Goal: Task Accomplishment & Management: Manage account settings

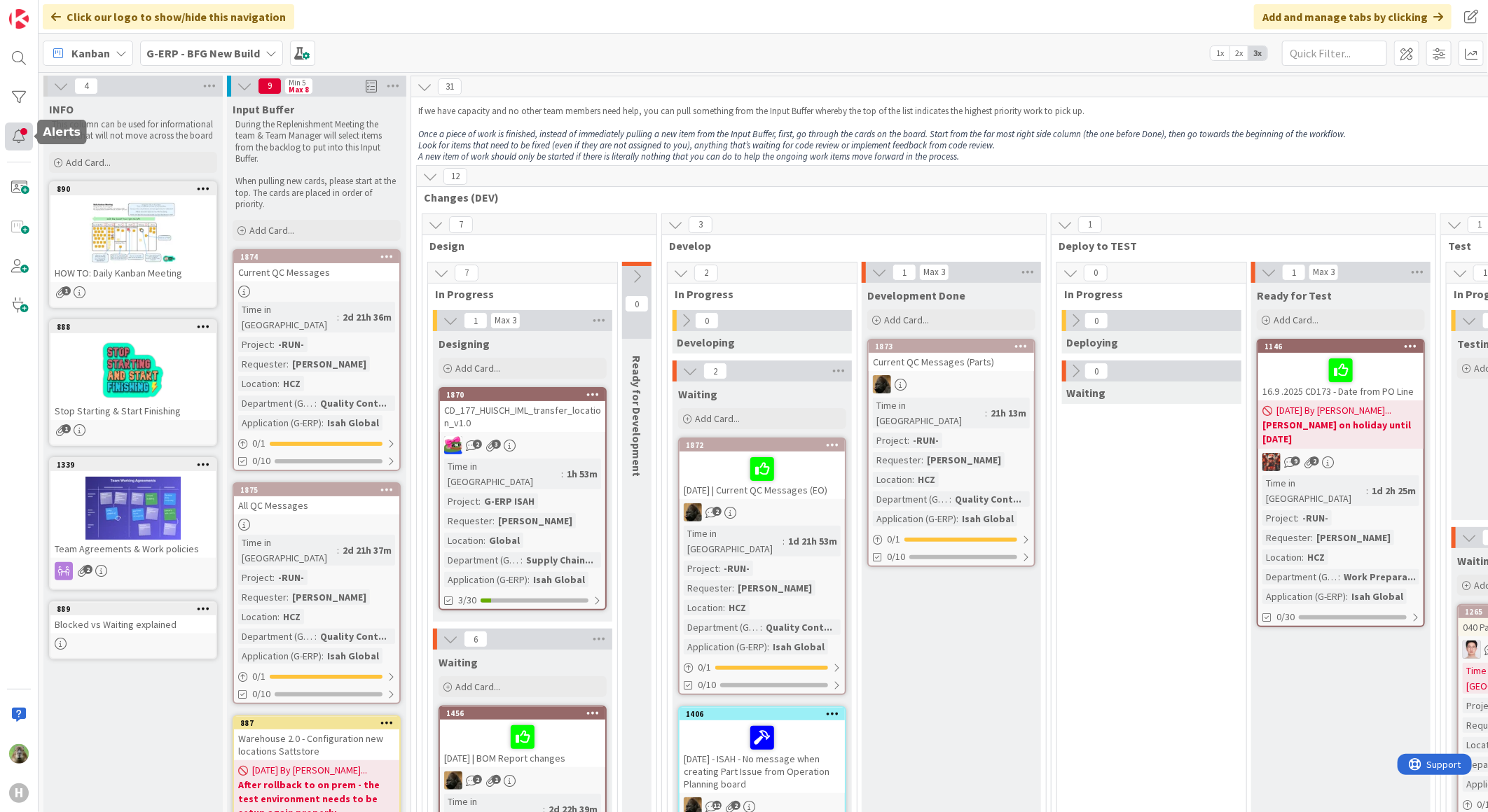
click at [21, 134] on div at bounding box center [18, 136] width 28 height 28
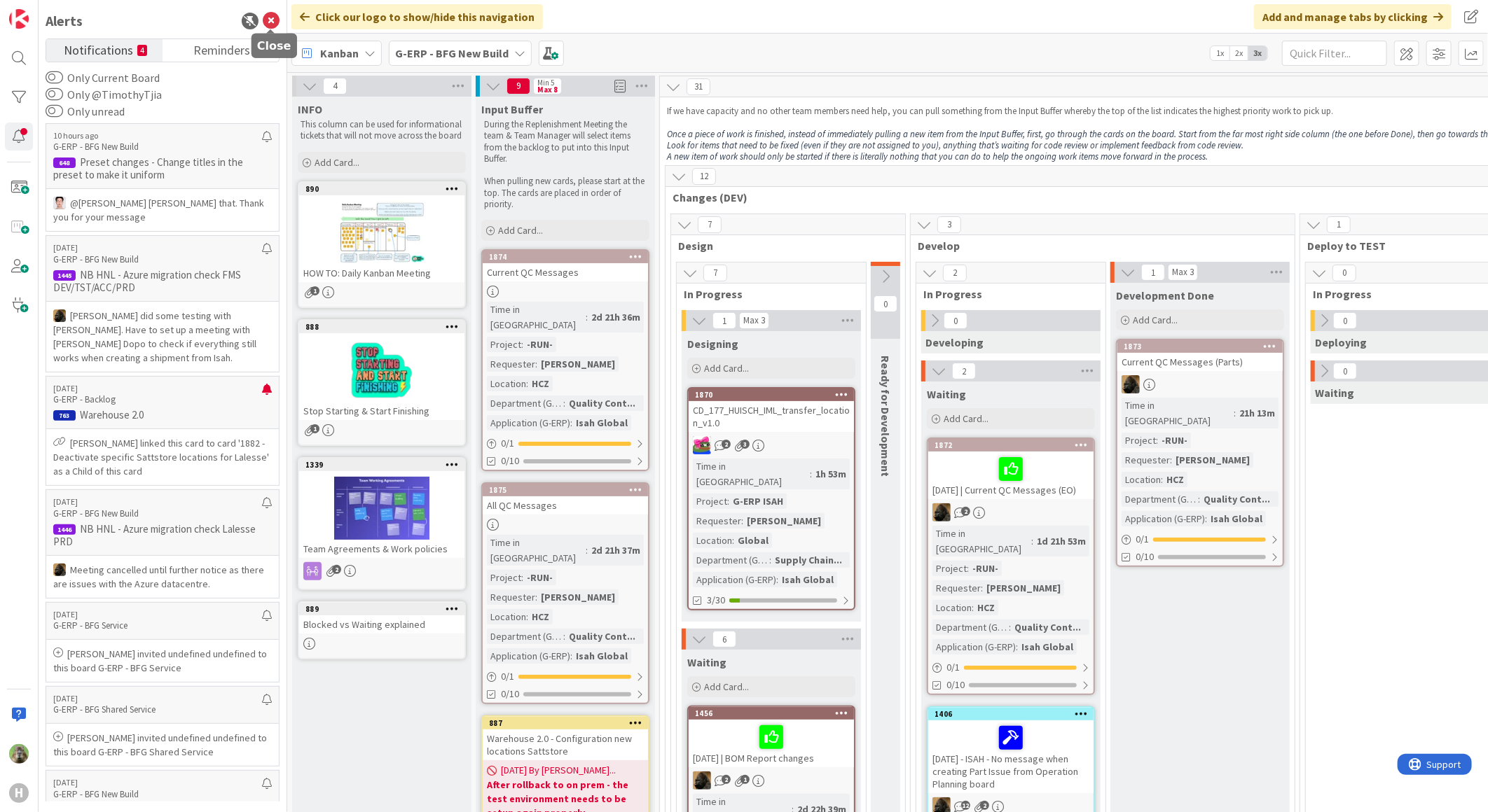
click at [275, 12] on icon at bounding box center [271, 21] width 17 height 17
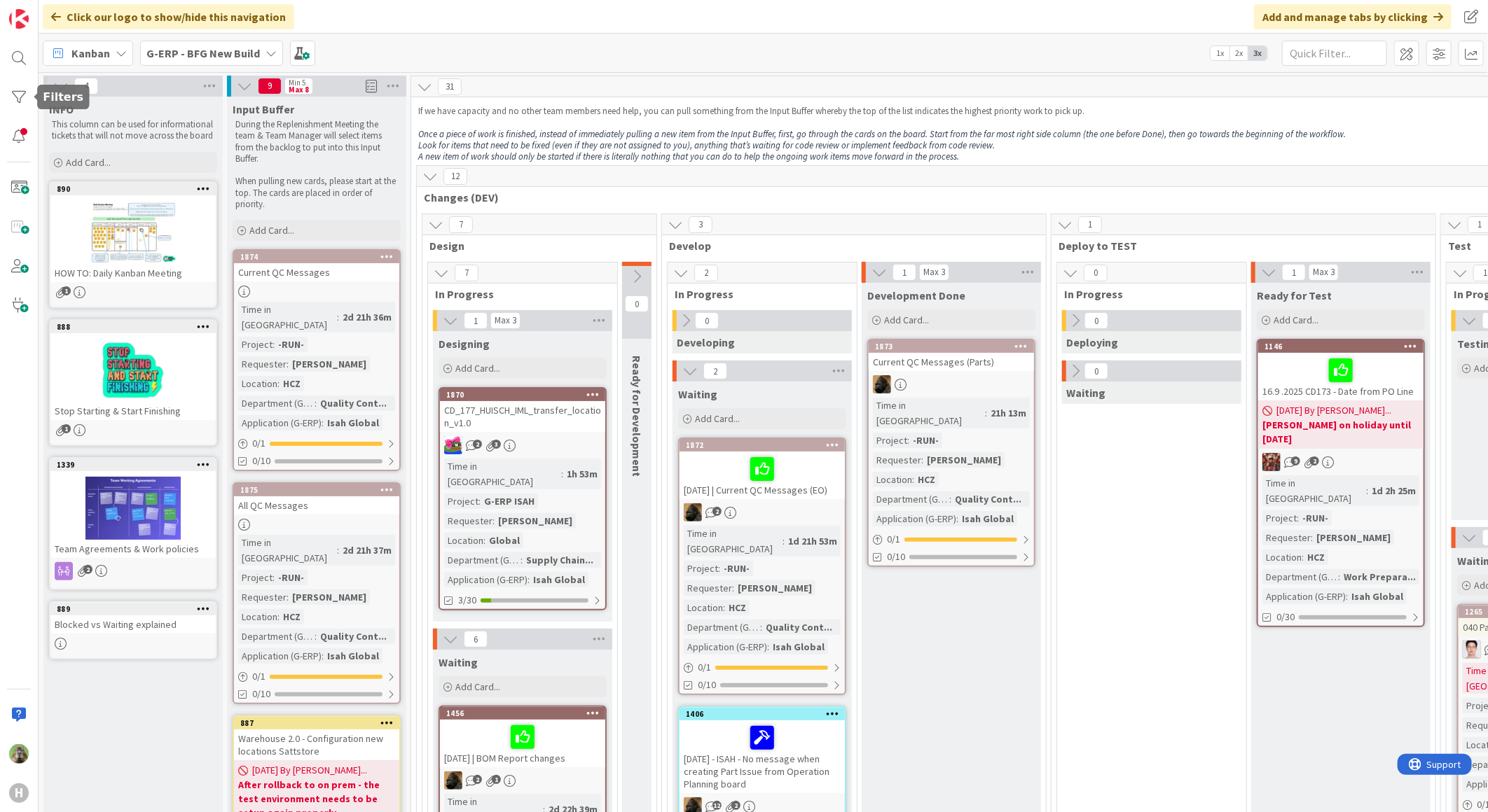
drag, startPoint x: 17, startPoint y: 94, endPoint x: 37, endPoint y: 123, distance: 35.2
click at [17, 94] on div at bounding box center [18, 97] width 28 height 28
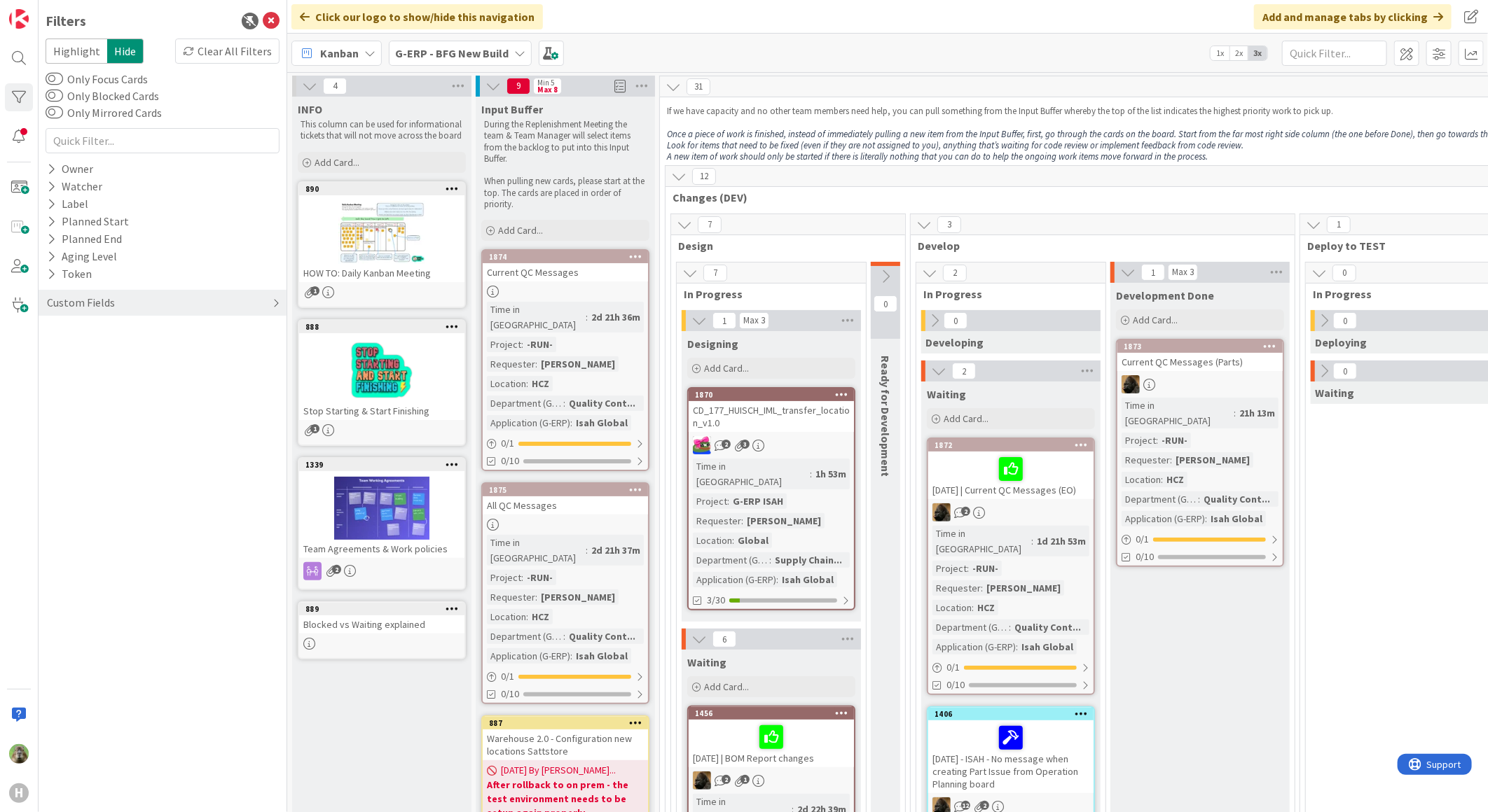
click at [81, 313] on div "Custom Fields" at bounding box center [162, 302] width 248 height 26
click at [128, 389] on button "Department (G-ERP)" at bounding box center [105, 384] width 119 height 17
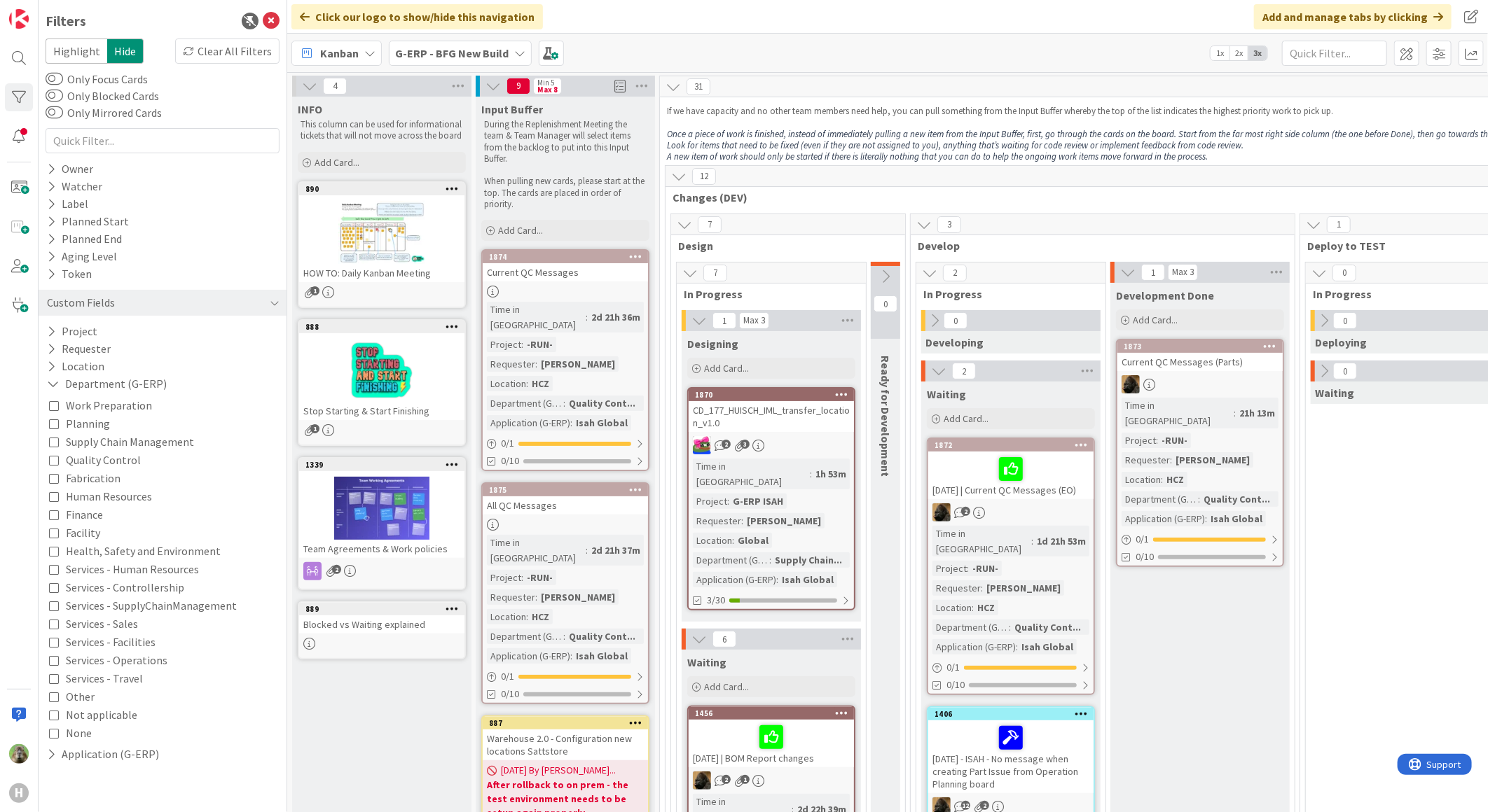
click at [140, 444] on span "Supply Chain Management" at bounding box center [129, 442] width 128 height 18
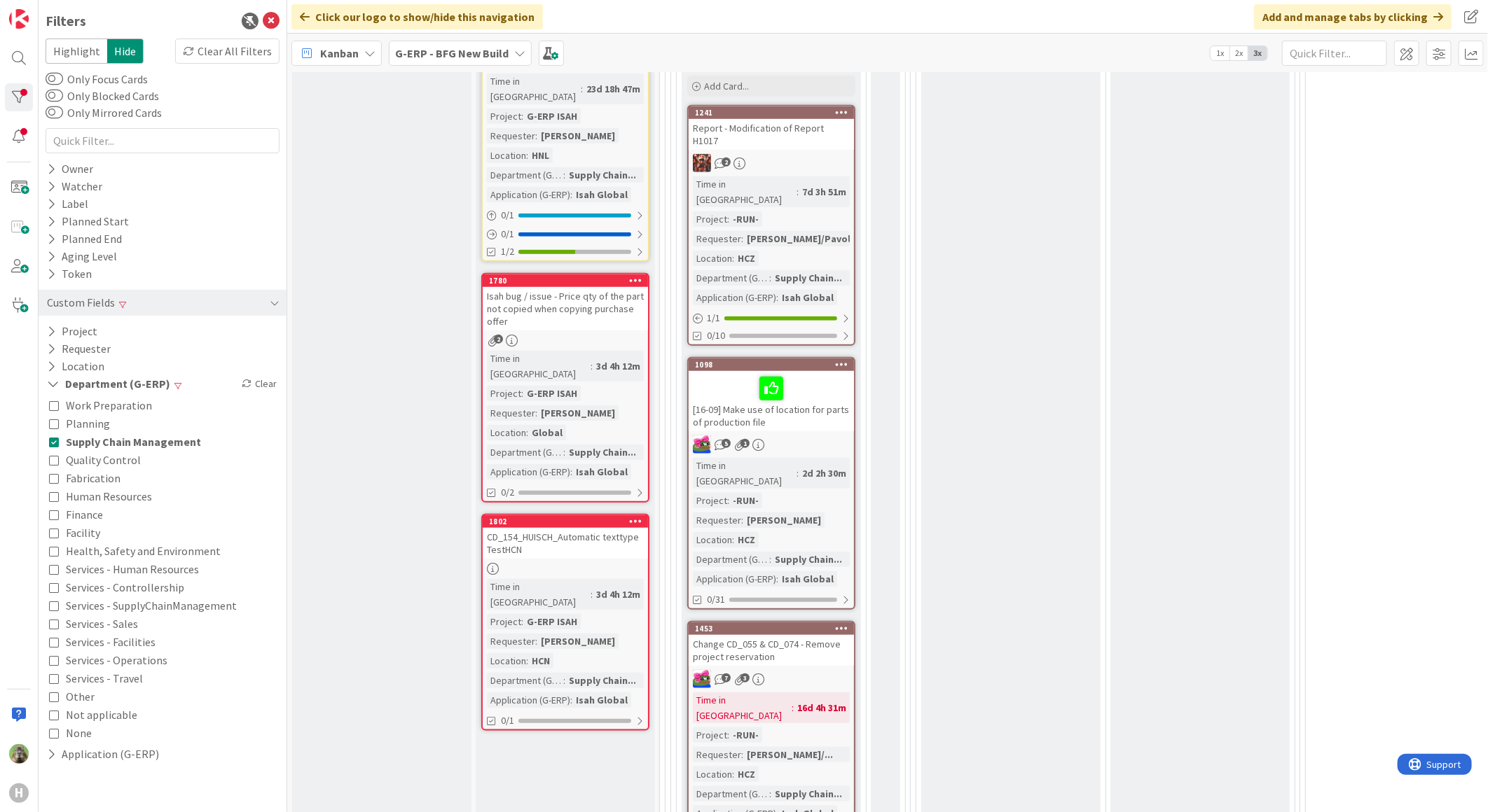
scroll to position [458, 0]
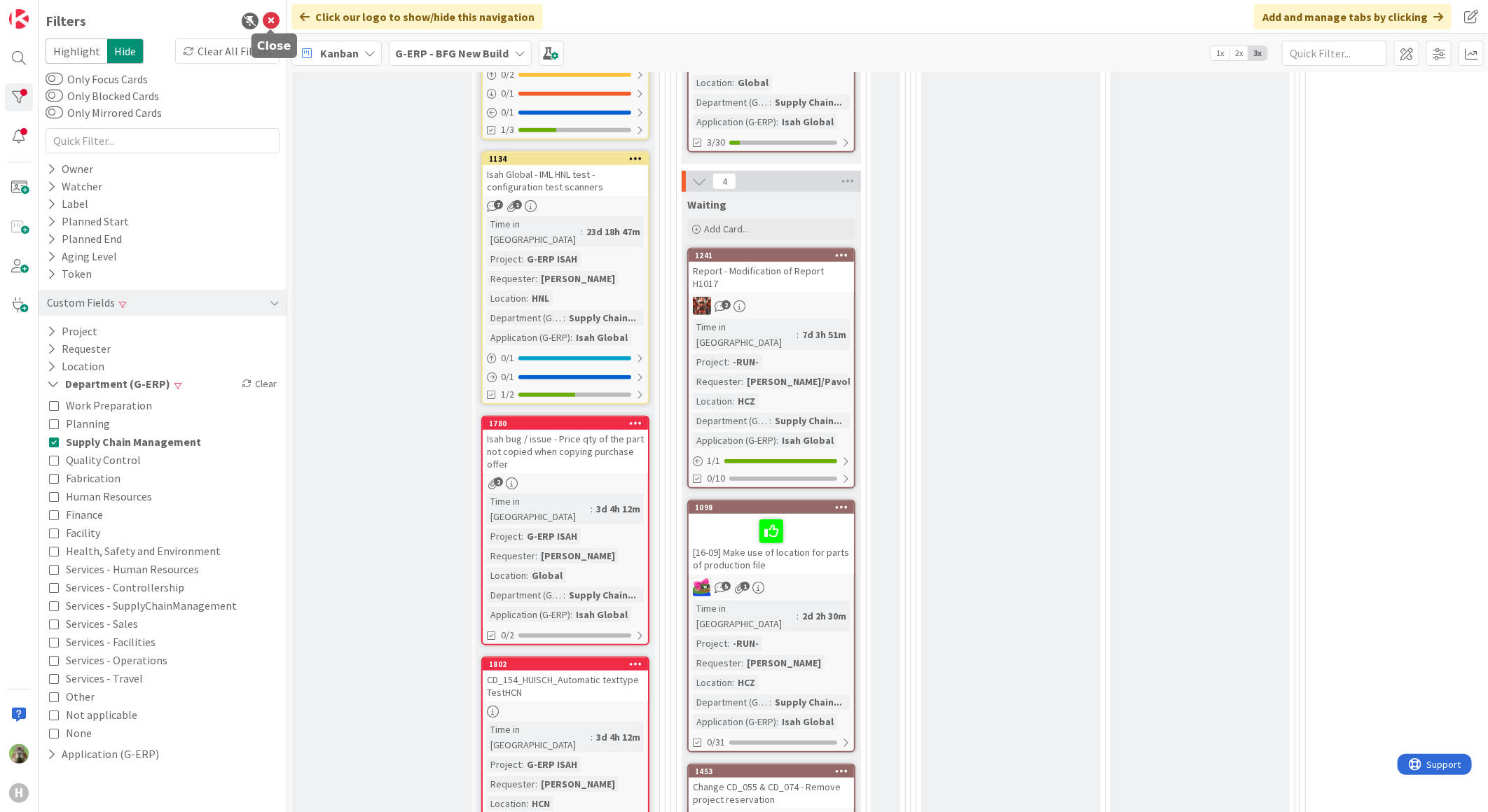
click at [275, 18] on icon at bounding box center [271, 21] width 17 height 17
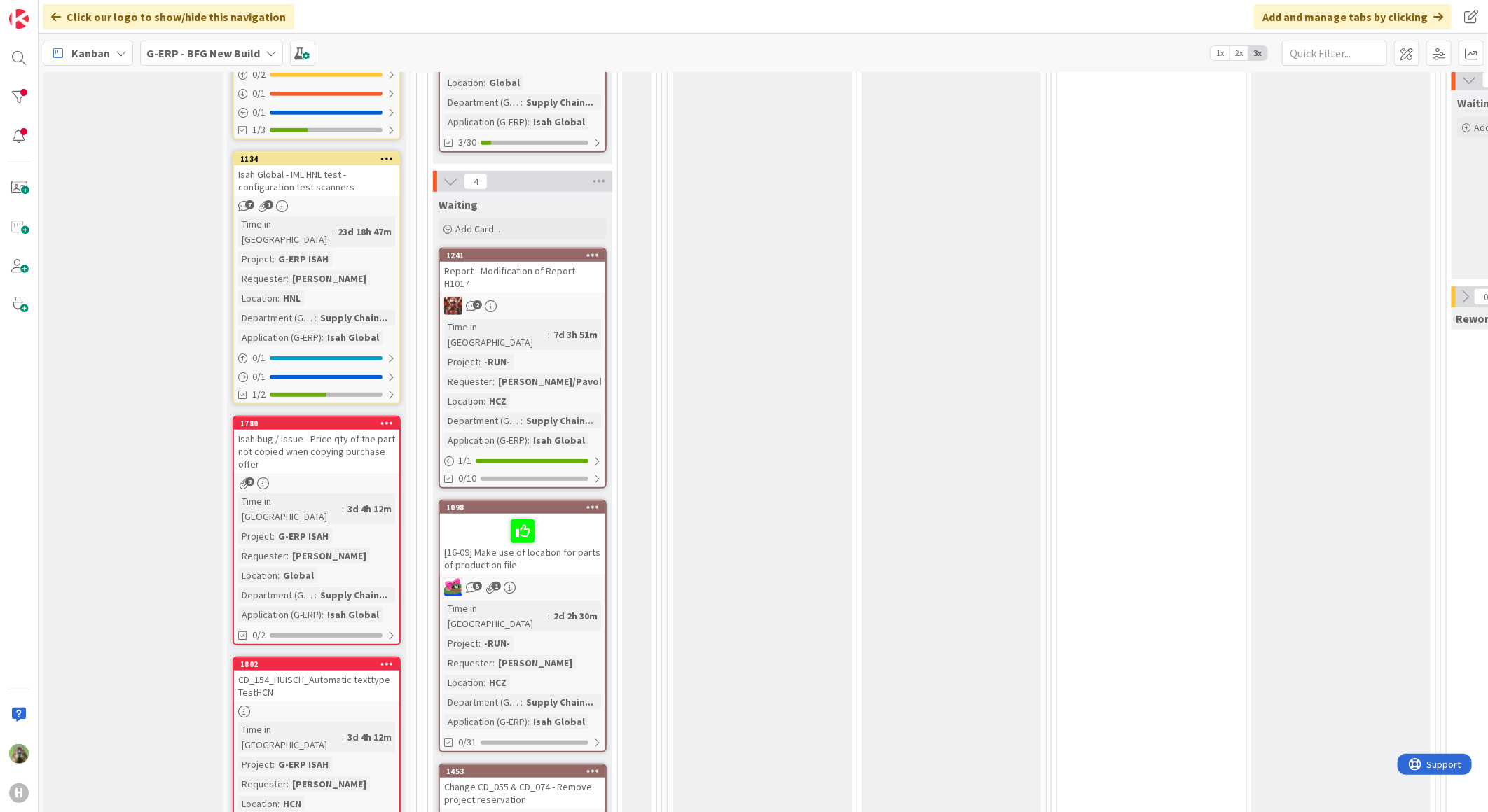
click at [1080, 337] on div "0 Deploying 0 Waiting" at bounding box center [1151, 569] width 183 height 1435
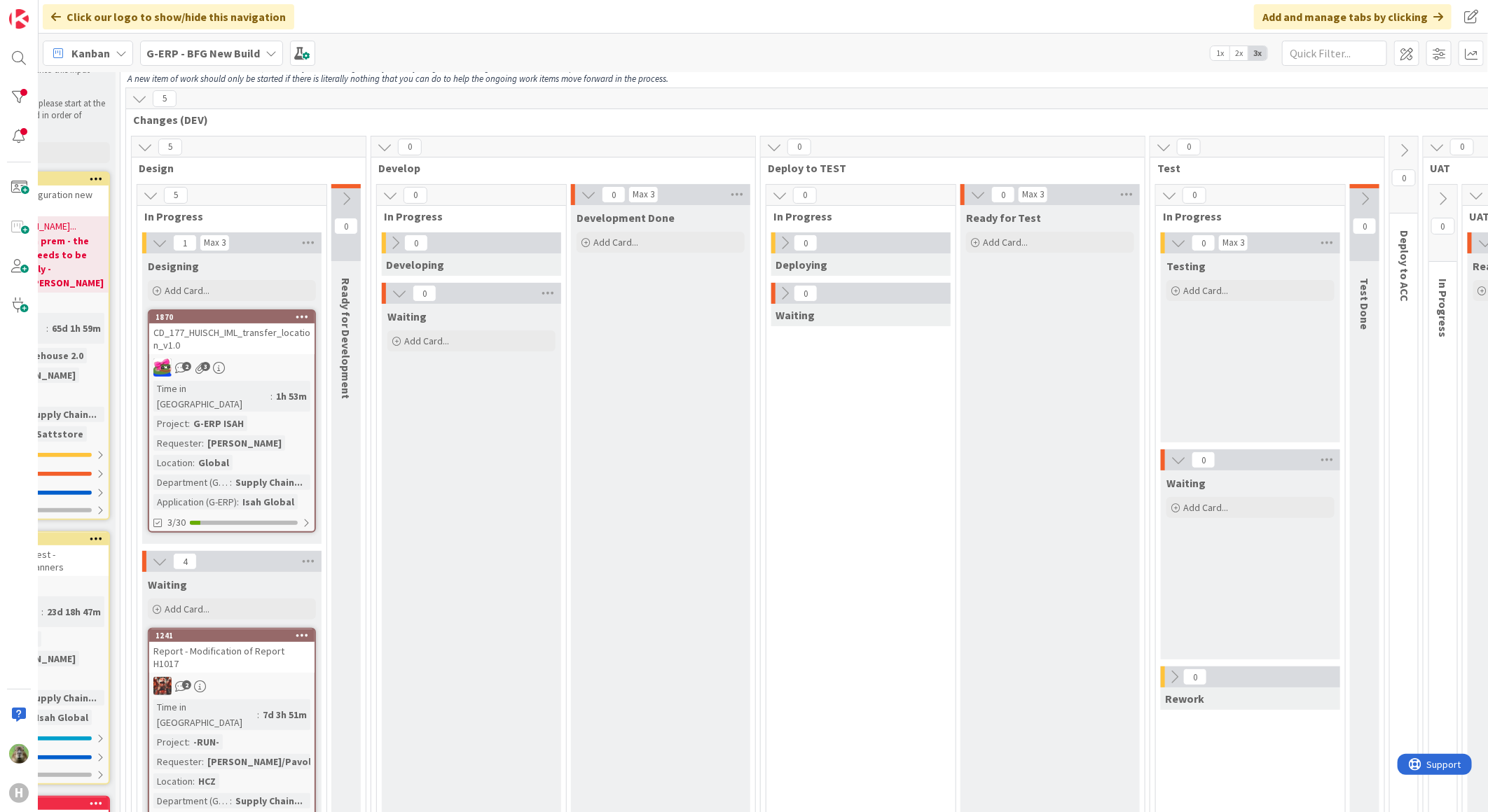
scroll to position [0, 291]
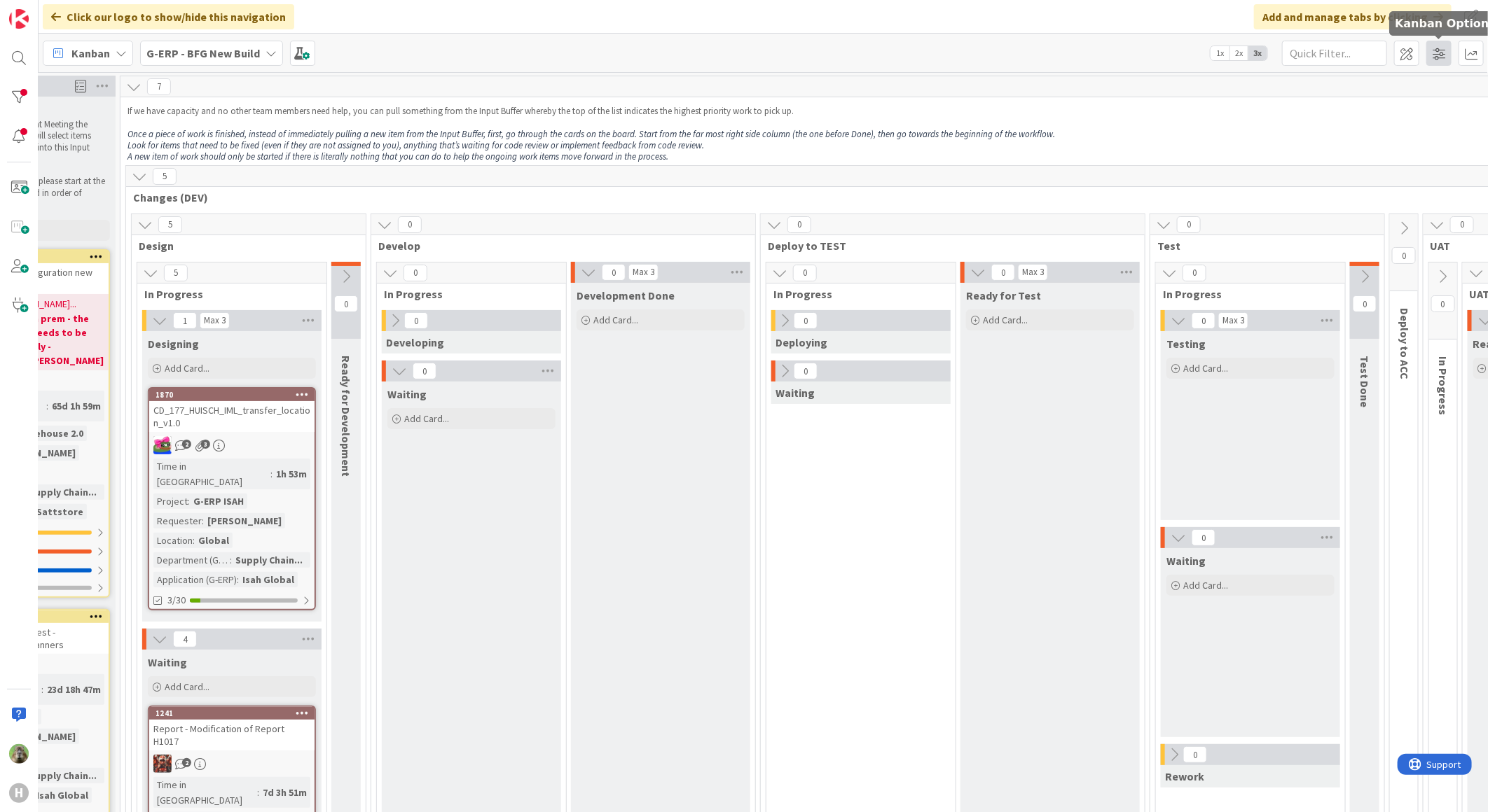
click at [1440, 49] on span at bounding box center [1439, 53] width 26 height 26
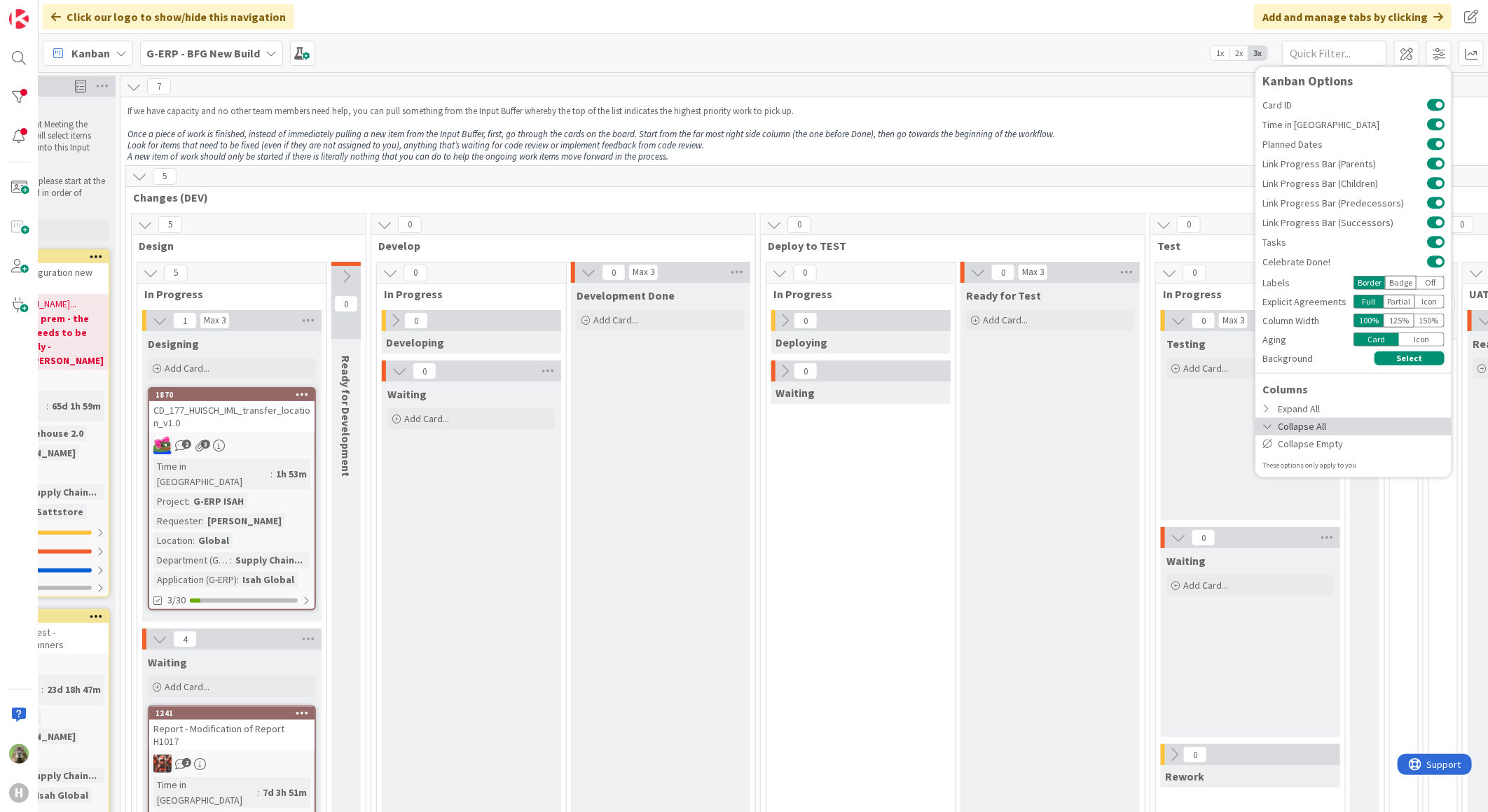
click at [1299, 433] on div "Collapse All" at bounding box center [1353, 425] width 196 height 17
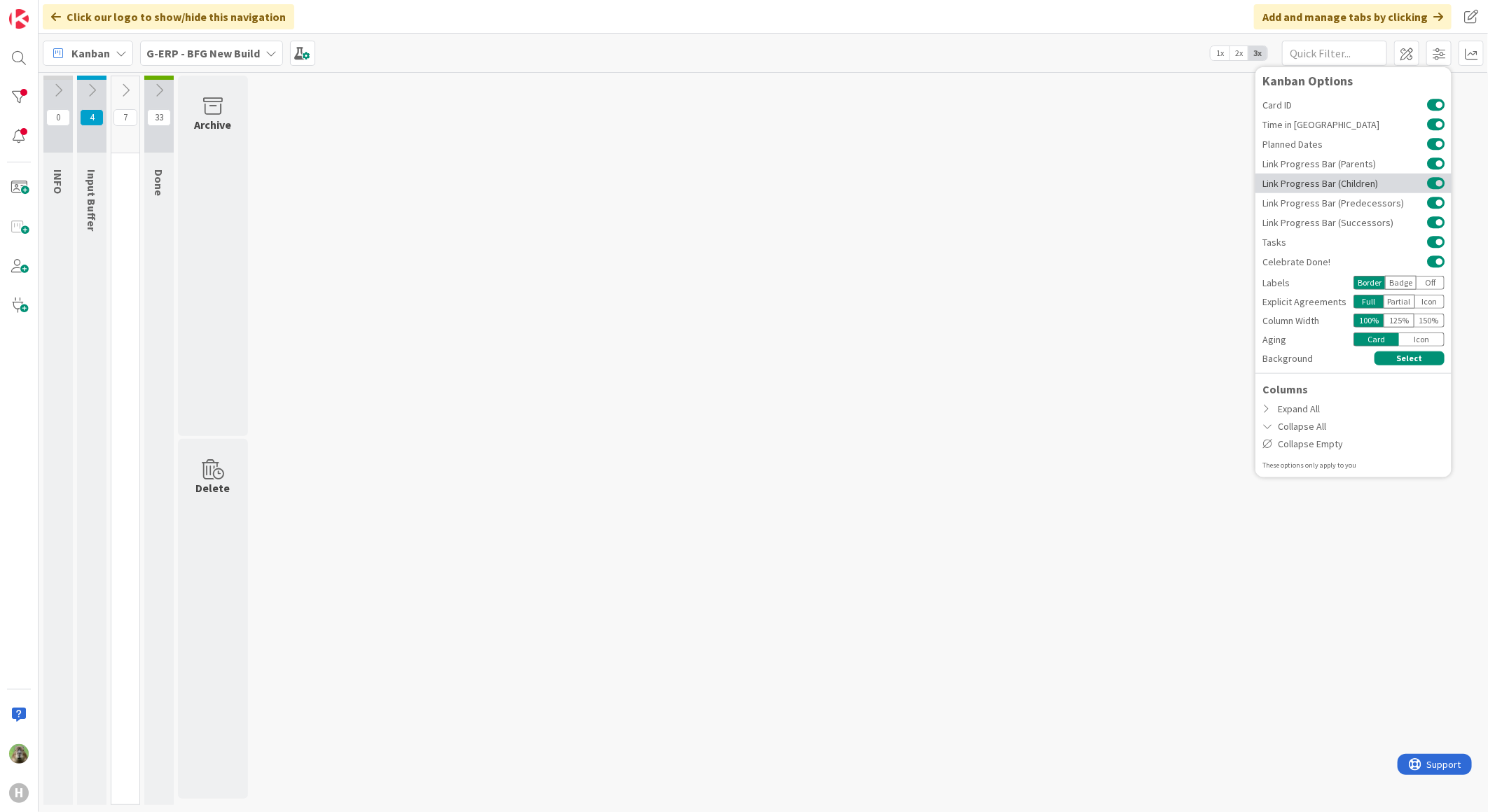
scroll to position [0, 0]
click at [1305, 413] on div "Expand All" at bounding box center [1353, 408] width 196 height 17
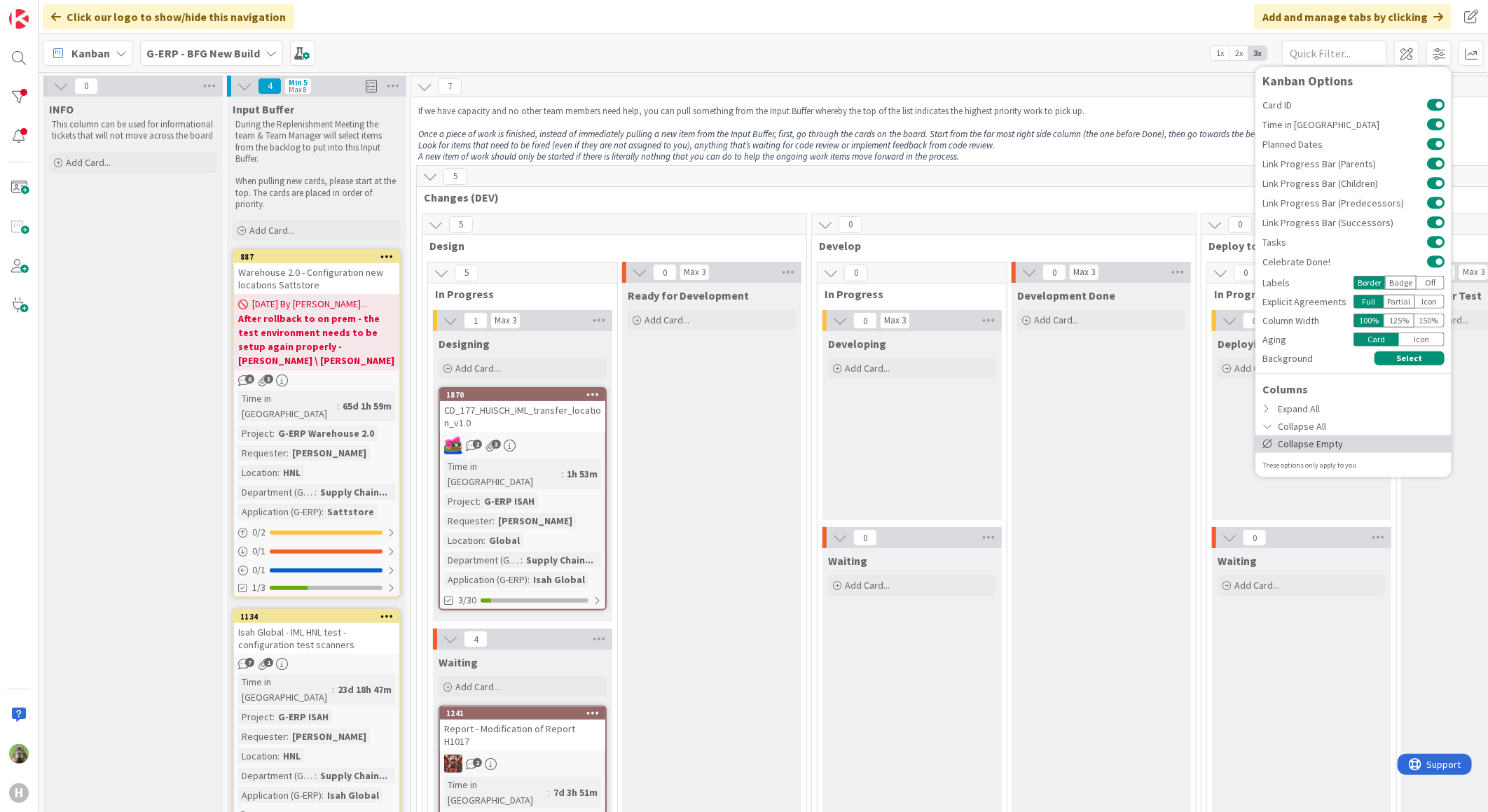
click at [1310, 444] on div "Collapse Empty" at bounding box center [1353, 444] width 196 height 17
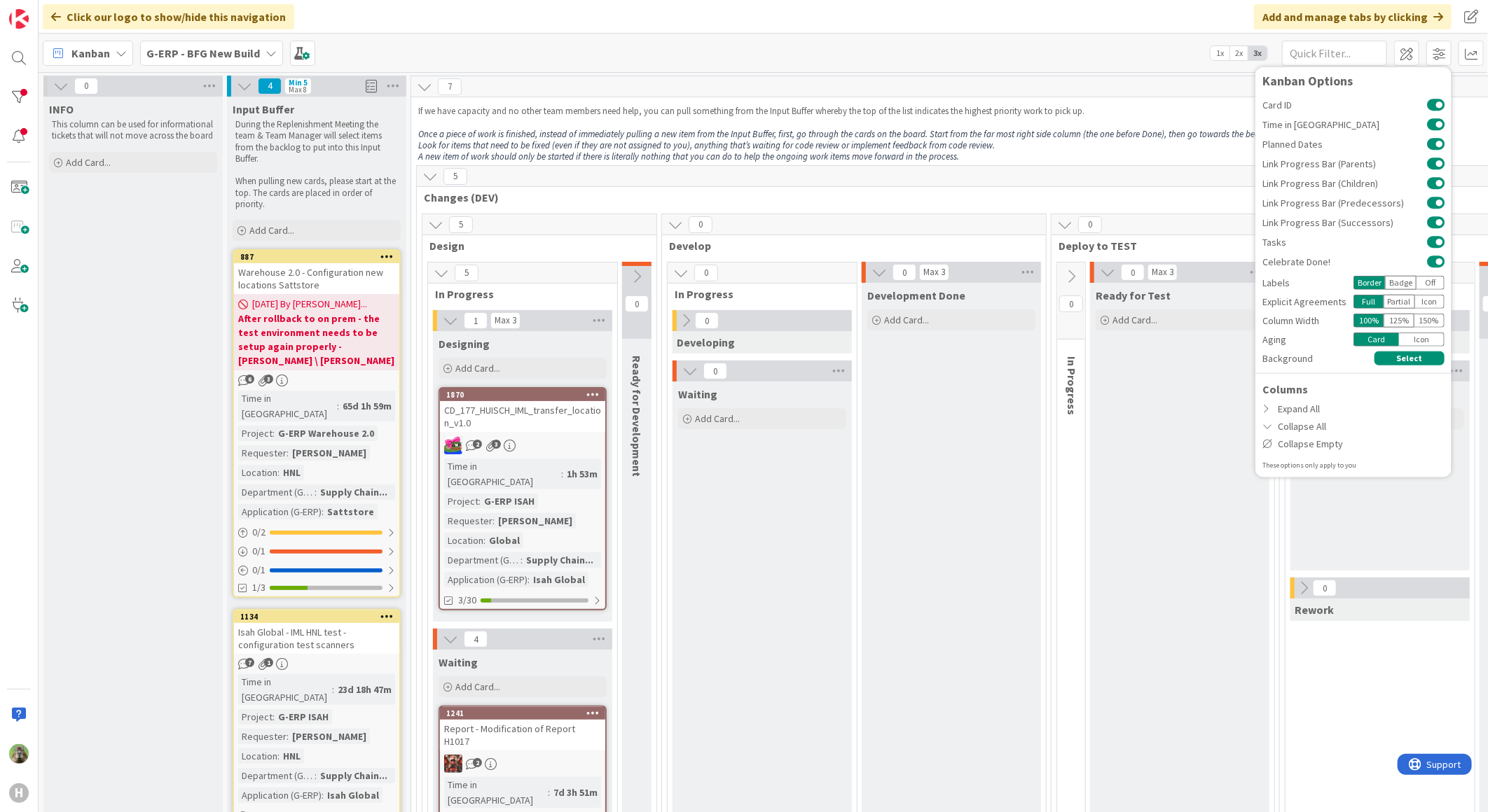
click at [862, 62] on div "Kanban G-ERP - BFG New Build 1x 2x 3x Kanban Options Card ID Time in Column Pla…" at bounding box center [763, 52] width 1449 height 39
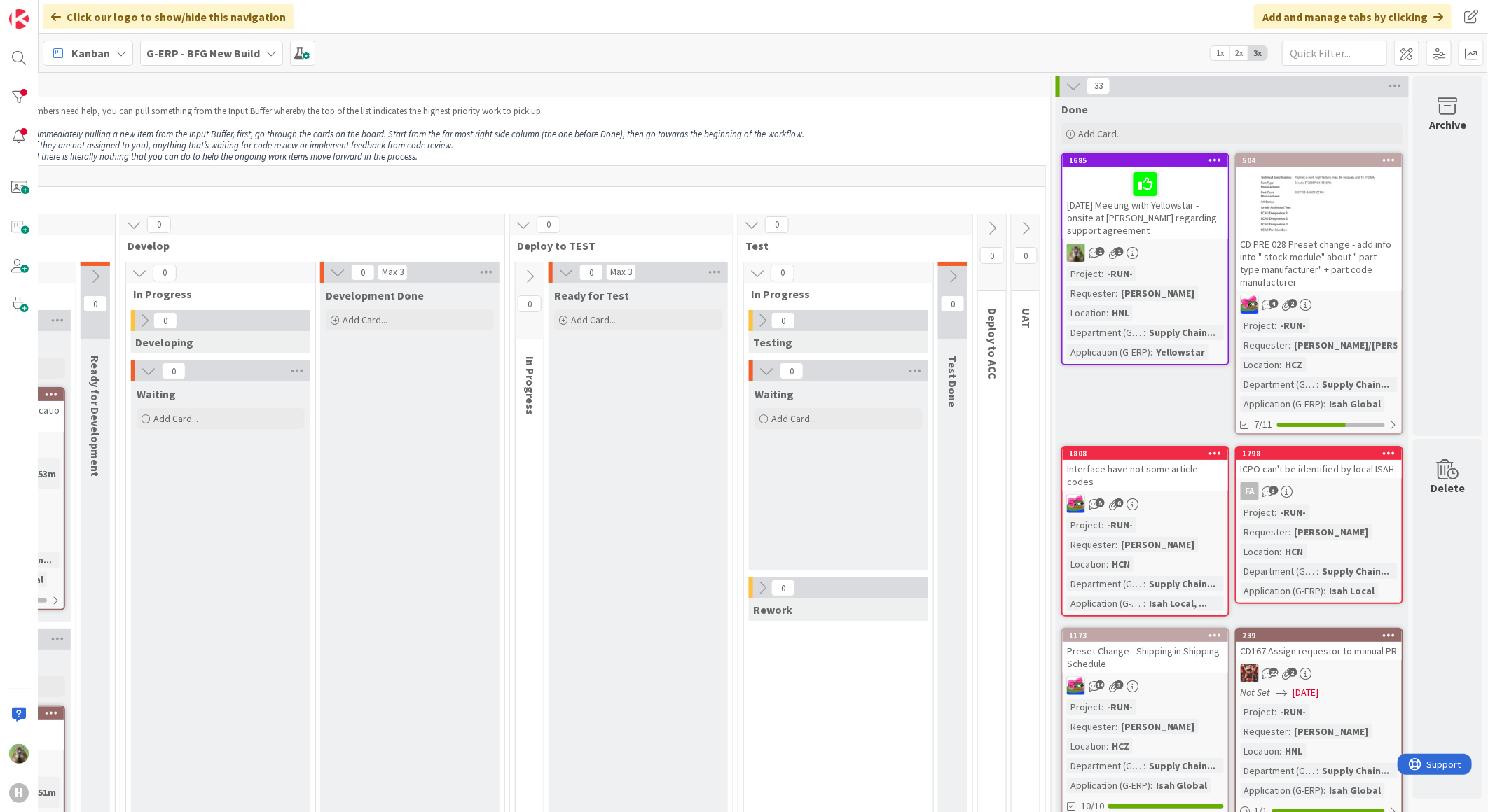
scroll to position [78, 553]
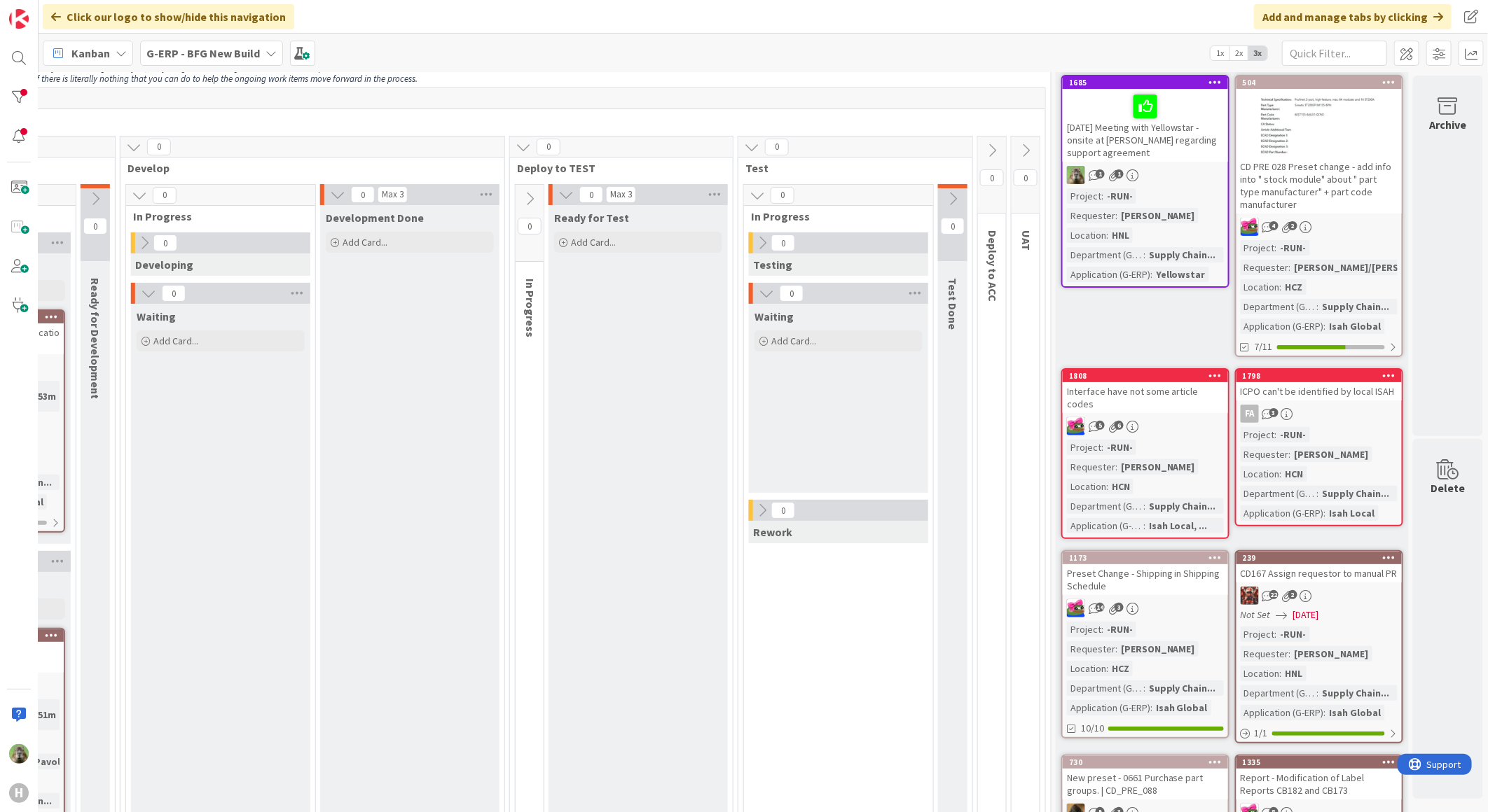
click at [1160, 389] on div "Interface have not some article codes" at bounding box center [1145, 397] width 165 height 30
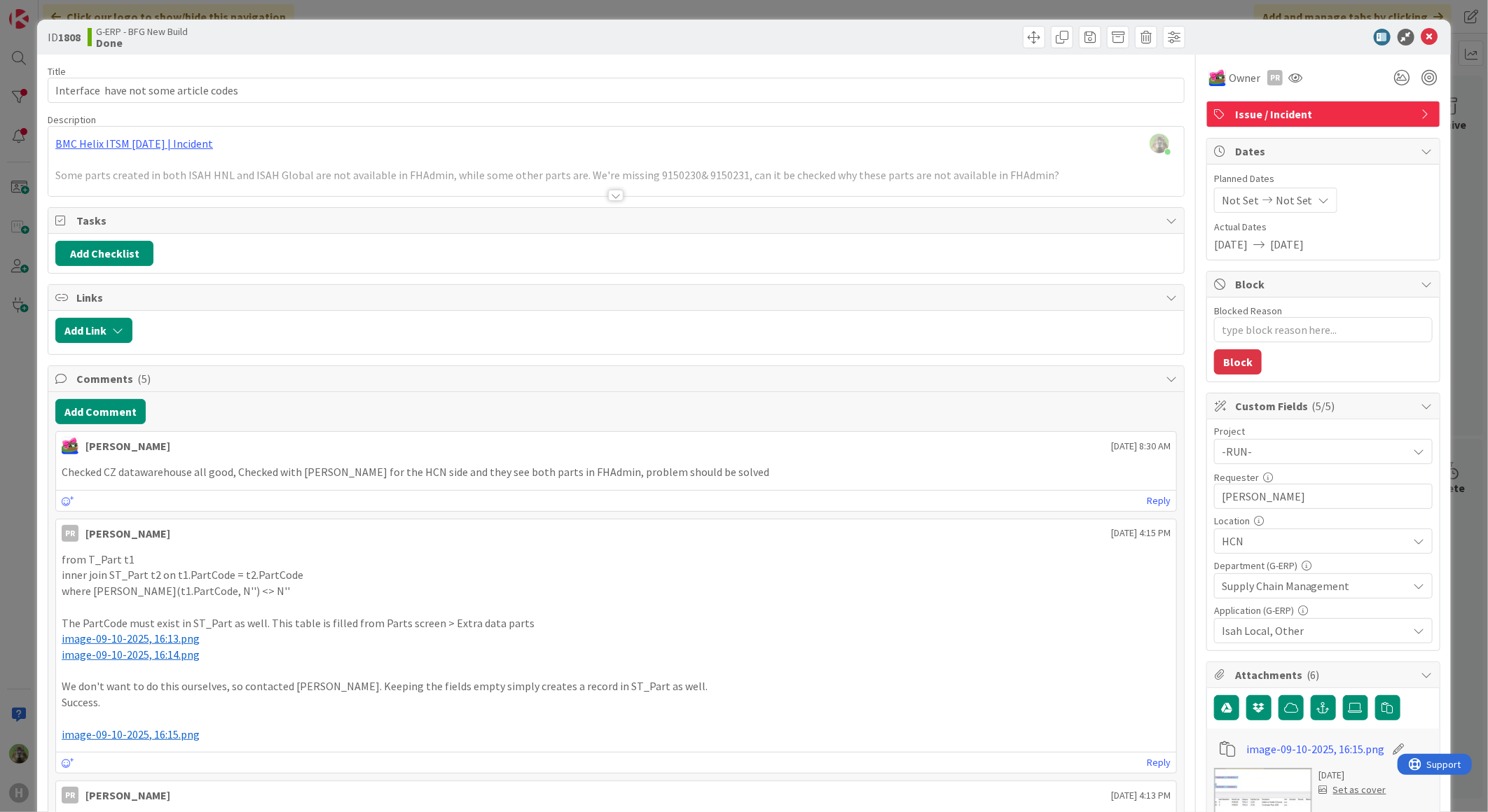
click at [18, 487] on div "ID 1808 G-ERP - BFG New Build Done Title 38 / 128 Interface have not some artic…" at bounding box center [744, 406] width 1488 height 812
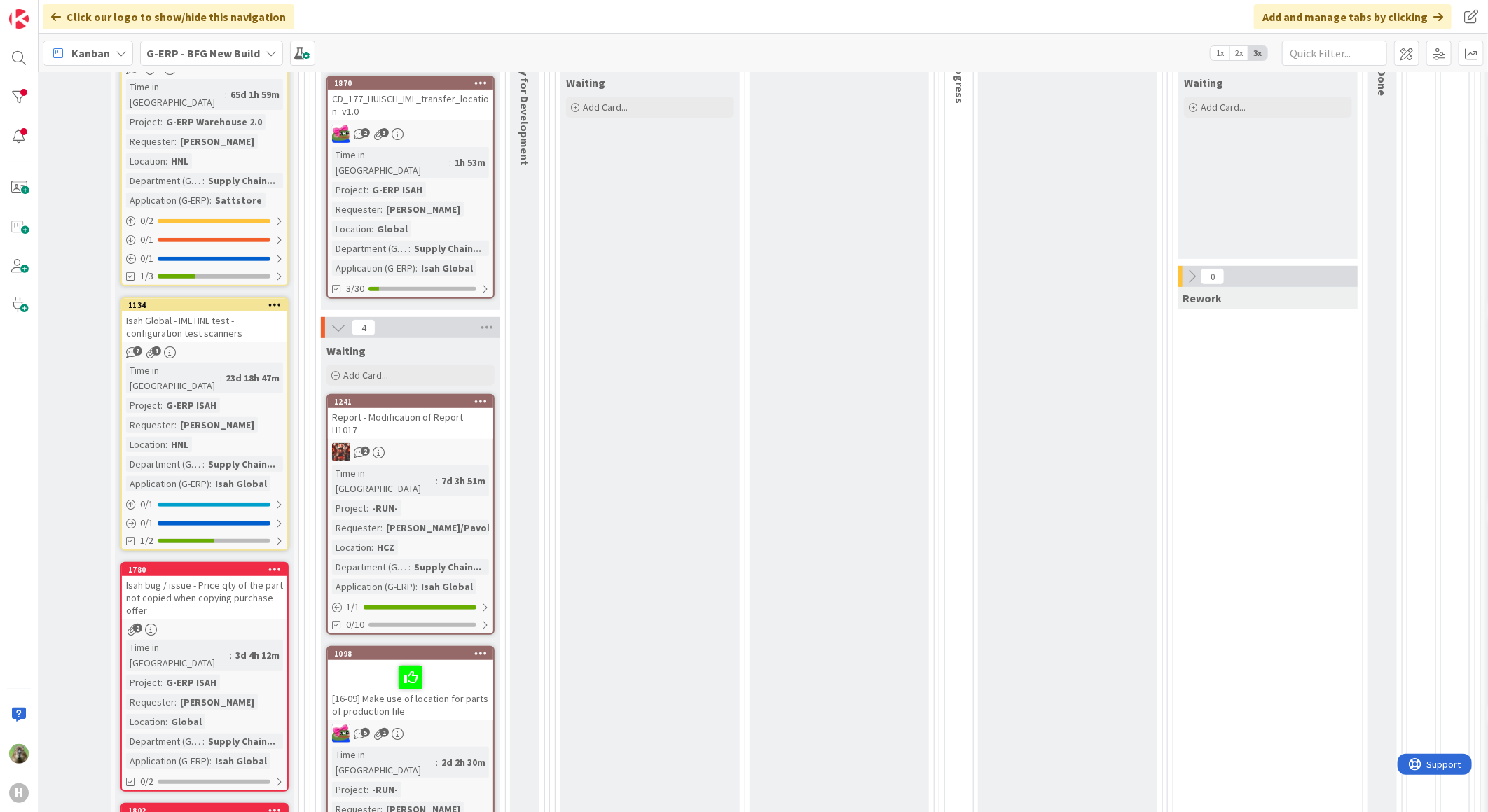
scroll to position [311, 112]
drag, startPoint x: 393, startPoint y: 100, endPoint x: 405, endPoint y: 113, distance: 17.7
click at [393, 100] on div "CD_177_HUISCH_IML_transfer_location_v1.0" at bounding box center [410, 105] width 165 height 30
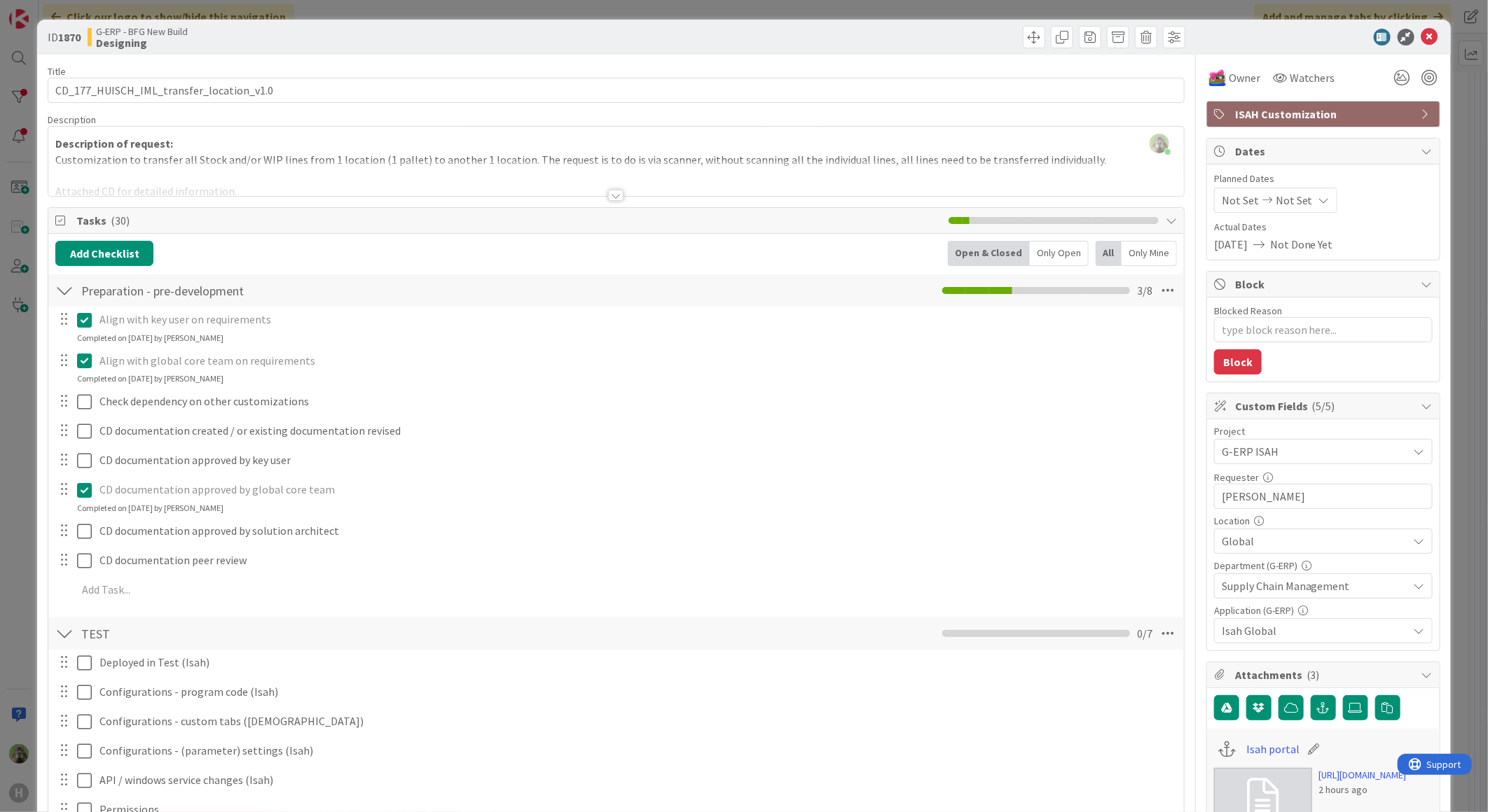
click at [608, 190] on div at bounding box center [616, 196] width 15 height 11
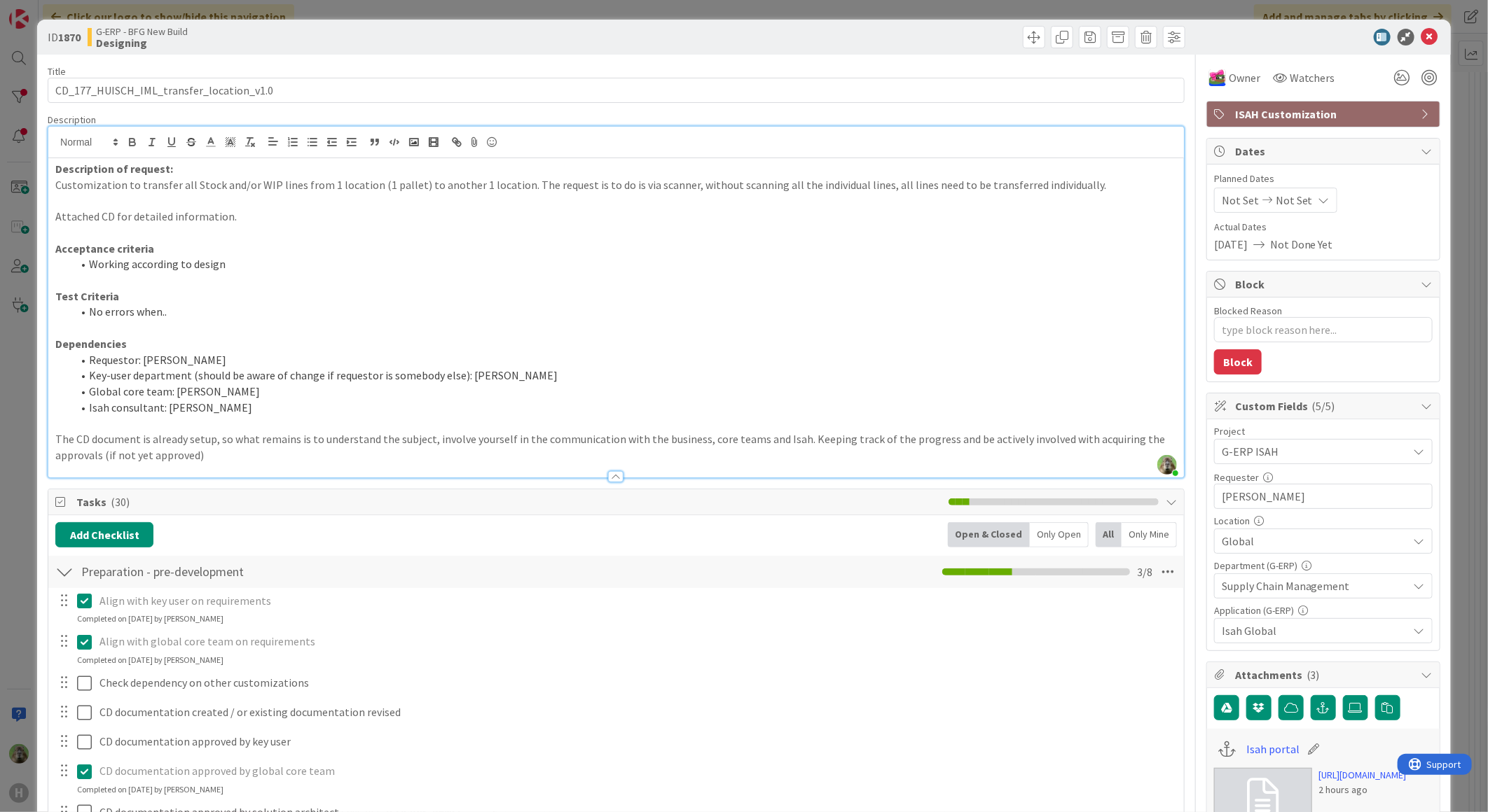
scroll to position [466, 0]
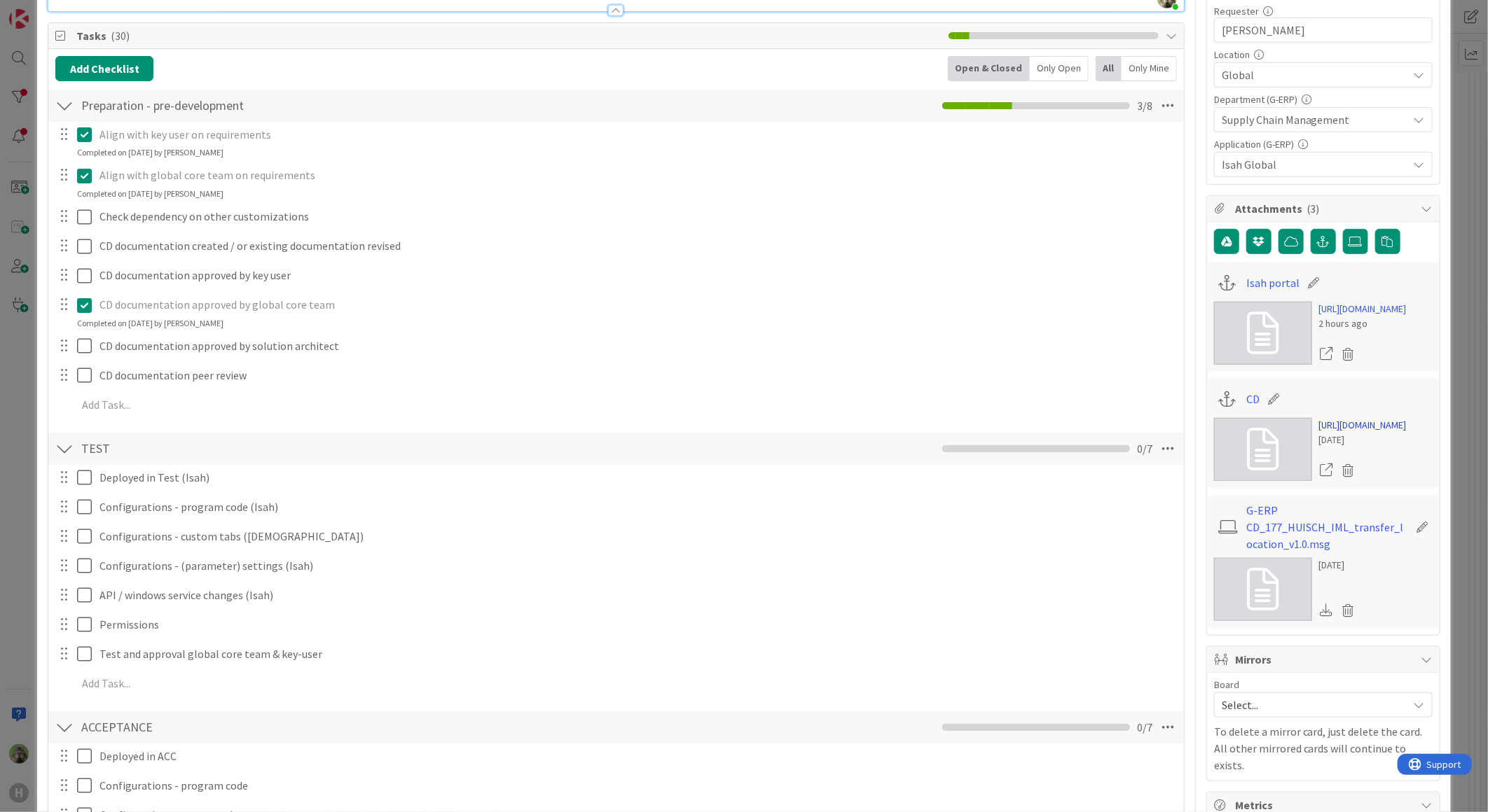
click at [1361, 433] on link "https://huismancloud.sharepoint.com/:w:/r/teams/EXTHGLGlobalERPprogram/_layouts…" at bounding box center [1363, 425] width 87 height 14
click at [15, 403] on div "ID 1870 G-ERP - BFG New Build Designing Title 40 / 128 CD_177_HUISCH_IML_transf…" at bounding box center [744, 406] width 1488 height 812
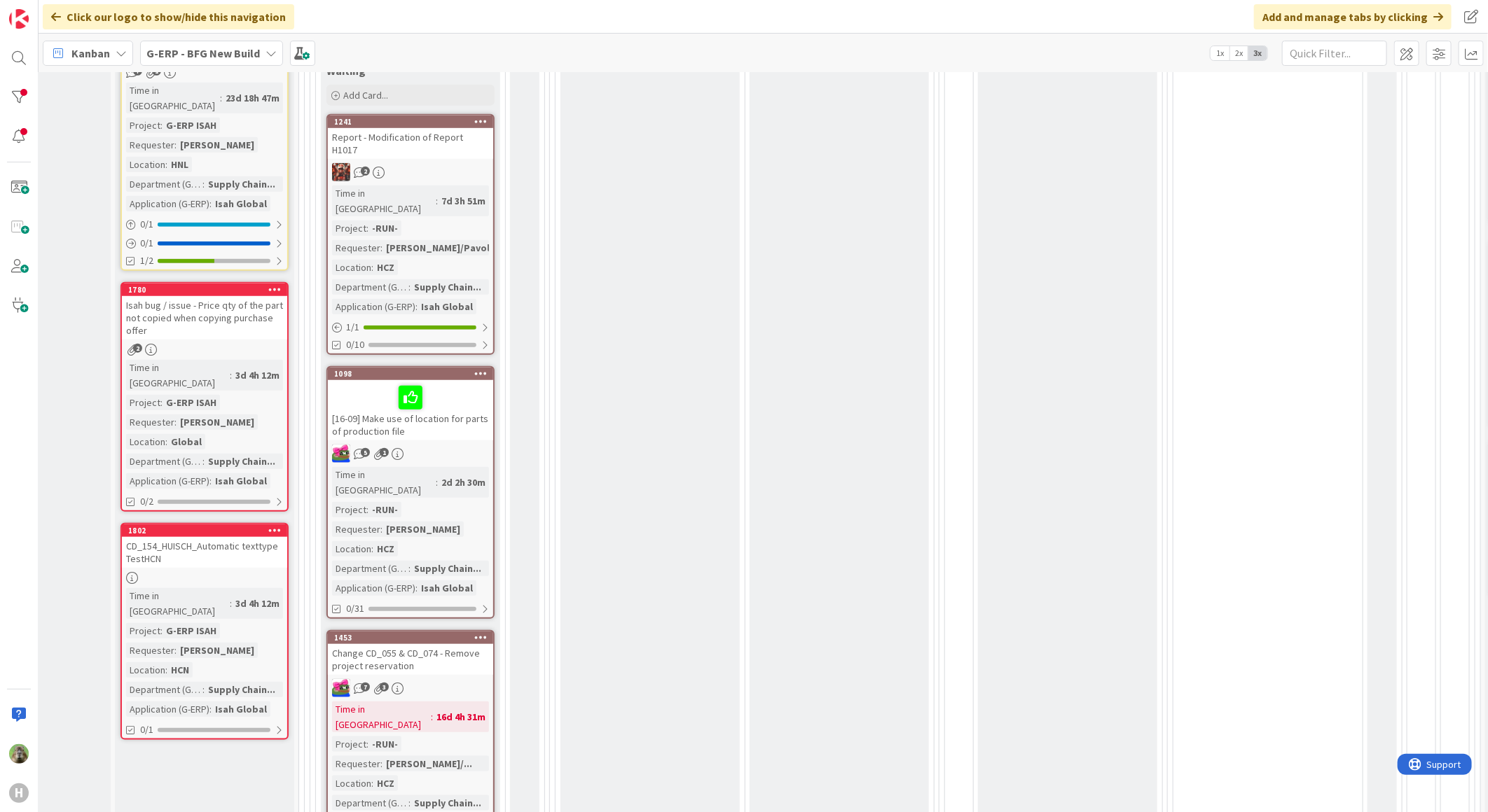
scroll to position [544, 112]
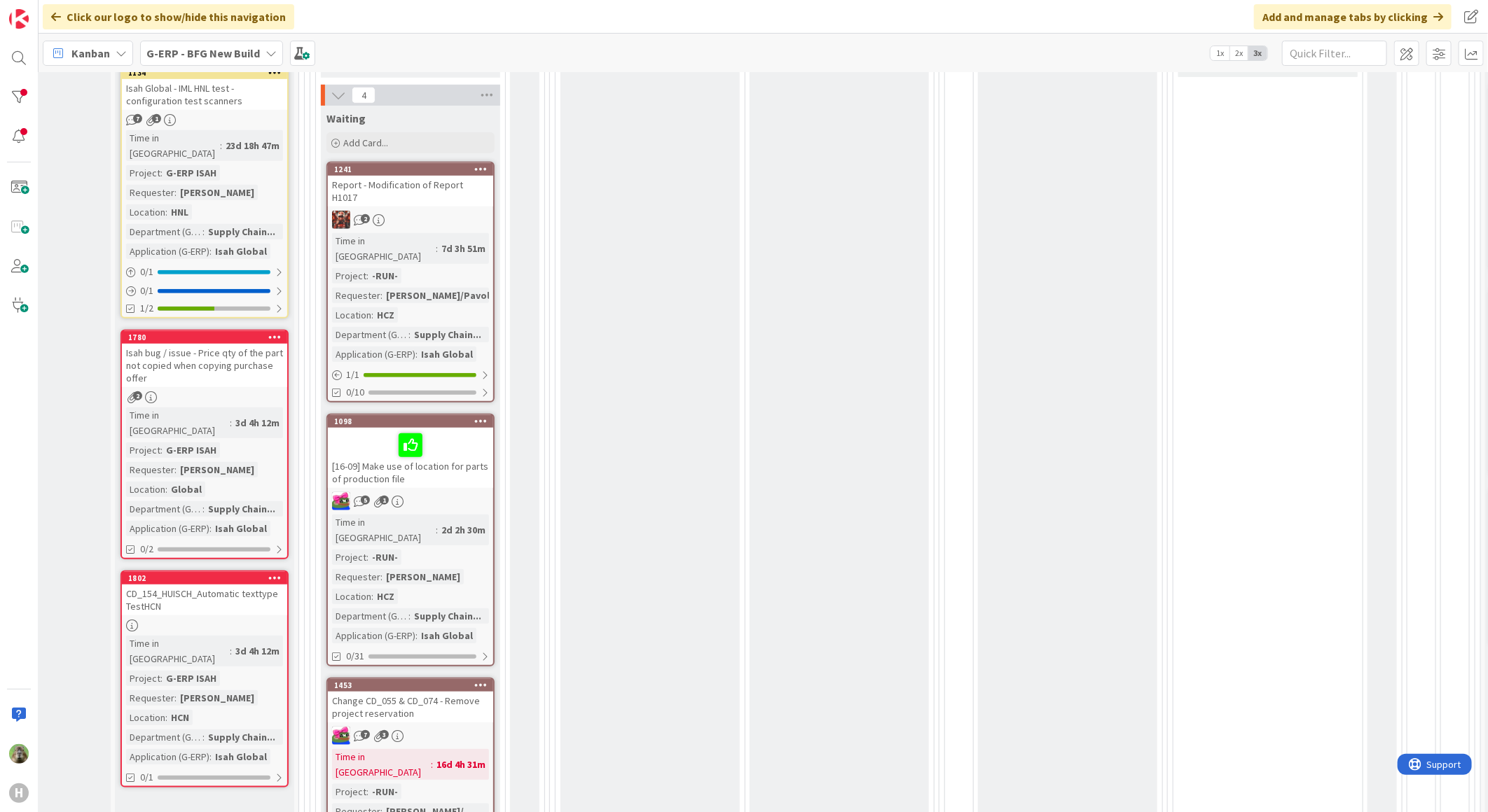
click at [422, 176] on div "Report - Modification of Report H1017" at bounding box center [410, 191] width 165 height 30
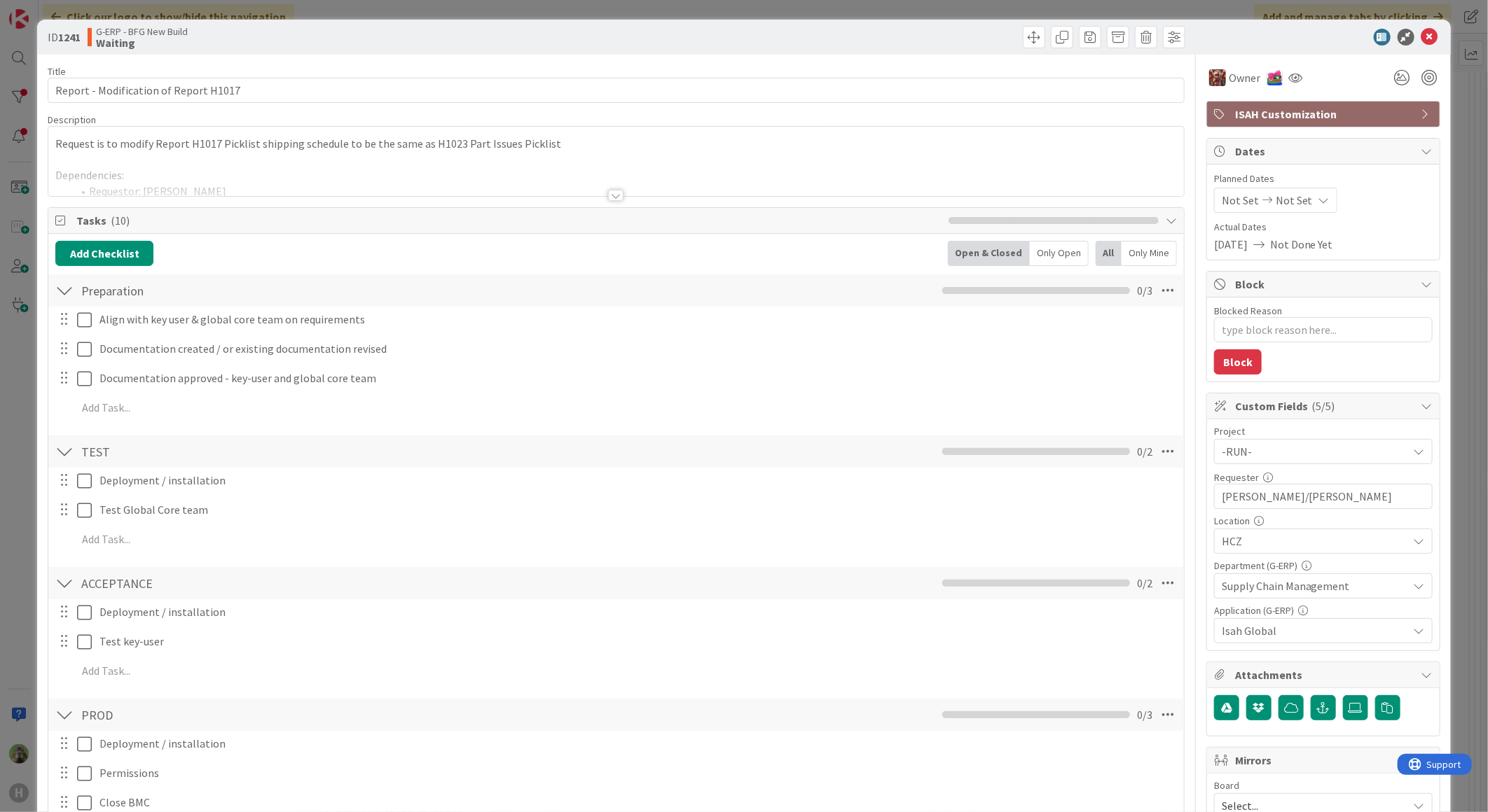
click at [67, 287] on div at bounding box center [64, 291] width 18 height 26
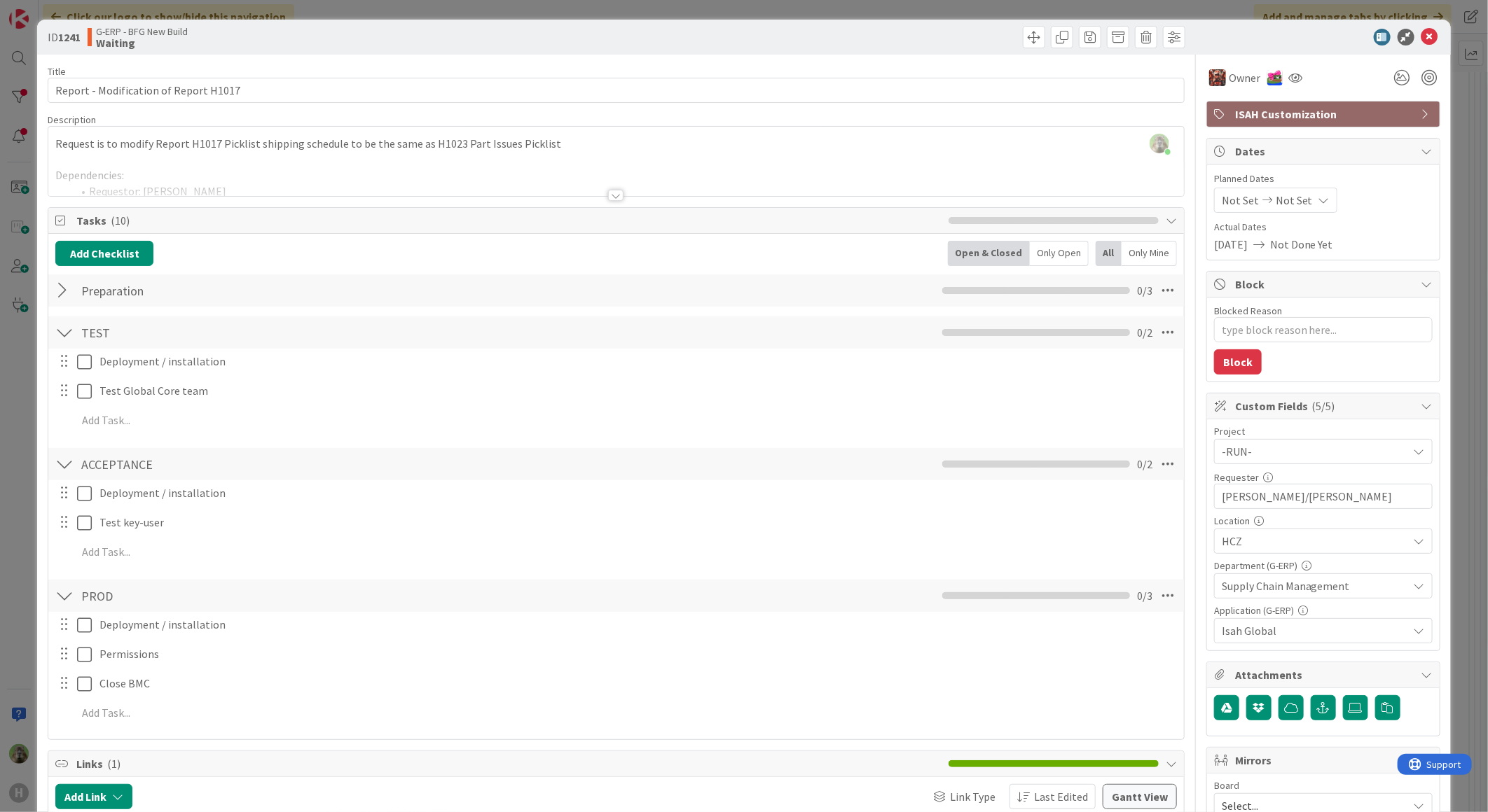
click at [119, 222] on span "( 10 )" at bounding box center [120, 220] width 19 height 14
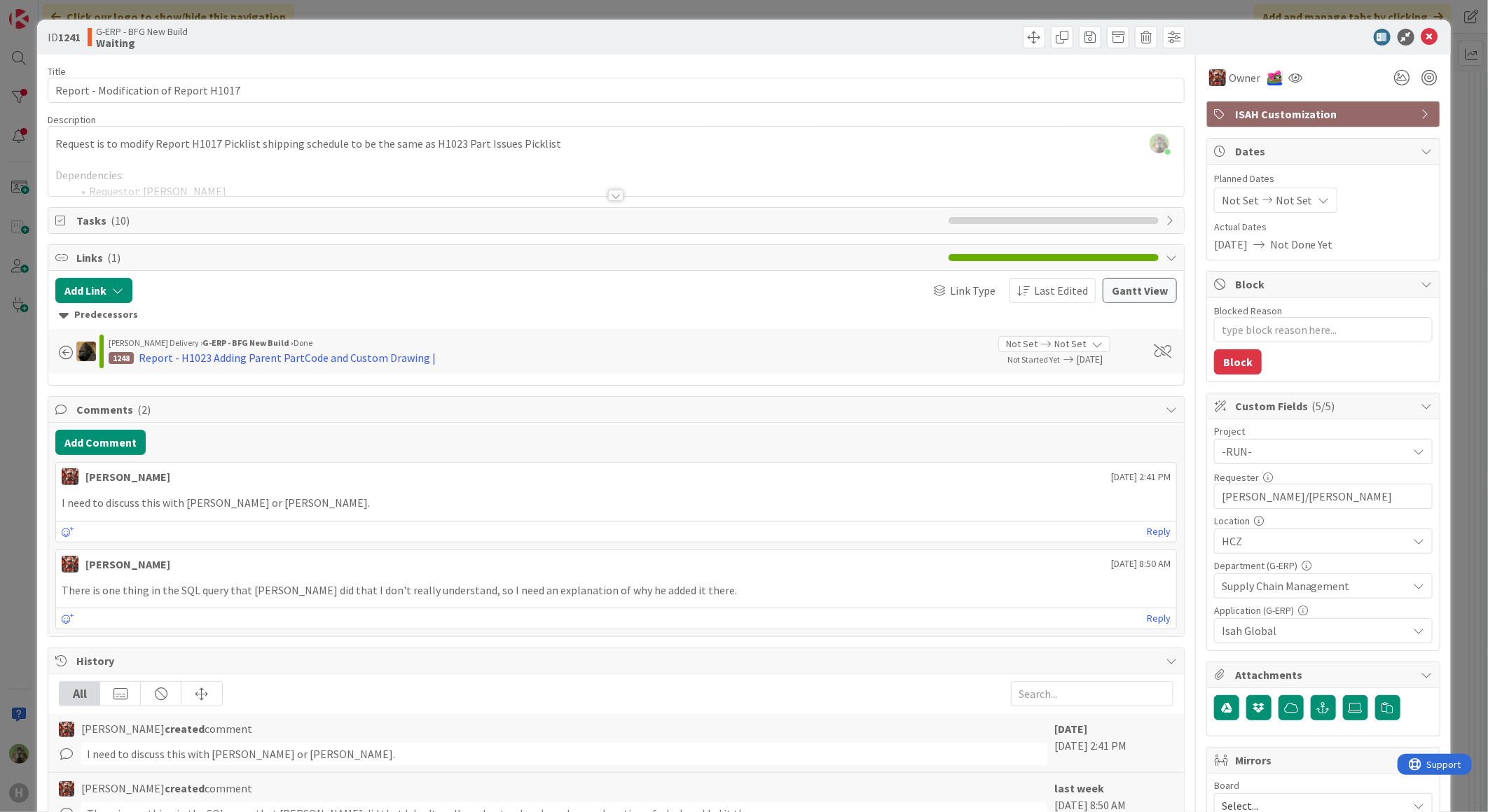
click at [17, 439] on div "ID 1241 G-ERP - BFG New Build Waiting Title 37 / 128 Report - Modification of R…" at bounding box center [744, 406] width 1488 height 812
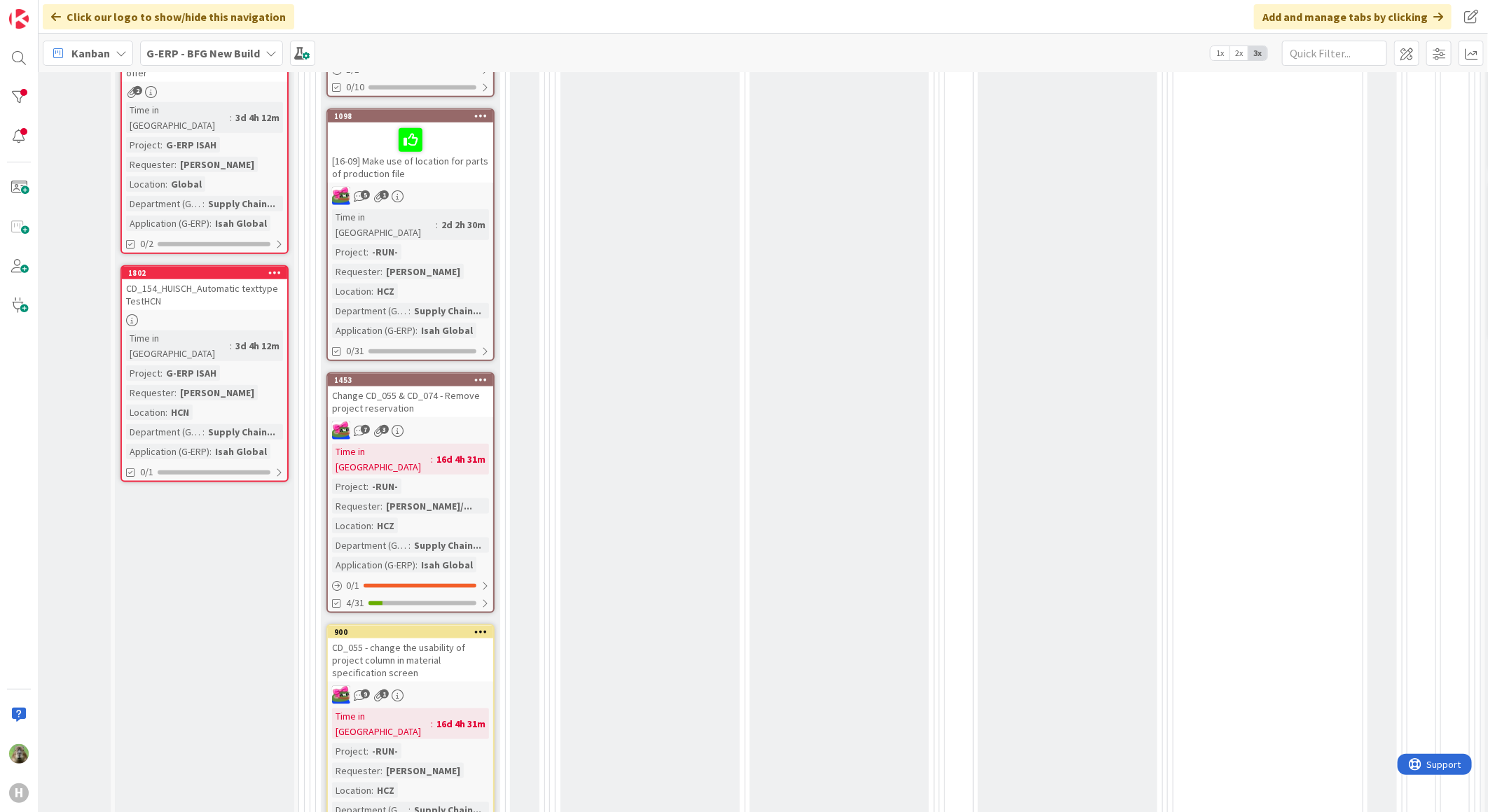
scroll to position [856, 112]
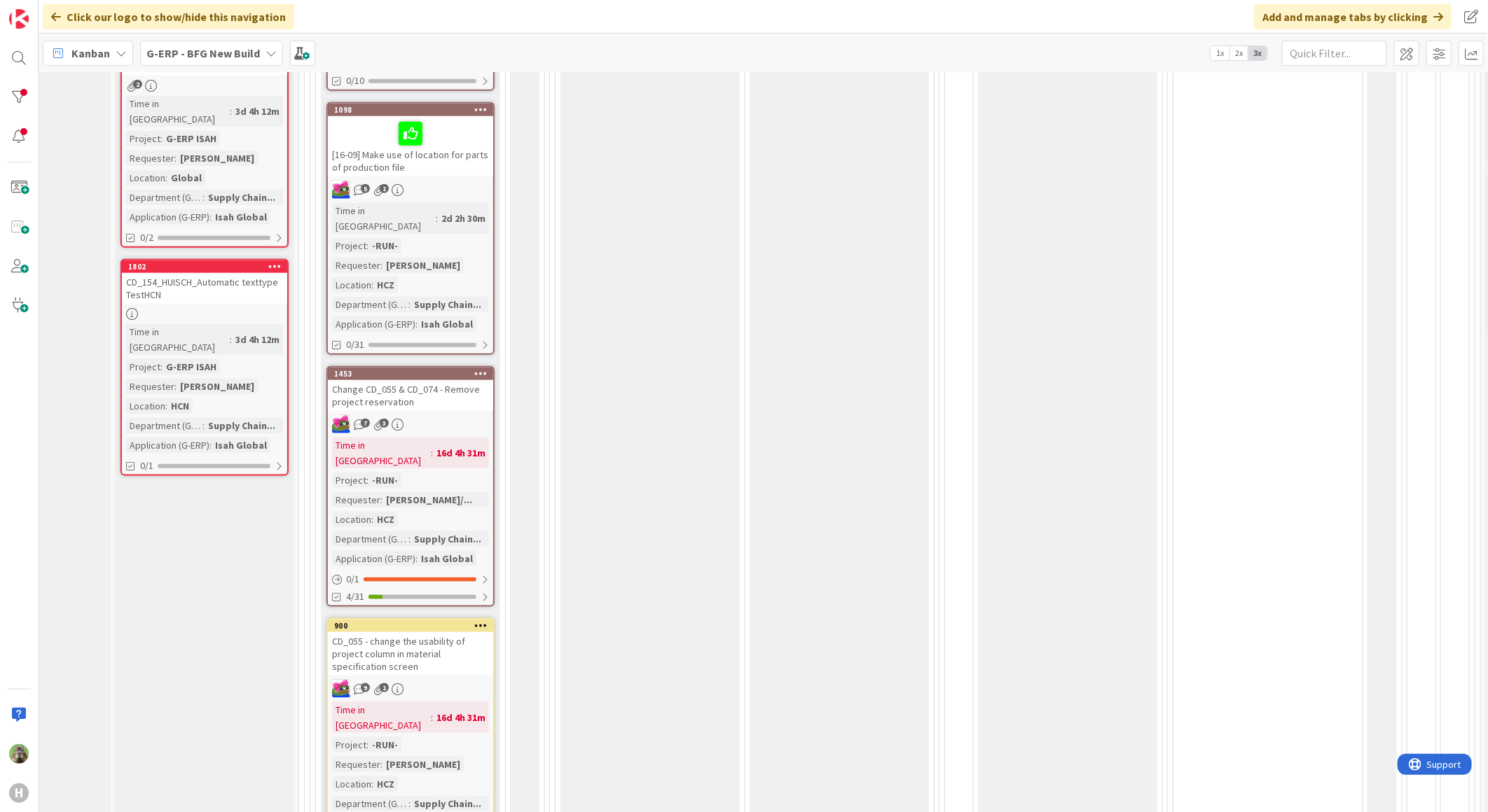
click at [447, 380] on div "Change CD_055 & CD_074 - Remove project reservation" at bounding box center [410, 395] width 165 height 30
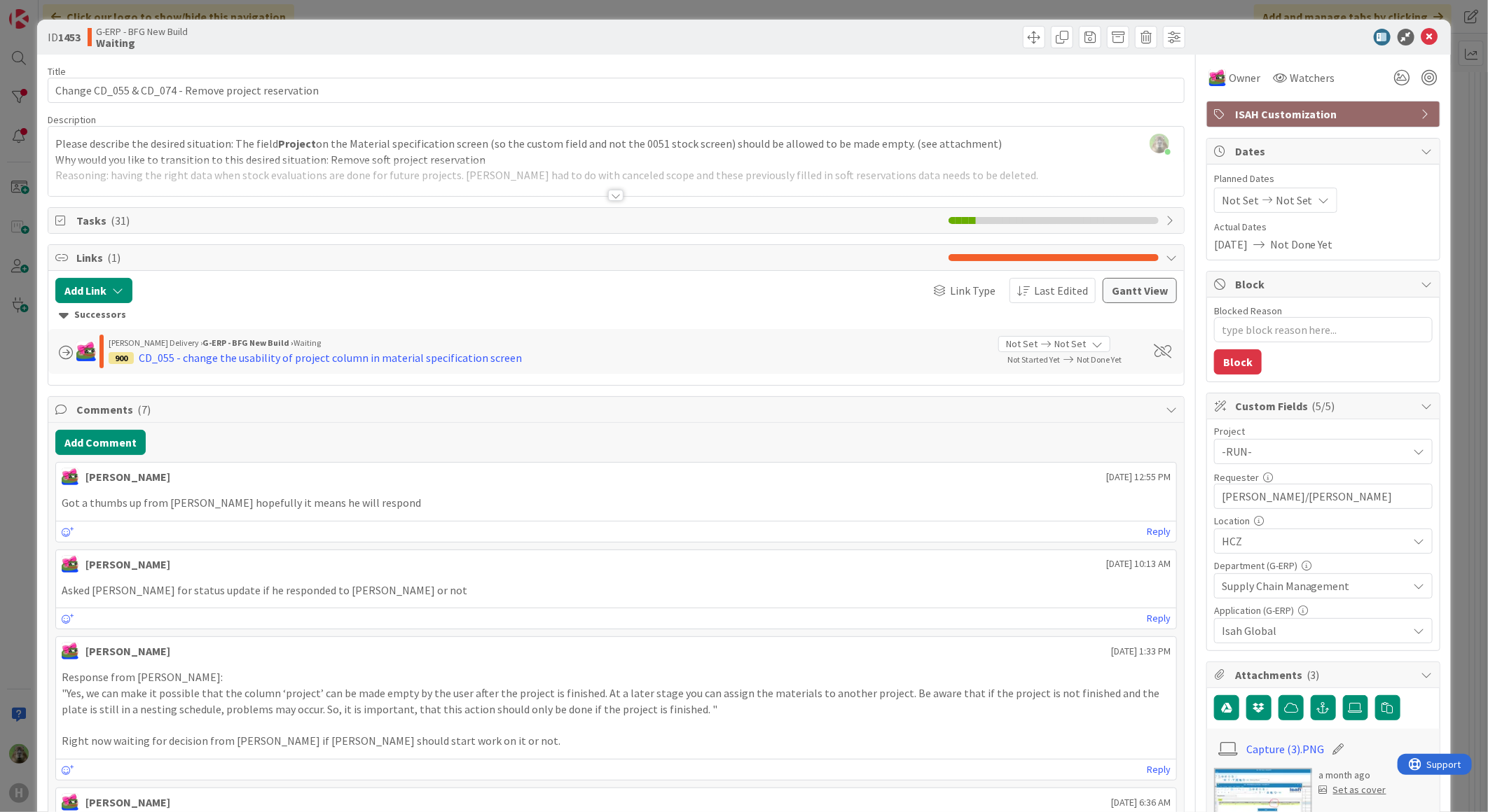
click at [27, 434] on div "ID 1453 G-ERP - BFG New Build Waiting Title 51 / 128 Change CD_055 & CD_074 - R…" at bounding box center [744, 406] width 1488 height 812
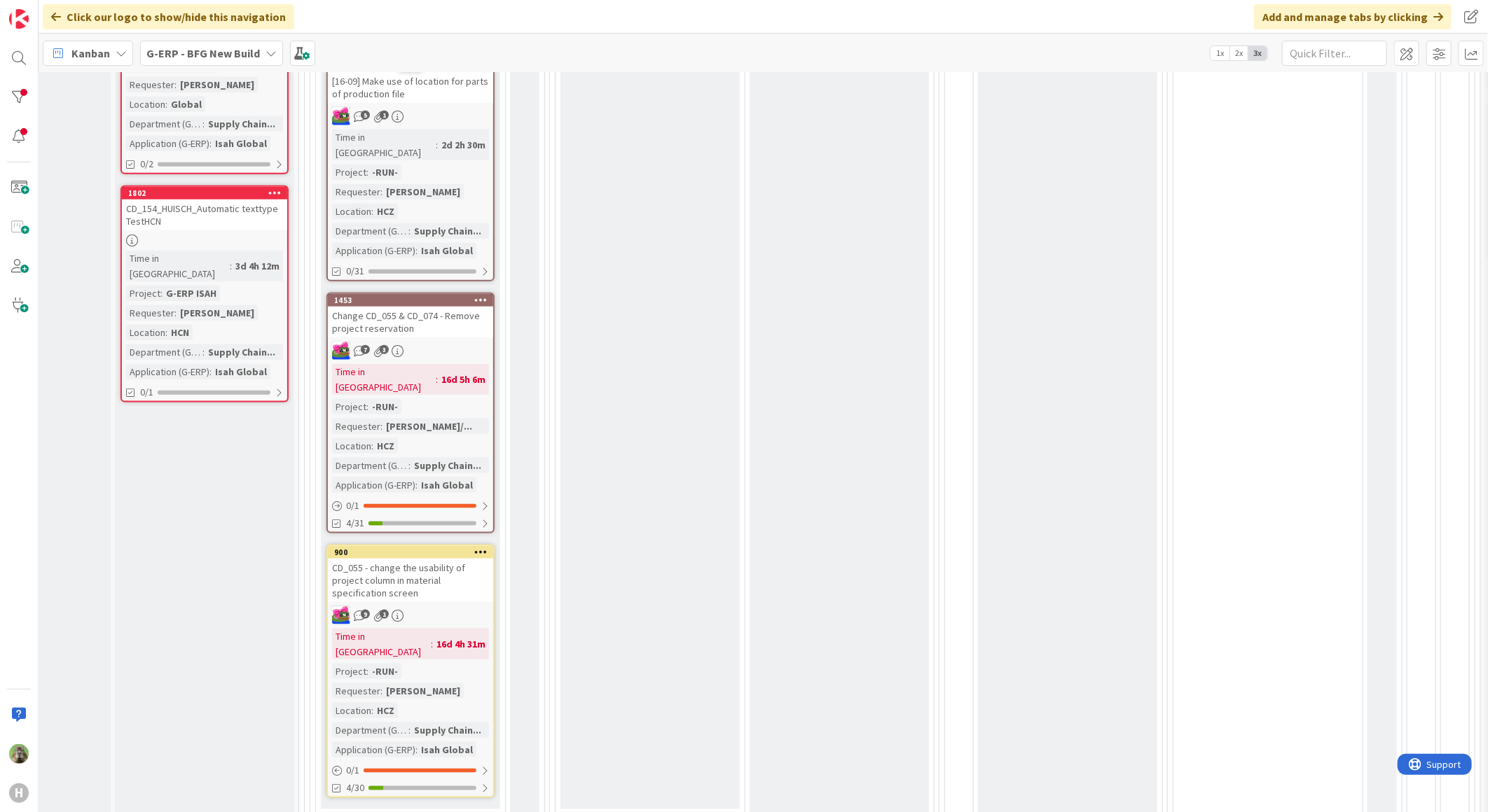
scroll to position [778, 112]
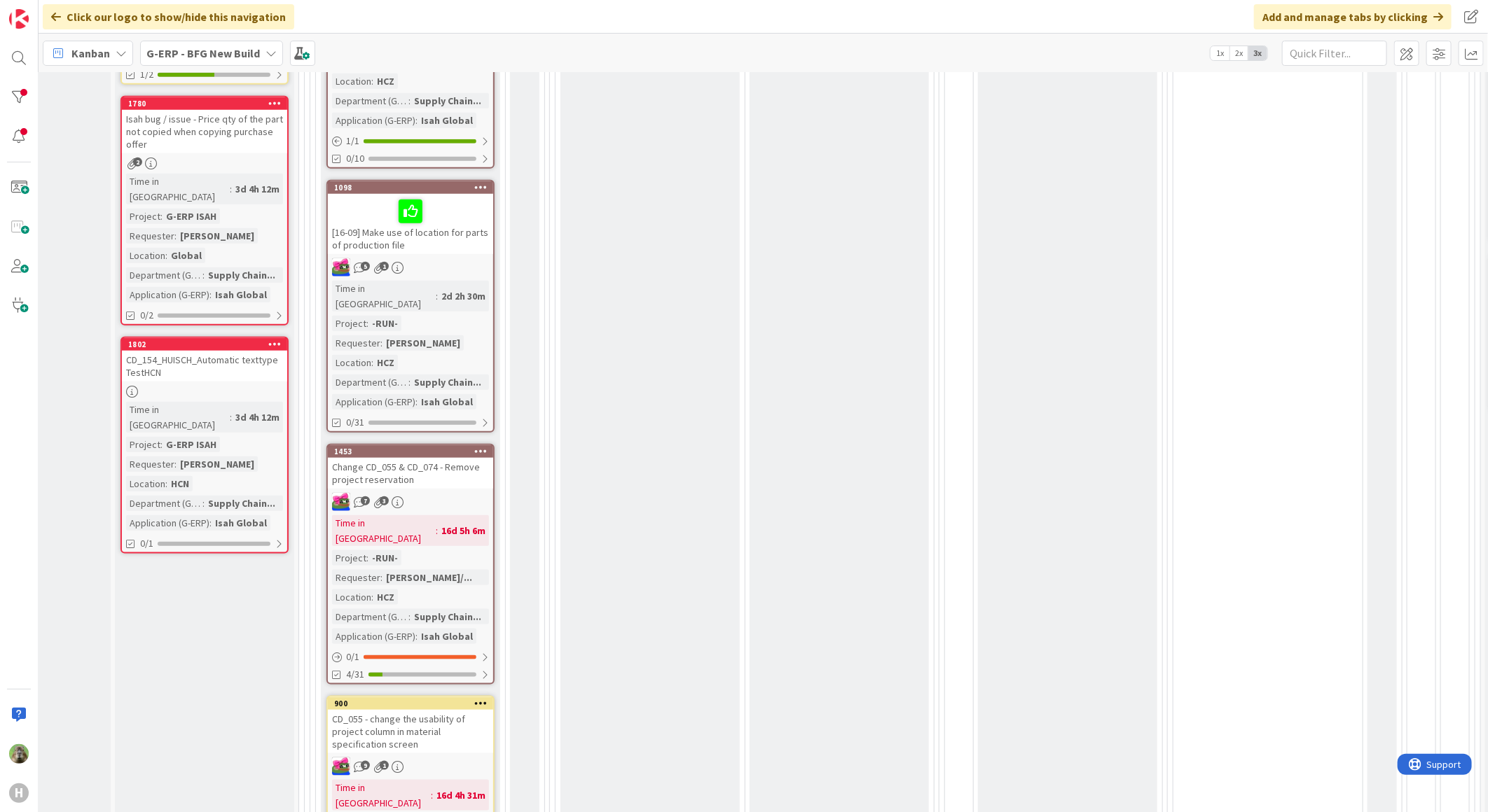
click at [469, 194] on div "[16-09] Make use of location for parts of production file" at bounding box center [410, 223] width 165 height 60
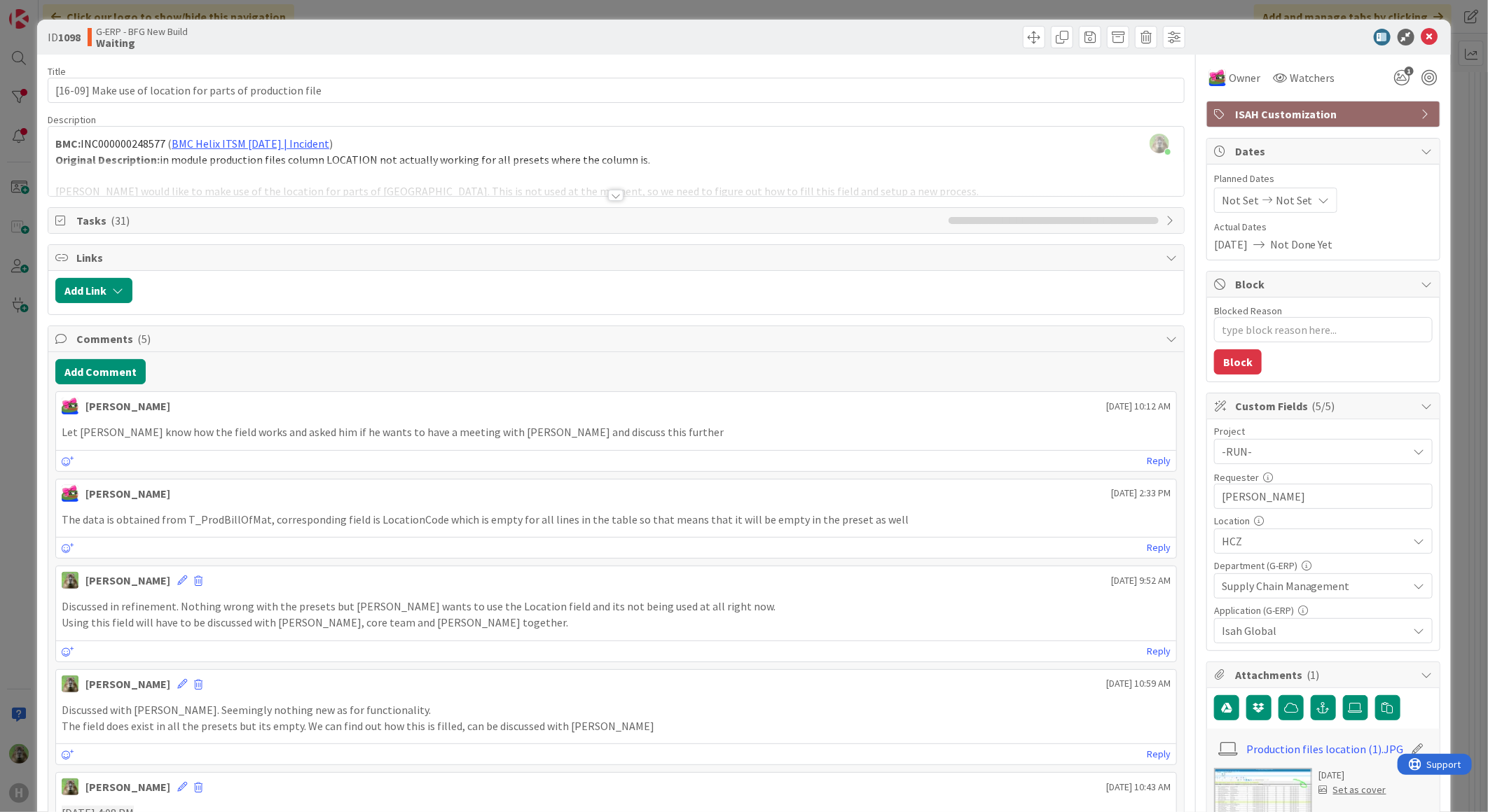
click at [23, 531] on div "ID 1098 G-ERP - BFG New Build Waiting Title 57 / 128 [16-09] Make use of locati…" at bounding box center [744, 406] width 1488 height 812
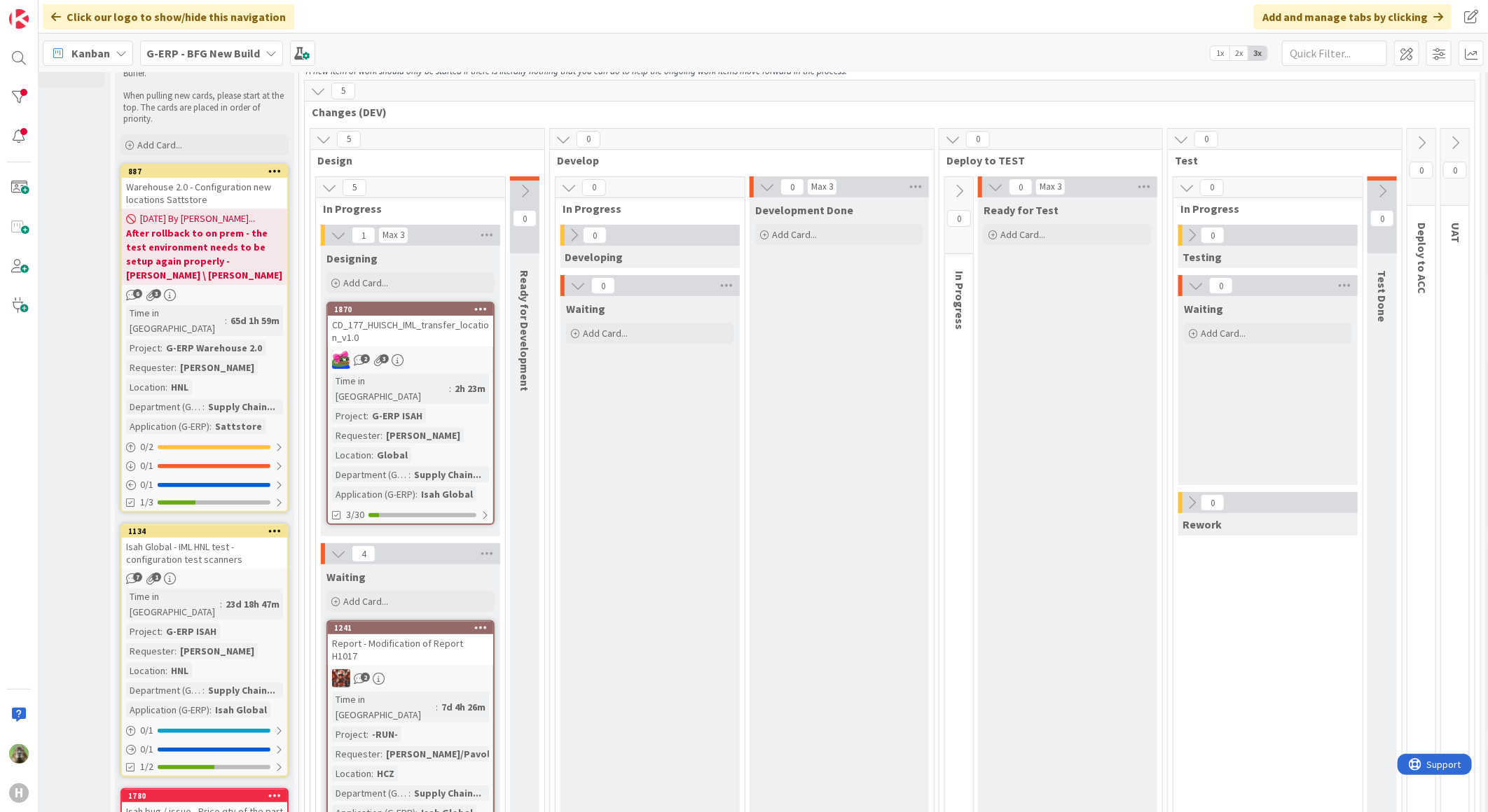
scroll to position [0, 112]
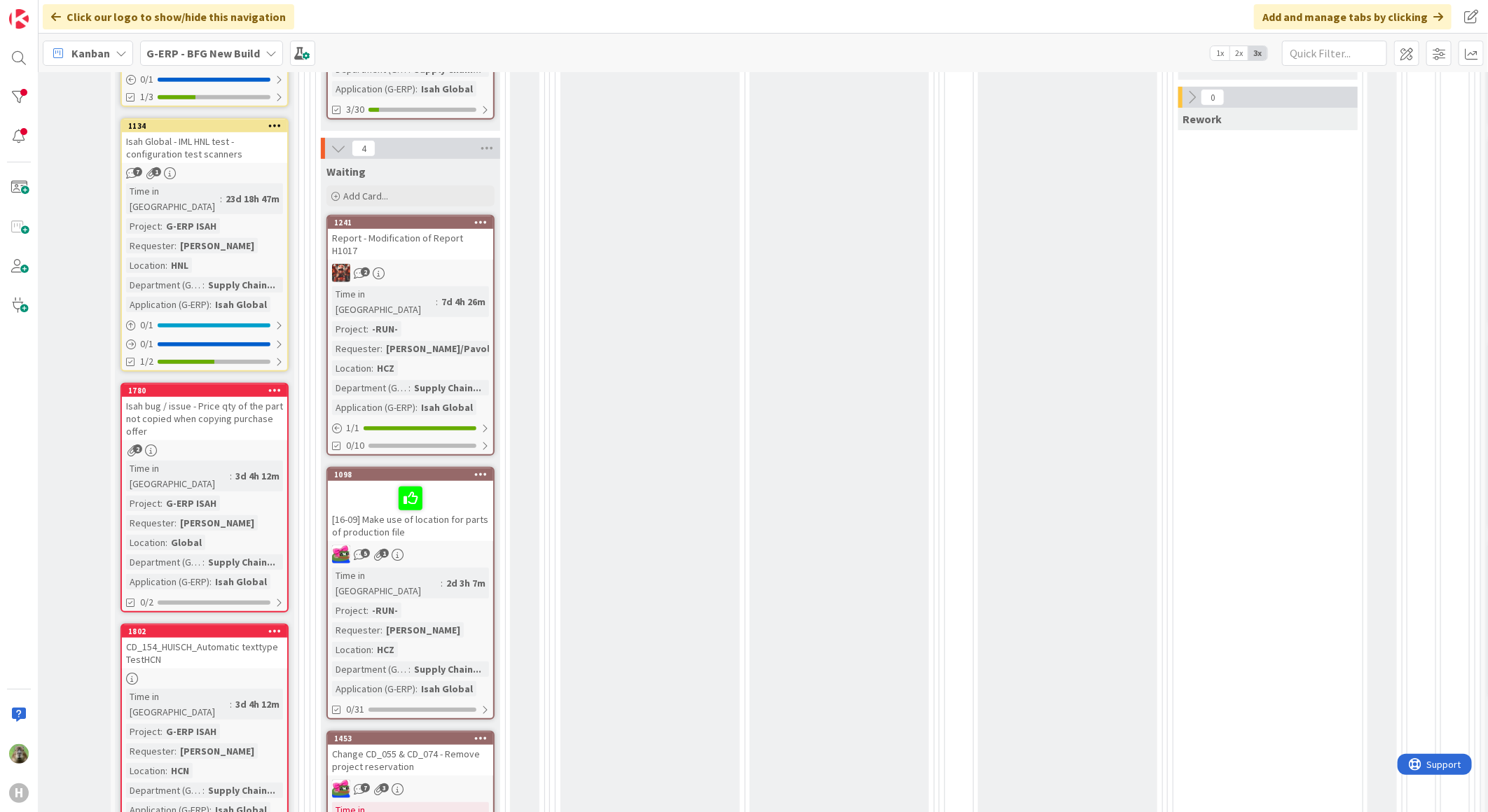
scroll to position [388, 112]
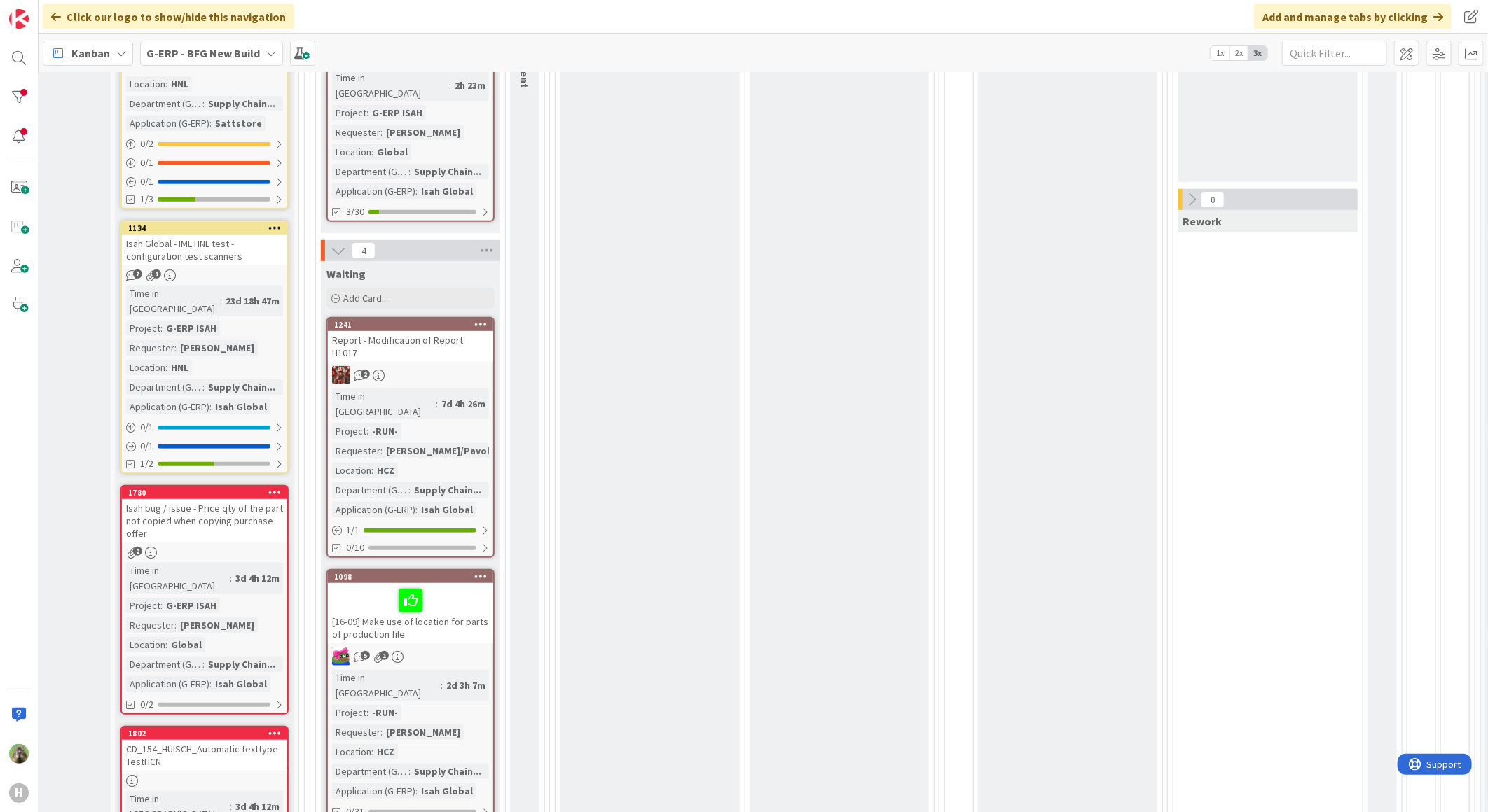
click at [242, 500] on div "Isah bug / issue - Price qty of the part not copied when copying purchase offer" at bounding box center [204, 521] width 165 height 44
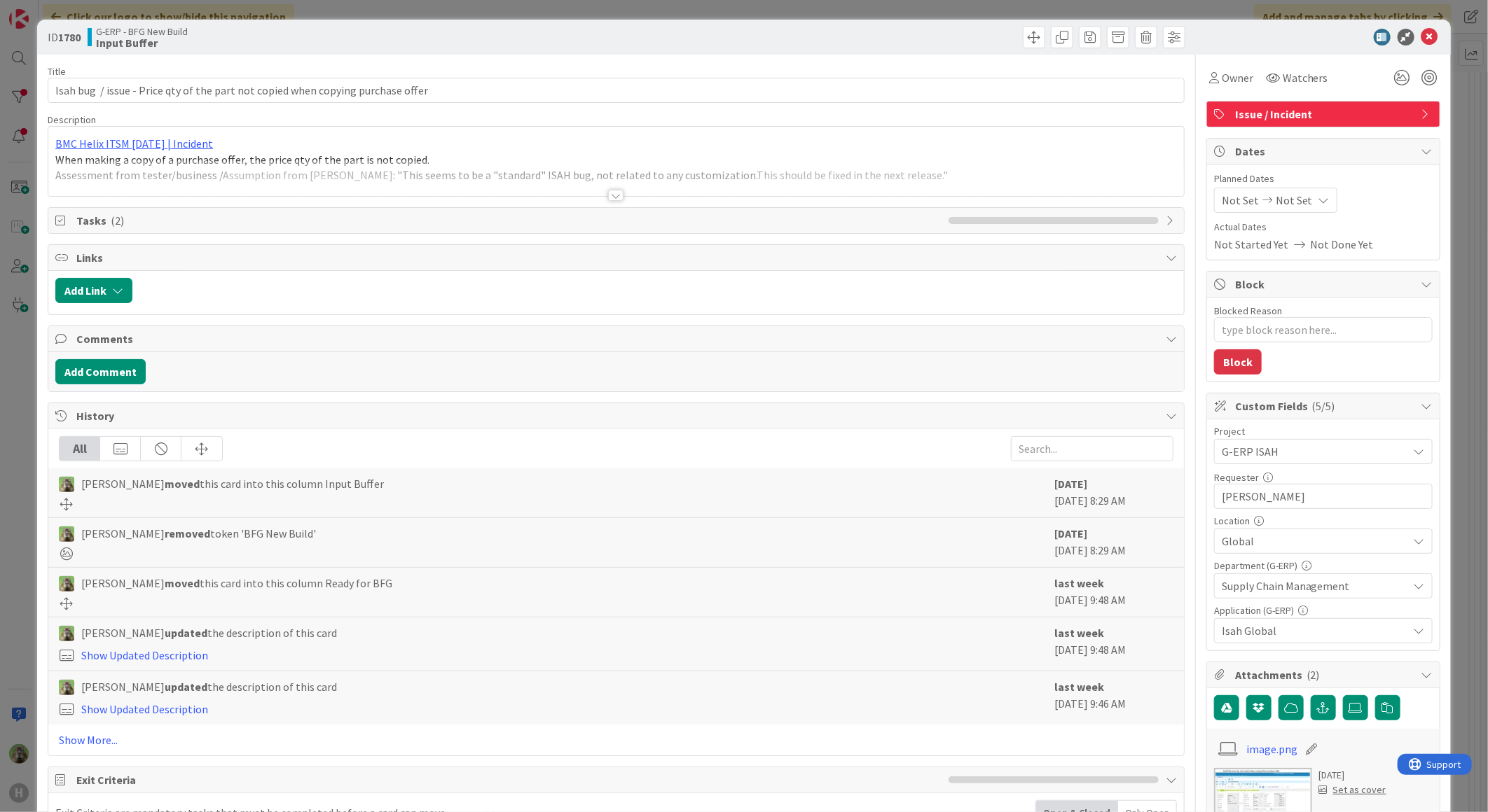
click at [467, 166] on div at bounding box center [616, 179] width 1135 height 36
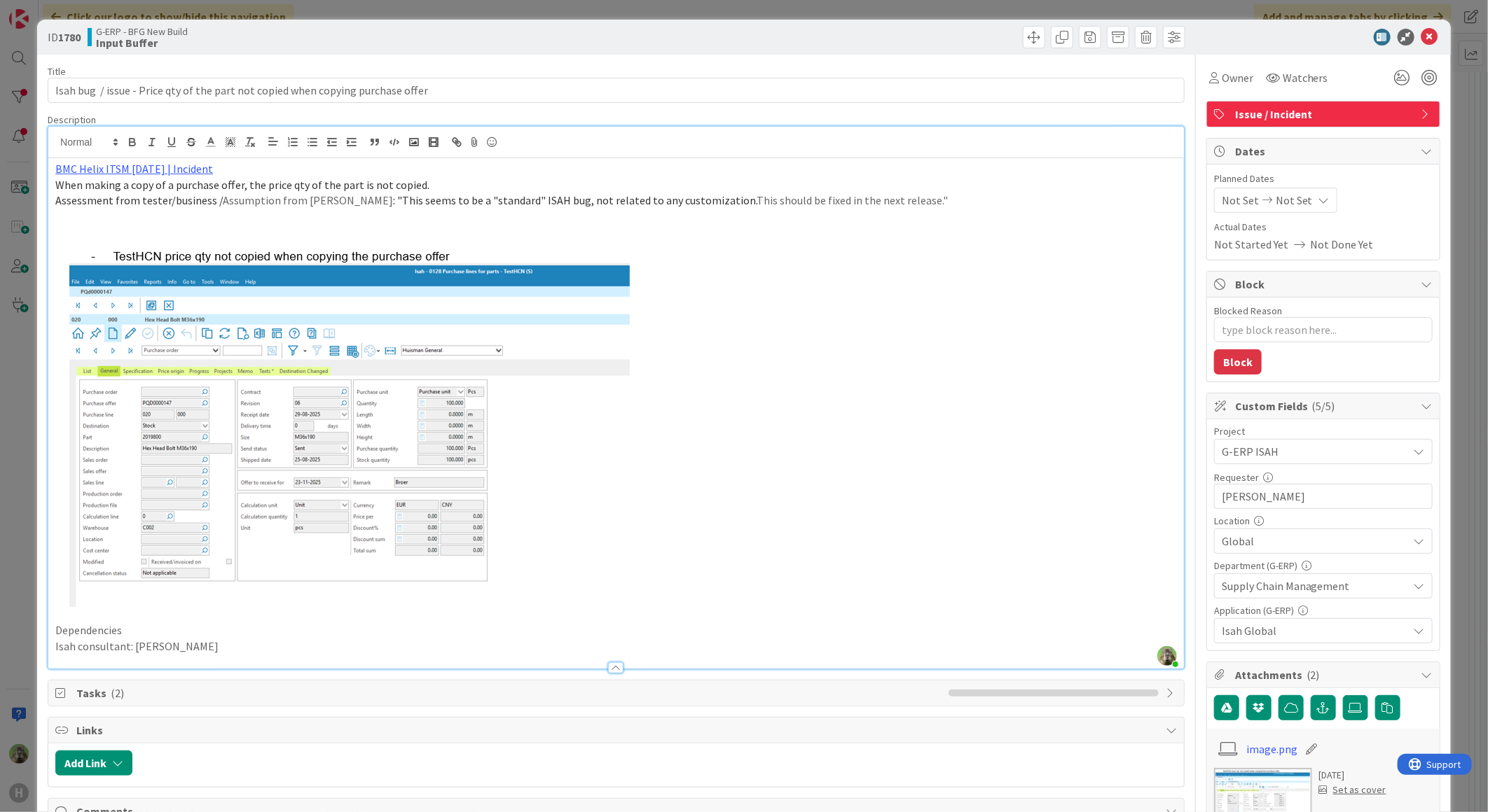
click at [10, 377] on div "ID 1780 G-ERP - BFG New Build Input Buffer Title 80 / 128 Isah bug / issue - Pr…" at bounding box center [744, 406] width 1488 height 812
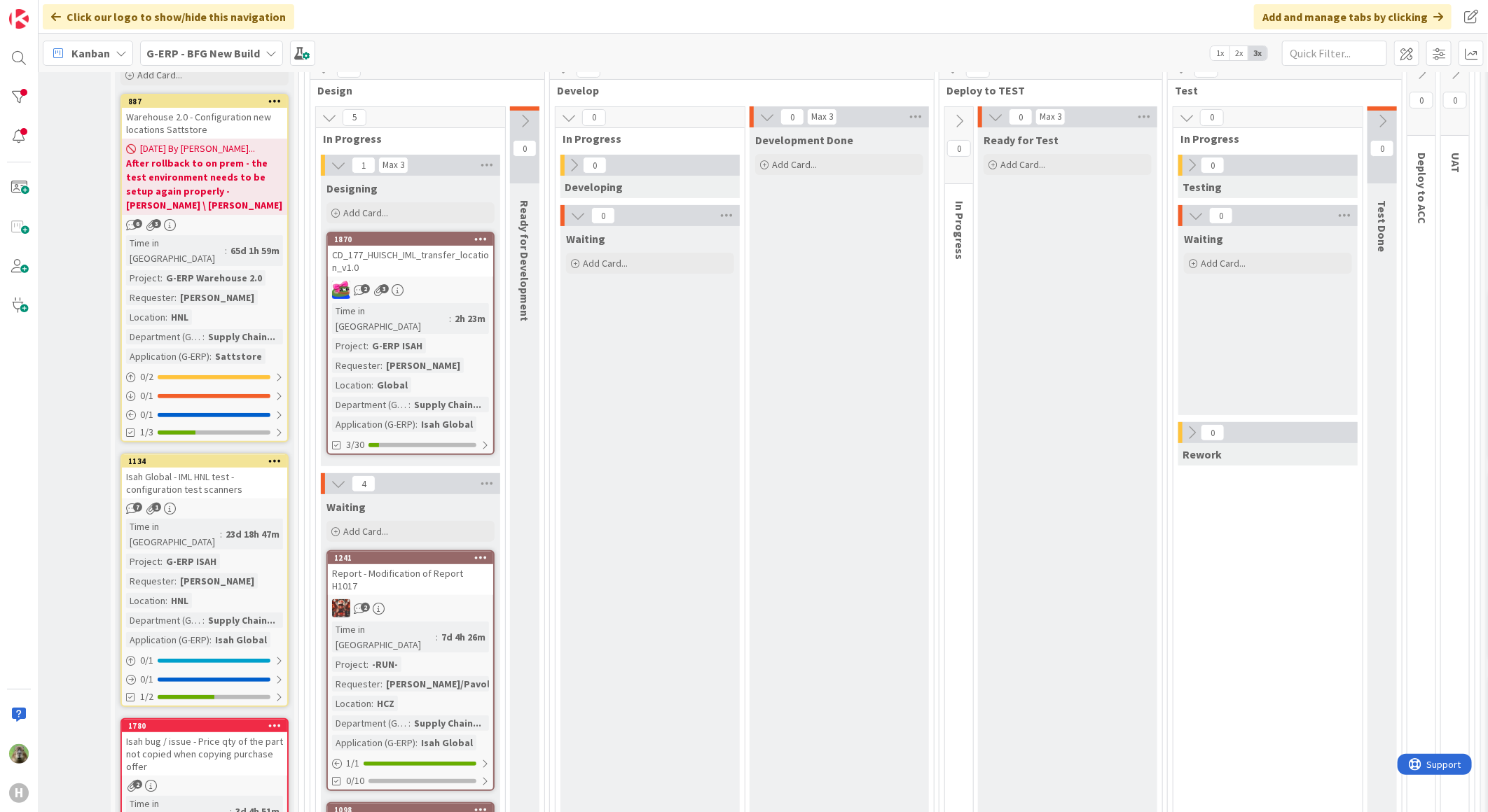
scroll to position [78, 112]
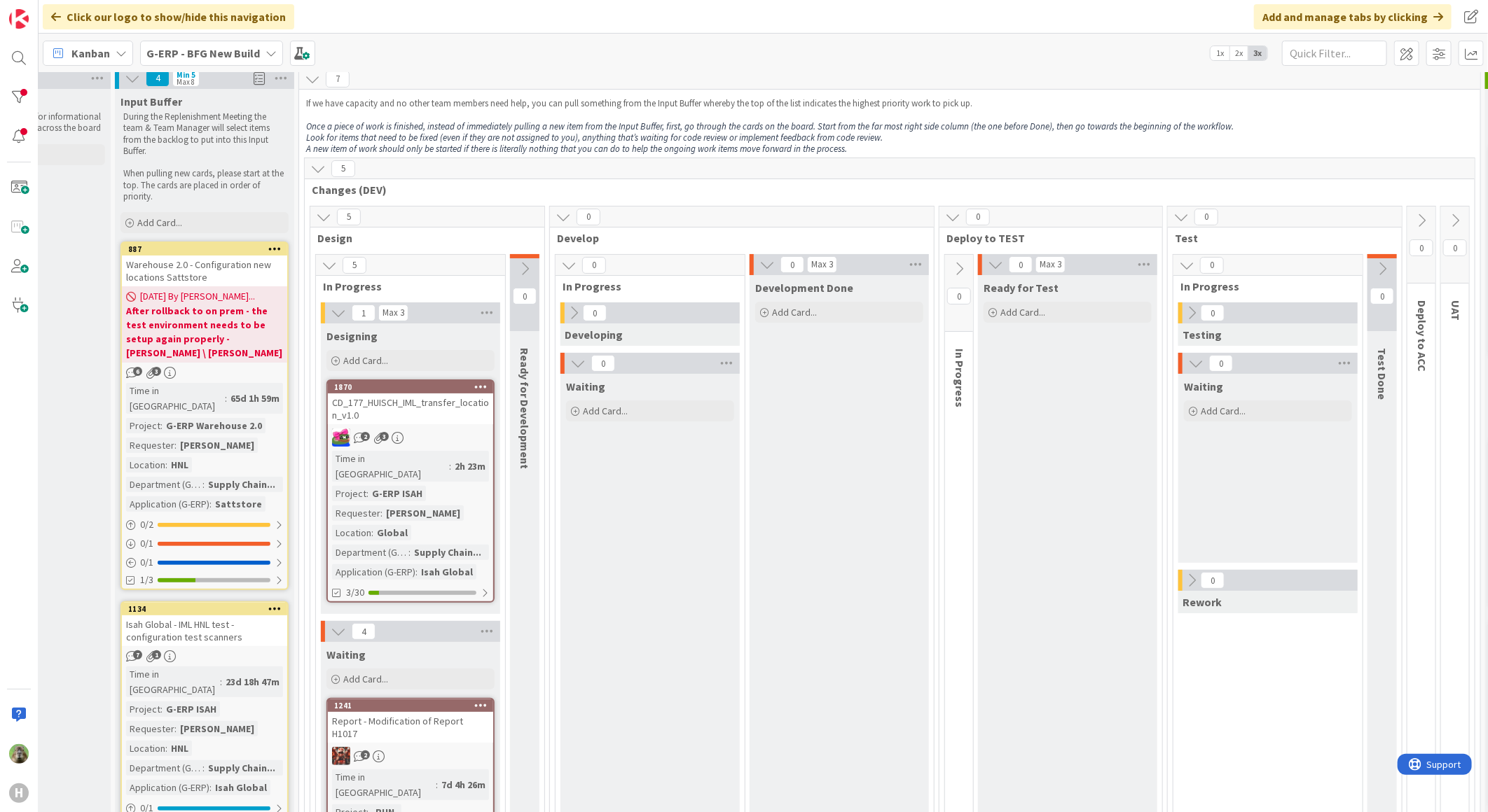
scroll to position [0, 112]
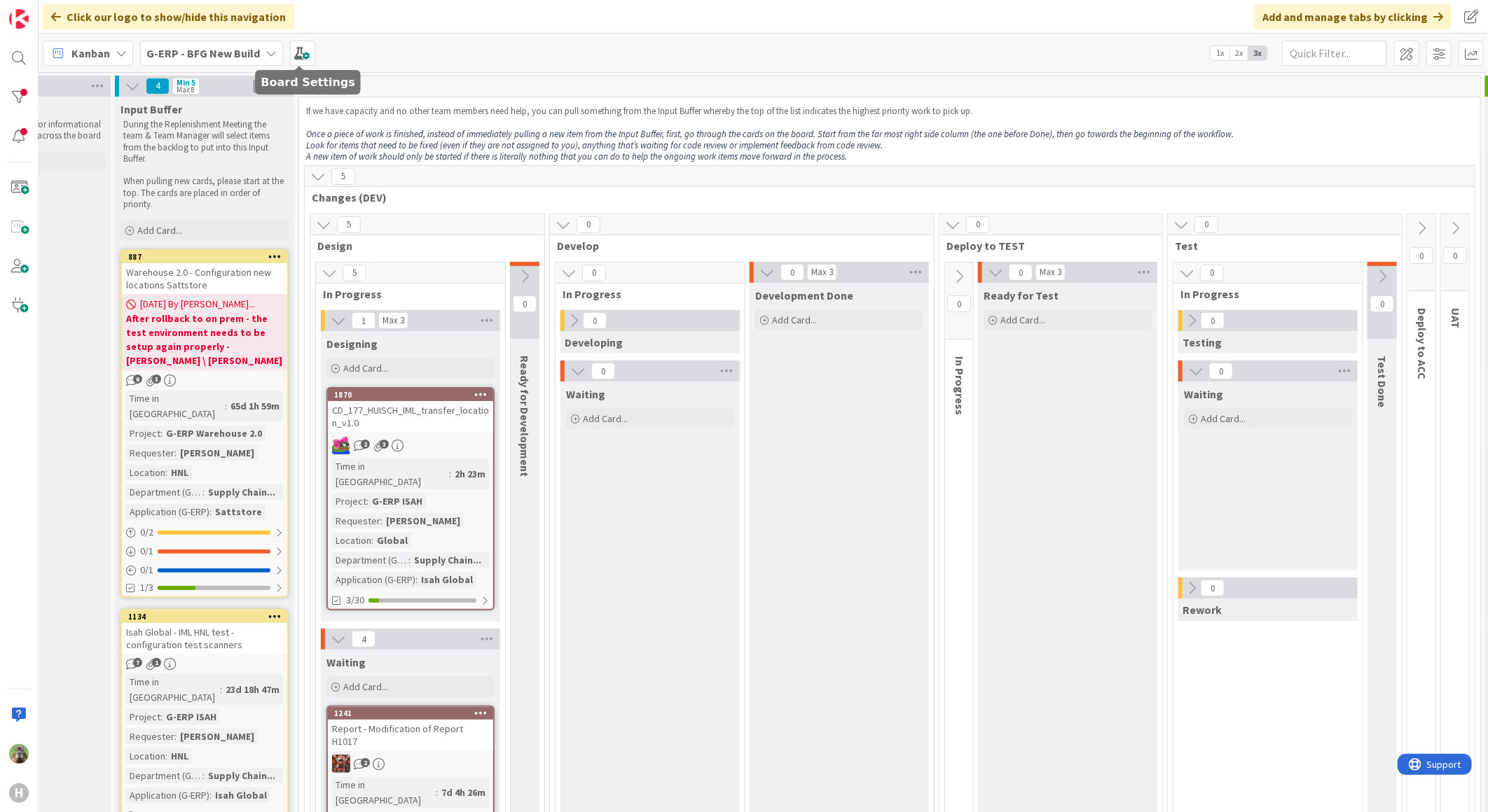
click at [243, 47] on b "G-ERP - BFG New Build" at bounding box center [202, 53] width 113 height 14
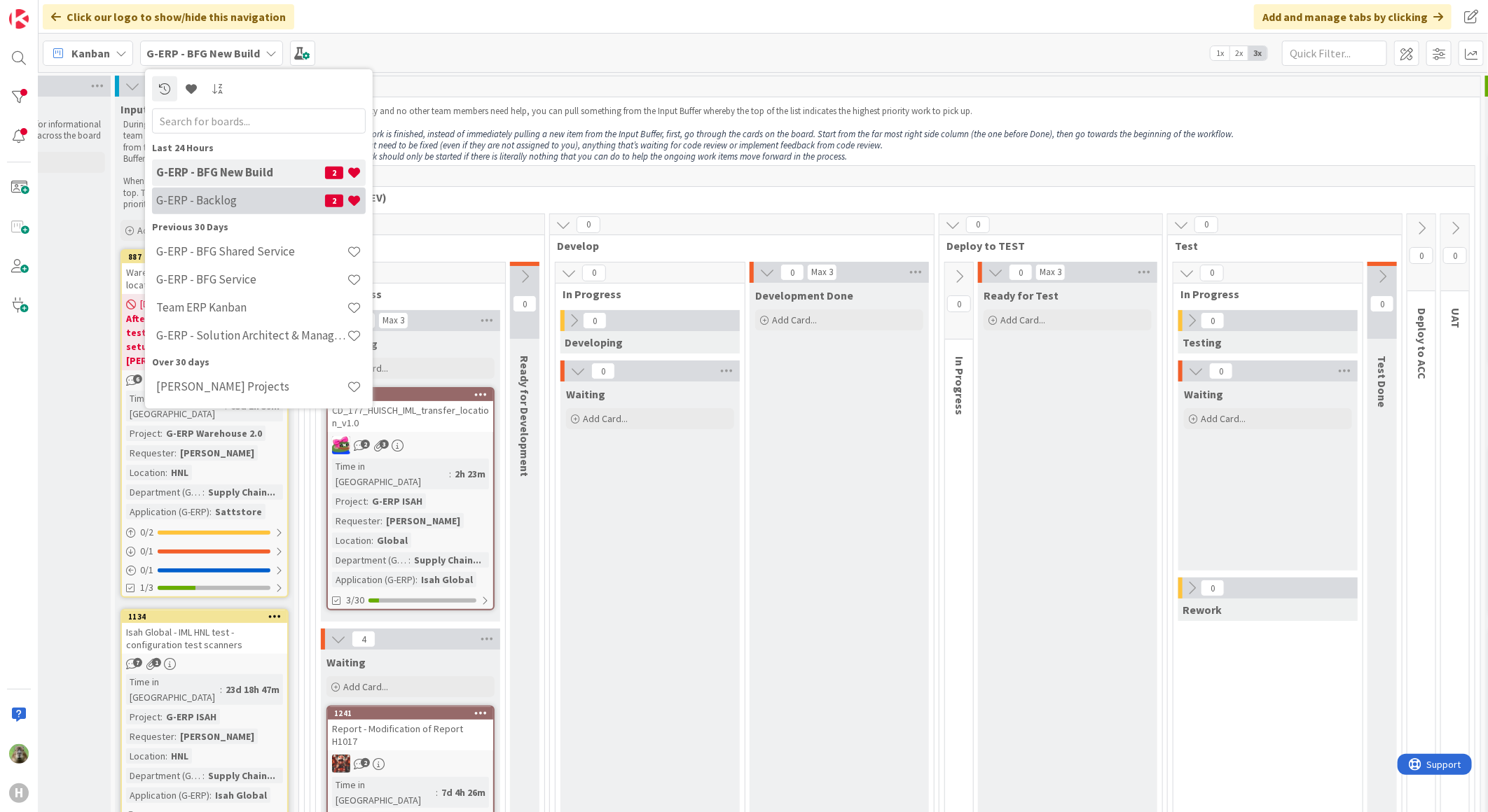
click at [201, 201] on h4 "G-ERP - Backlog" at bounding box center [240, 199] width 169 height 14
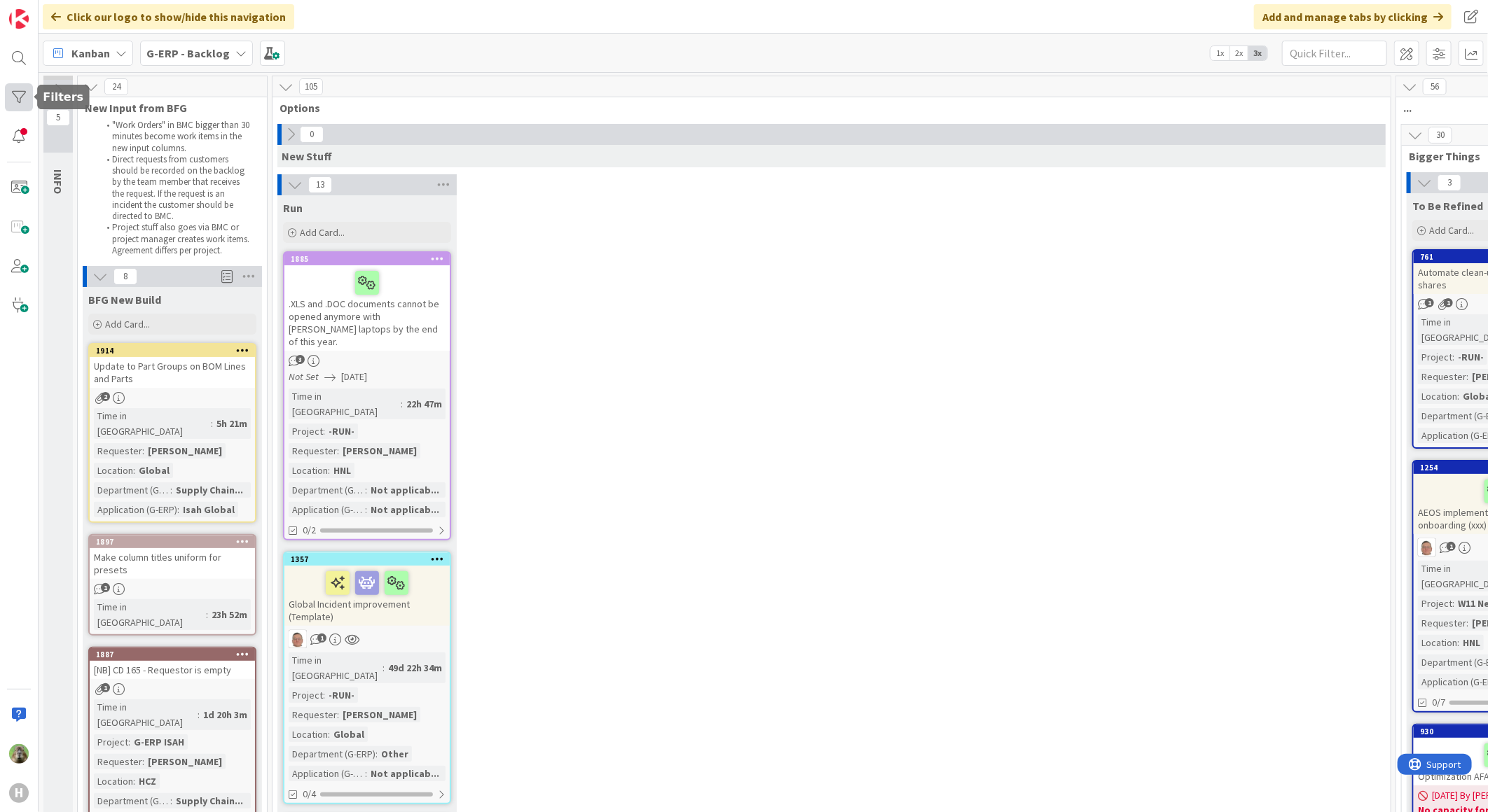
click at [19, 86] on div at bounding box center [18, 97] width 28 height 28
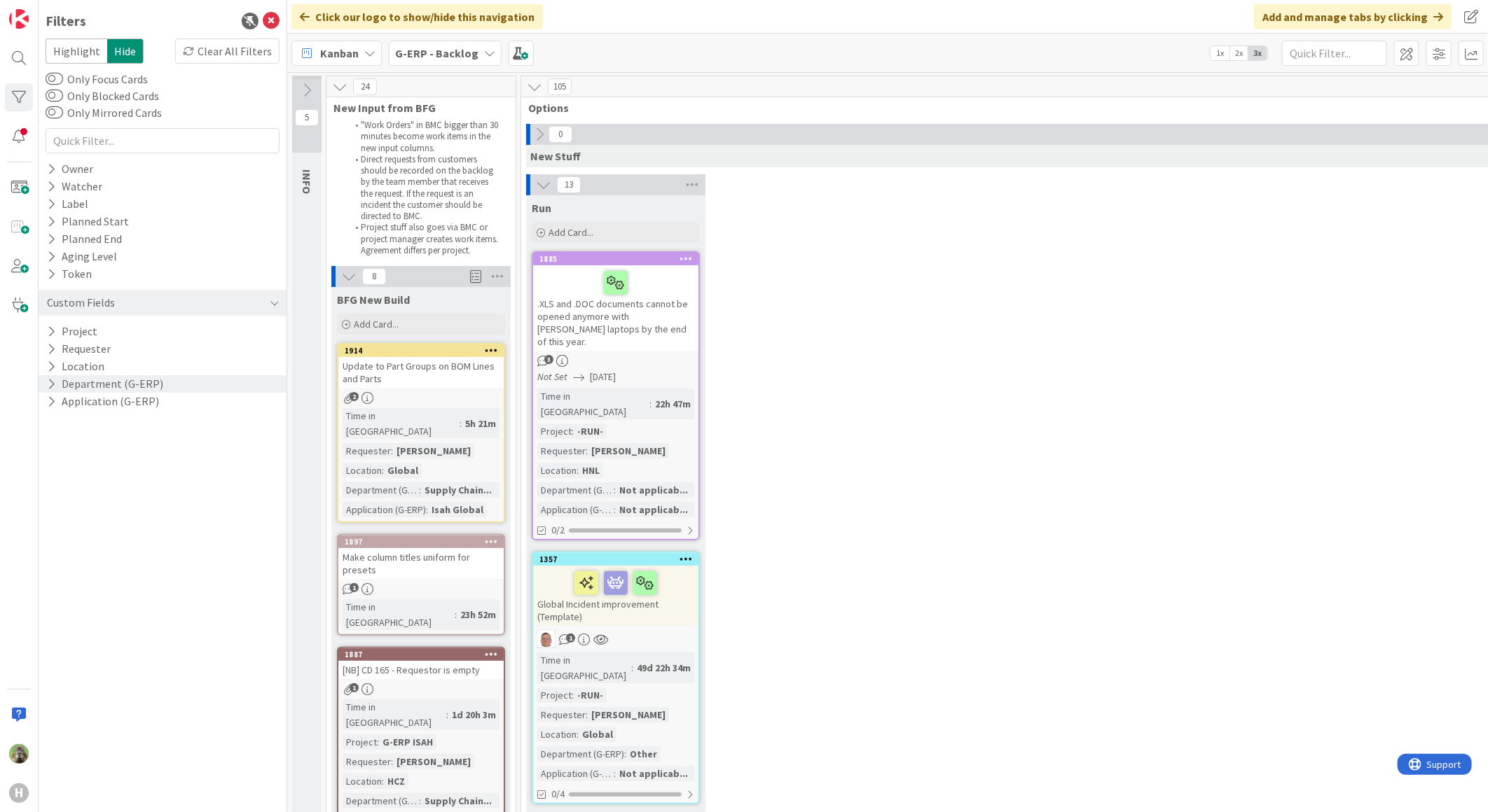
click at [137, 377] on button "Department (G-ERP)" at bounding box center [105, 384] width 119 height 17
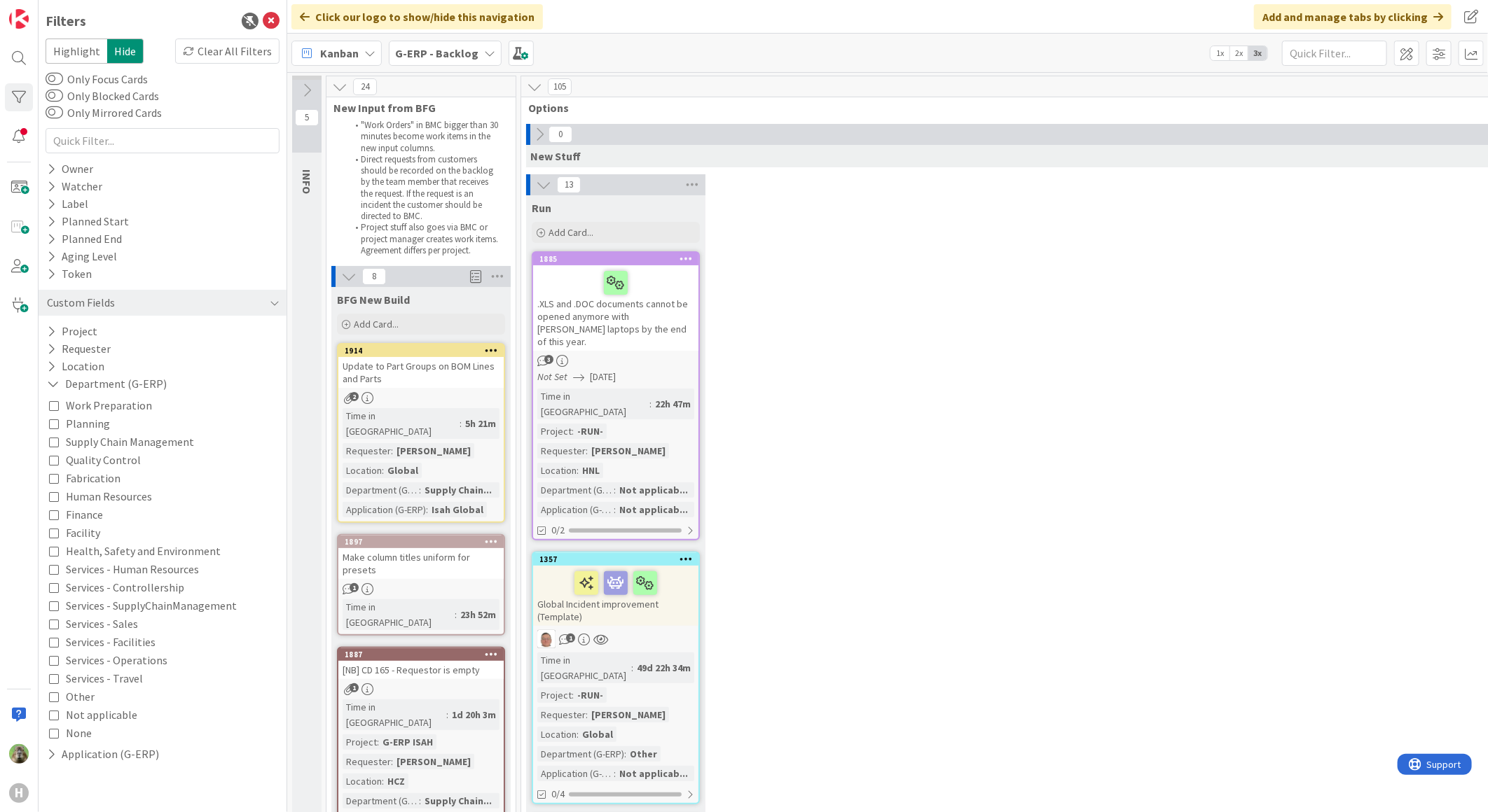
click at [152, 438] on span "Supply Chain Management" at bounding box center [129, 442] width 128 height 18
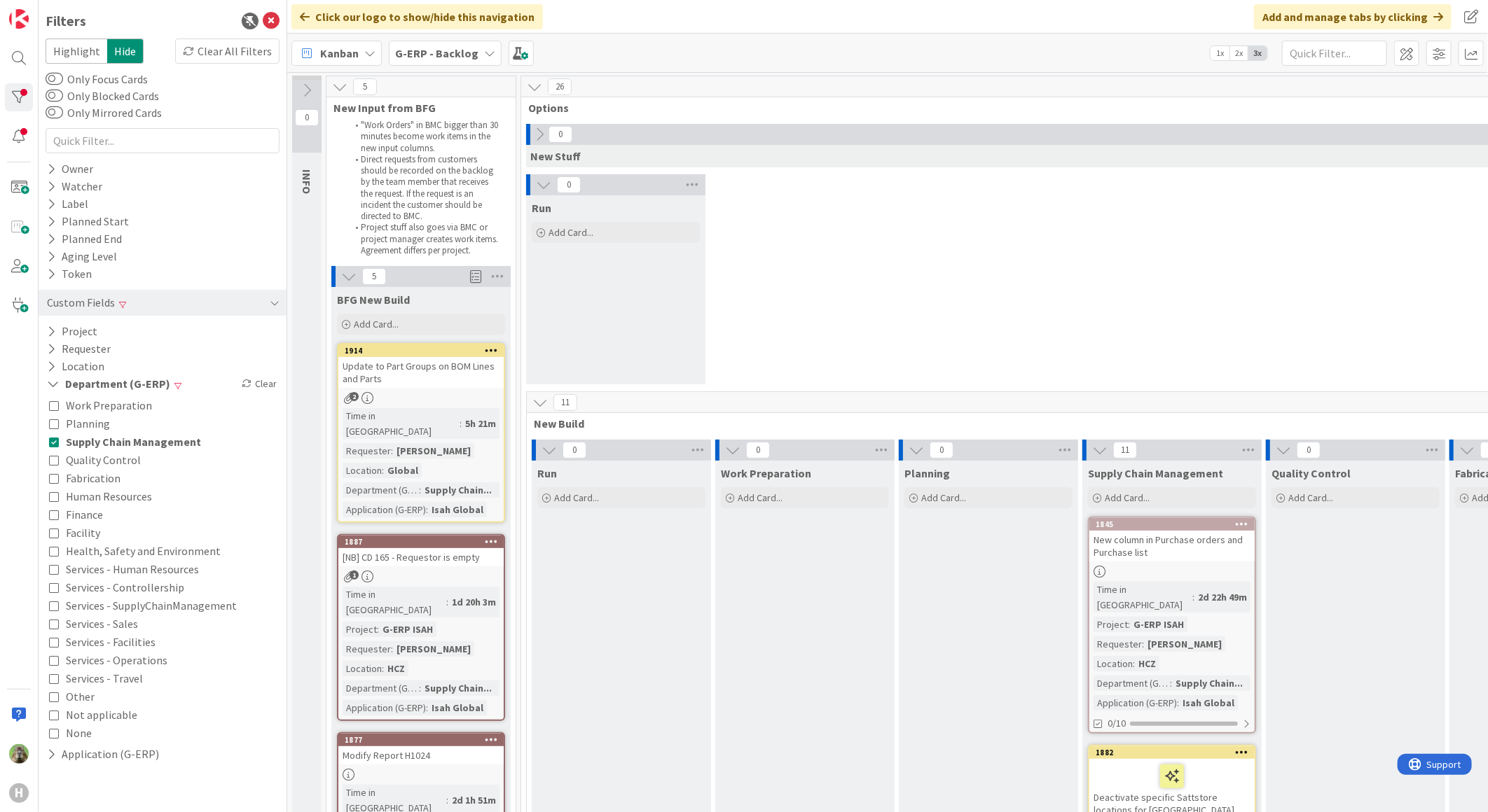
click at [1121, 262] on div "0 Run Add Card..." at bounding box center [1079, 283] width 1113 height 217
click at [274, 25] on icon at bounding box center [271, 21] width 17 height 17
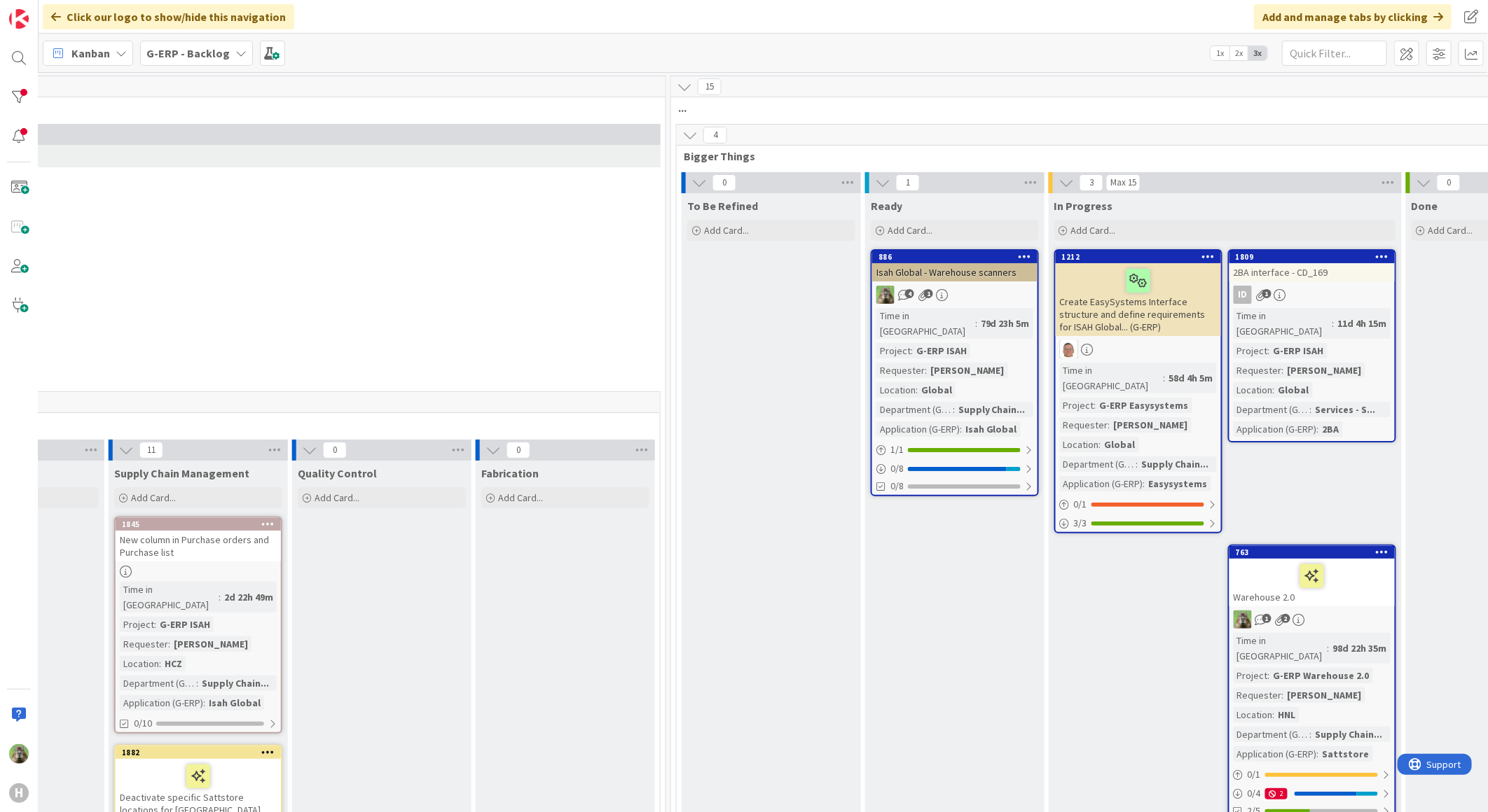
scroll to position [0, 924]
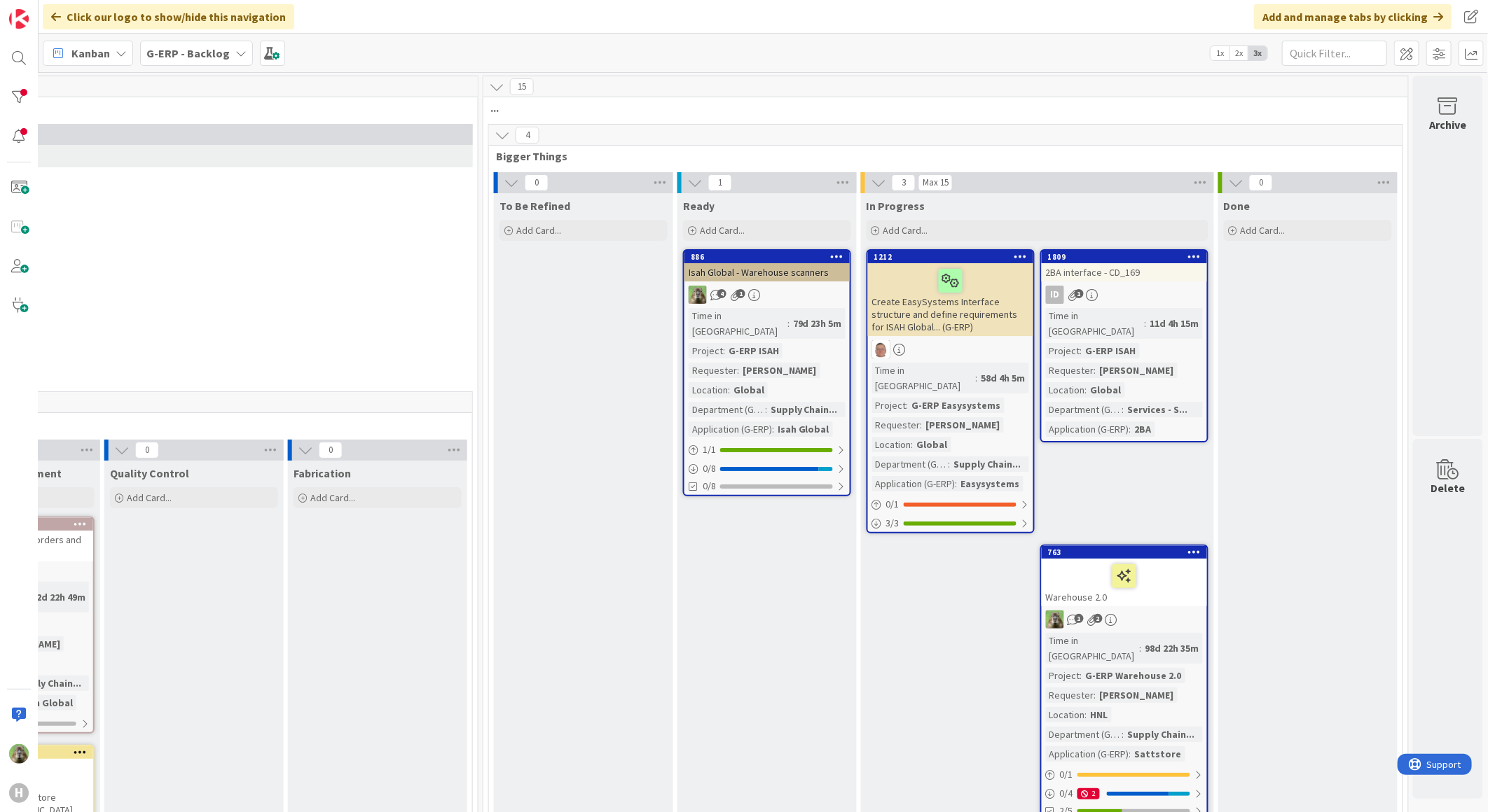
click at [494, 136] on icon at bounding box center [502, 135] width 15 height 15
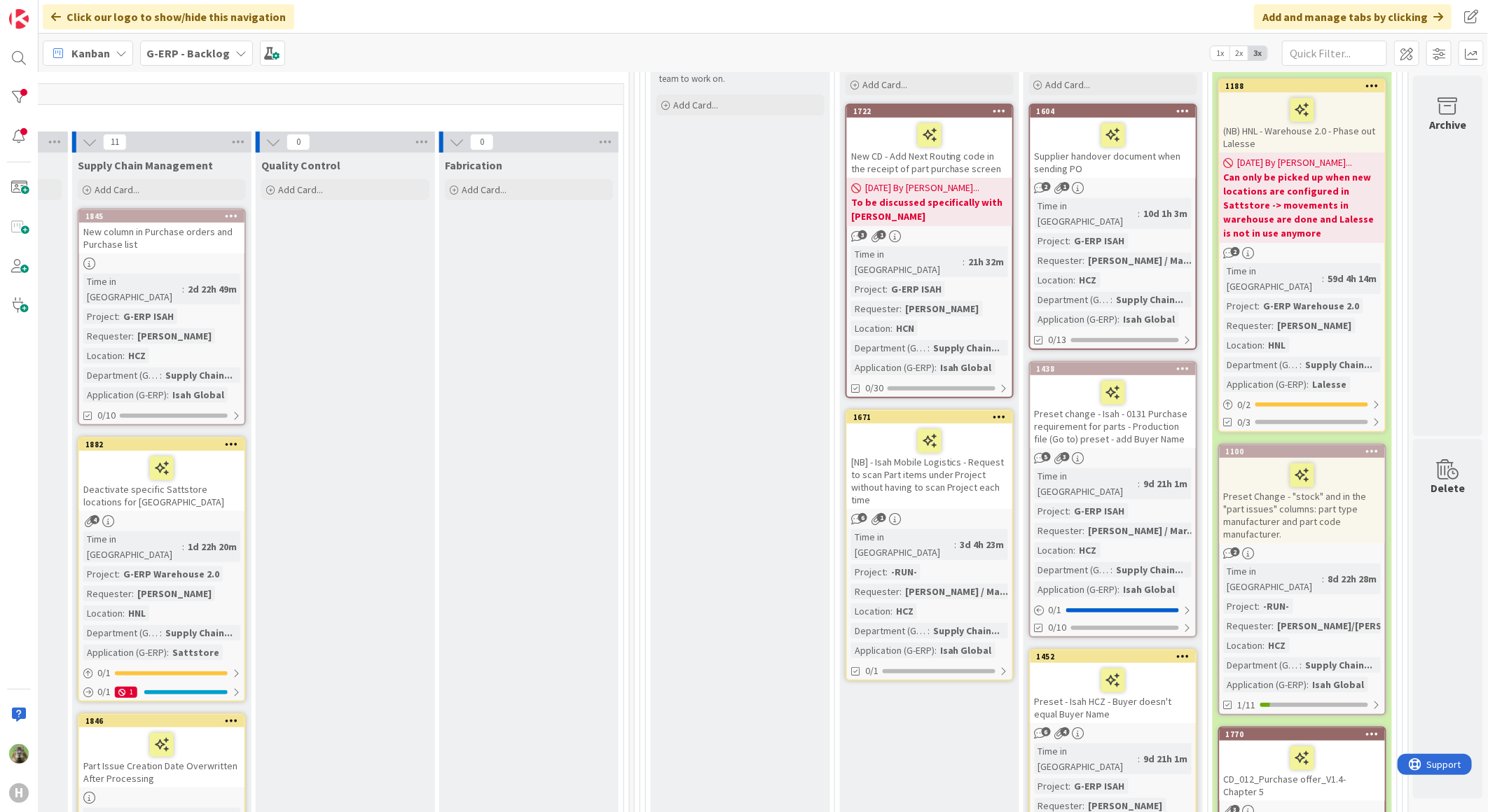
scroll to position [233, 773]
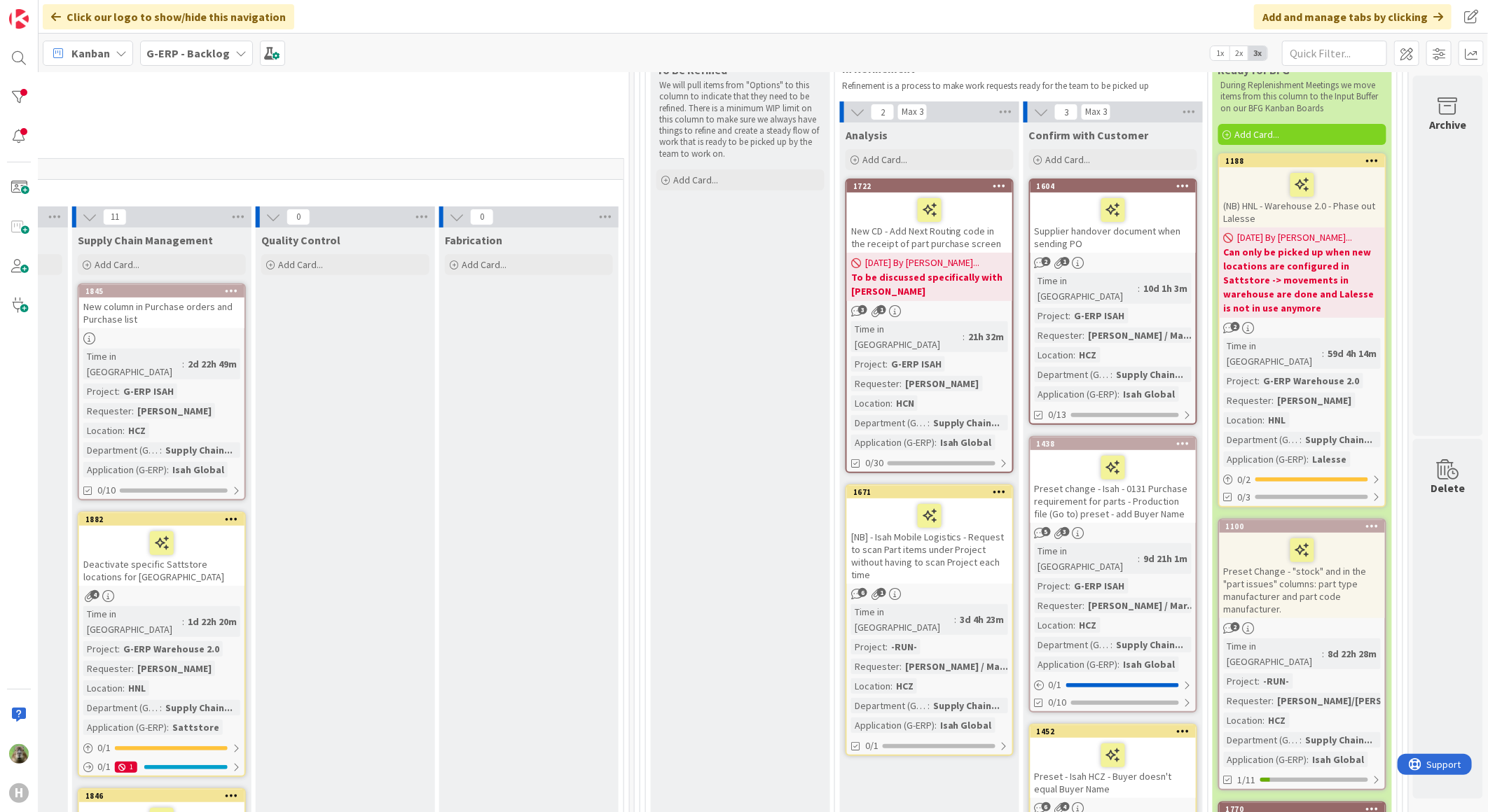
click at [1179, 233] on div "Supplier handover document when sending PO" at bounding box center [1113, 222] width 165 height 60
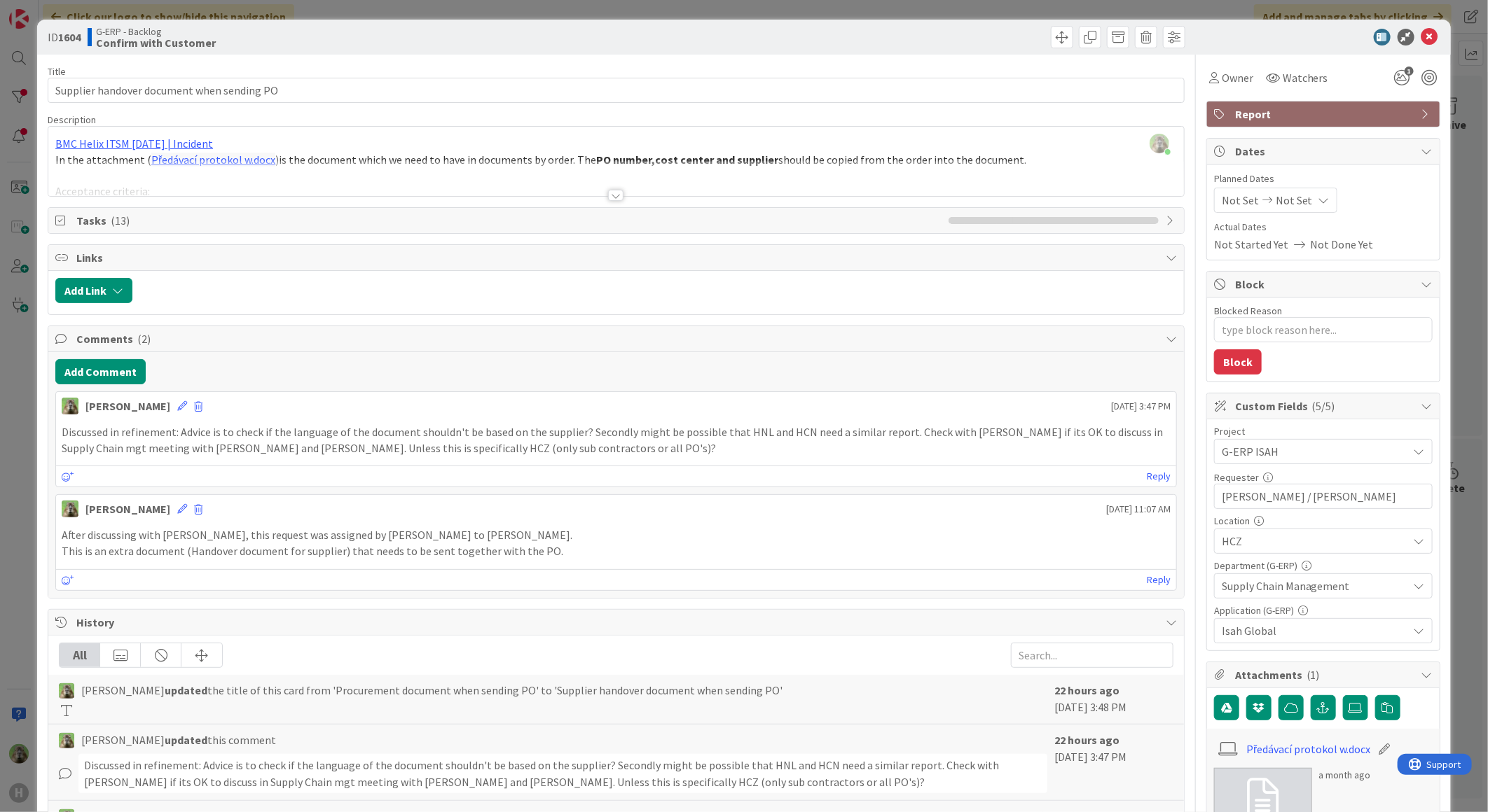
click at [599, 164] on div at bounding box center [616, 179] width 1135 height 36
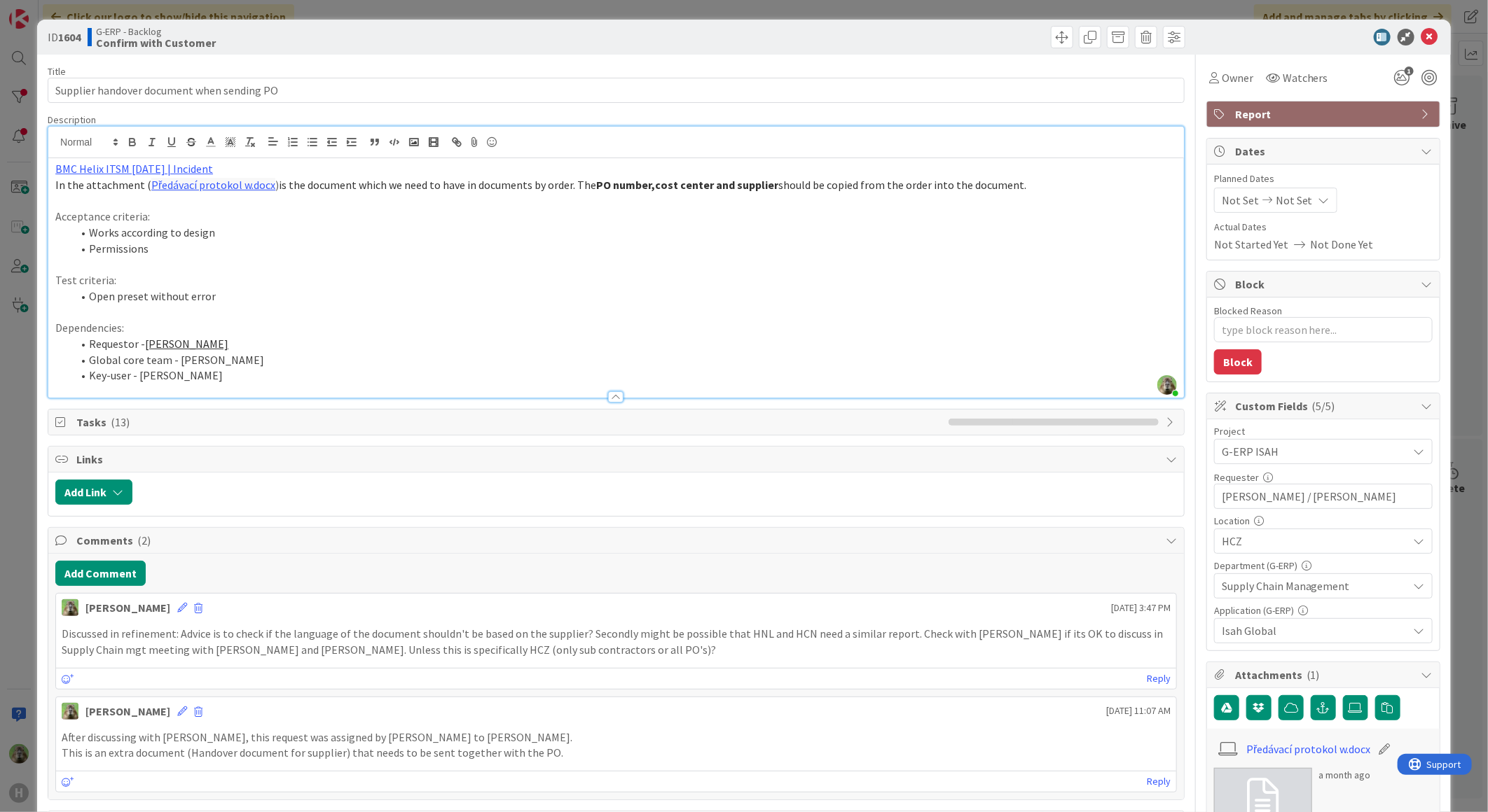
click at [189, 416] on span "Tasks ( 13 )" at bounding box center [508, 423] width 865 height 17
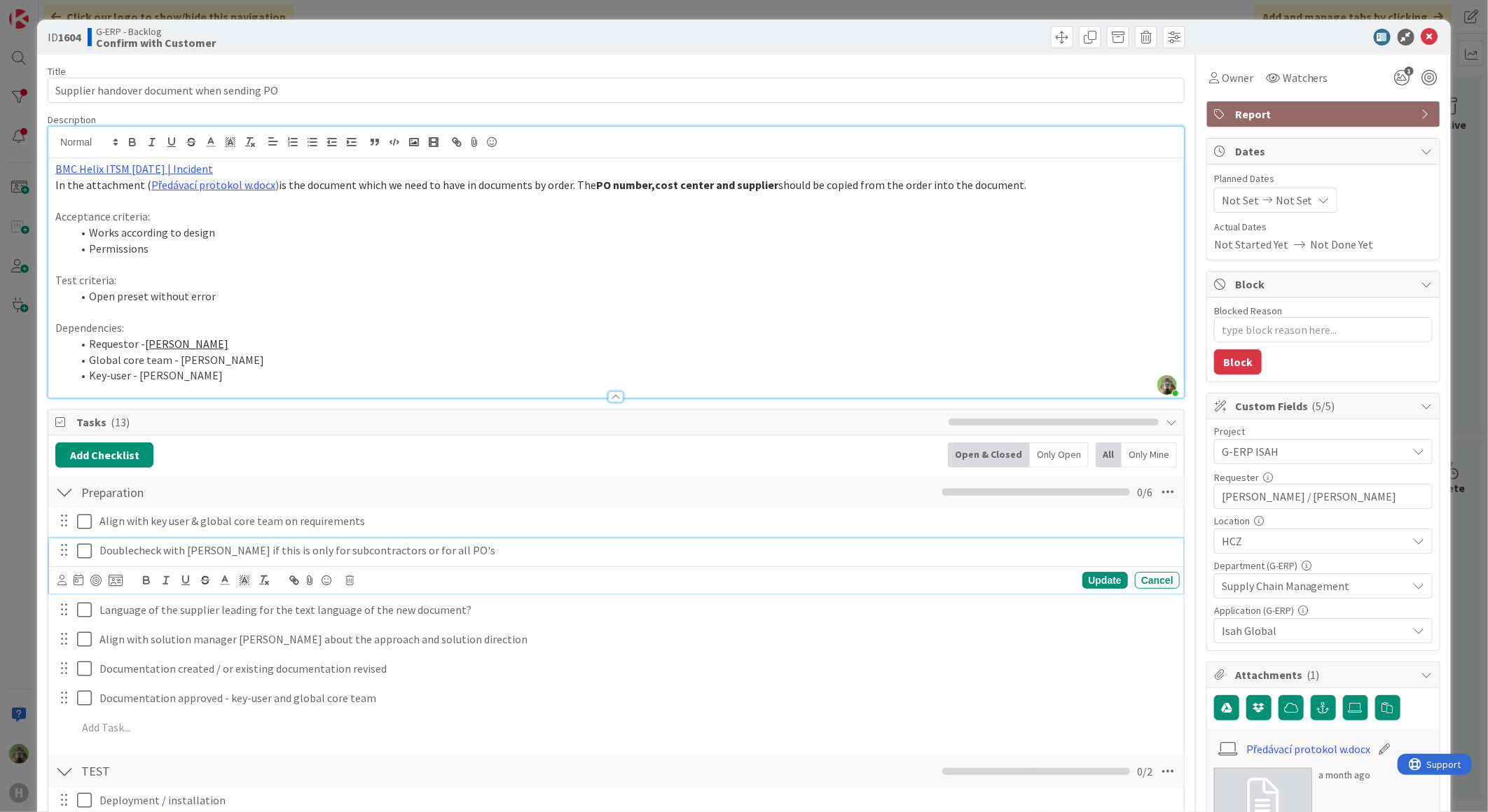
click at [435, 555] on p "Doublecheck with Martin if this is only for subcontractors or for all PO's" at bounding box center [637, 550] width 1074 height 16
type textarea "x"
click at [1099, 577] on div "Update" at bounding box center [1105, 580] width 46 height 17
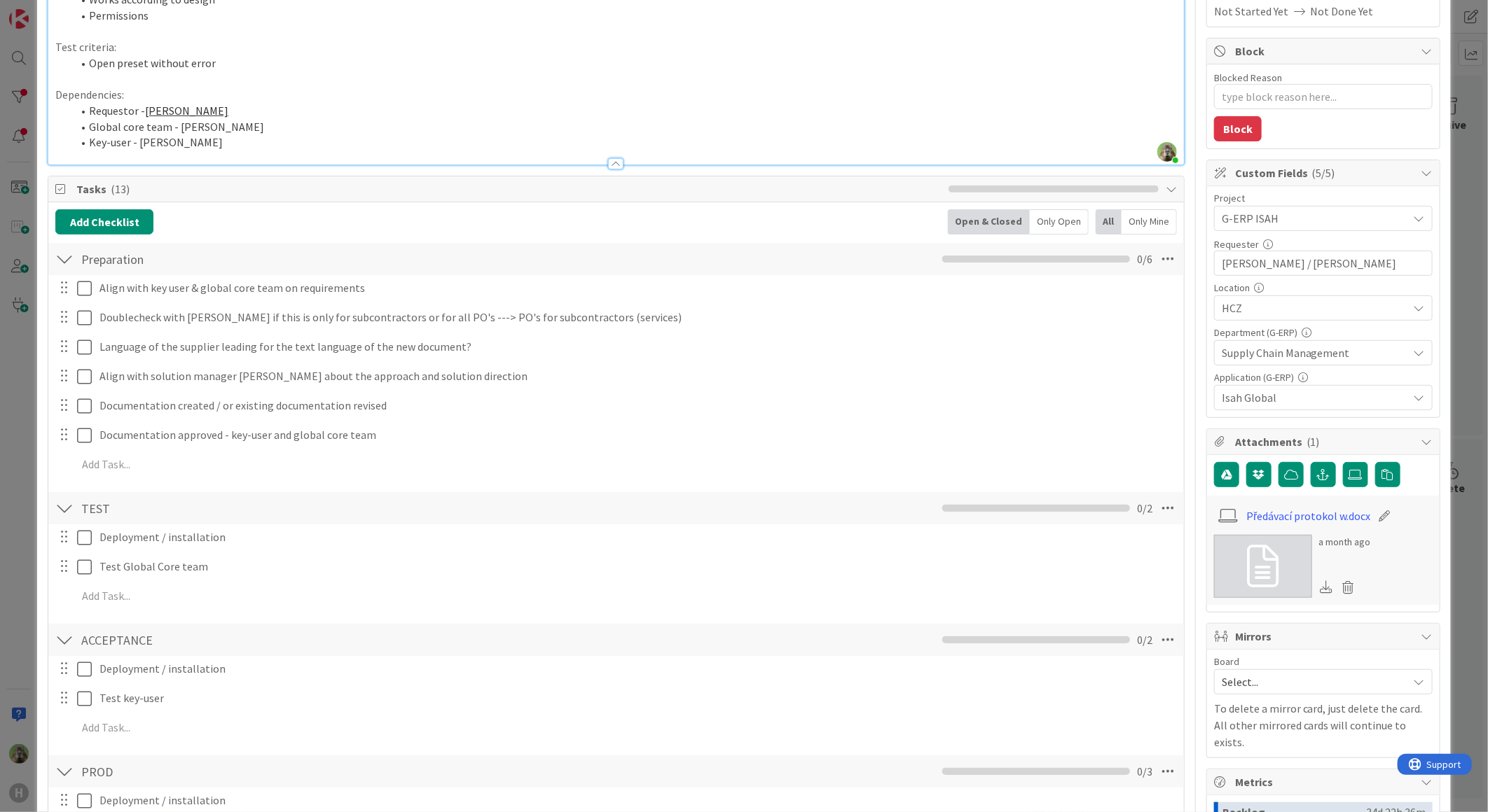
scroll to position [78, 0]
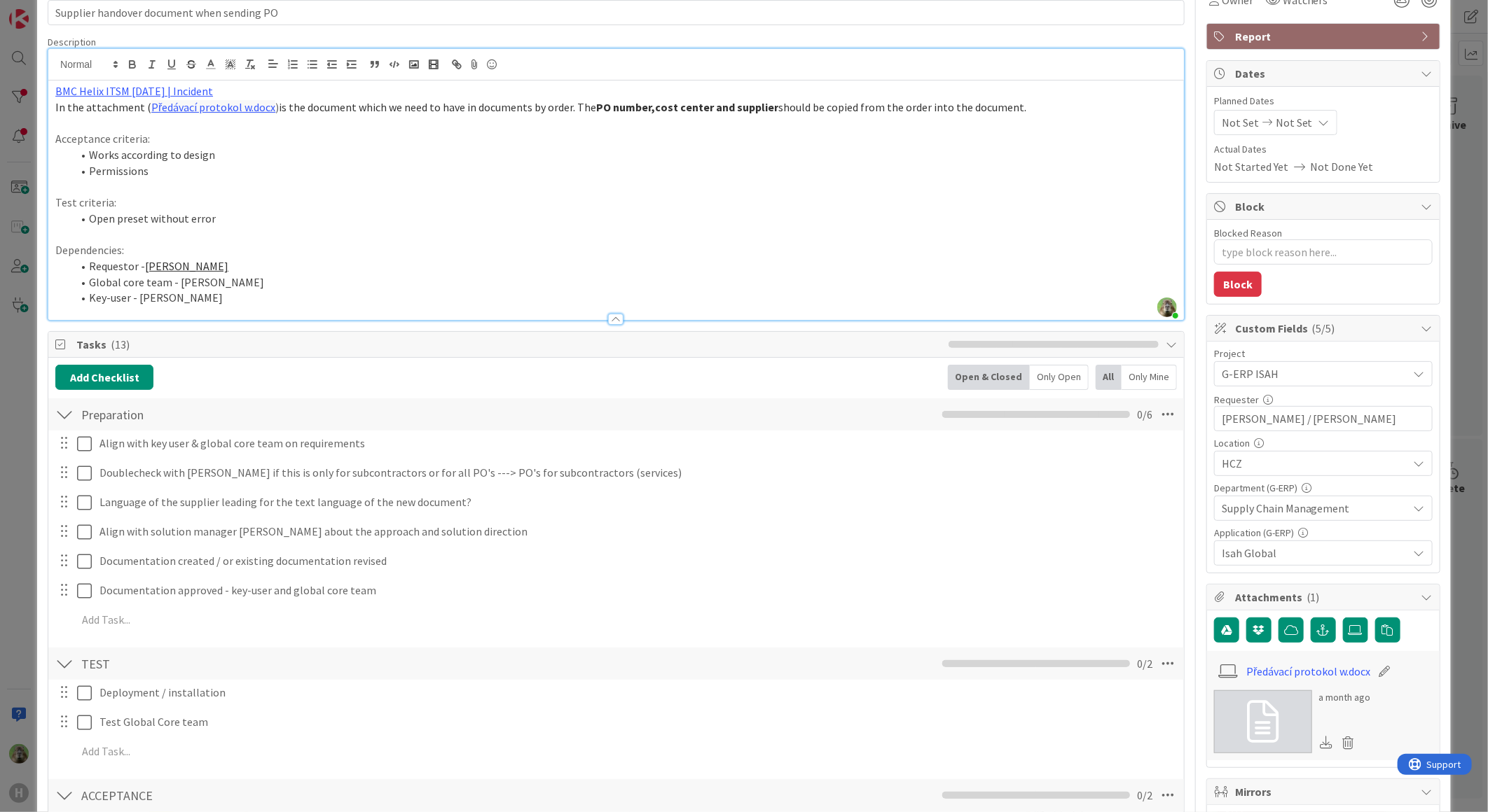
click at [11, 457] on div "ID 1604 G-ERP - Backlog Confirm with Customer Title 42 / 128 Supplier handover …" at bounding box center [744, 406] width 1488 height 812
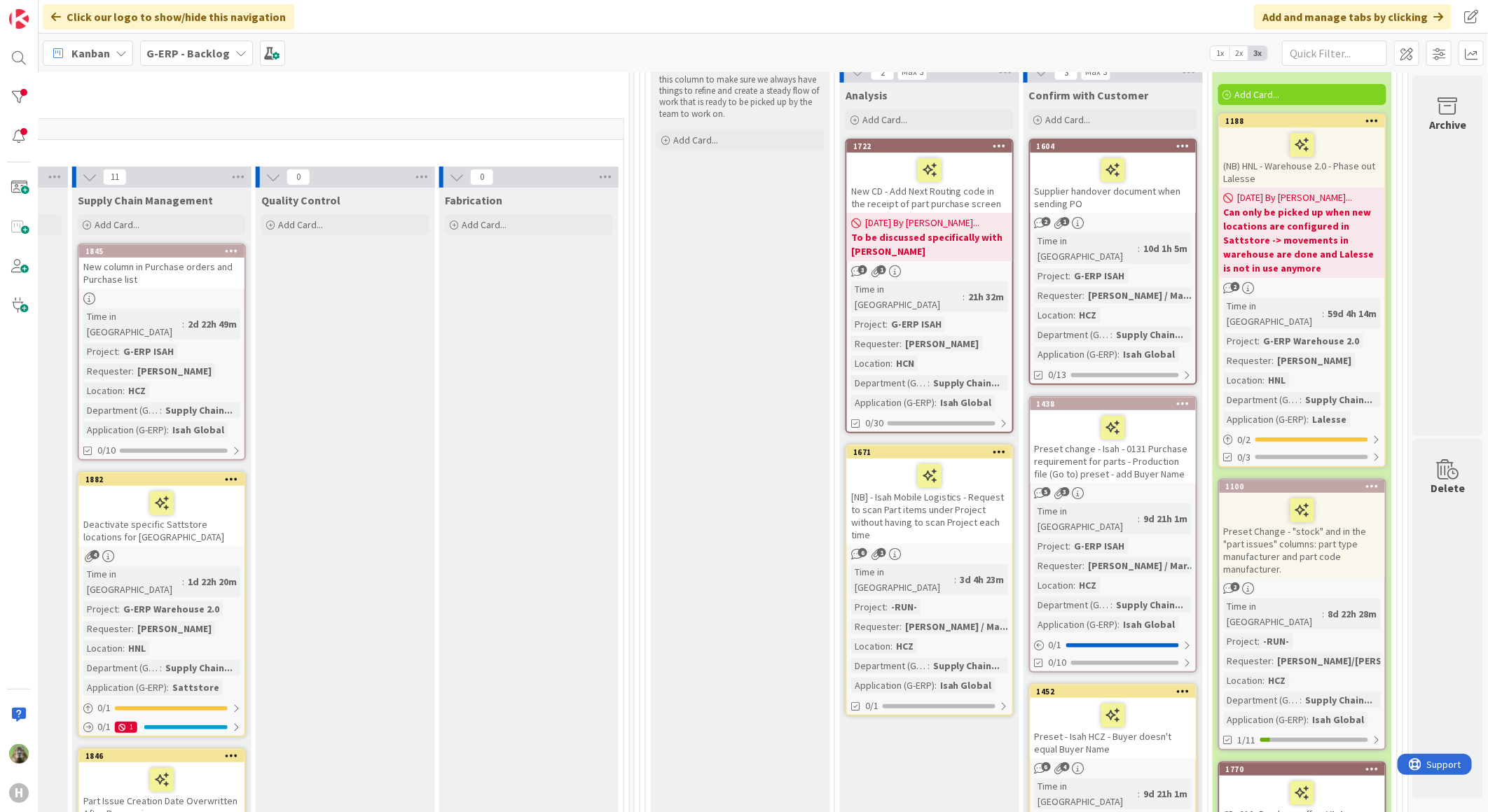
scroll to position [311, 773]
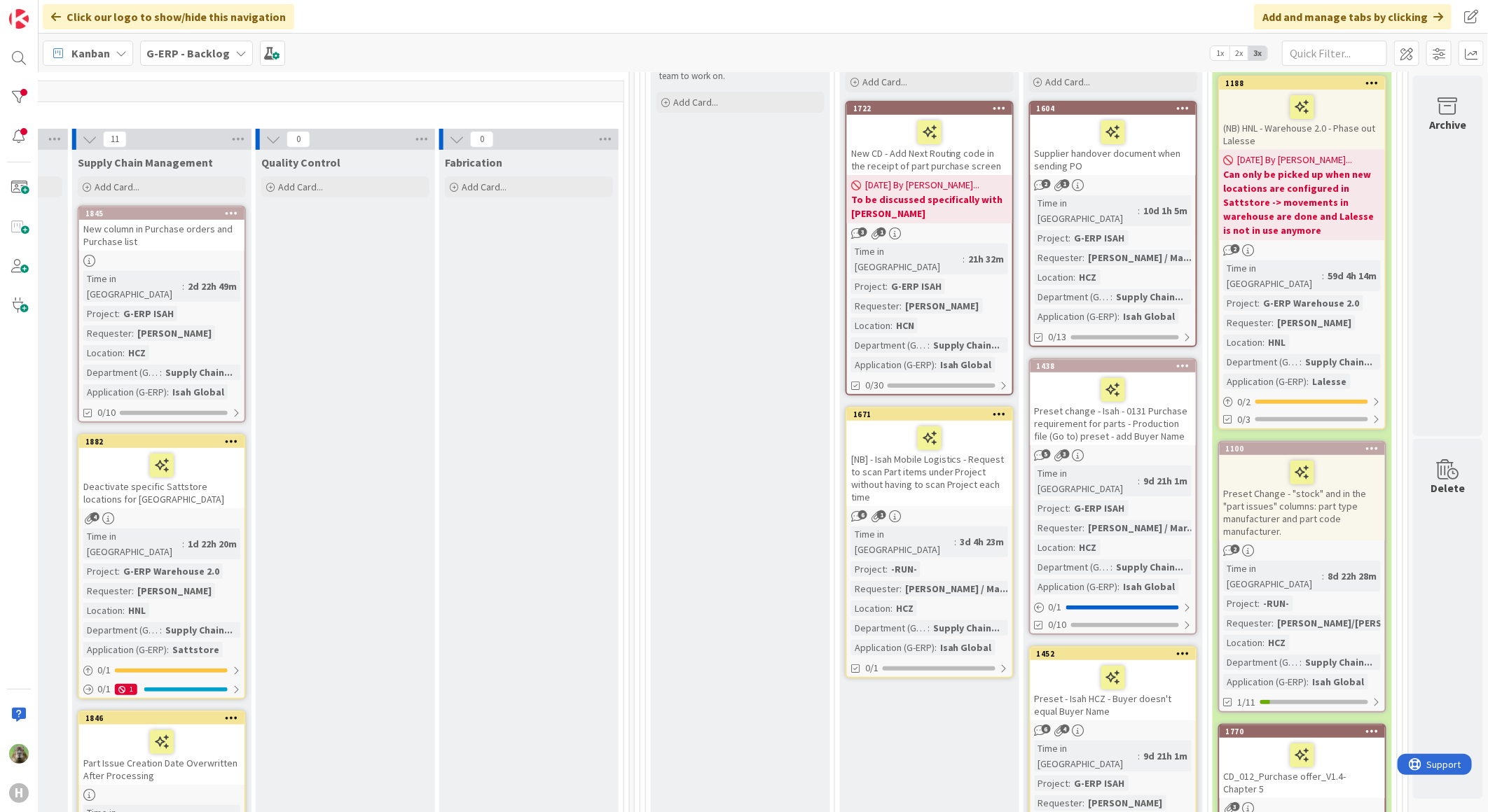
click at [1145, 402] on div "Preset change - Isah - 0131 Purchase requirement for parts - Production file (G…" at bounding box center [1113, 408] width 165 height 73
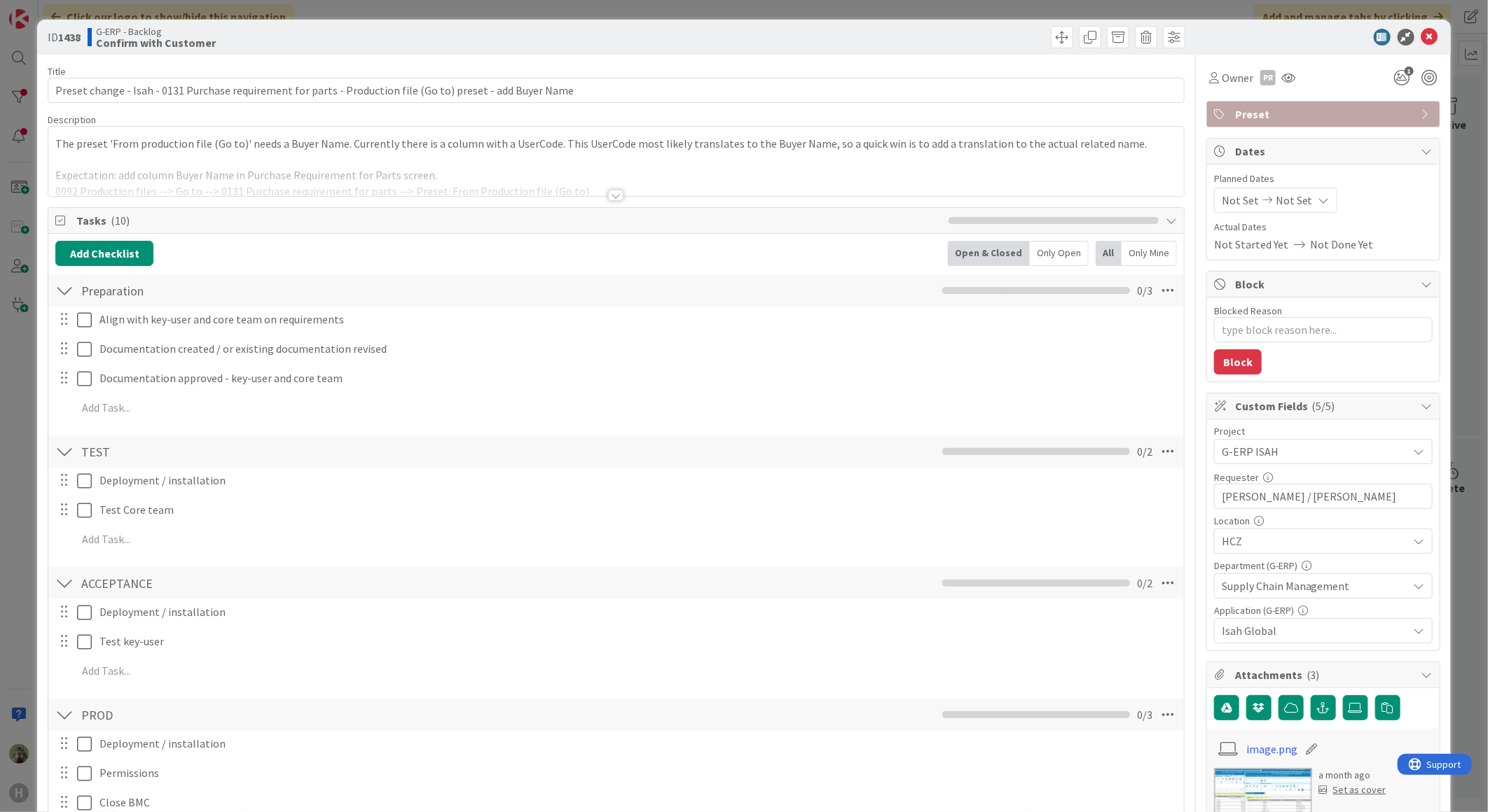
click at [577, 178] on div at bounding box center [616, 179] width 1135 height 36
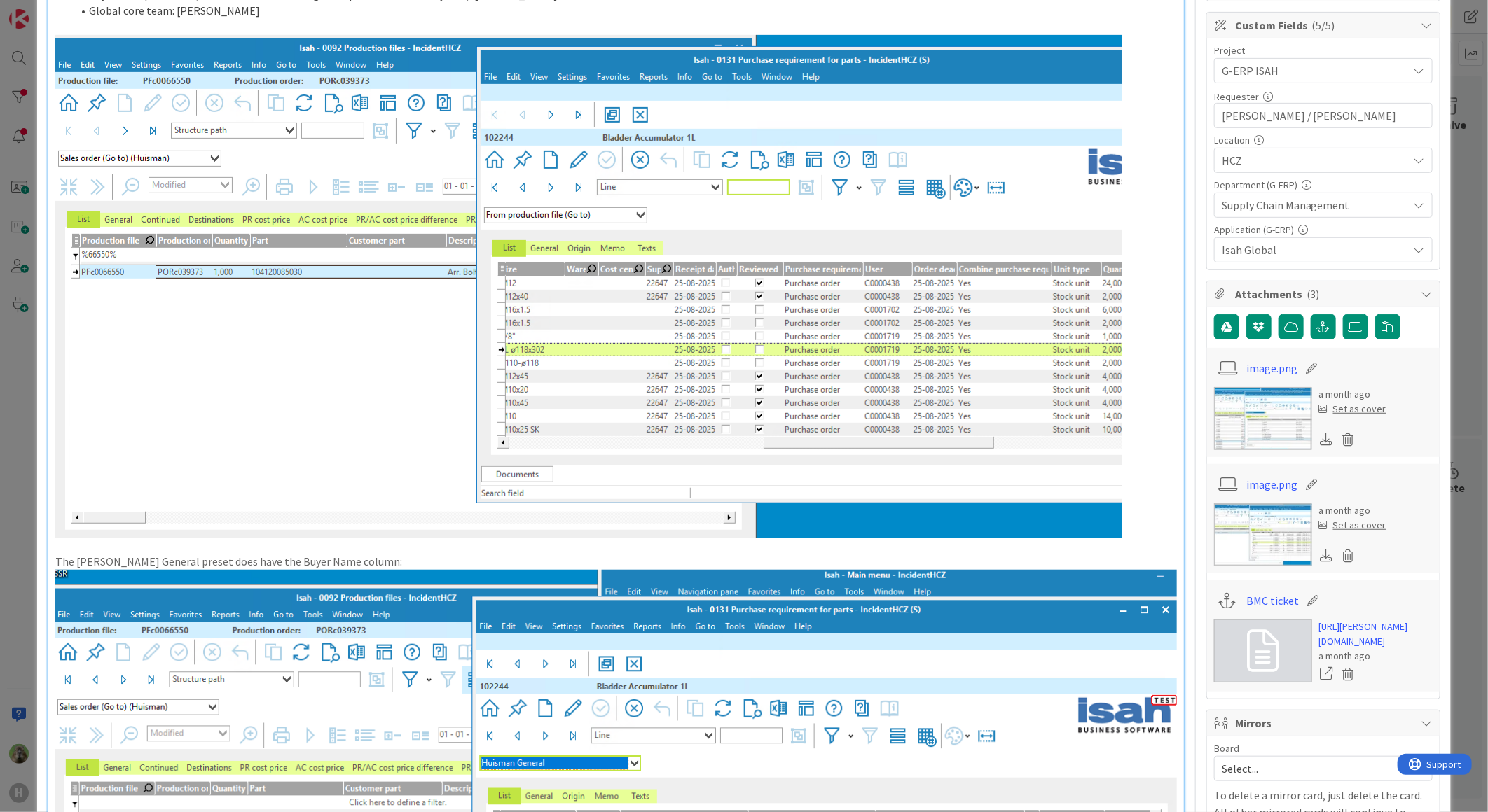
scroll to position [388, 0]
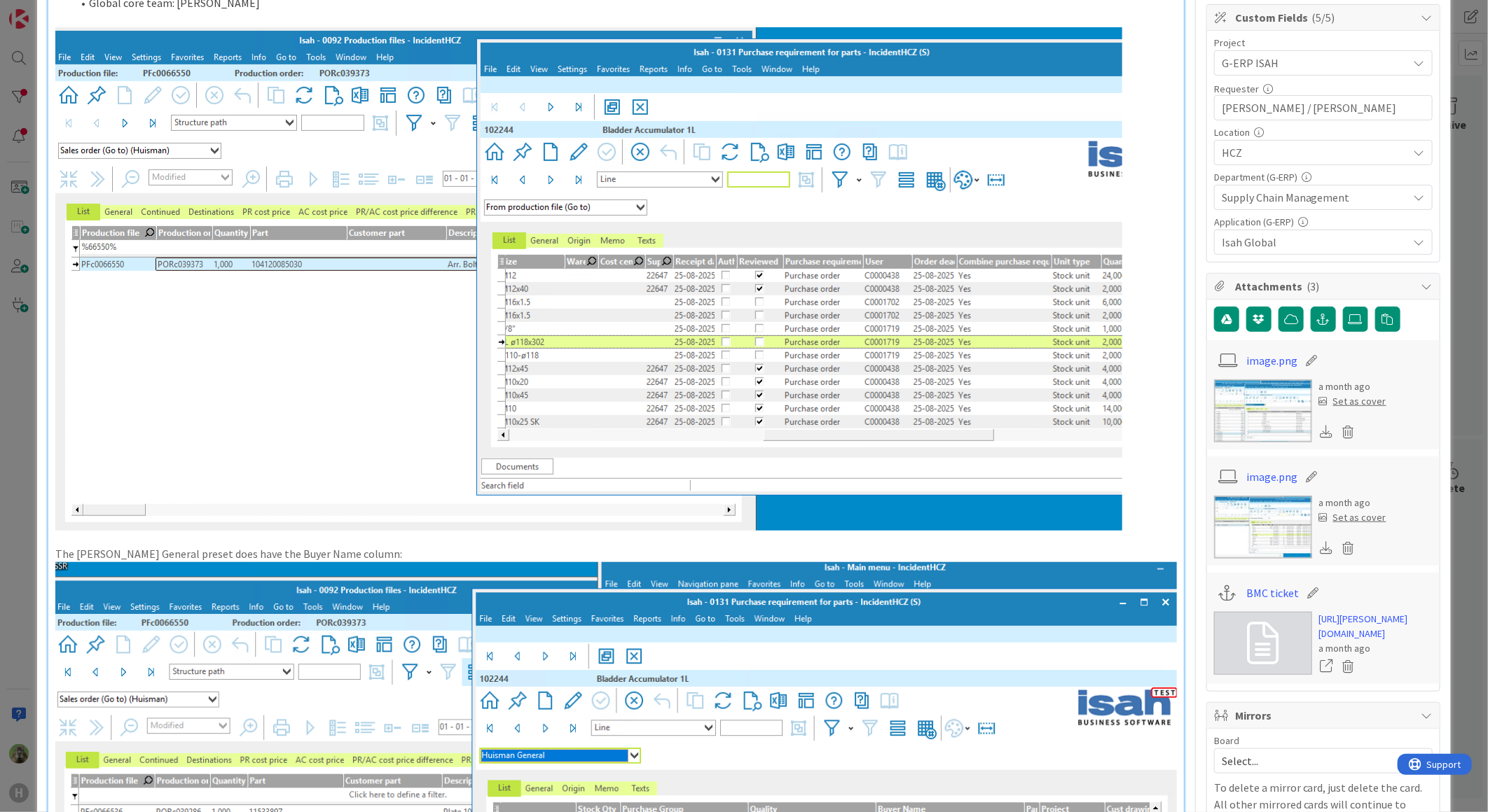
click at [29, 466] on div "ID 1438 G-ERP - Backlog Confirm with Customer Title 108 / 128 Preset change - I…" at bounding box center [744, 406] width 1488 height 812
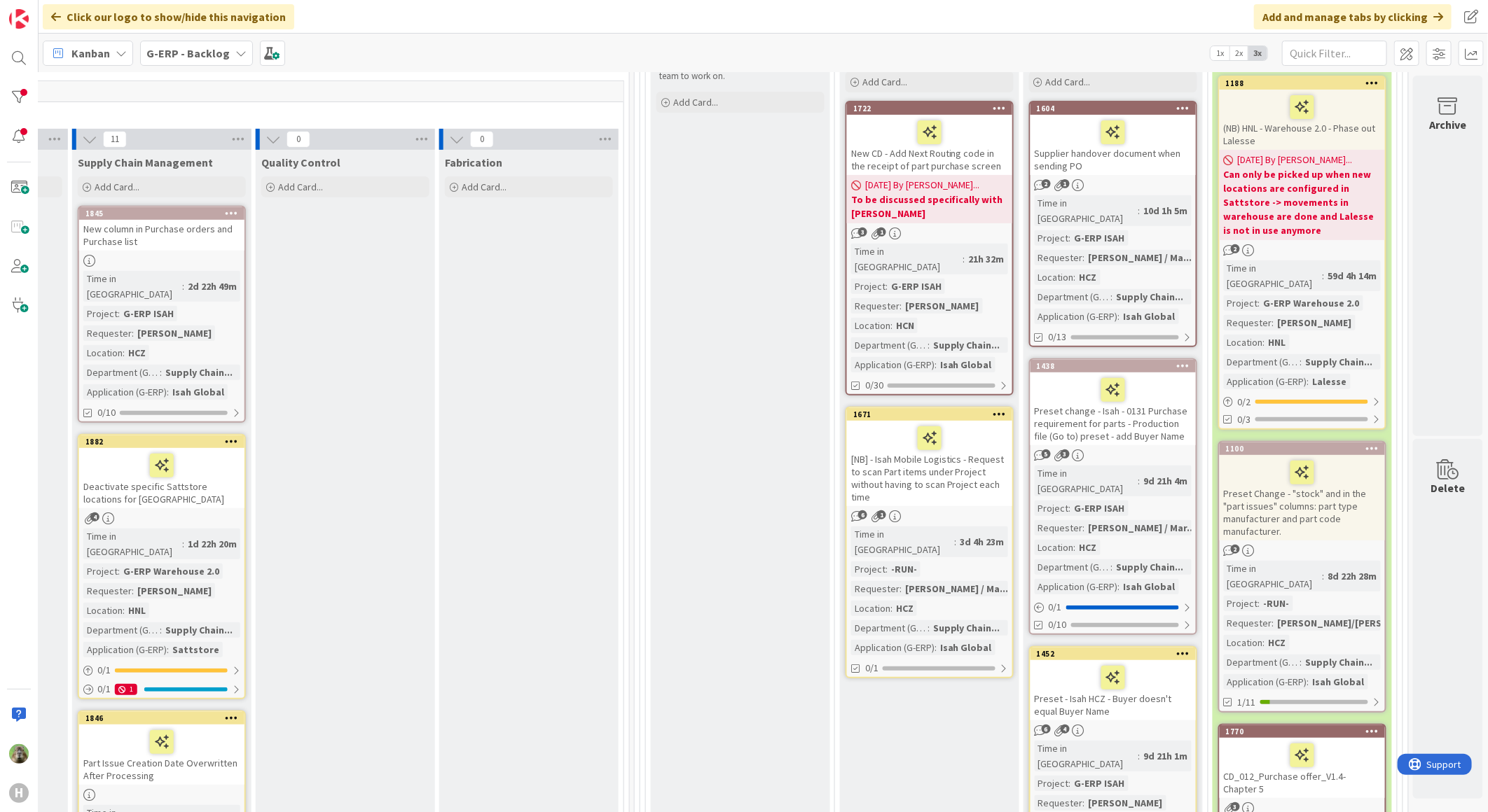
click at [1150, 667] on div "Preset - Isah HCZ - Buyer doesn't equal Buyer Name" at bounding box center [1113, 689] width 165 height 60
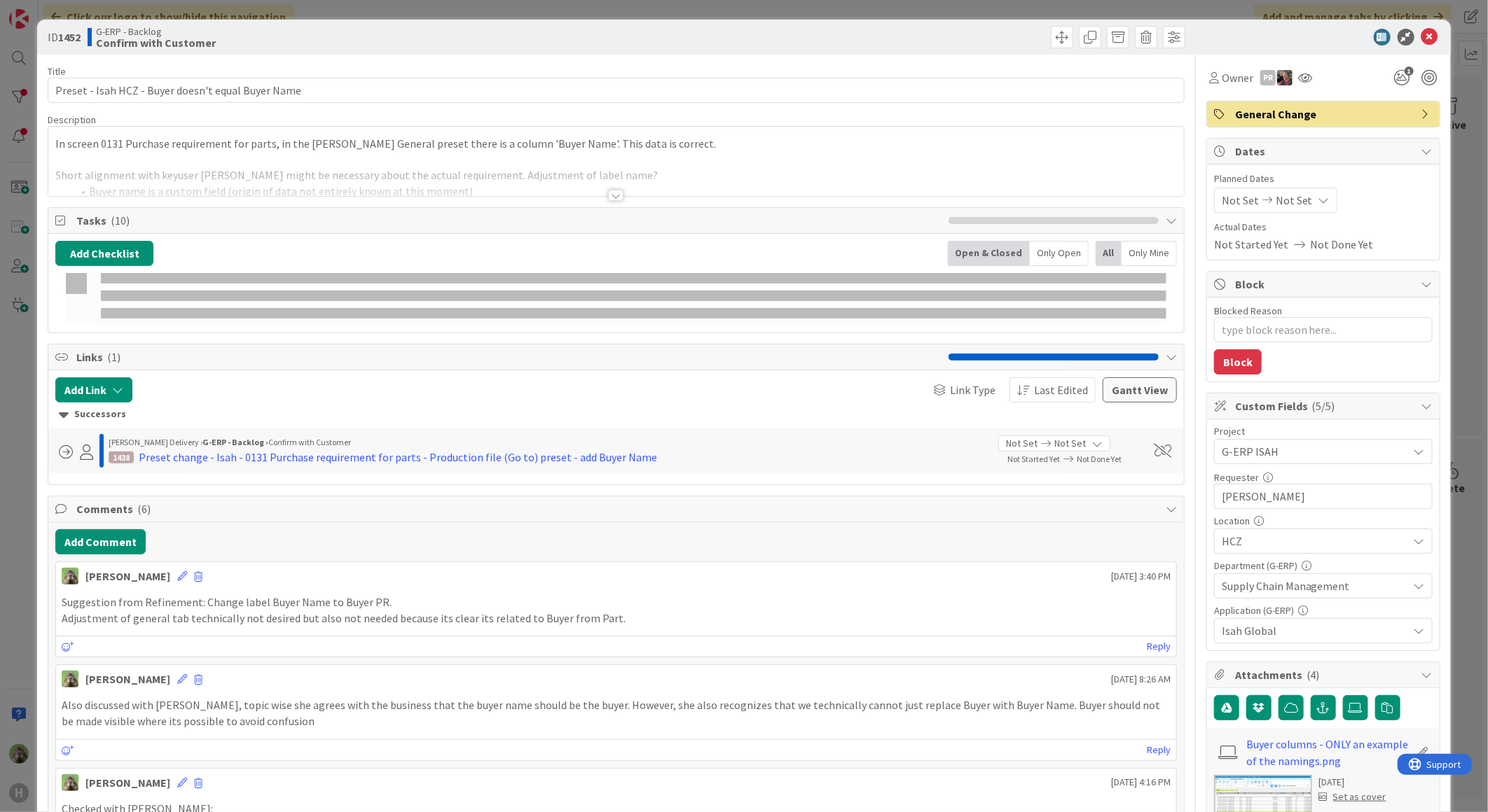
click at [661, 170] on div at bounding box center [616, 179] width 1135 height 36
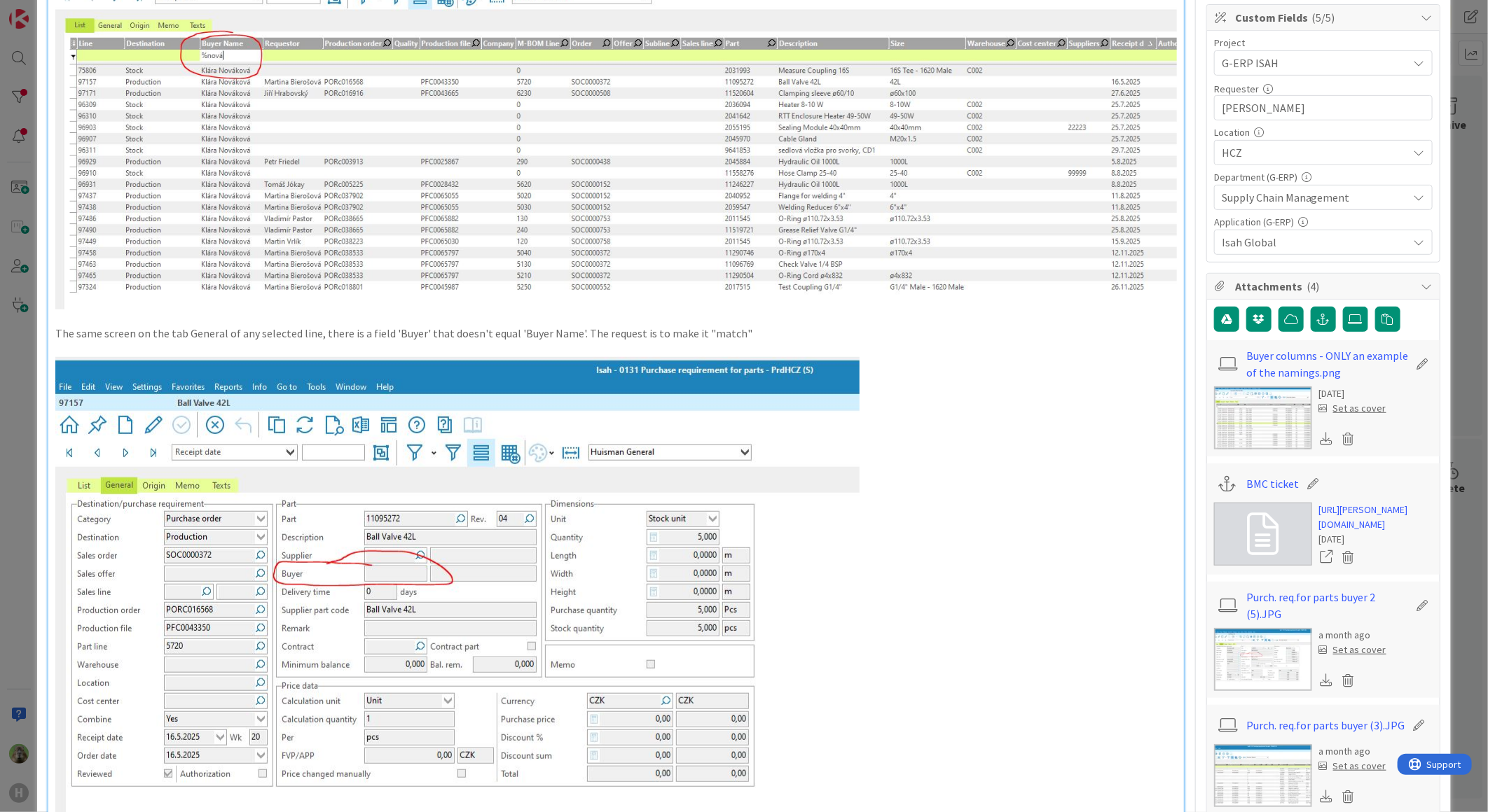
scroll to position [311, 0]
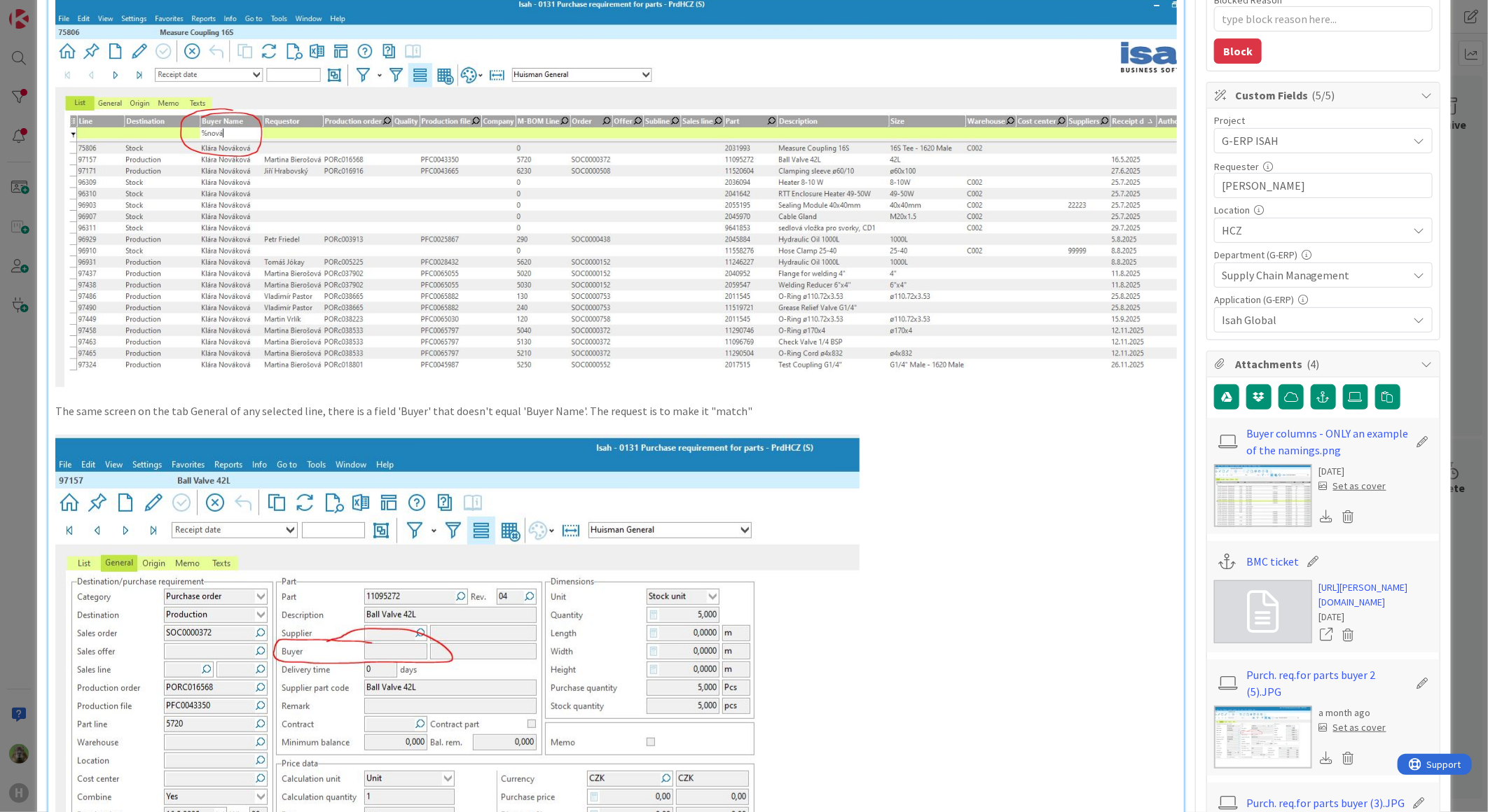
click at [11, 422] on div "ID 1452 G-ERP - Backlog Confirm with Customer Title 50 / 128 Preset - Isah HCZ …" at bounding box center [744, 406] width 1488 height 812
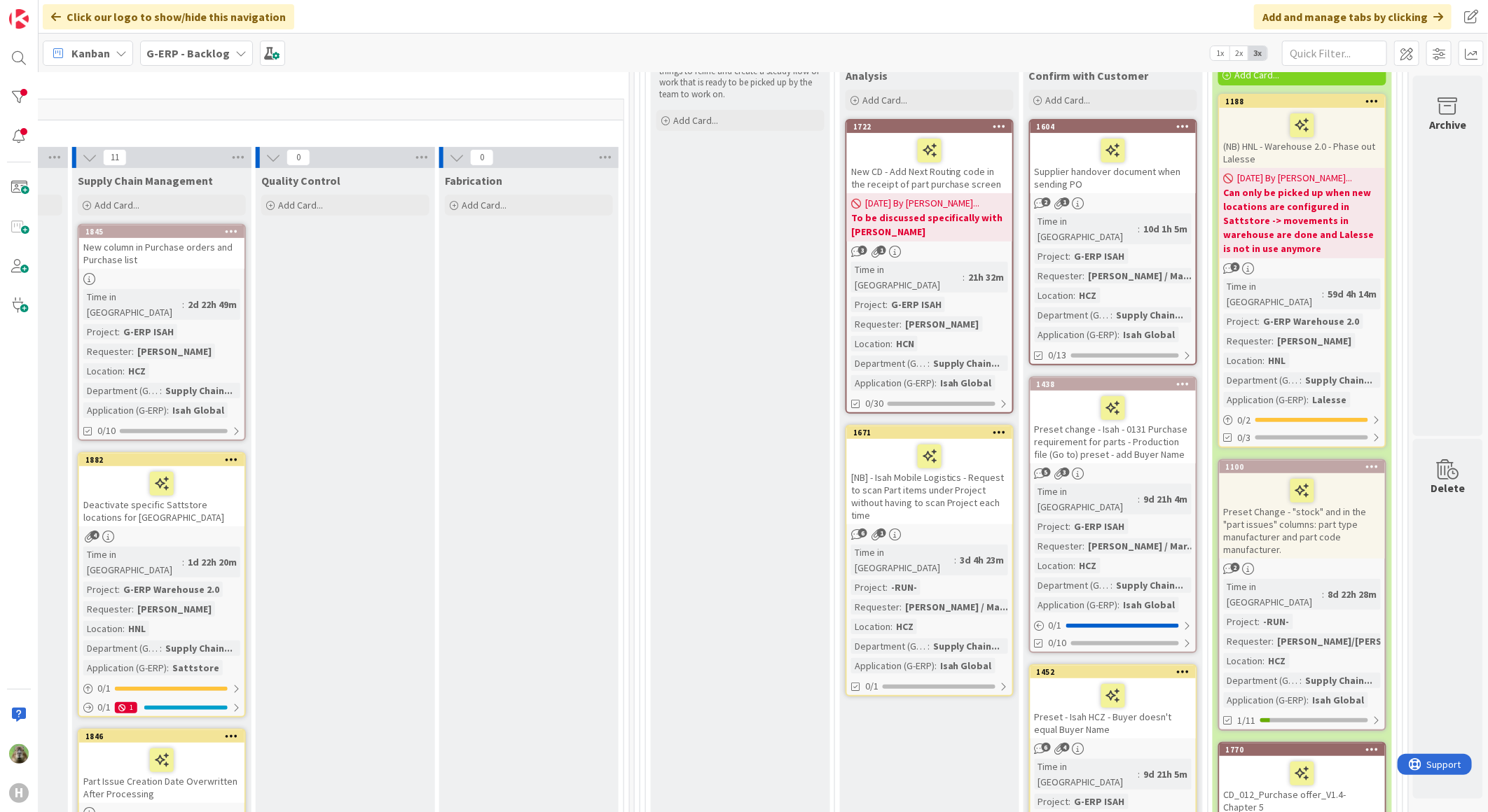
click at [957, 455] on div "[NB] - Isah Mobile Logistics - Request to scan Part items under Project without…" at bounding box center [929, 482] width 165 height 85
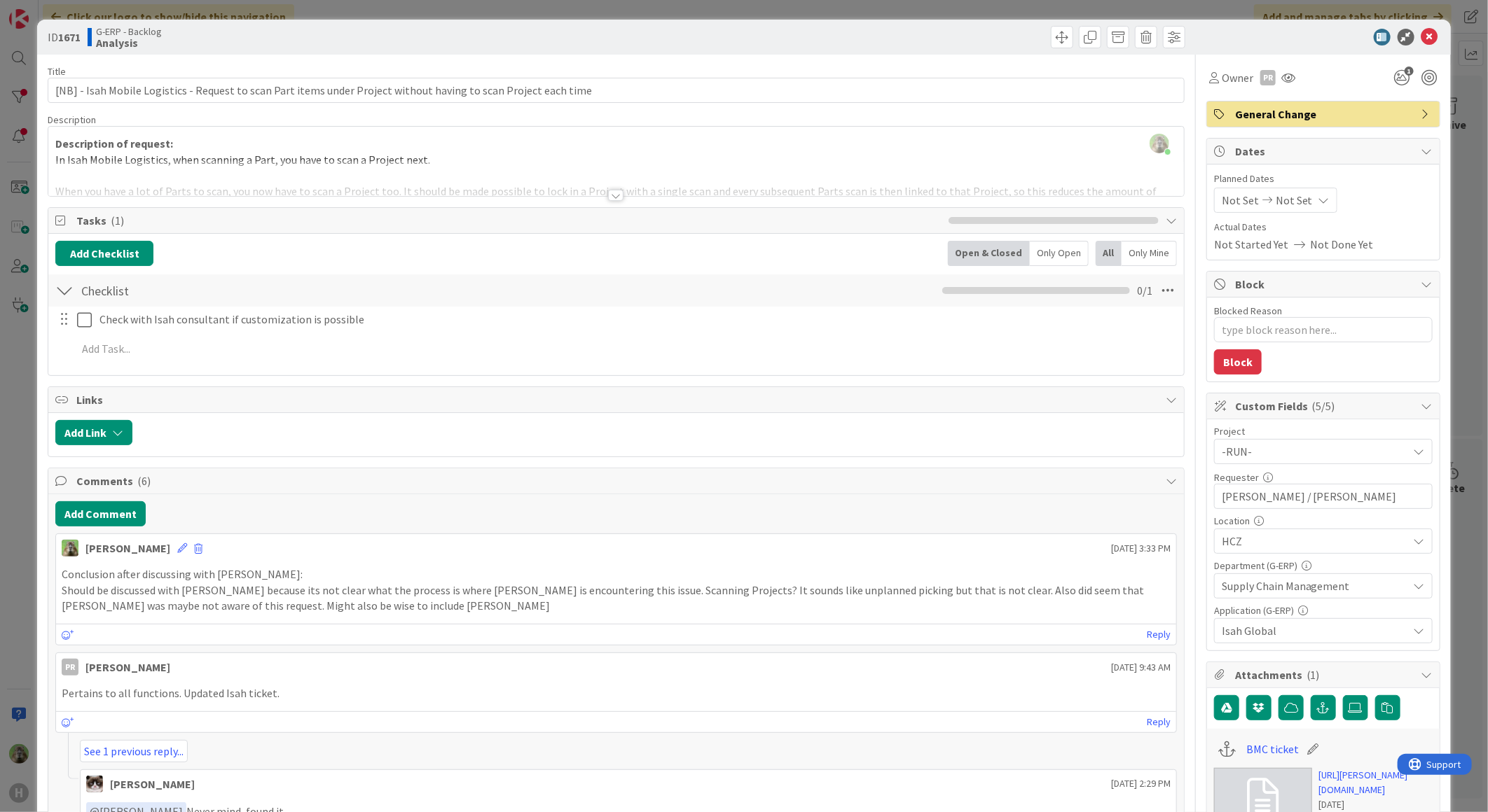
click at [613, 173] on div at bounding box center [616, 179] width 1135 height 36
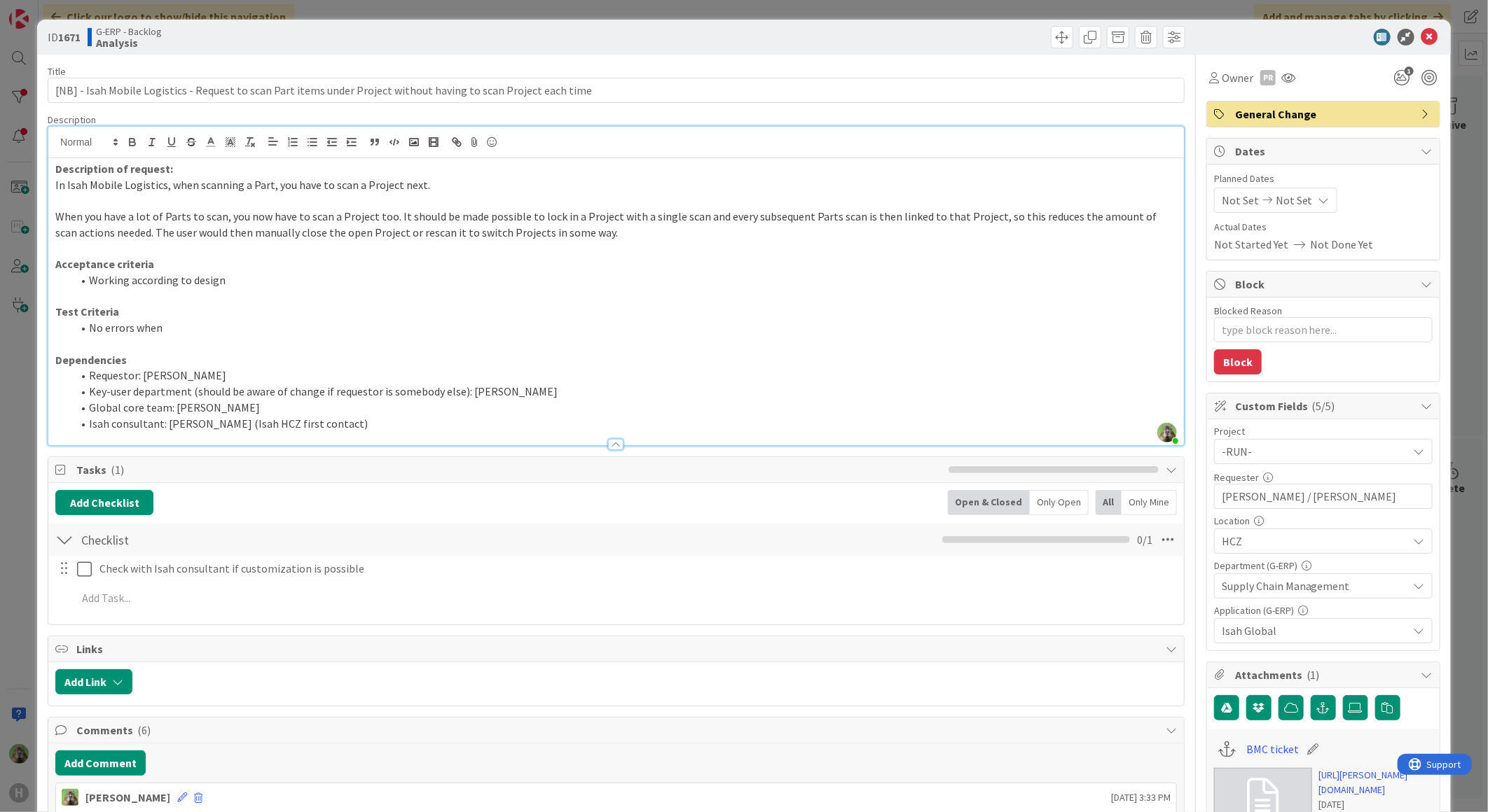
click at [201, 289] on p at bounding box center [616, 296] width 1121 height 16
drag, startPoint x: 367, startPoint y: 185, endPoint x: 393, endPoint y: 185, distance: 26.0
click at [381, 185] on span "In Isah Mobile Logistics, when scanning a Part, you have to scan a Project next." at bounding box center [242, 184] width 374 height 14
click at [359, 341] on p at bounding box center [616, 344] width 1121 height 16
click at [10, 411] on div "ID 1671 G-ERP - Backlog Analysis Title 112 / 128 [NB] - Isah Mobile Logistics -…" at bounding box center [744, 406] width 1488 height 812
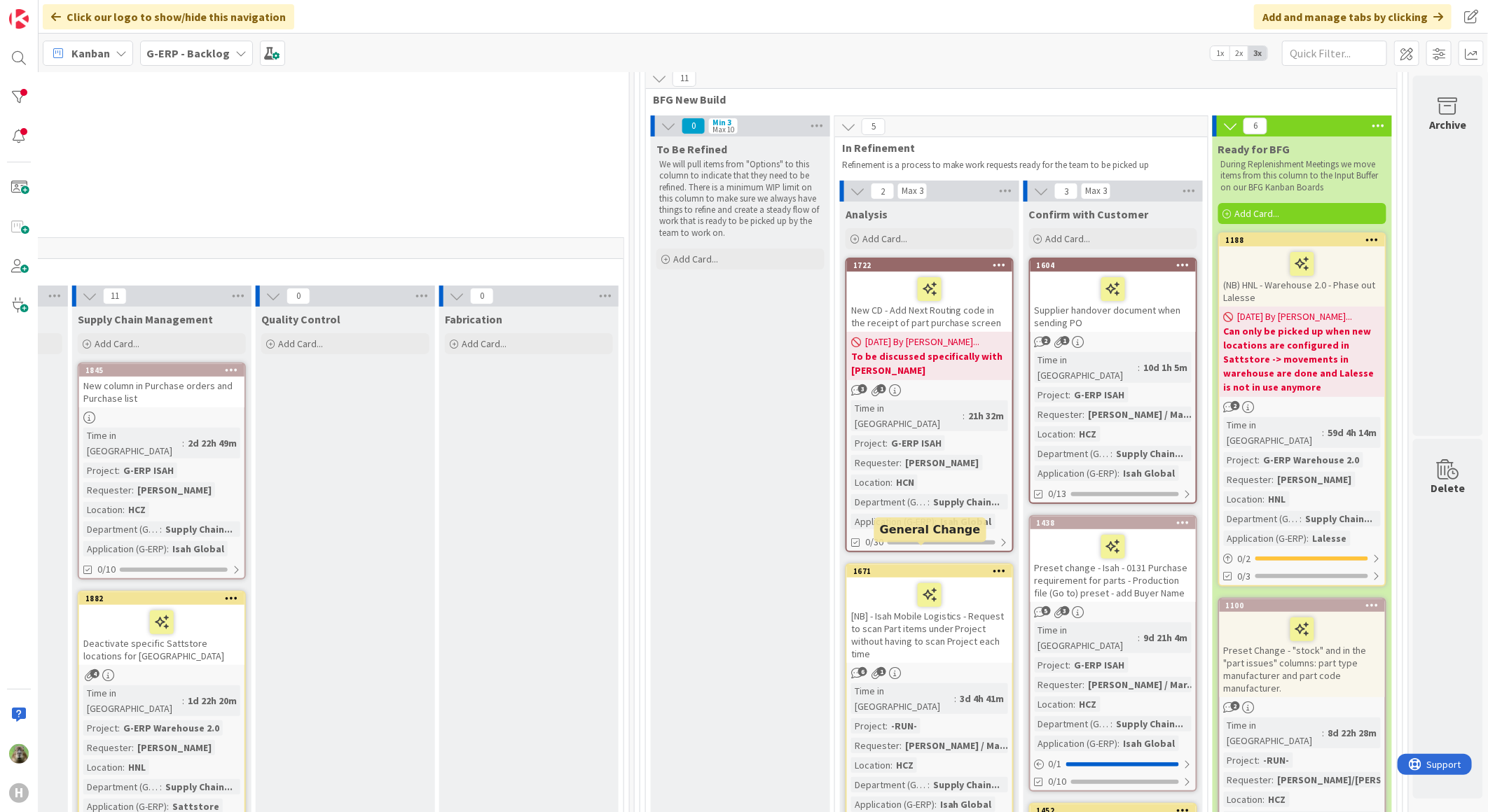
scroll to position [137, 773]
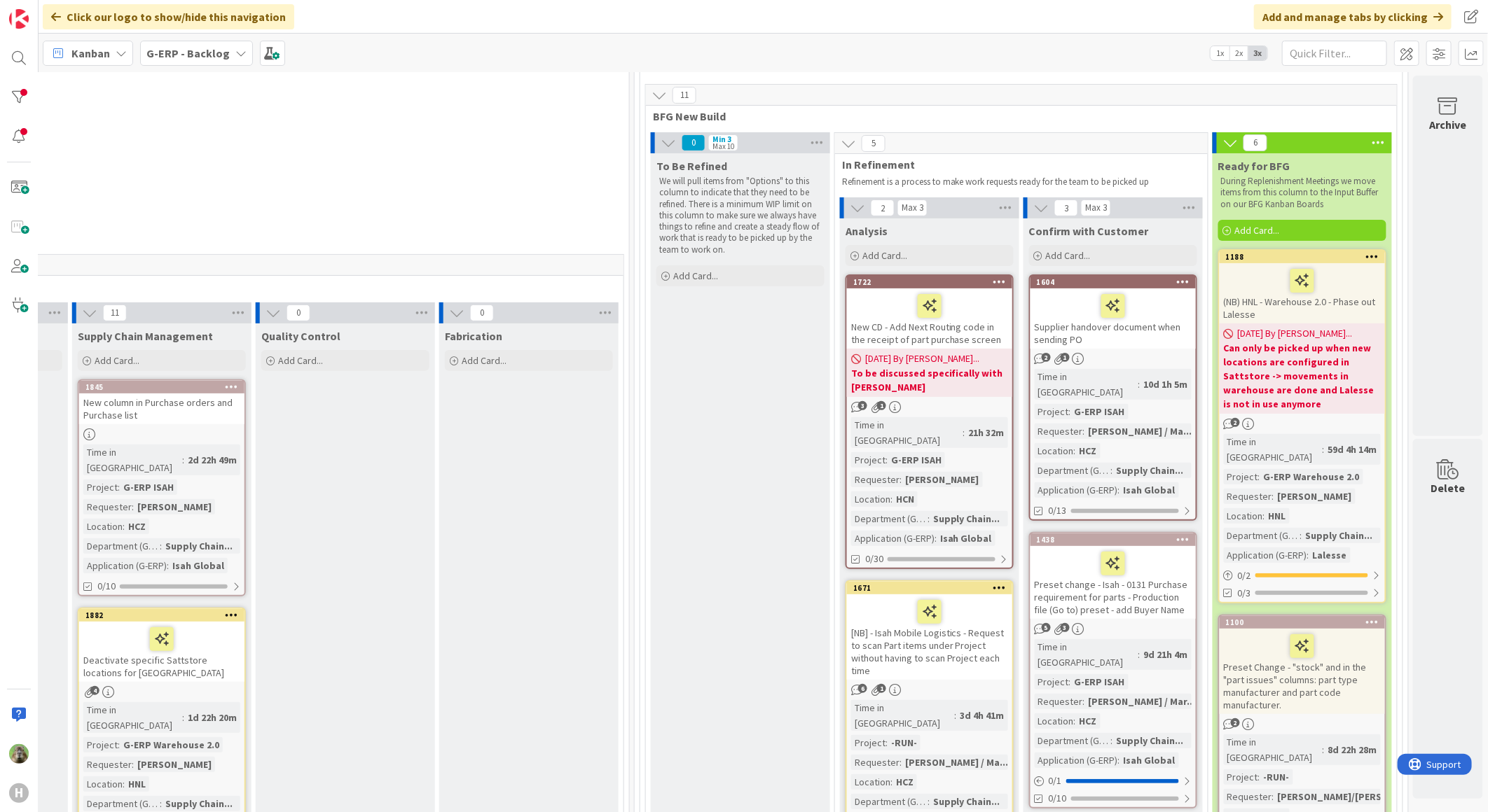
click at [950, 333] on div "New CD - Add Next Routing code in the receipt of part purchase screen" at bounding box center [929, 318] width 165 height 60
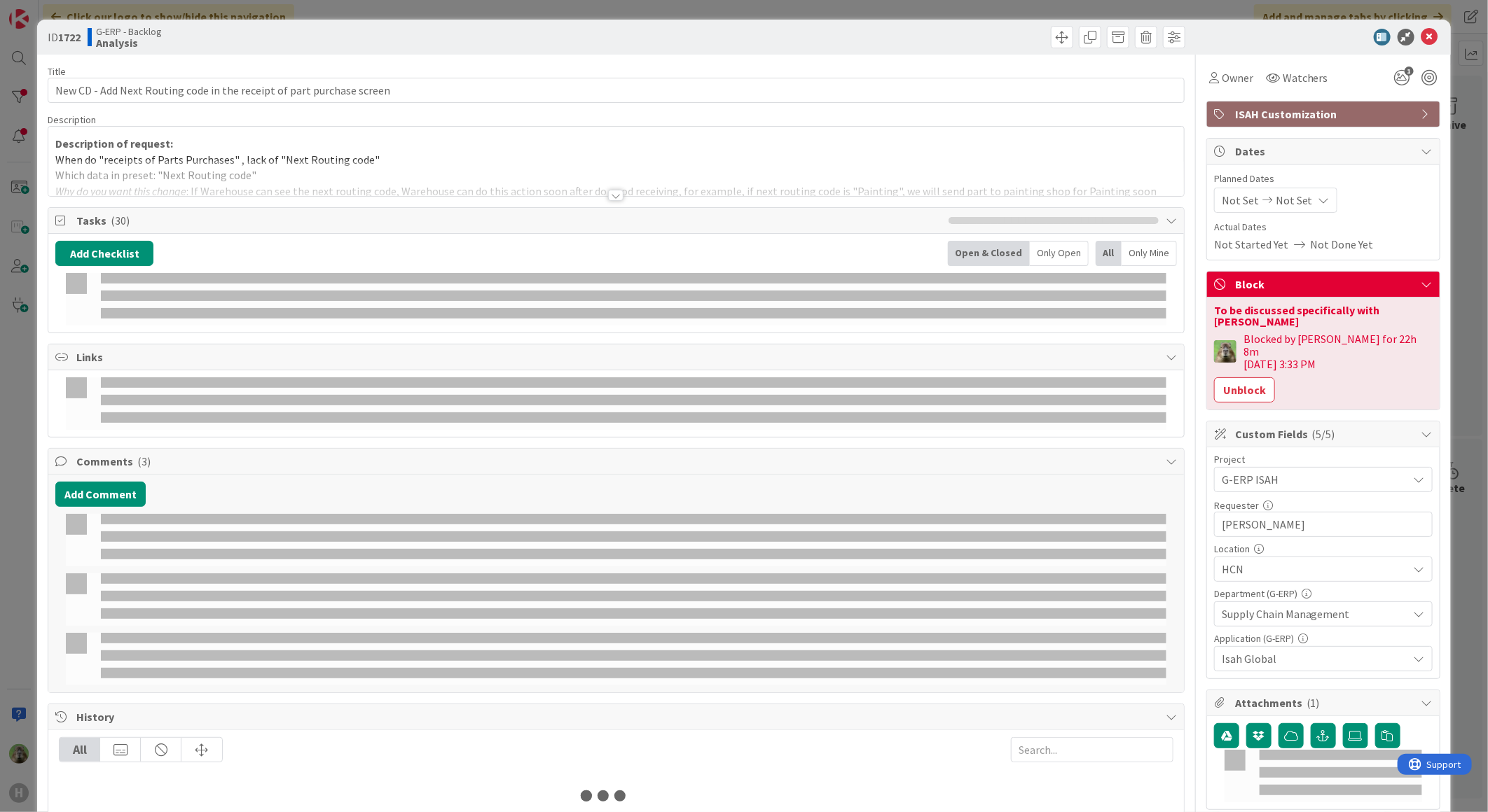
click at [555, 172] on div at bounding box center [616, 179] width 1135 height 36
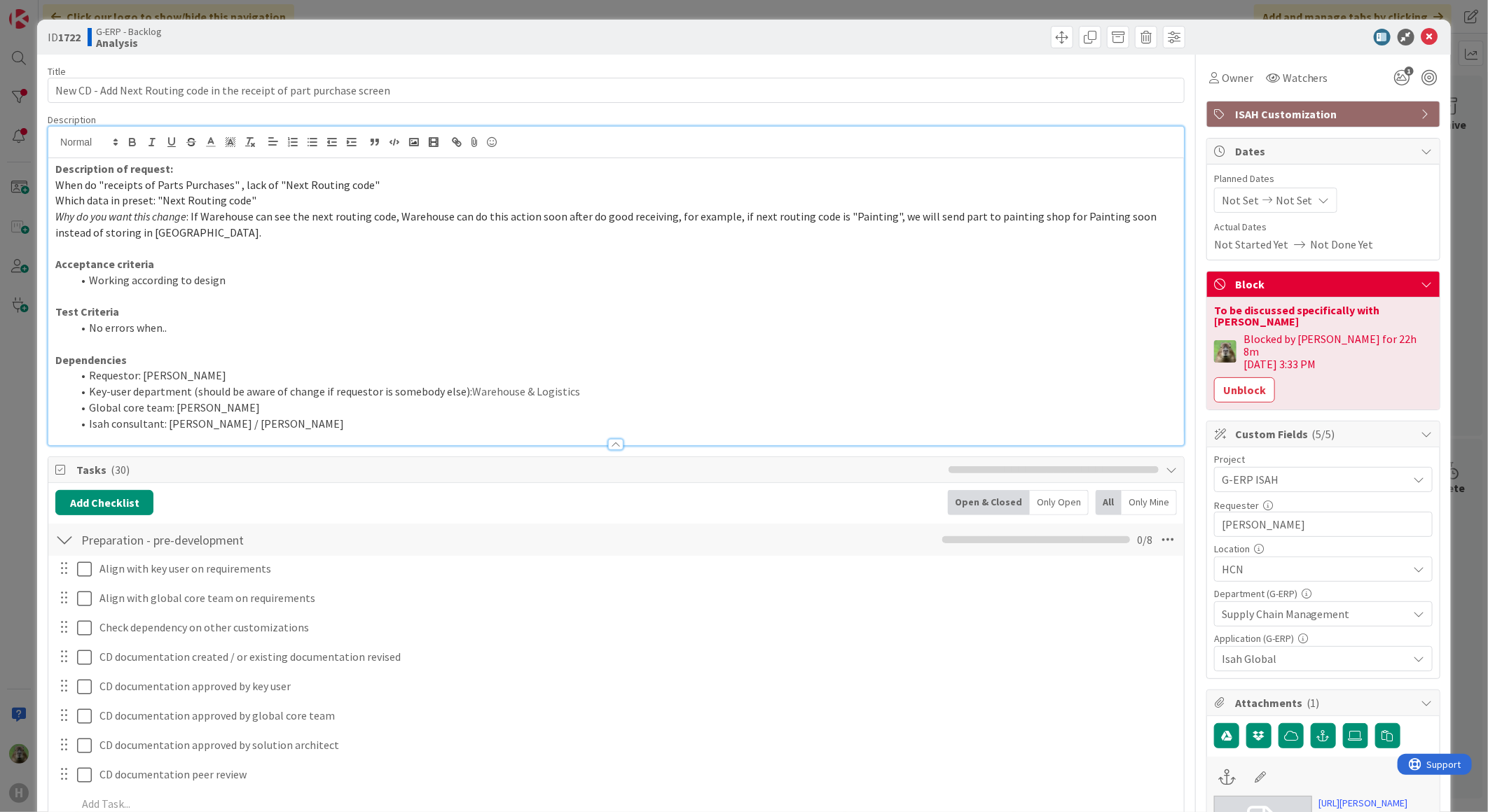
click at [605, 191] on p "When do "receipts of Parts Purchases" , lack of "Next Routing code"" at bounding box center [616, 185] width 1121 height 16
click at [30, 512] on div "ID 1722 G-ERP - Backlog Analysis Title 70 / 128 New CD - Add Next Routing code …" at bounding box center [744, 406] width 1488 height 812
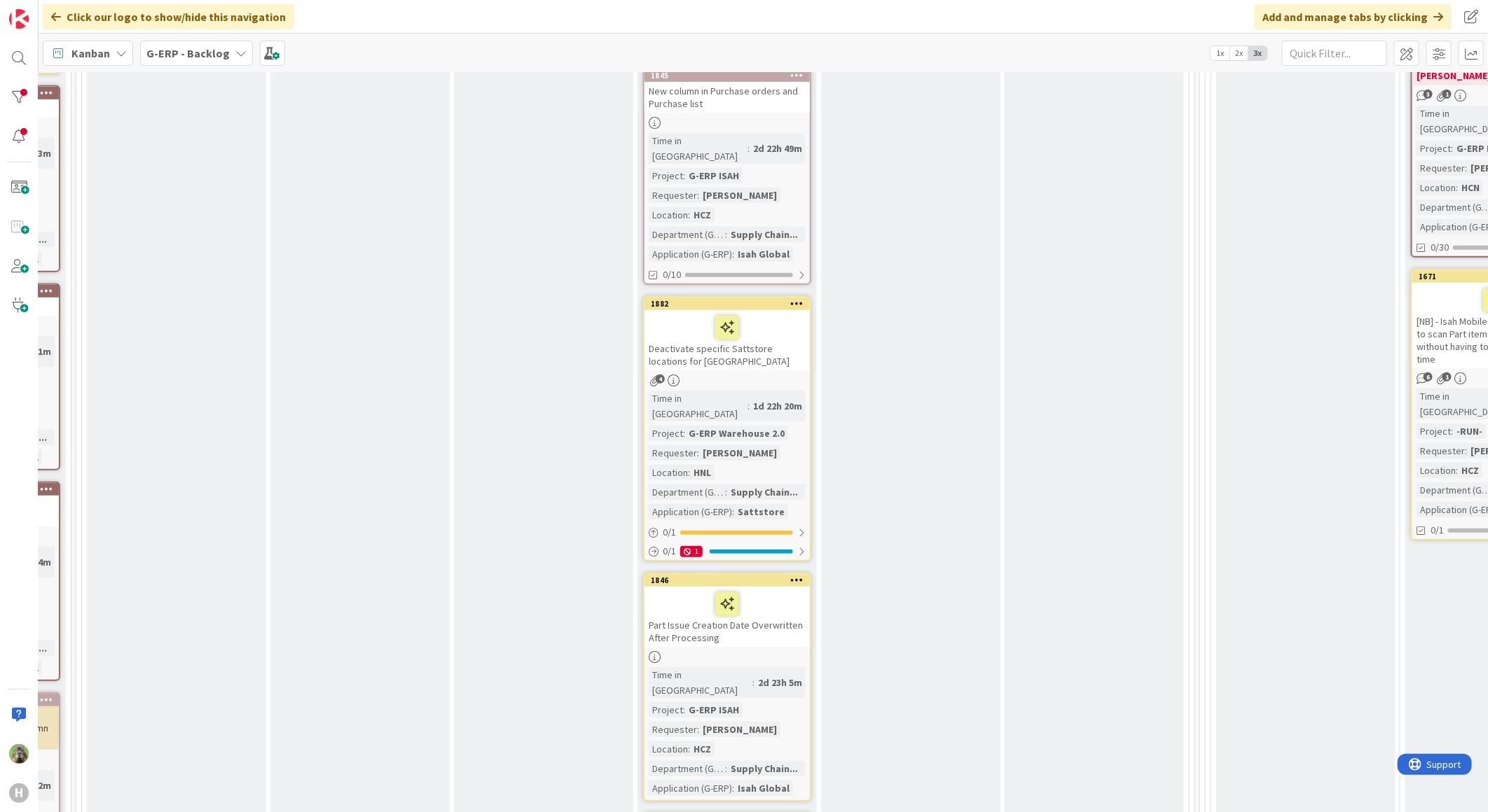
scroll to position [371, 196]
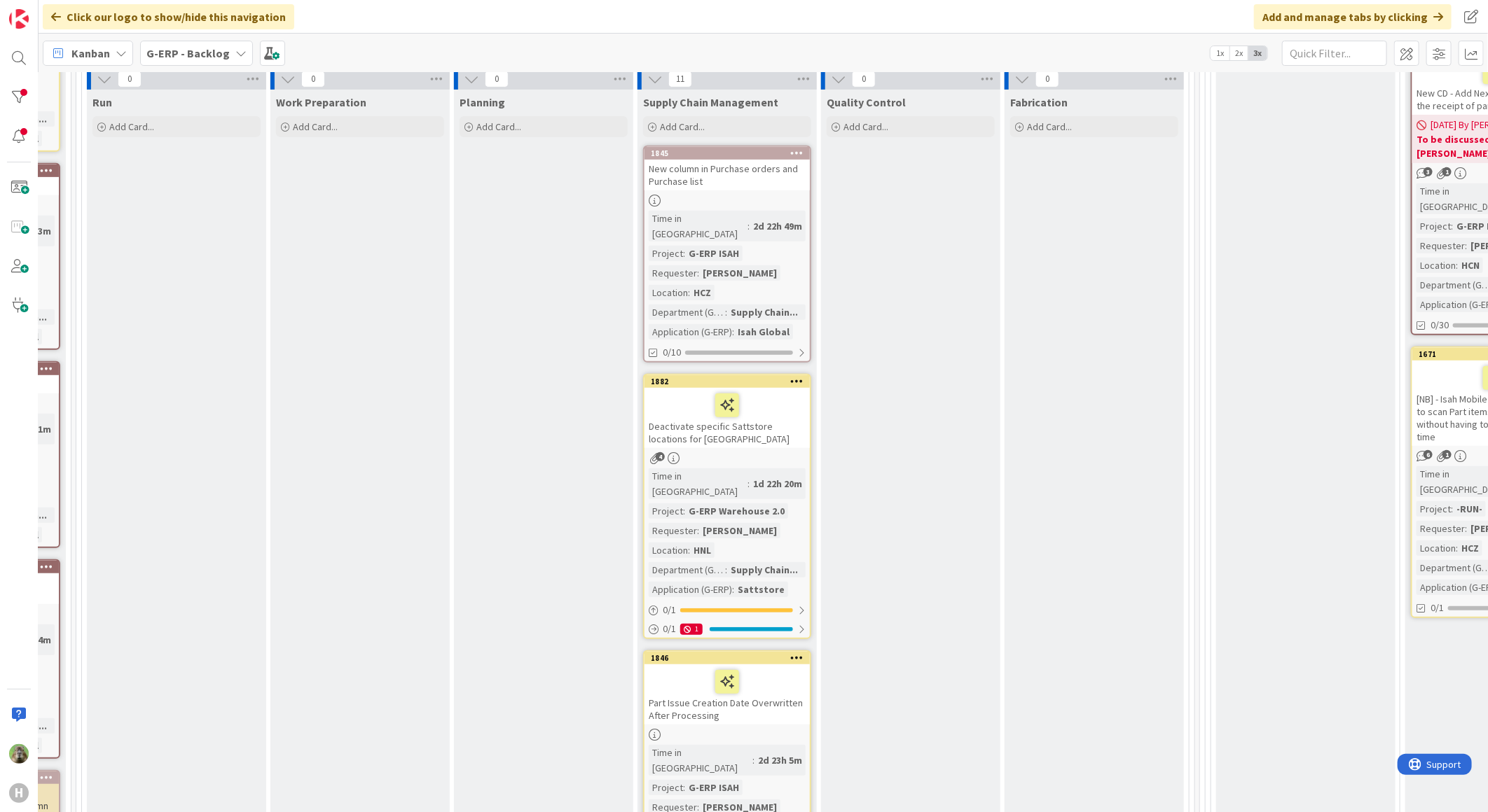
click at [761, 179] on div "New column in Purchase orders and Purchase list" at bounding box center [727, 175] width 165 height 30
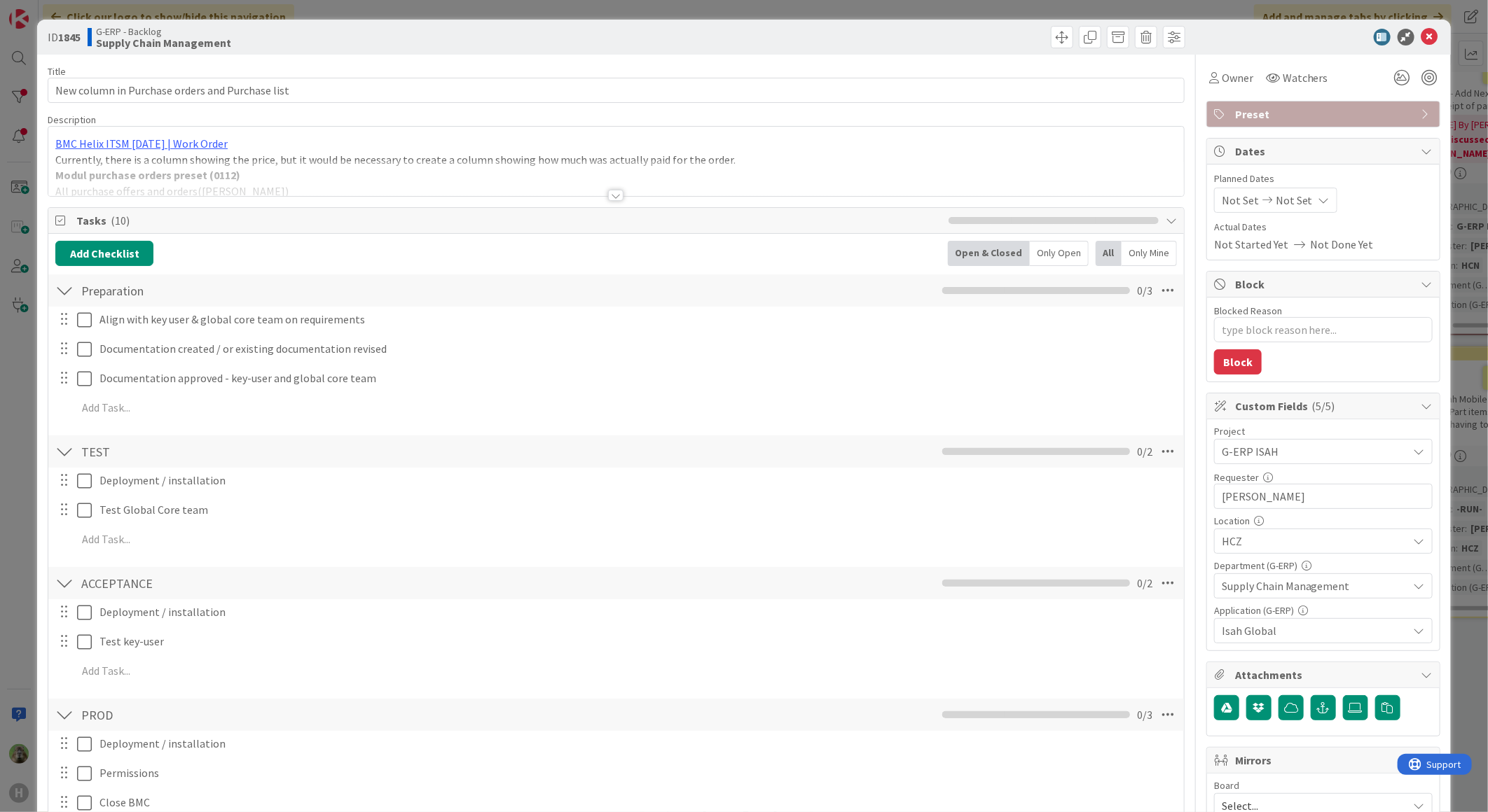
click at [571, 159] on div "BMC Helix ITSM 23.3.02 | Work Order Currently, there is a column showing the pr…" at bounding box center [616, 164] width 1135 height 63
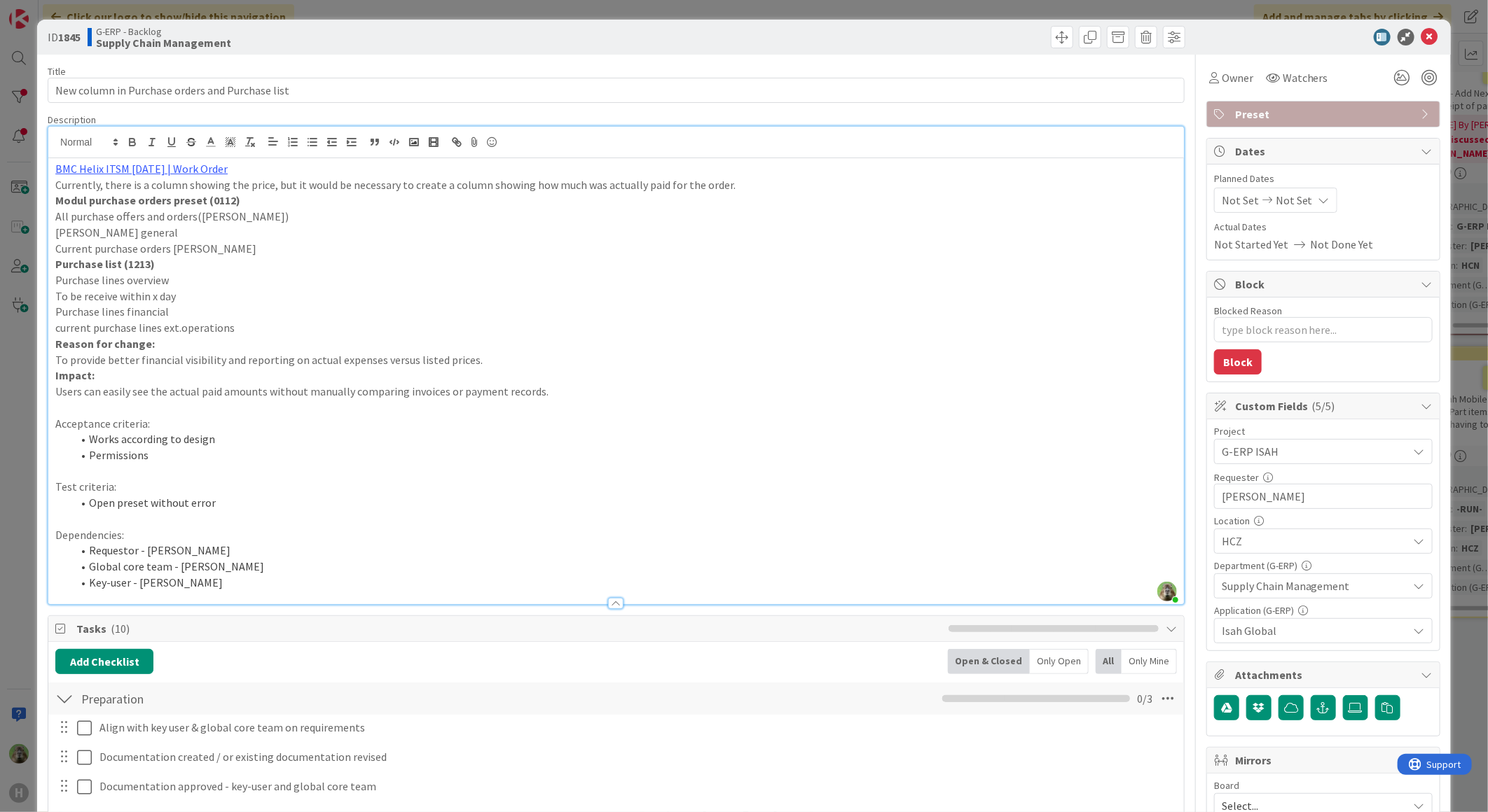
click at [14, 500] on div "ID 1845 G-ERP - Backlog Supply Chain Management Title 47 / 128 New column in Pu…" at bounding box center [744, 406] width 1488 height 812
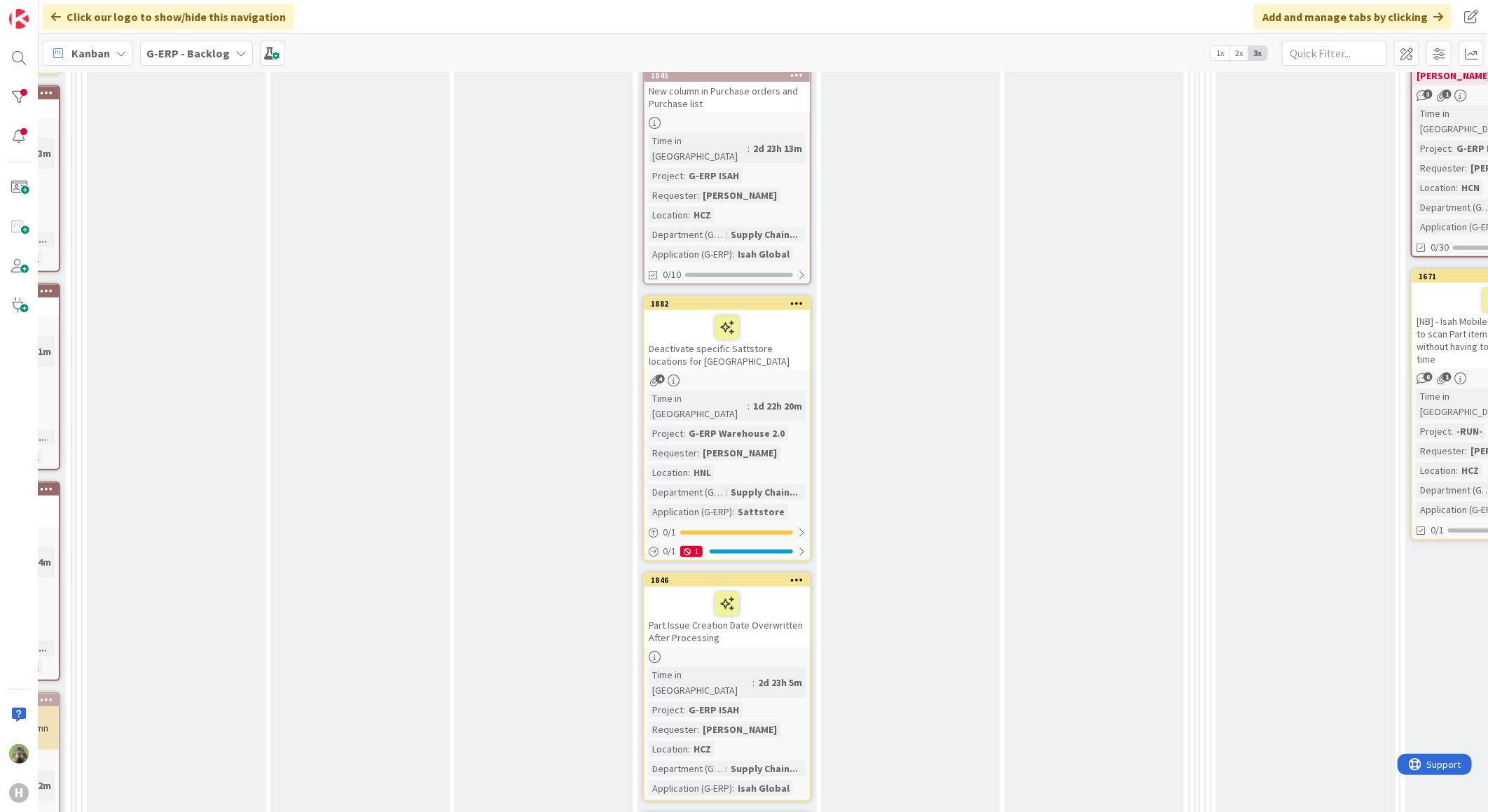
scroll to position [293, 196]
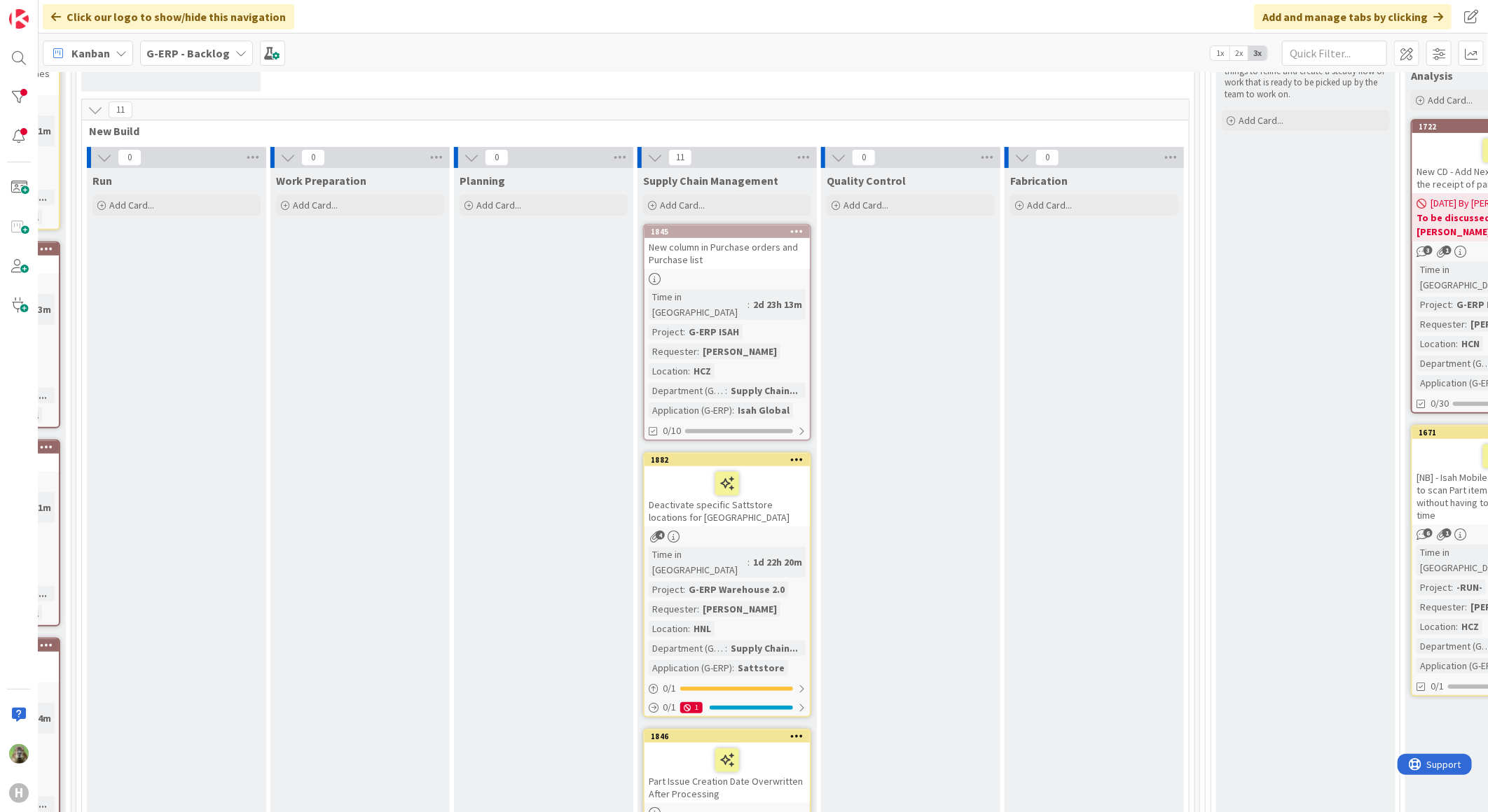
click at [768, 259] on div "New column in Purchase orders and Purchase list" at bounding box center [727, 254] width 165 height 30
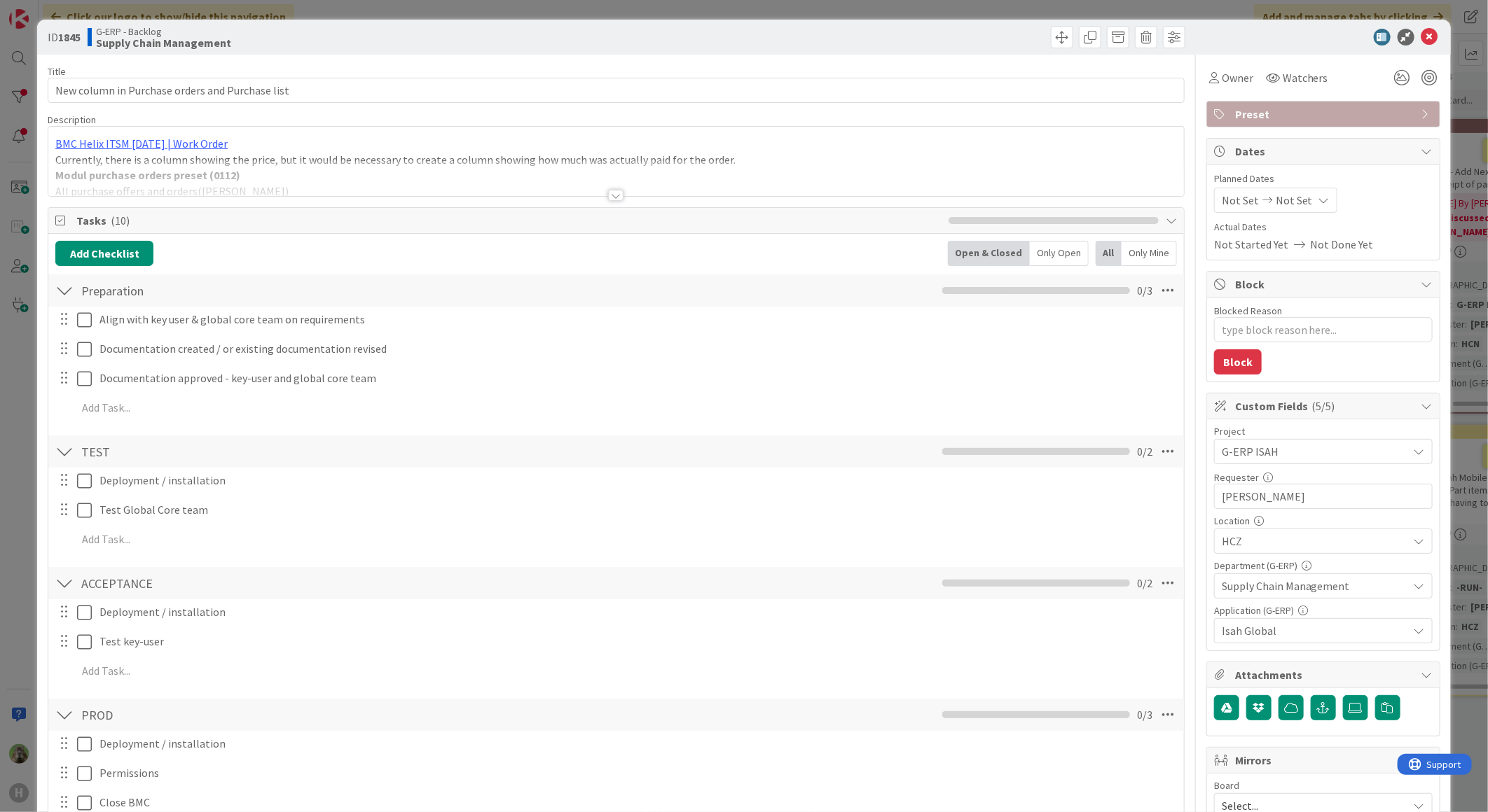
click at [410, 190] on div at bounding box center [616, 179] width 1135 height 36
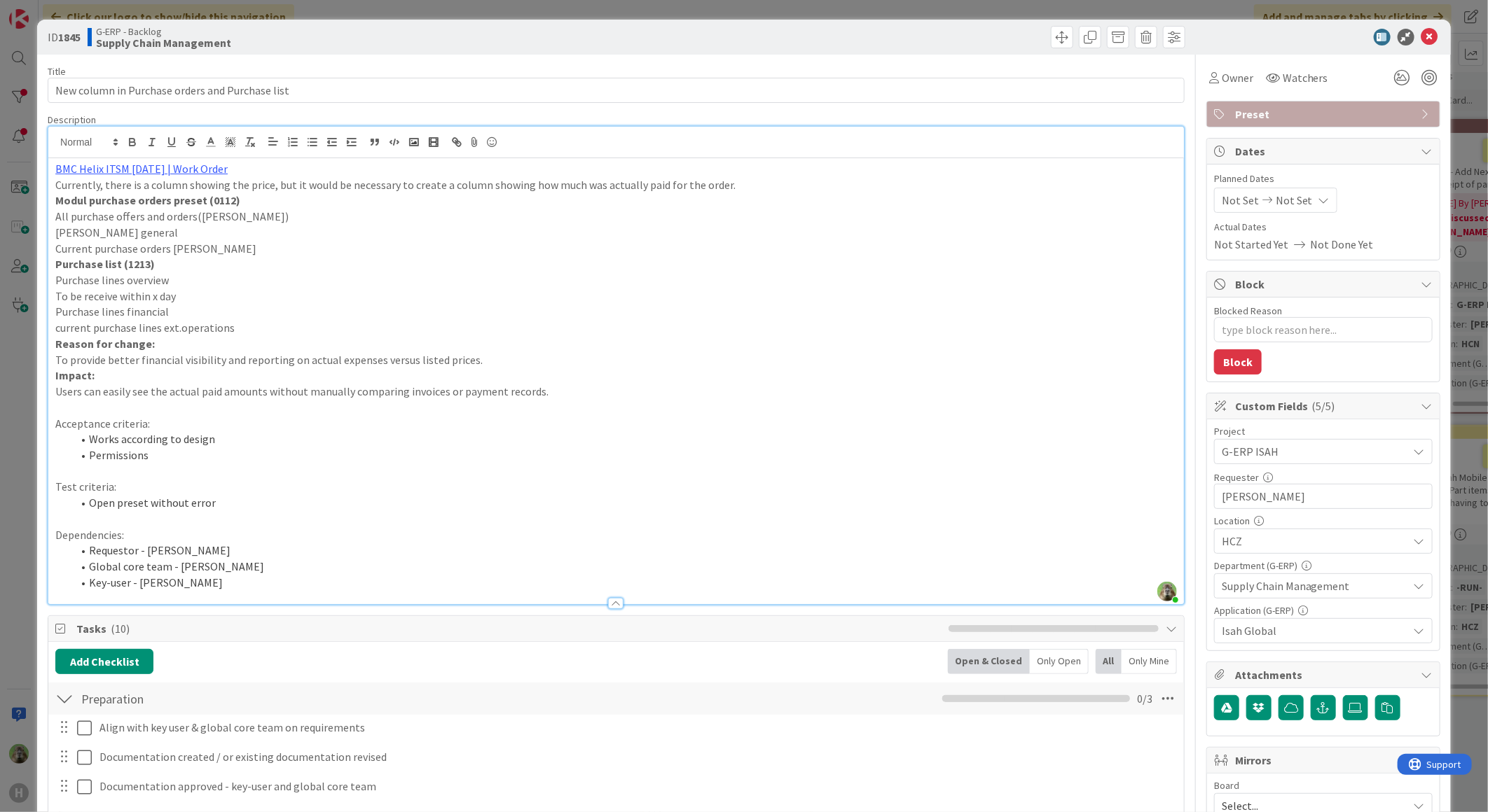
click at [24, 496] on div "ID 1845 G-ERP - Backlog Supply Chain Management Title 47 / 128 New column in Pu…" at bounding box center [744, 406] width 1488 height 812
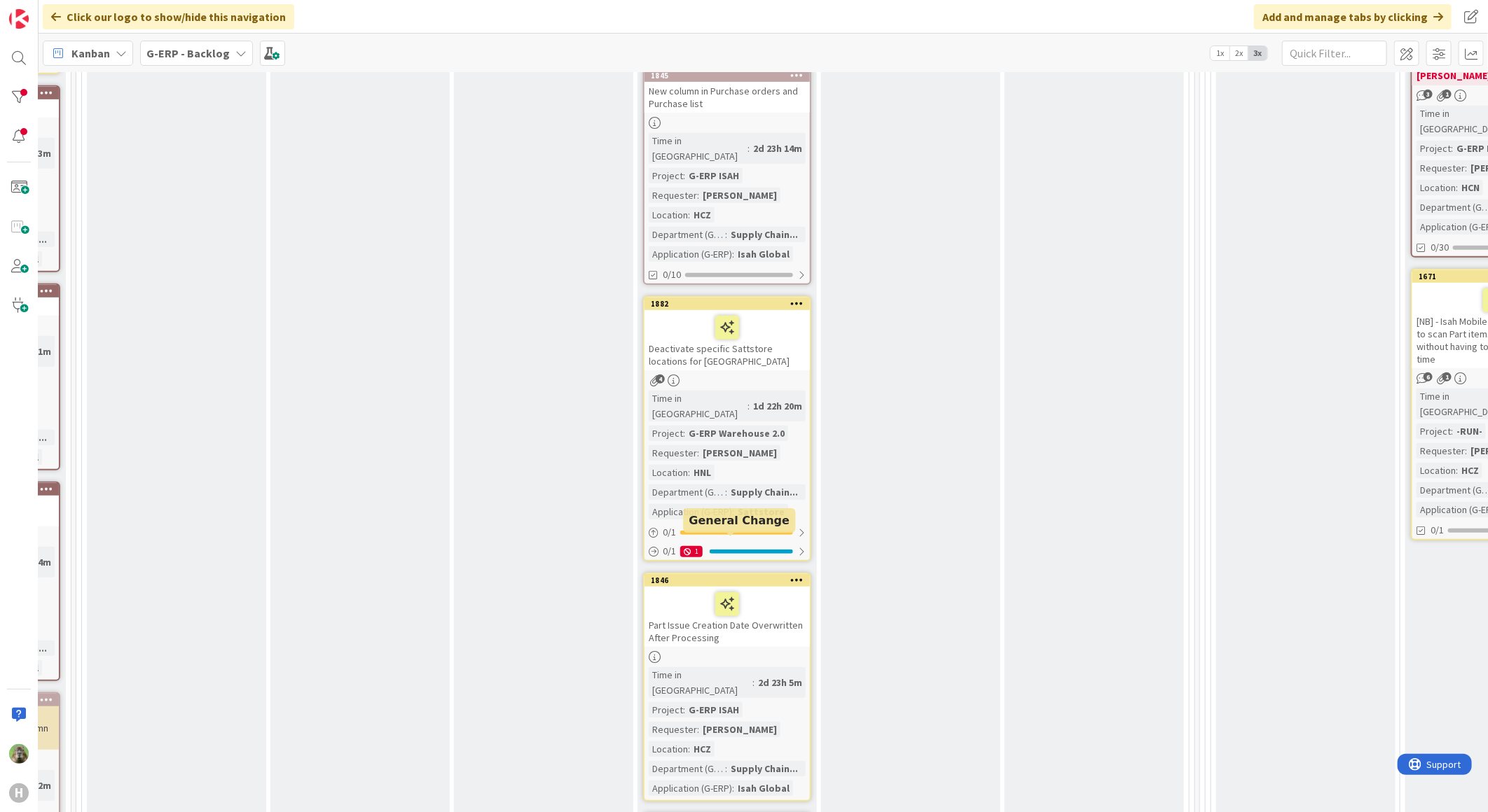
scroll to position [604, 196]
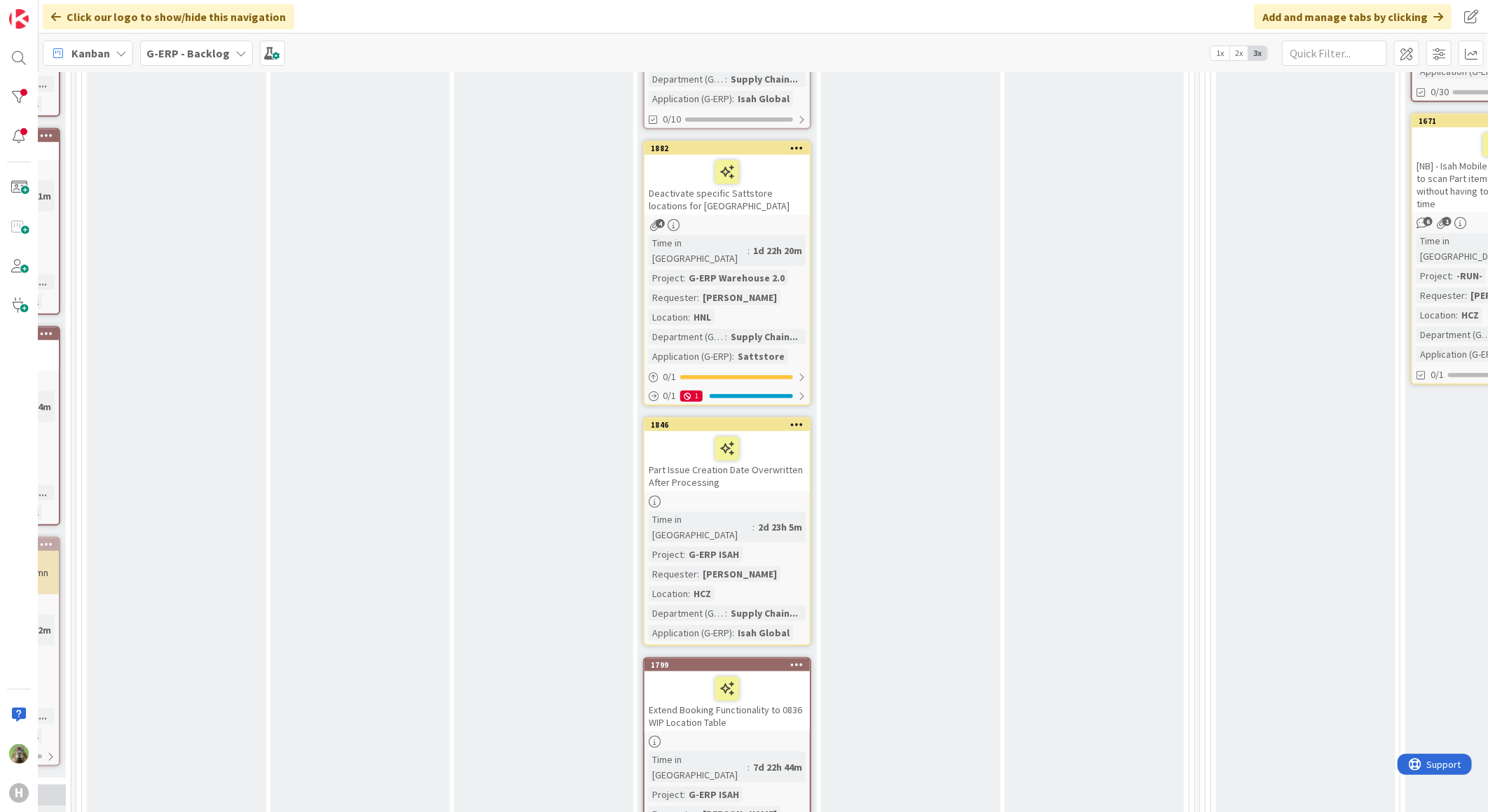
click at [767, 444] on div "Part Issue Creation Date Overwritten After Processing" at bounding box center [727, 461] width 165 height 60
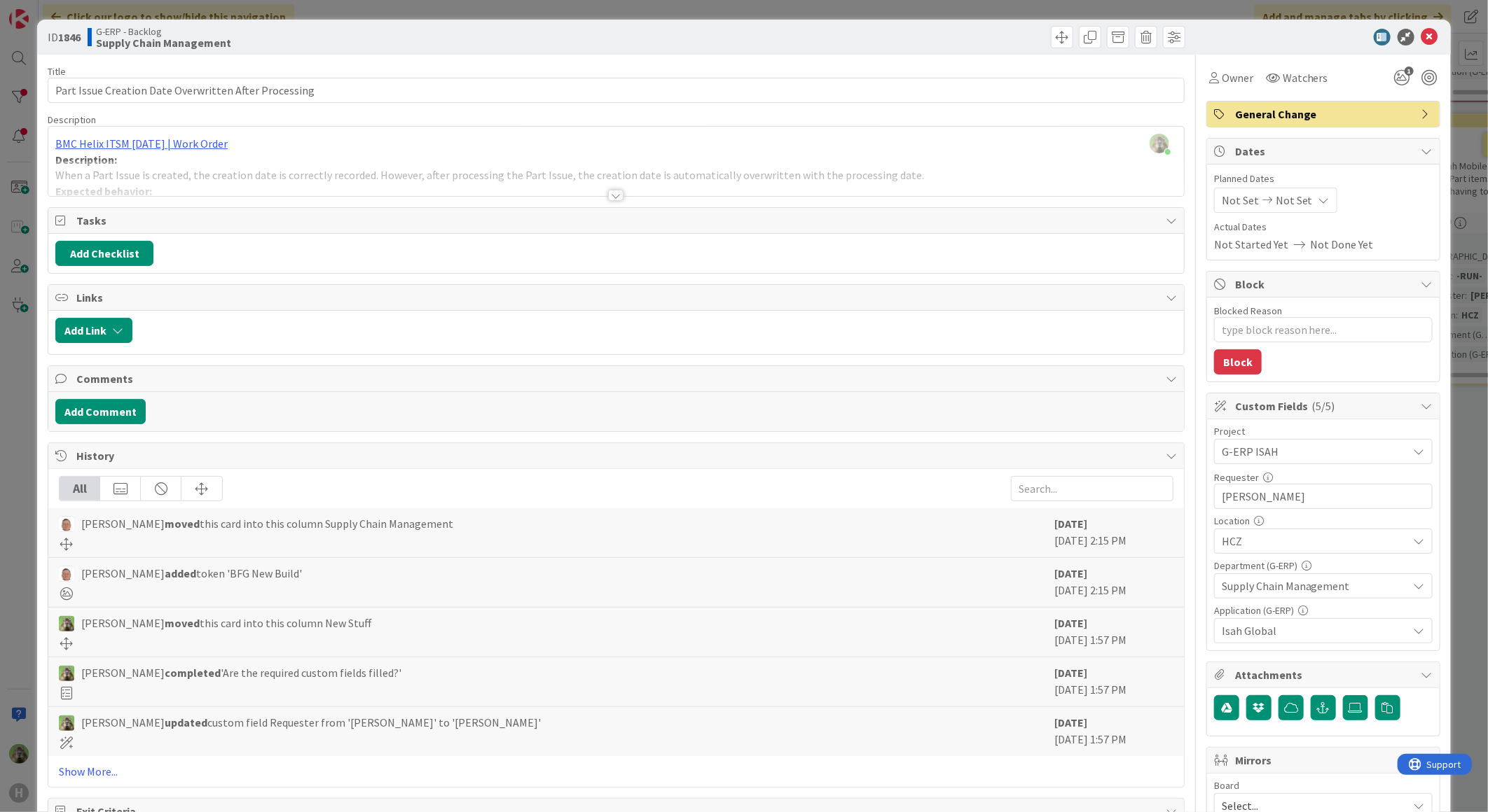
click at [582, 156] on div "Timothy Tjia just joined BMC Helix ITSM 23.3.02 | Work Order Description: When …" at bounding box center [616, 161] width 1135 height 69
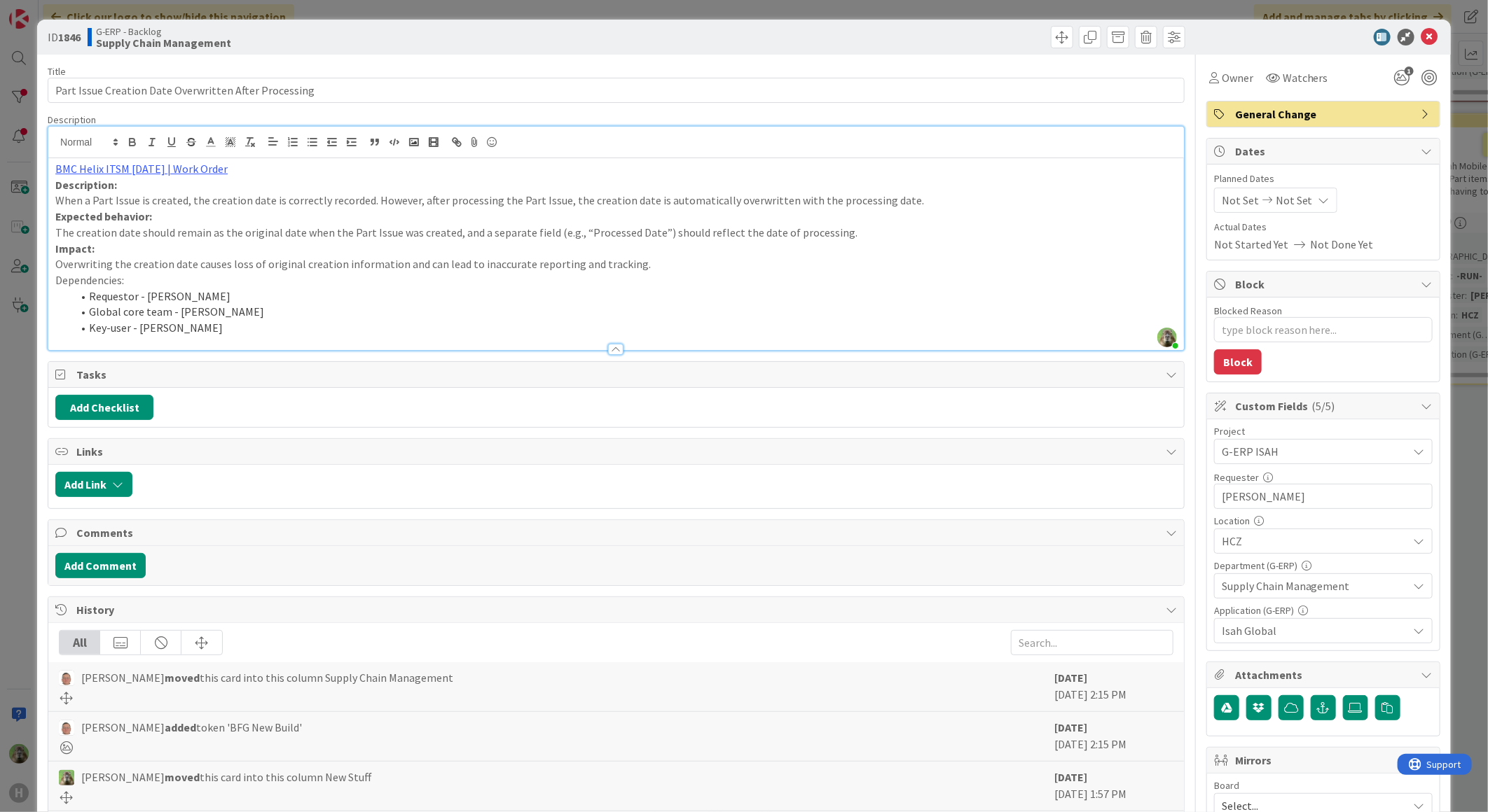
click at [10, 591] on div "ID 1846 G-ERP - Backlog Supply Chain Management Title 53 / 128 Part Issue Creat…" at bounding box center [744, 406] width 1488 height 812
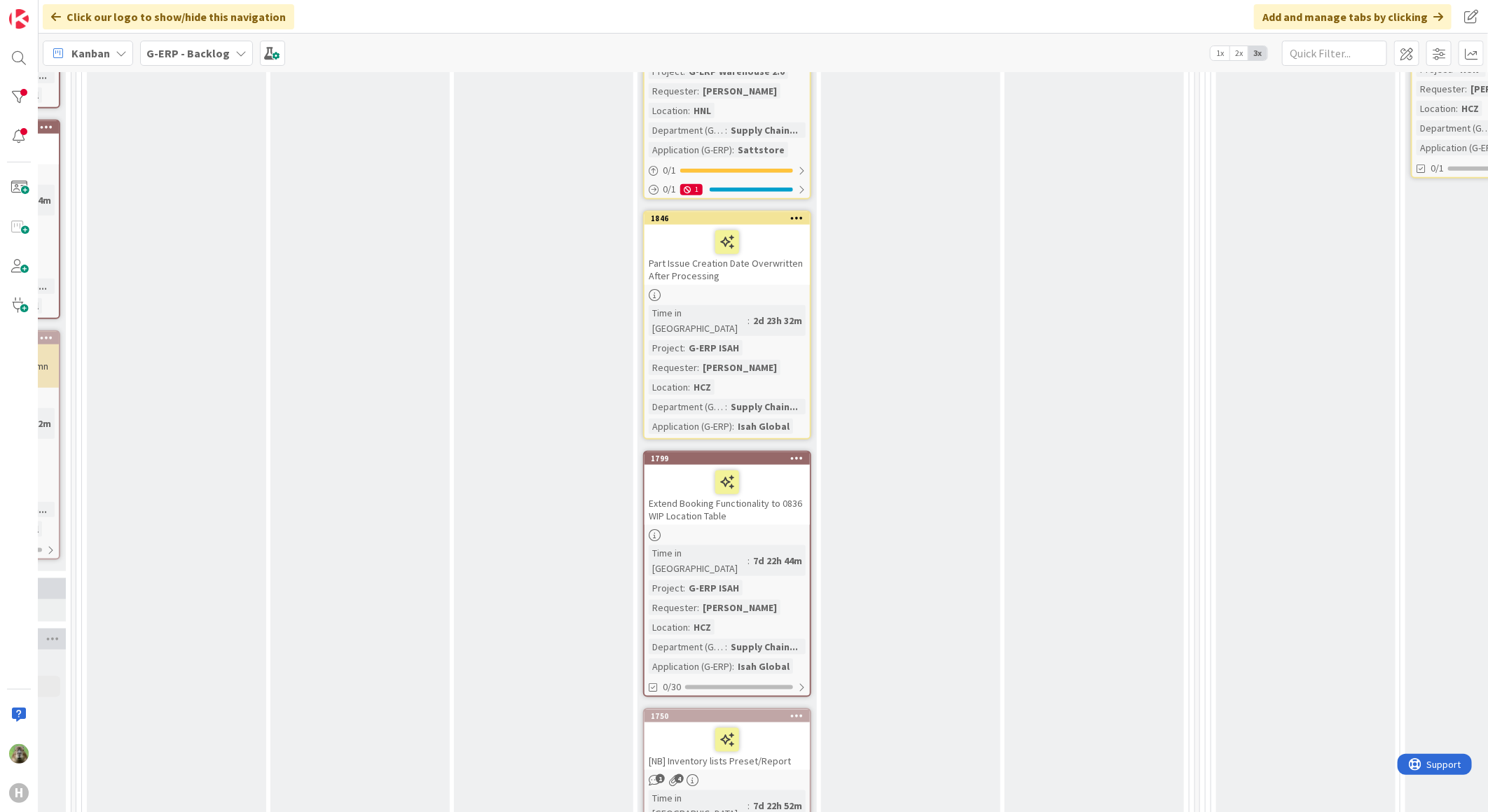
scroll to position [838, 196]
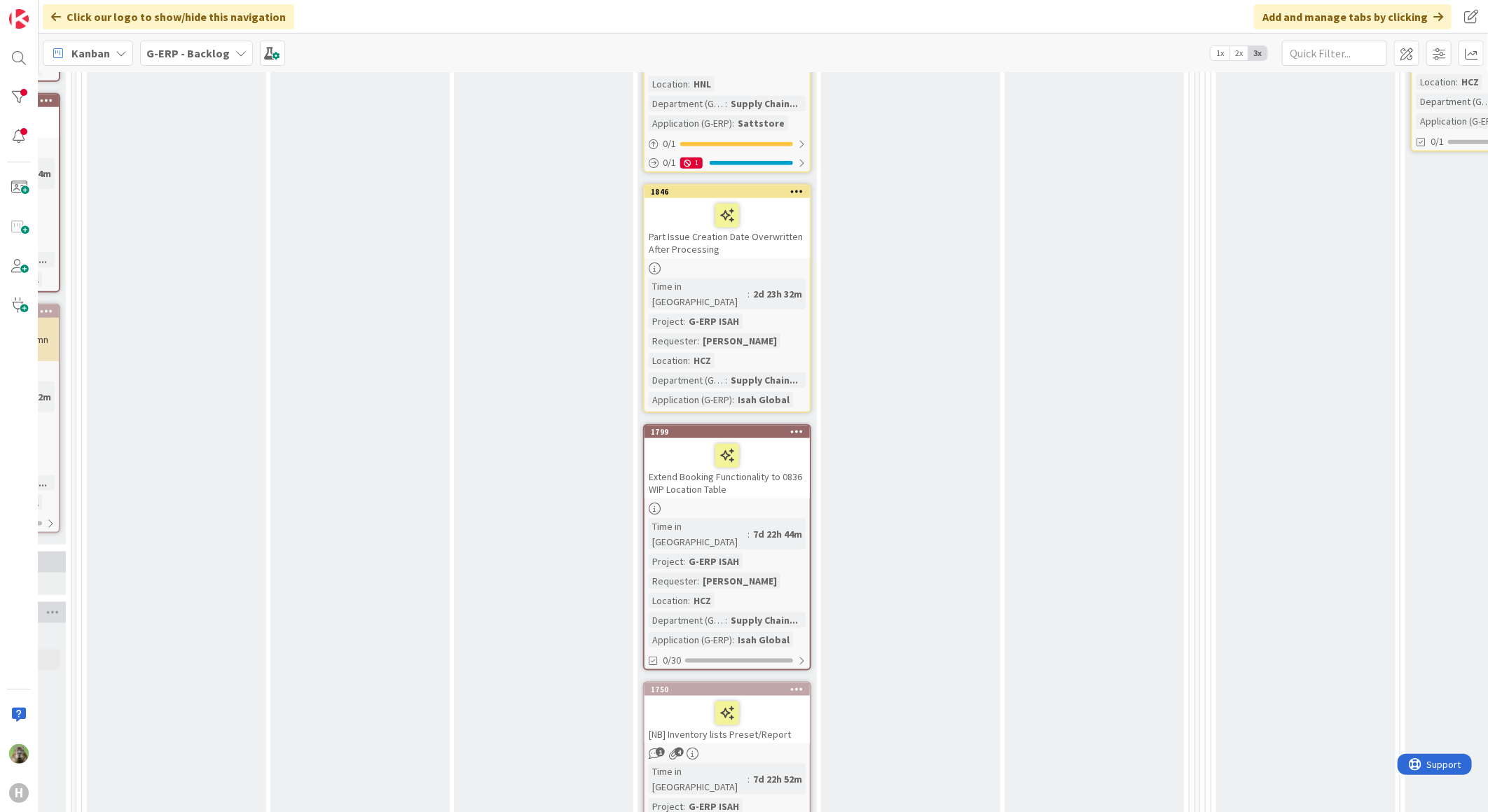
click at [787, 438] on div "Extend Booking Functionality to 0836 WIP Location Table" at bounding box center [727, 467] width 165 height 60
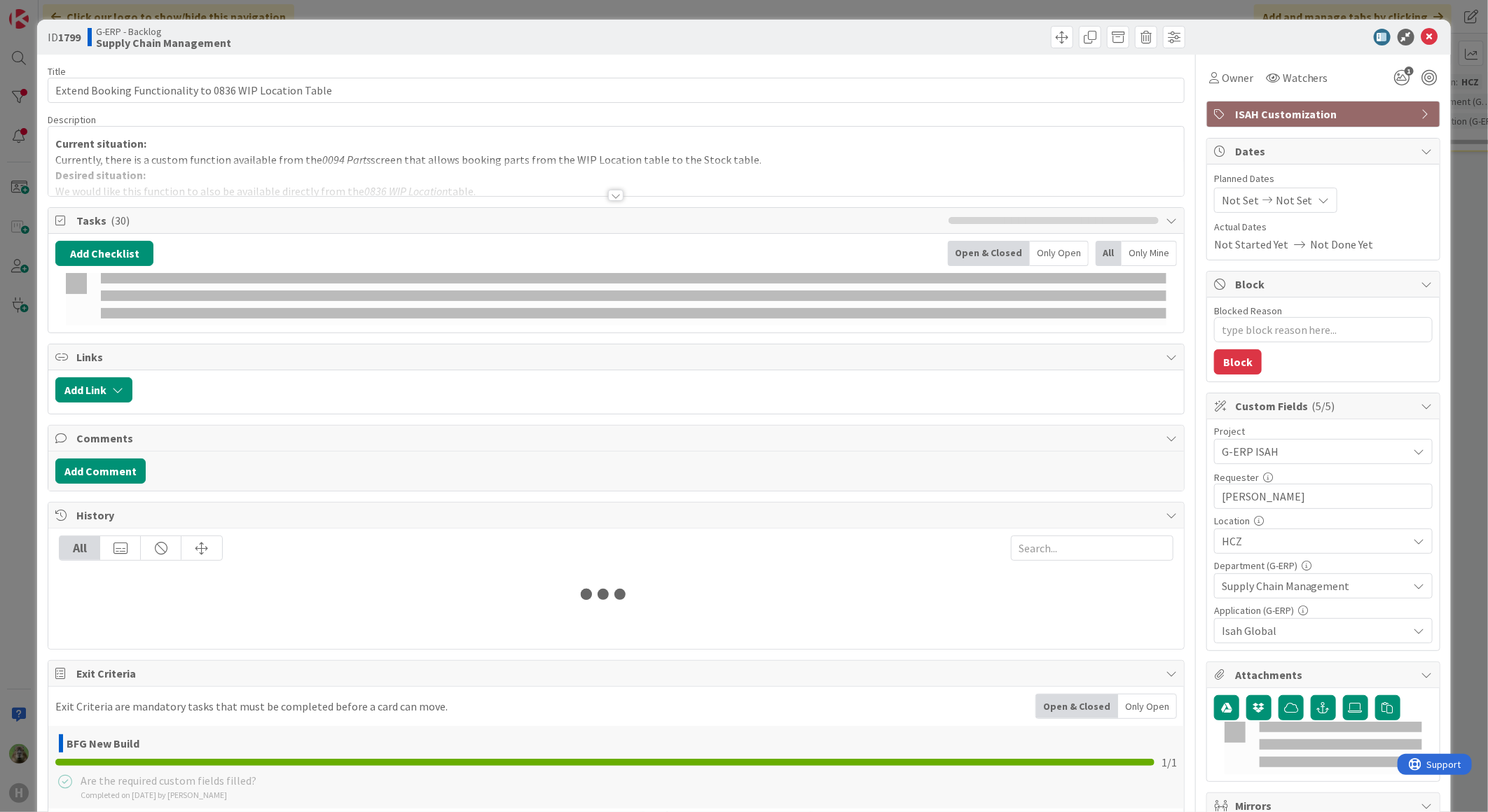
click at [525, 169] on div at bounding box center [616, 179] width 1135 height 36
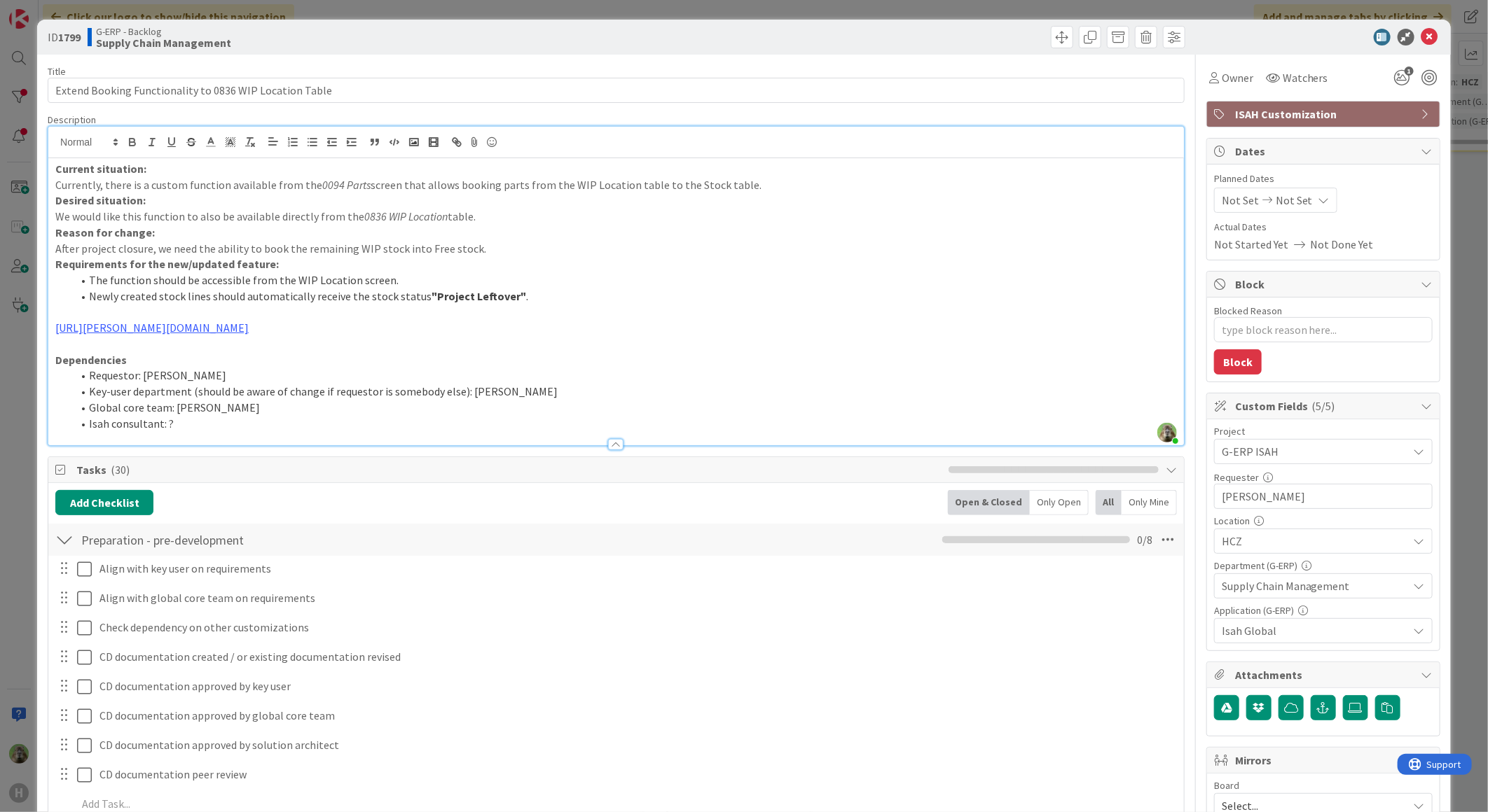
drag, startPoint x: 467, startPoint y: 215, endPoint x: 368, endPoint y: 227, distance: 99.7
click at [368, 227] on div "Current situation: Currently, there is a custom function available from the 009…" at bounding box center [616, 302] width 1135 height 287
click at [455, 226] on p "Reason for change:" at bounding box center [616, 233] width 1121 height 16
click at [18, 358] on div "ID 1799 G-ERP - Backlog Supply Chain Management Title 55 / 128 Extend Booking F…" at bounding box center [744, 406] width 1488 height 812
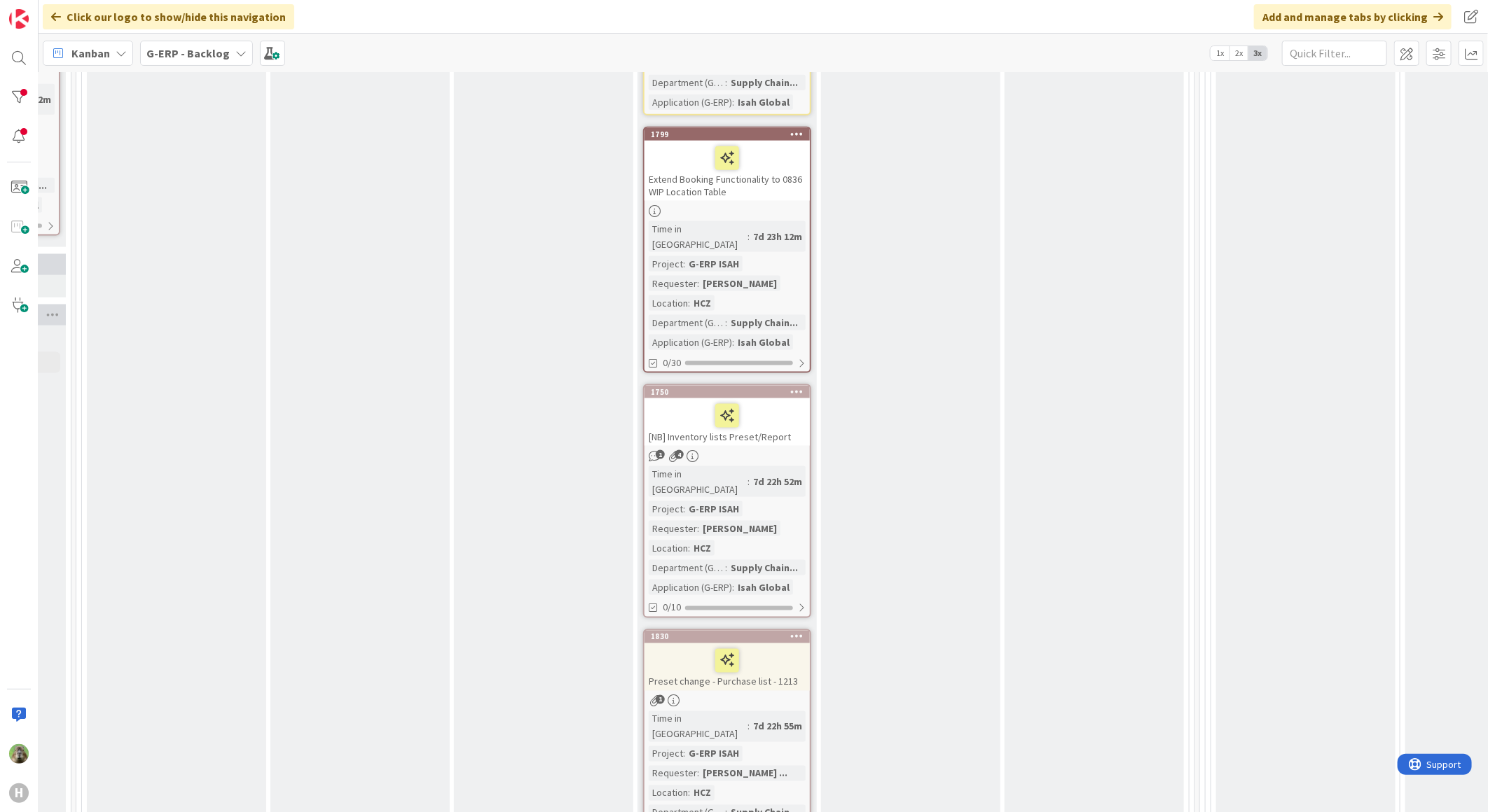
scroll to position [1227, 196]
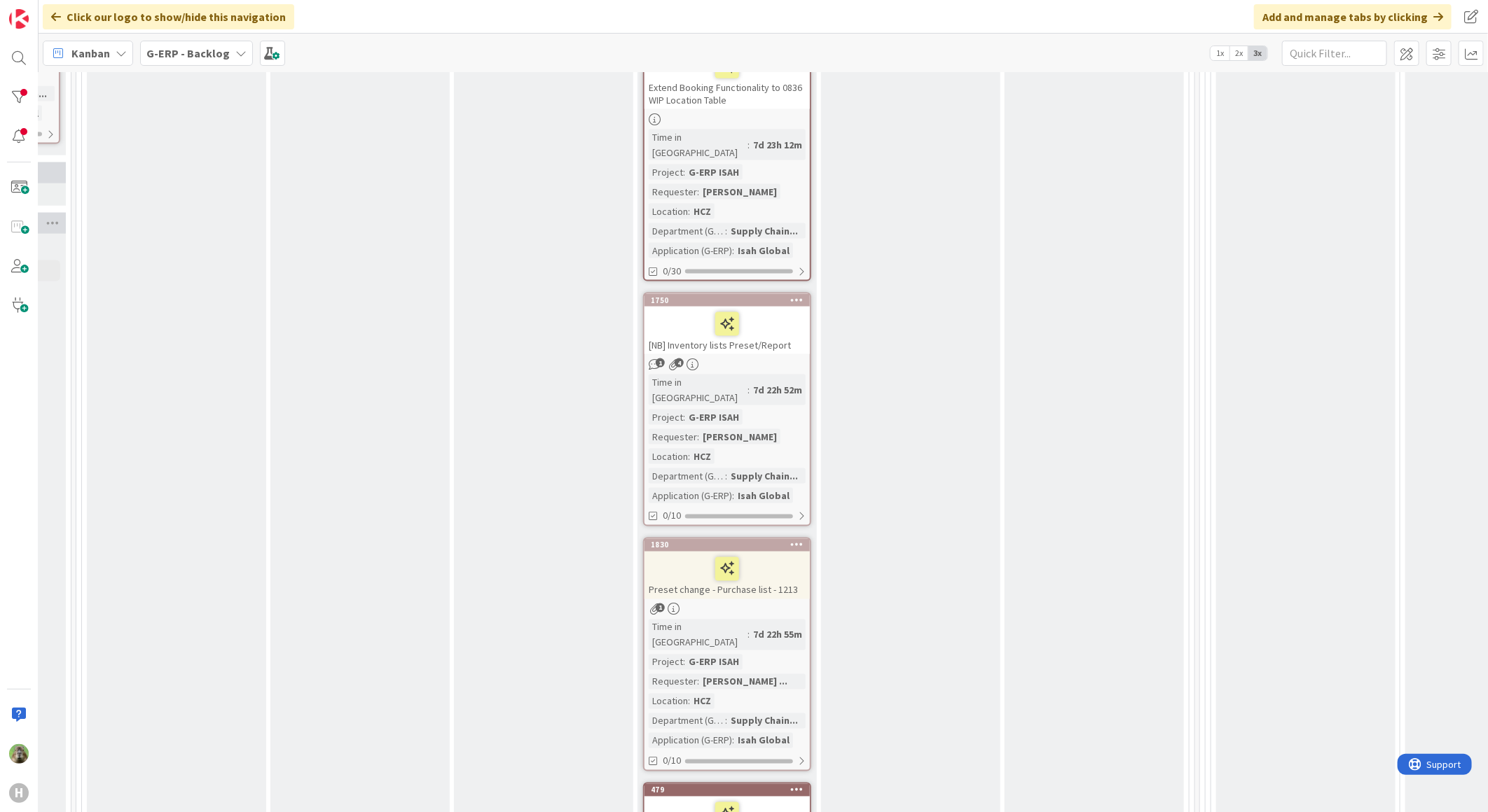
click at [795, 307] on div "[NB] Inventory lists Preset/Report" at bounding box center [727, 330] width 165 height 47
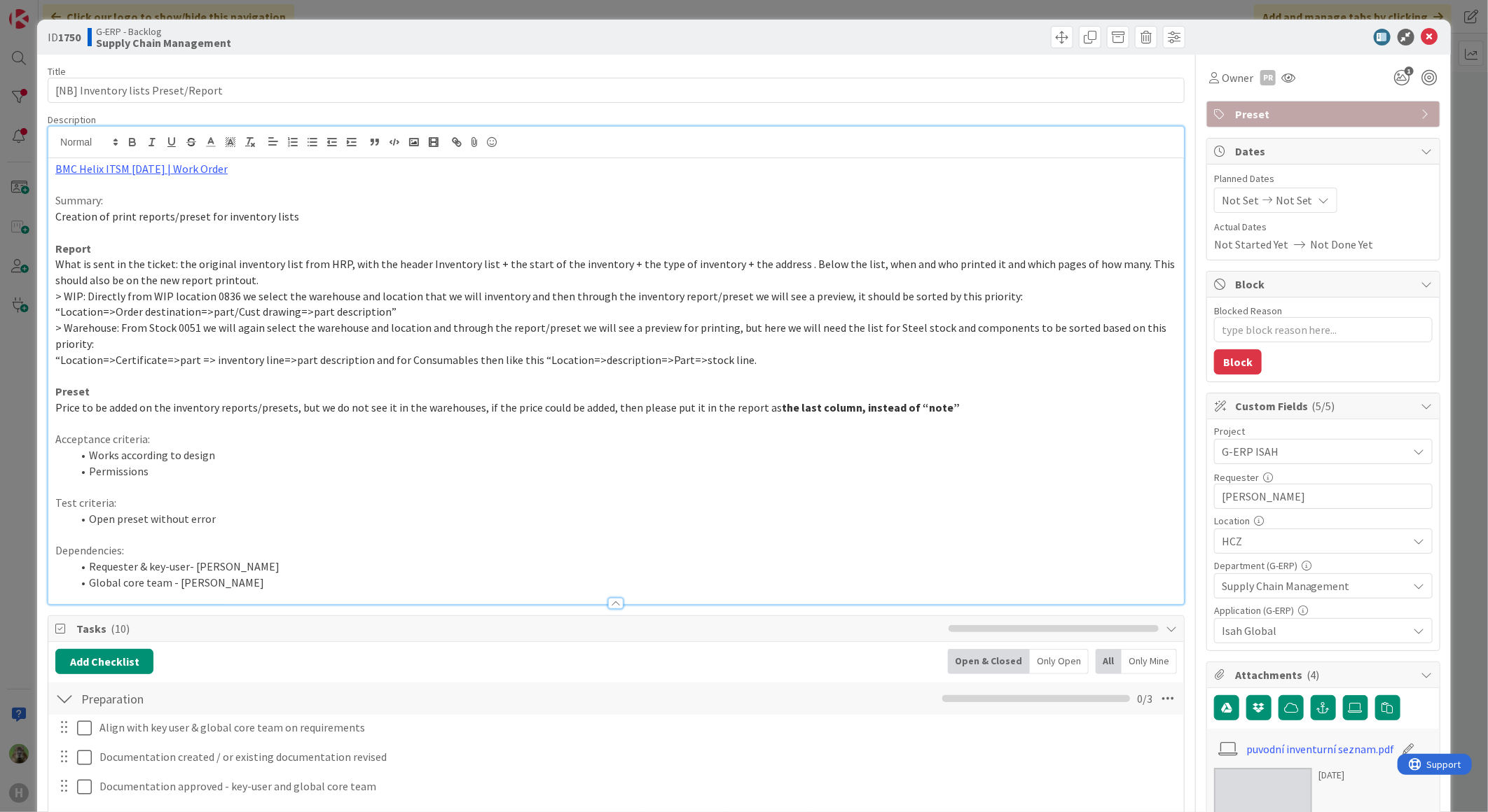
click at [544, 153] on div "BMC Helix ITSM 23.3.02 | Work Order Summary: Creation of print reports/preset f…" at bounding box center [616, 365] width 1135 height 478
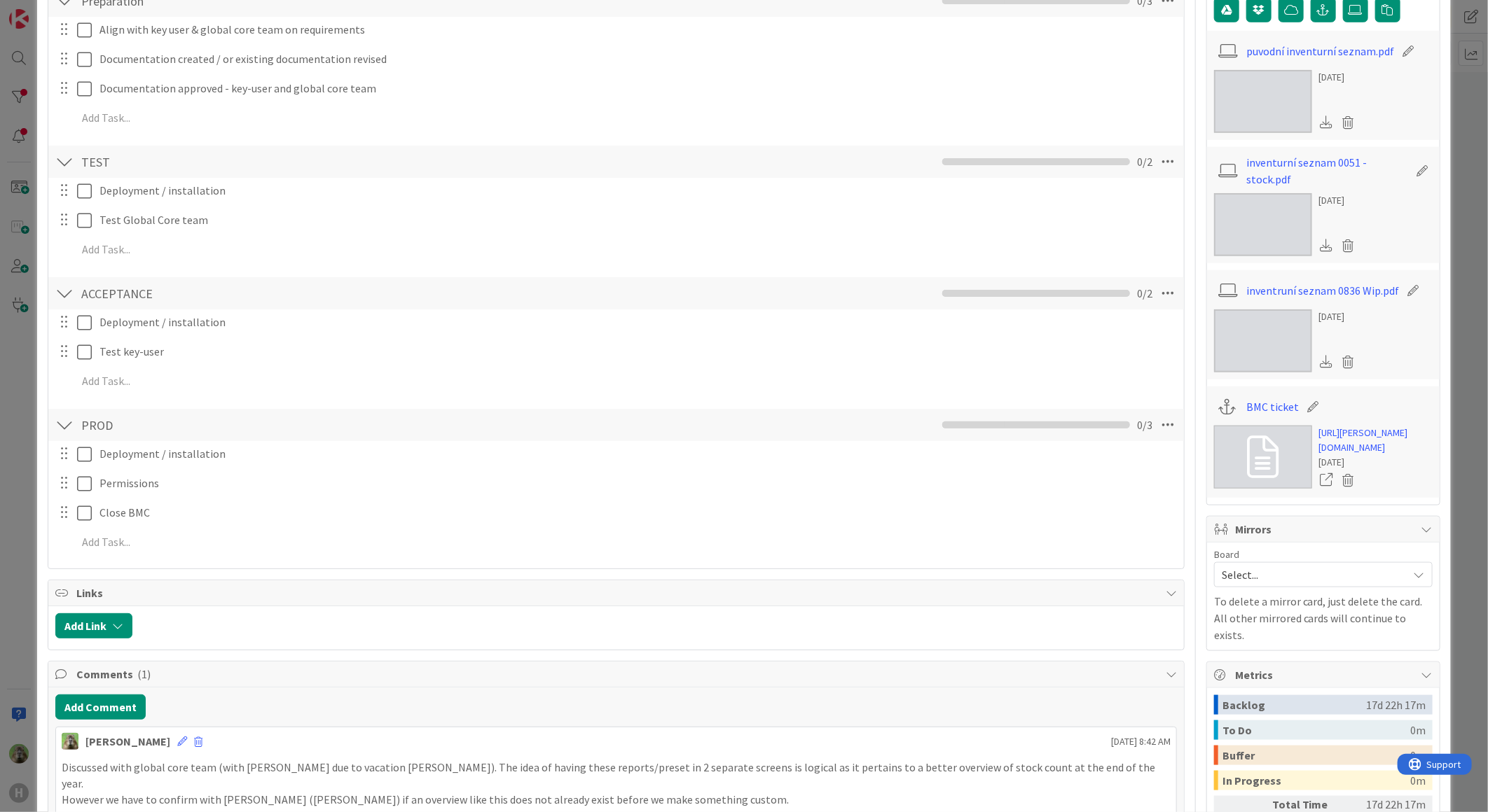
scroll to position [700, 0]
drag, startPoint x: 1051, startPoint y: 768, endPoint x: 849, endPoint y: 765, distance: 202.0
click at [851, 765] on p "Discussed with global core team (with Alexandra due to vacation Karel). The ide…" at bounding box center [616, 773] width 1109 height 31
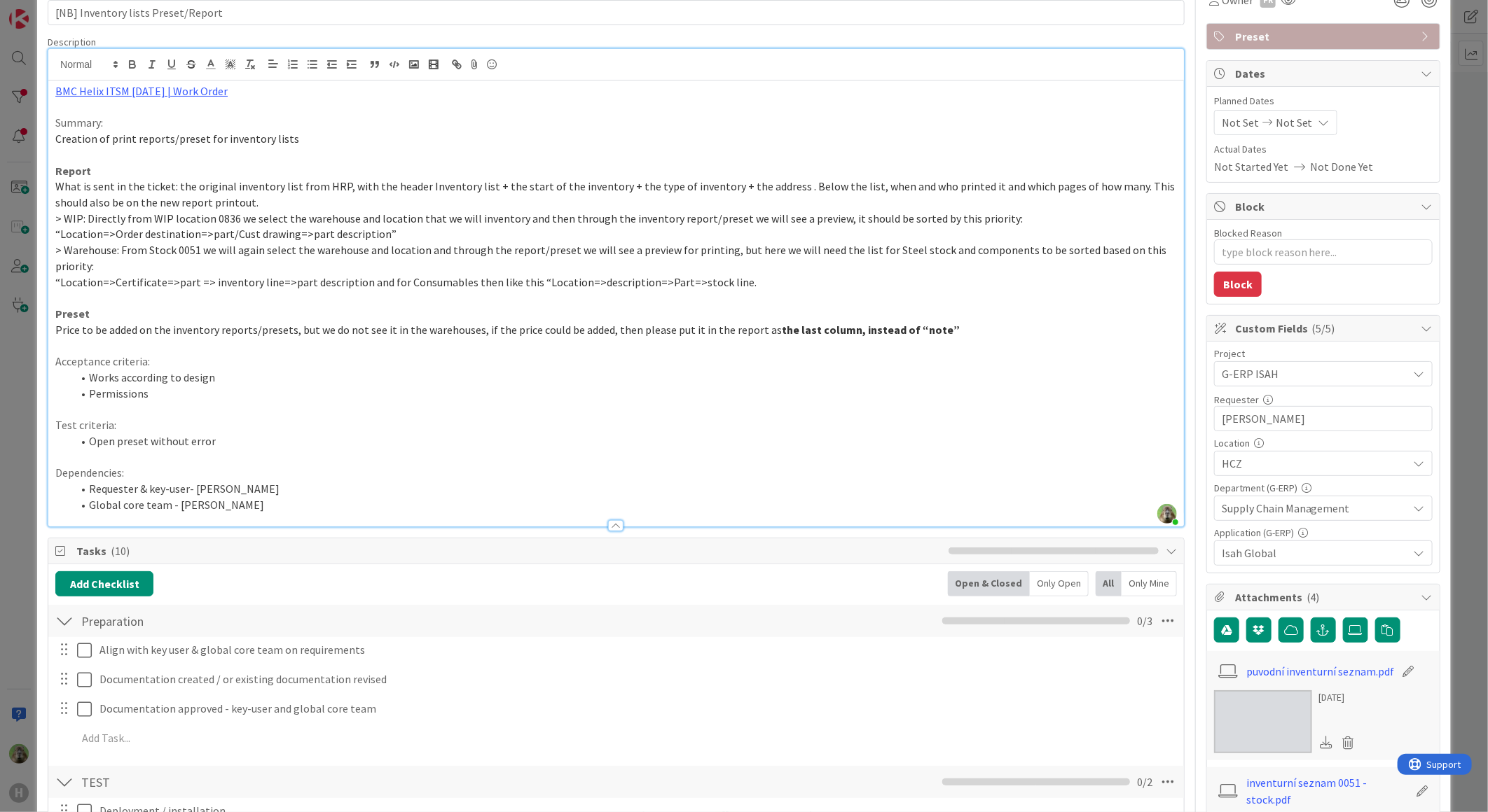
scroll to position [0, 0]
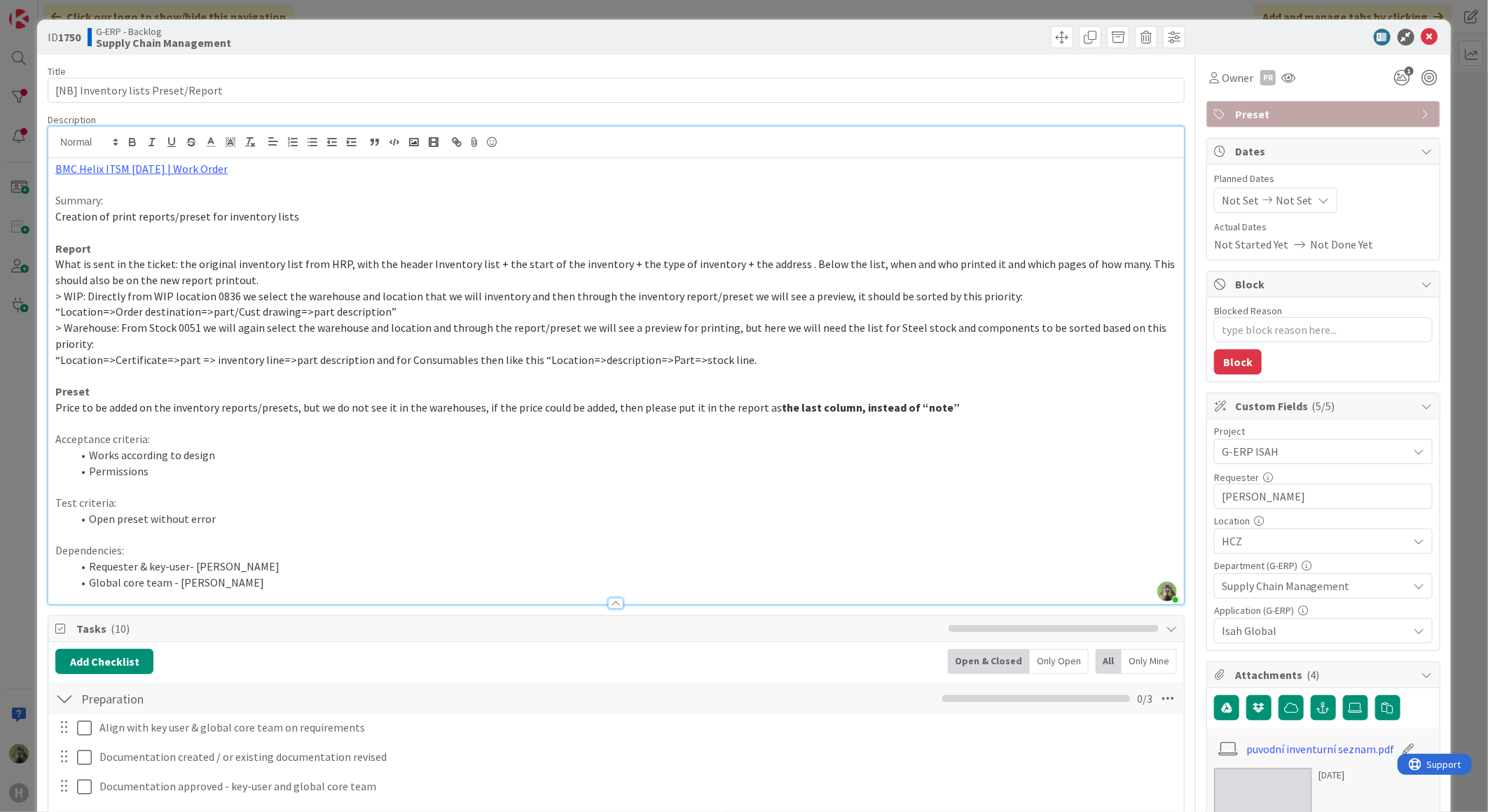
click at [23, 491] on div "ID 1750 G-ERP - Backlog Supply Chain Management Title 34 / 128 [NB] Inventory l…" at bounding box center [744, 406] width 1488 height 812
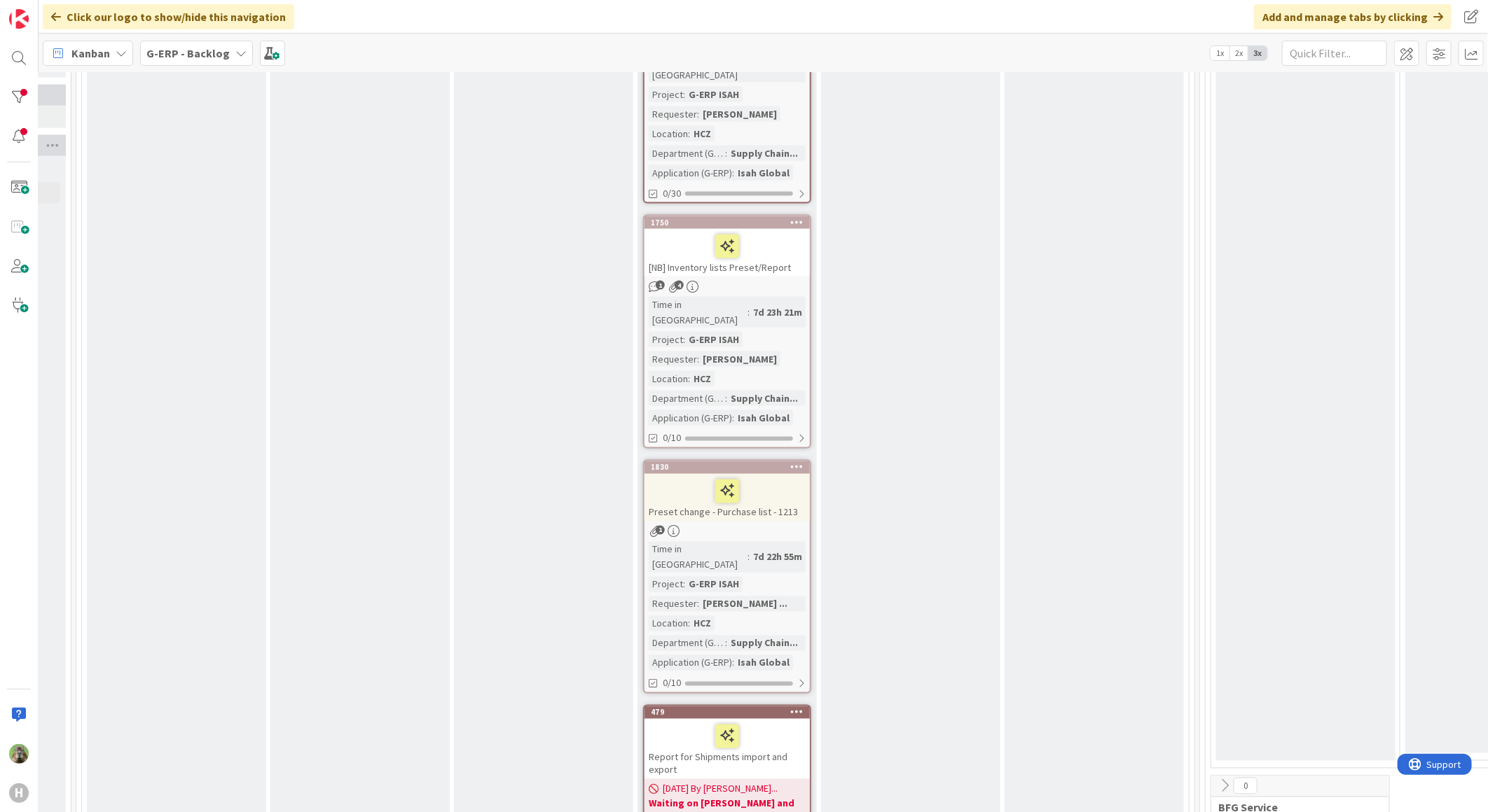
scroll to position [1460, 196]
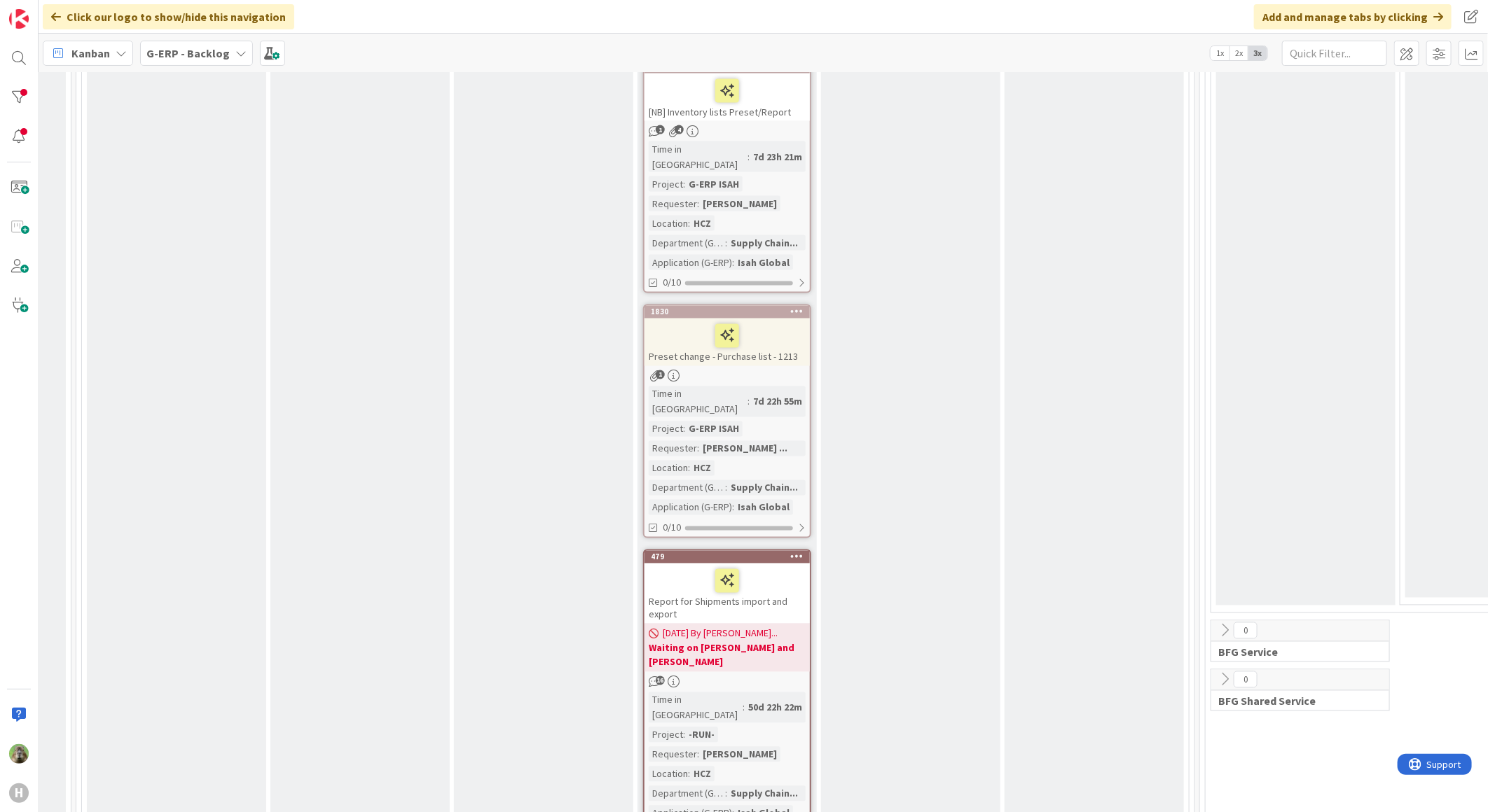
click at [754, 370] on div "1" at bounding box center [727, 376] width 165 height 12
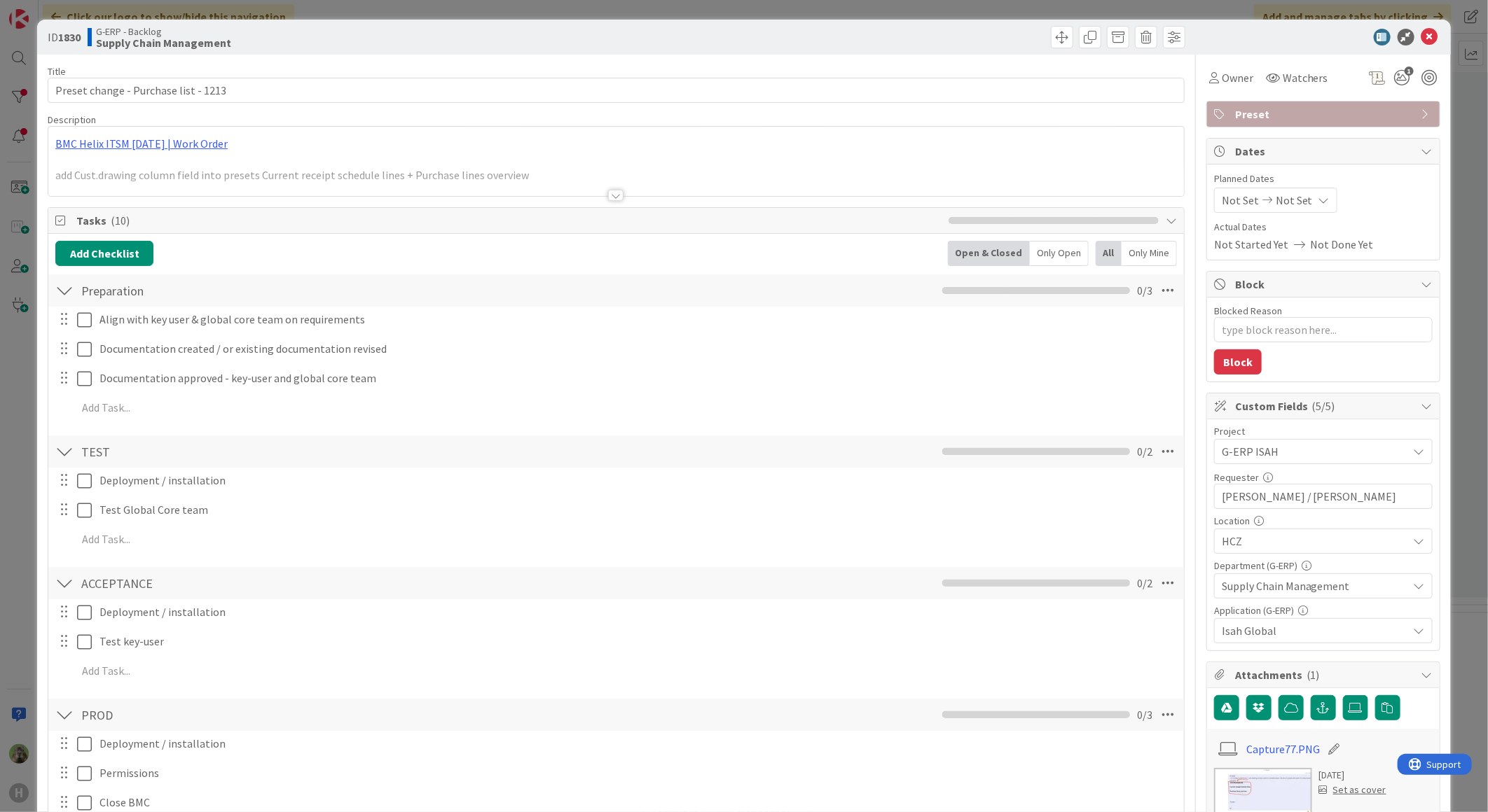
click at [519, 149] on div "BMC Helix ITSM 23.3.02 | Work Order add Cust.drawing column field into presets …" at bounding box center [616, 161] width 1135 height 69
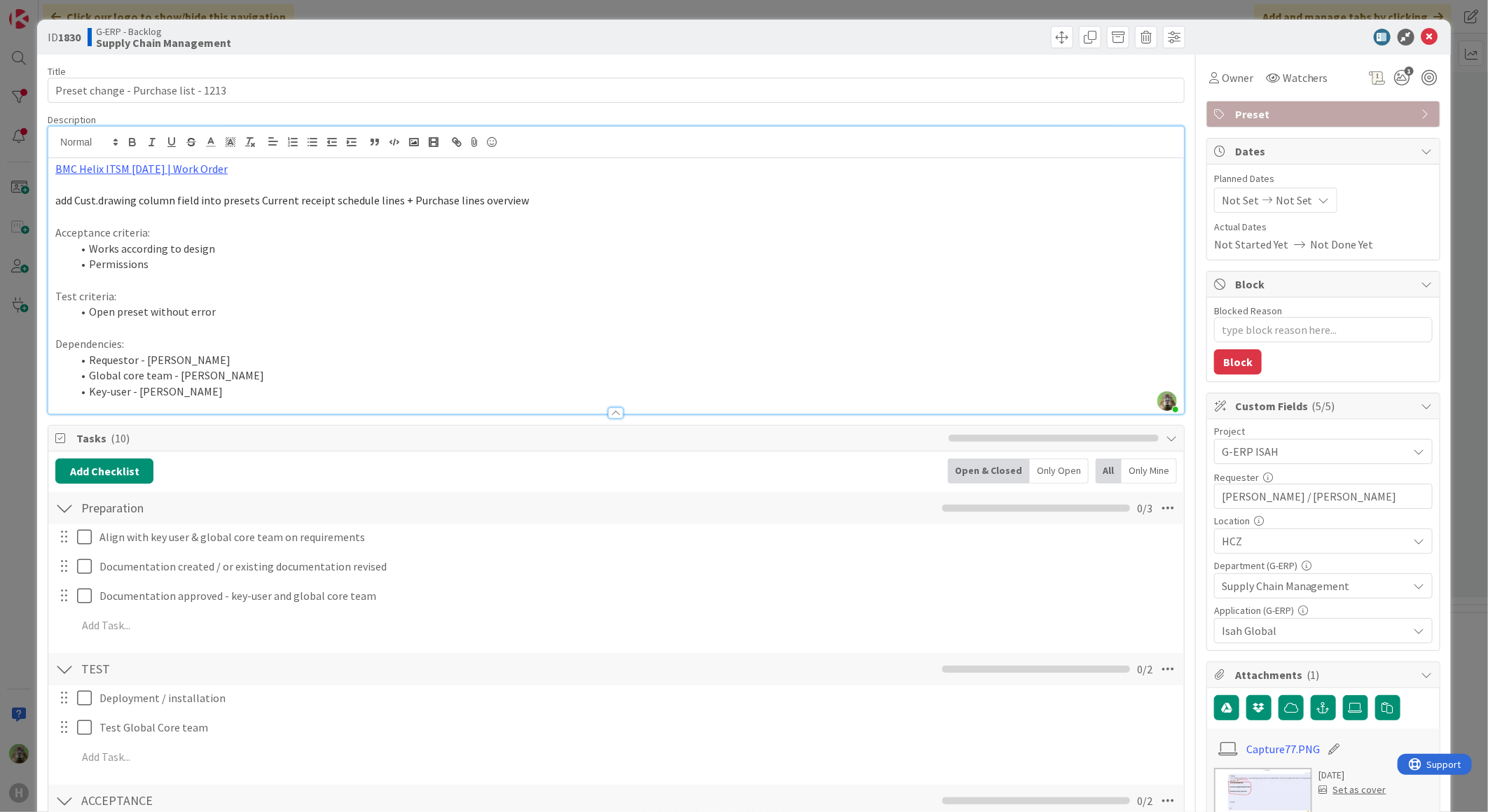
click at [85, 442] on span "Tasks ( 10 )" at bounding box center [508, 439] width 865 height 17
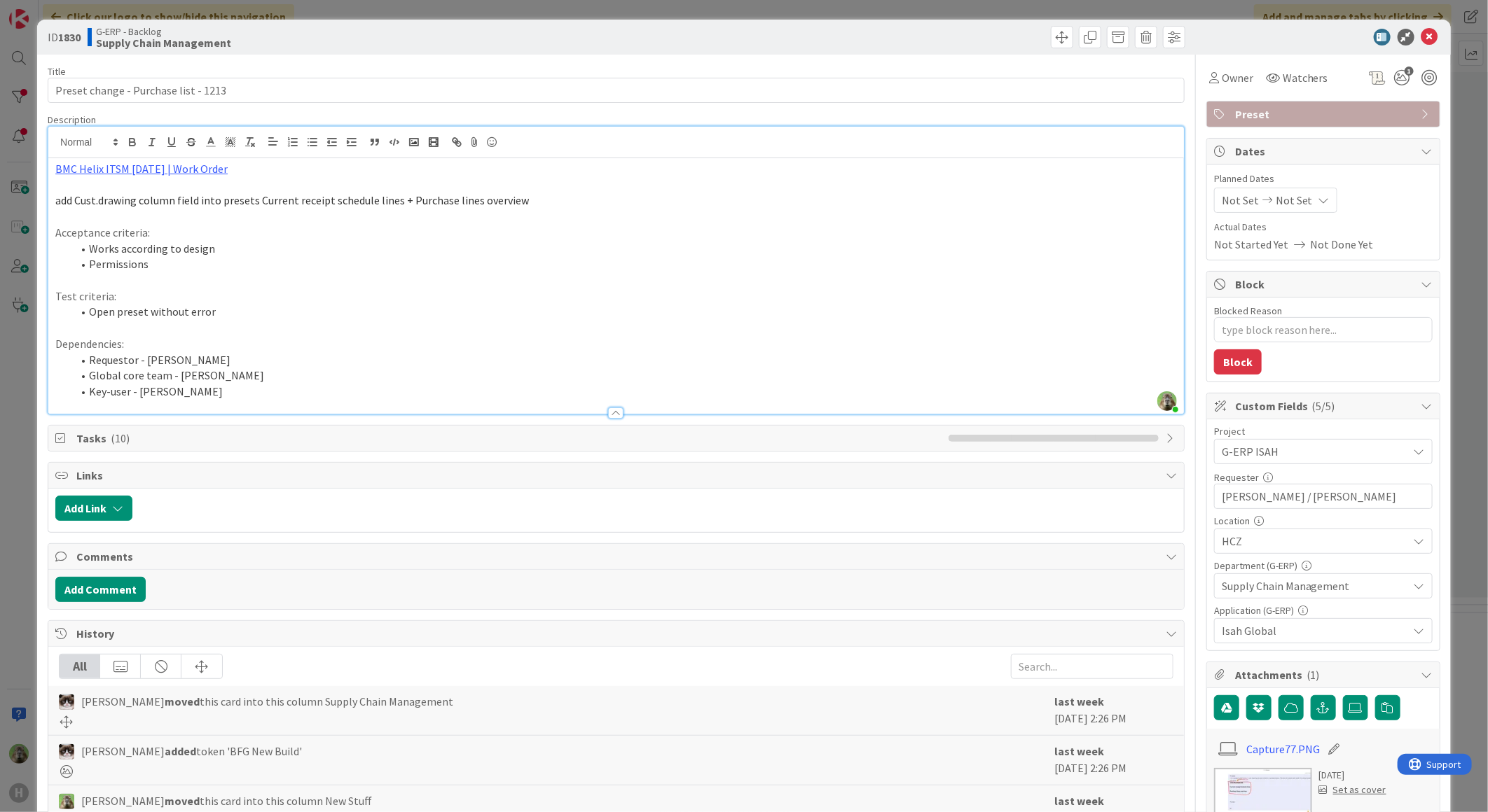
type textarea "x"
click at [4, 569] on div "ID 1830 G-ERP - Backlog Supply Chain Management Title 37 / 128 Preset change - …" at bounding box center [744, 406] width 1488 height 812
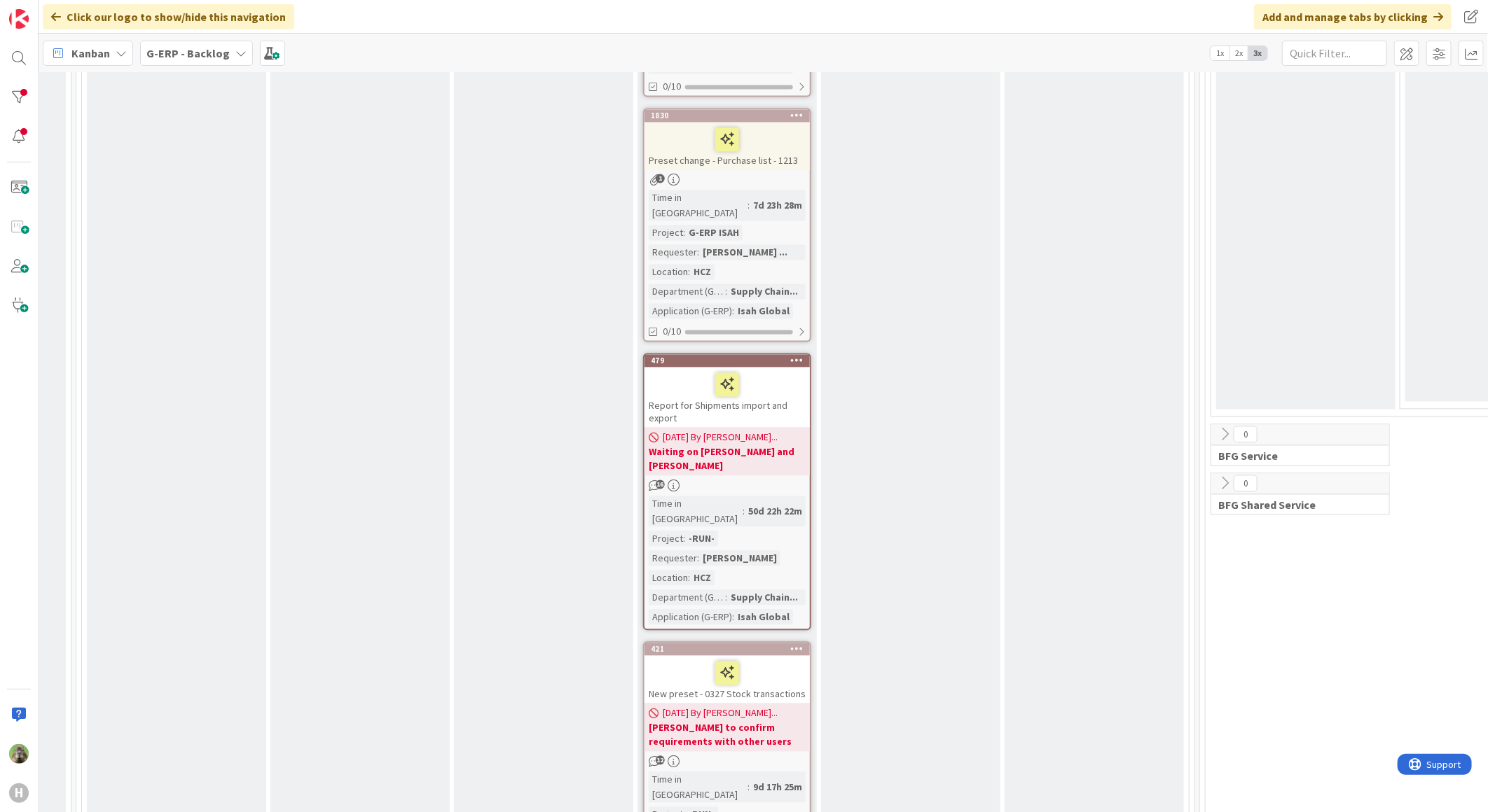
scroll to position [1692, 196]
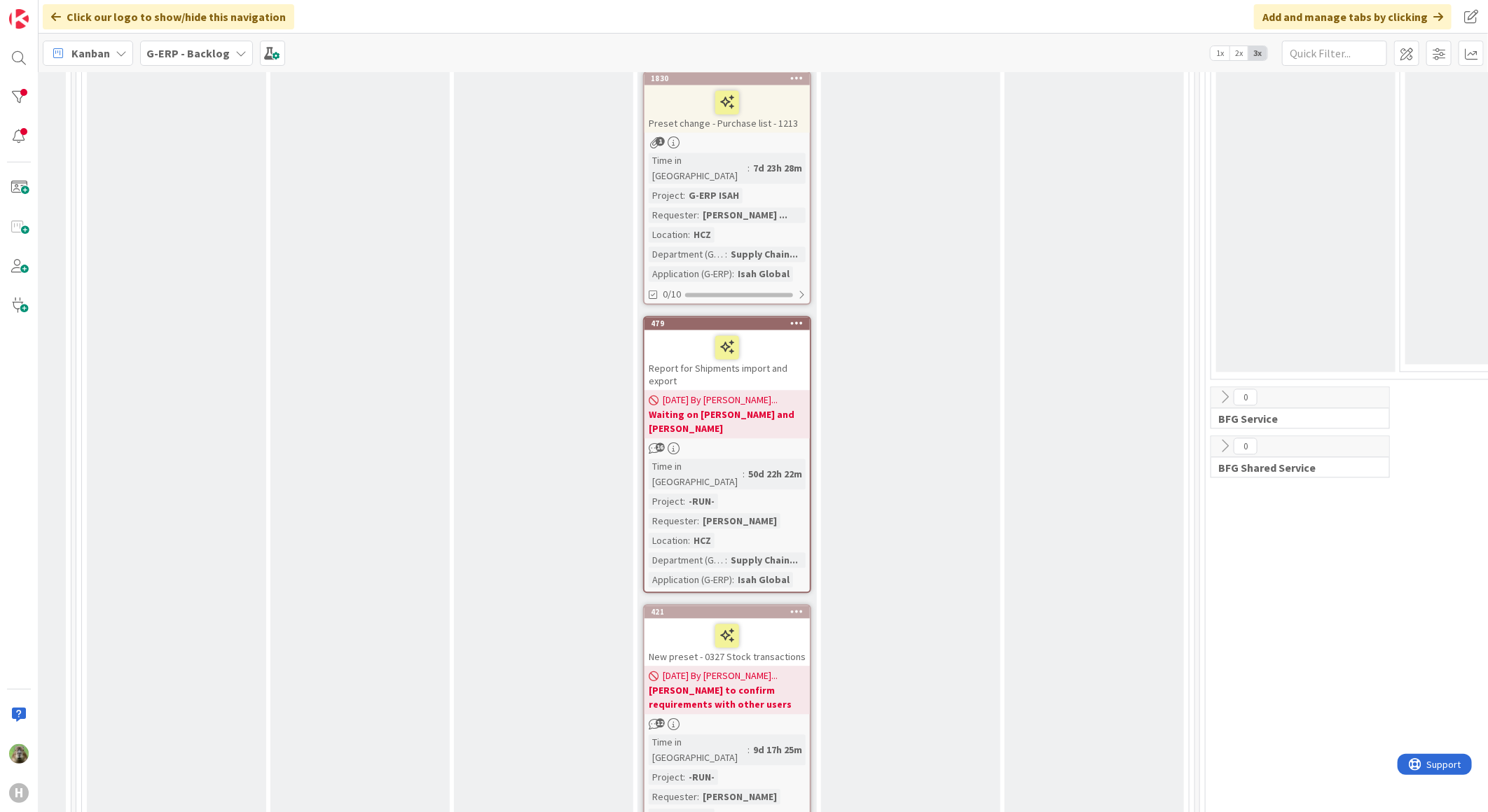
click at [796, 330] on div "Report for Shipments import and export" at bounding box center [727, 360] width 165 height 60
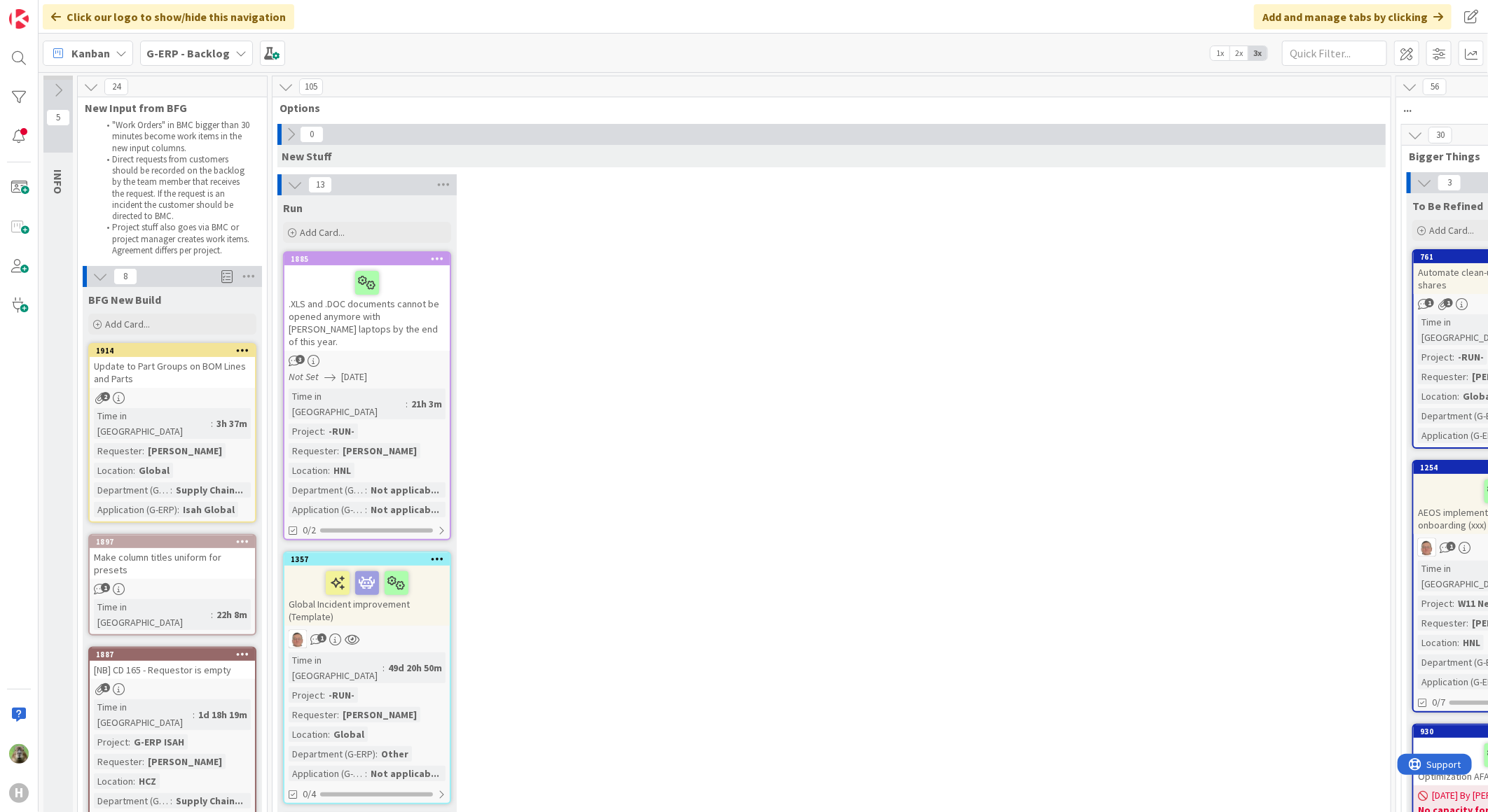
scroll to position [1010, 0]
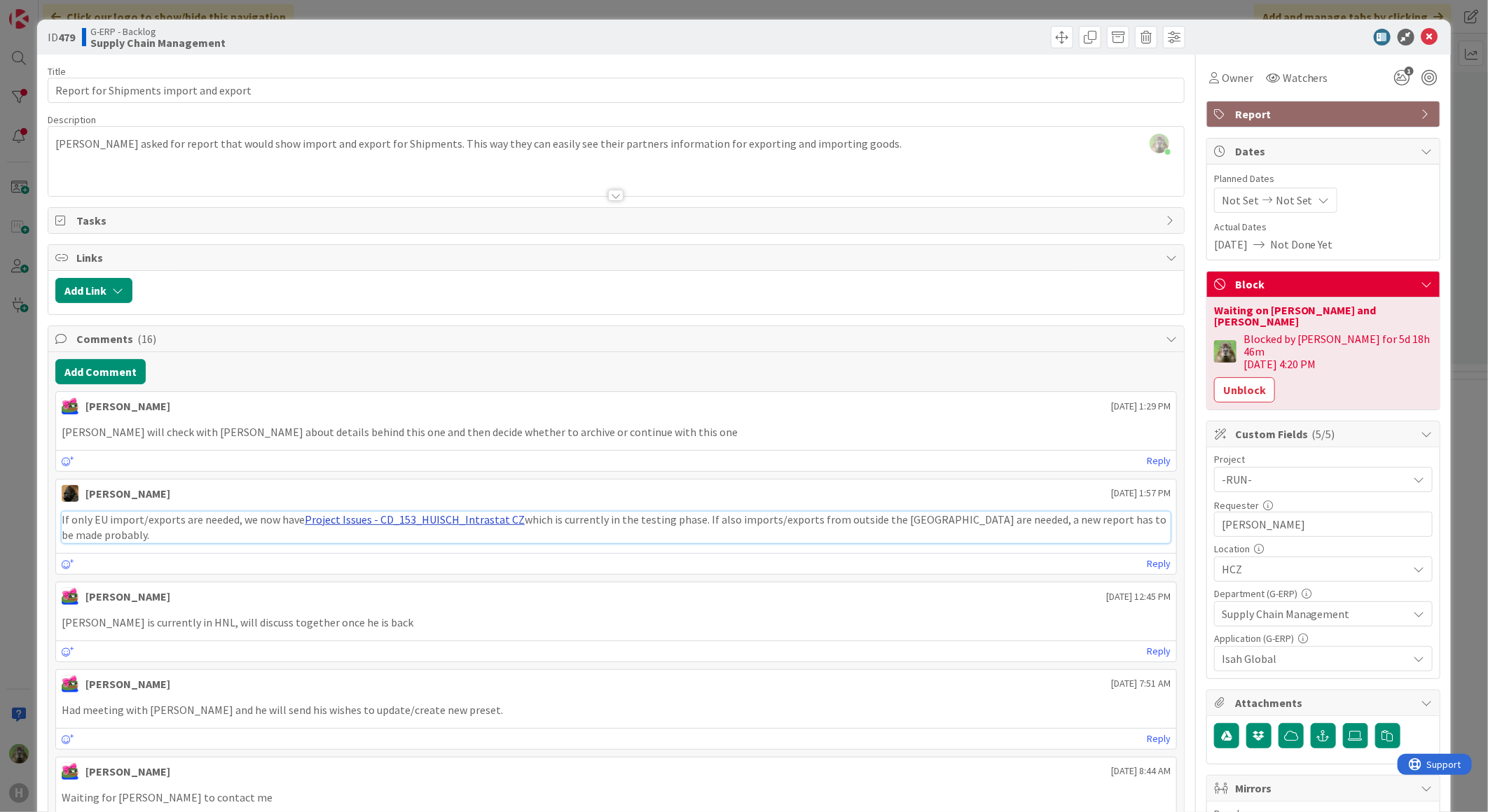
click at [491, 526] on link "Project Issues - CD_153_HUISCH_Intrastat CZ" at bounding box center [414, 519] width 219 height 14
click at [17, 494] on div "ID 479 G-ERP - Backlog Supply Chain Management Title 38 / 128 Report for Shipme…" at bounding box center [744, 406] width 1488 height 812
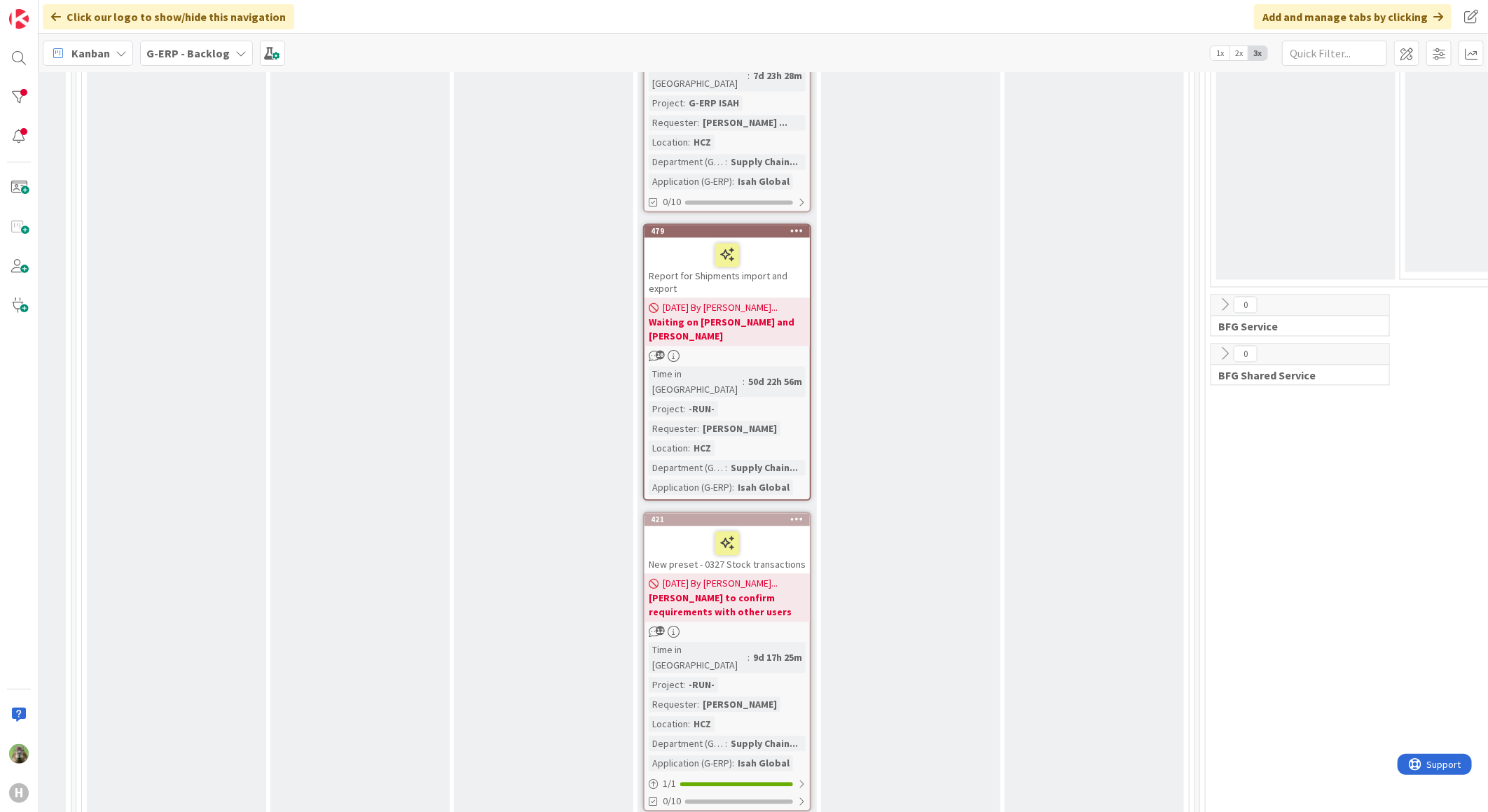
scroll to position [1849, 196]
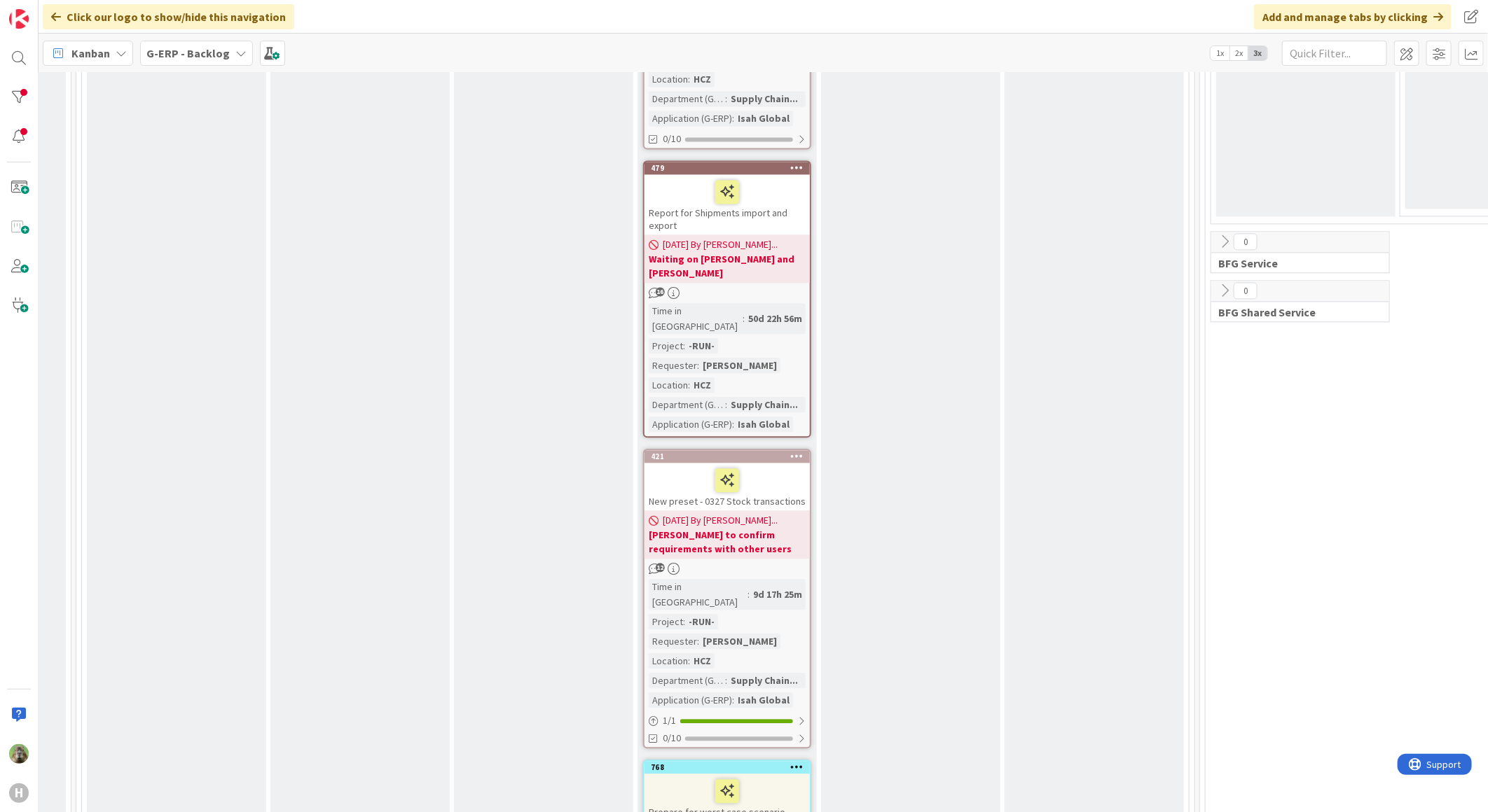
click at [796, 463] on div "New preset - 0327 Stock transactions" at bounding box center [727, 486] width 165 height 47
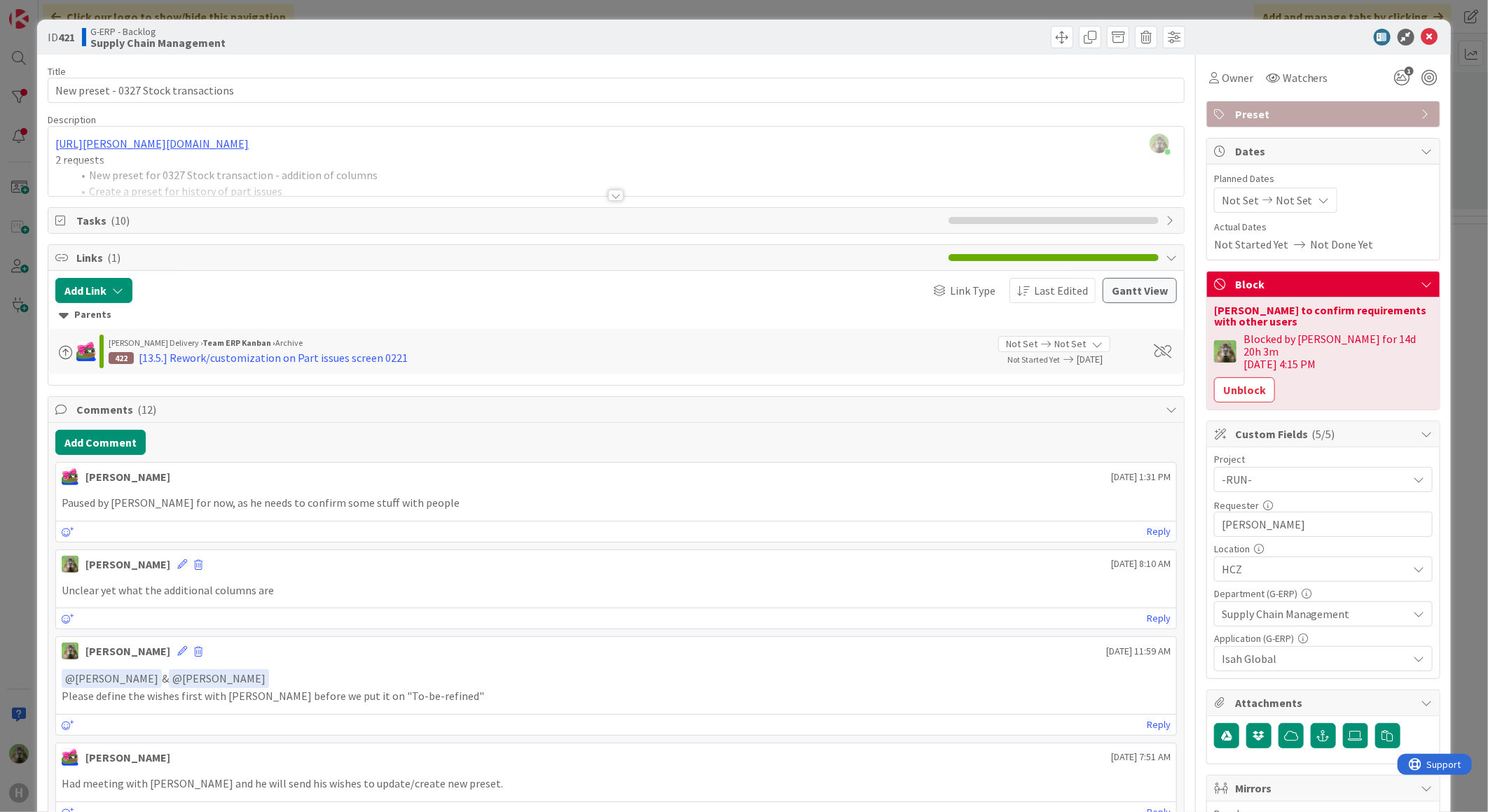
click at [597, 191] on div at bounding box center [616, 179] width 1135 height 36
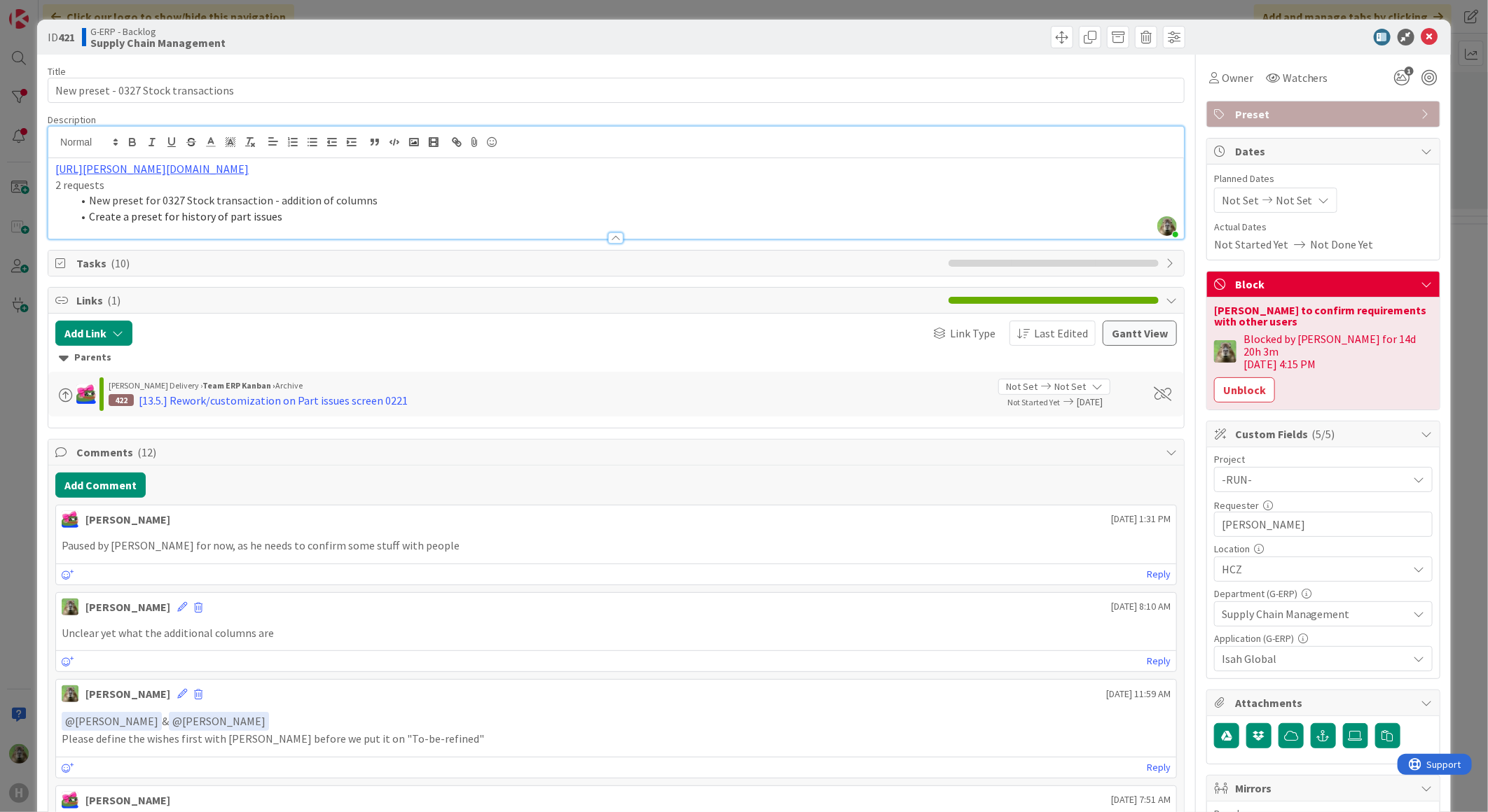
click at [21, 439] on div "ID 421 G-ERP - Backlog Supply Chain Management Title 36 / 128 New preset - 0327…" at bounding box center [744, 406] width 1488 height 812
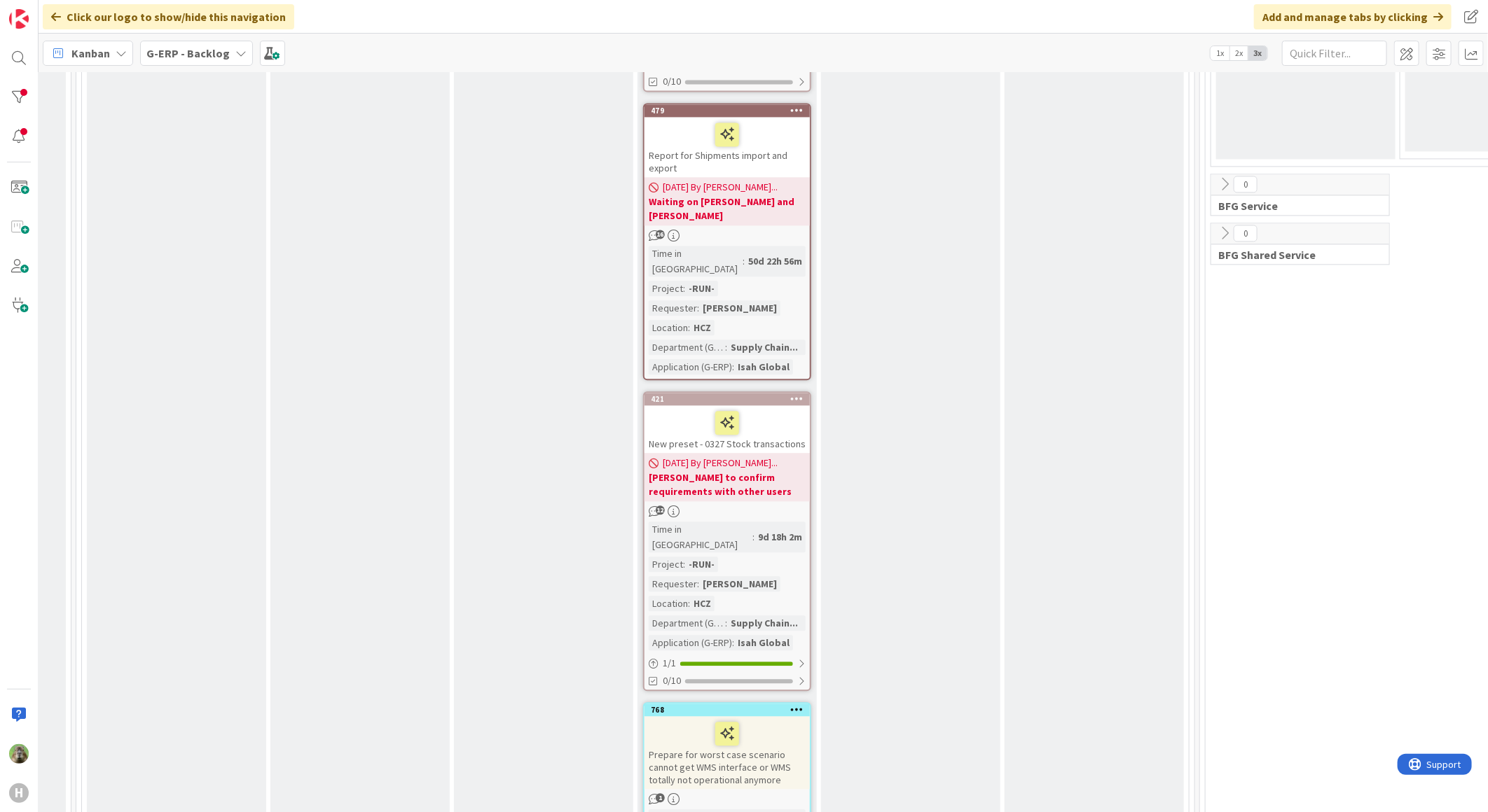
scroll to position [2160, 196]
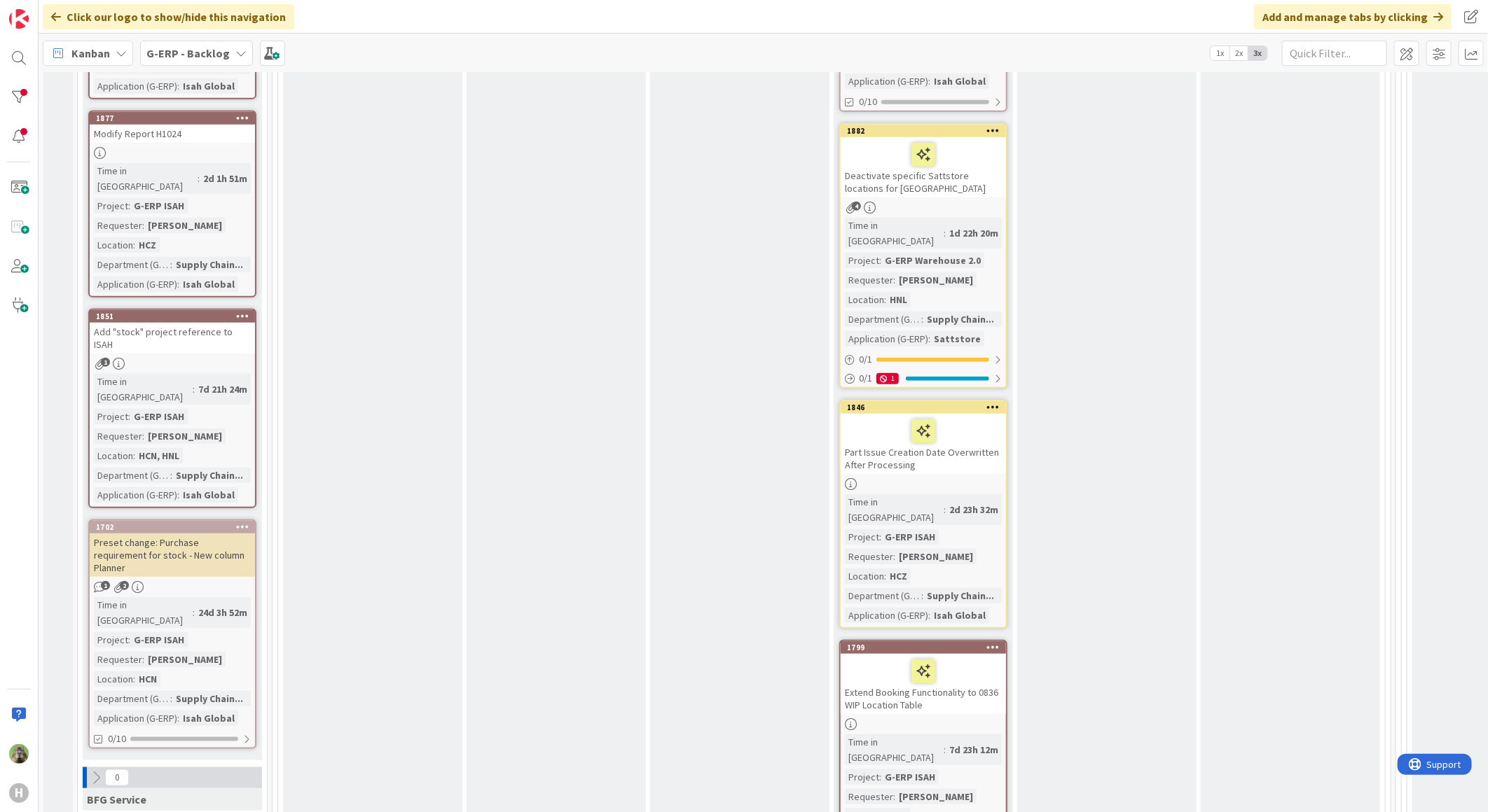
scroll to position [233, 0]
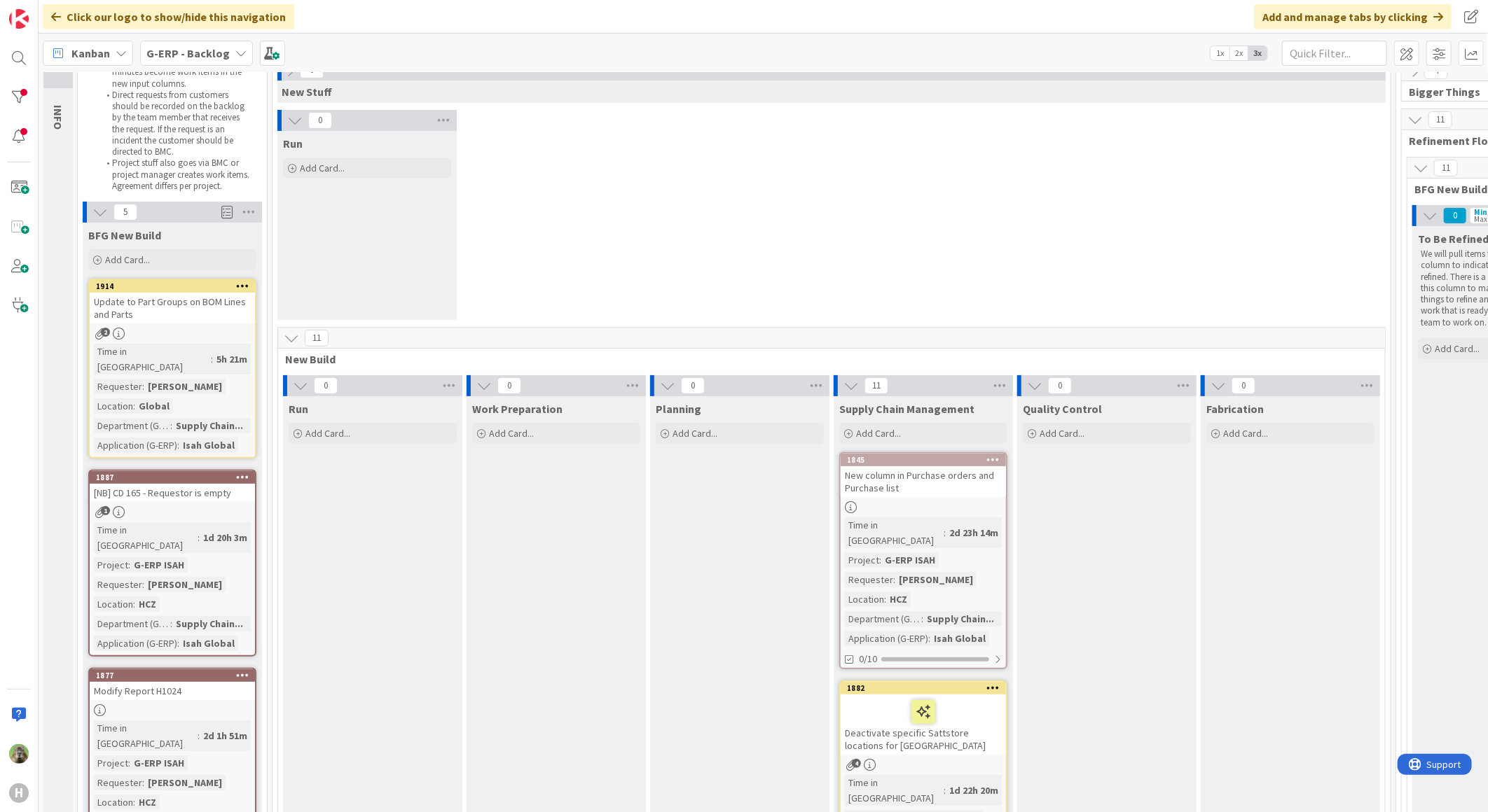
scroll to position [0, 0]
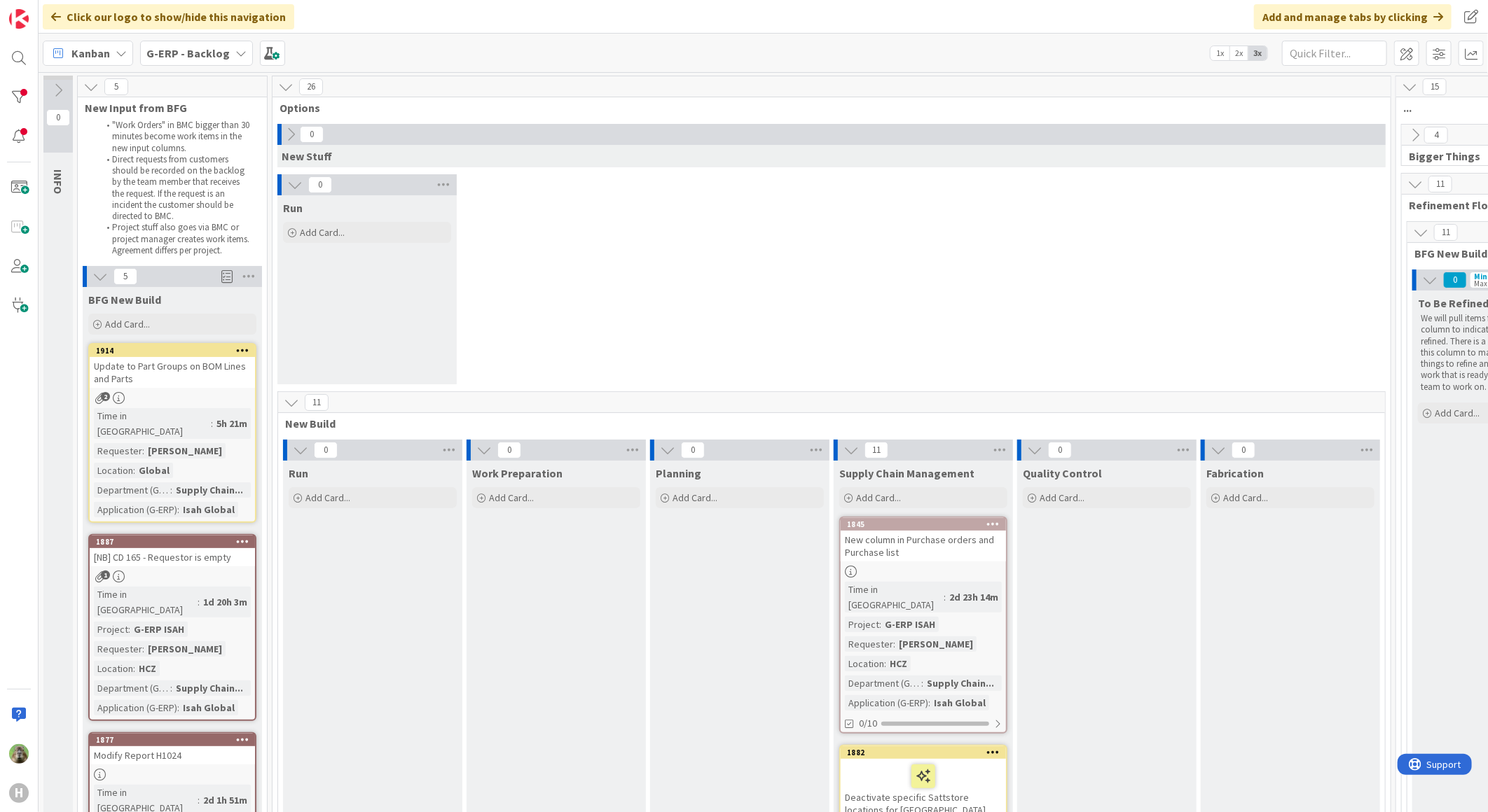
drag, startPoint x: 624, startPoint y: 233, endPoint x: 696, endPoint y: 182, distance: 88.2
click at [624, 233] on div "0 Run Add Card..." at bounding box center [831, 283] width 1113 height 217
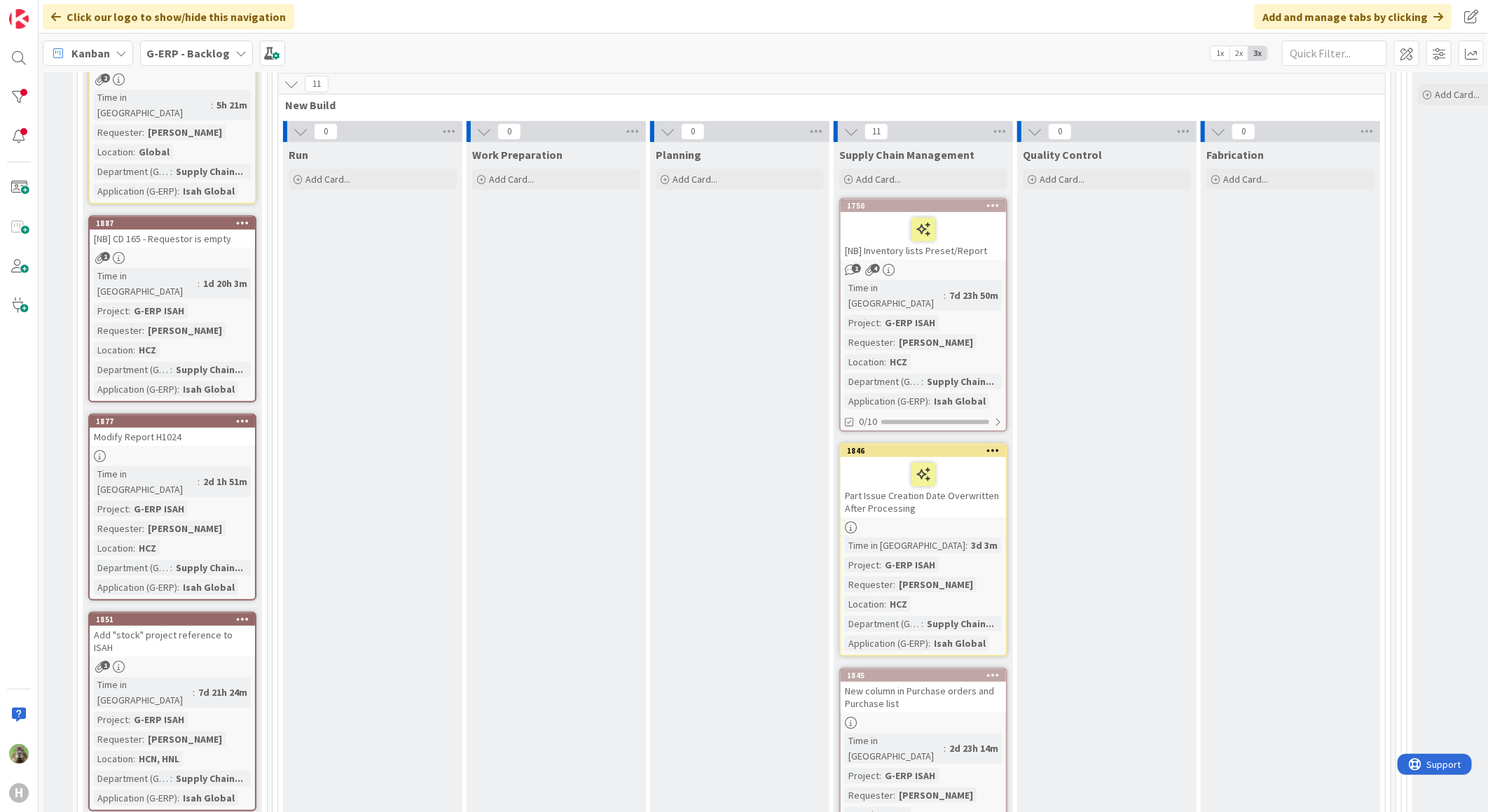
scroll to position [708, 0]
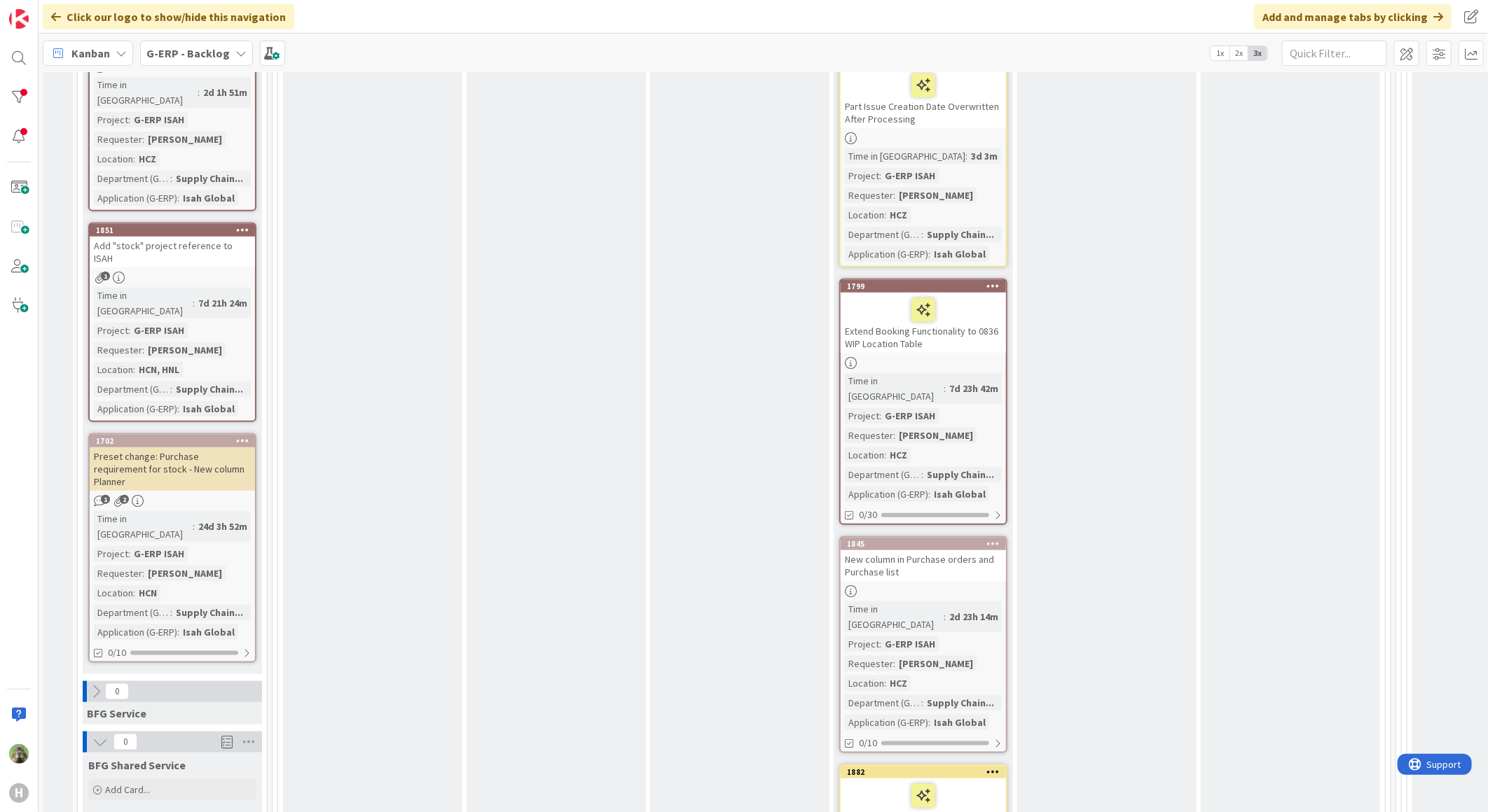
click at [989, 538] on icon at bounding box center [994, 543] width 13 height 9
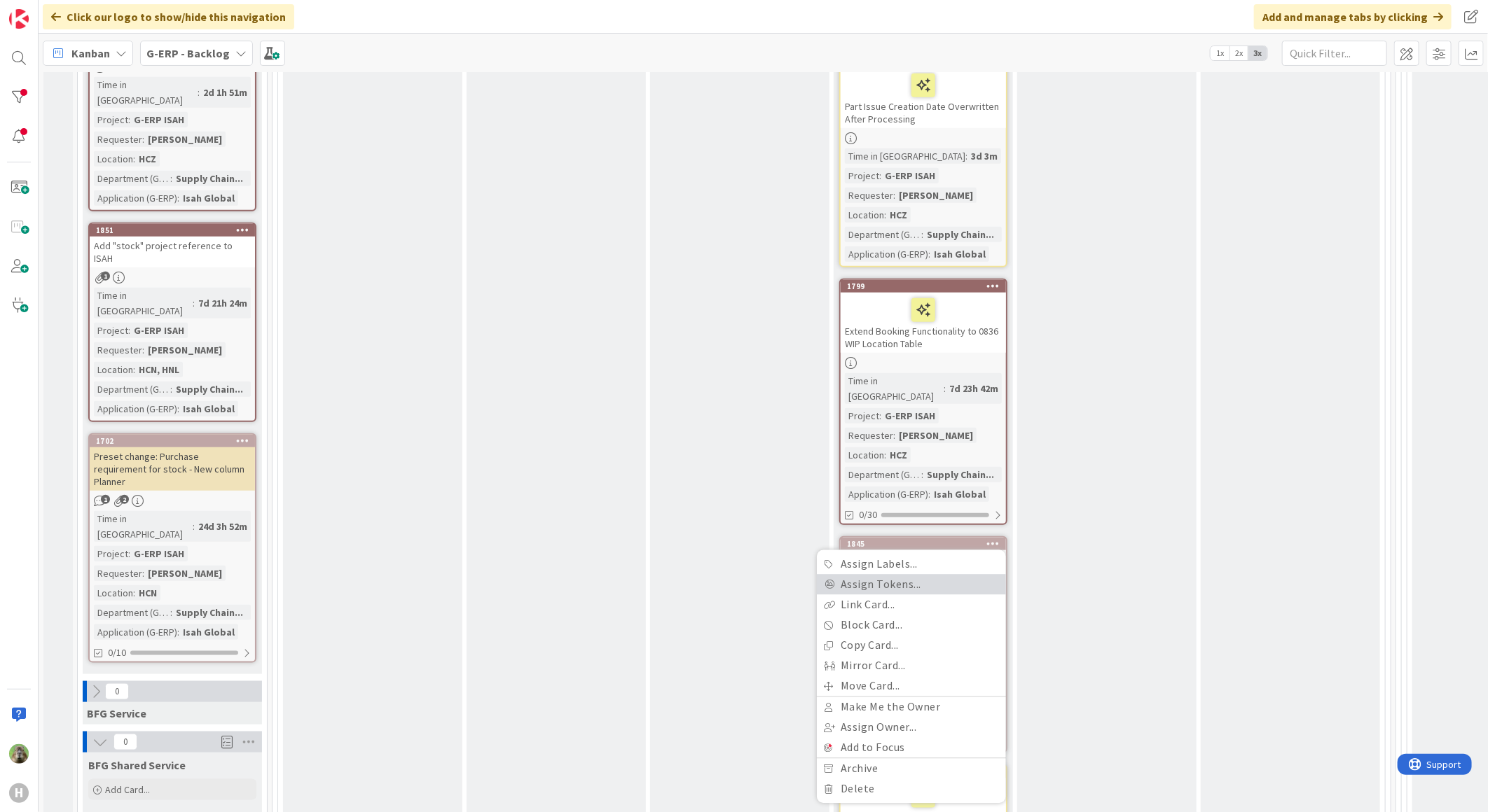
click at [947, 575] on link "Assign Tokens..." at bounding box center [911, 584] width 189 height 20
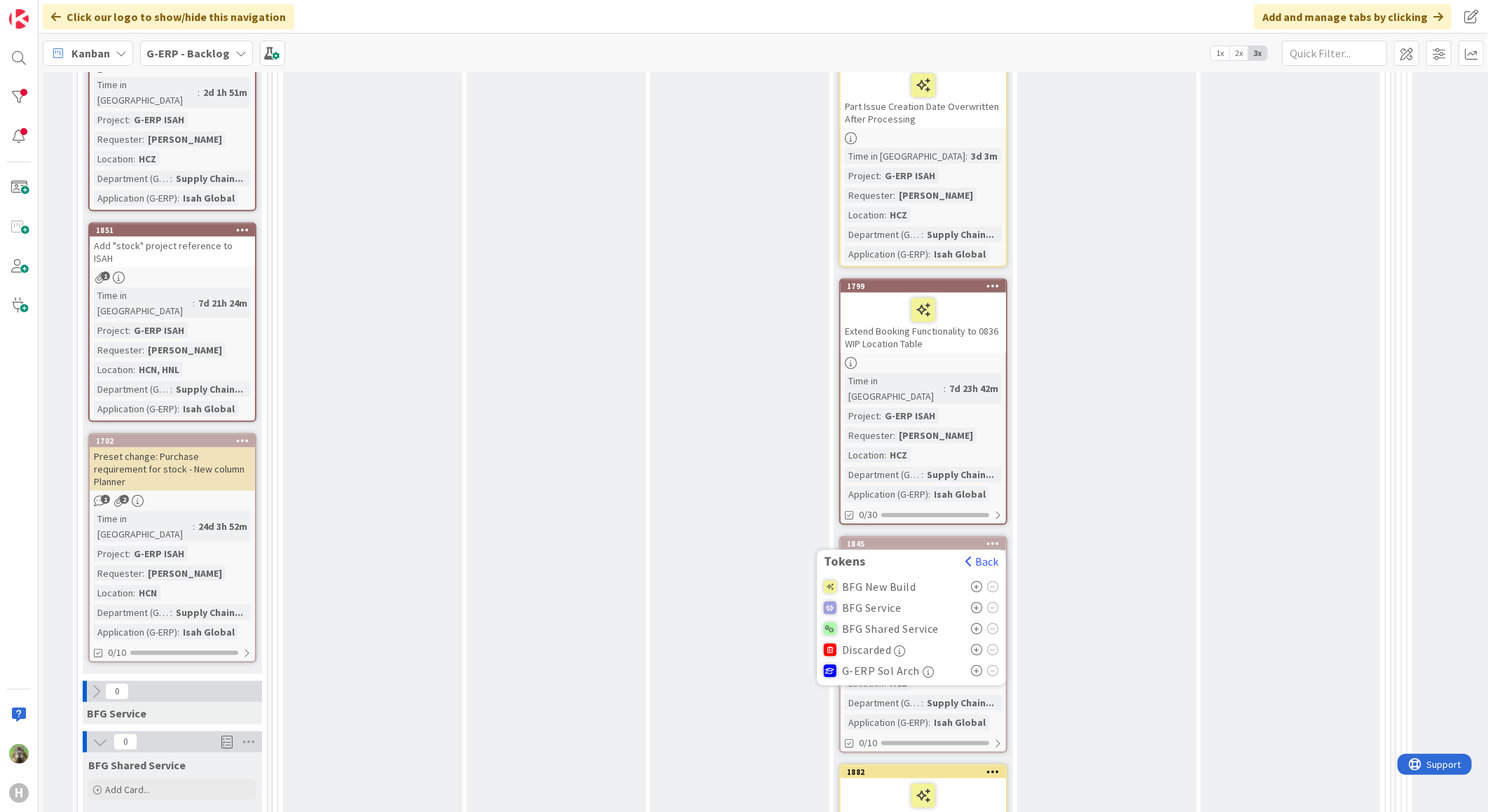
click at [979, 582] on icon at bounding box center [977, 588] width 12 height 11
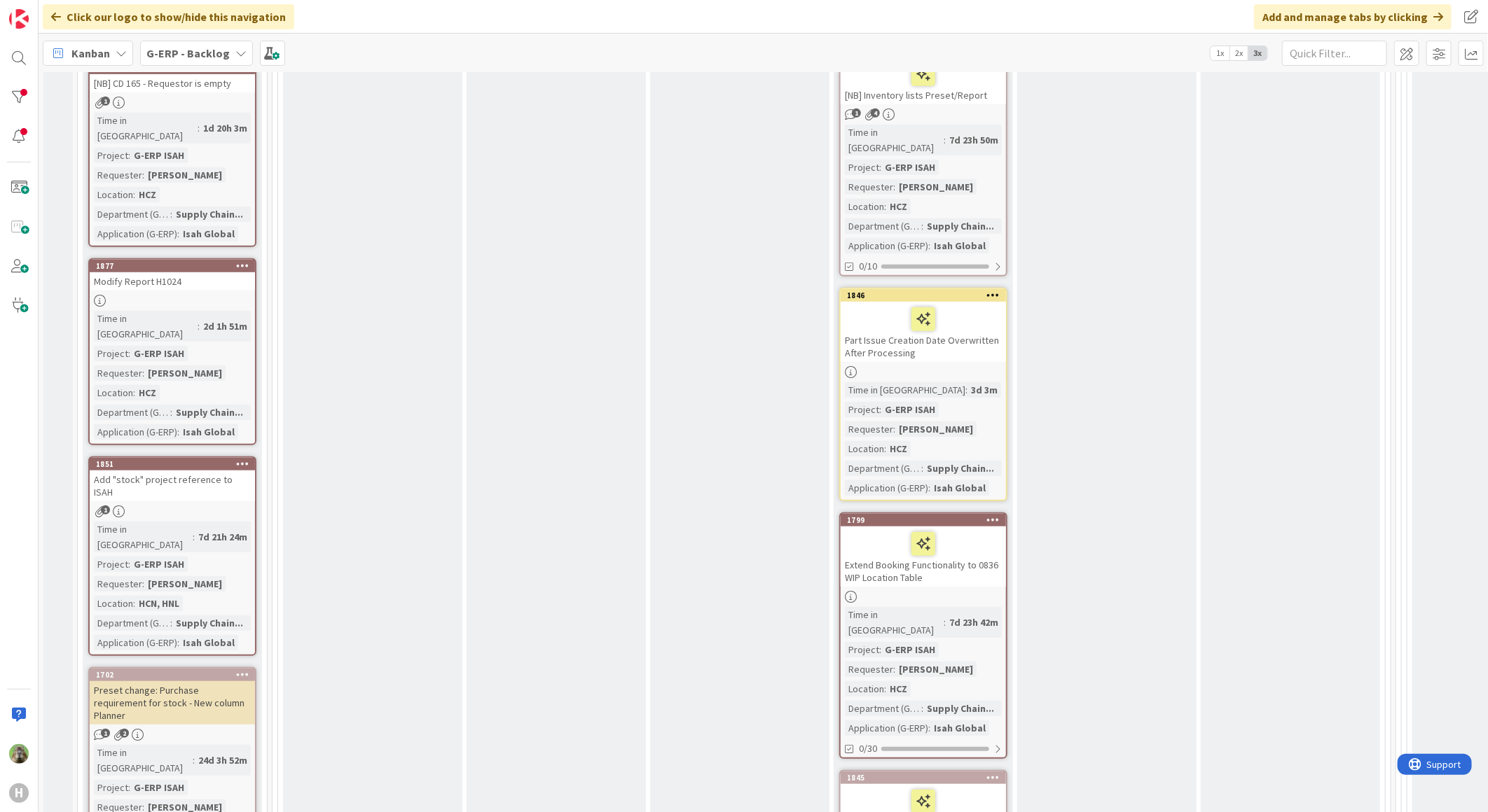
scroll to position [318, 0]
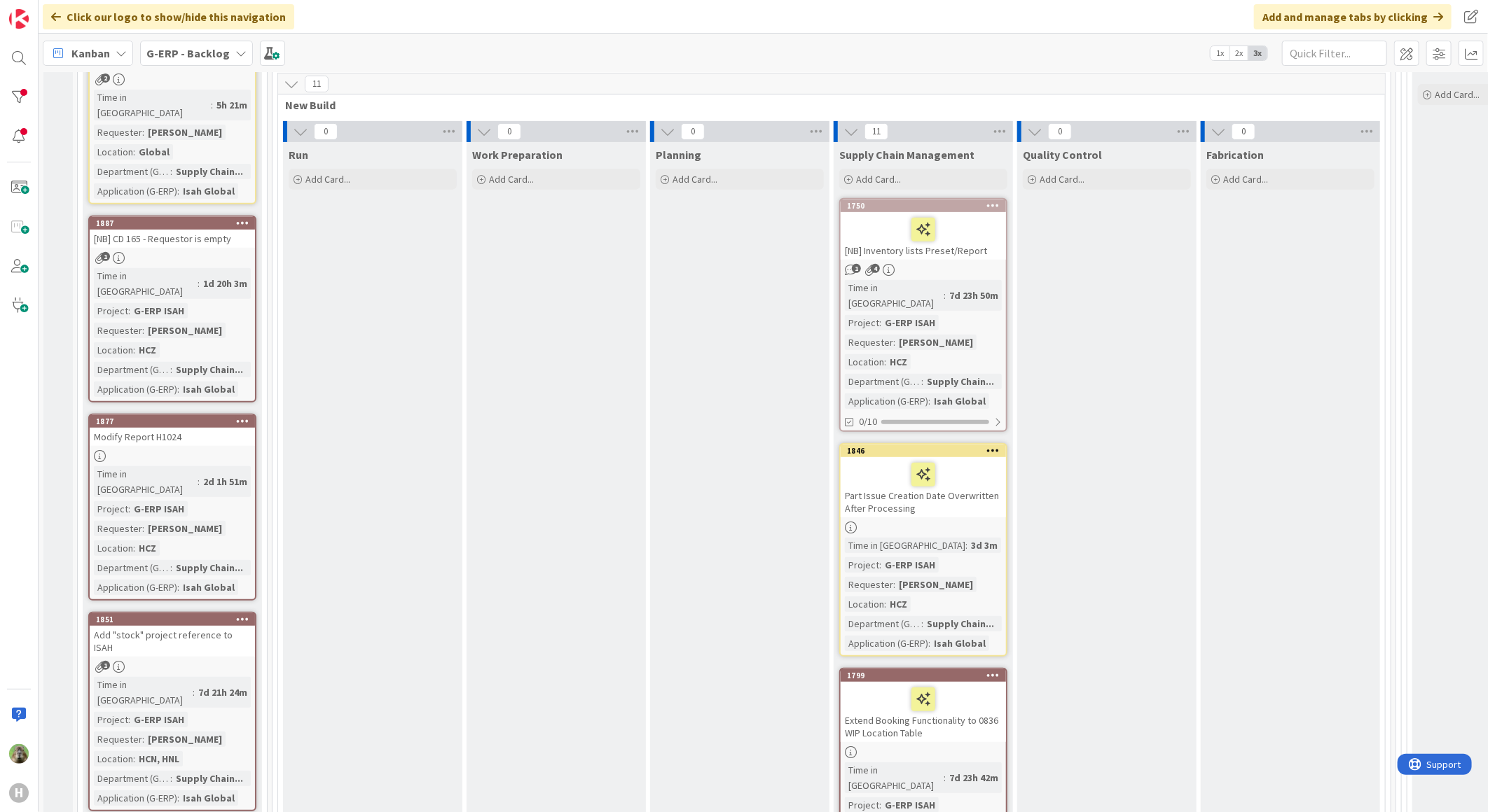
click at [990, 232] on div at bounding box center [923, 229] width 157 height 29
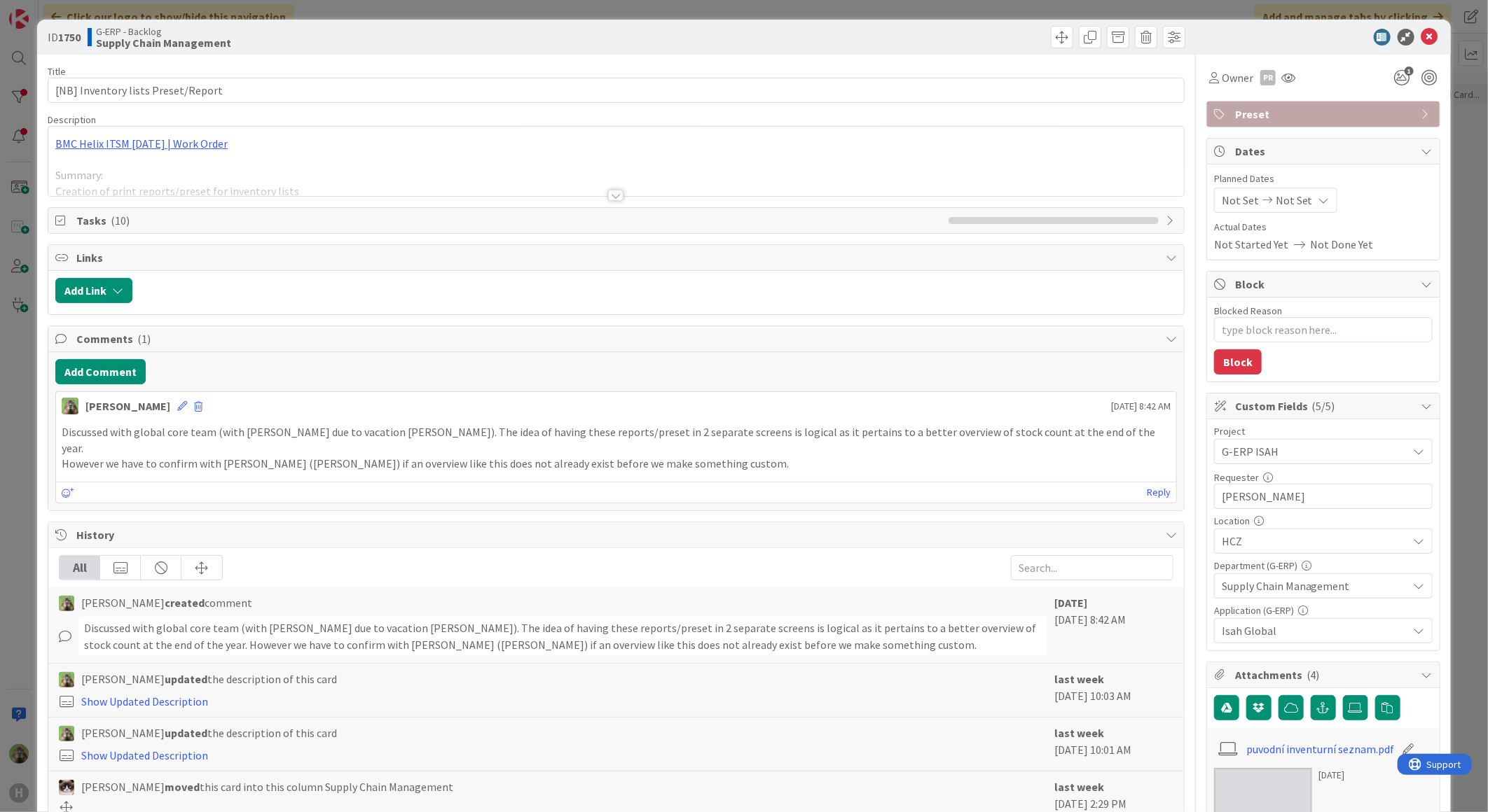
type textarea "x"
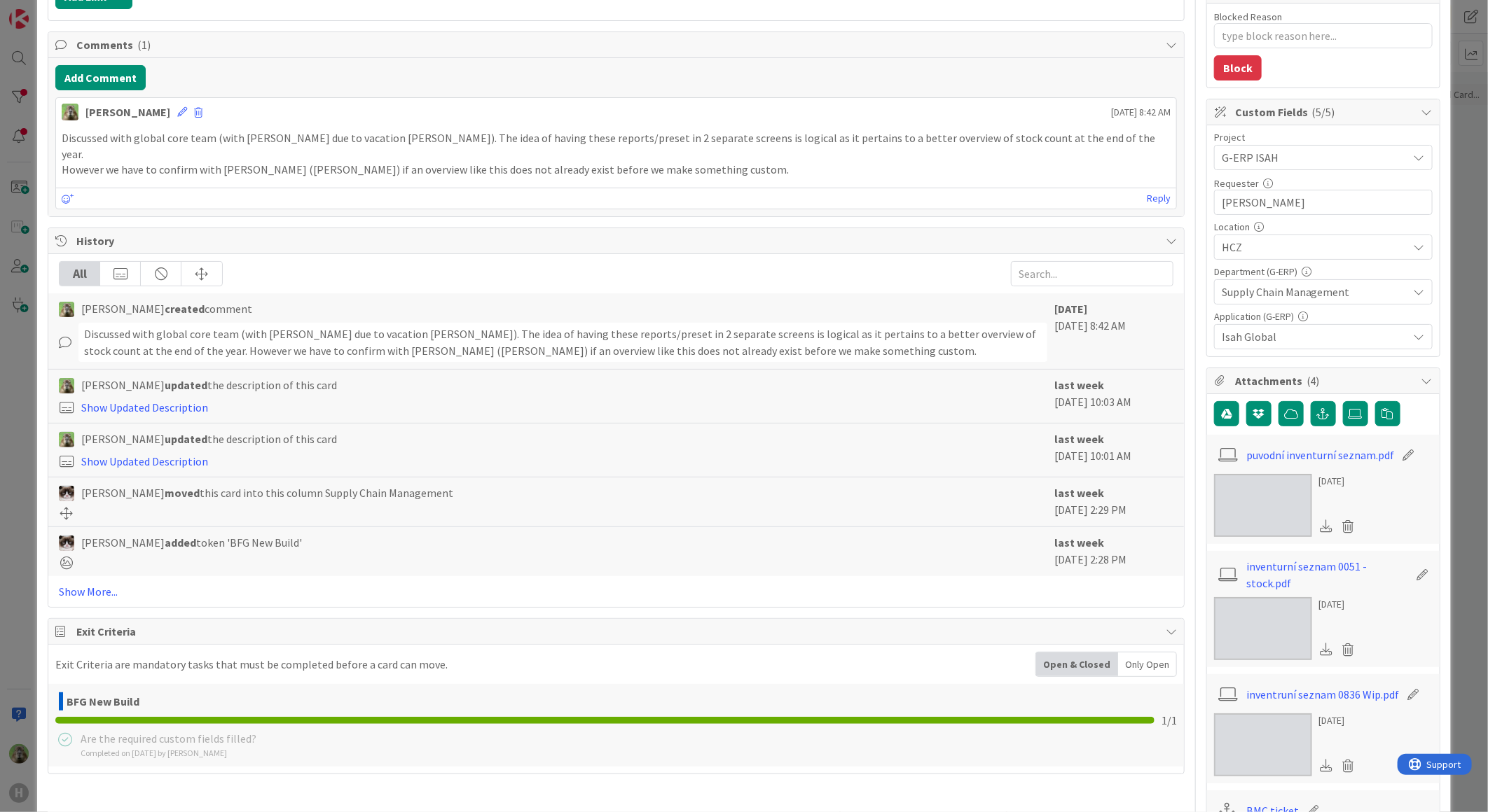
scroll to position [78, 0]
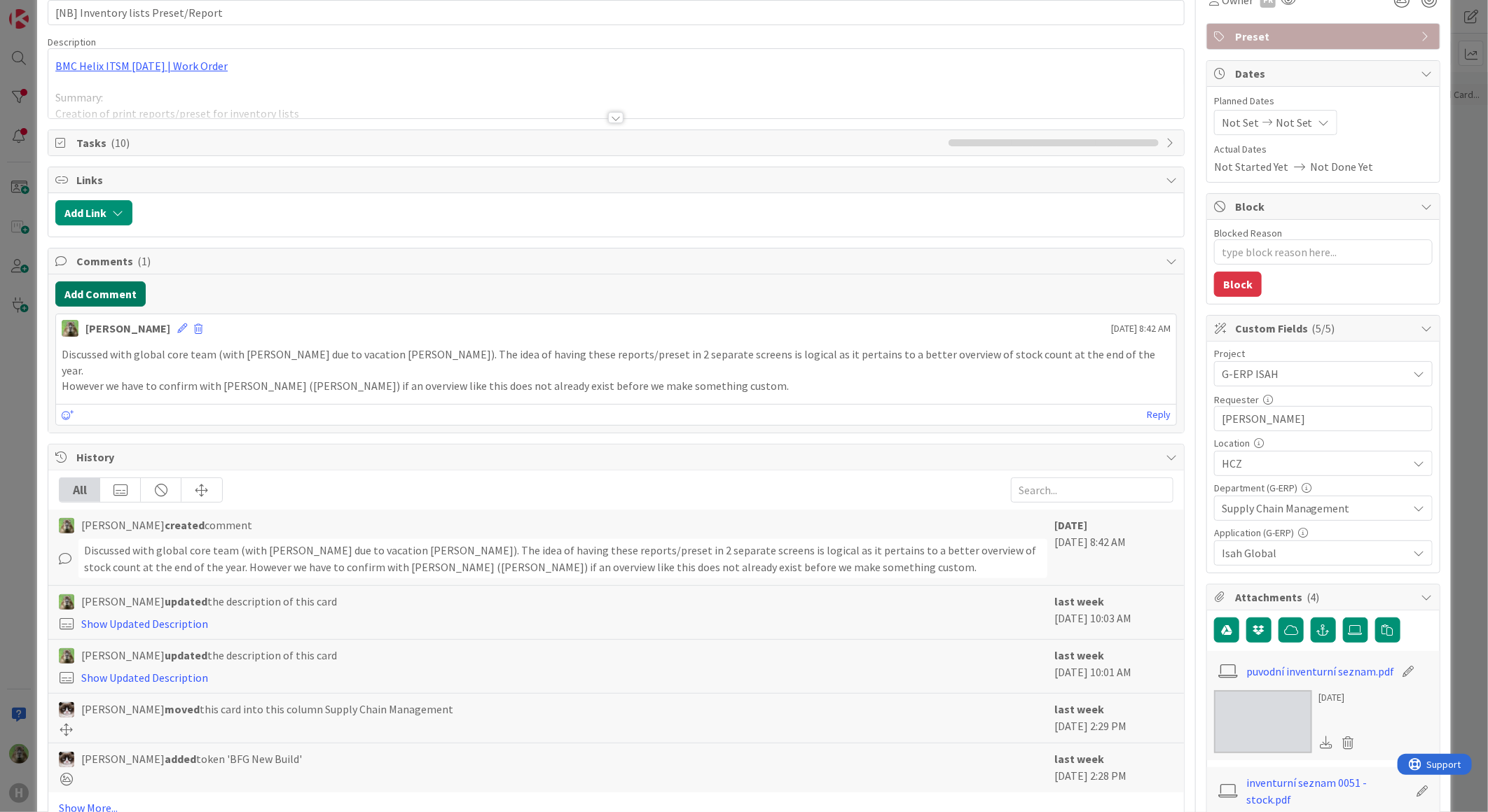
click at [77, 305] on button "Add Comment" at bounding box center [100, 293] width 90 height 26
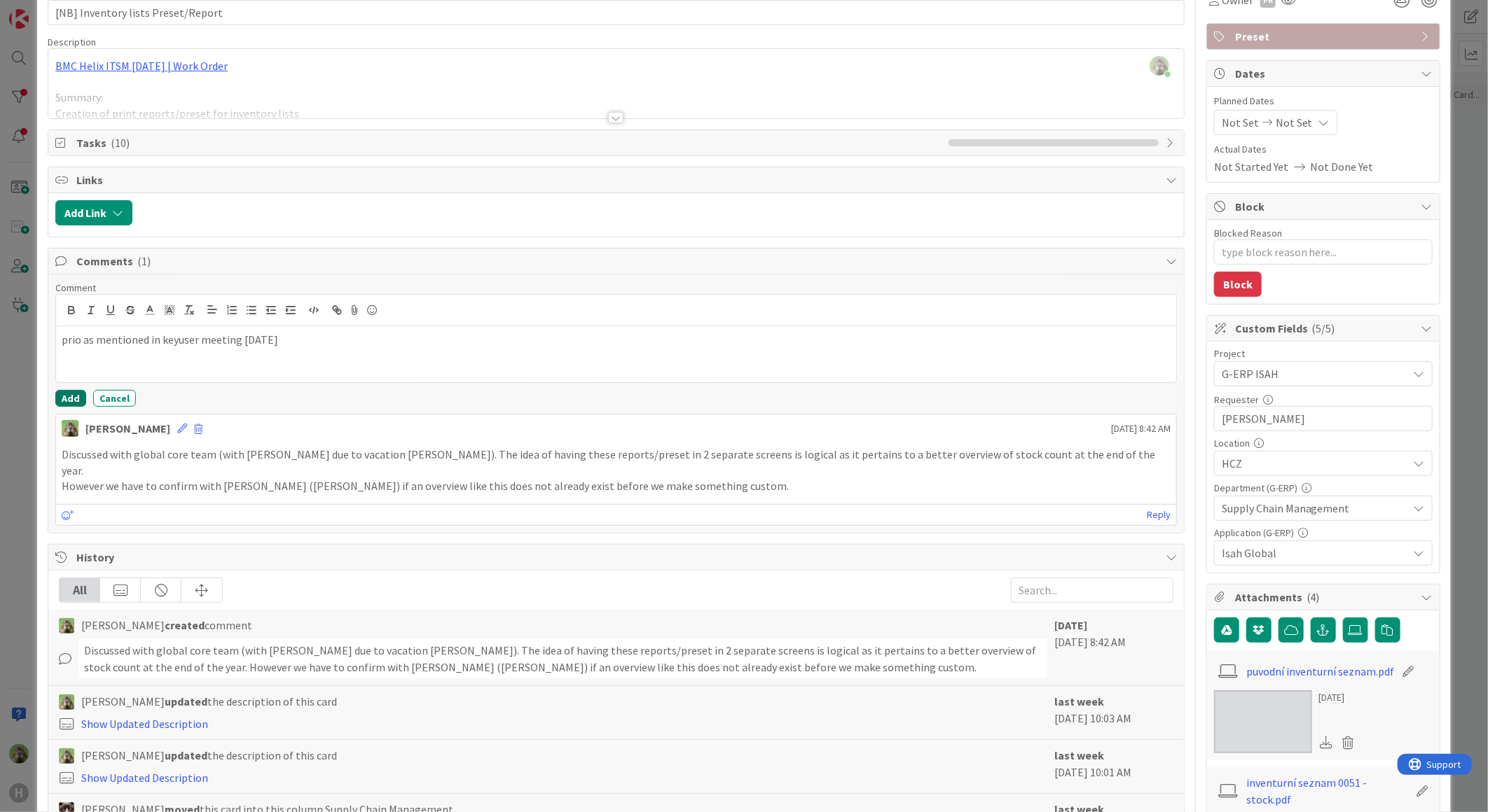
click at [68, 396] on button "Add" at bounding box center [70, 399] width 30 height 17
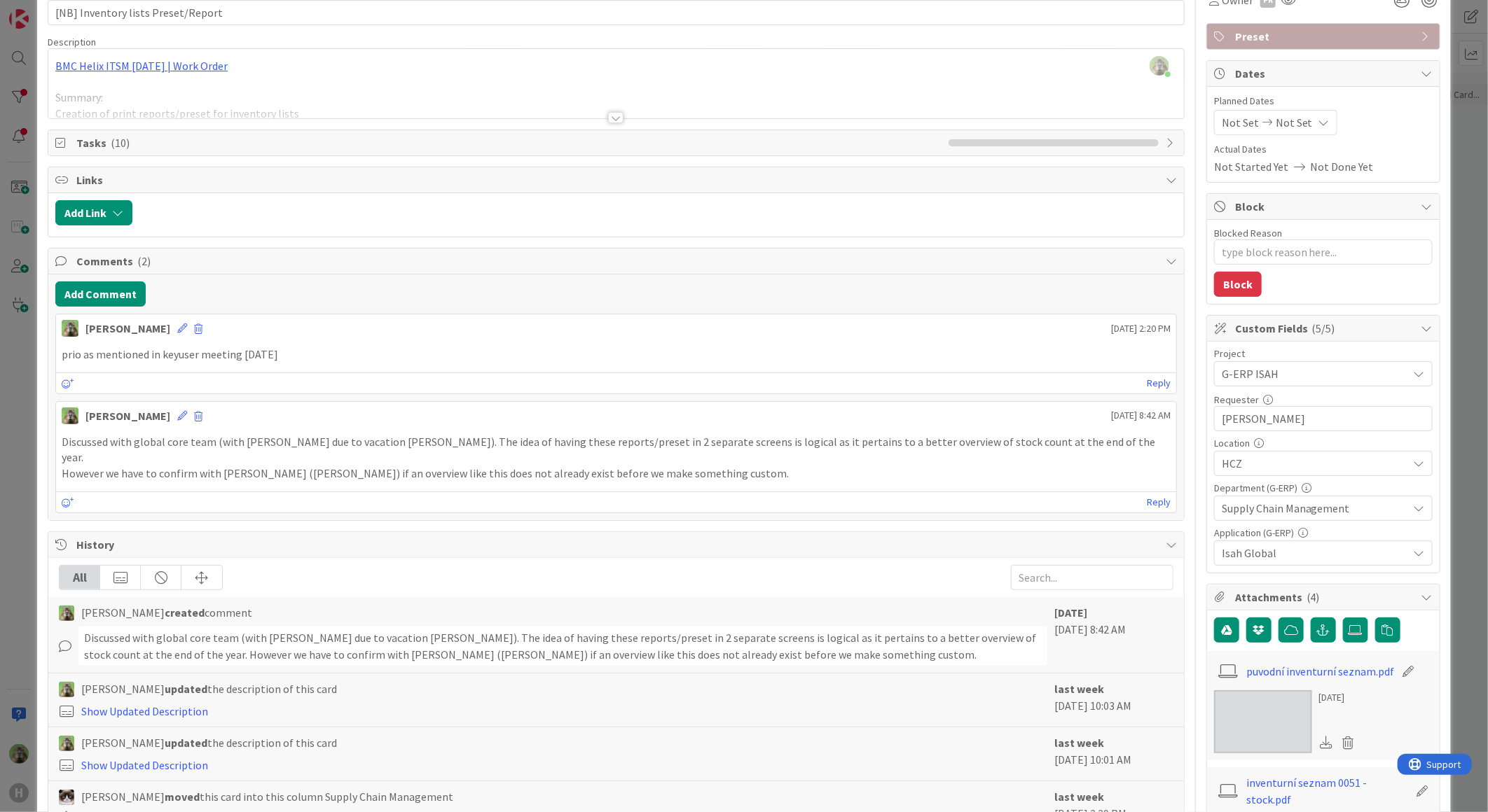
click at [30, 439] on div "ID 1750 G-ERP - Backlog Supply Chain Management Title 34 / 128 [NB] Inventory l…" at bounding box center [744, 406] width 1488 height 812
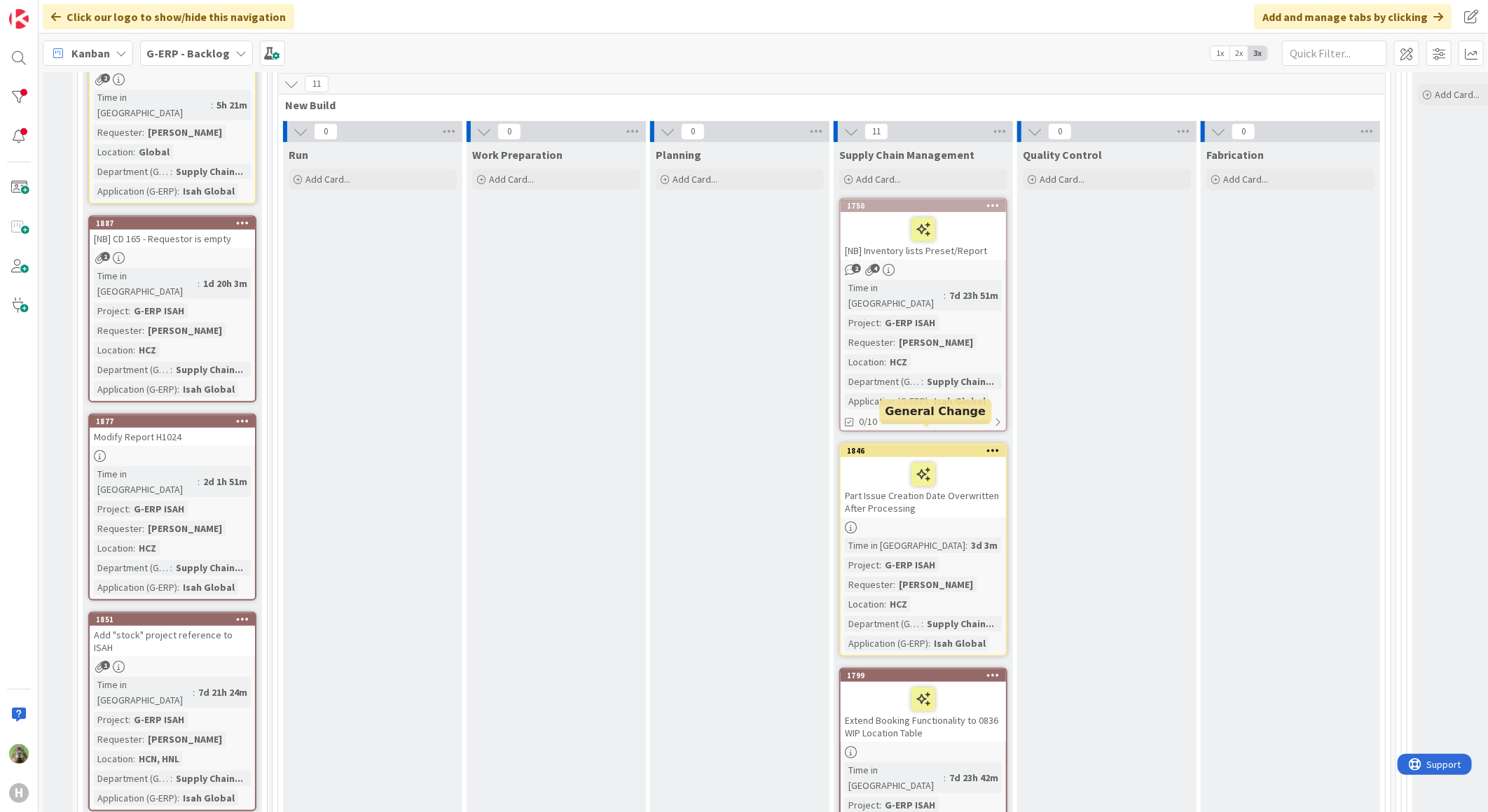
click at [963, 446] on div "1846" at bounding box center [925, 451] width 159 height 9
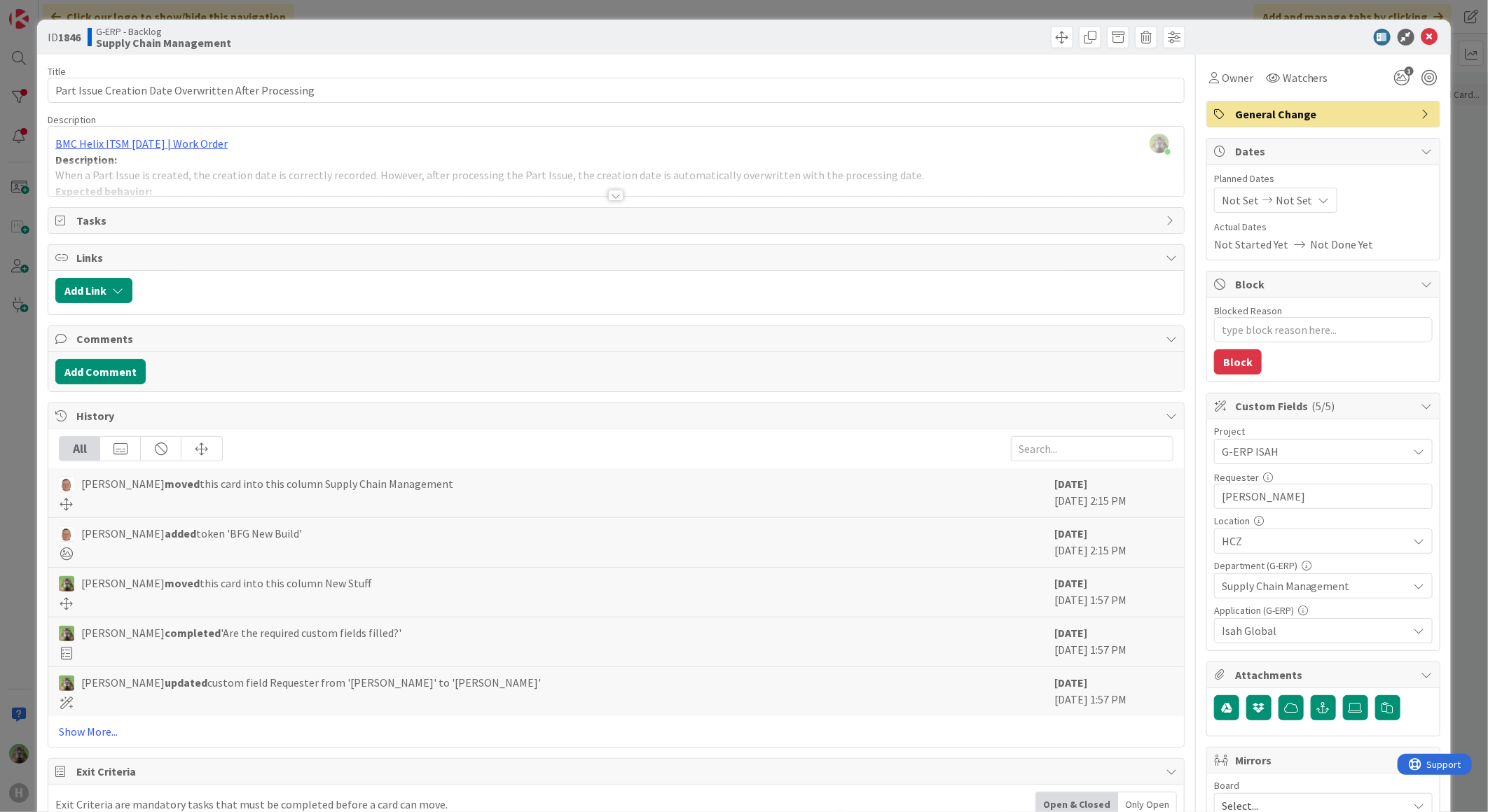
click at [310, 174] on div at bounding box center [616, 179] width 1135 height 36
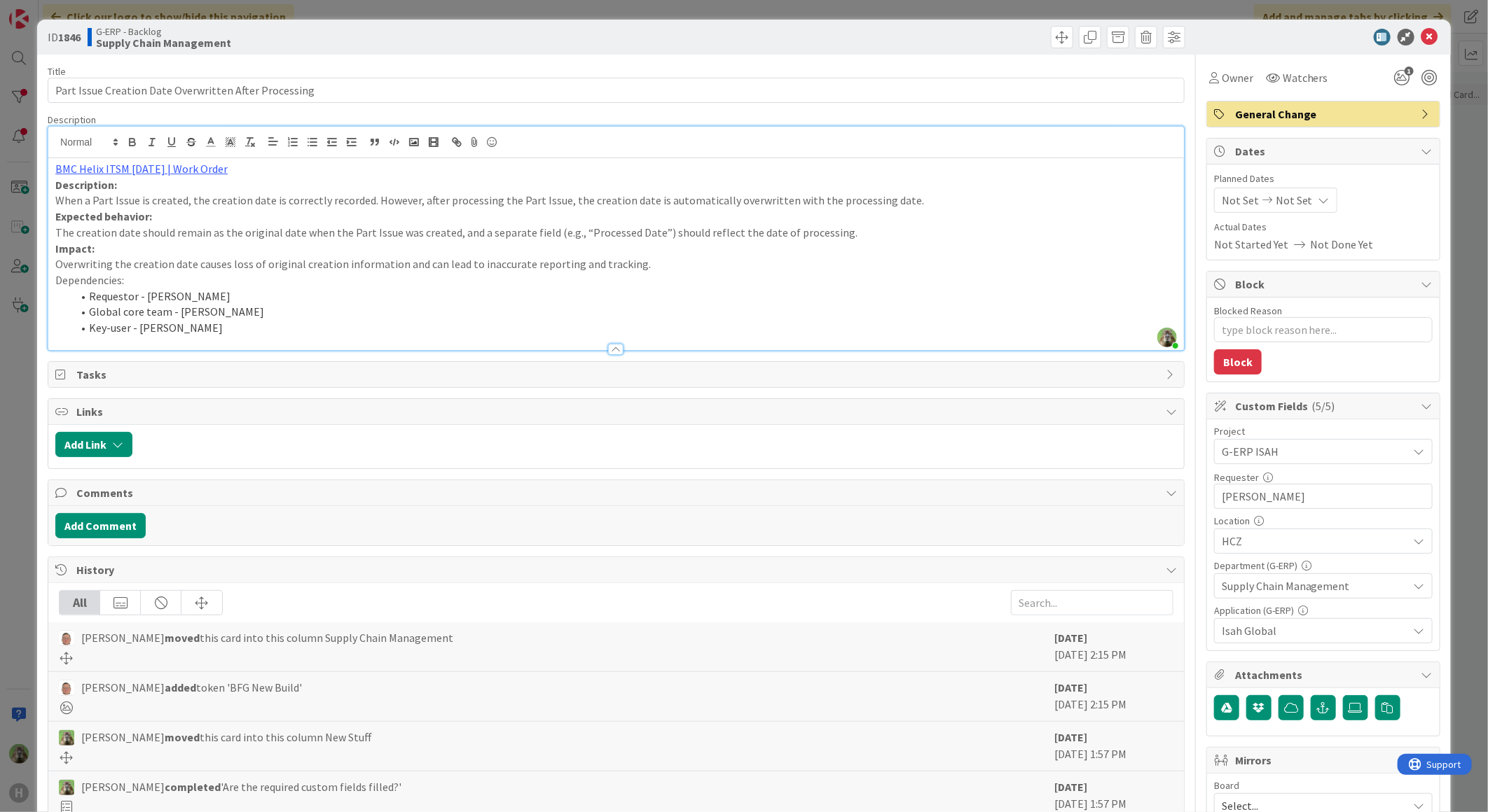
click at [190, 315] on li "Global core team - Karel Broer" at bounding box center [624, 312] width 1105 height 16
click at [152, 375] on span "Tasks" at bounding box center [617, 375] width 1082 height 17
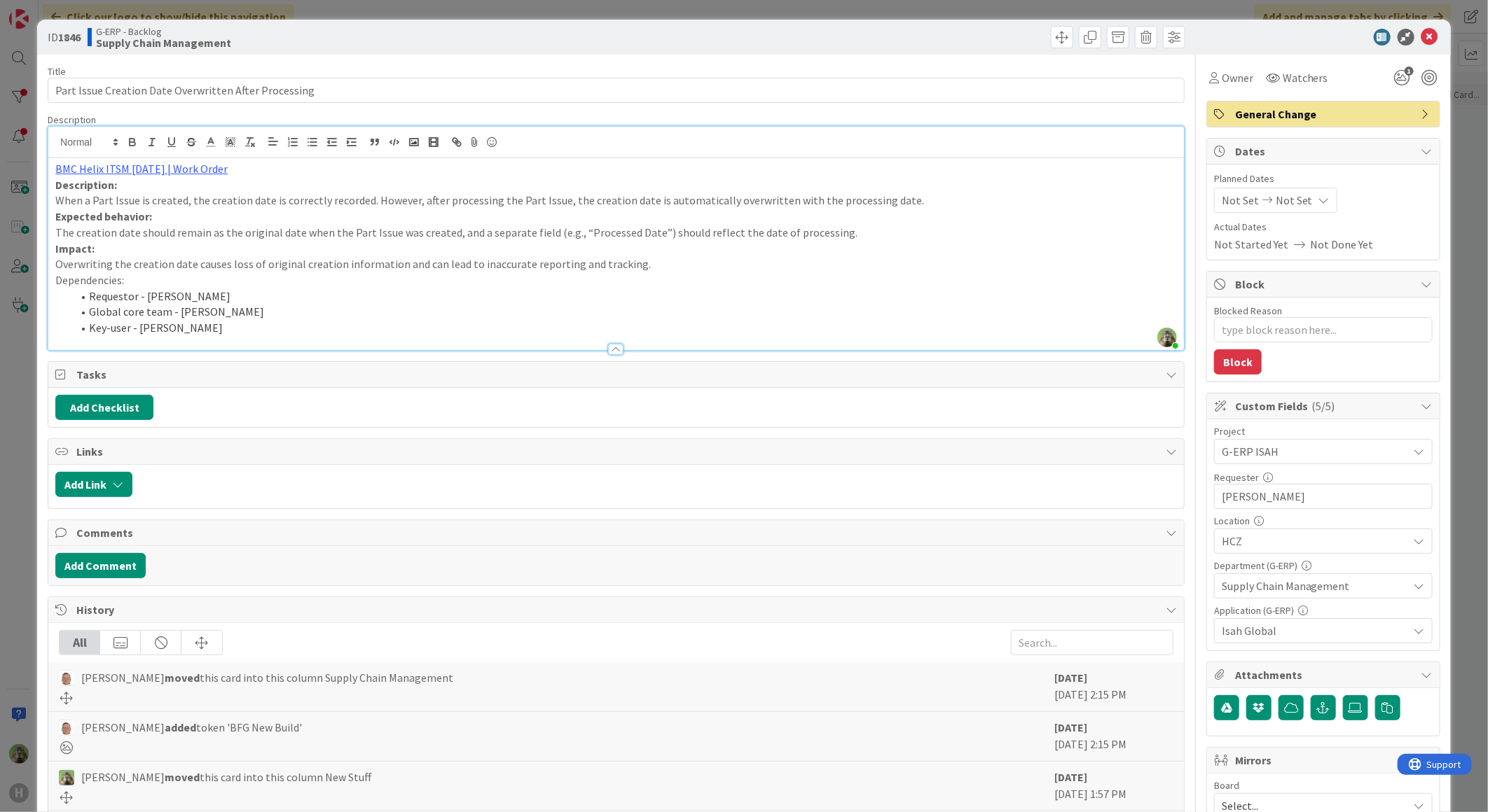
click at [152, 375] on span "Tasks" at bounding box center [617, 375] width 1082 height 17
type textarea "x"
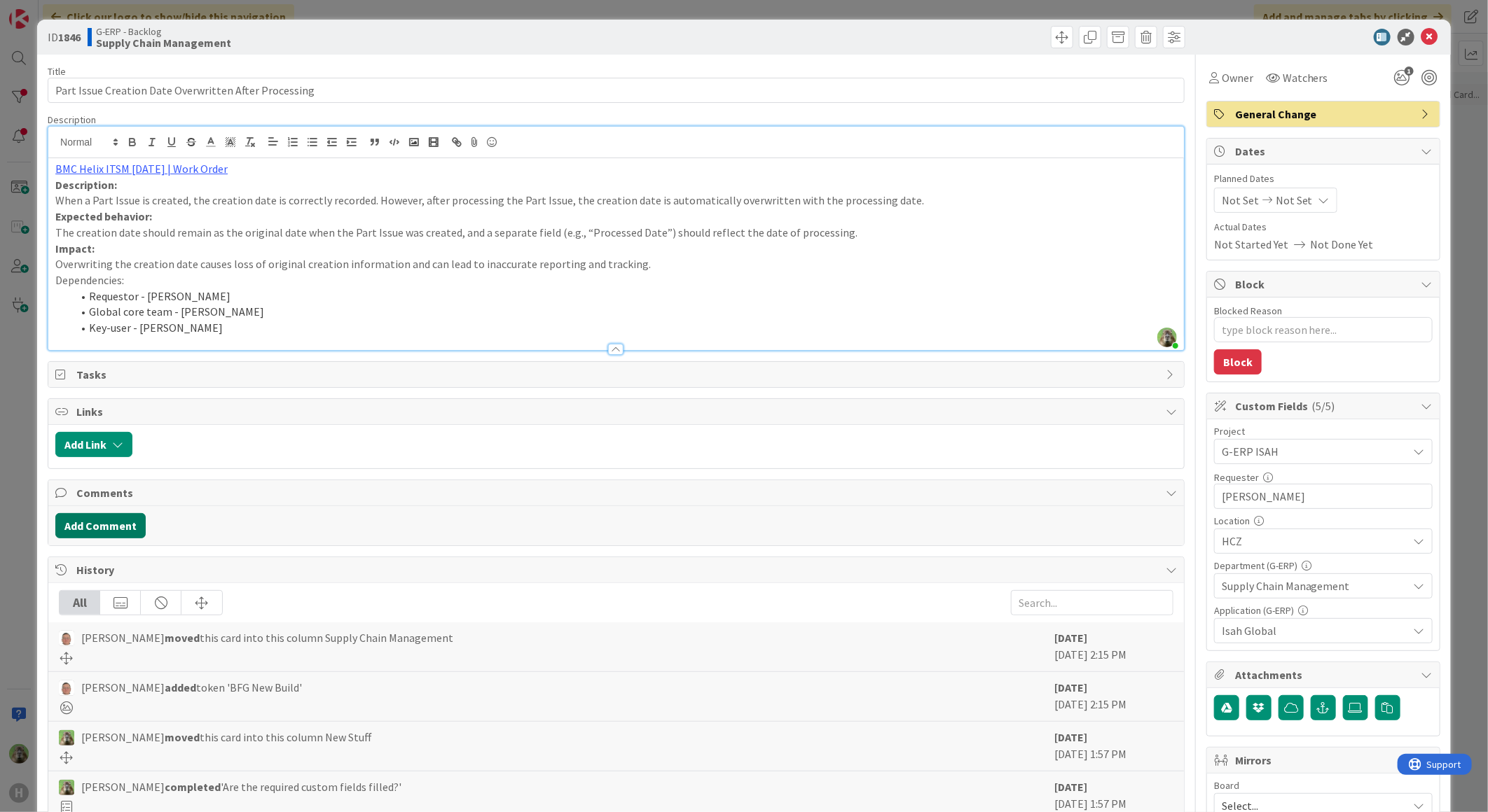
click at [112, 527] on button "Add Comment" at bounding box center [100, 525] width 90 height 26
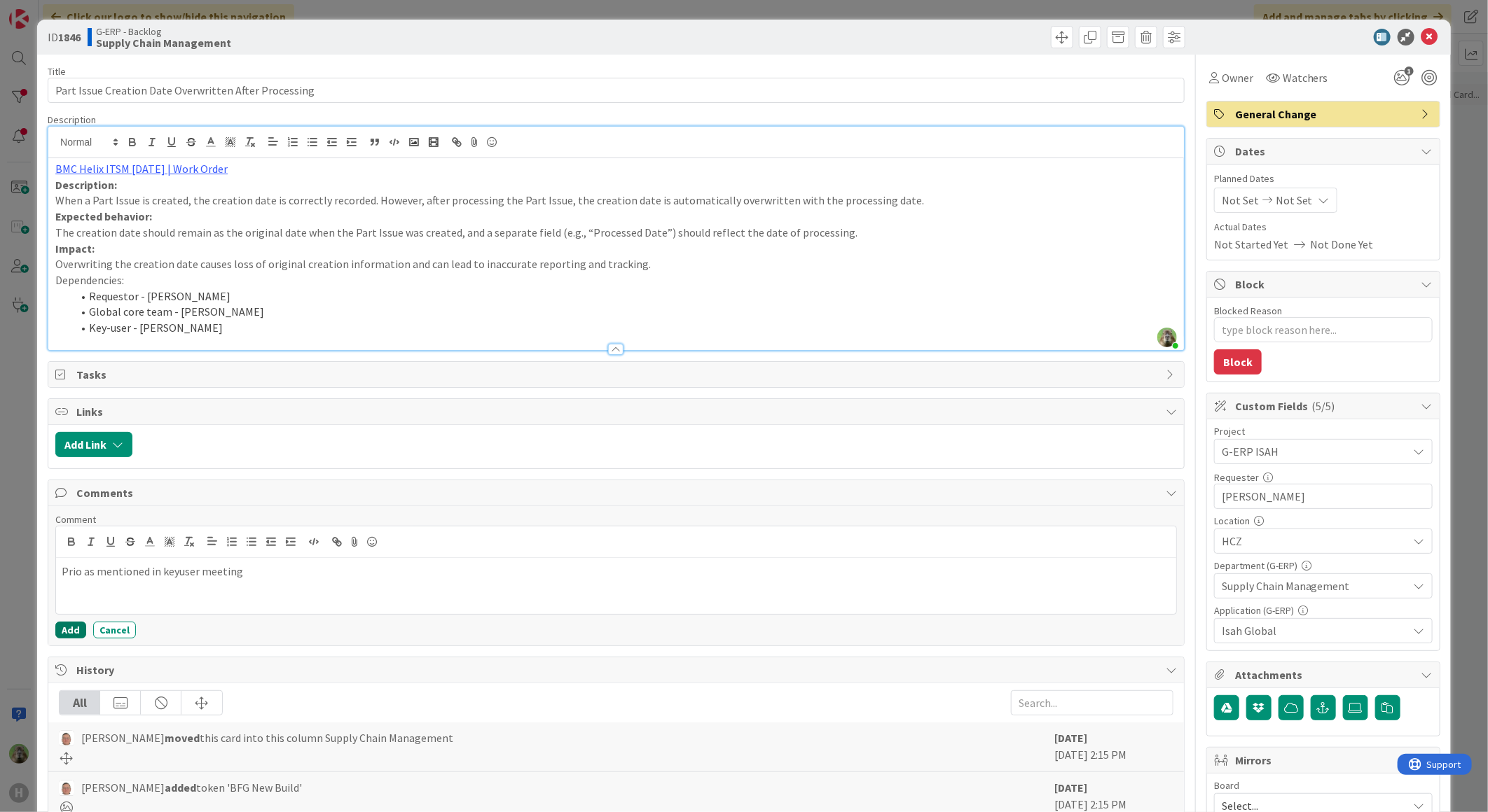
click at [75, 627] on button "Add" at bounding box center [70, 631] width 30 height 17
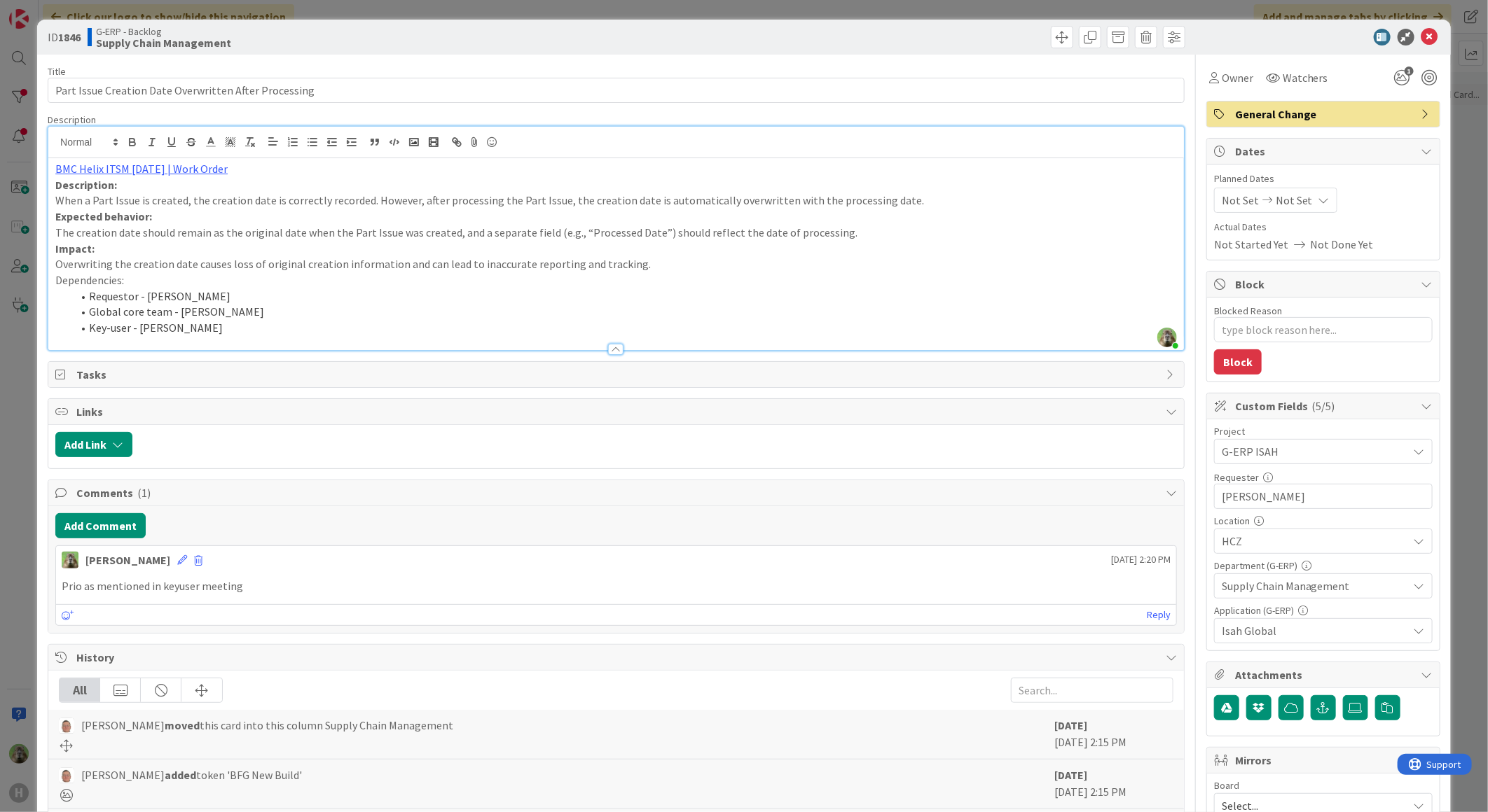
click at [27, 569] on div "ID 1846 G-ERP - Backlog Supply Chain Management Title 53 / 128 Part Issue Creat…" at bounding box center [744, 406] width 1488 height 812
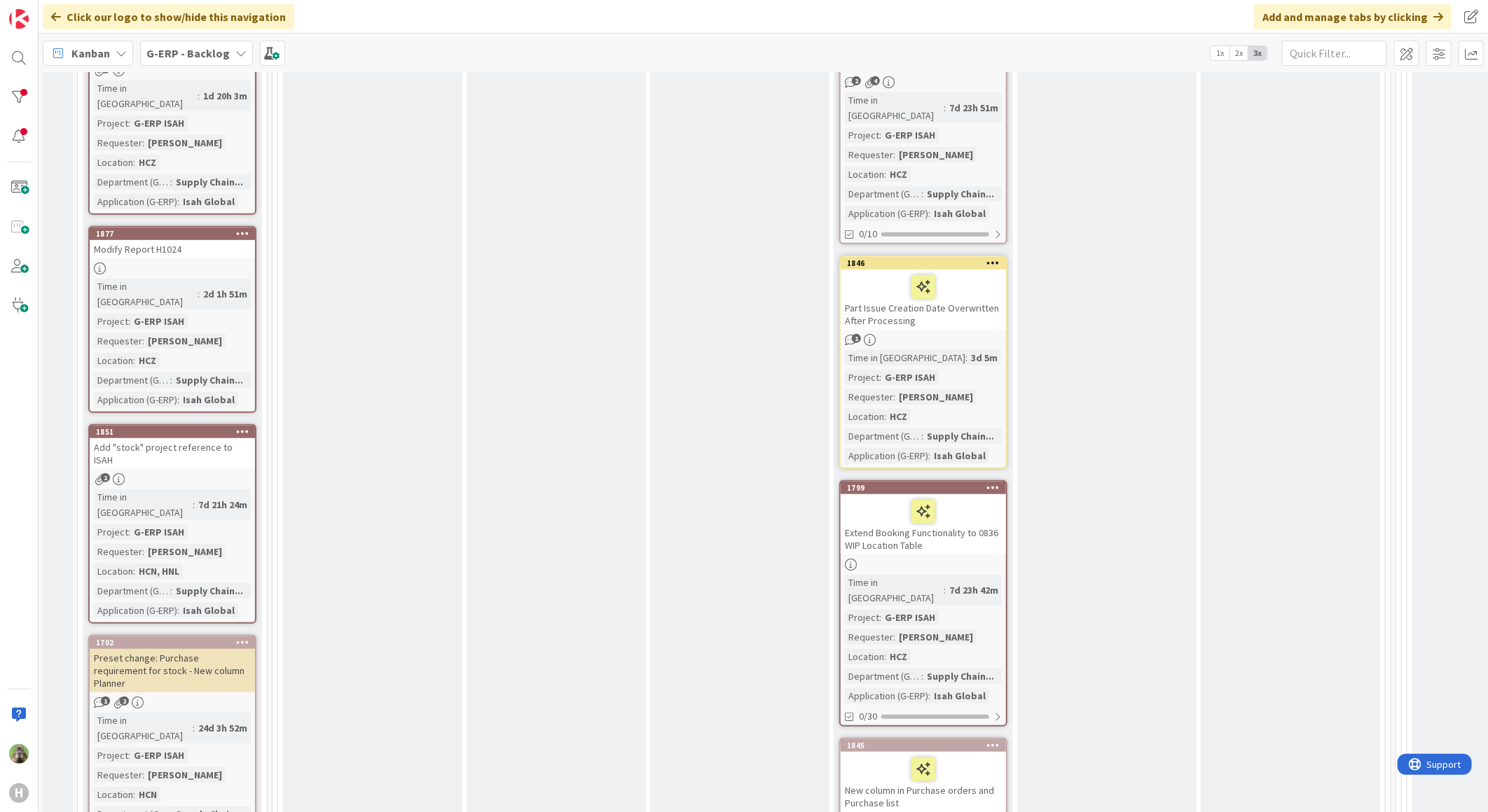
scroll to position [474, 0]
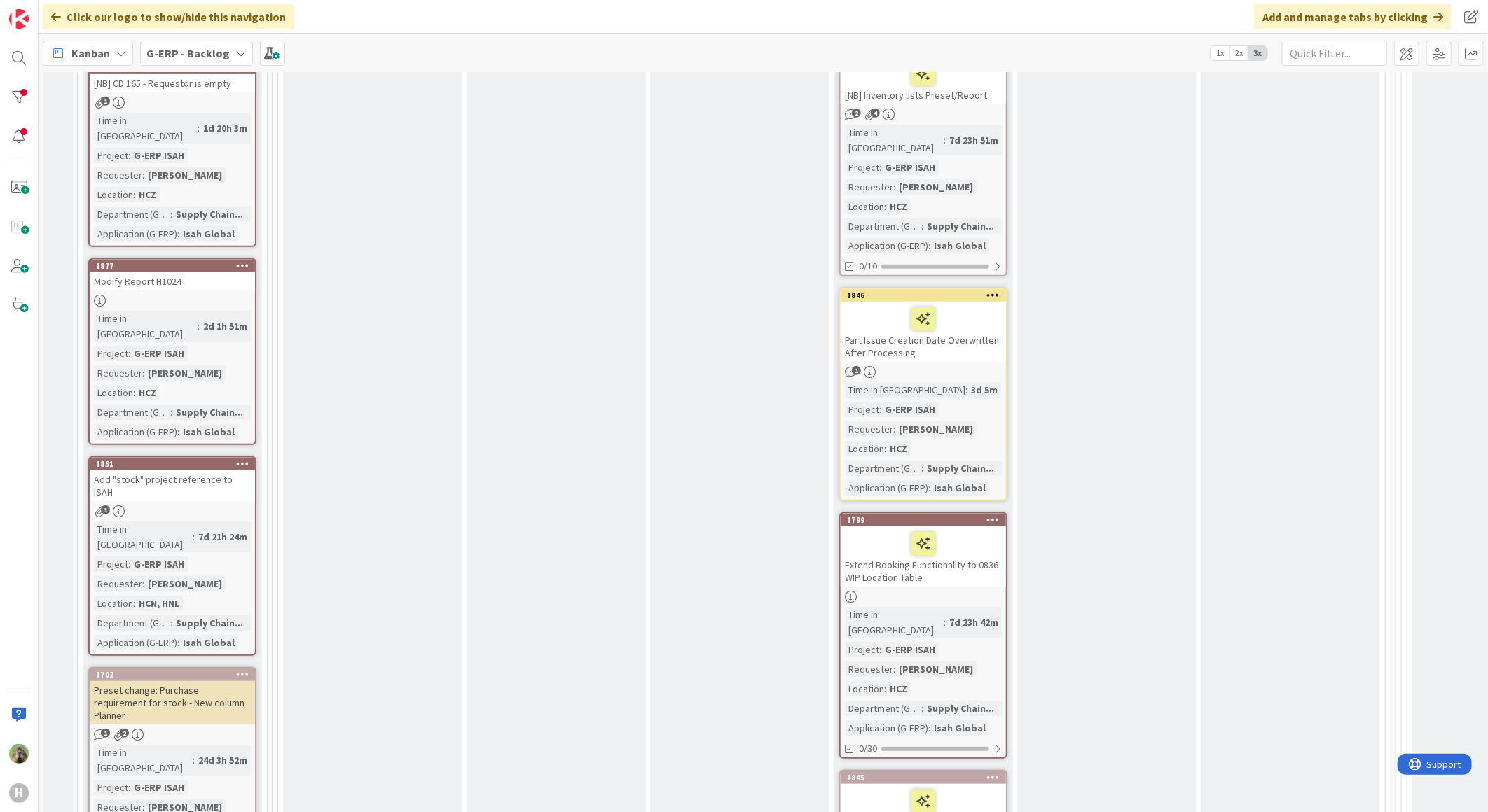
click at [925, 554] on div "Extend Booking Functionality to 0836 WIP Location Table" at bounding box center [924, 556] width 165 height 60
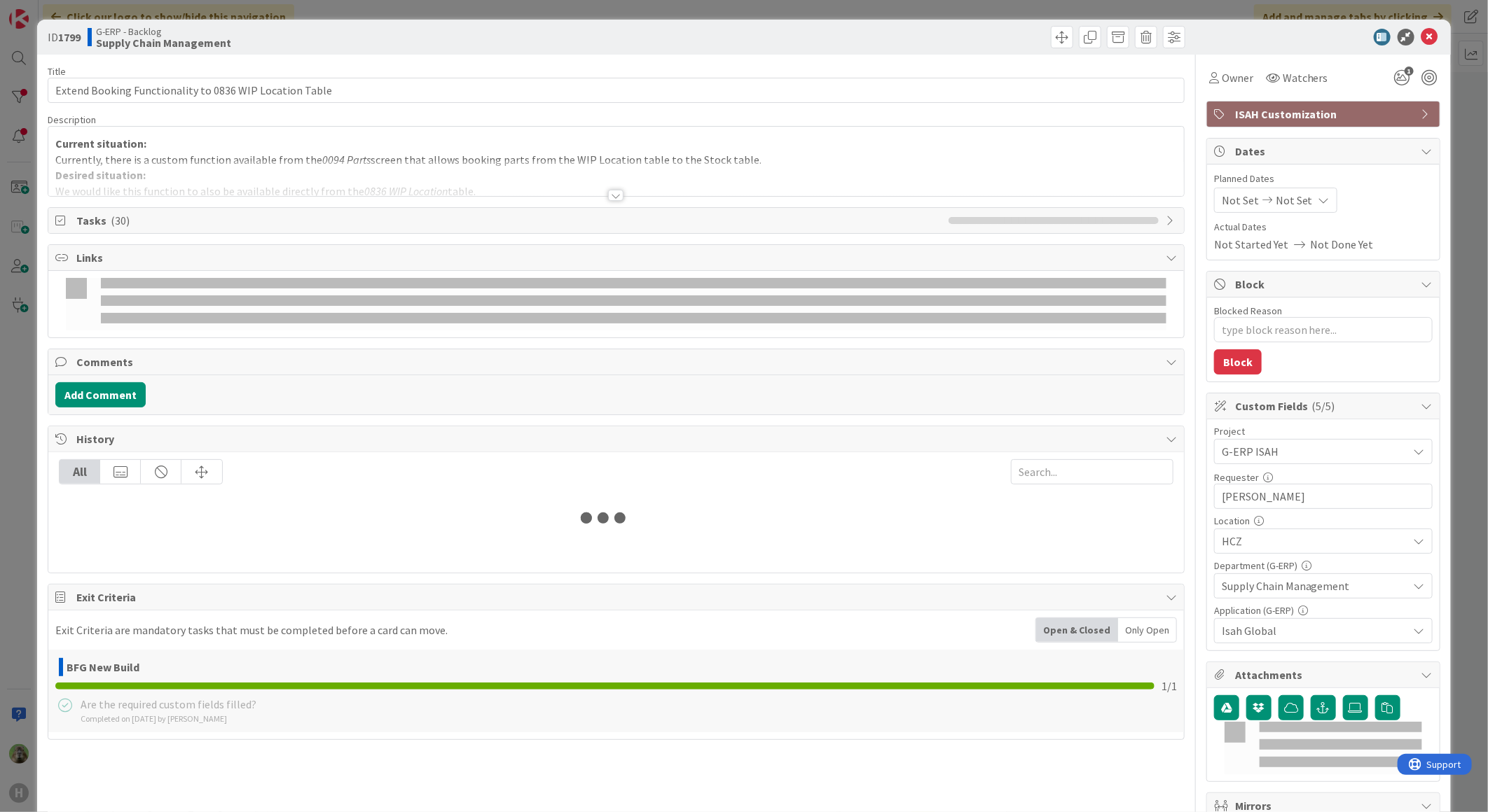
type textarea "x"
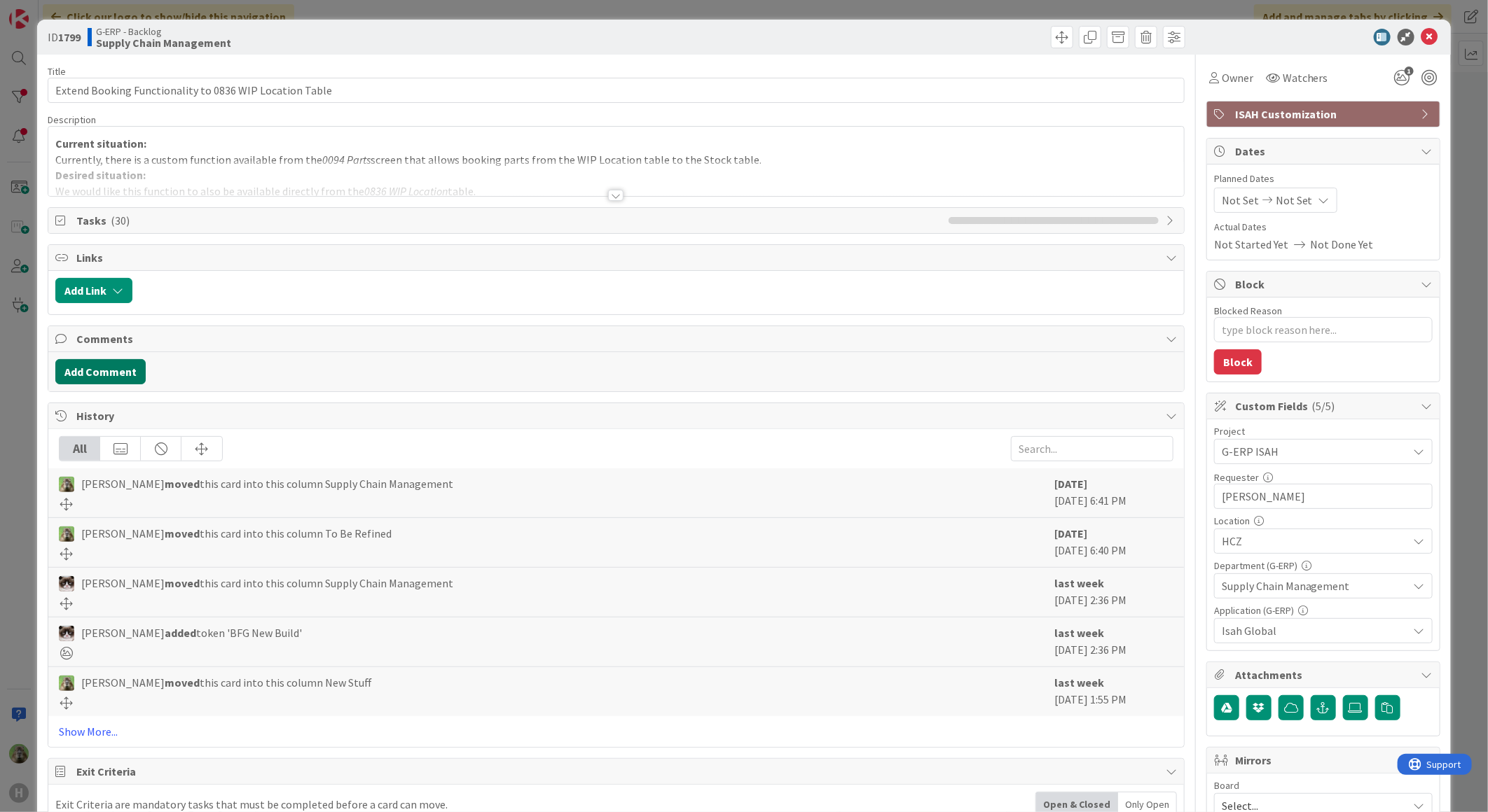
click at [109, 373] on button "Add Comment" at bounding box center [100, 371] width 90 height 26
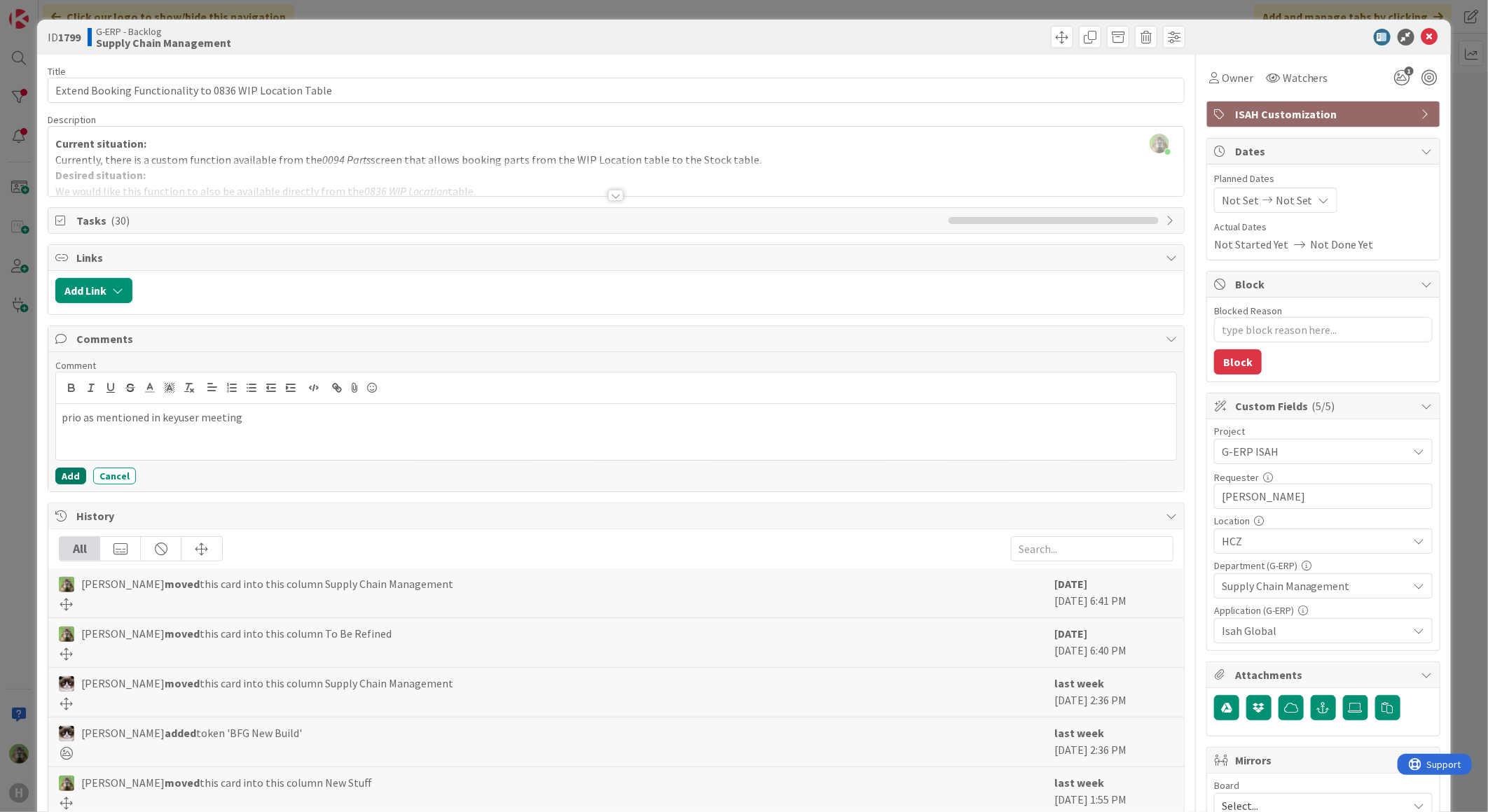
click at [60, 484] on button "Add" at bounding box center [70, 476] width 30 height 17
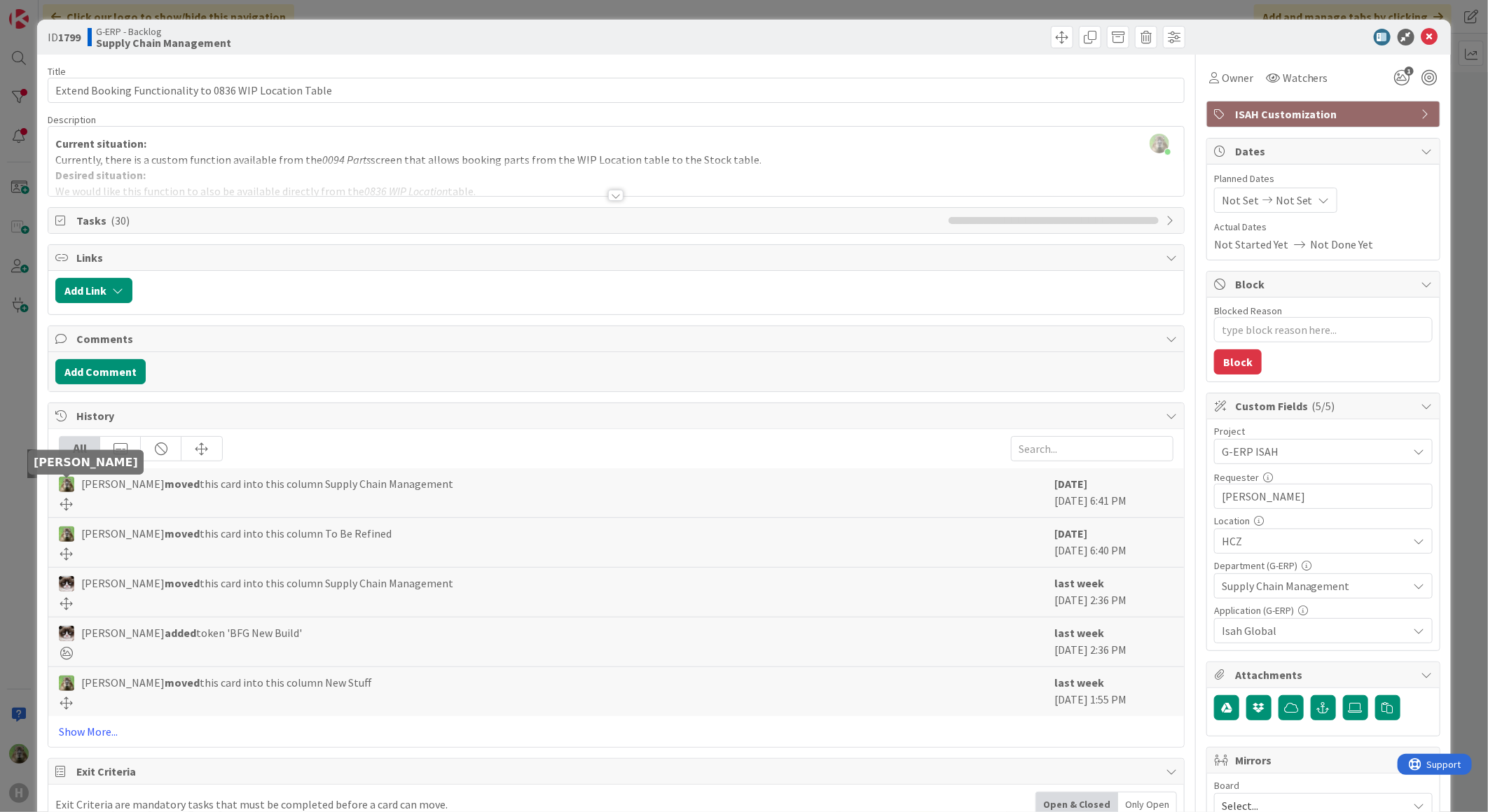
type textarea "x"
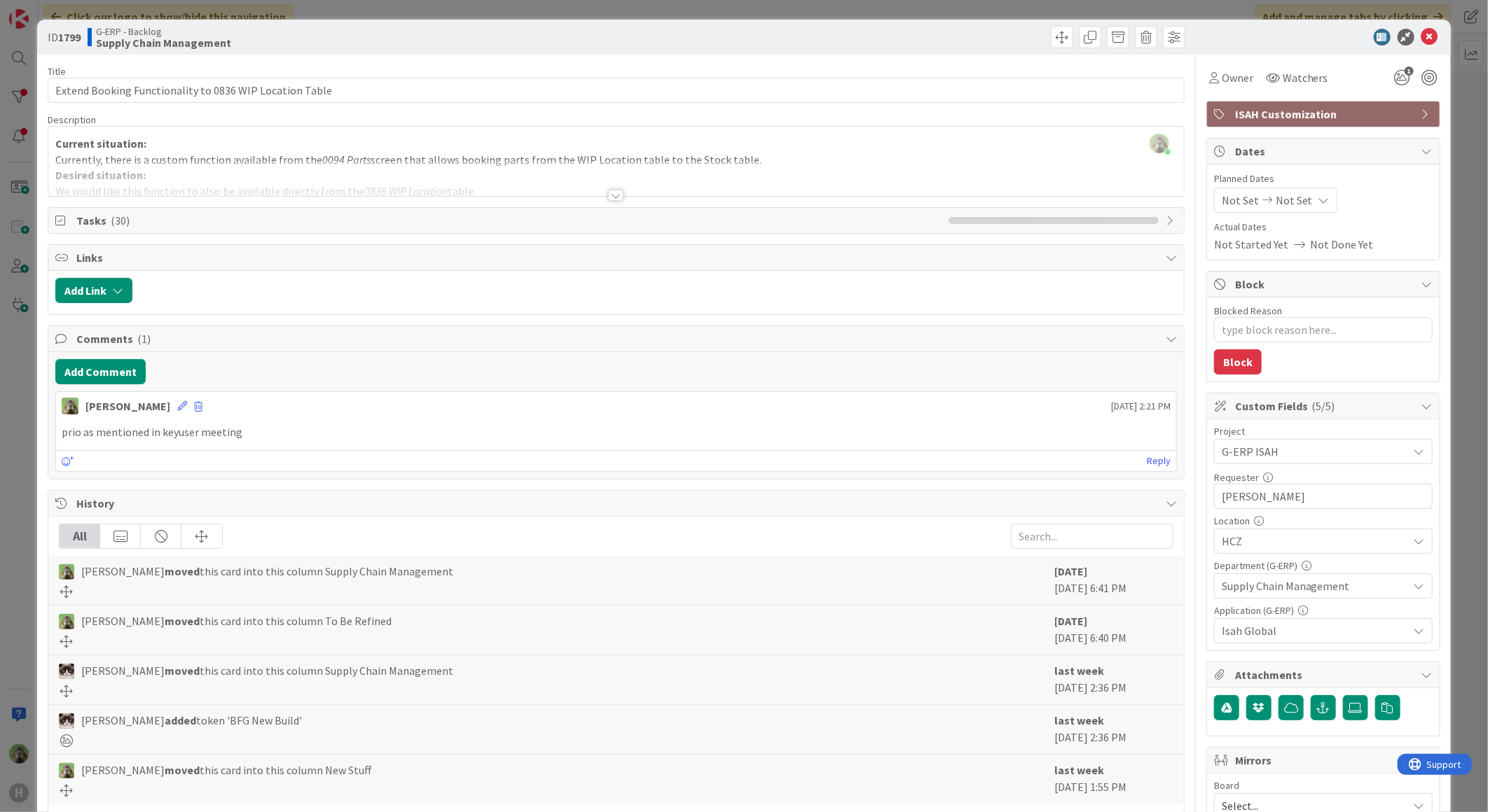
click at [6, 494] on div "ID 1799 G-ERP - Backlog Supply Chain Management Title 55 / 128 Extend Booking F…" at bounding box center [744, 406] width 1488 height 812
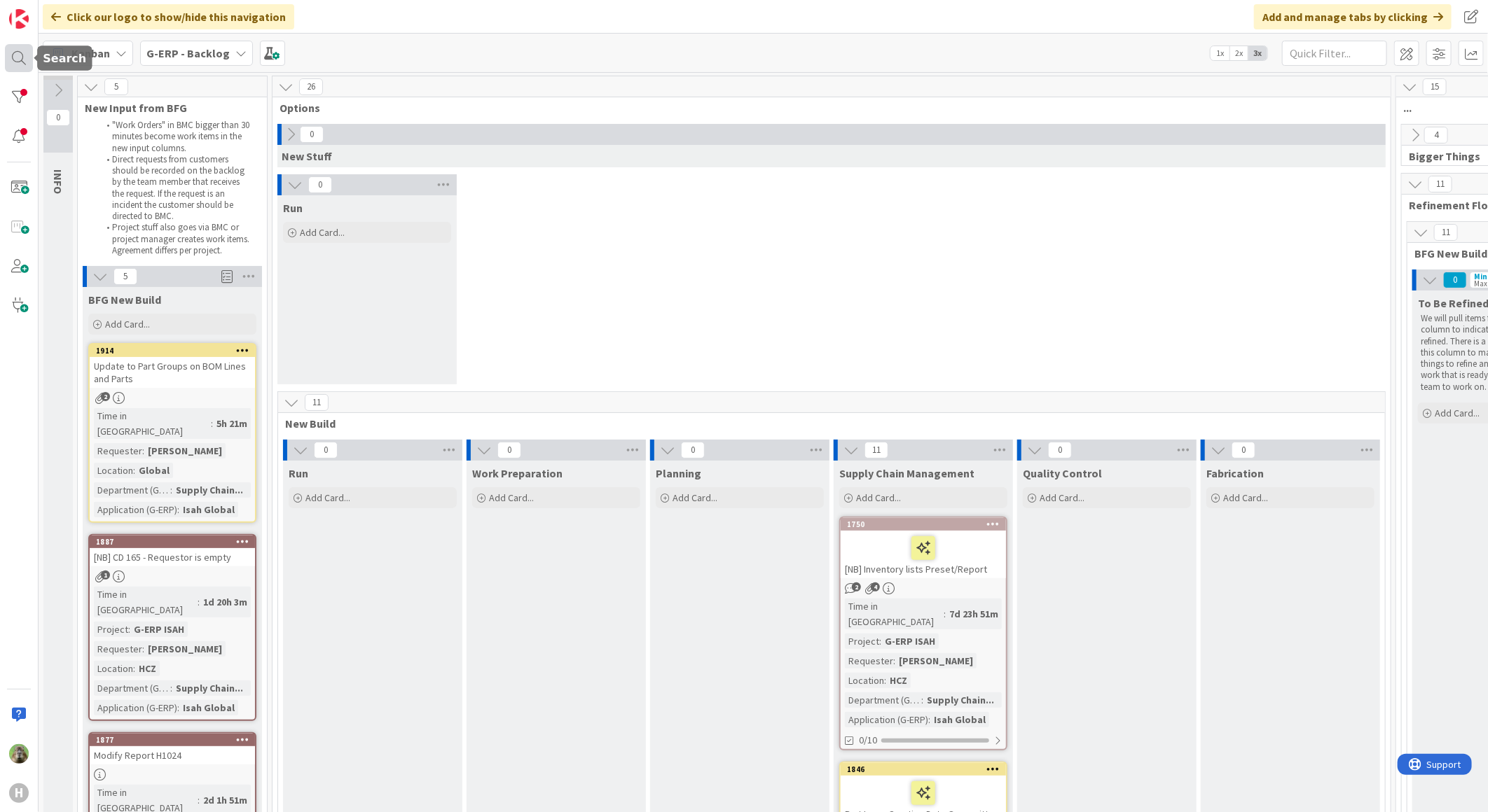
click at [21, 63] on div at bounding box center [18, 57] width 28 height 28
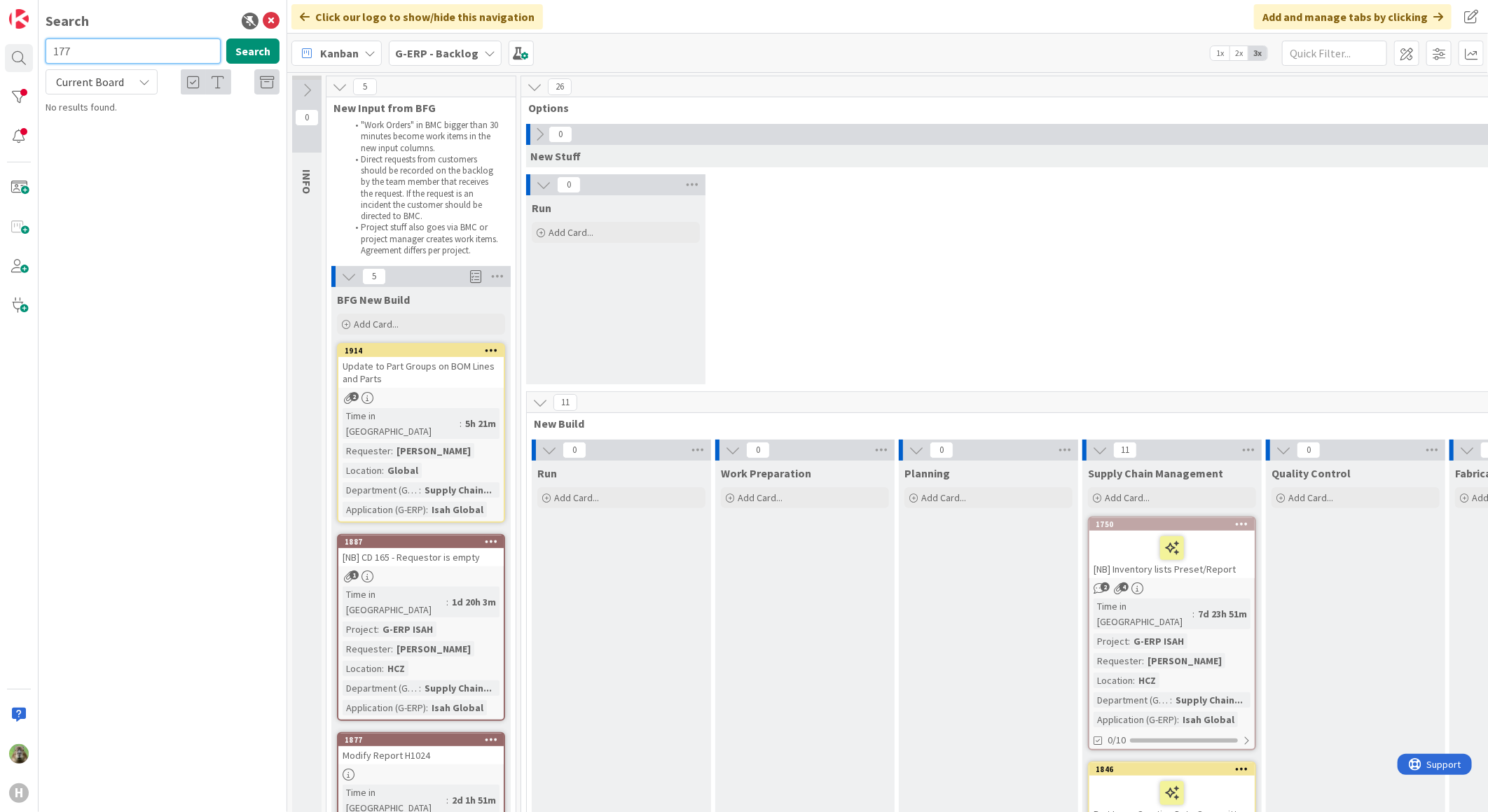
click at [196, 57] on input "177" at bounding box center [133, 51] width 175 height 26
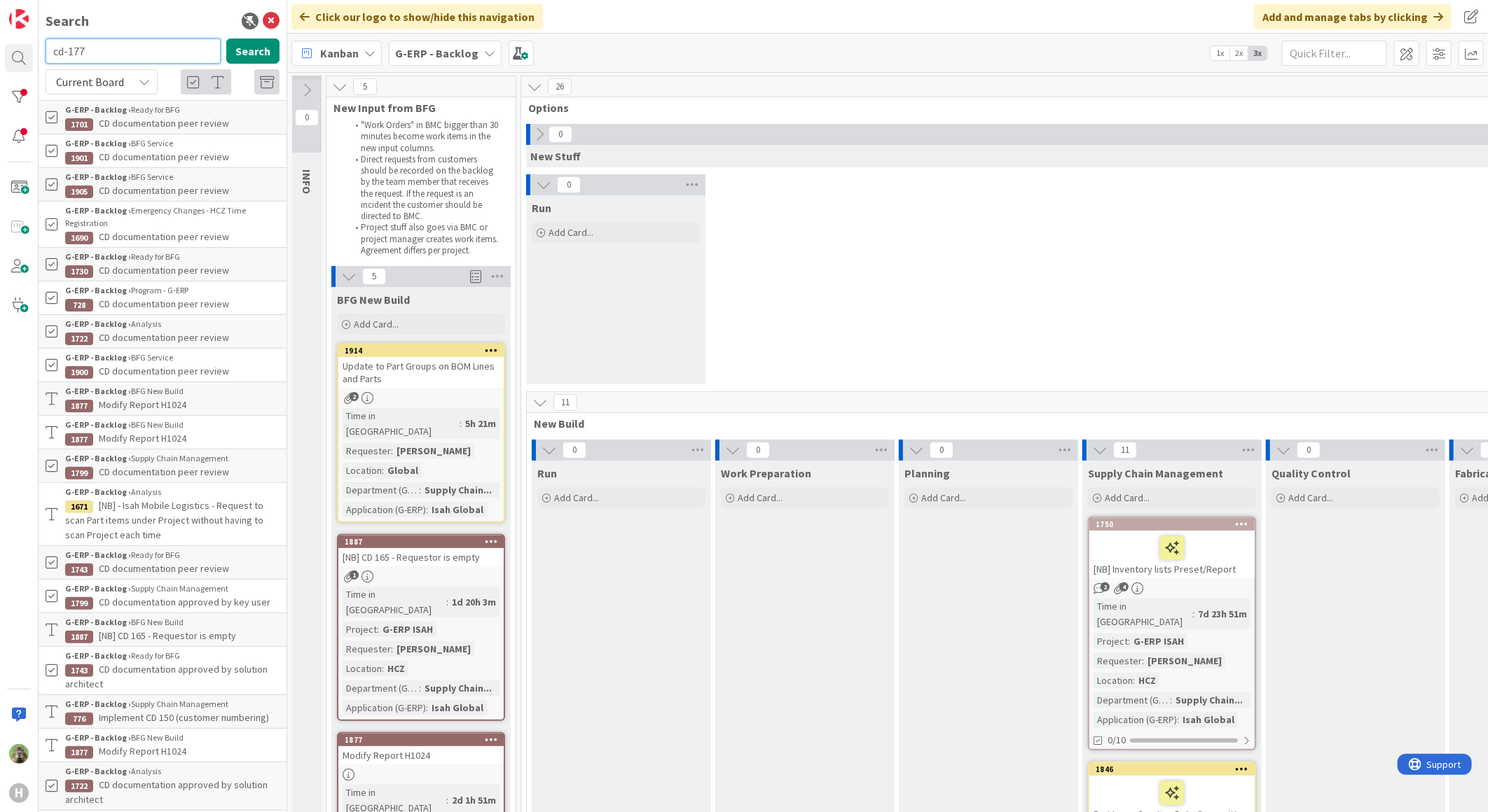
click at [67, 49] on input "cd-177" at bounding box center [133, 51] width 175 height 26
click at [95, 83] on span "Current Board" at bounding box center [90, 82] width 68 height 14
click at [112, 147] on span "All Boards" at bounding box center [125, 140] width 145 height 21
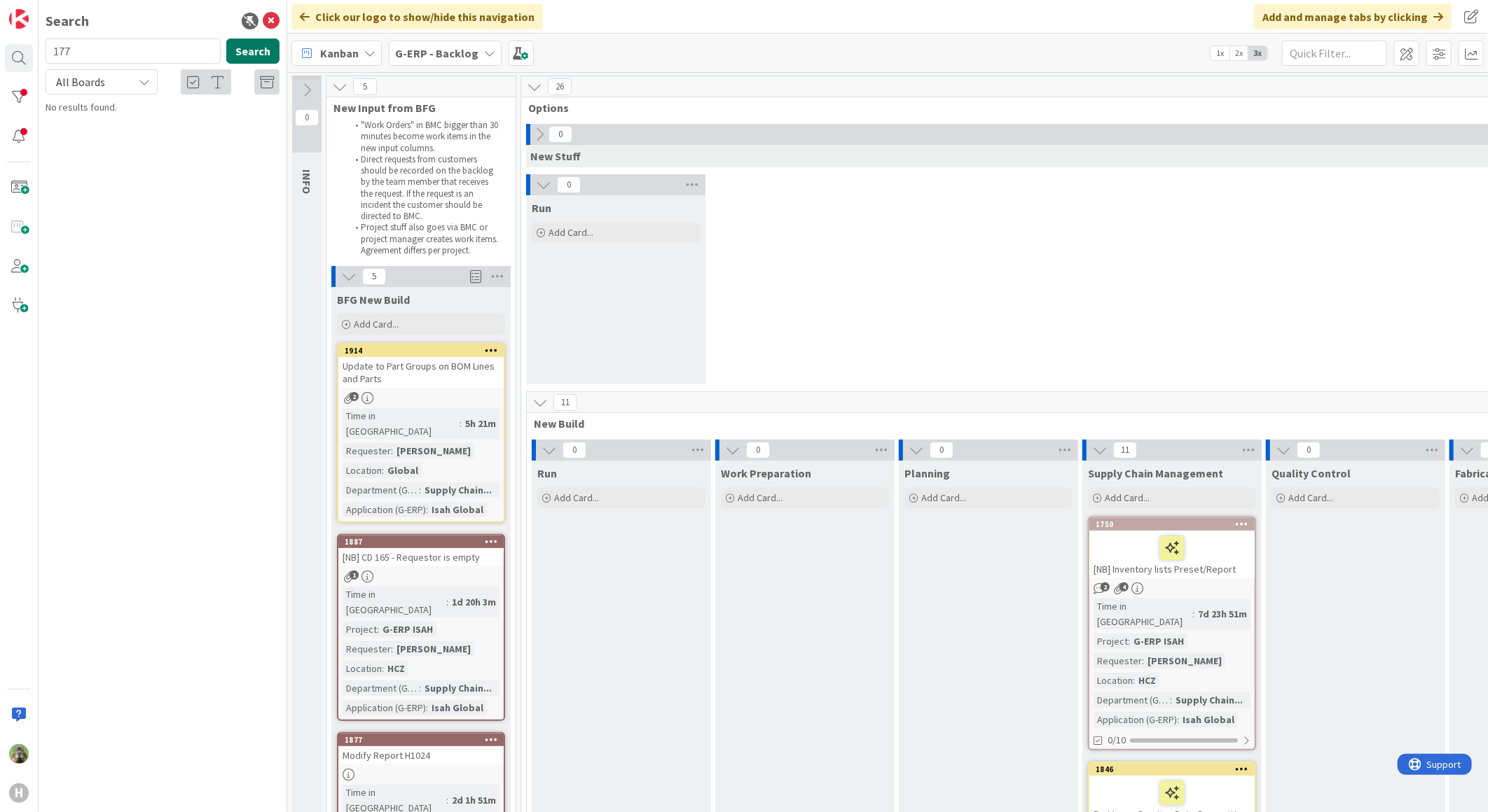
click at [258, 40] on button "Search" at bounding box center [253, 51] width 53 height 26
click at [238, 52] on button "Search" at bounding box center [253, 51] width 53 height 26
click at [168, 62] on input "177" at bounding box center [133, 51] width 175 height 26
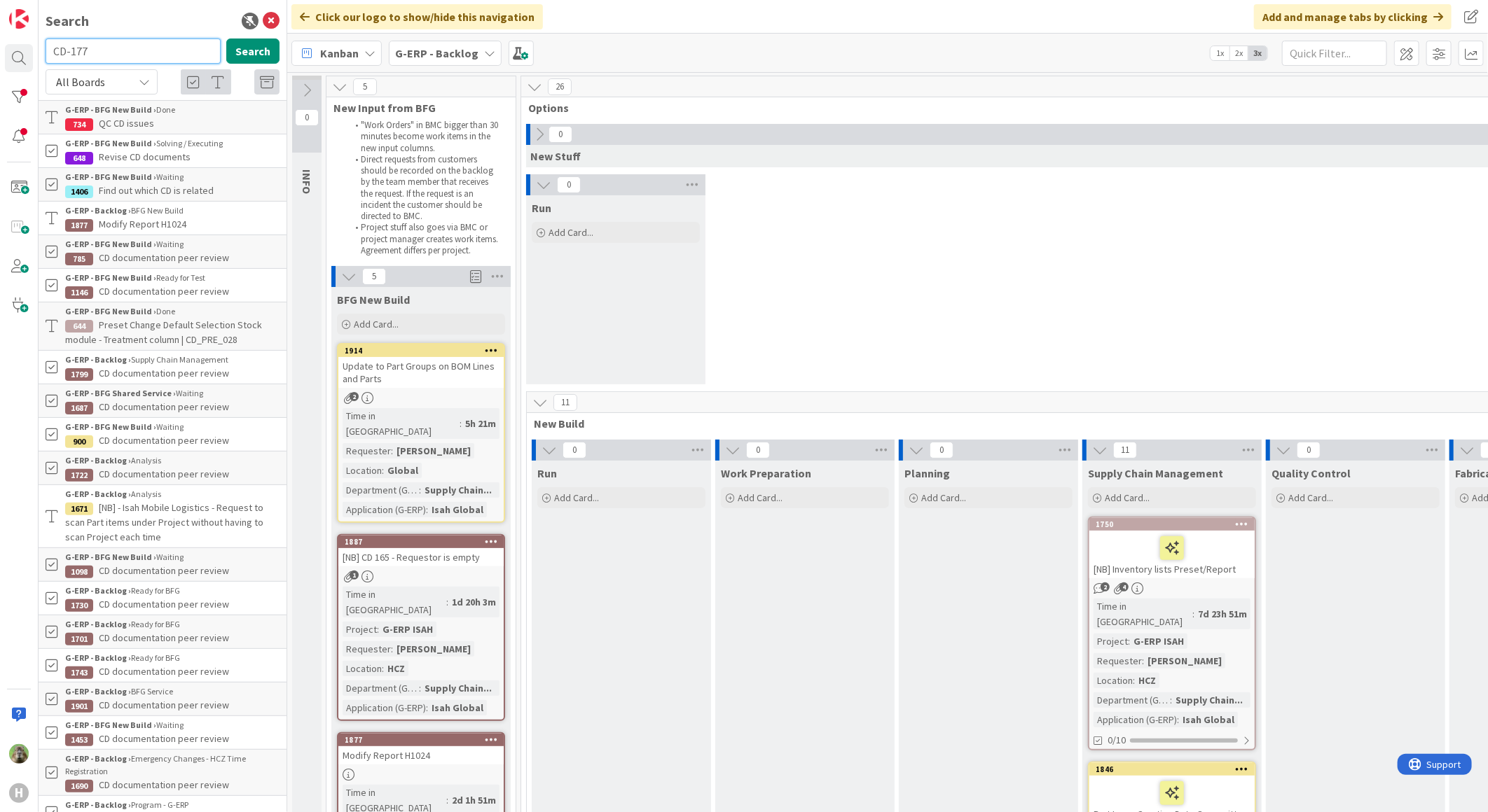
click at [66, 54] on input "CD-177" at bounding box center [133, 51] width 175 height 26
type input "CD_177"
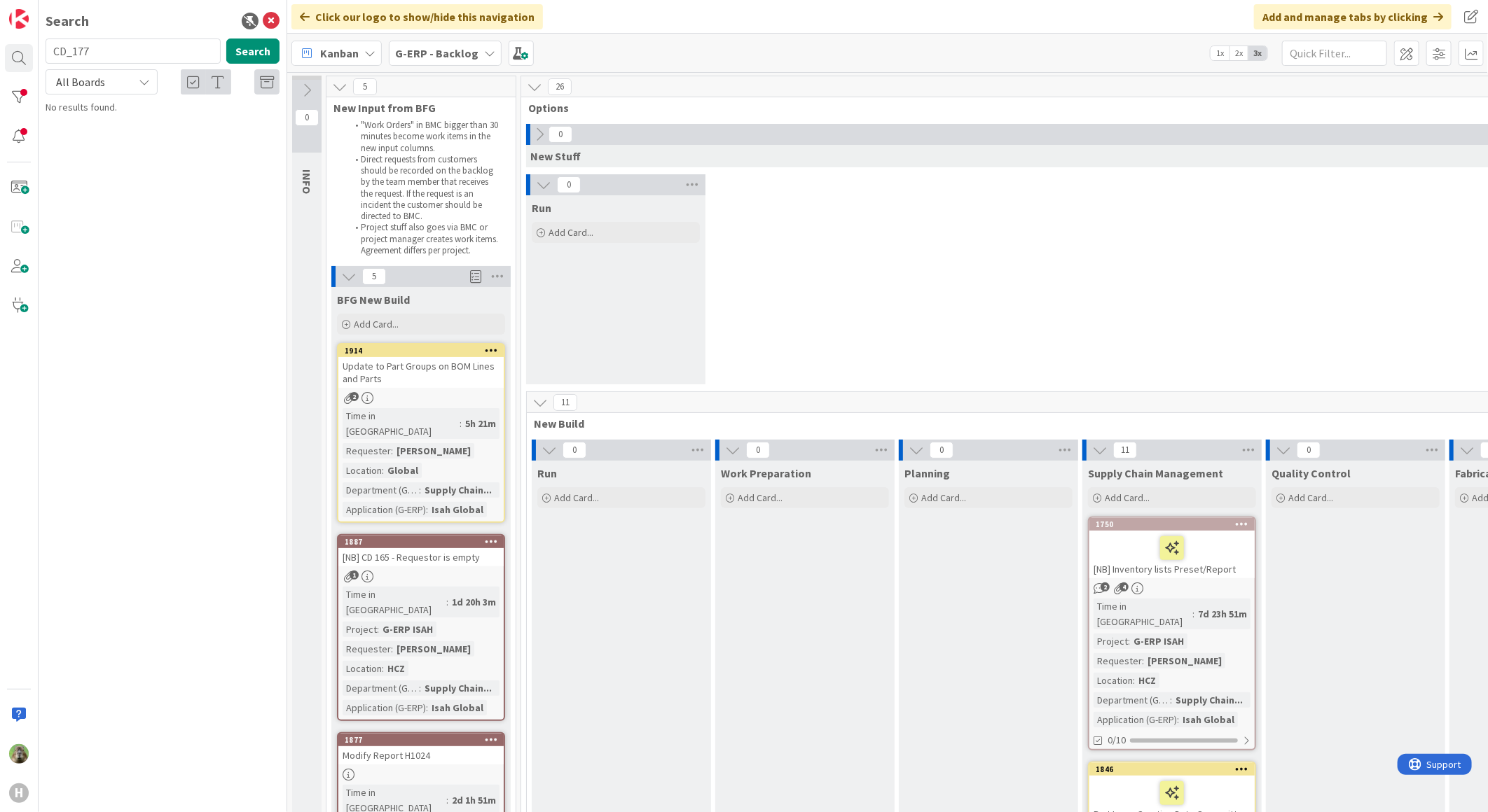
click at [414, 49] on b "G-ERP - Backlog" at bounding box center [437, 53] width 84 height 14
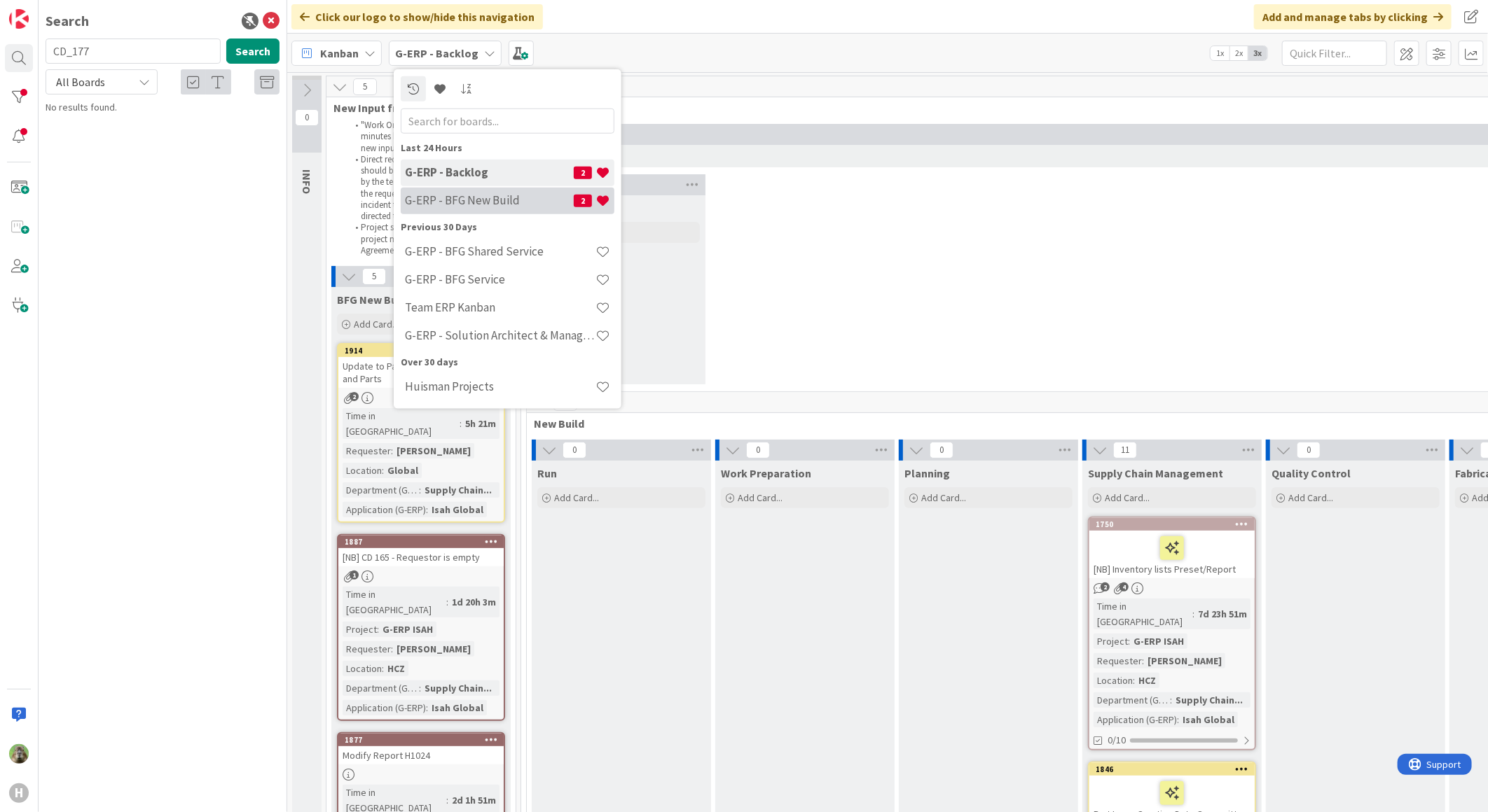
click at [479, 201] on h4 "G-ERP - BFG New Build" at bounding box center [489, 199] width 169 height 14
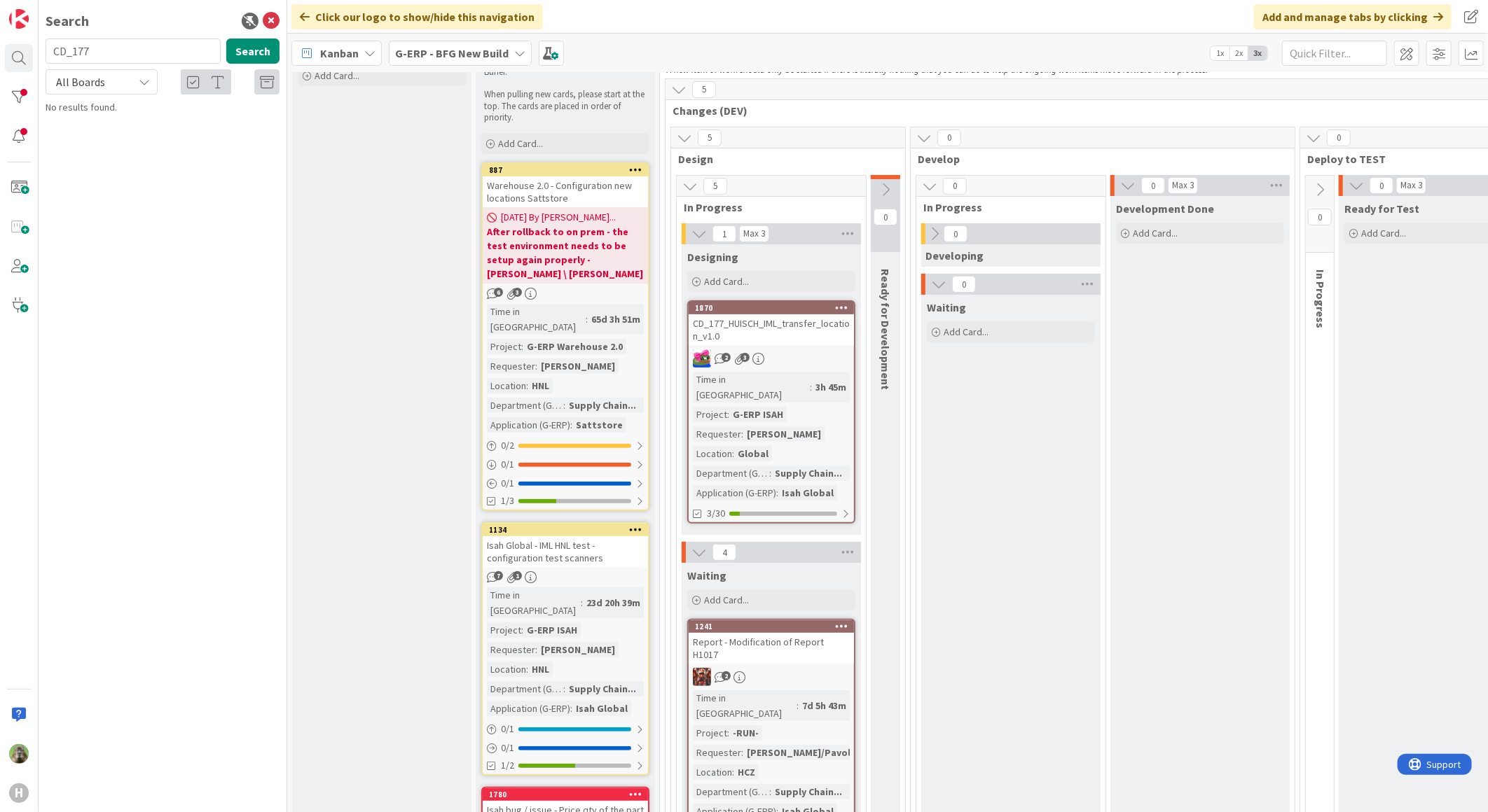
scroll to position [78, 0]
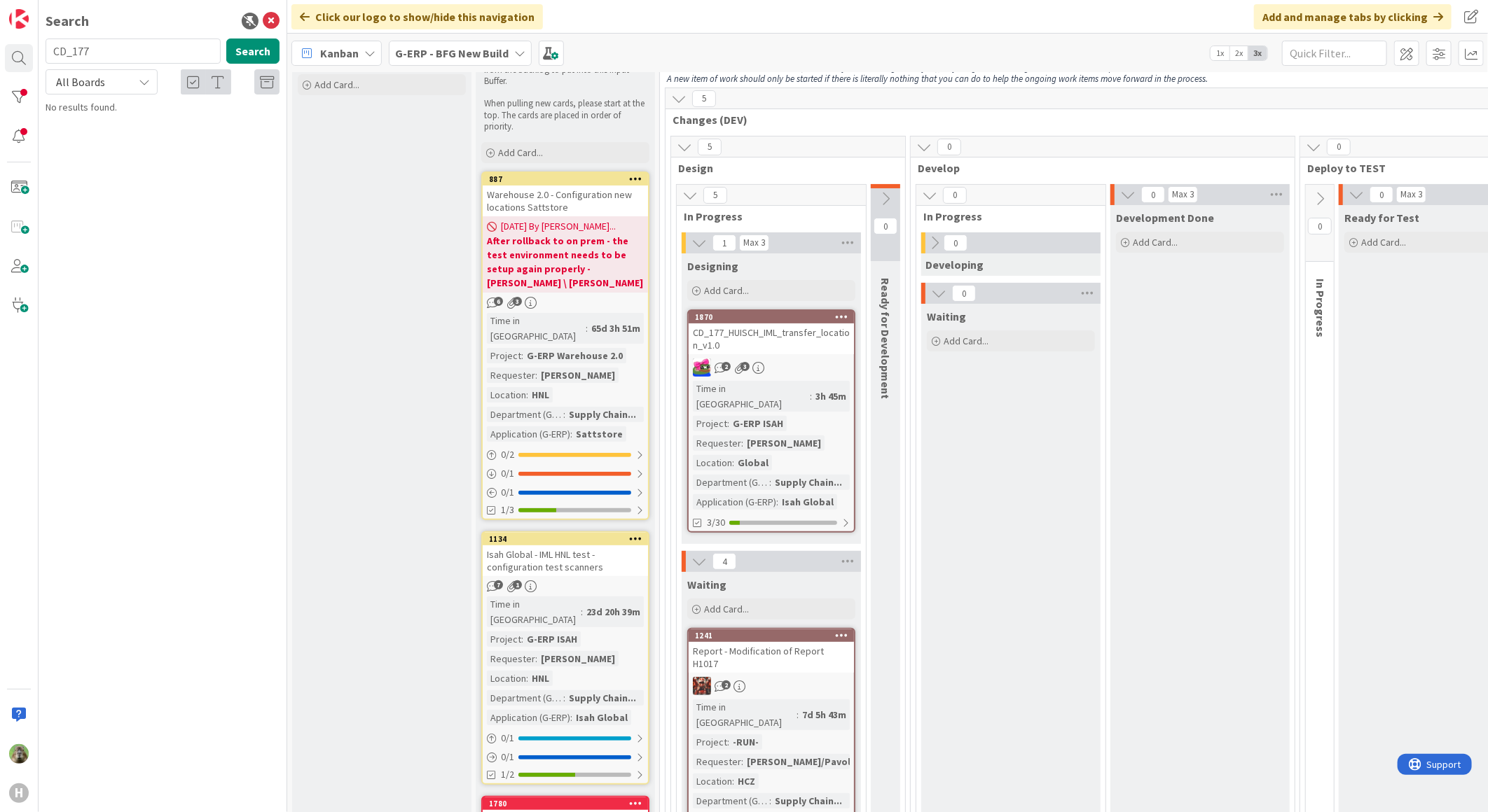
click at [806, 336] on div "CD_177_HUISCH_IML_transfer_location_v1.0" at bounding box center [772, 339] width 165 height 30
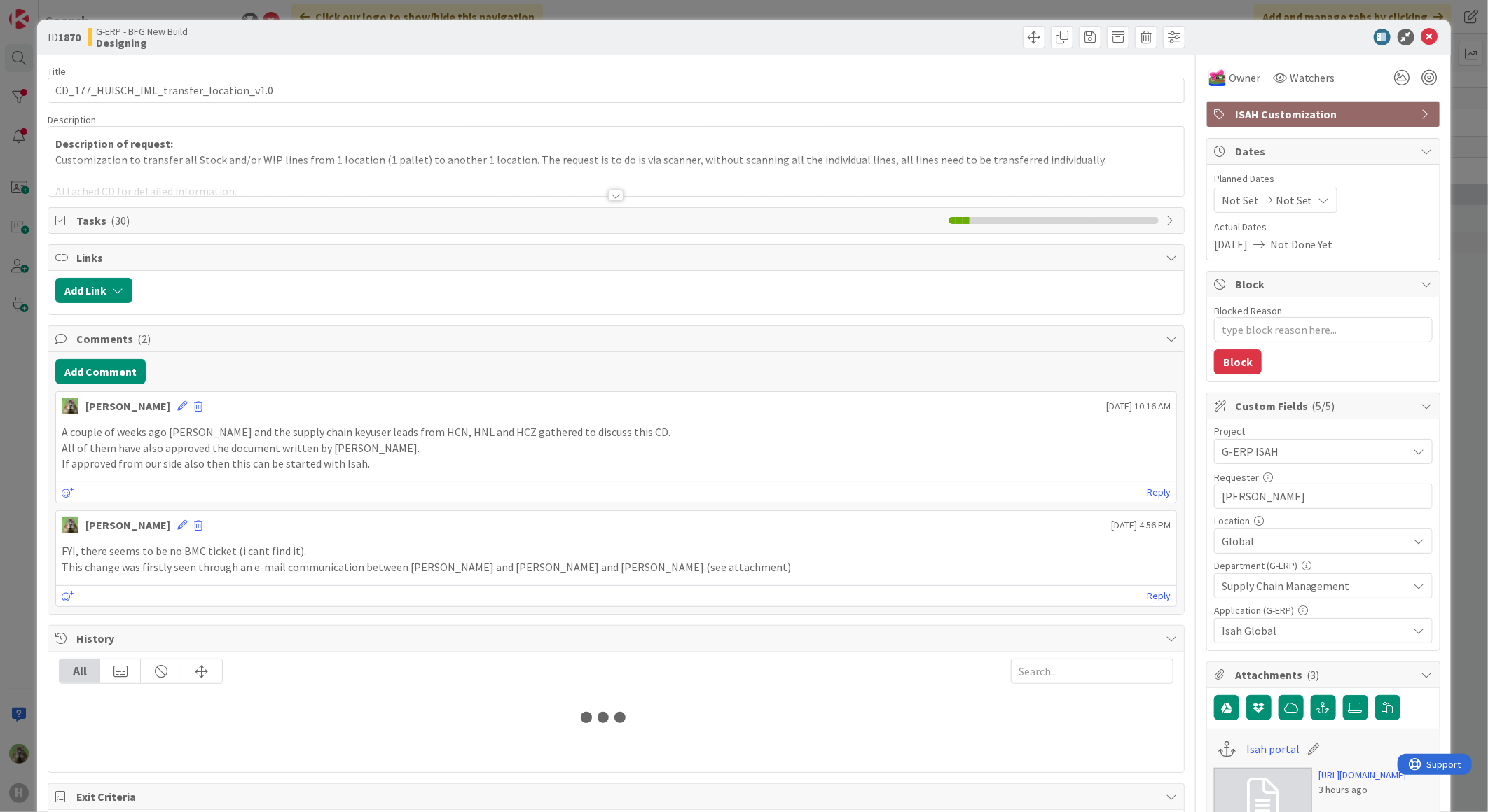
type textarea "x"
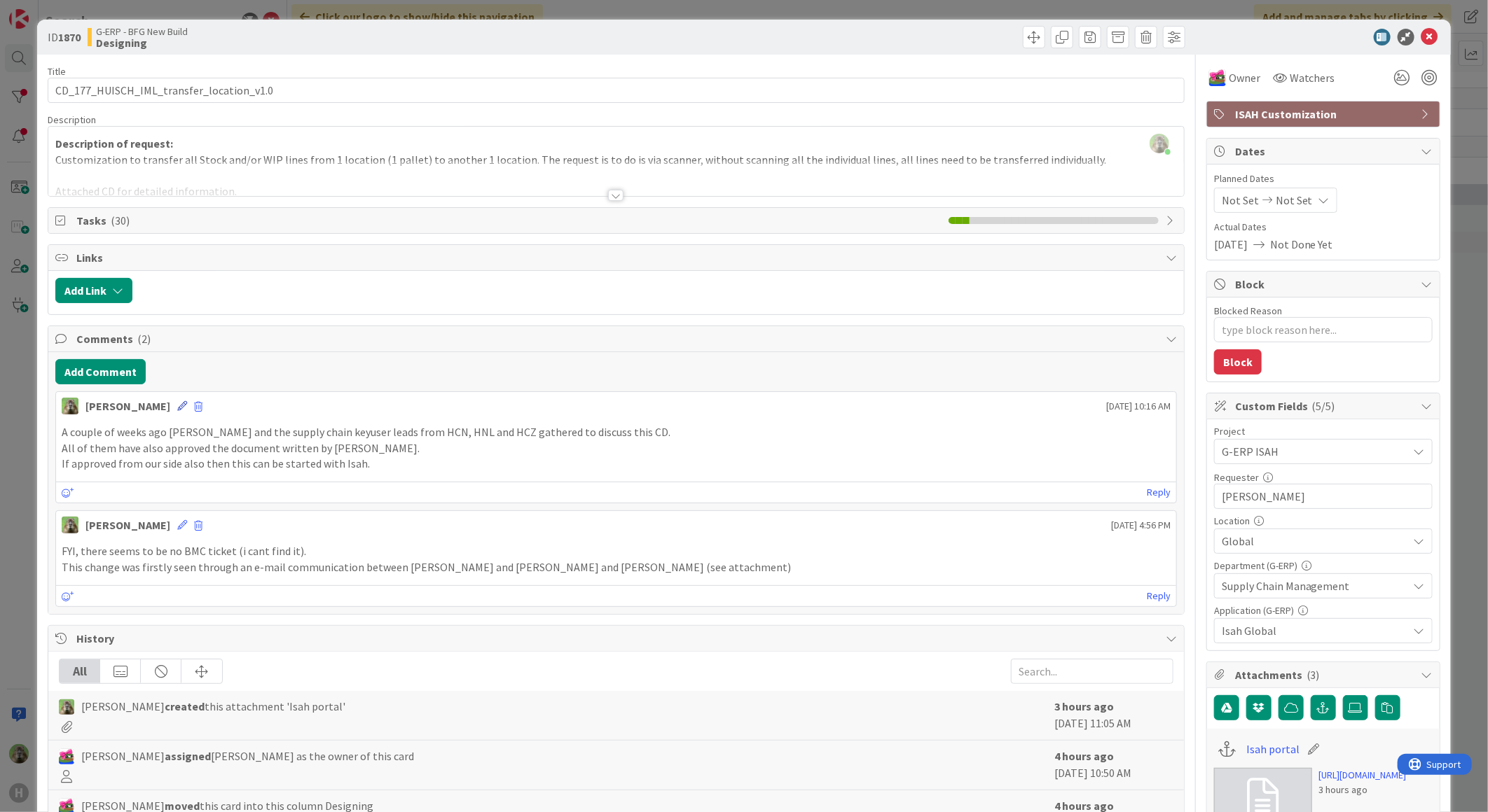
click at [178, 406] on icon at bounding box center [182, 406] width 10 height 9
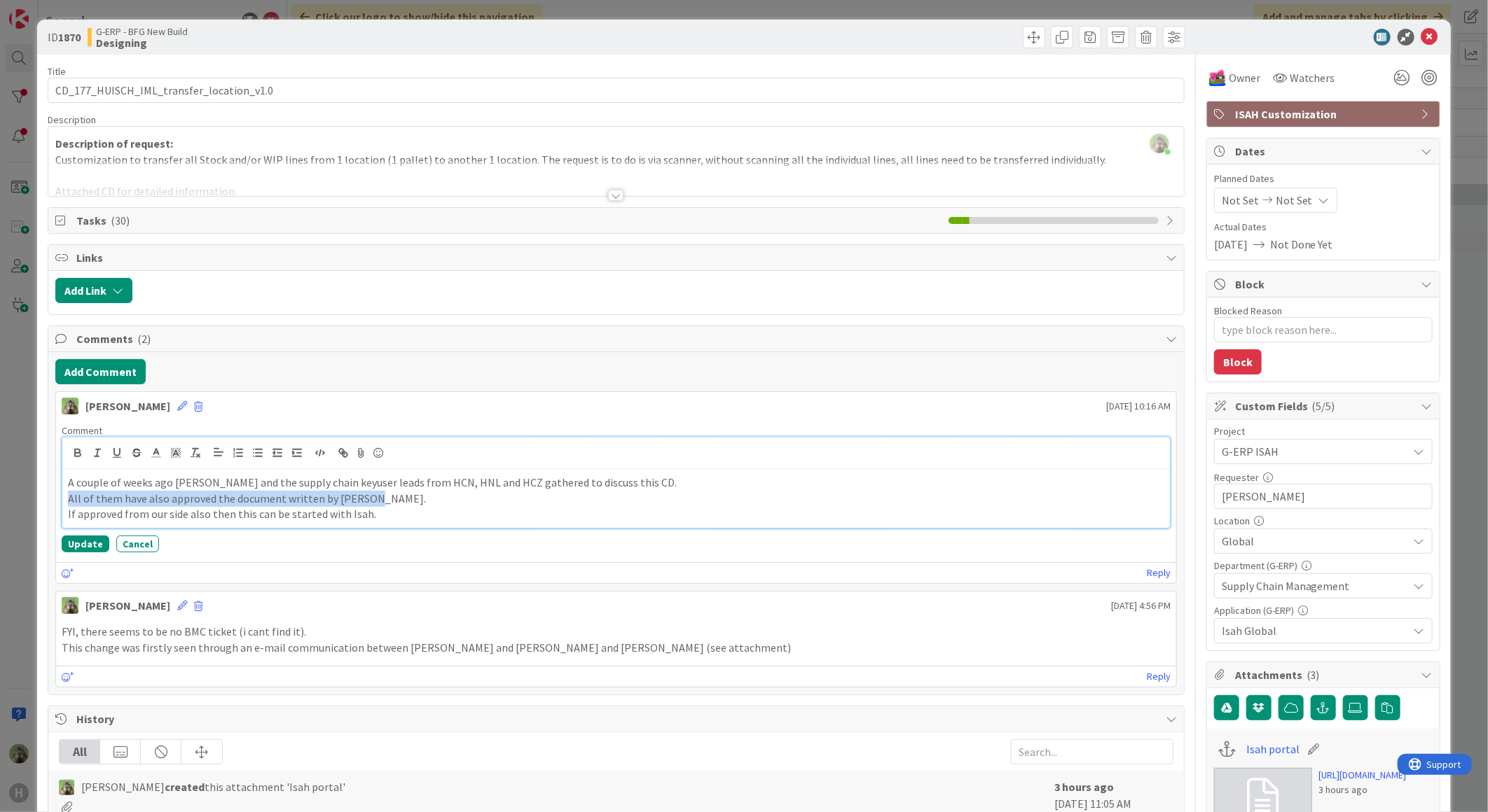
drag, startPoint x: 439, startPoint y: 494, endPoint x: 66, endPoint y: 497, distance: 373.0
click at [66, 497] on div "A couple of weeks ago Karel and the supply chain keyuser leads from HCN, HNL an…" at bounding box center [616, 499] width 1107 height 59
click at [99, 542] on button "Update" at bounding box center [86, 544] width 48 height 17
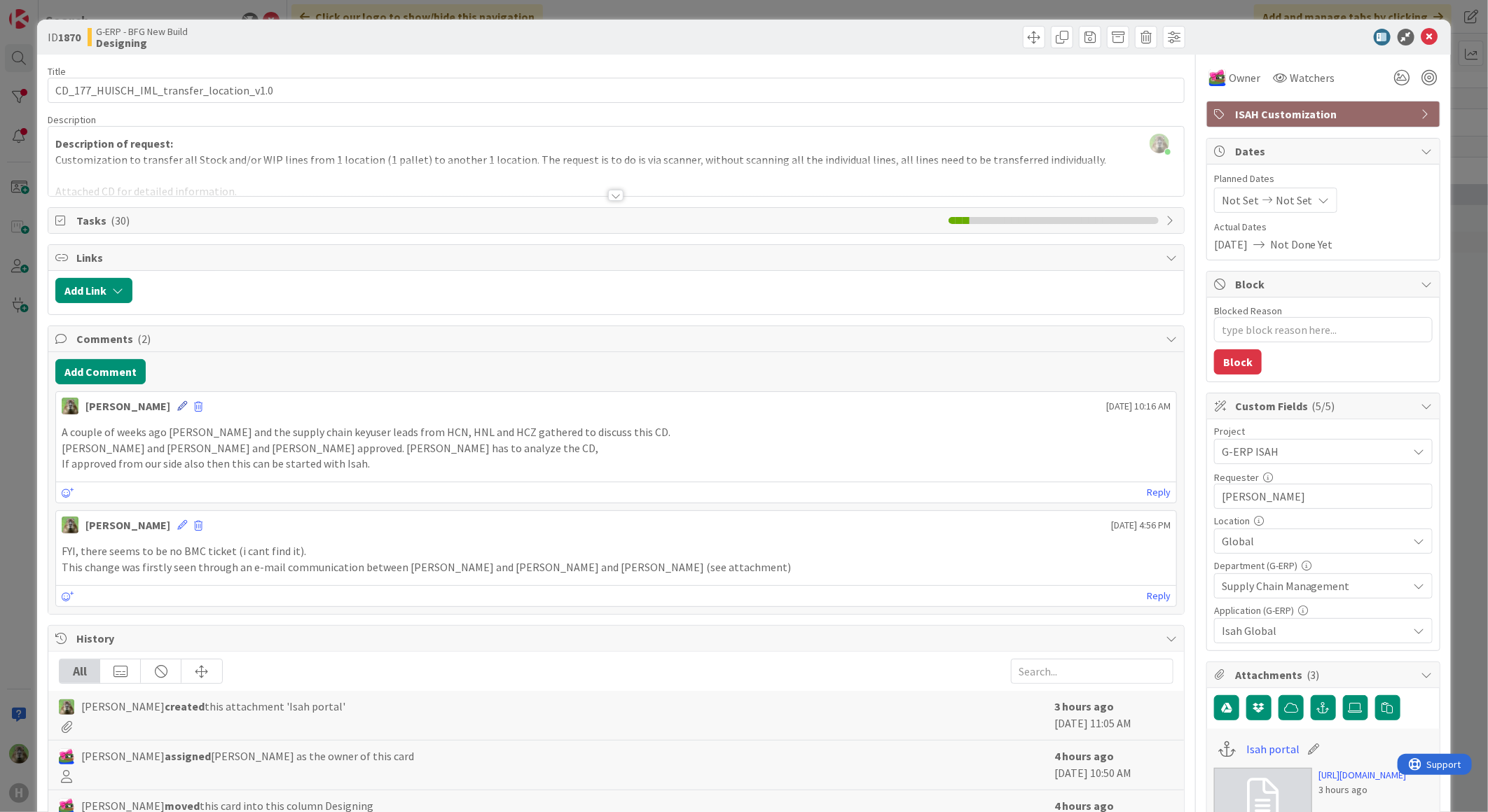
click at [178, 402] on icon at bounding box center [182, 406] width 10 height 9
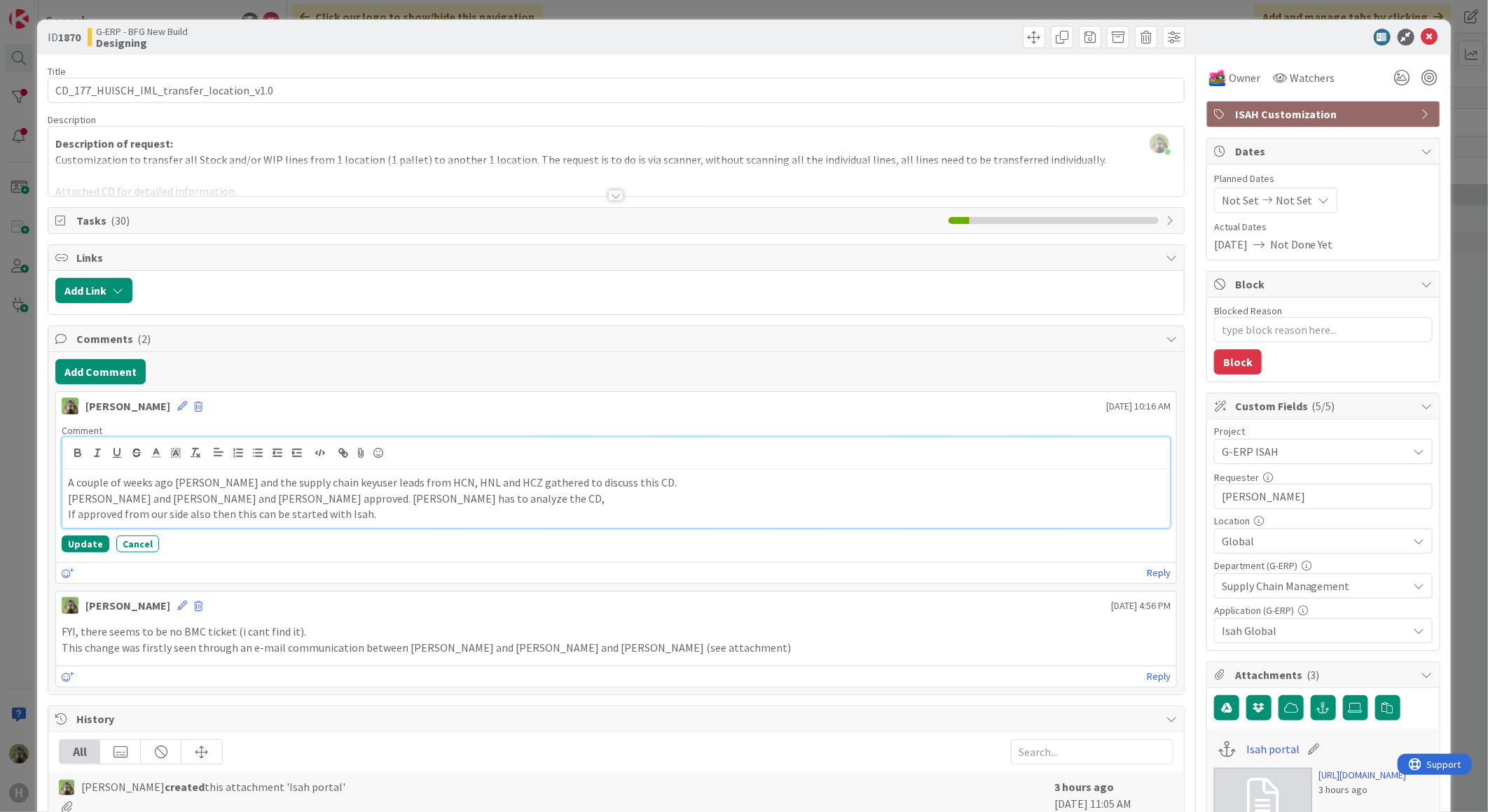
click at [369, 491] on p "Billy and Hanno and Karel approved. Martin has to analyze the CD," at bounding box center [617, 499] width 1097 height 16
click at [94, 547] on button "Update" at bounding box center [86, 544] width 48 height 17
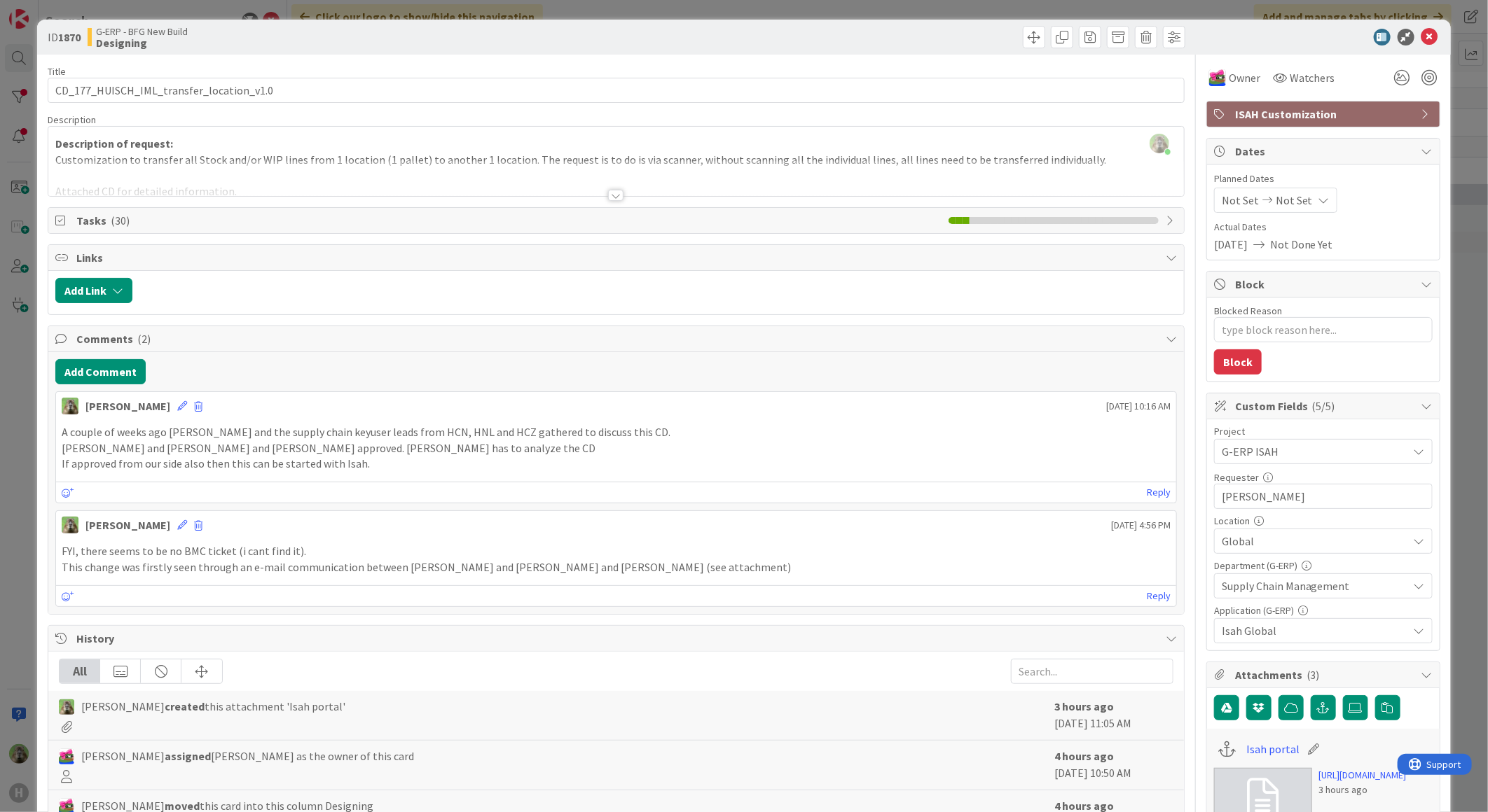
click at [16, 433] on div "ID 1870 G-ERP - BFG New Build Designing Title 40 / 128 CD_177_HUISCH_IML_transf…" at bounding box center [744, 406] width 1488 height 812
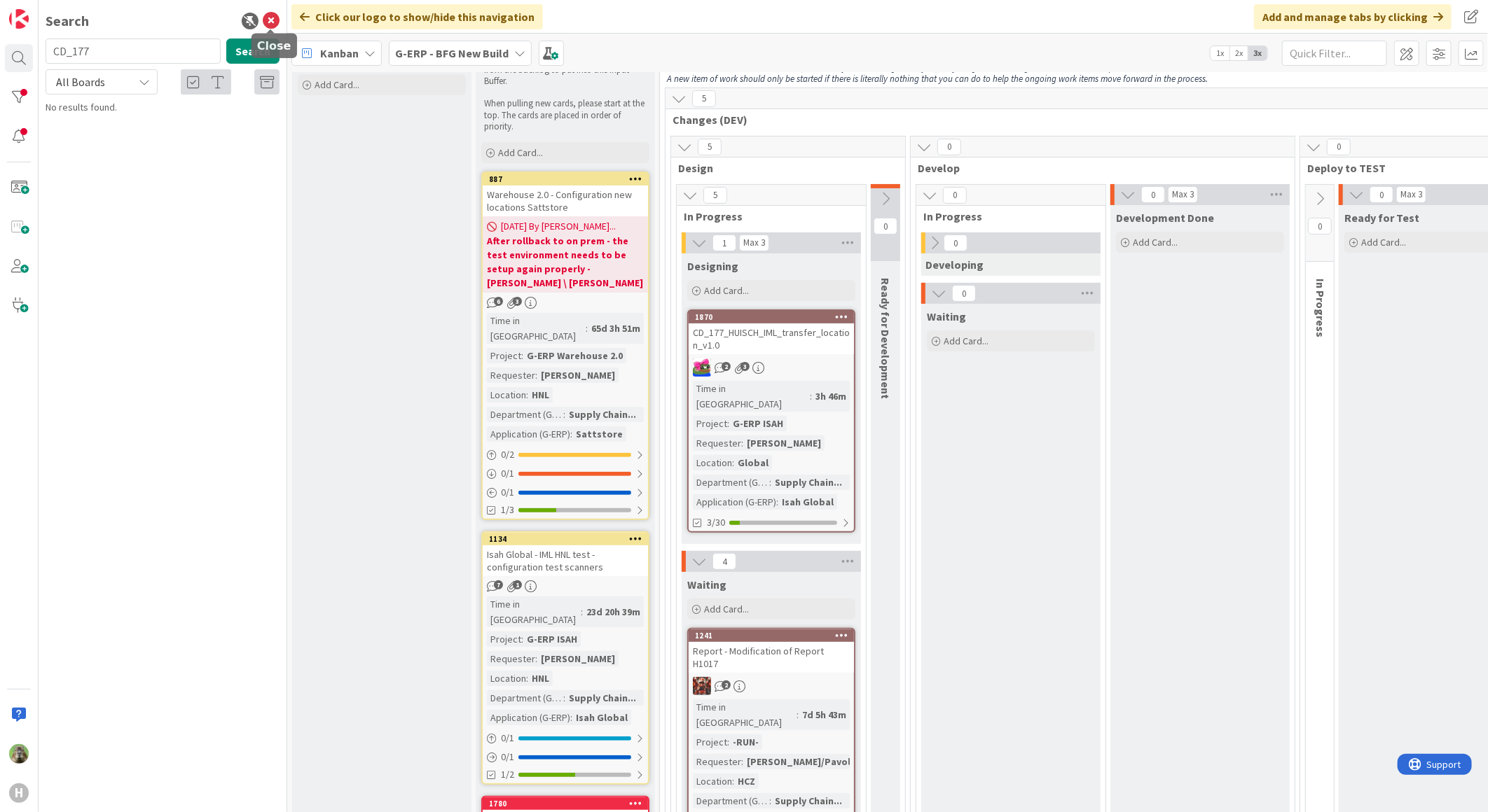
click at [277, 17] on icon at bounding box center [271, 21] width 17 height 17
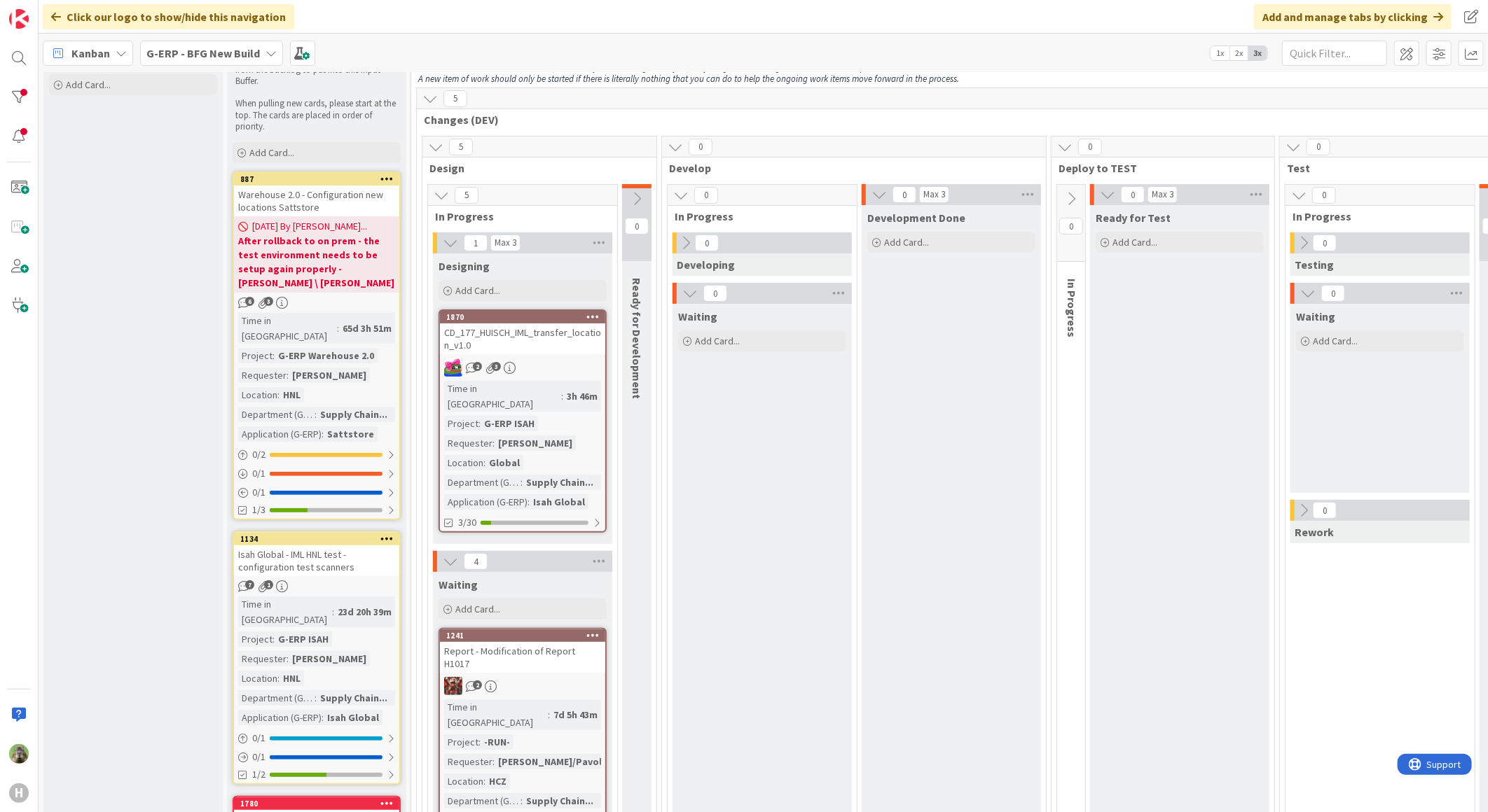
click at [238, 58] on b "G-ERP - BFG New Build" at bounding box center [202, 53] width 113 height 14
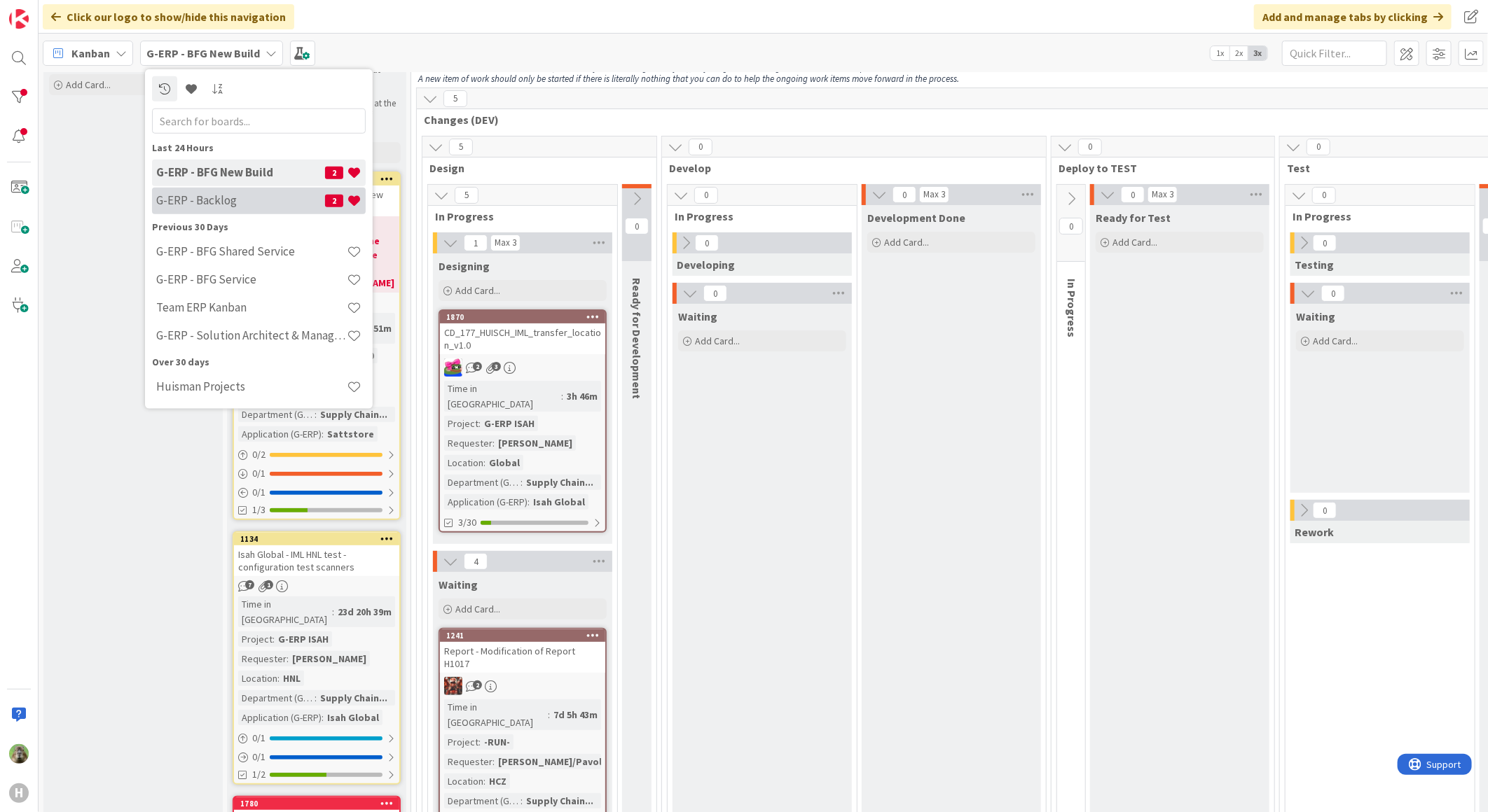
click at [236, 198] on h4 "G-ERP - Backlog" at bounding box center [240, 199] width 169 height 14
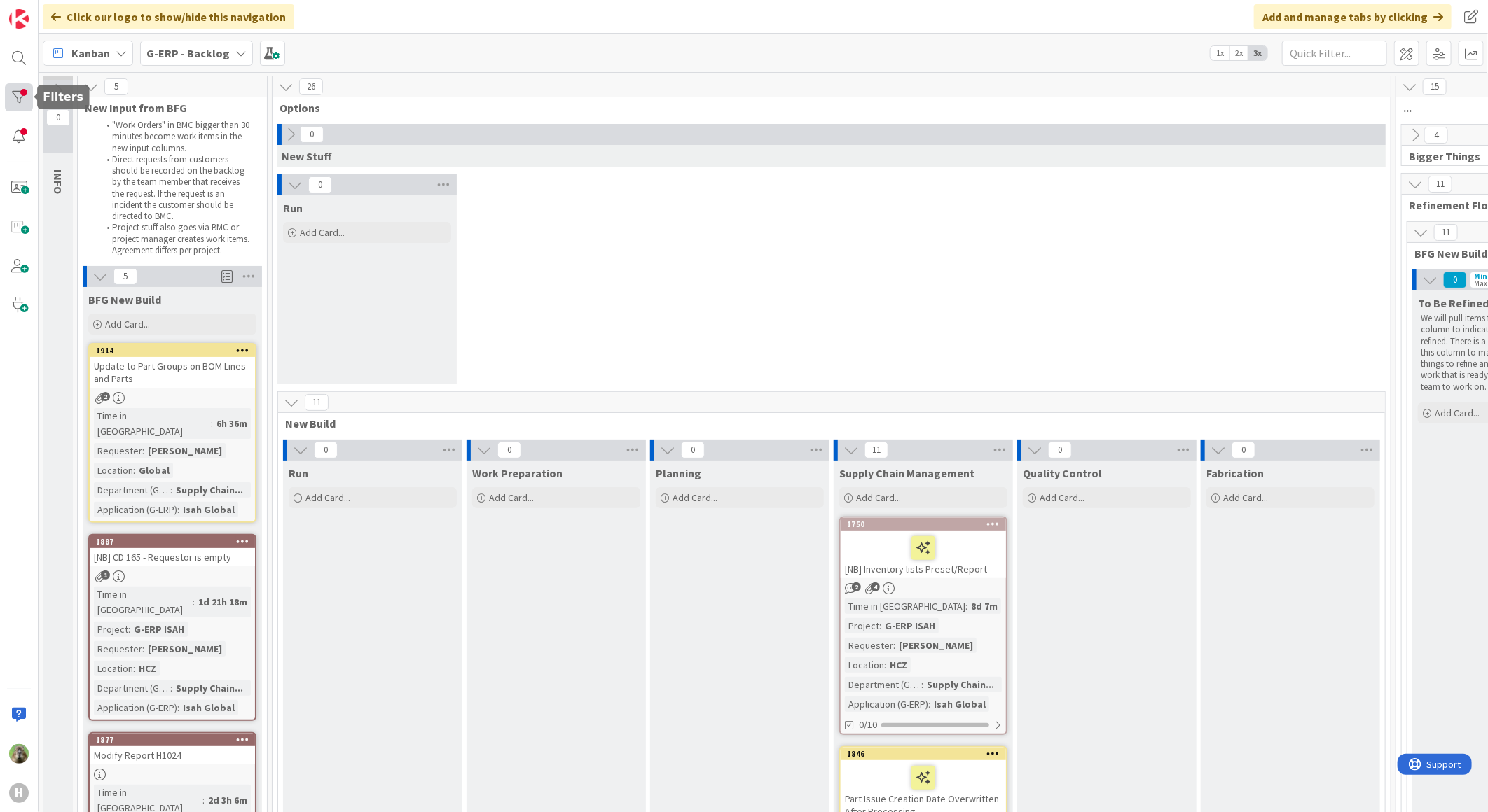
click at [24, 94] on div at bounding box center [18, 97] width 28 height 28
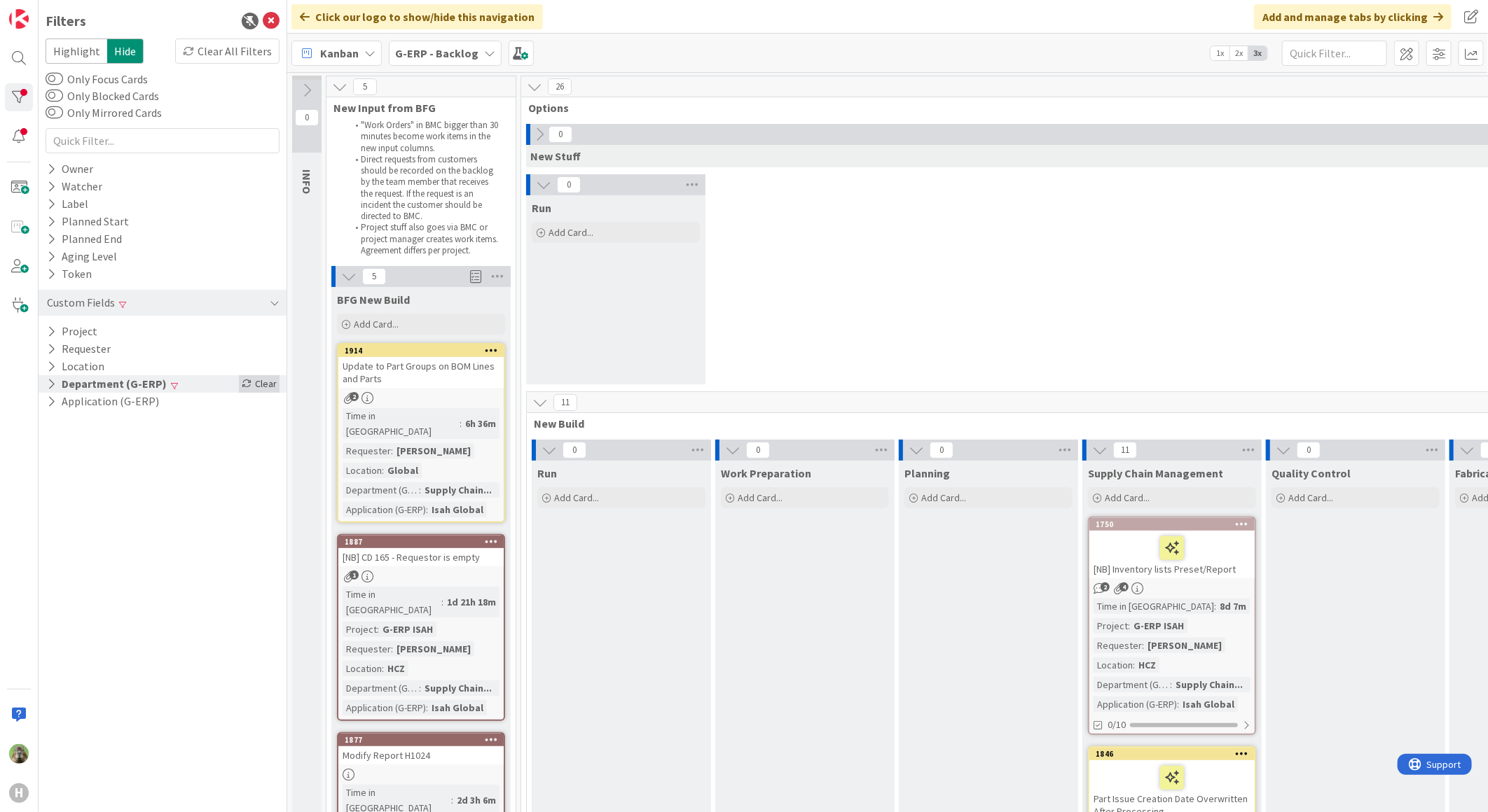
click at [271, 385] on div "Clear" at bounding box center [258, 384] width 41 height 17
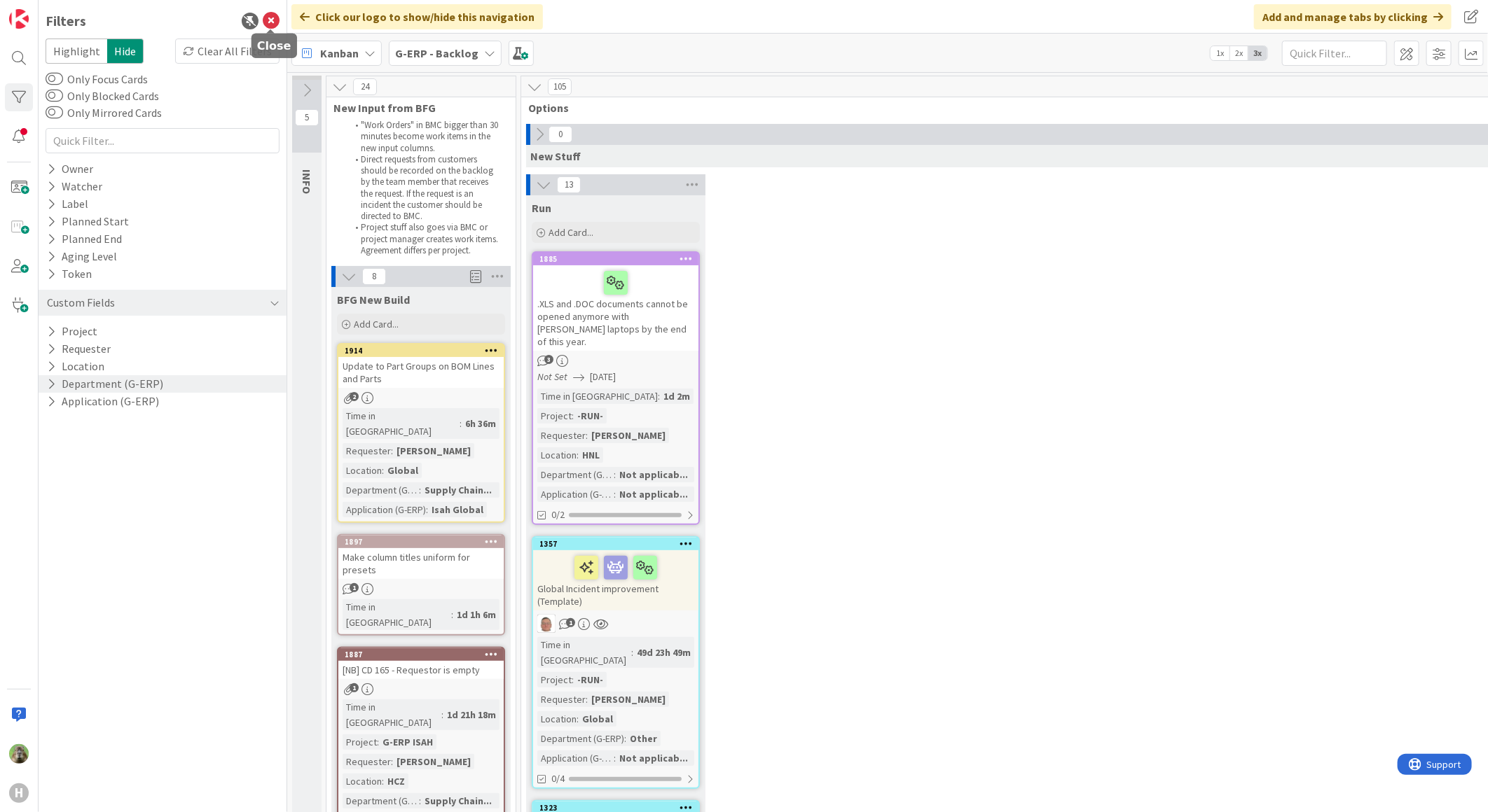
click at [277, 23] on icon at bounding box center [271, 21] width 17 height 17
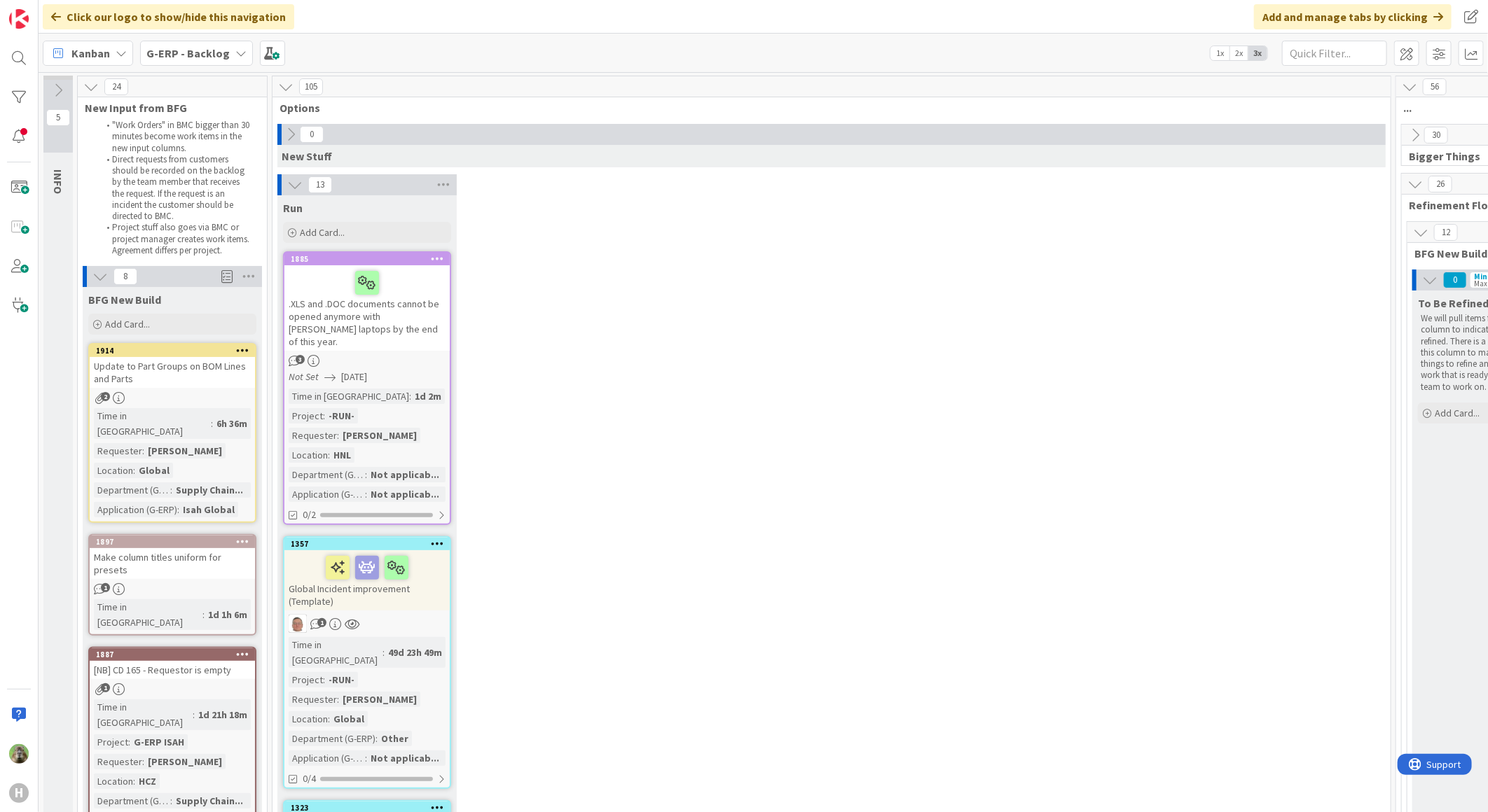
click at [295, 179] on icon at bounding box center [295, 185] width 15 height 15
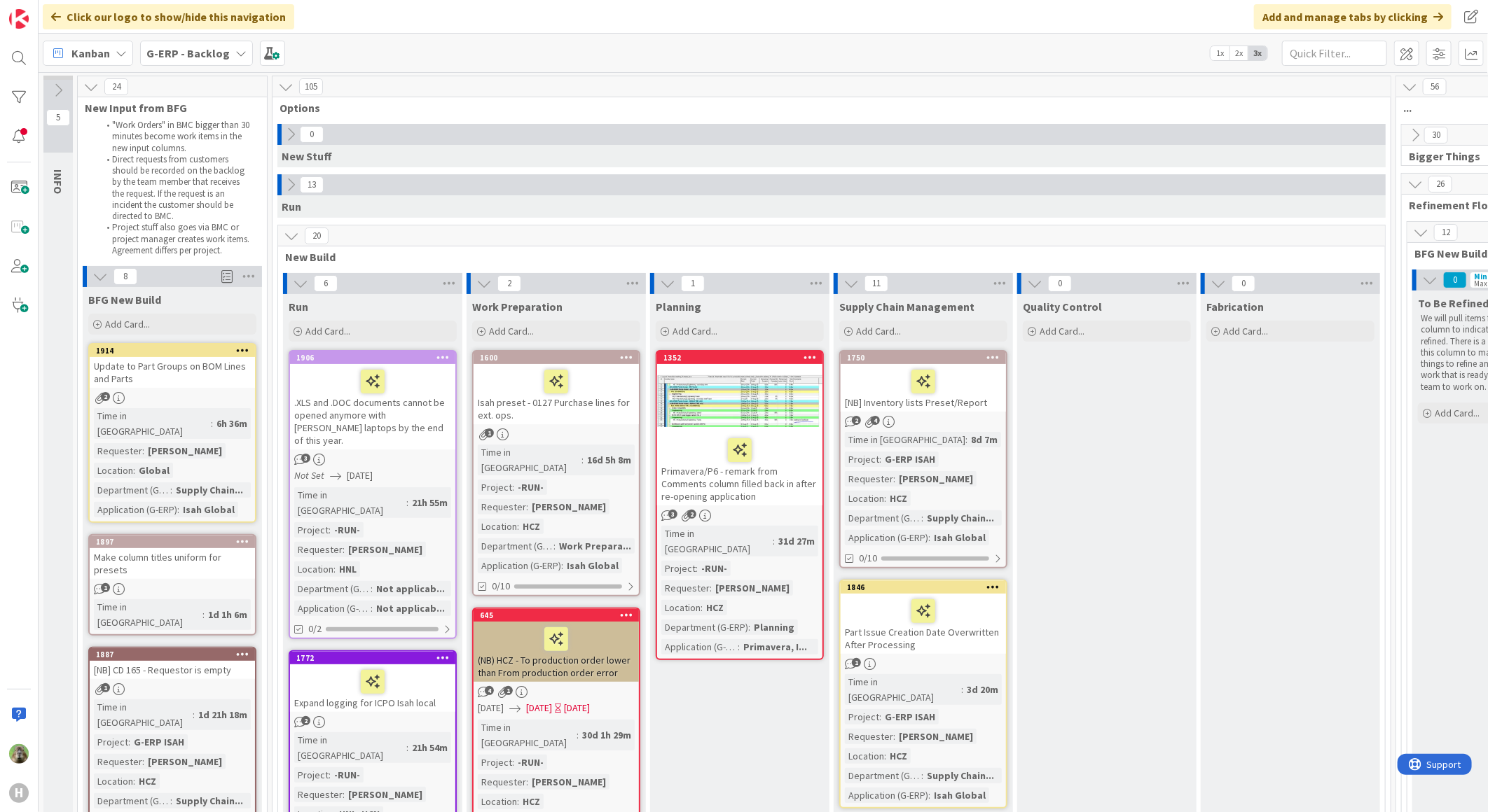
click at [451, 105] on span "Options" at bounding box center [826, 107] width 1094 height 14
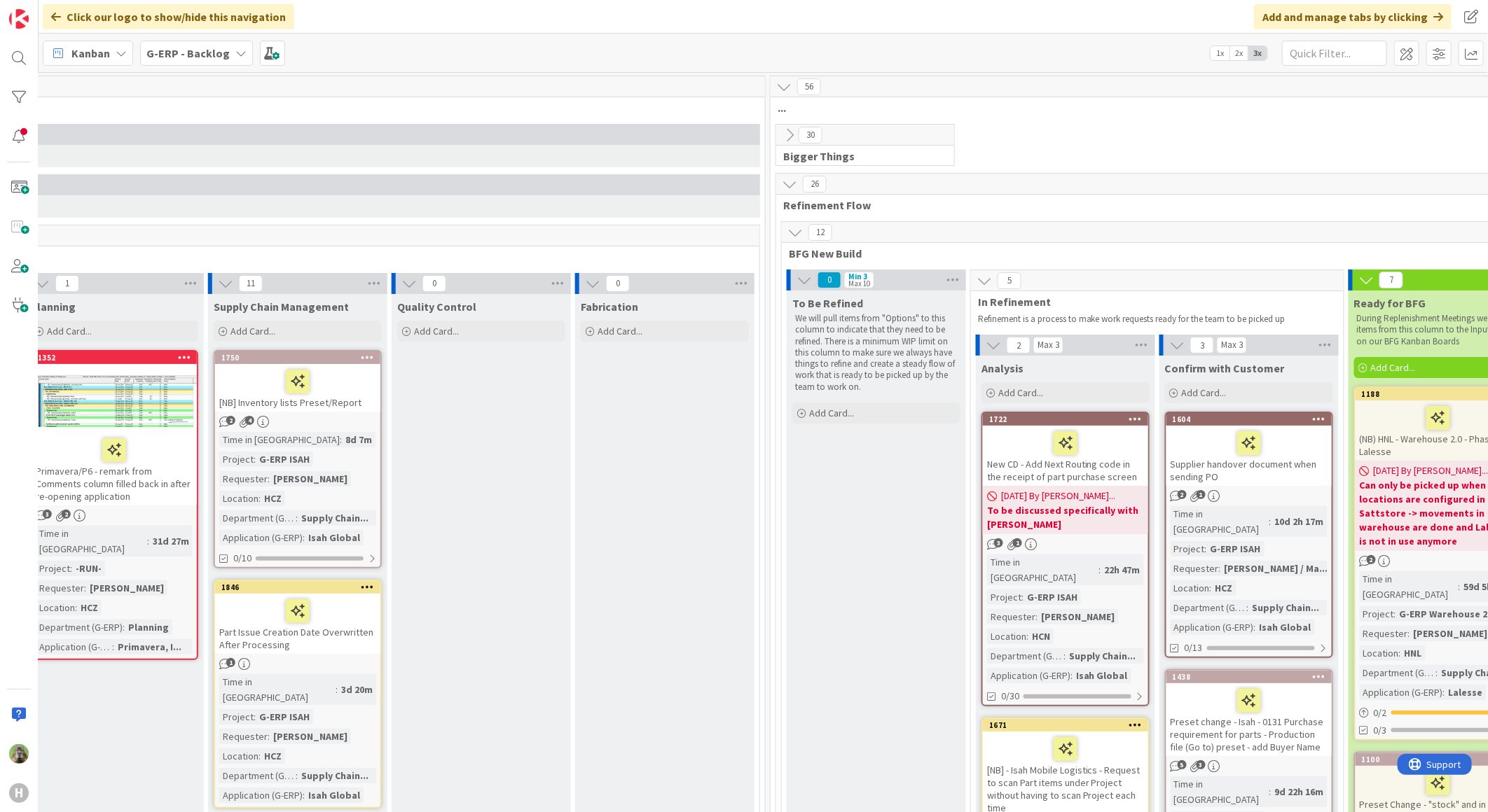
click at [206, 56] on b "G-ERP - Backlog" at bounding box center [188, 53] width 84 height 14
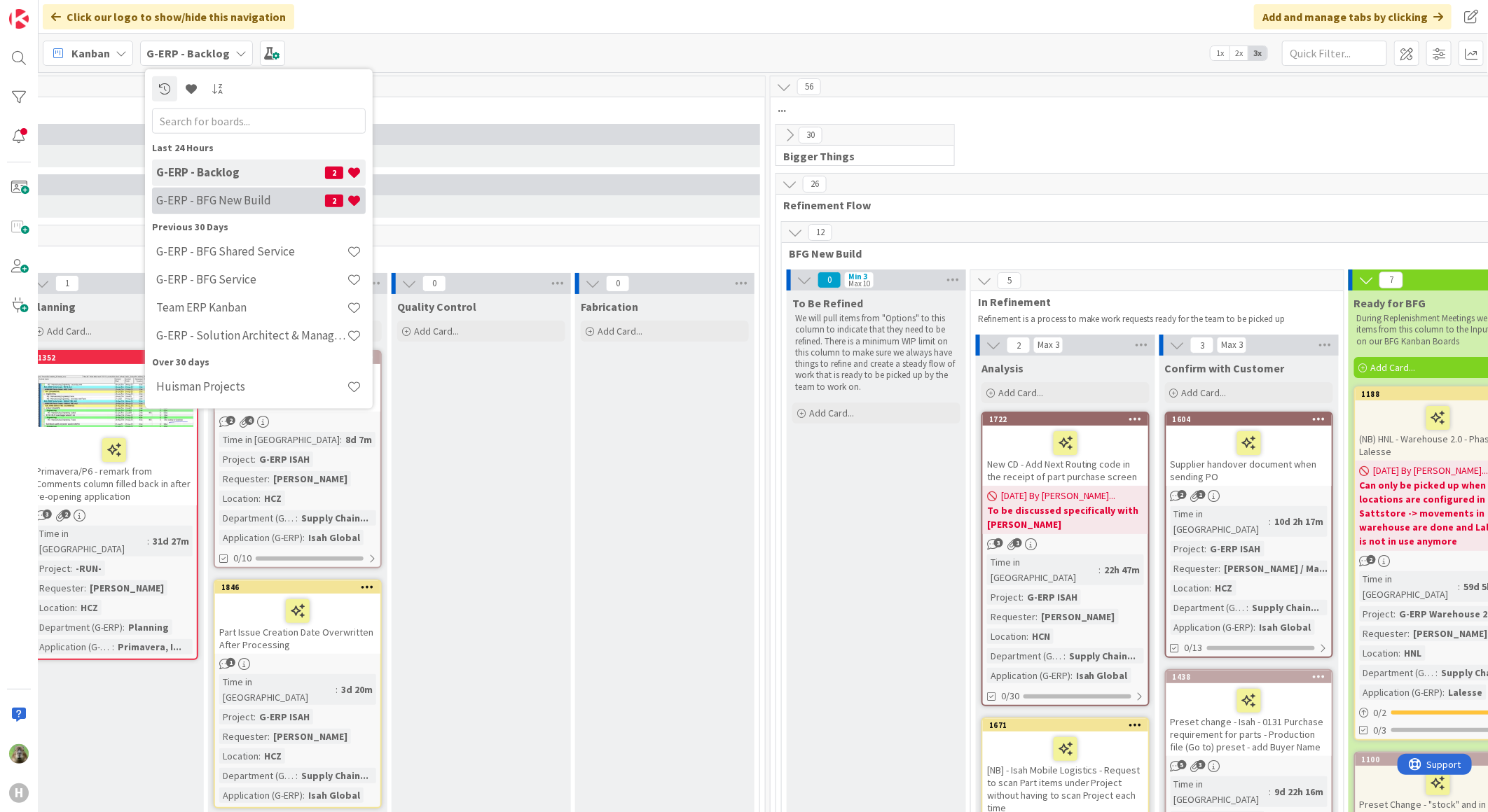
click at [249, 196] on h4 "G-ERP - BFG New Build" at bounding box center [240, 199] width 169 height 14
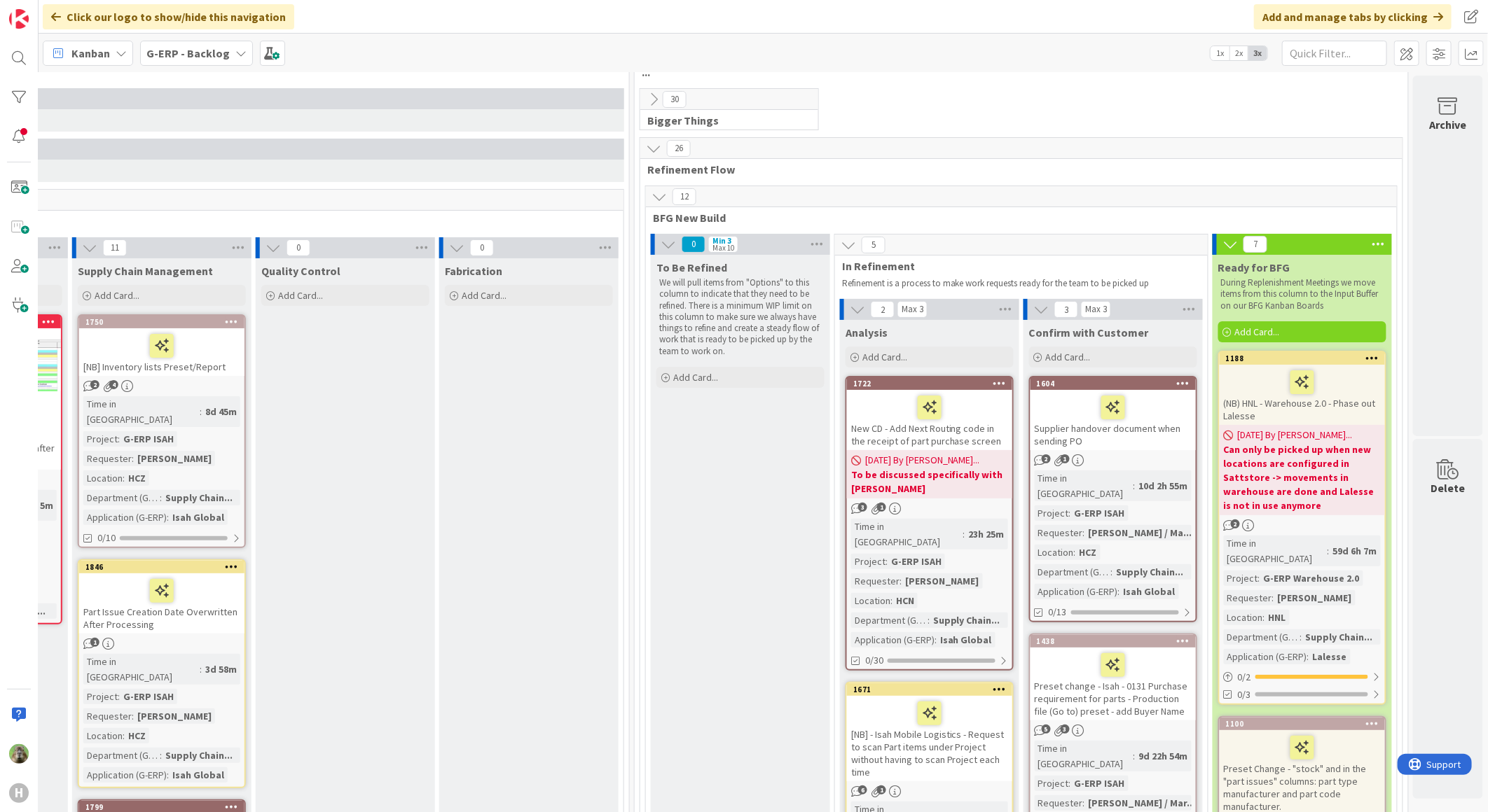
scroll to position [0, 773]
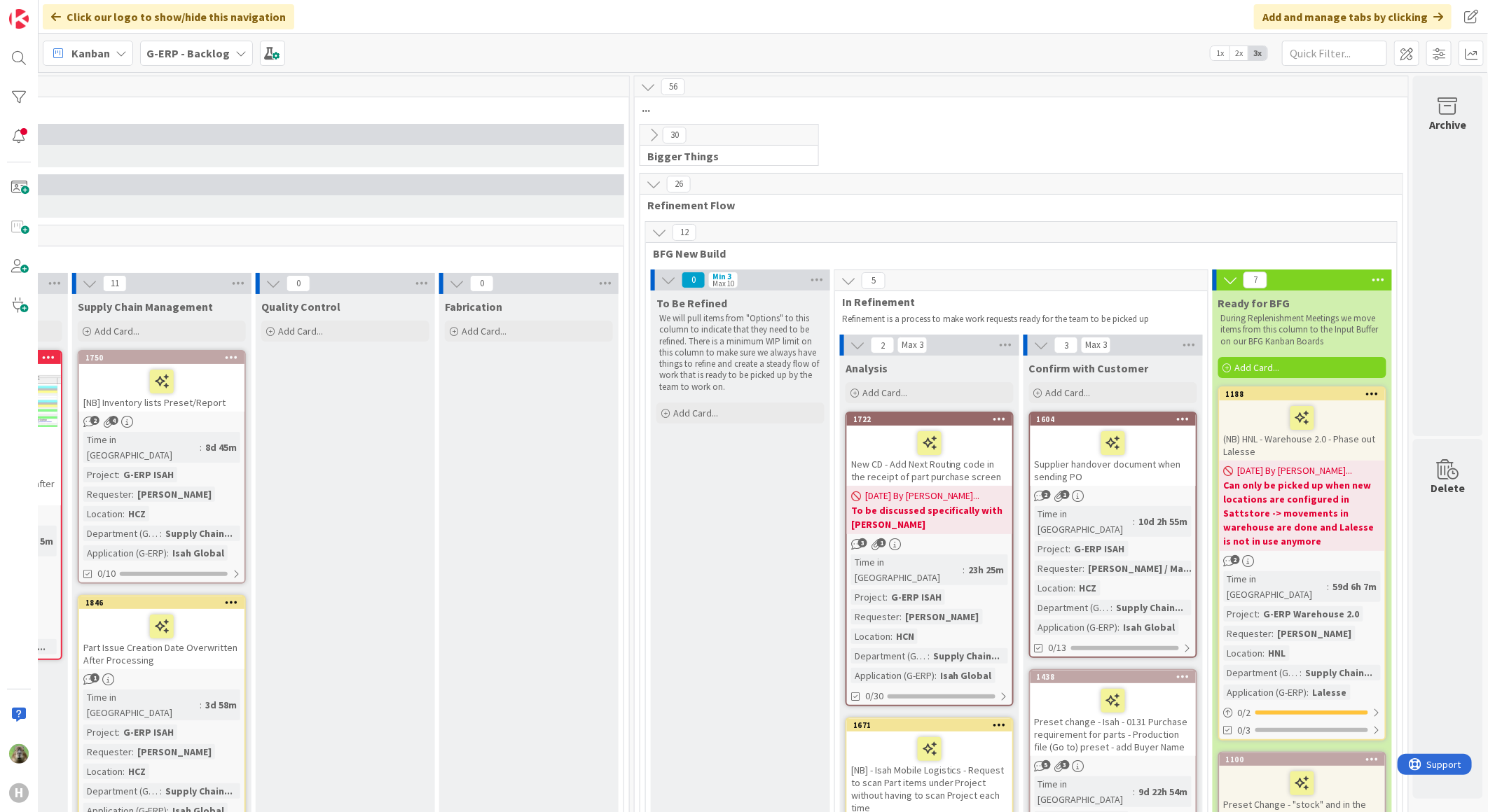
click at [185, 53] on b "G-ERP - Backlog" at bounding box center [188, 53] width 84 height 14
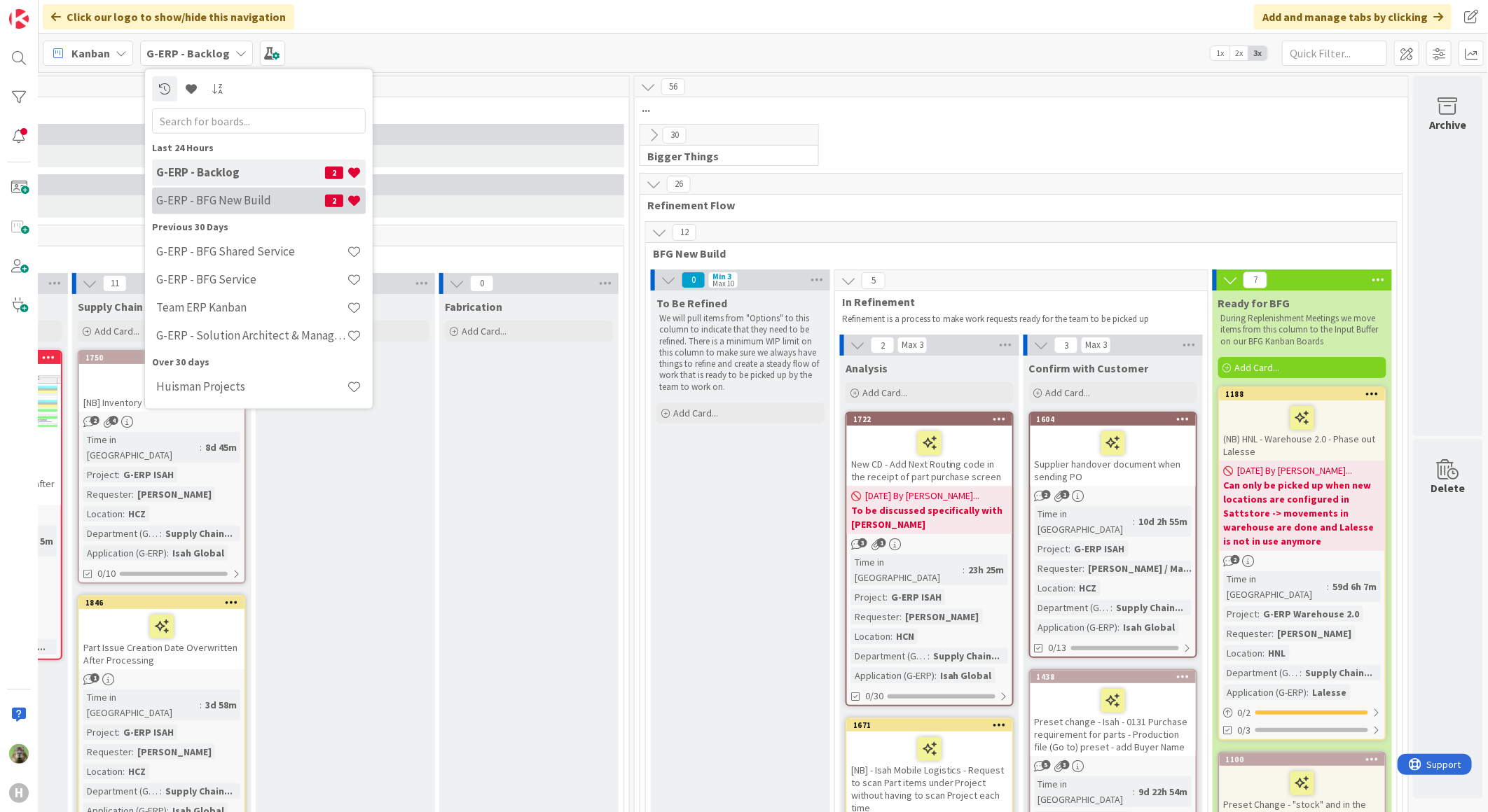
click at [225, 197] on h4 "G-ERP - BFG New Build" at bounding box center [240, 199] width 169 height 14
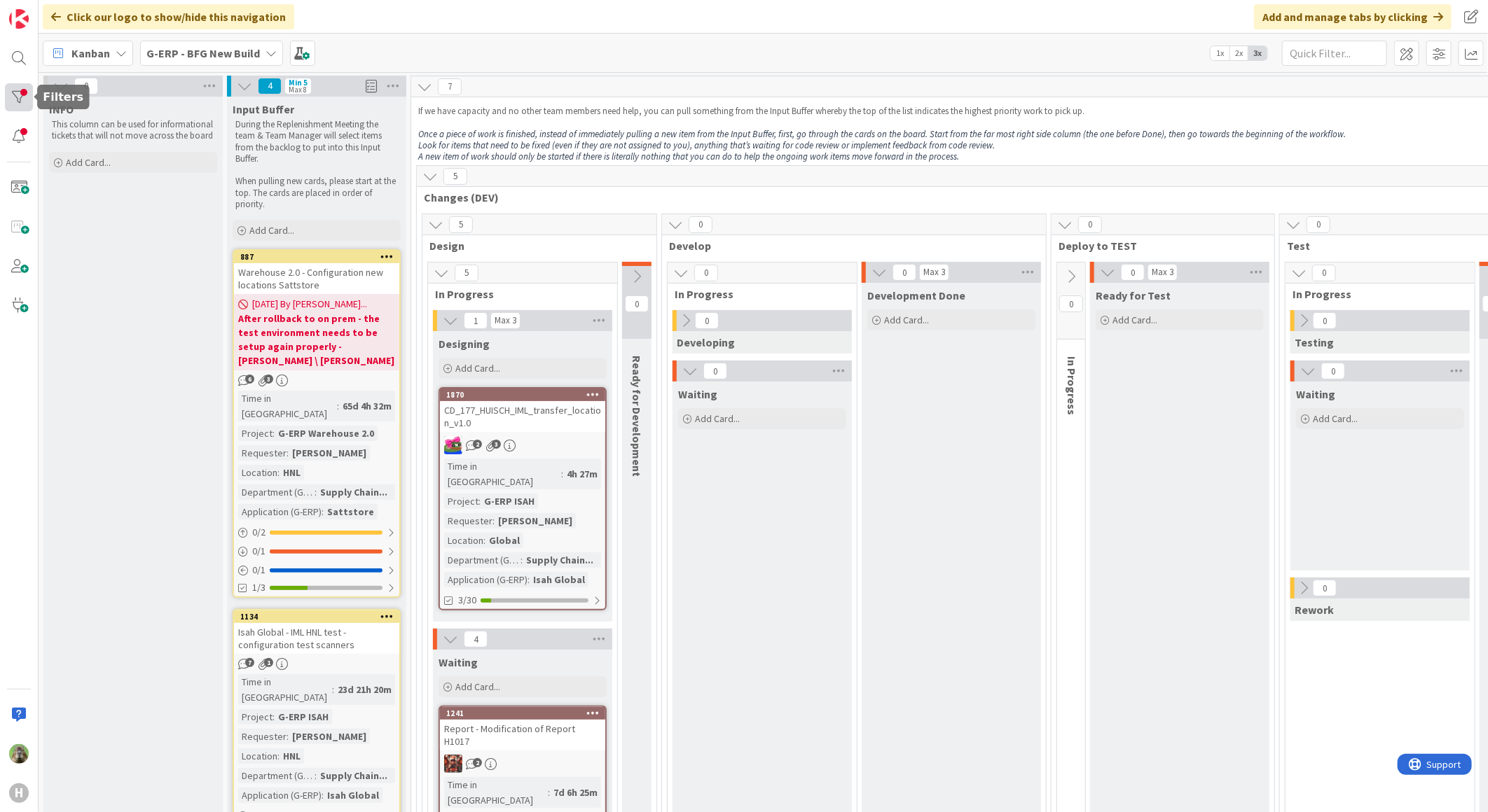
click at [20, 95] on div at bounding box center [18, 97] width 28 height 28
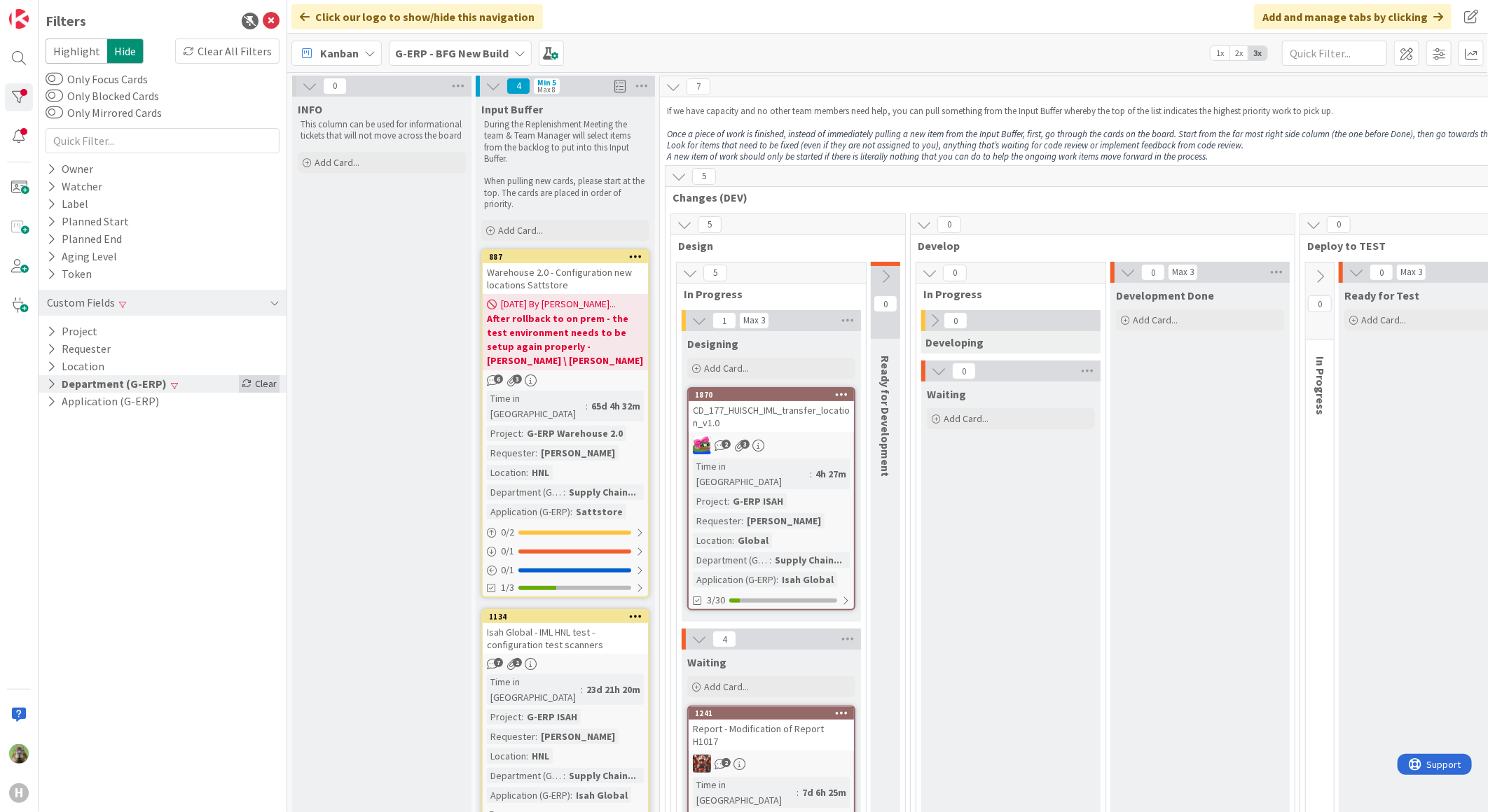
click at [264, 388] on div "Clear" at bounding box center [258, 384] width 41 height 17
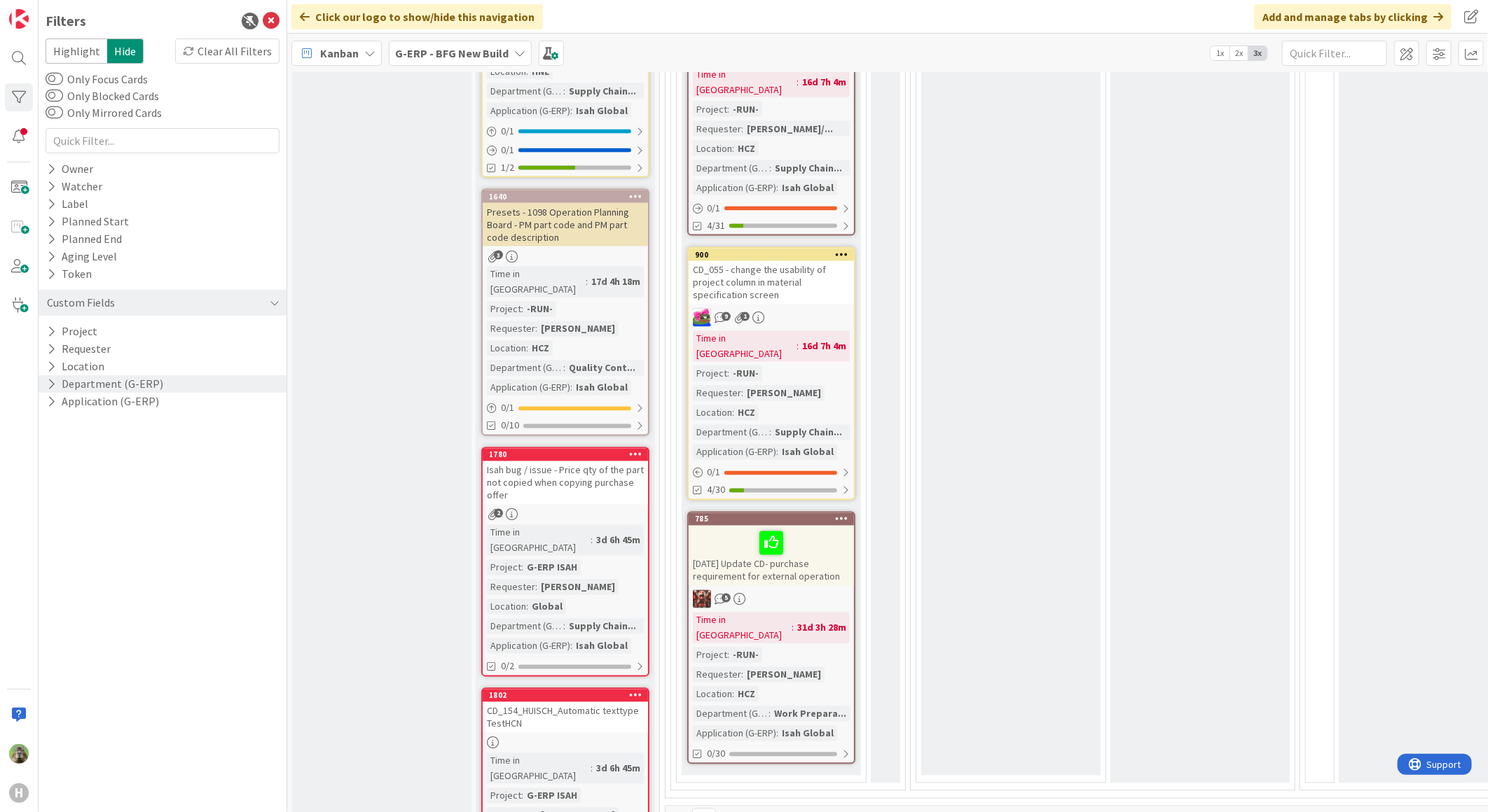
scroll to position [1711, 0]
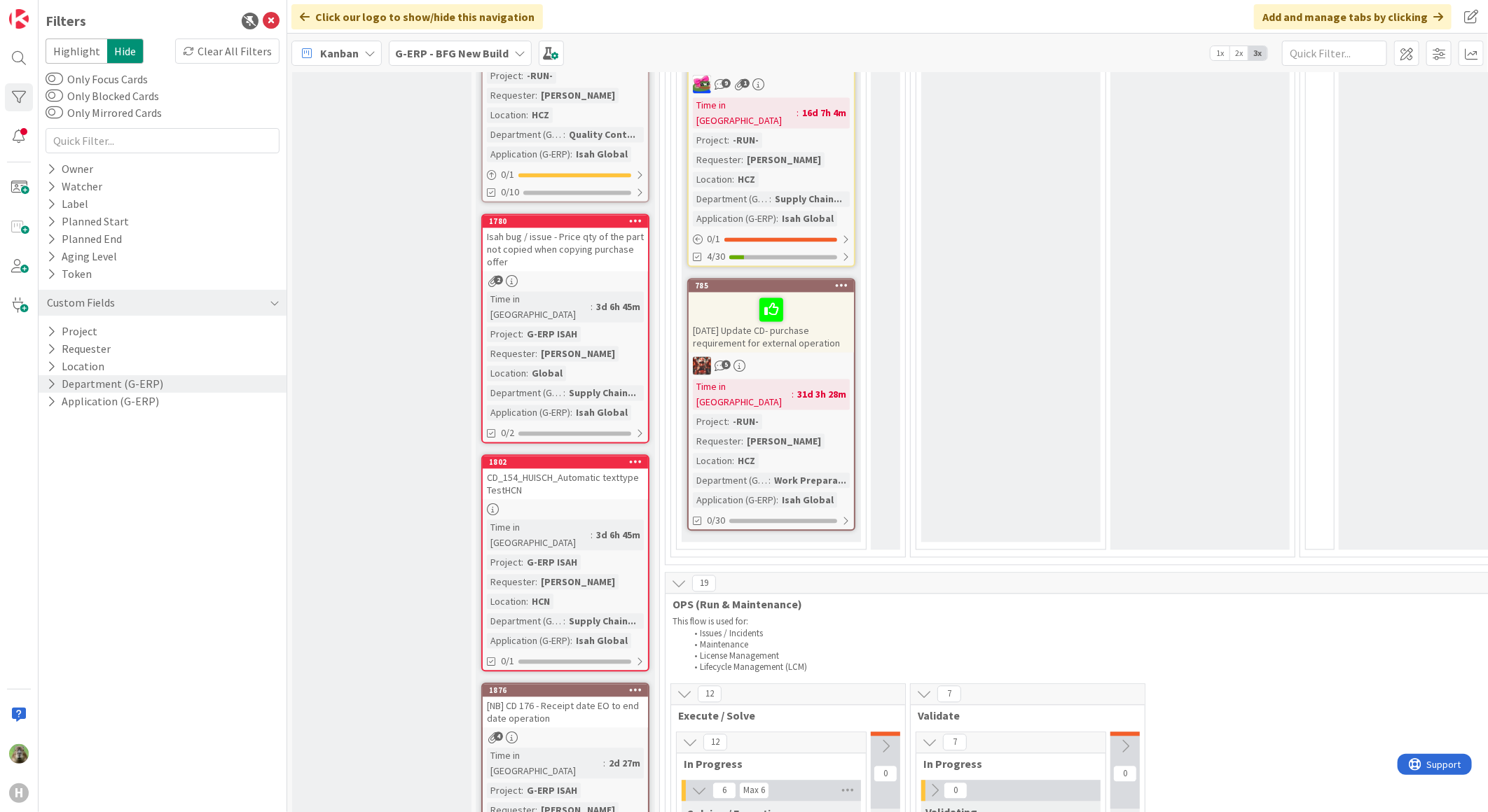
click at [267, 22] on icon at bounding box center [271, 21] width 17 height 17
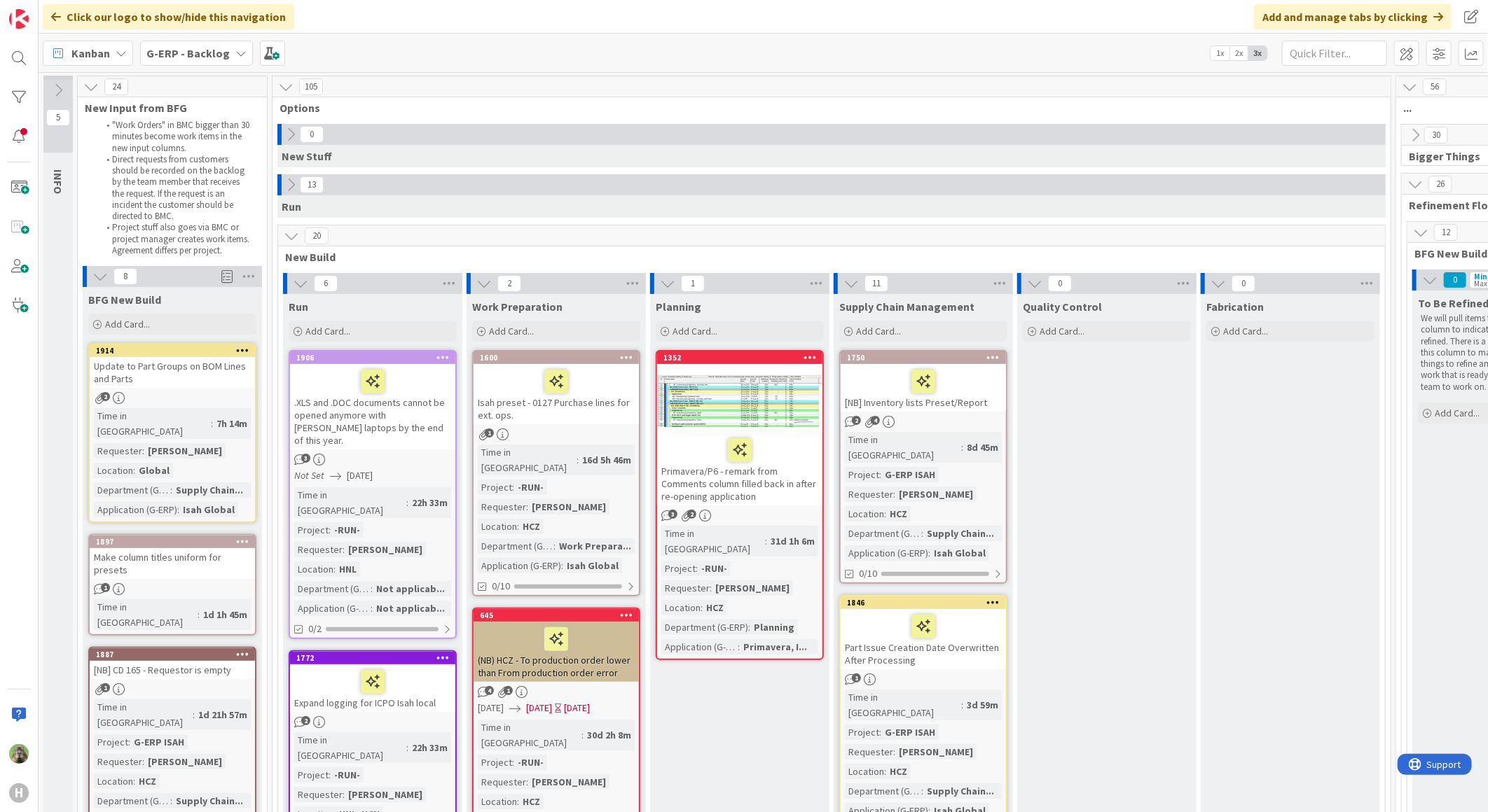
click at [289, 184] on icon at bounding box center [291, 185] width 15 height 15
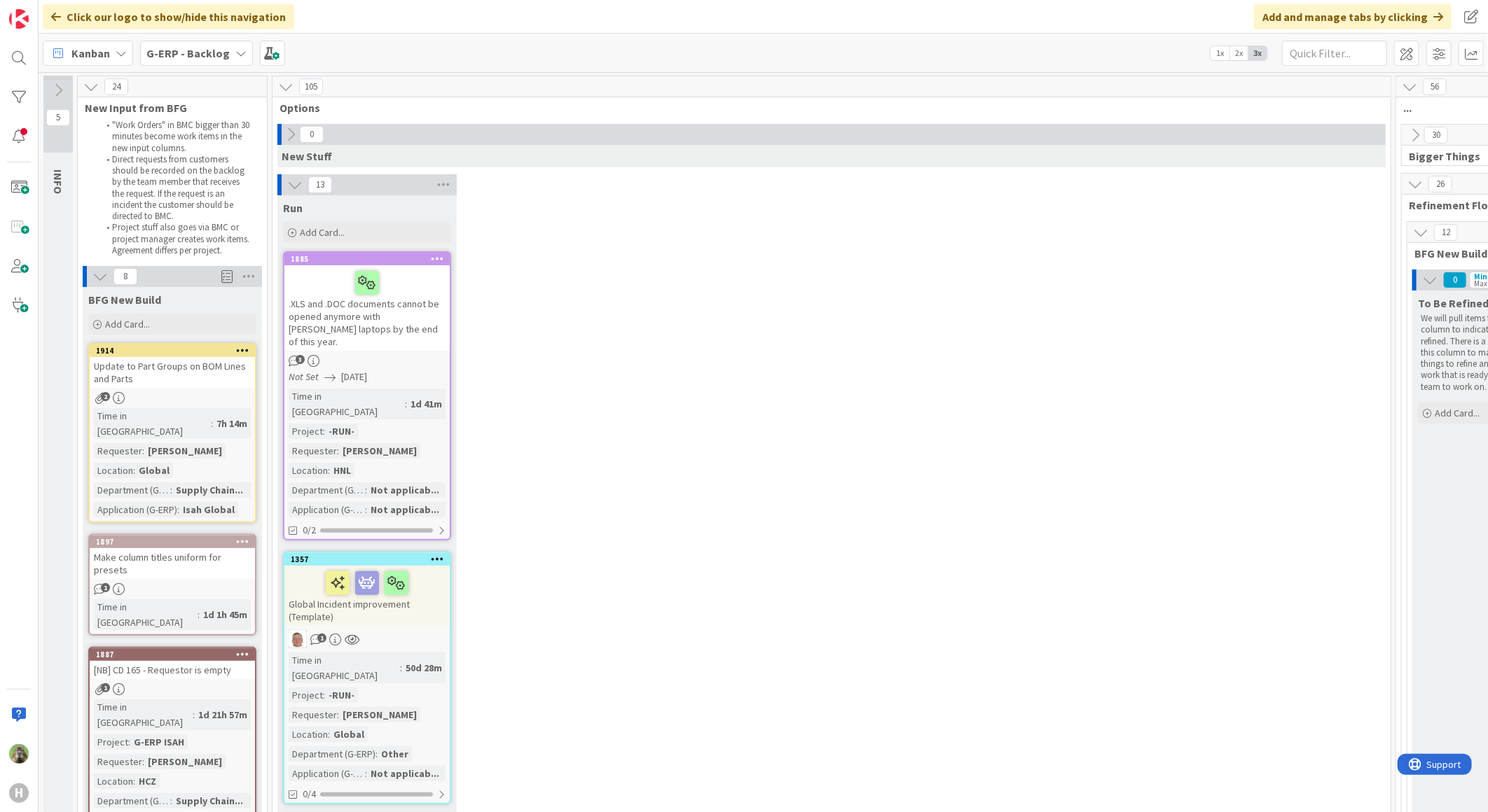
click at [289, 184] on icon at bounding box center [295, 185] width 15 height 15
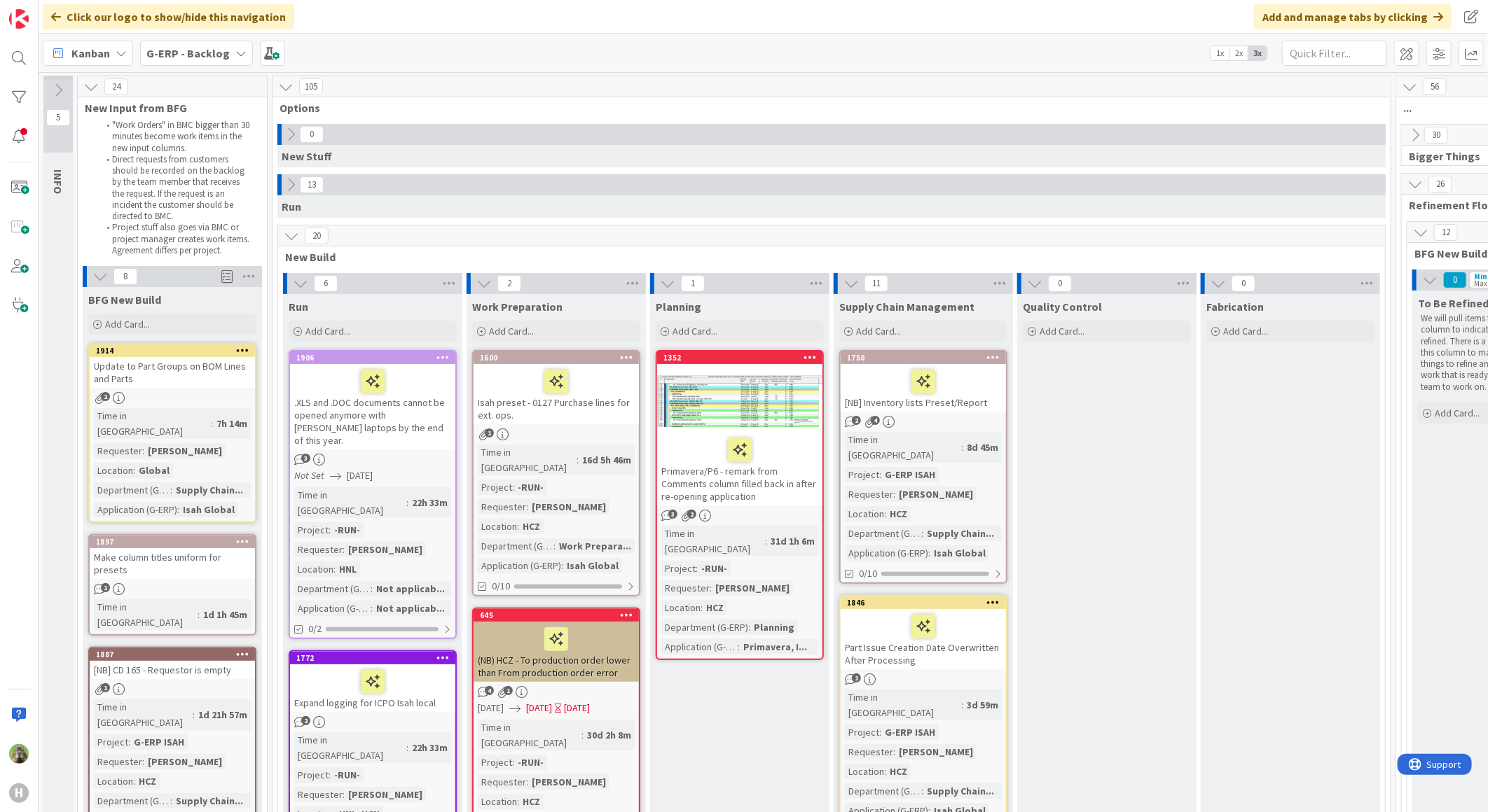
click at [293, 236] on icon at bounding box center [292, 236] width 15 height 15
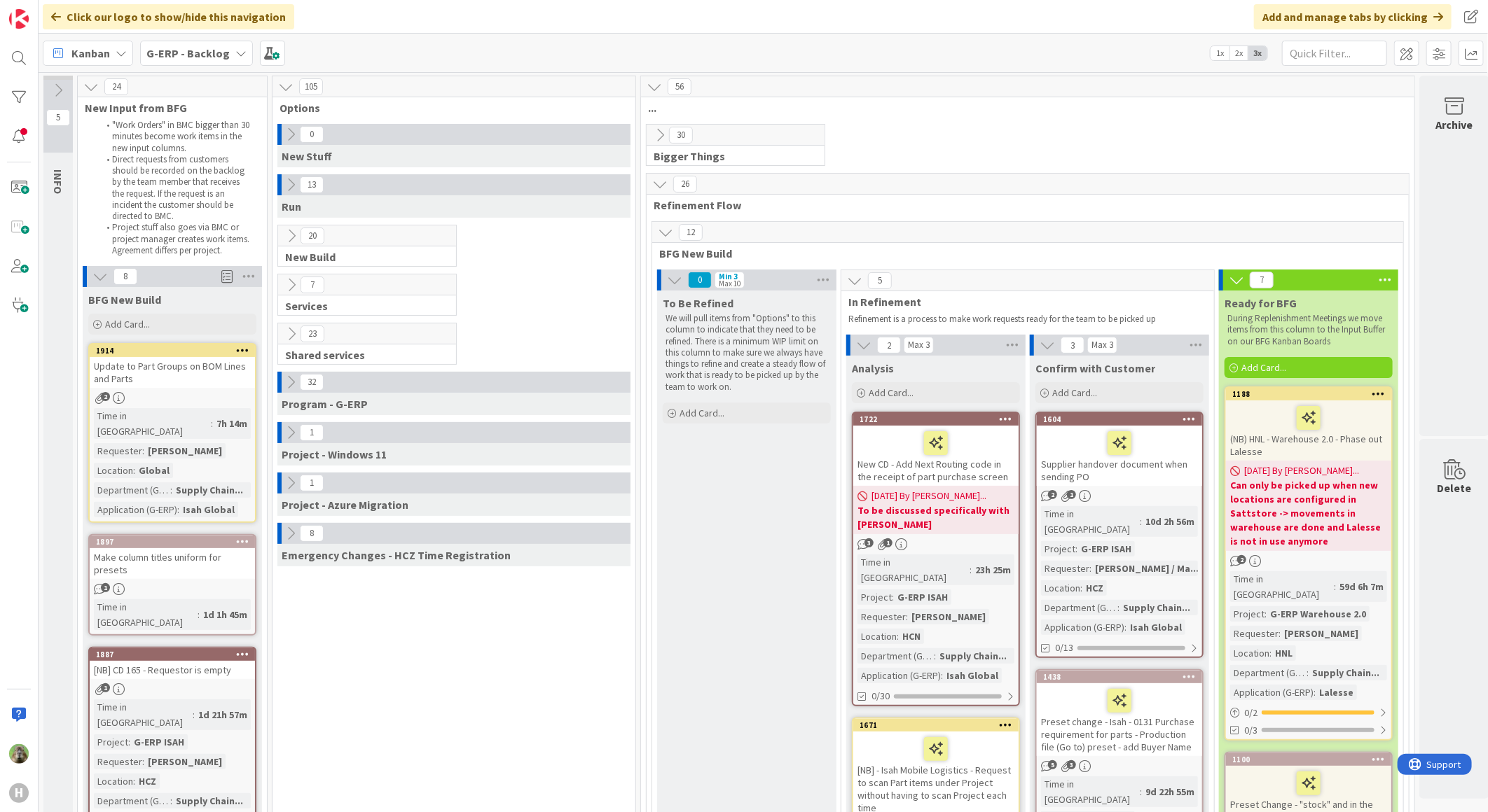
click at [661, 140] on icon at bounding box center [659, 135] width 15 height 15
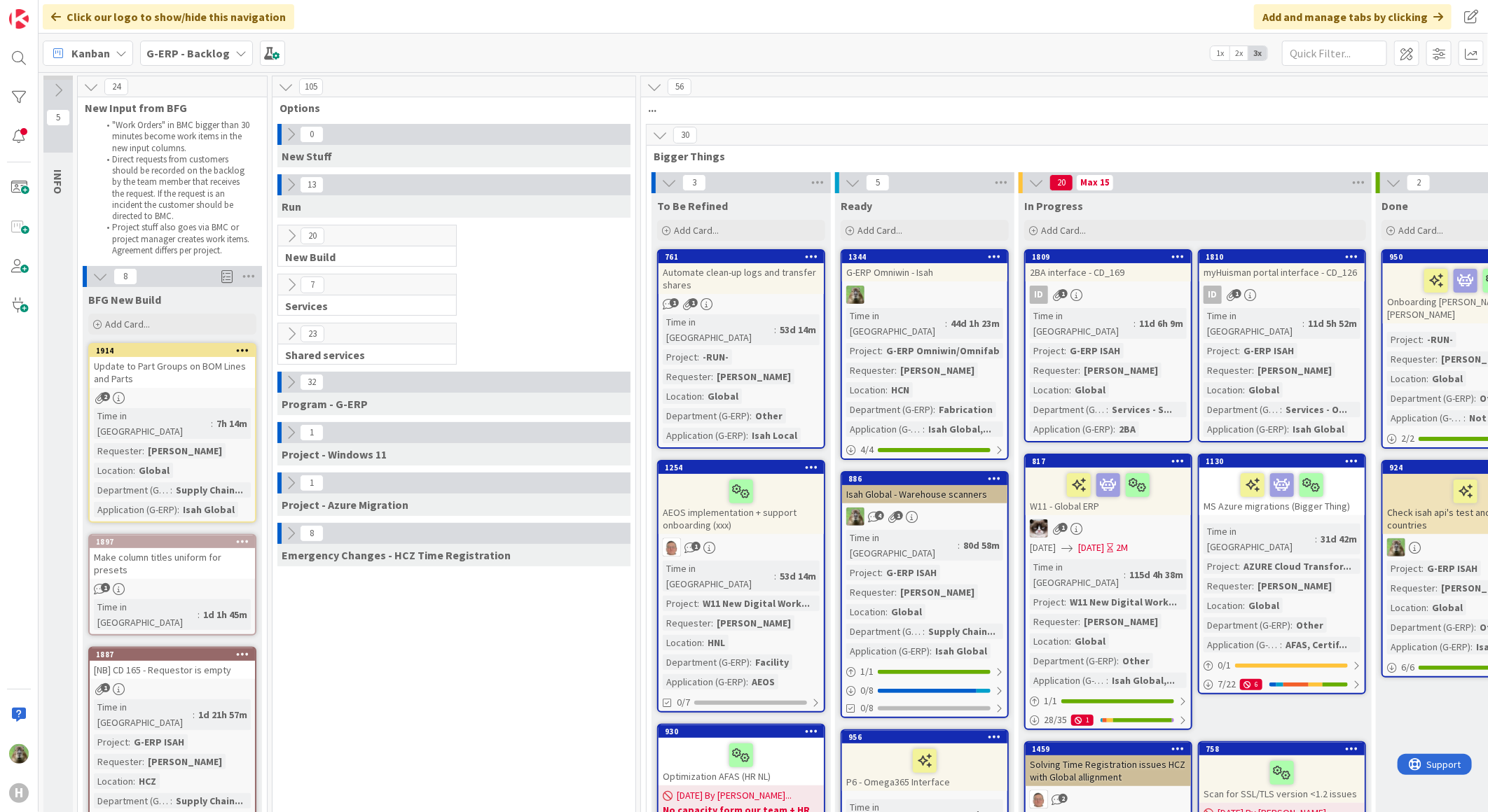
click at [296, 235] on icon at bounding box center [292, 236] width 15 height 15
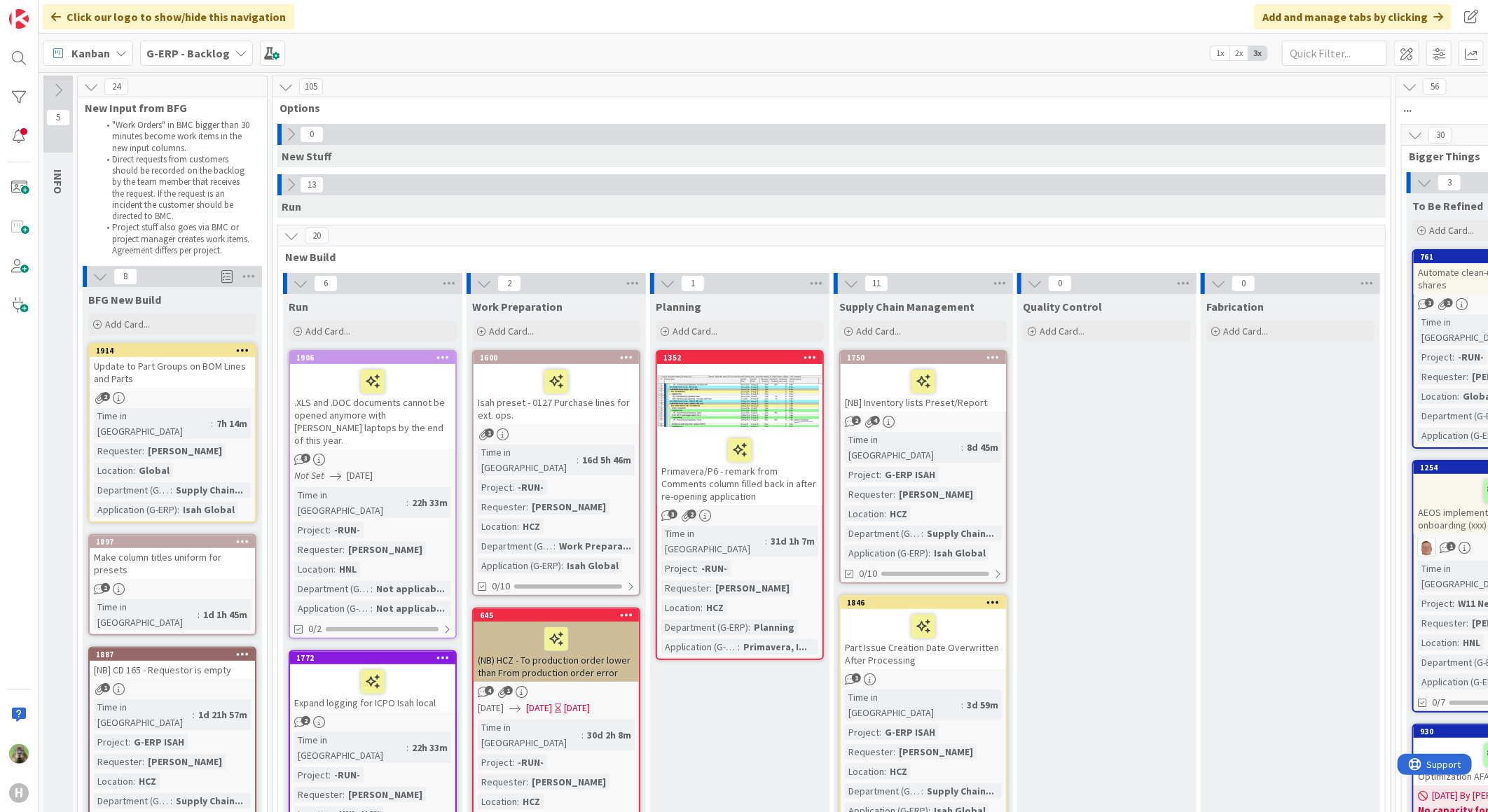
click at [296, 228] on icon at bounding box center [292, 236] width 15 height 15
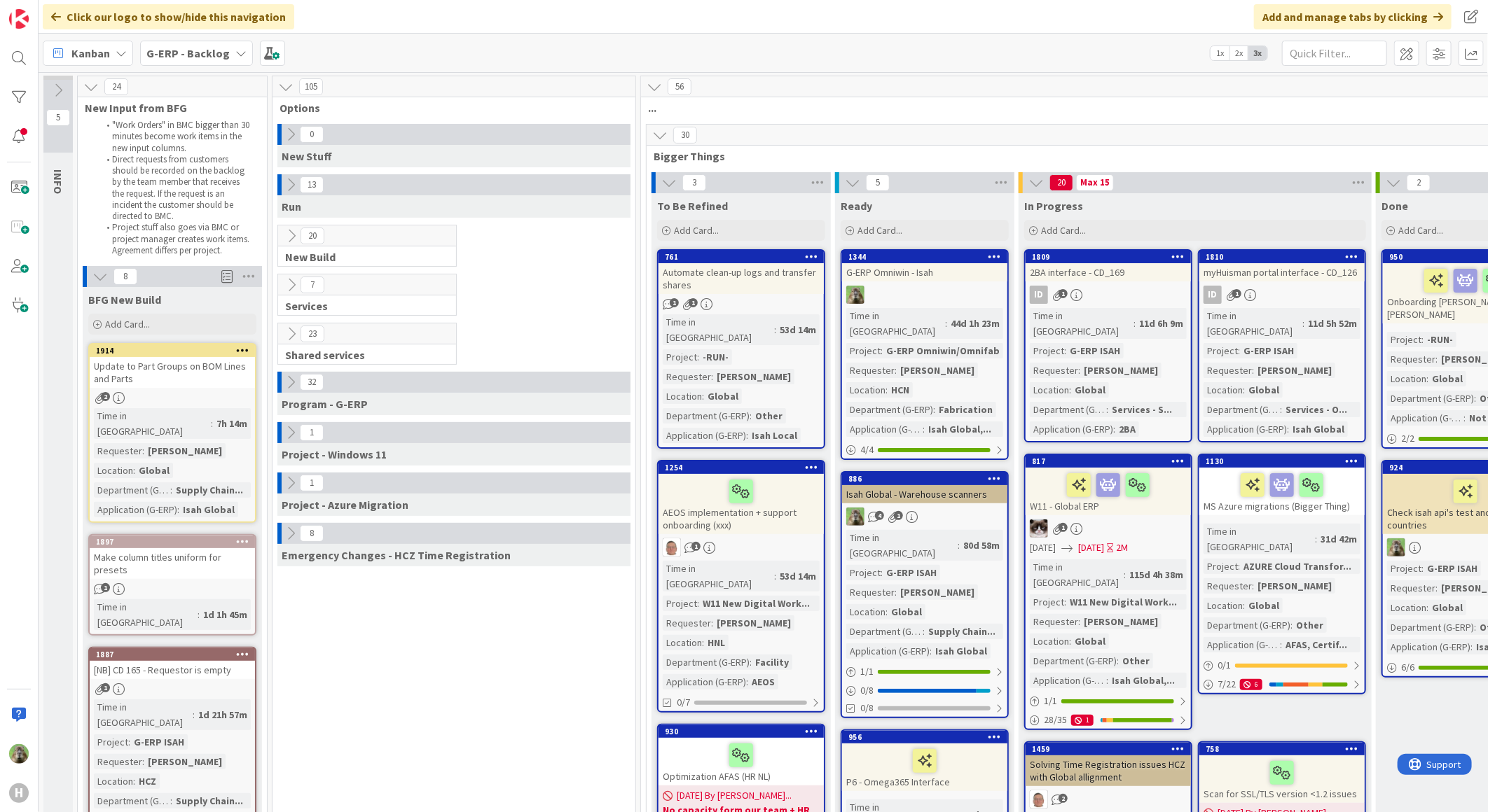
click at [1027, 110] on span "..." at bounding box center [1097, 107] width 900 height 14
click at [222, 61] on div "G-ERP - Backlog" at bounding box center [196, 53] width 113 height 26
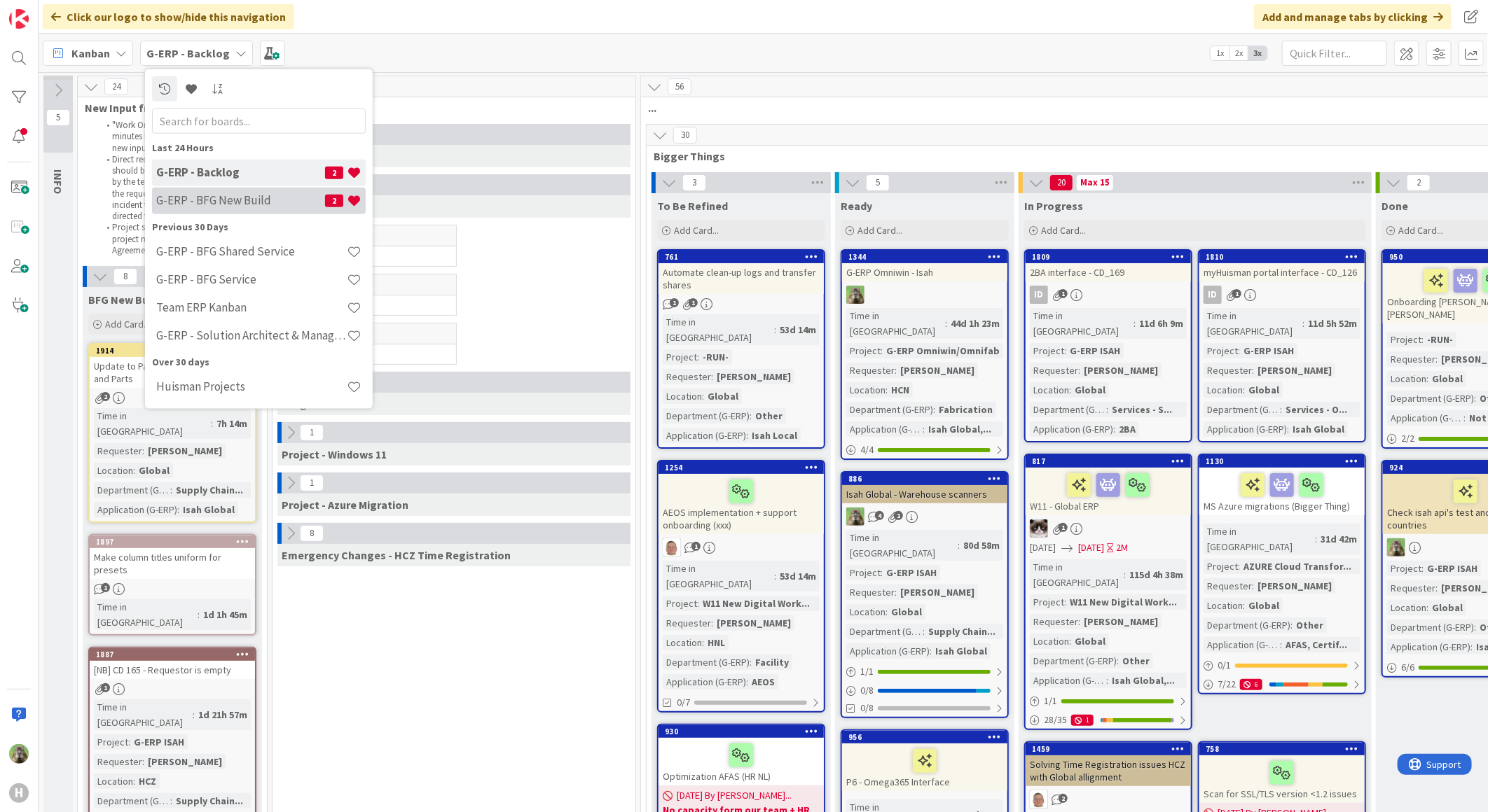
click at [277, 208] on div "G-ERP - BFG New Build 2" at bounding box center [258, 200] width 214 height 27
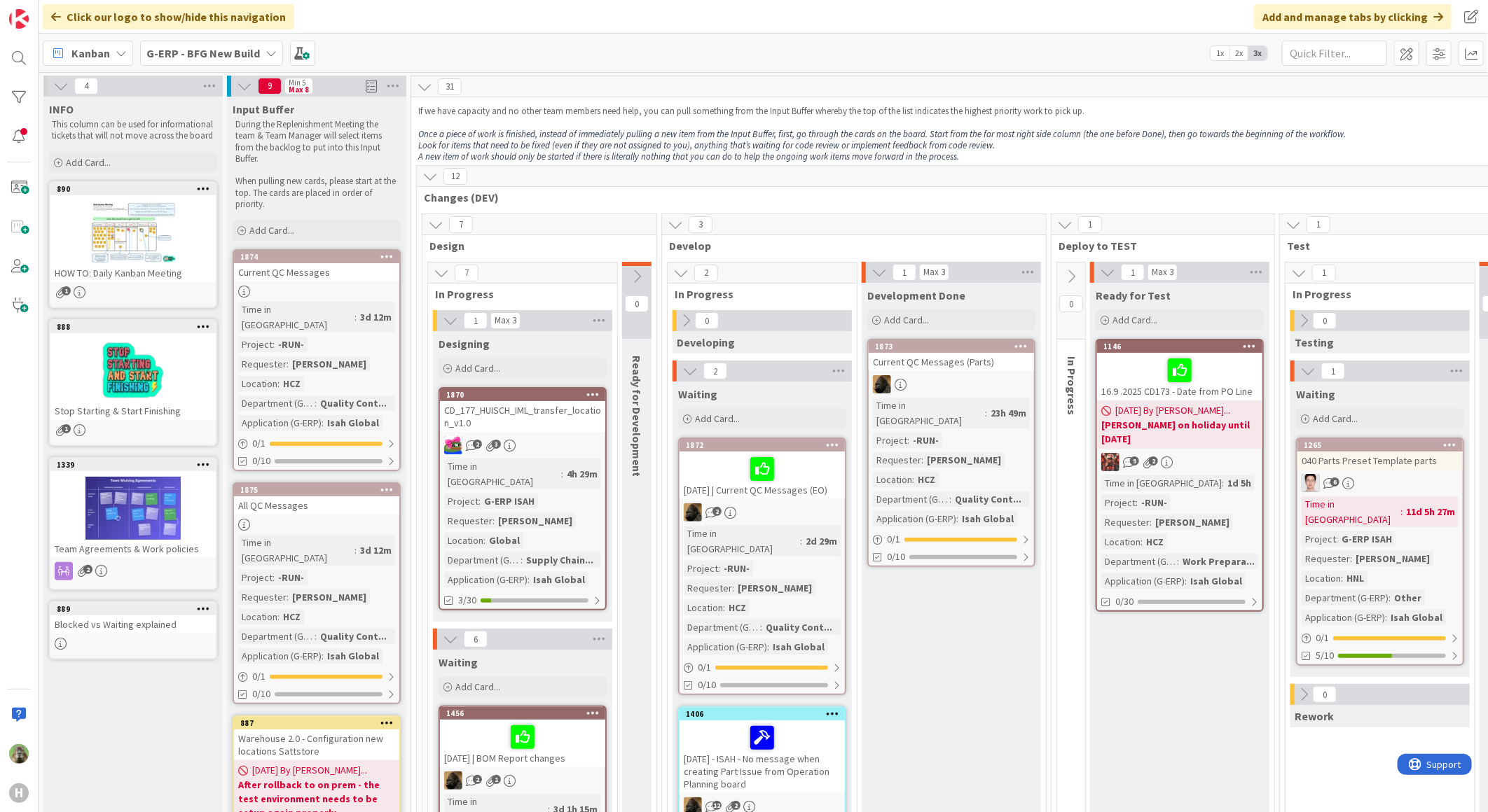
click at [203, 47] on b "G-ERP - BFG New Build" at bounding box center [202, 53] width 113 height 14
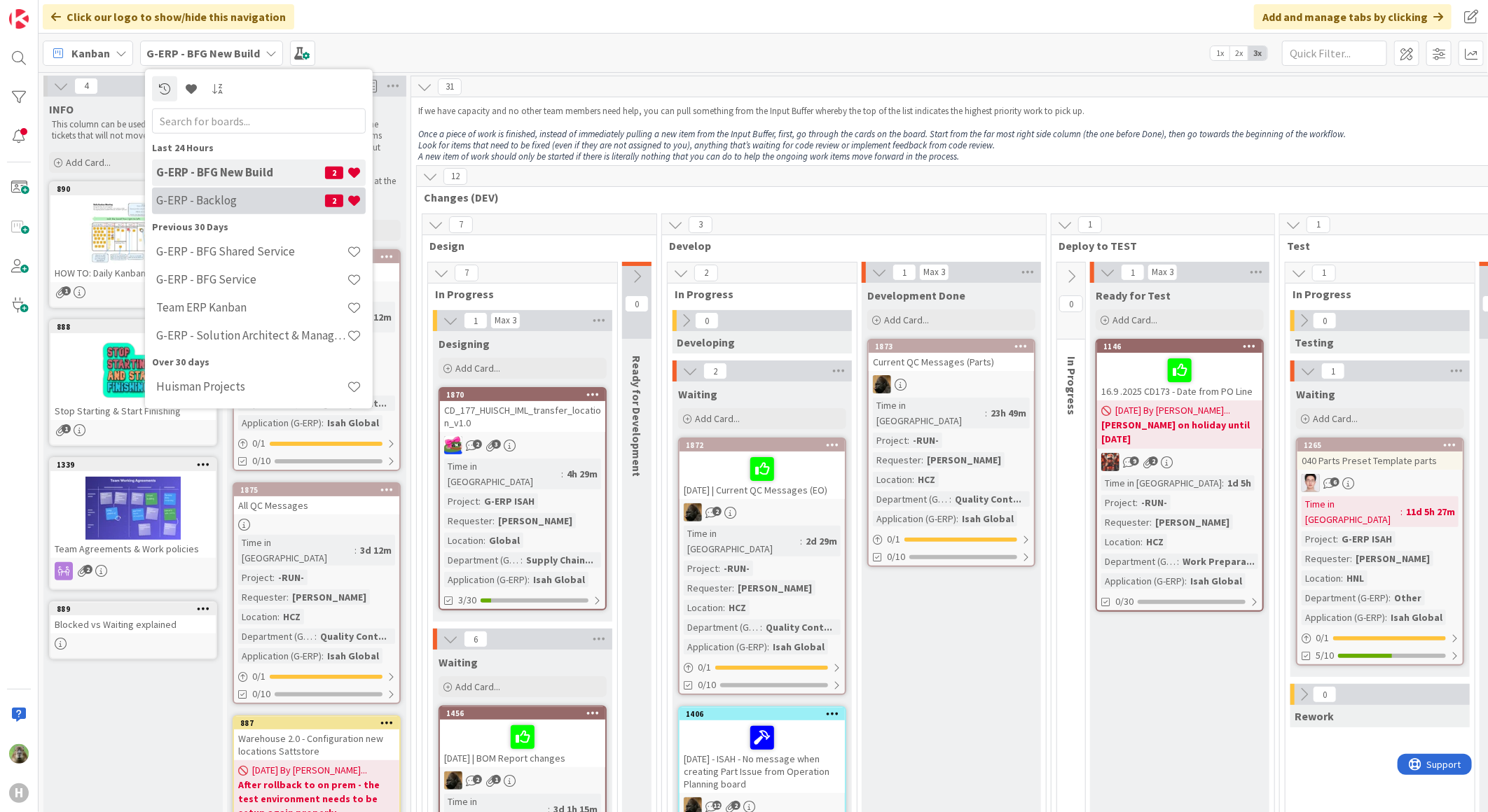
click at [262, 196] on h4 "G-ERP - Backlog" at bounding box center [240, 199] width 169 height 14
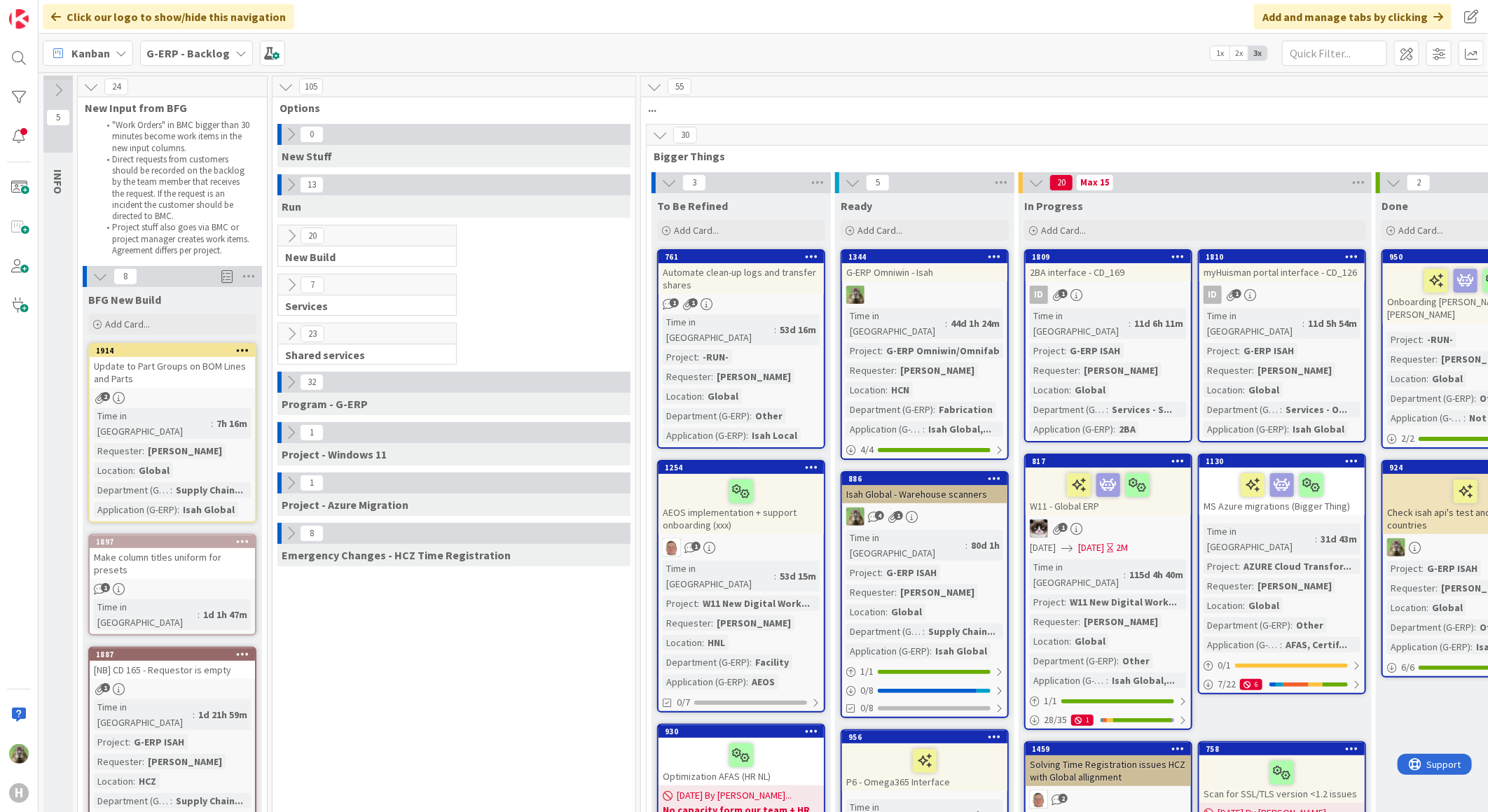
scroll to position [466, 0]
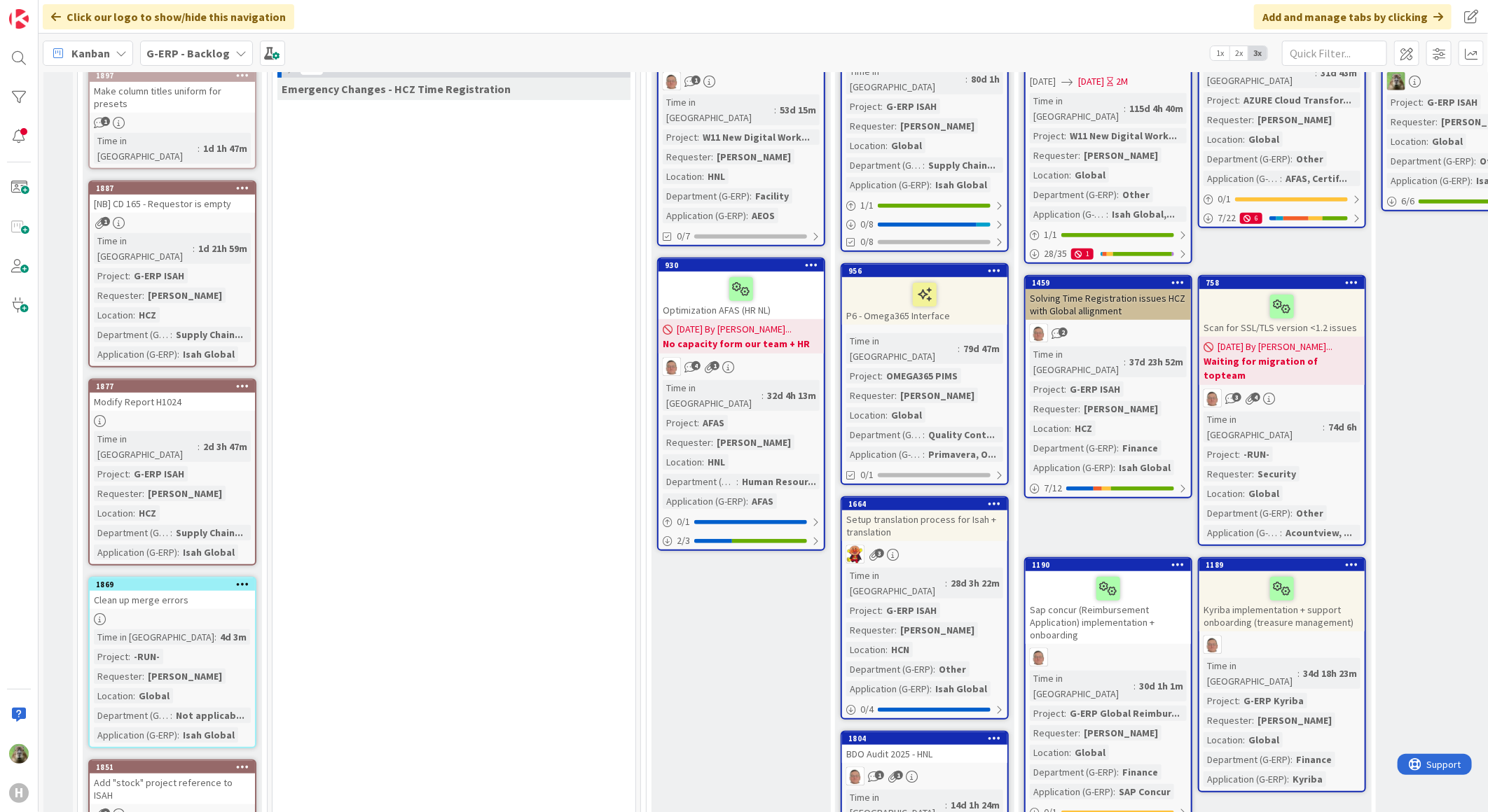
click at [937, 510] on div "Setup translation process for Isah + translation" at bounding box center [925, 525] width 165 height 30
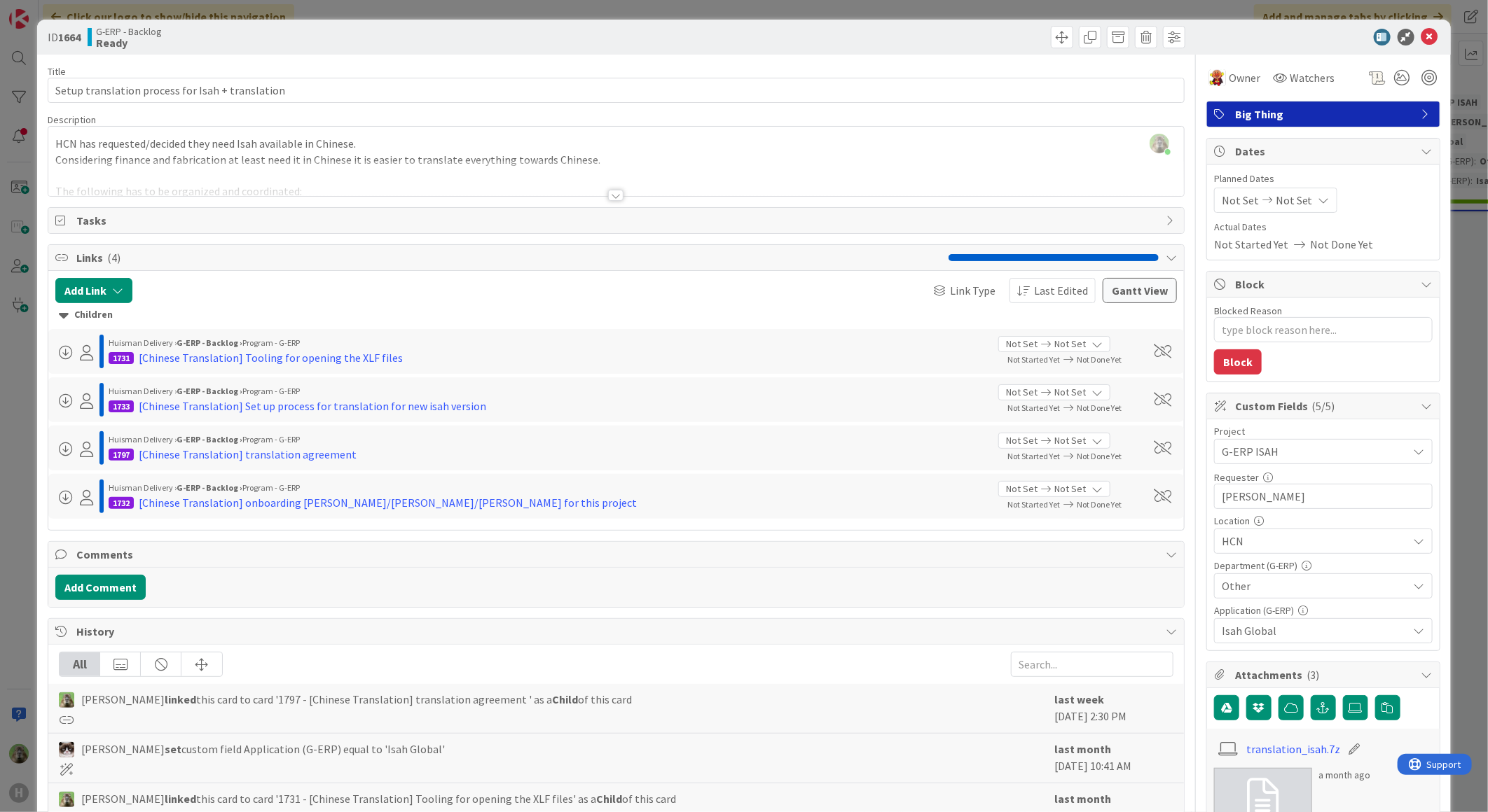
click at [608, 196] on div at bounding box center [616, 196] width 15 height 11
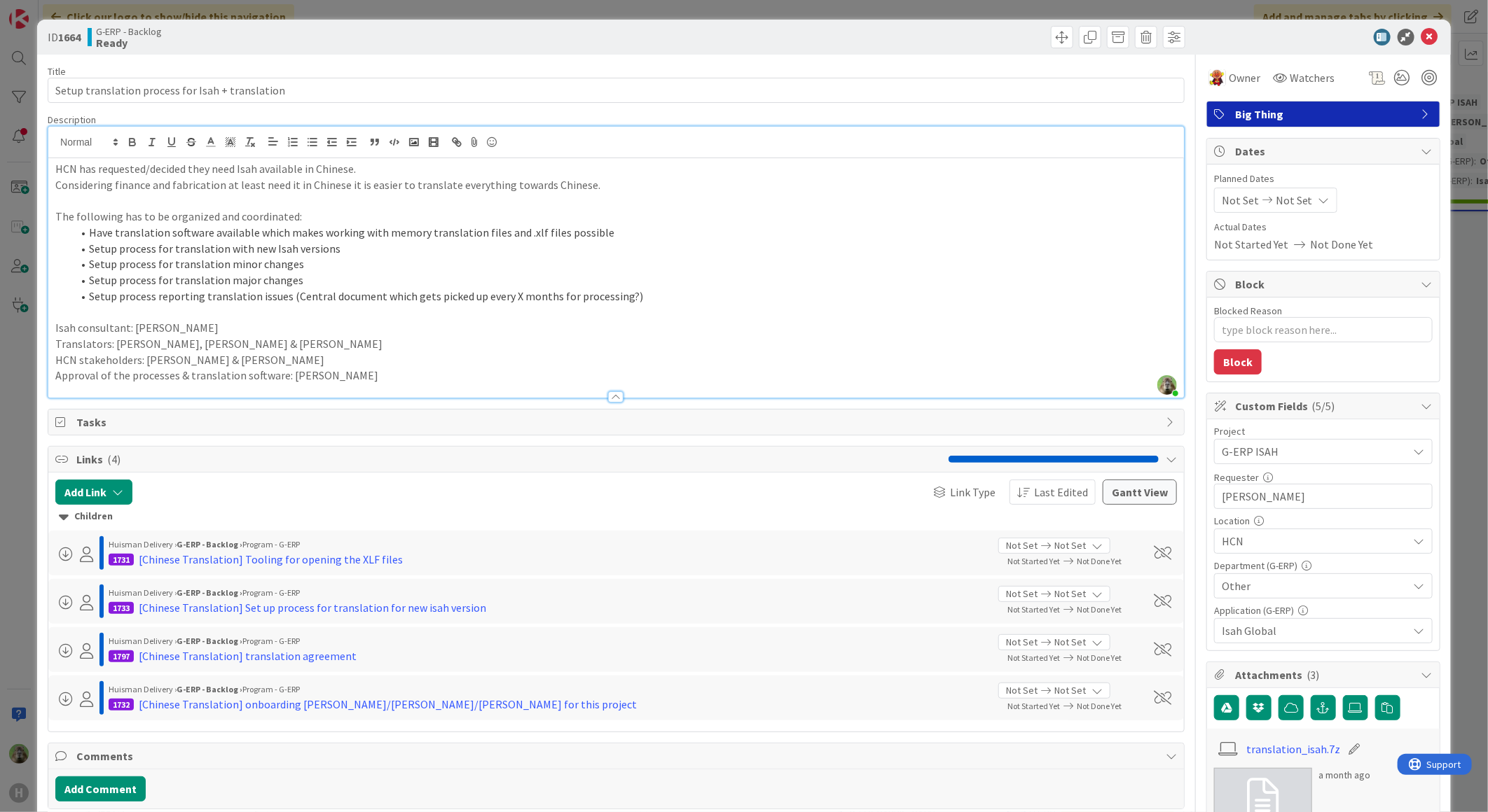
click at [23, 394] on div "ID 1664 G-ERP - Backlog Ready Title 48 / 128 Setup translation process for Isah…" at bounding box center [744, 406] width 1488 height 812
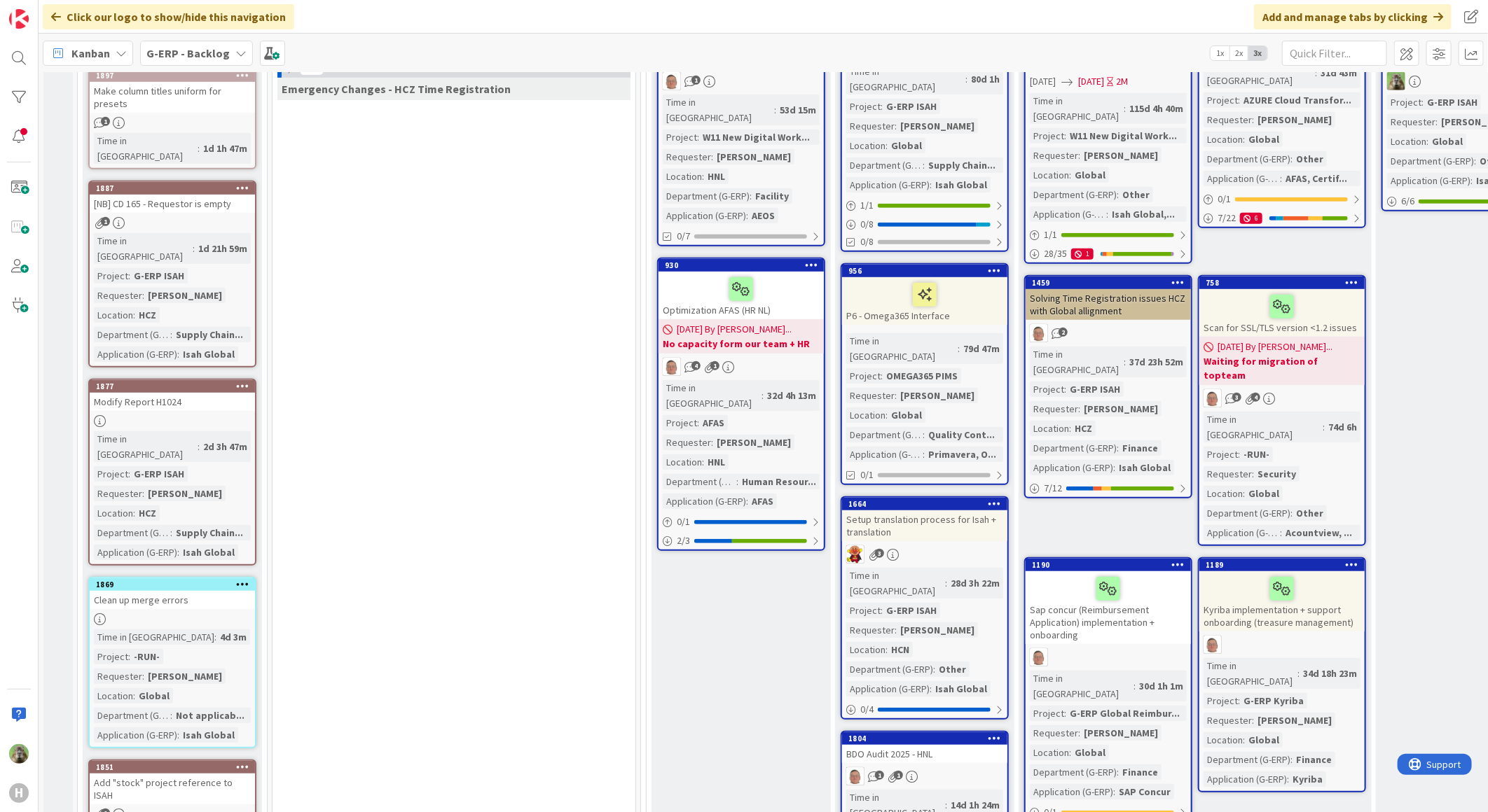
click at [940, 510] on div "Setup translation process for Isah + translation" at bounding box center [925, 525] width 165 height 30
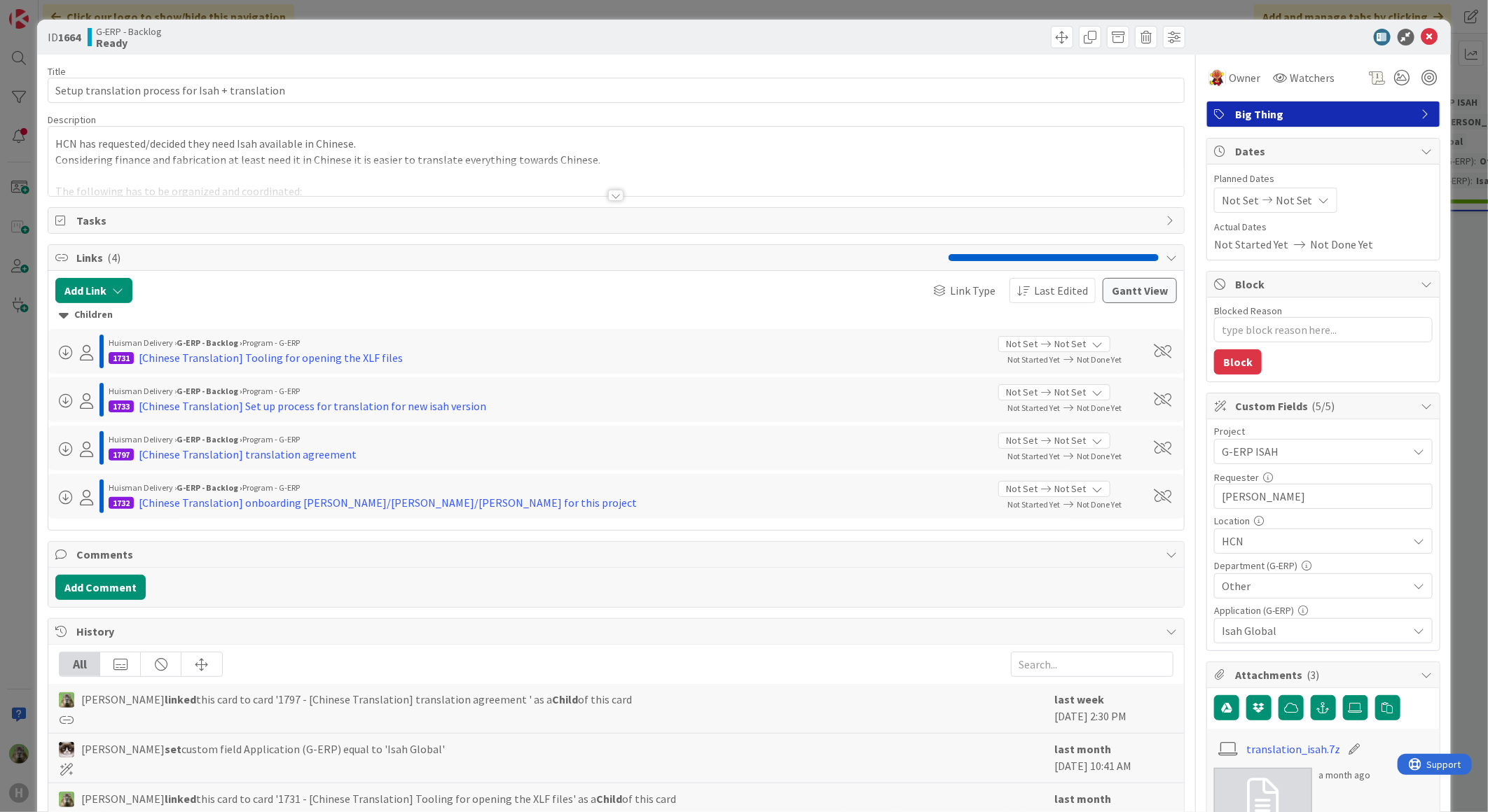
click at [408, 170] on div at bounding box center [616, 179] width 1135 height 36
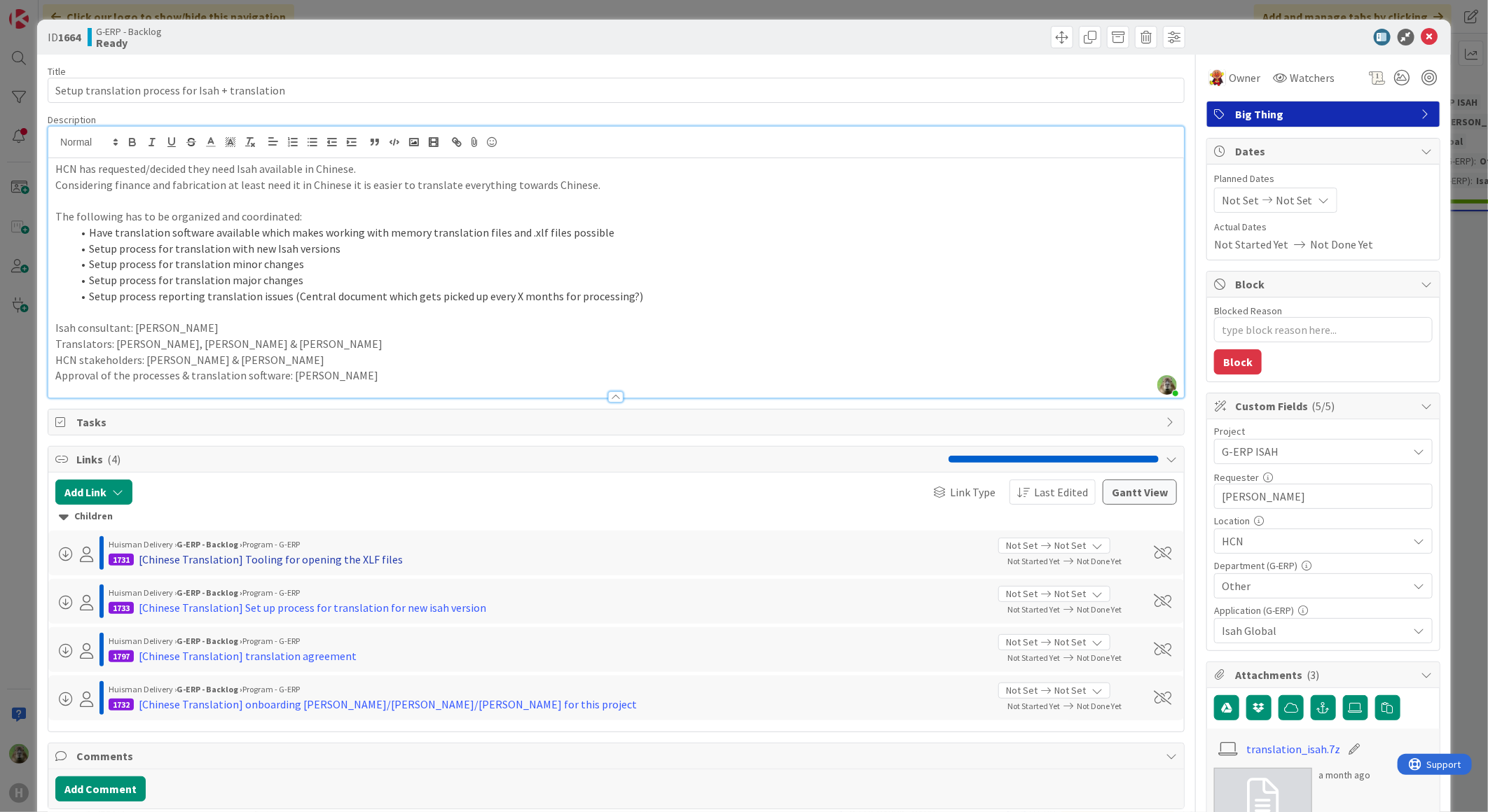
click at [309, 565] on div "[Chinese Translation] Tooling for opening the XLF files" at bounding box center [271, 559] width 264 height 17
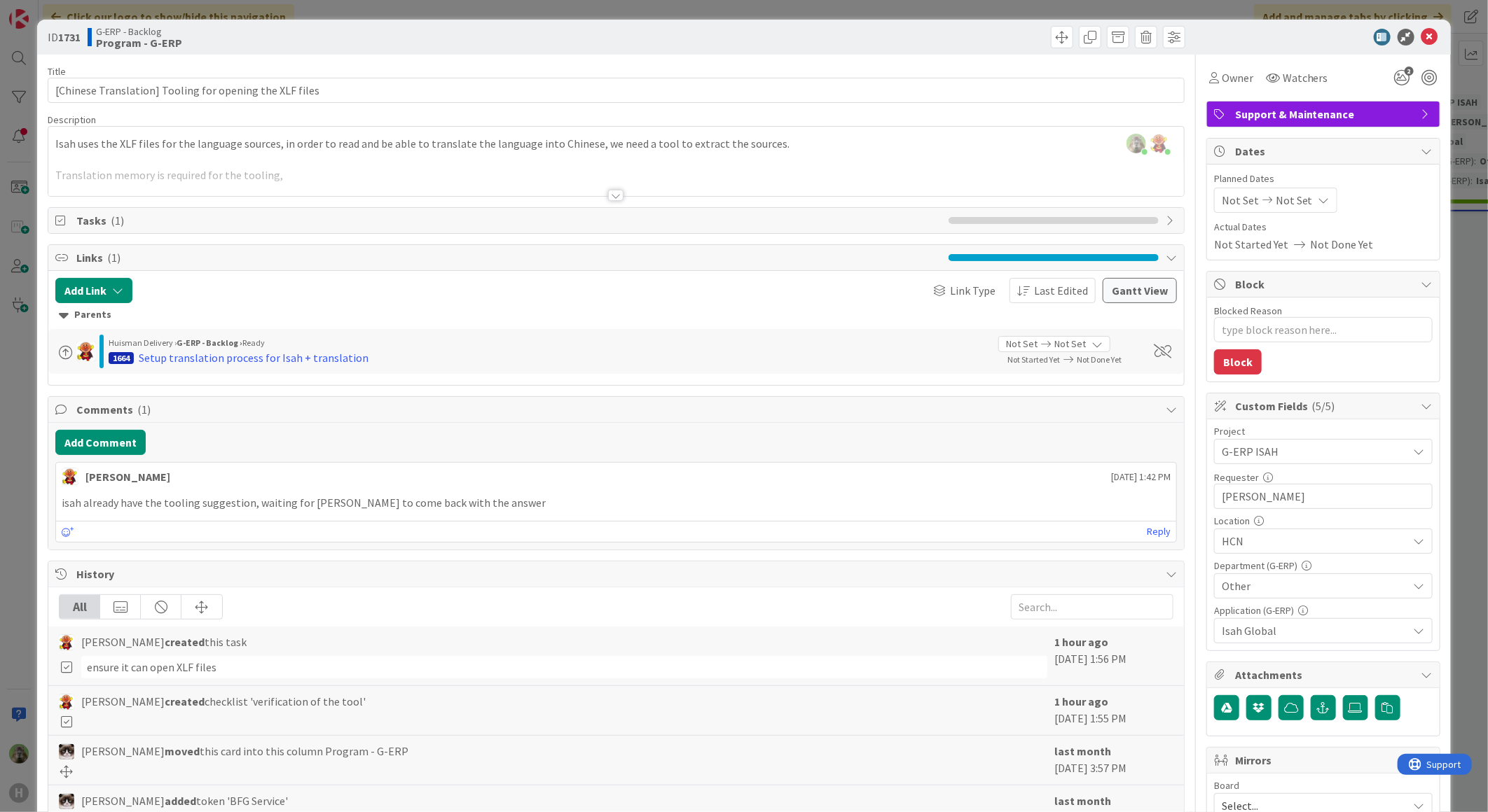
click at [486, 149] on div "Timothy Tjia just joined Lareina Cheng joined 1 hr 22 m ago Isah uses the XLF f…" at bounding box center [616, 161] width 1135 height 69
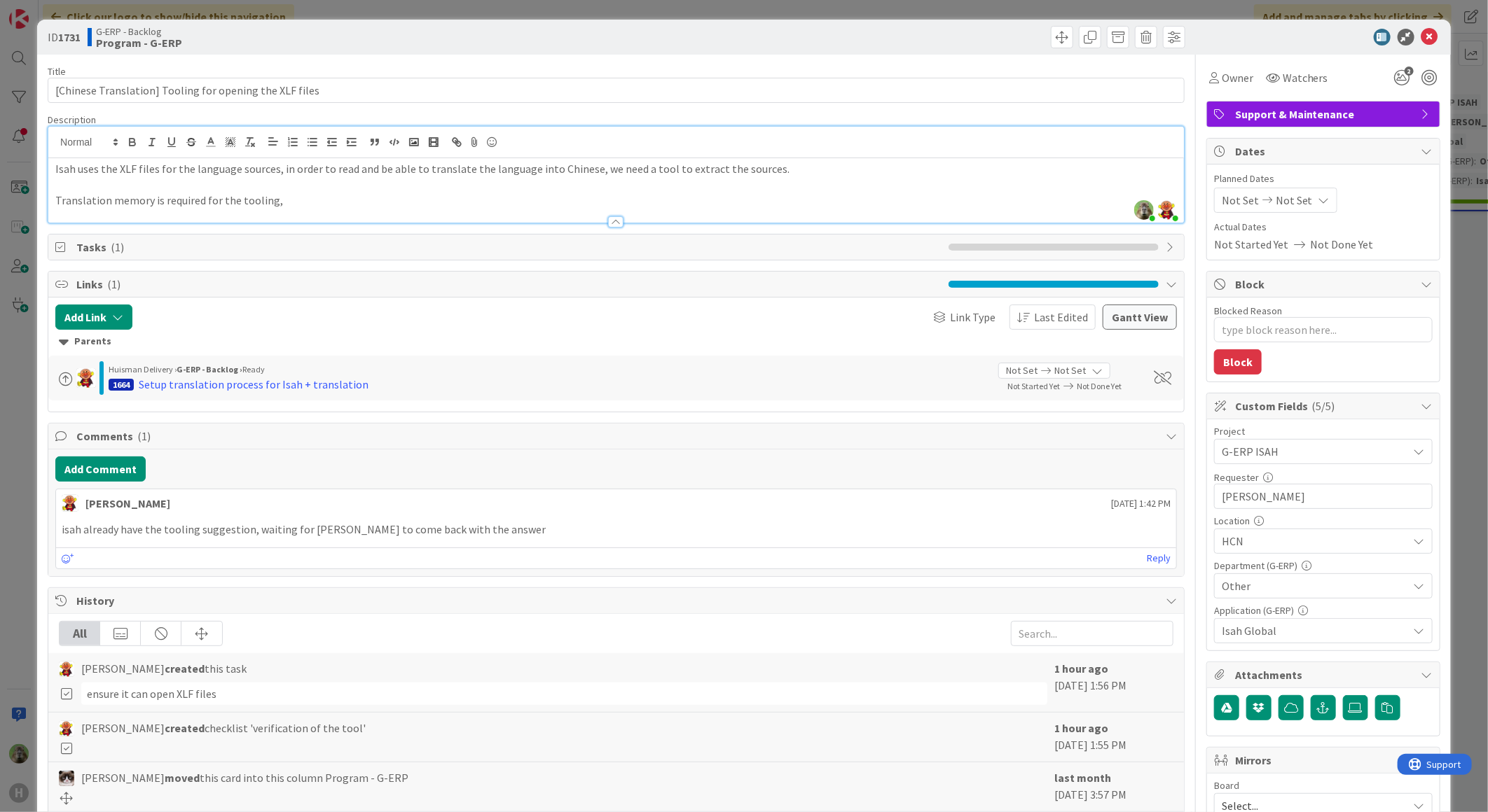
click at [23, 387] on div "ID 1731 G-ERP - Backlog Program - G-ERP Title 55 / 128 [Chinese Translation] To…" at bounding box center [744, 406] width 1488 height 812
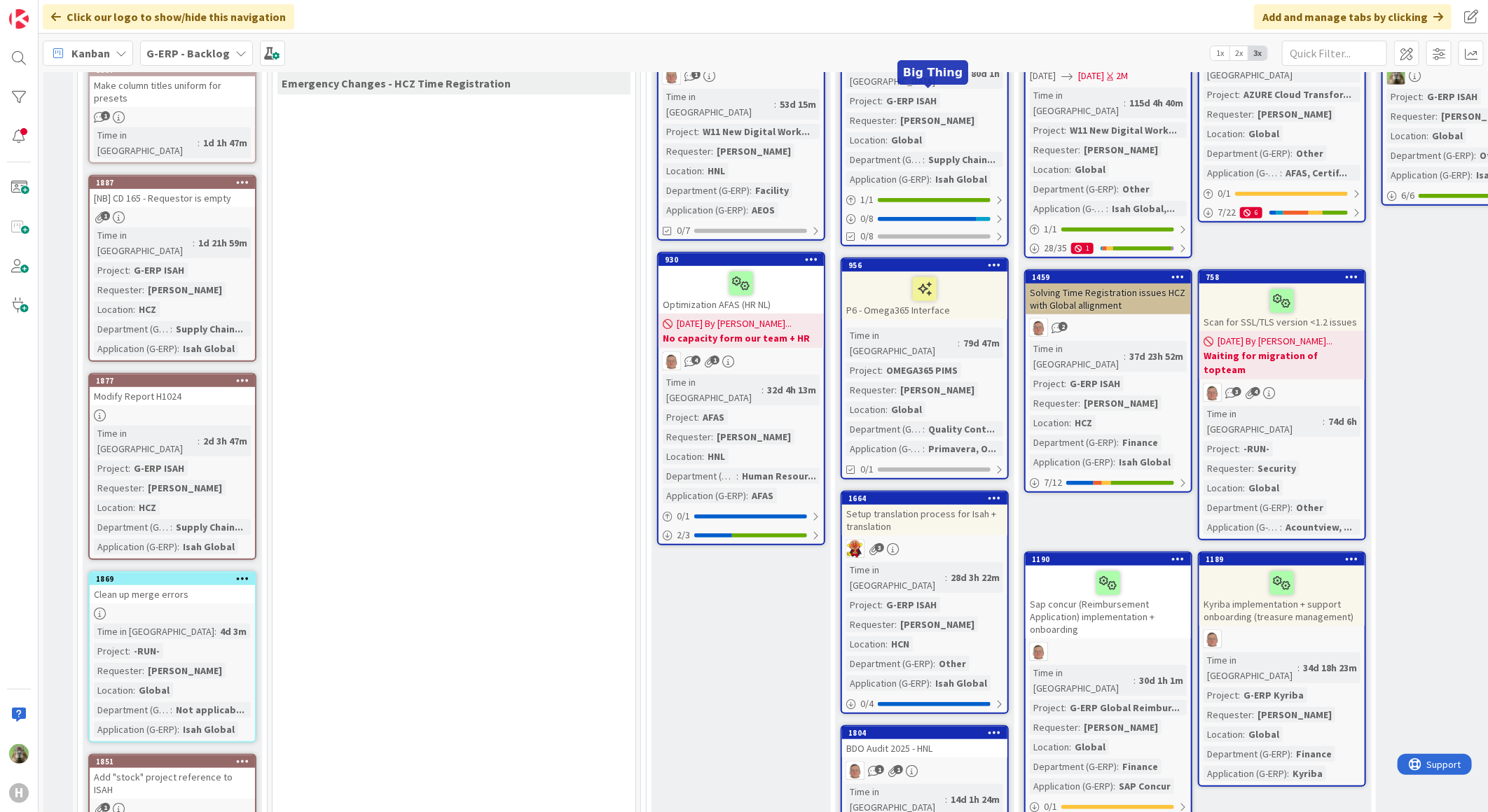
scroll to position [622, 0]
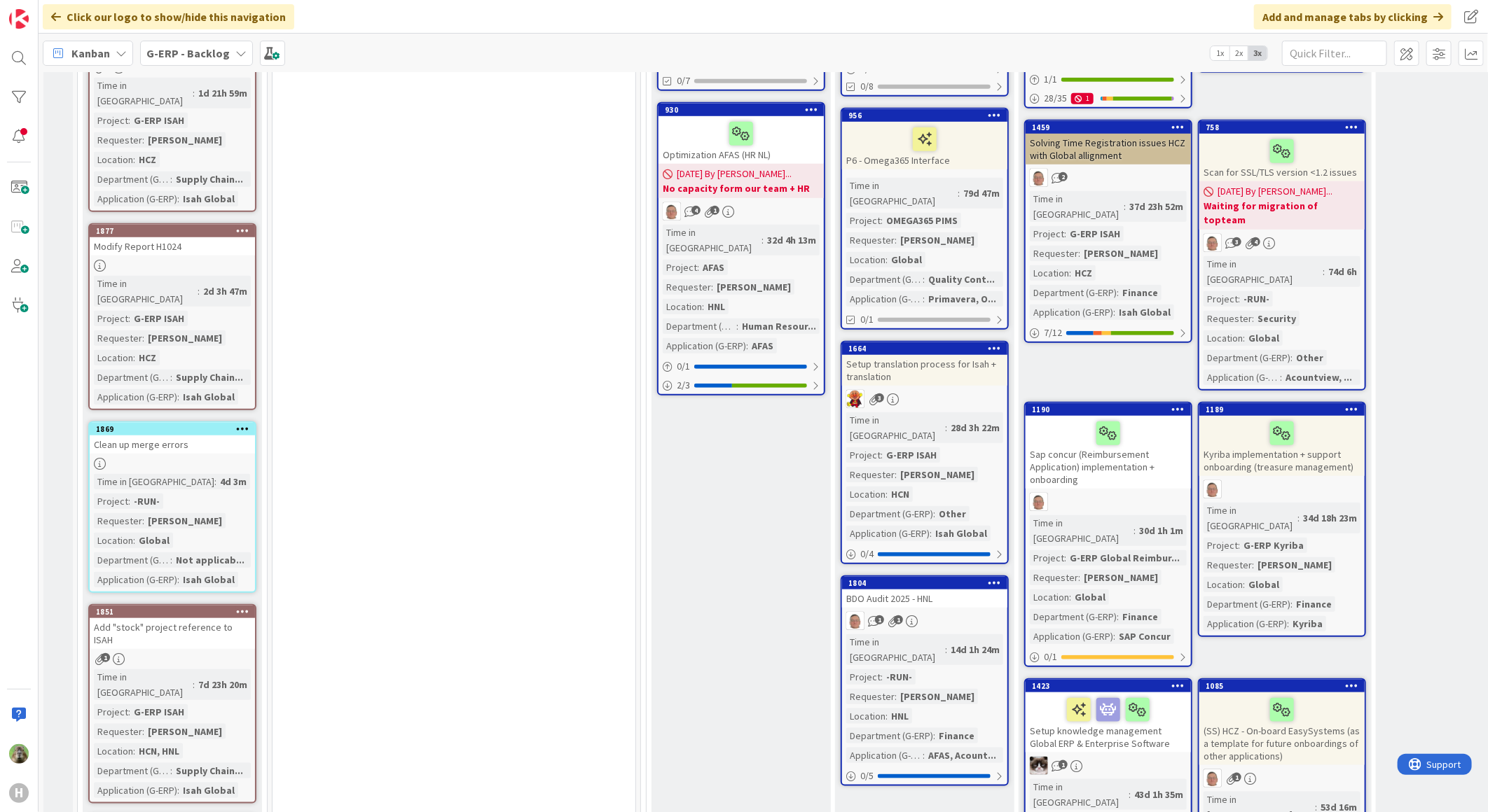
click at [947, 477] on link "1664 Setup translation process for Isah + translation 3 Time in Column : 28d 3h…" at bounding box center [925, 452] width 168 height 223
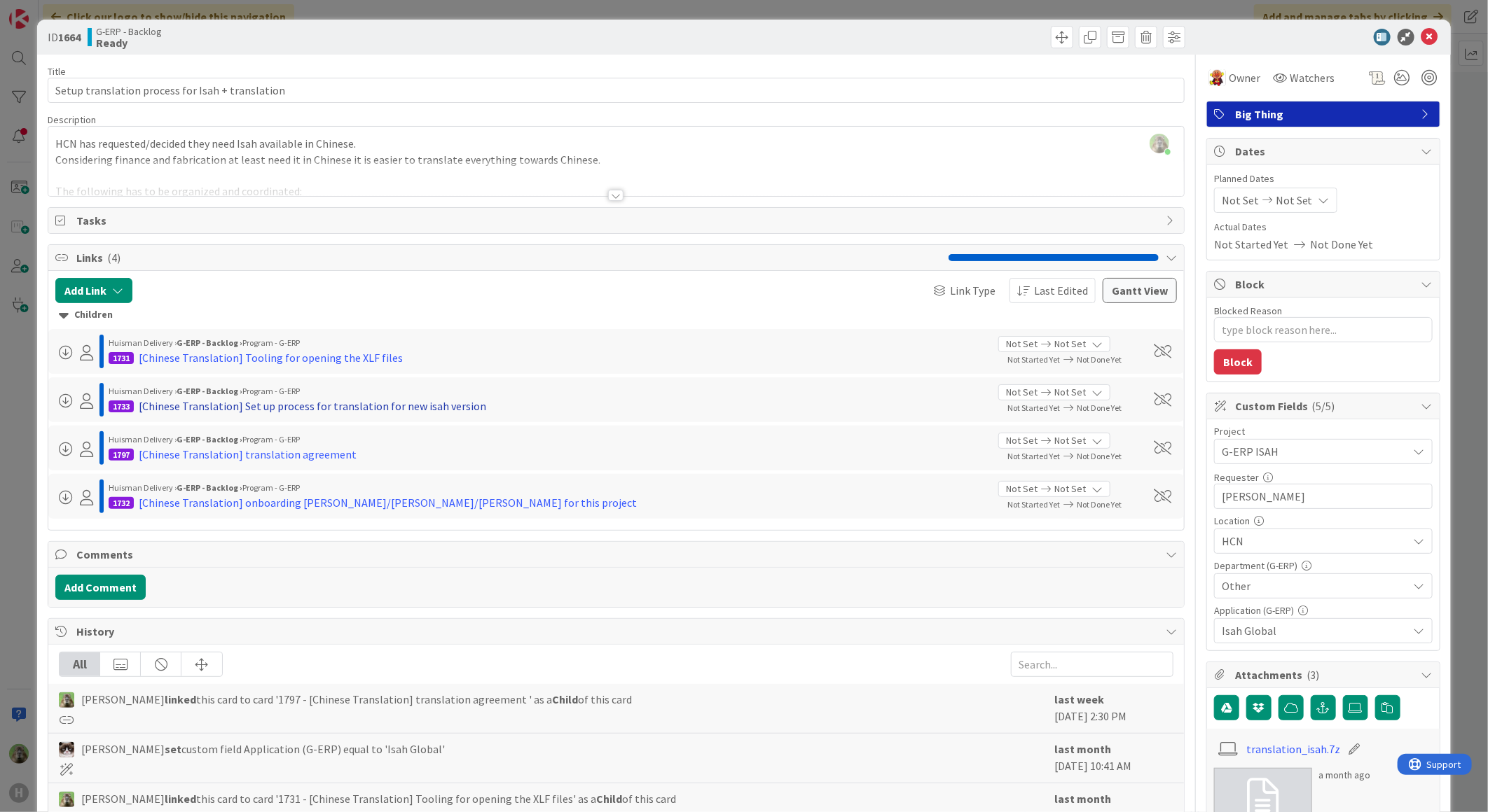
click at [405, 406] on div "[Chinese Translation] Set up process for translation for new isah version" at bounding box center [313, 406] width 348 height 17
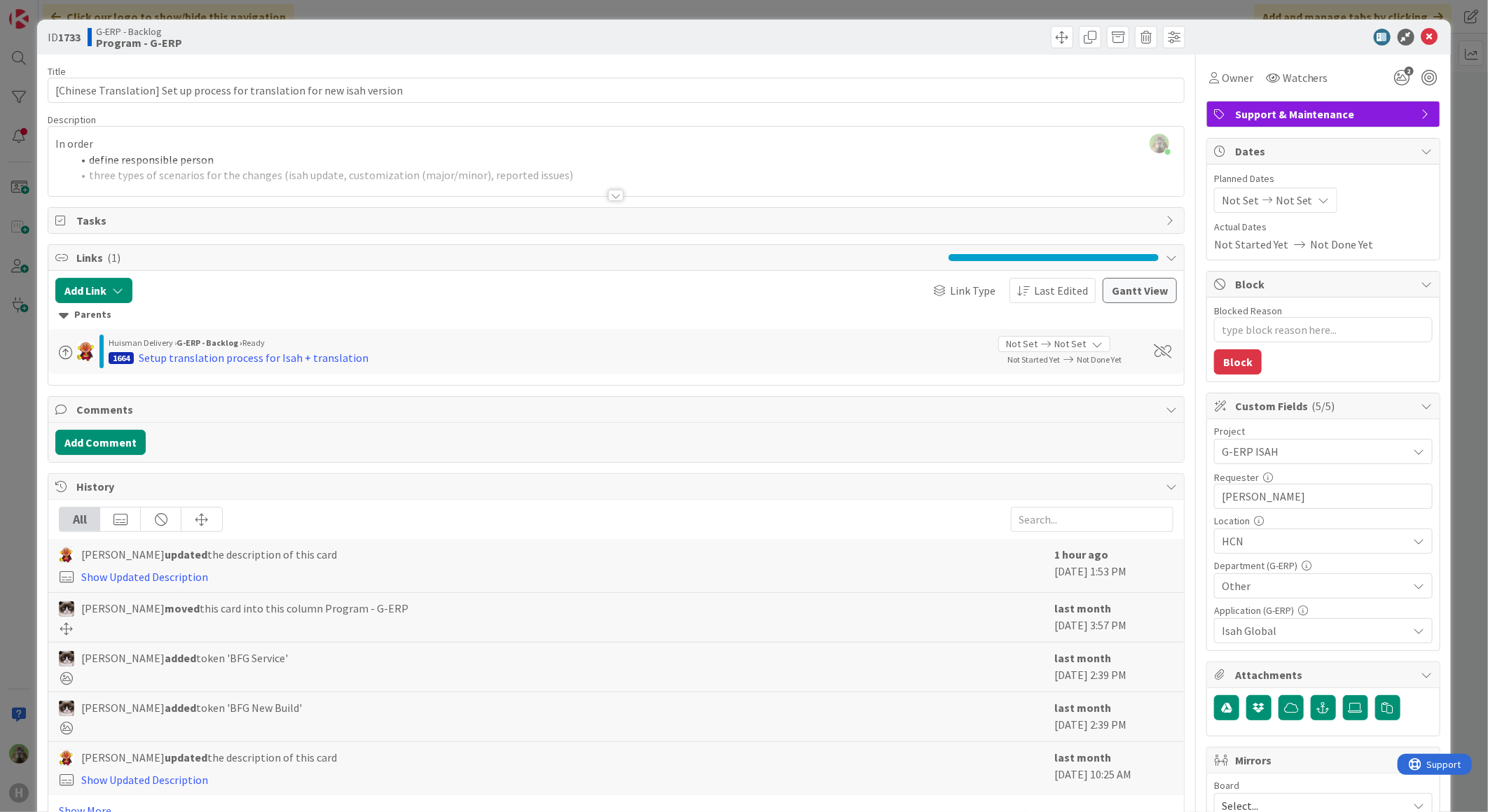
click at [582, 148] on div "Timothy Tjia just joined In order define responsible person three types of scen…" at bounding box center [616, 161] width 1135 height 69
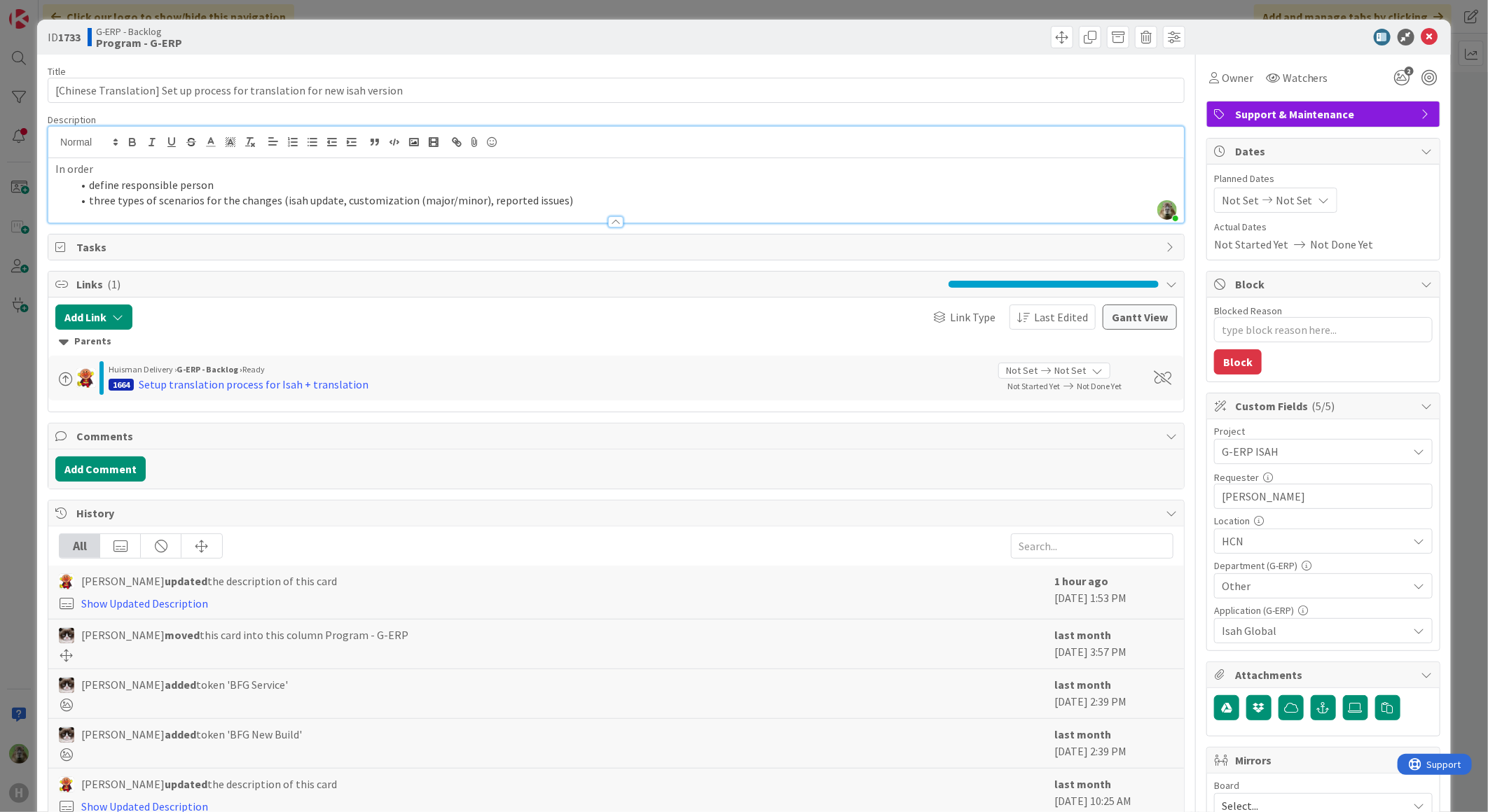
click at [25, 466] on div "ID 1733 G-ERP - Backlog Program - G-ERP Title 74 / 128 [Chinese Translation] Se…" at bounding box center [744, 406] width 1488 height 812
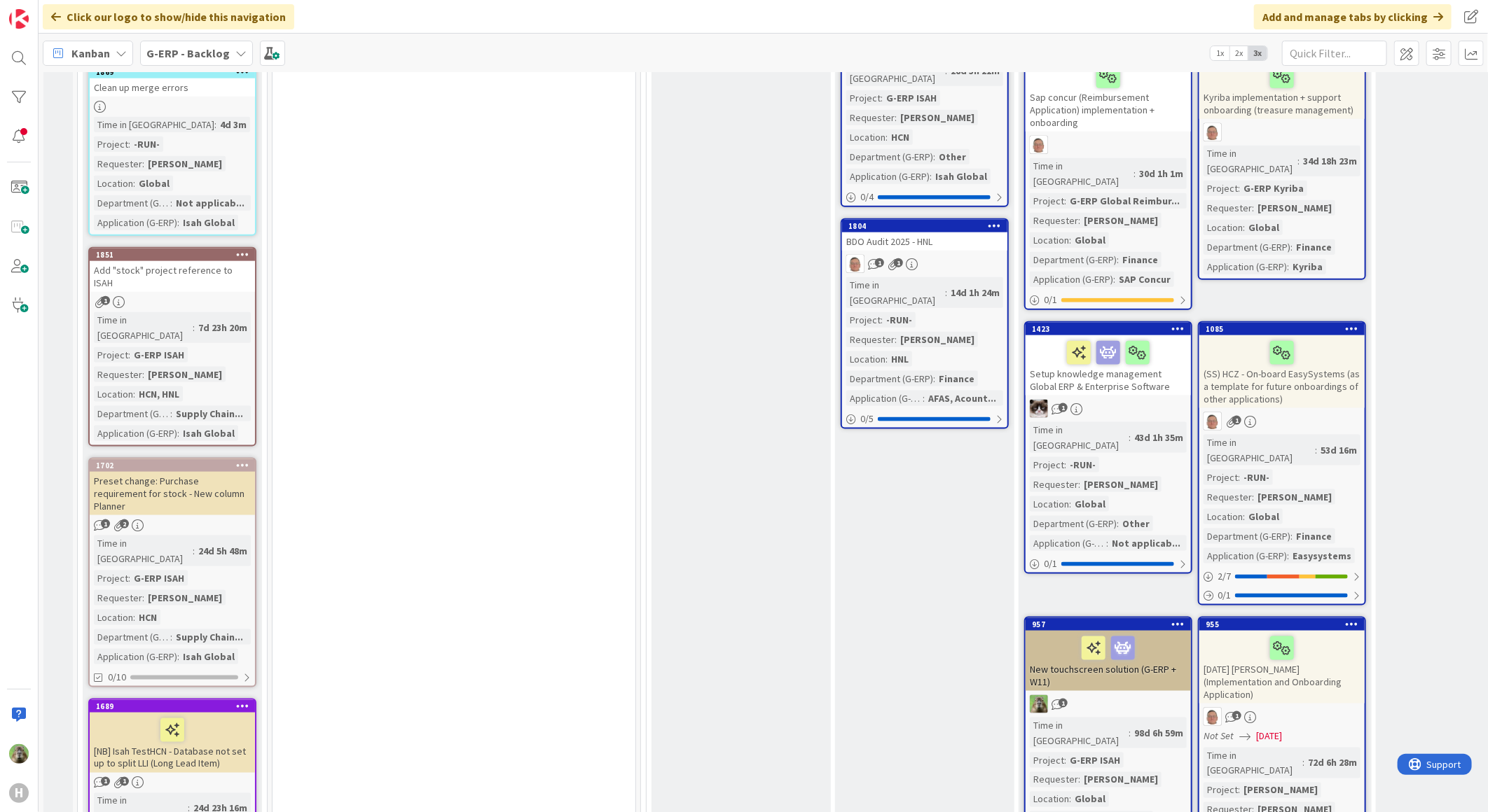
scroll to position [700, 0]
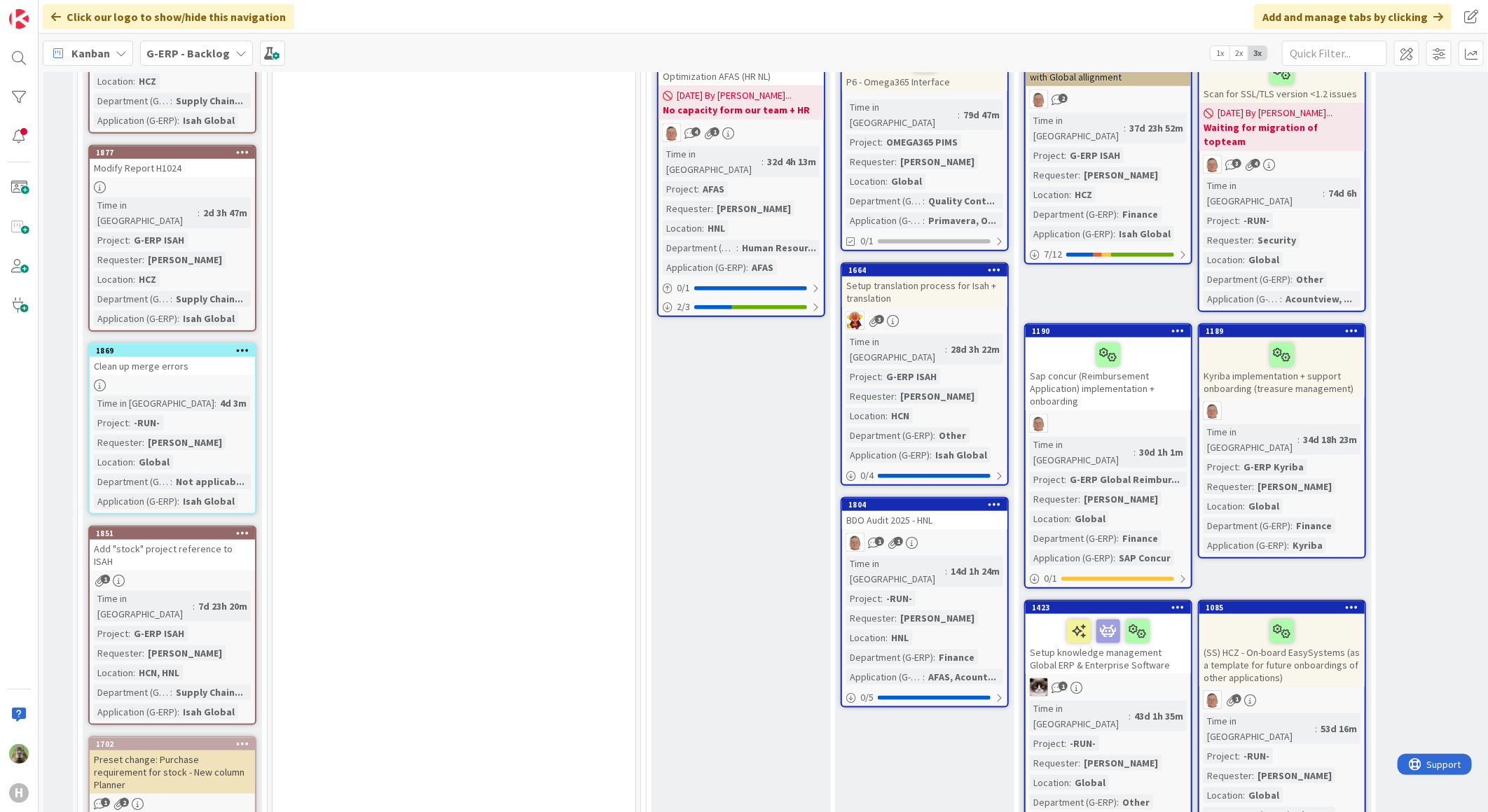
click at [884, 276] on div "Setup translation process for Isah + translation" at bounding box center [925, 292] width 165 height 30
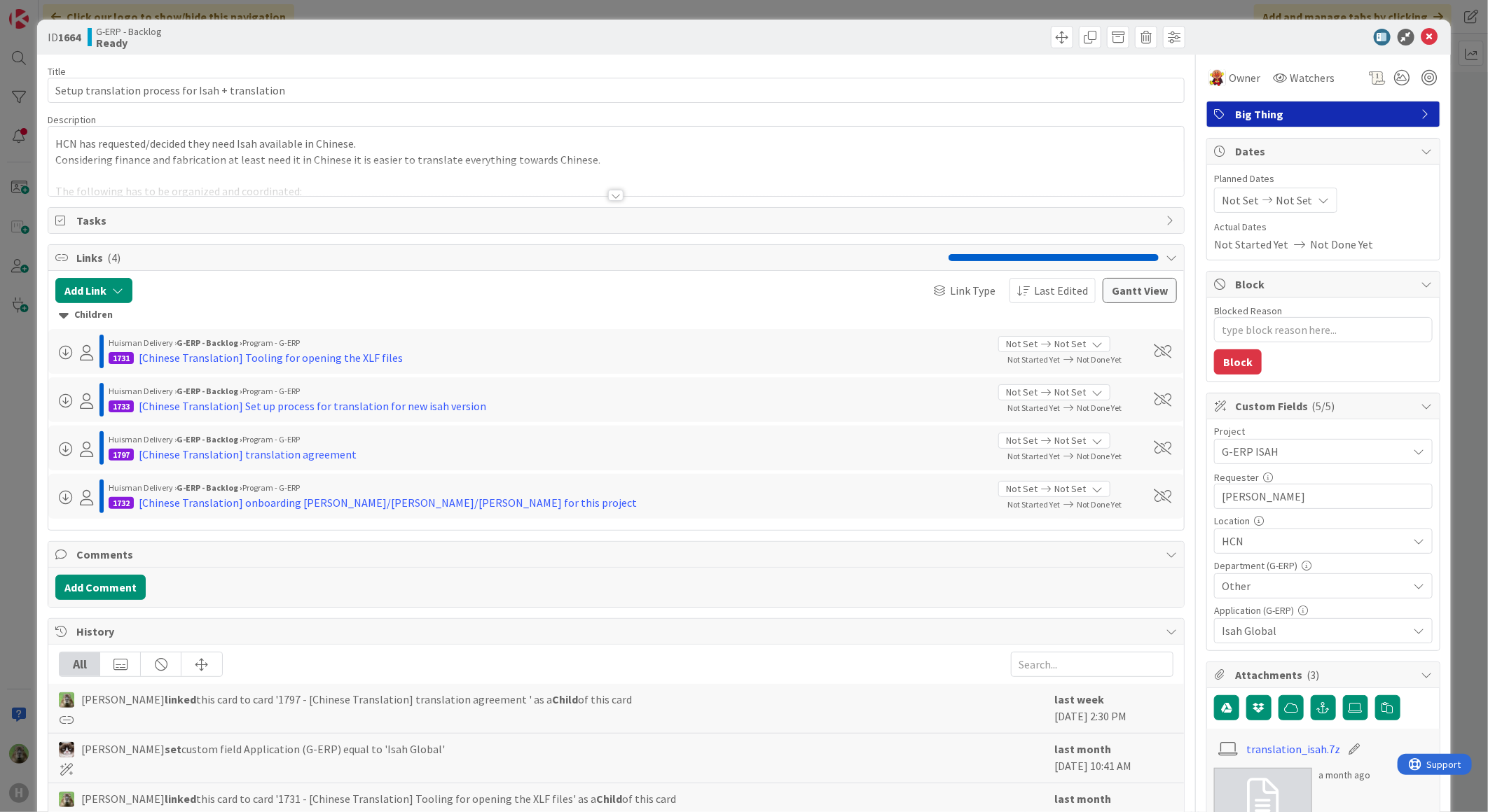
click at [470, 196] on div at bounding box center [616, 179] width 1135 height 36
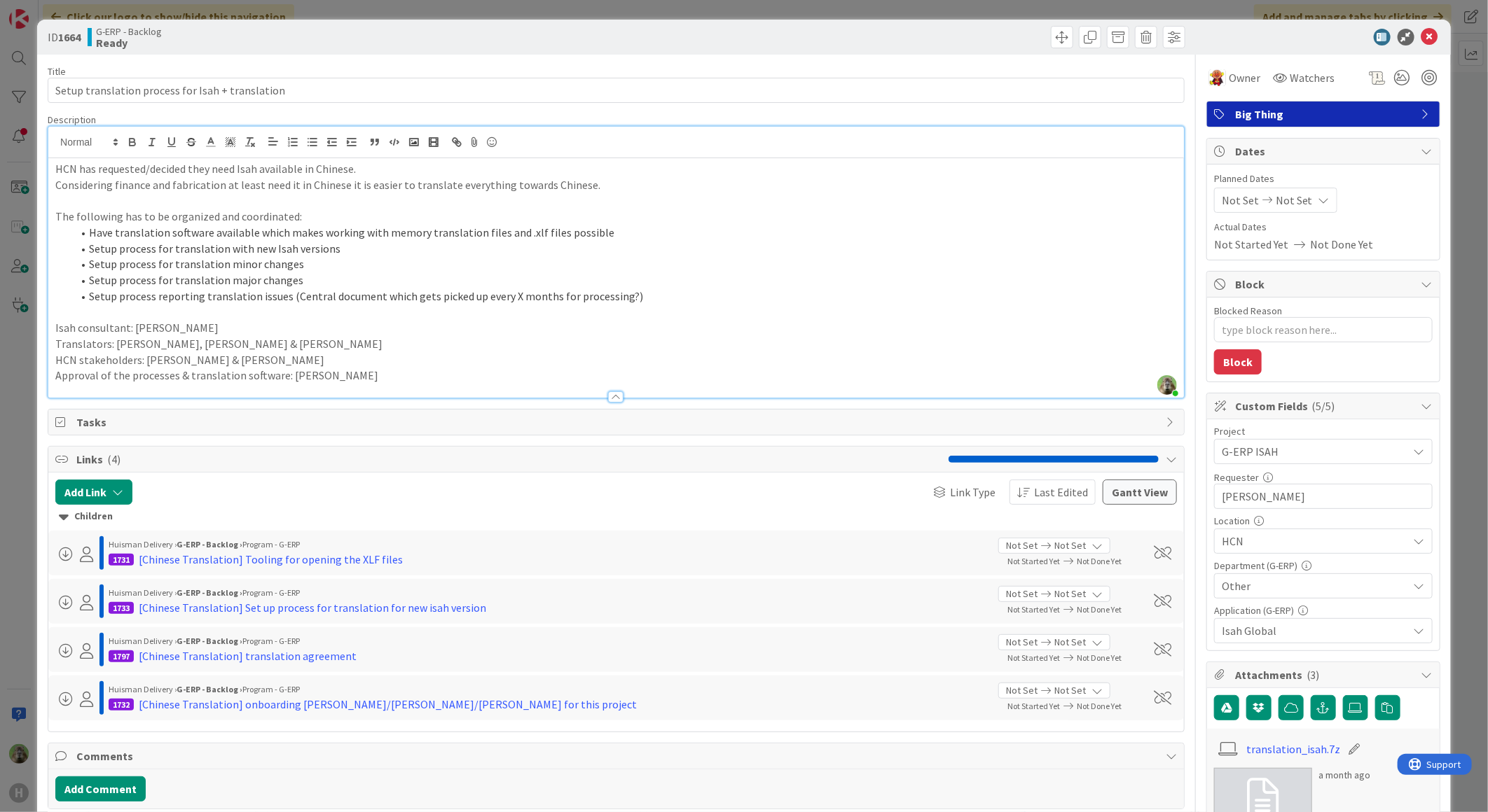
click at [23, 510] on div "ID 1664 G-ERP - Backlog Ready Title 48 / 128 Setup translation process for Isah…" at bounding box center [744, 406] width 1488 height 812
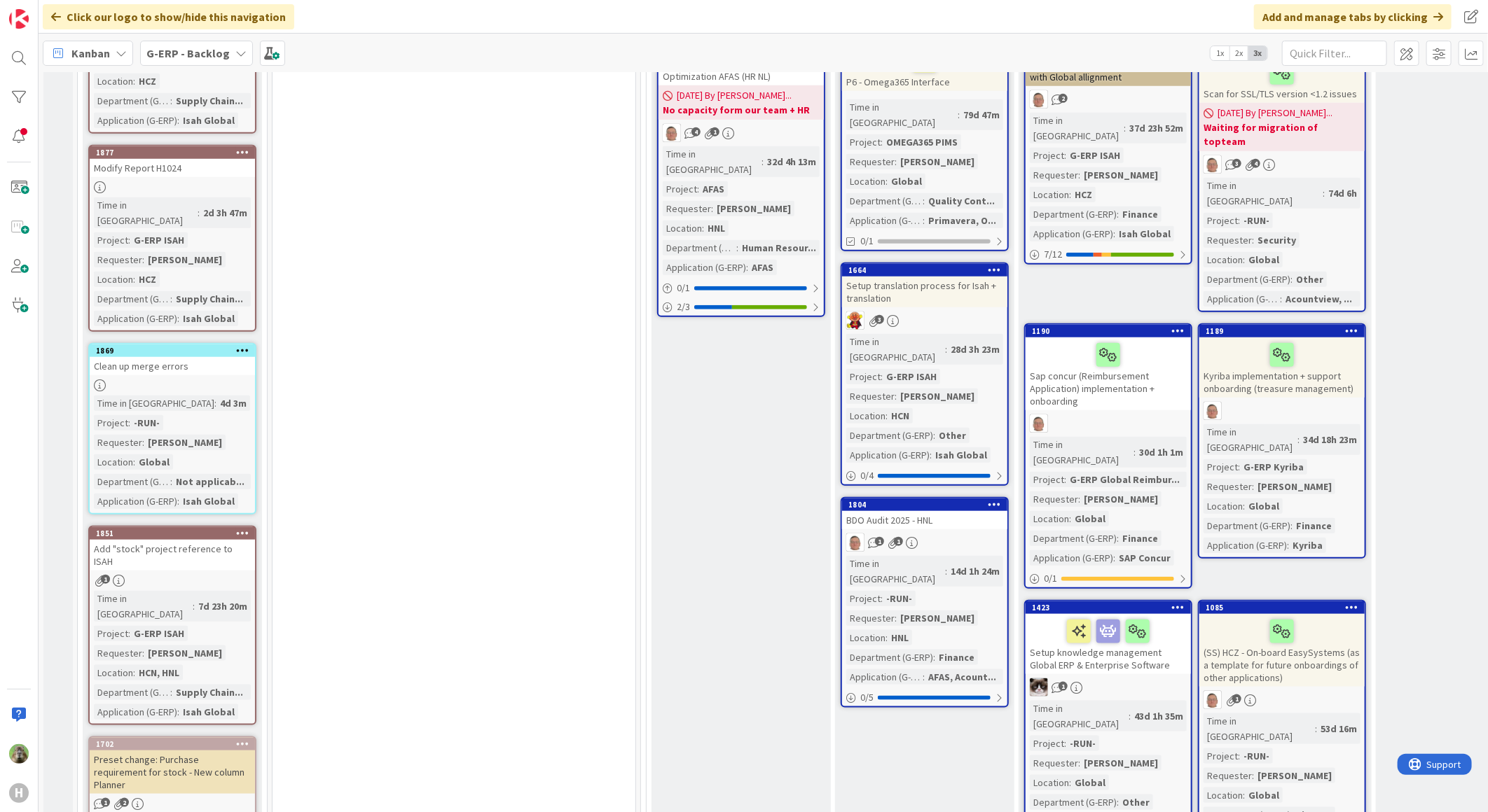
click at [988, 276] on div "Setup translation process for Isah + translation" at bounding box center [925, 292] width 165 height 30
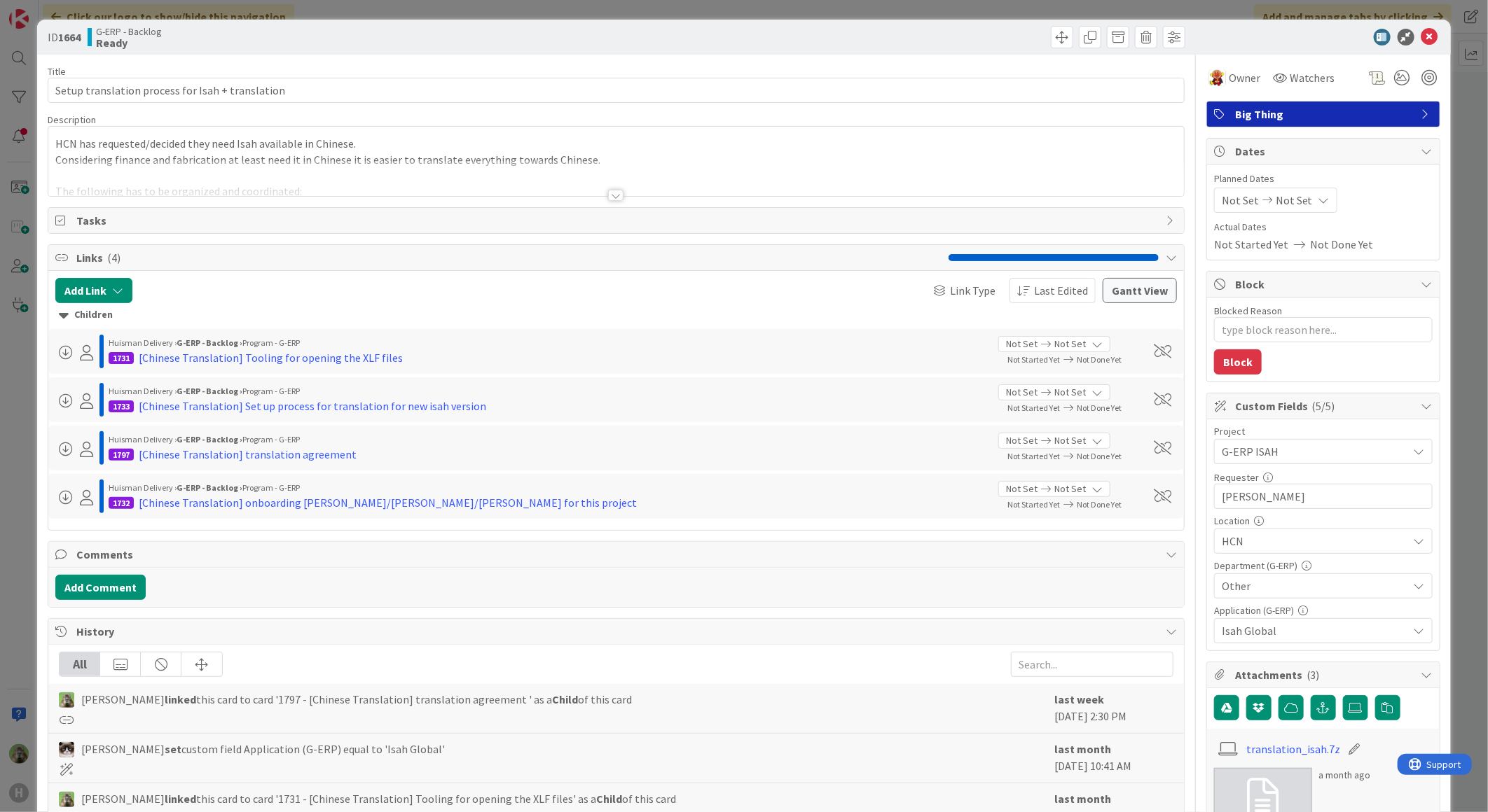
click at [314, 152] on div "HCN has requested/decided they need Isah available in Chinese. Considering fina…" at bounding box center [616, 161] width 1135 height 69
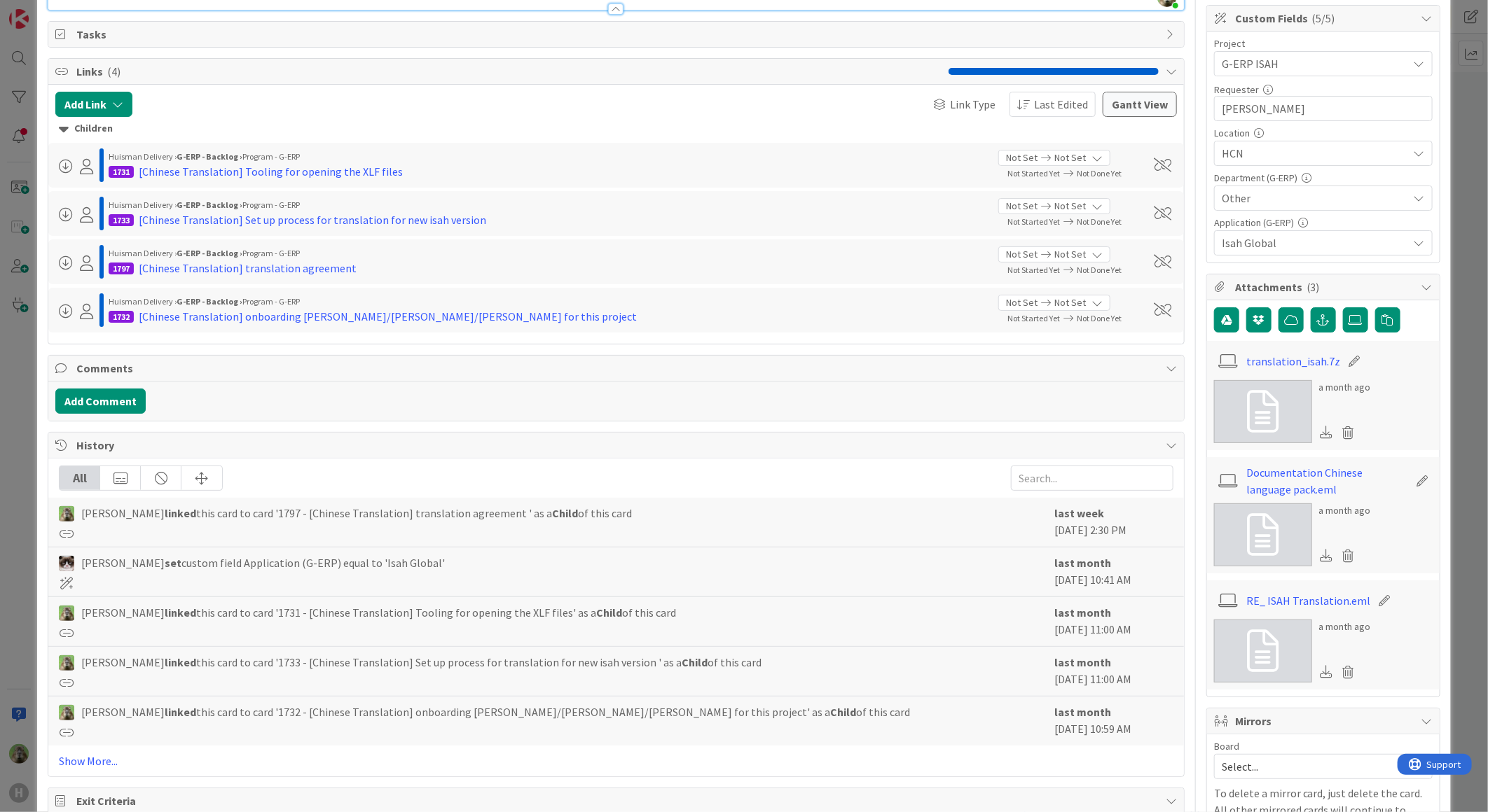
scroll to position [466, 0]
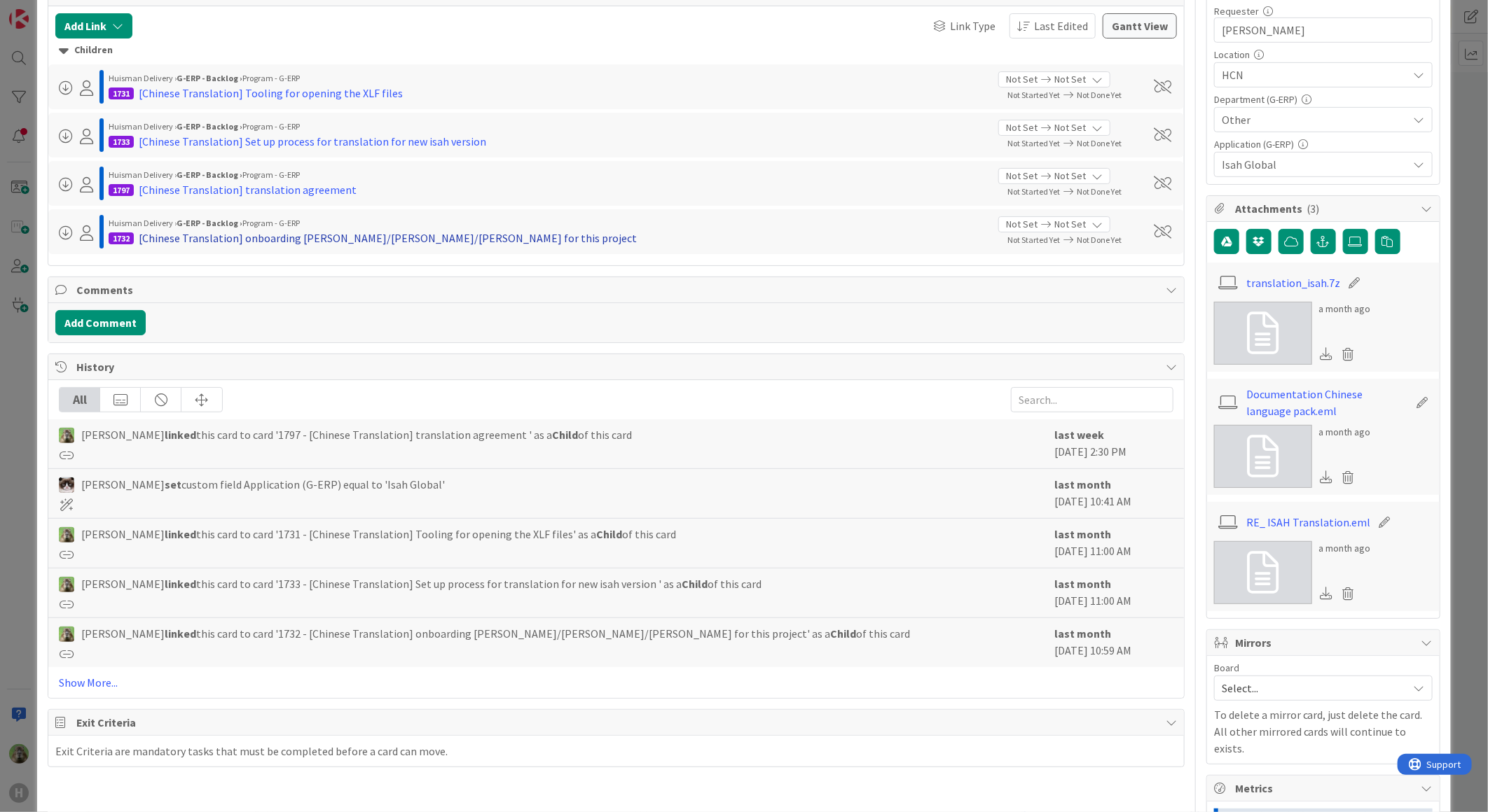
click at [417, 239] on div "[Chinese Translation] onboarding Mia/Alex/Leo for this project" at bounding box center [388, 238] width 498 height 17
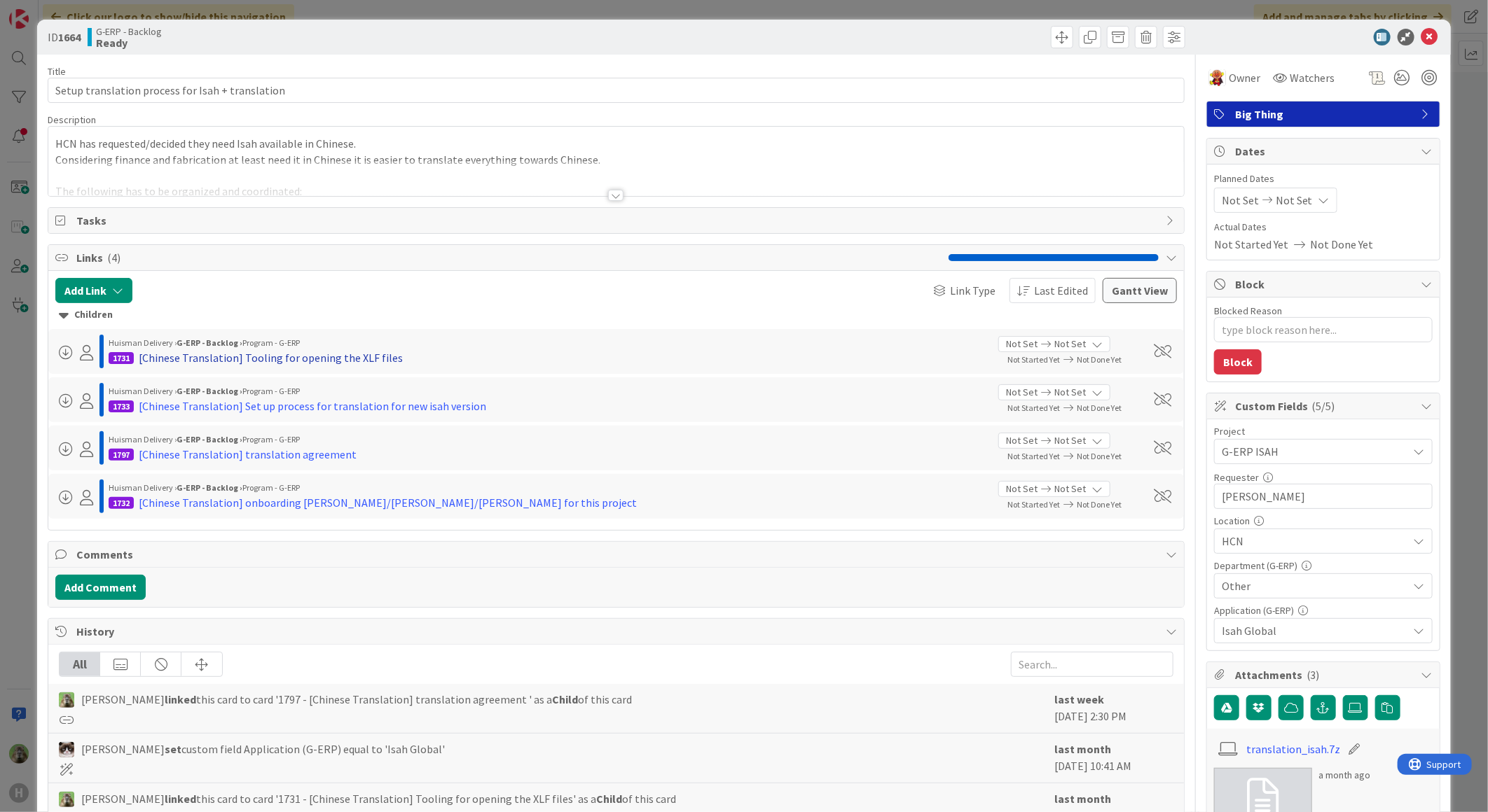
click at [316, 351] on div "[Chinese Translation] Tooling for opening the XLF files" at bounding box center [271, 358] width 264 height 17
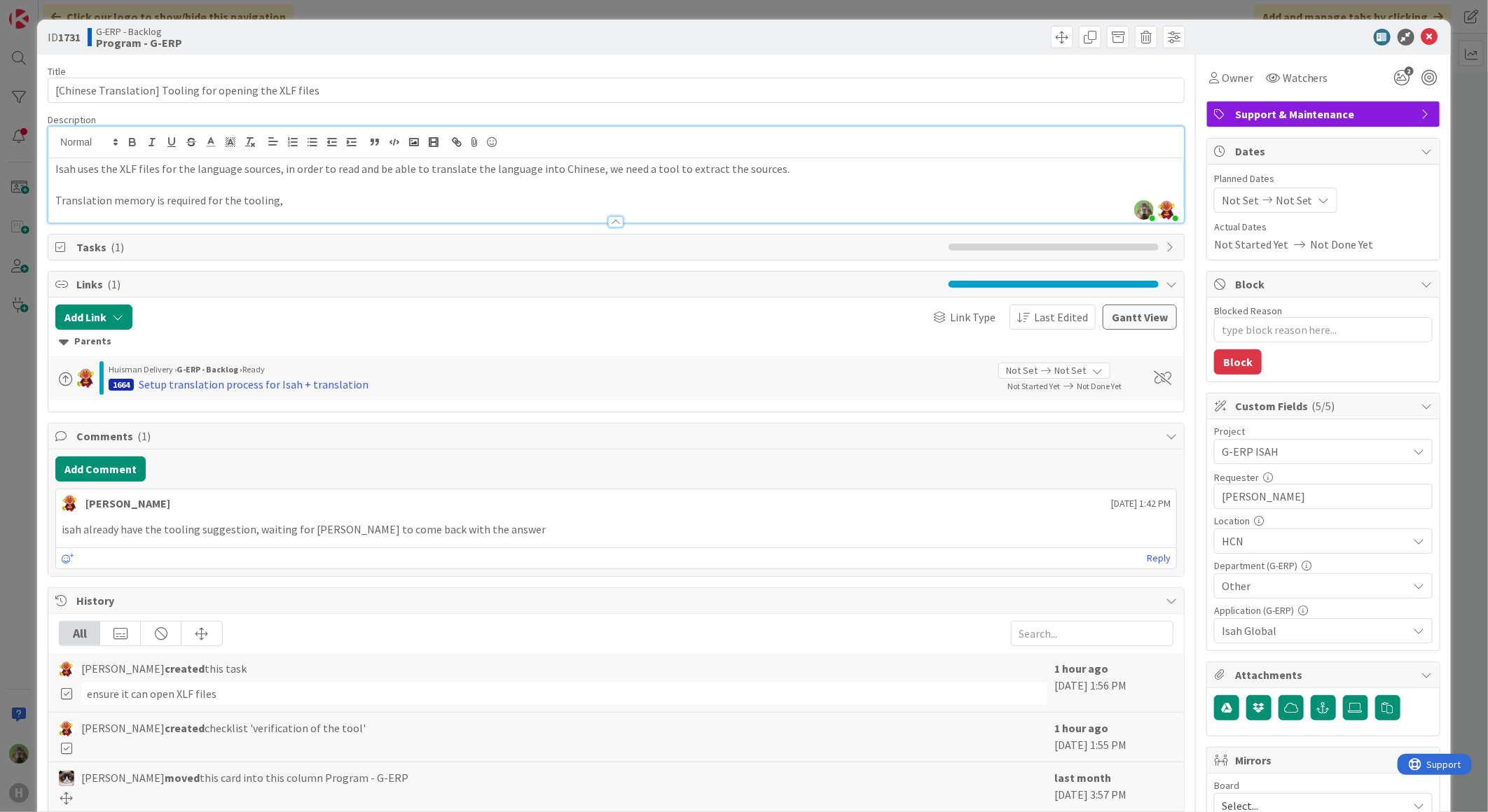
click at [528, 141] on div "Timothy Tjia just joined Lareina Cheng joined 1 hr 24 m ago Isah uses the XLF f…" at bounding box center [616, 174] width 1135 height 96
click at [7, 464] on div "ID 1731 G-ERP - Backlog Program - G-ERP Title 55 / 128 [Chinese Translation] To…" at bounding box center [744, 406] width 1488 height 812
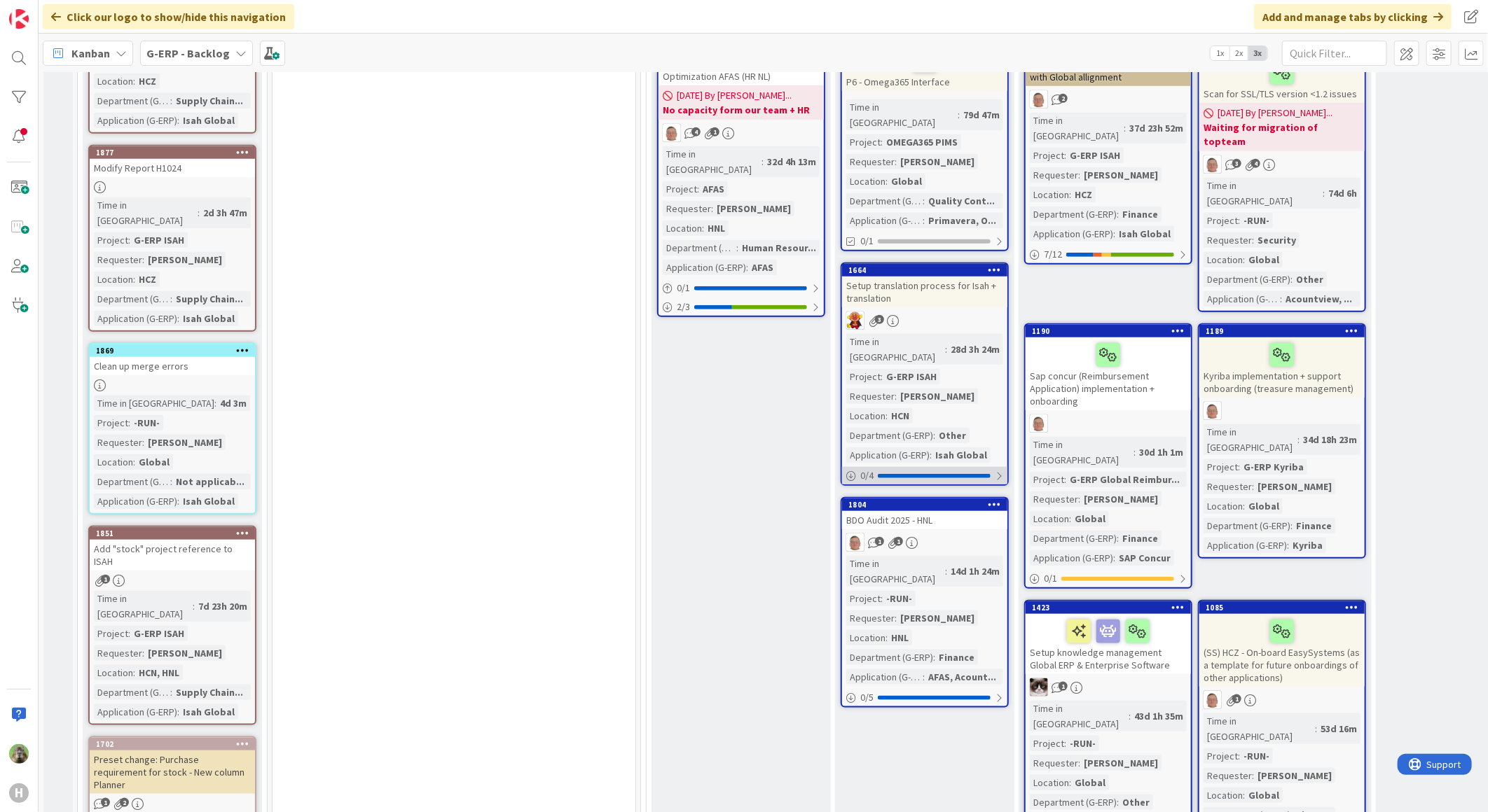
click at [928, 474] on div at bounding box center [934, 476] width 113 height 4
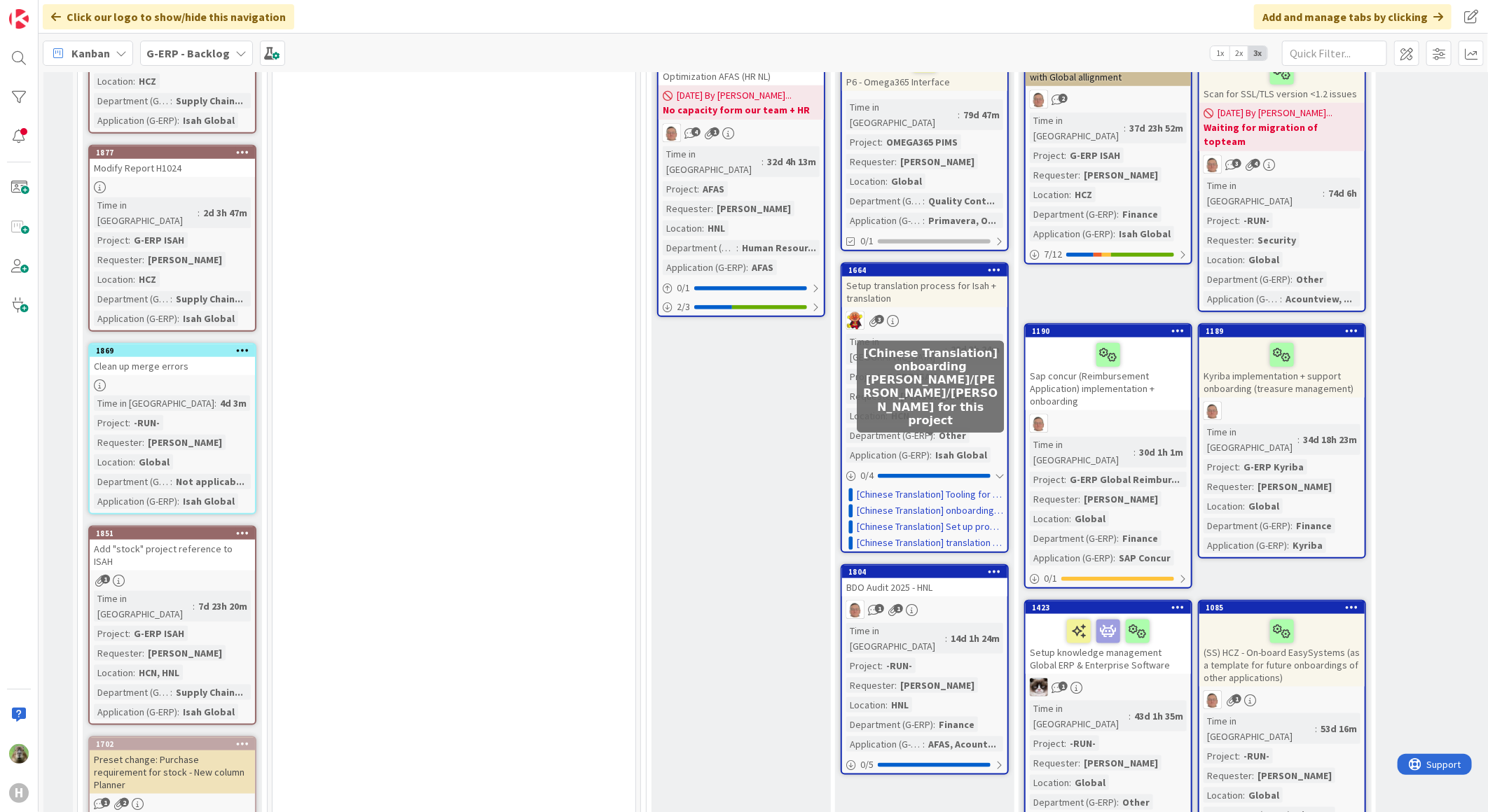
click at [944, 503] on link "[Chinese Translation] onboarding Mia/Alex/Leo for this project" at bounding box center [930, 510] width 146 height 14
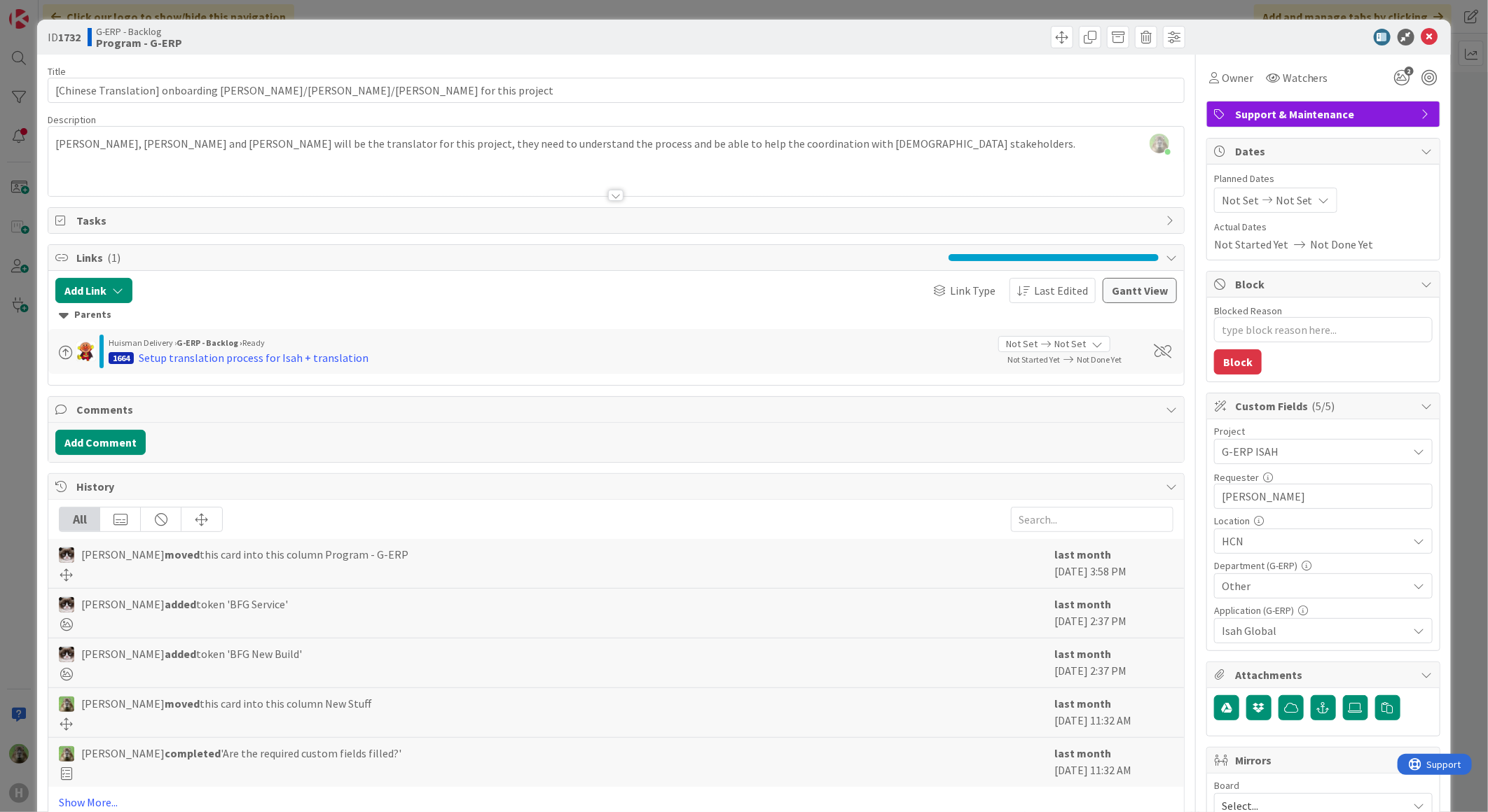
click at [16, 378] on div "ID 1732 G-ERP - Backlog Program - G-ERP Title 62 / 128 [Chinese Translation] on…" at bounding box center [744, 406] width 1488 height 812
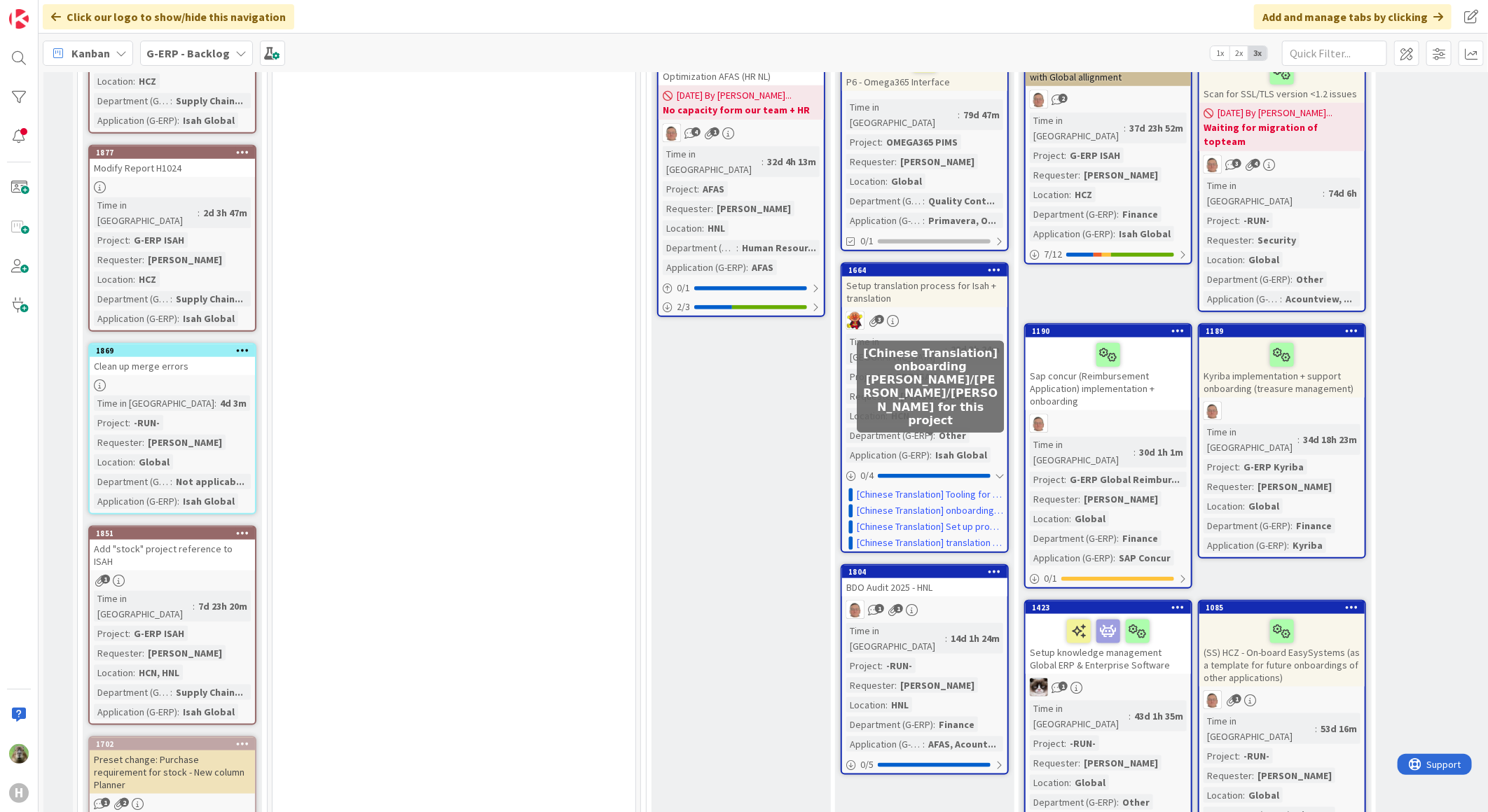
click at [904, 487] on link "[Chinese Translation] Tooling for opening the XLF files" at bounding box center [930, 494] width 146 height 14
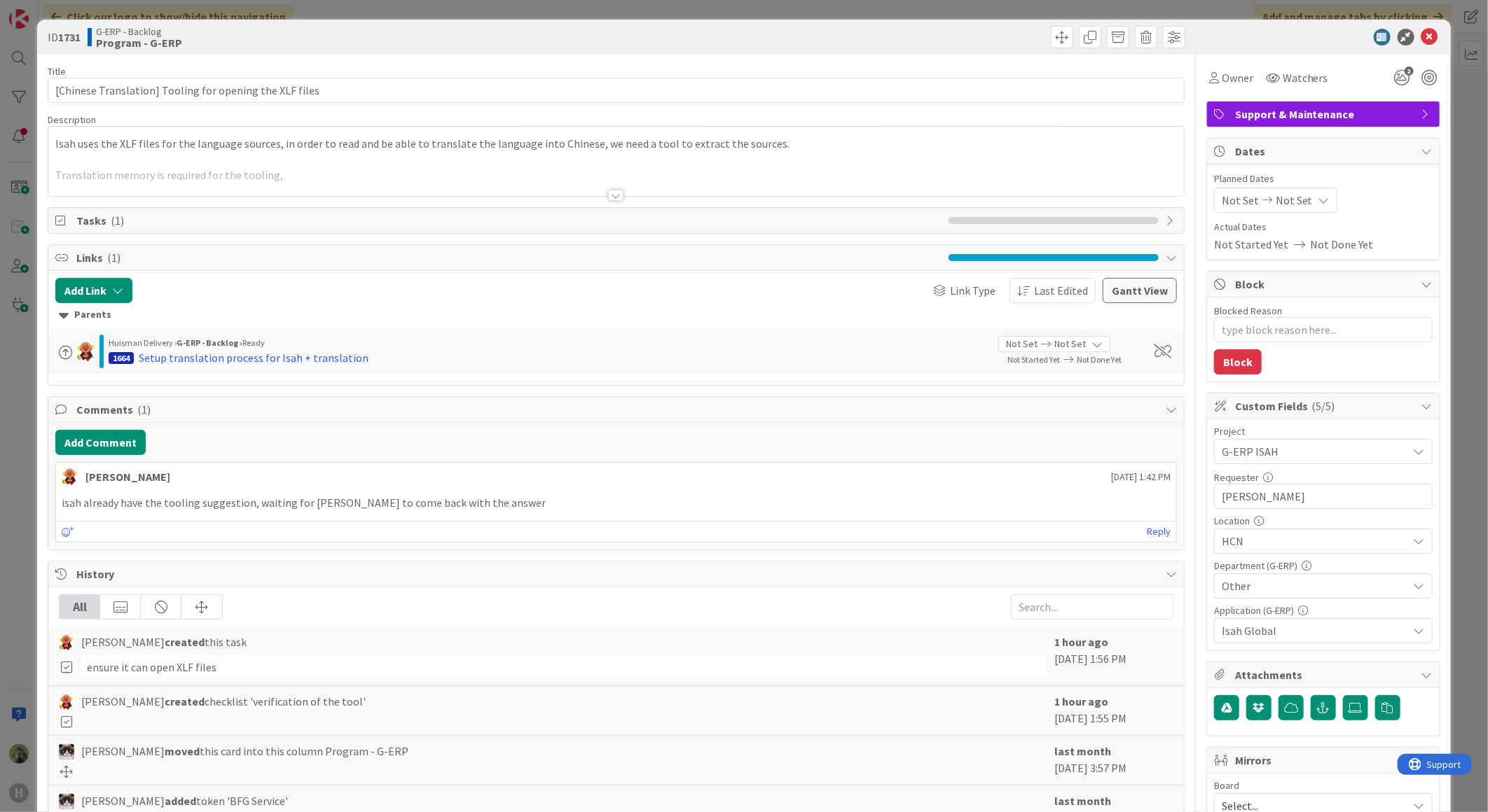
click at [673, 172] on div at bounding box center [616, 179] width 1135 height 36
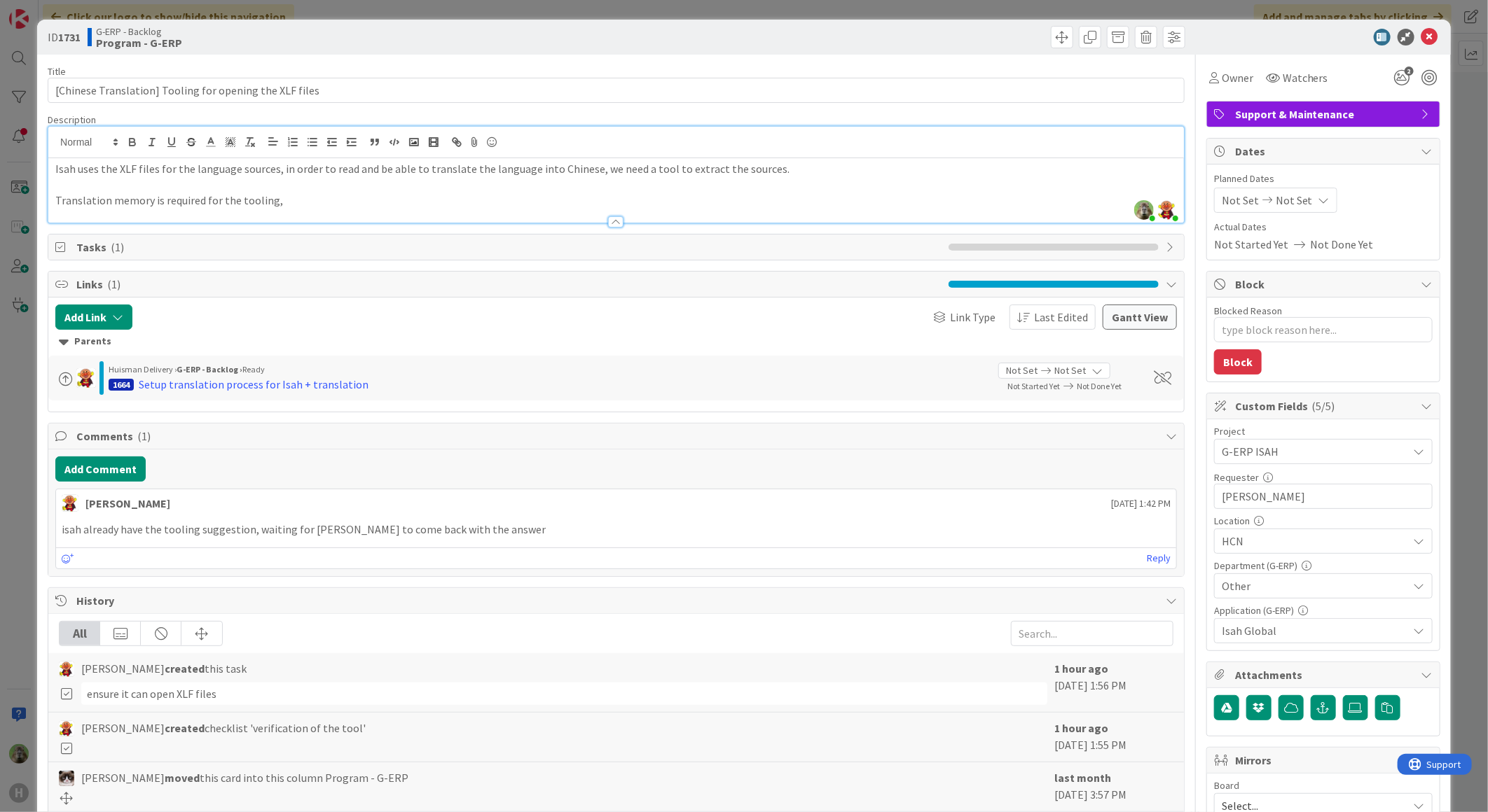
click at [29, 431] on div "ID 1731 G-ERP - Backlog Program - G-ERP Title 55 / 128 [Chinese Translation] To…" at bounding box center [744, 406] width 1488 height 812
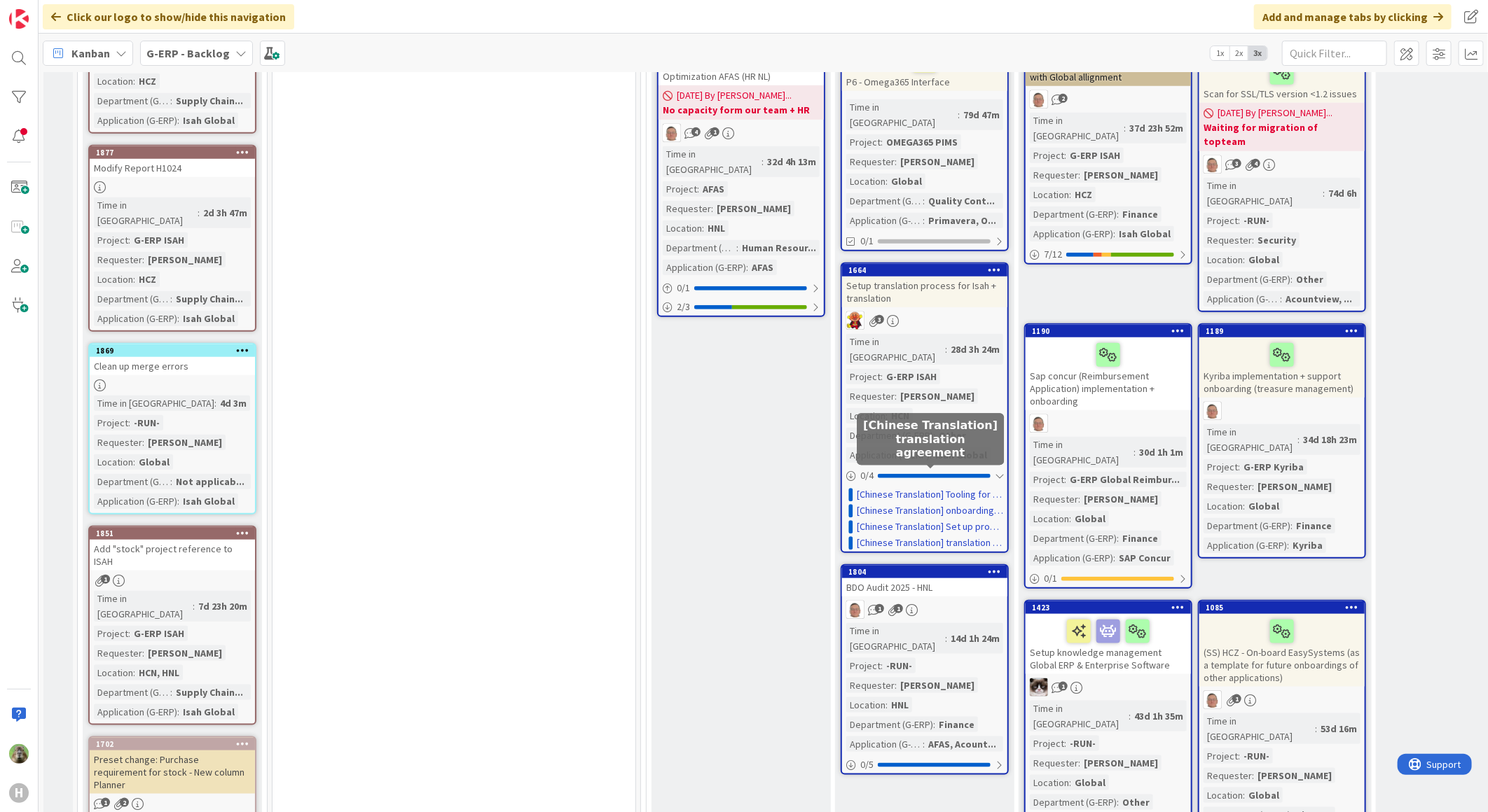
click at [927, 536] on link "[Chinese Translation] translation agreement" at bounding box center [930, 542] width 146 height 14
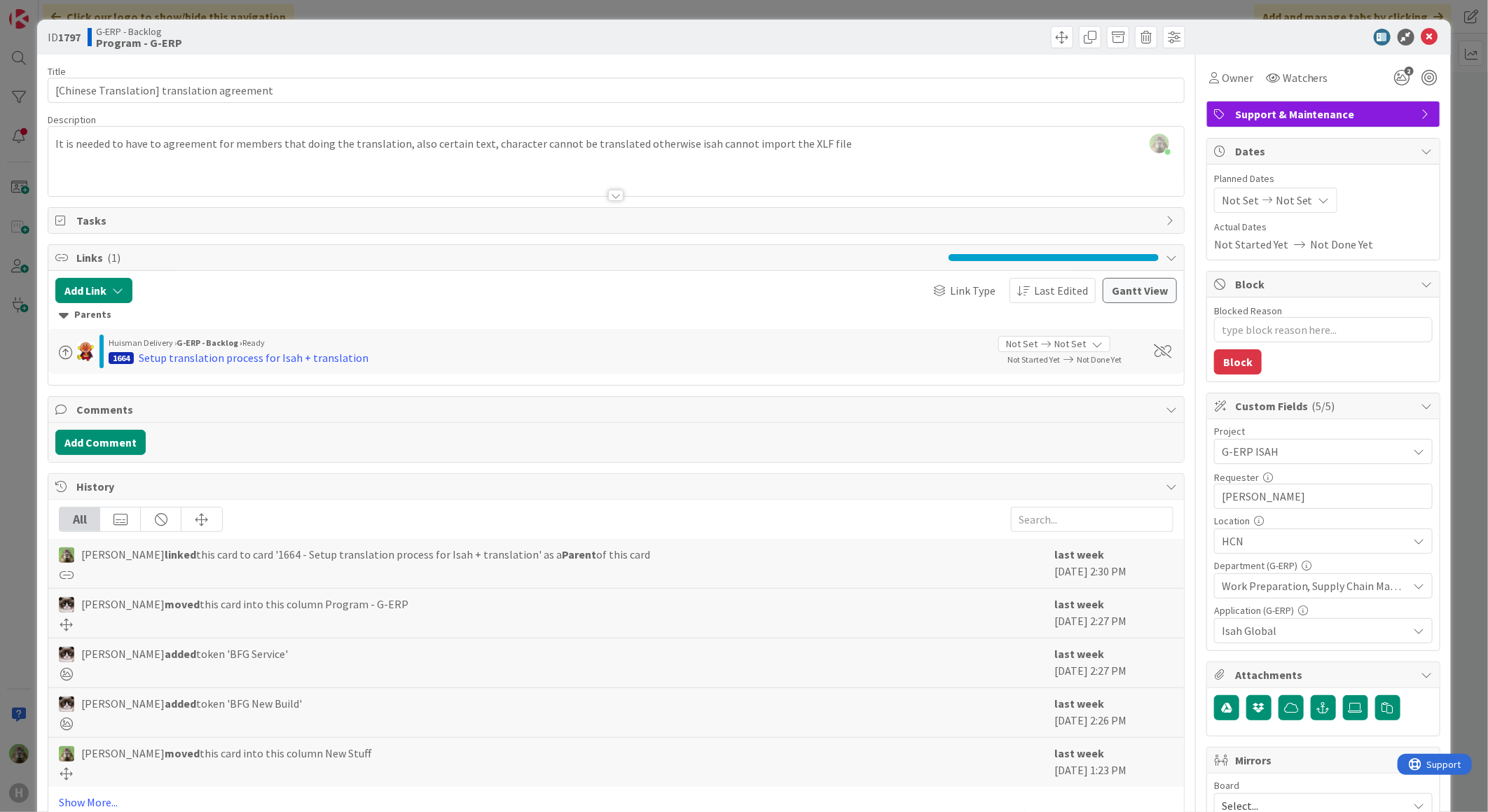
click at [30, 526] on div "ID 1797 G-ERP - Backlog Program - G-ERP Title 44 / 128 [Chinese Translation] tr…" at bounding box center [744, 406] width 1488 height 812
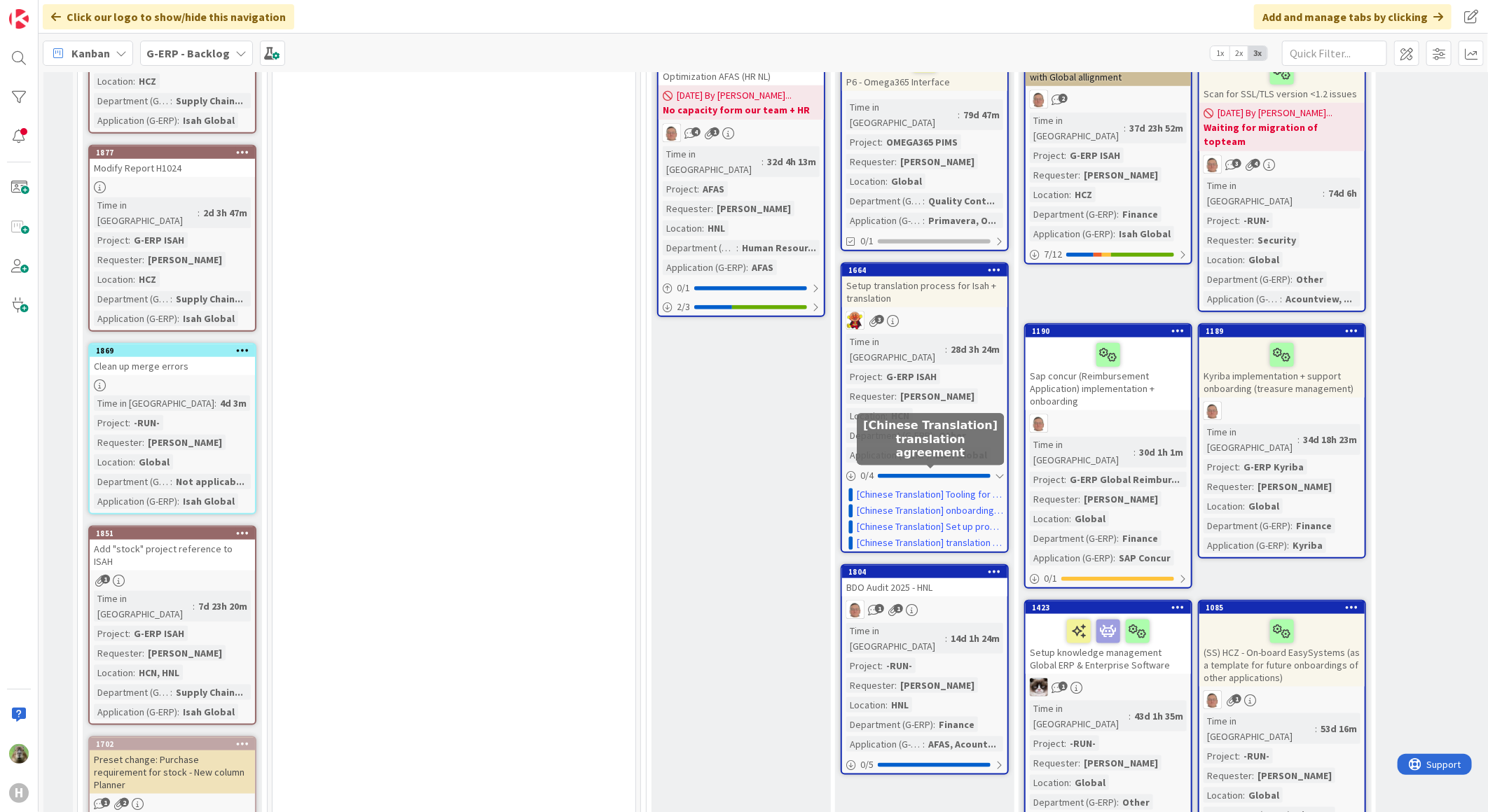
click at [966, 276] on div "Setup translation process for Isah + translation" at bounding box center [925, 292] width 165 height 30
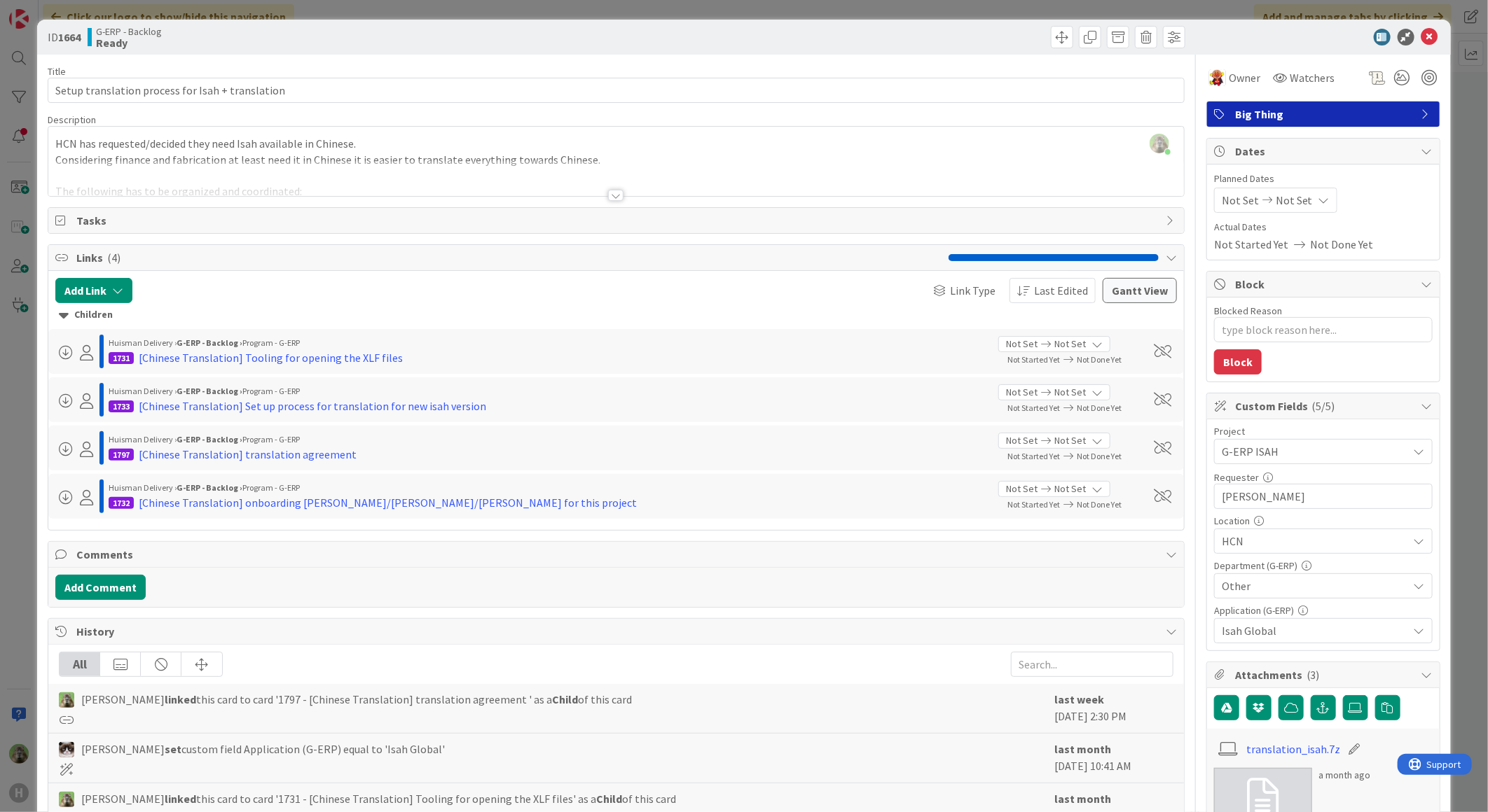
click at [513, 182] on div at bounding box center [616, 179] width 1135 height 36
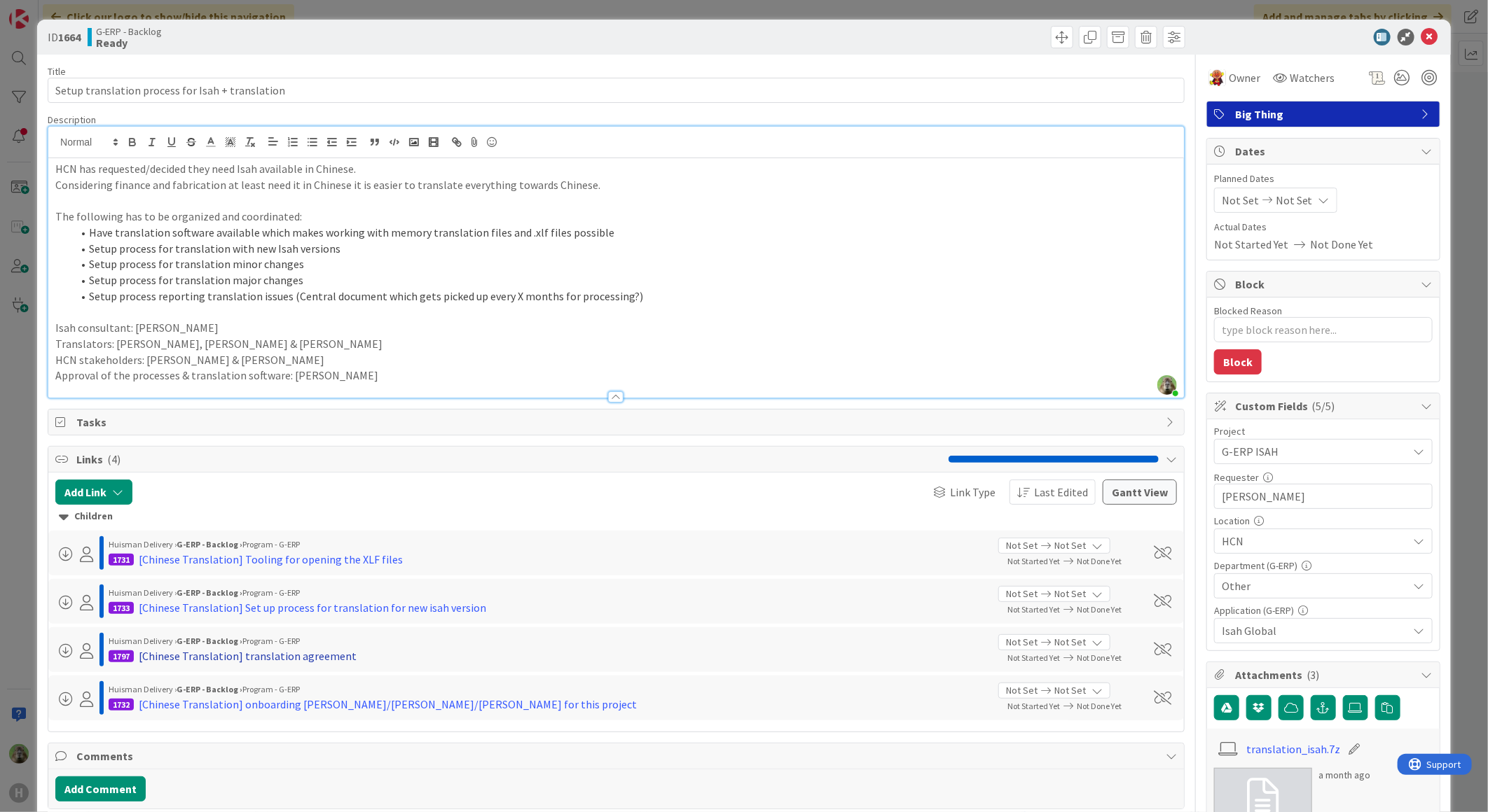
click at [319, 661] on div "[Chinese Translation] translation agreement" at bounding box center [247, 656] width 218 height 17
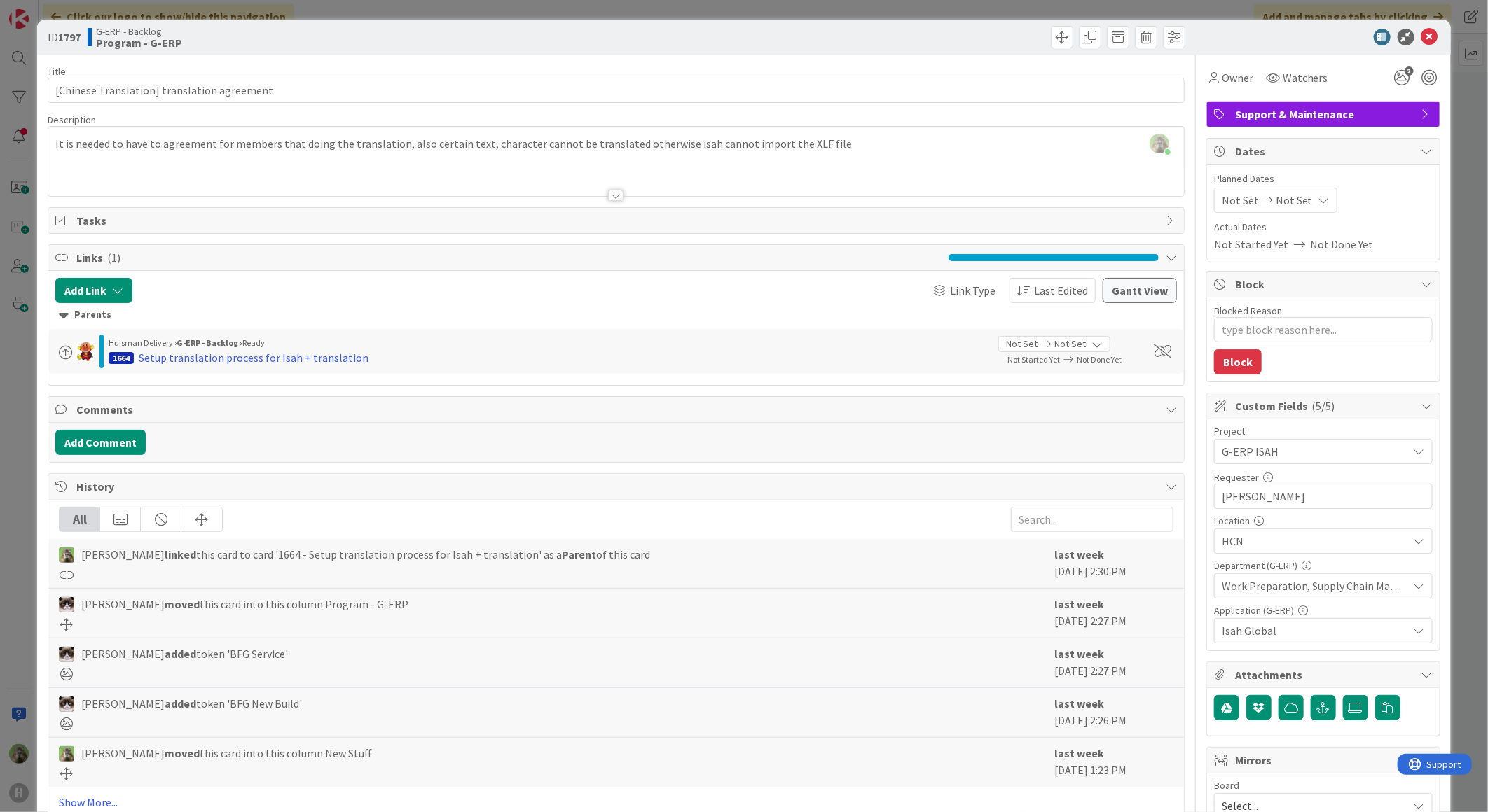
click at [24, 437] on div "ID 1797 G-ERP - Backlog Program - G-ERP Title 44 / 128 [Chinese Translation] tr…" at bounding box center [744, 406] width 1488 height 812
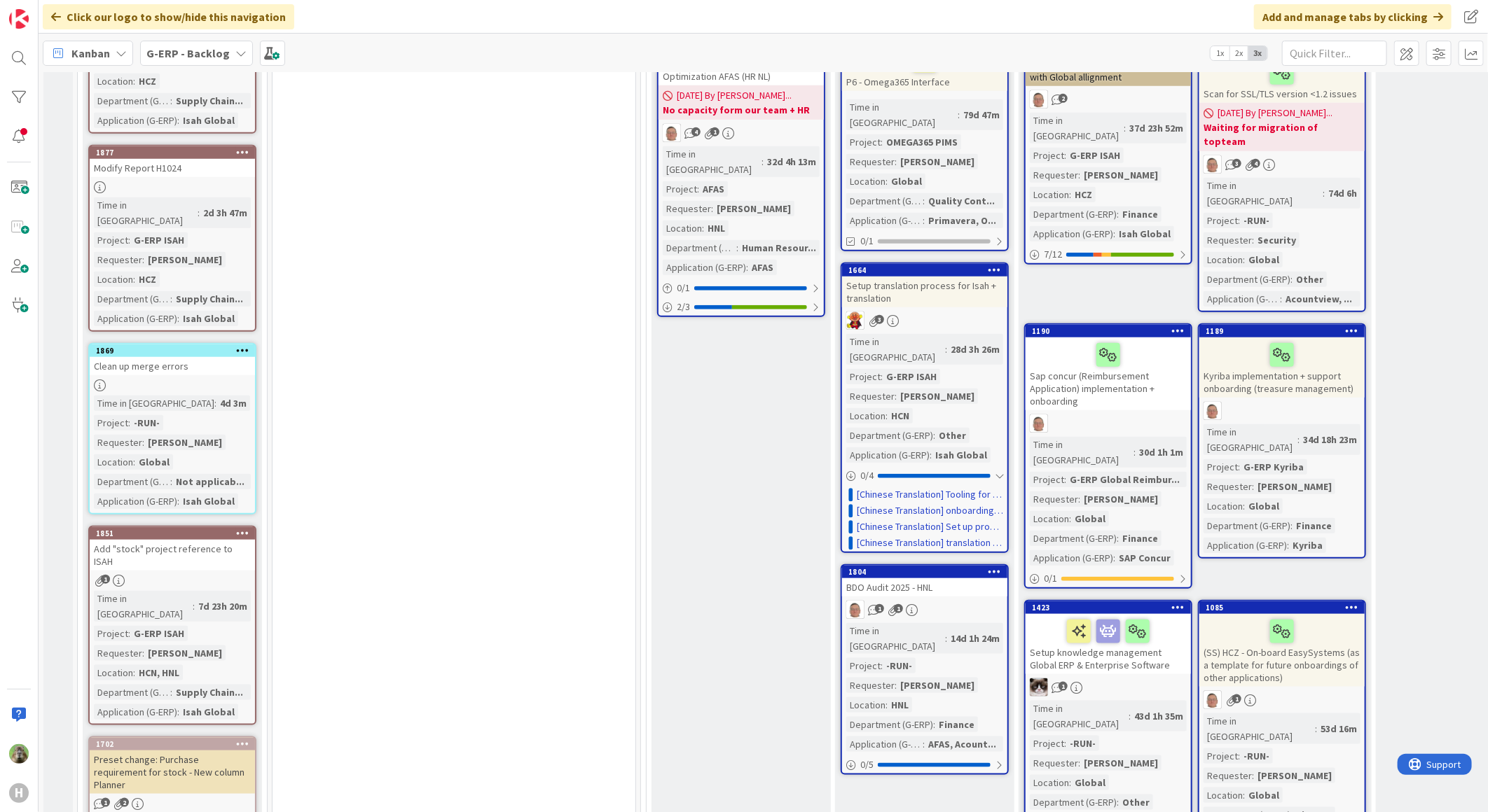
click at [958, 276] on div "Setup translation process for Isah + translation" at bounding box center [925, 292] width 165 height 30
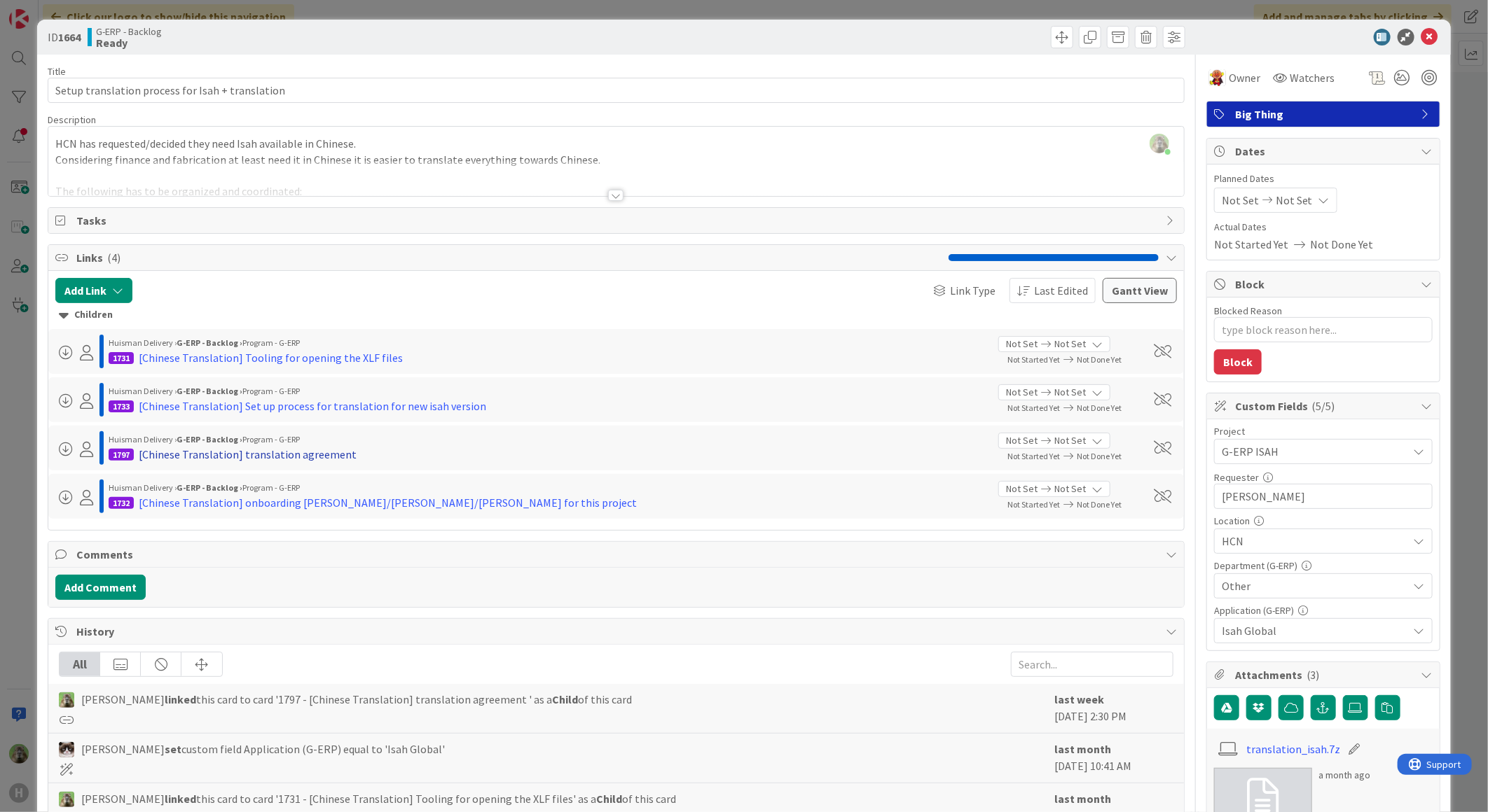
click at [318, 456] on div "[Chinese Translation] translation agreement" at bounding box center [247, 455] width 218 height 17
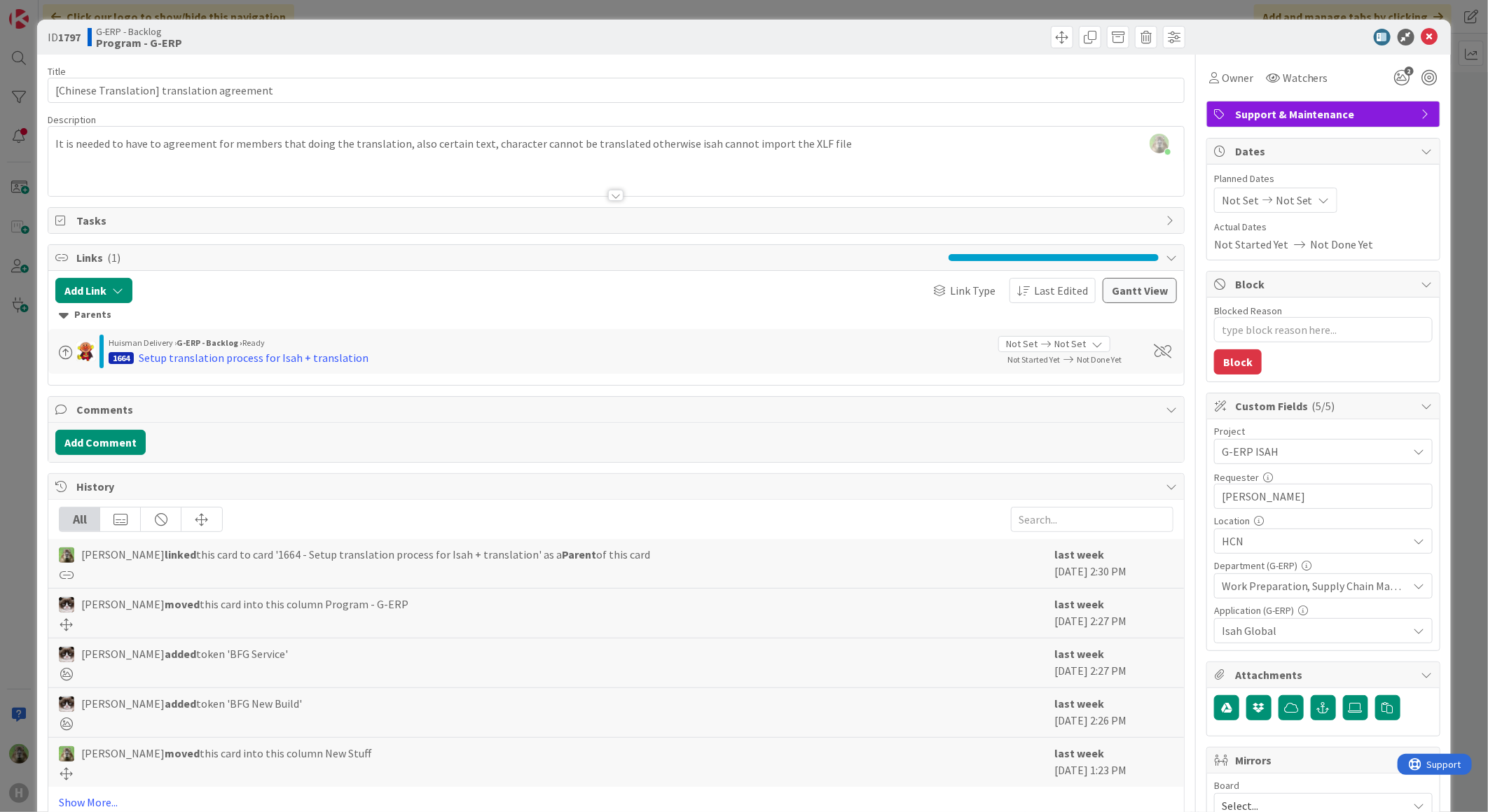
click at [24, 483] on div "ID 1797 G-ERP - Backlog Program - G-ERP Title 44 / 128 [Chinese Translation] tr…" at bounding box center [744, 406] width 1488 height 812
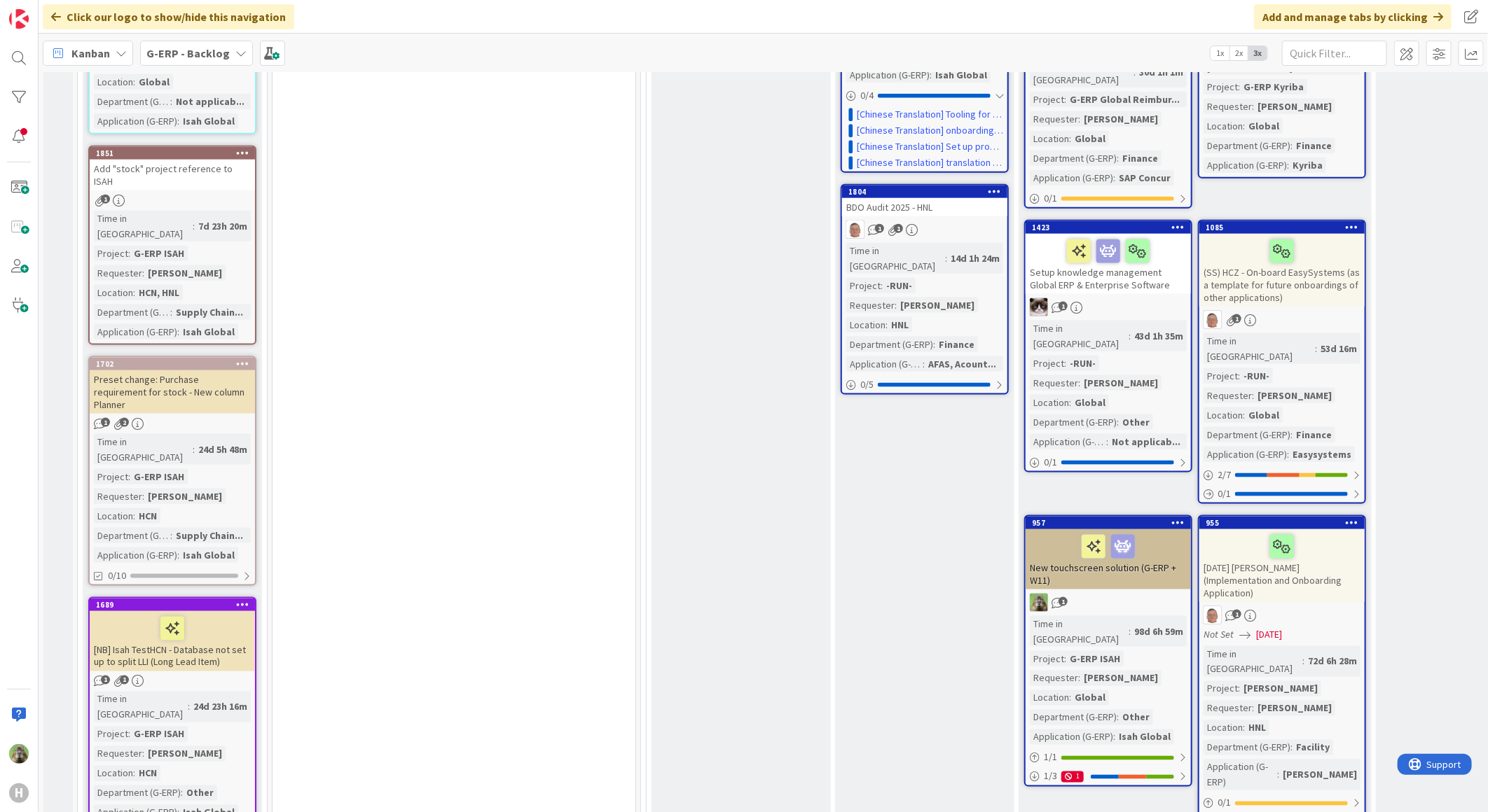
scroll to position [856, 0]
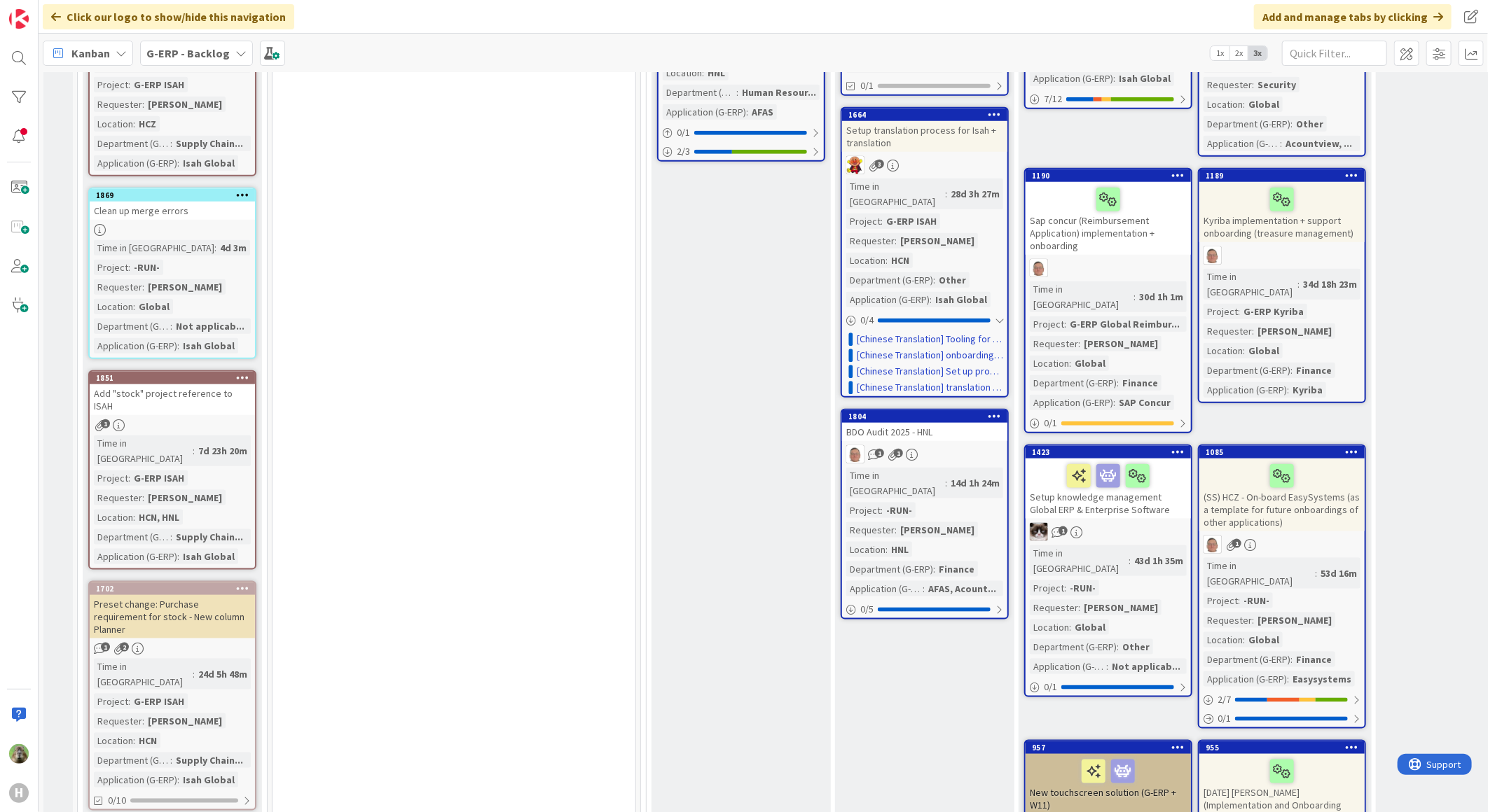
click at [969, 179] on div "Time in Column : 28d 3h 27m Project : G-ERP ISAH Requester : Johnson Yuan Locat…" at bounding box center [924, 243] width 157 height 129
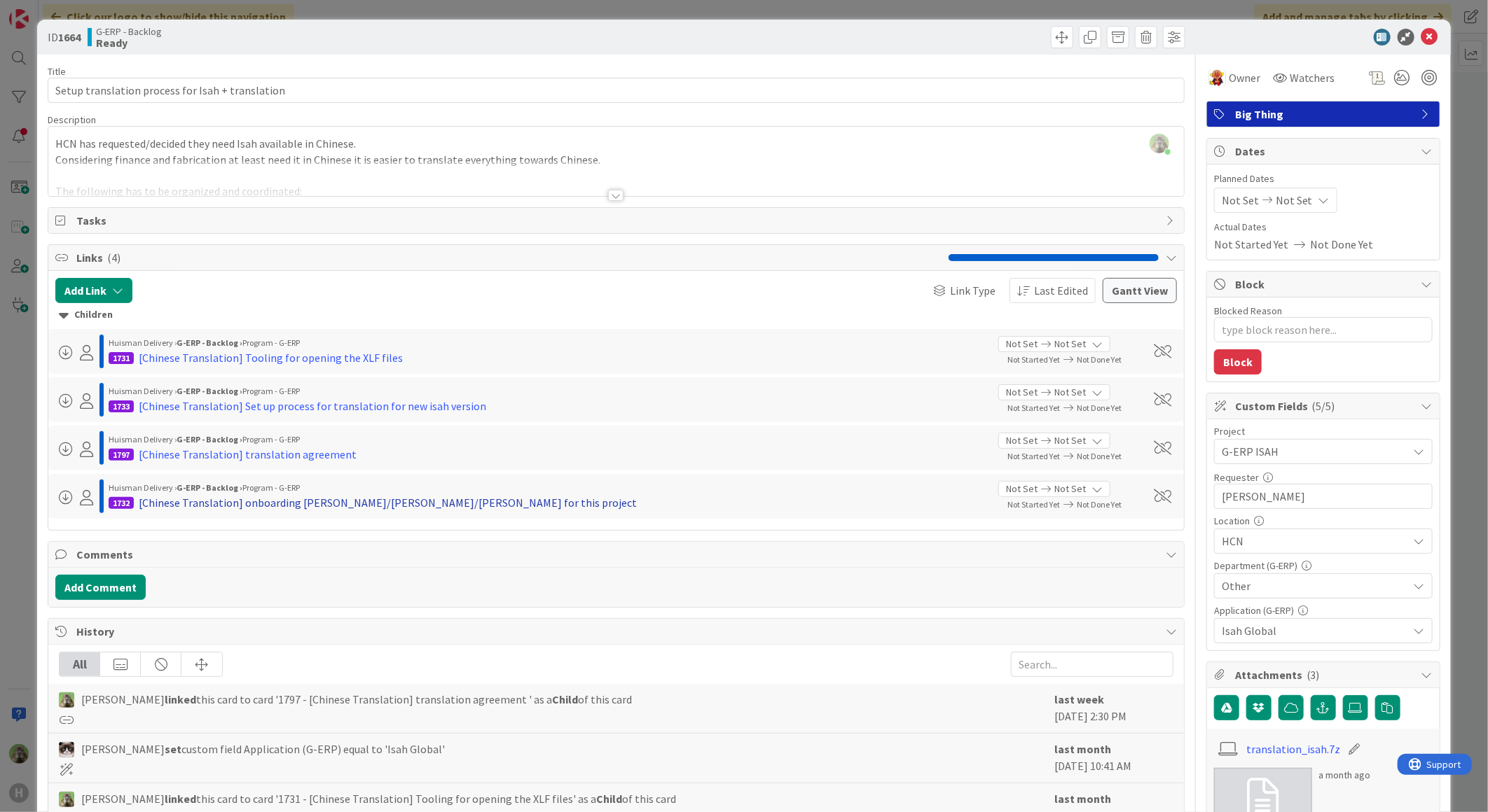
click at [332, 501] on div "[Chinese Translation] onboarding Mia/Alex/Leo for this project" at bounding box center [388, 502] width 498 height 17
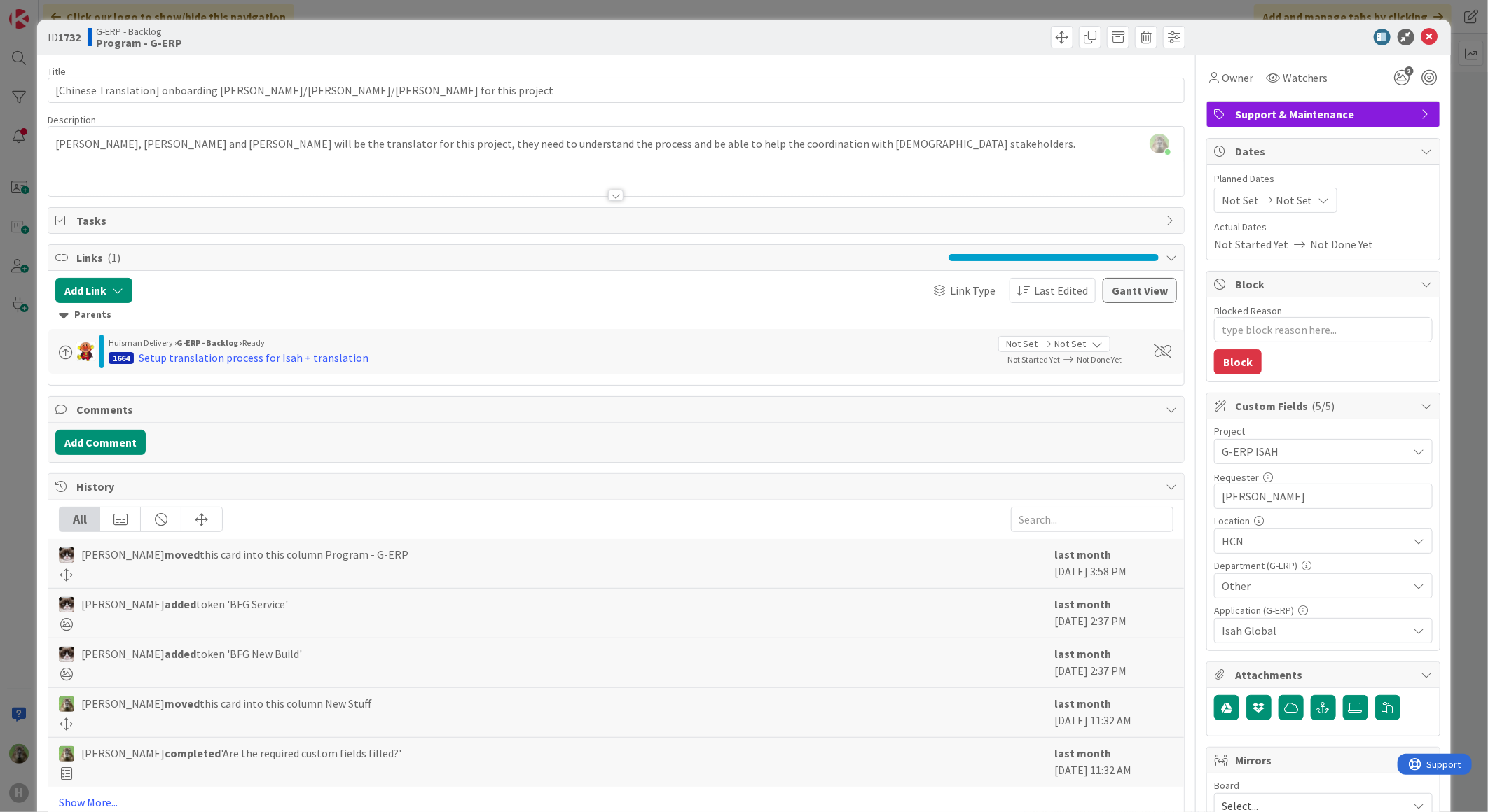
click at [30, 460] on div "ID 1732 G-ERP - Backlog Program - G-ERP Title 62 / 128 [Chinese Translation] on…" at bounding box center [744, 406] width 1488 height 812
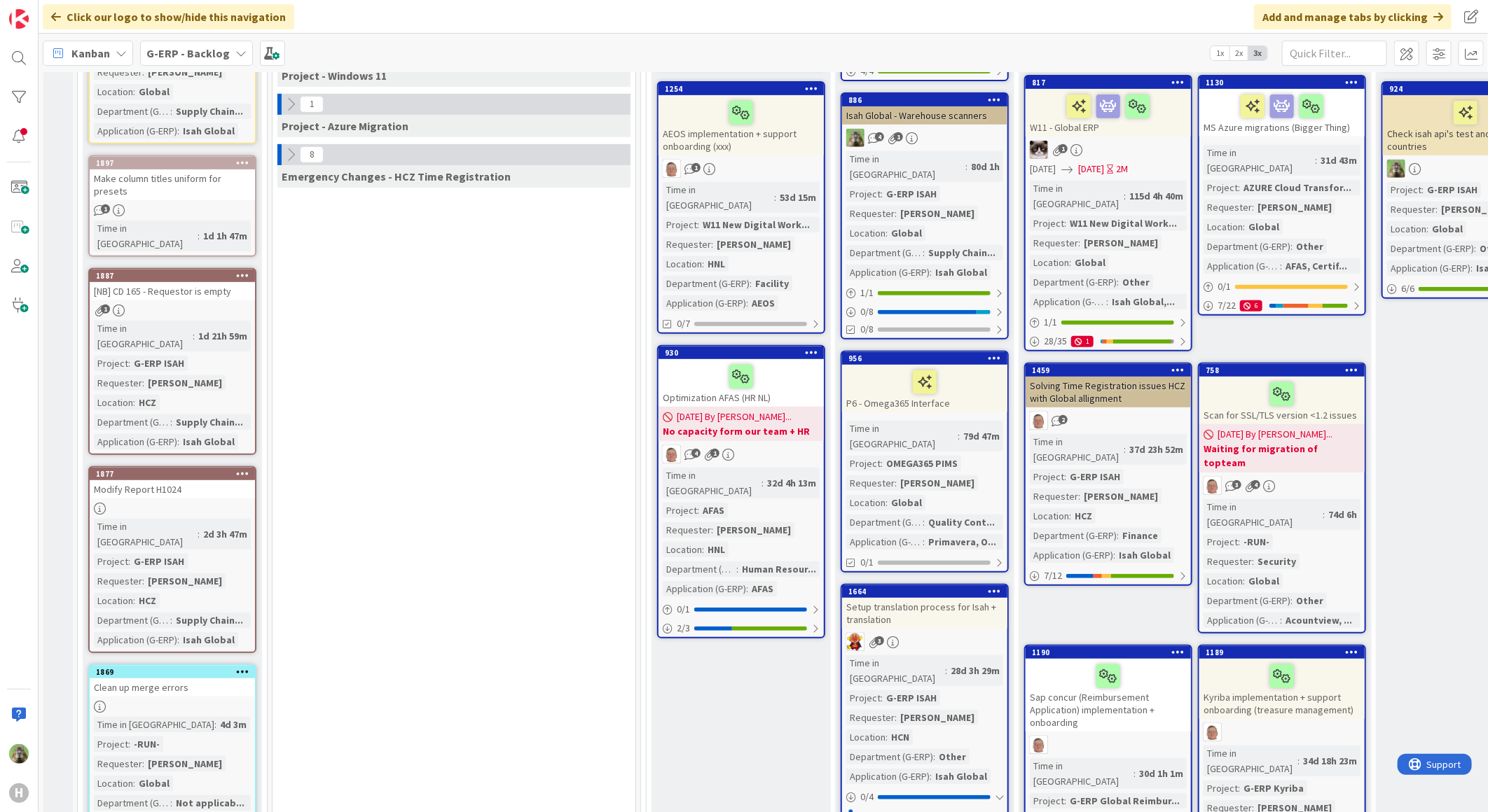
scroll to position [388, 0]
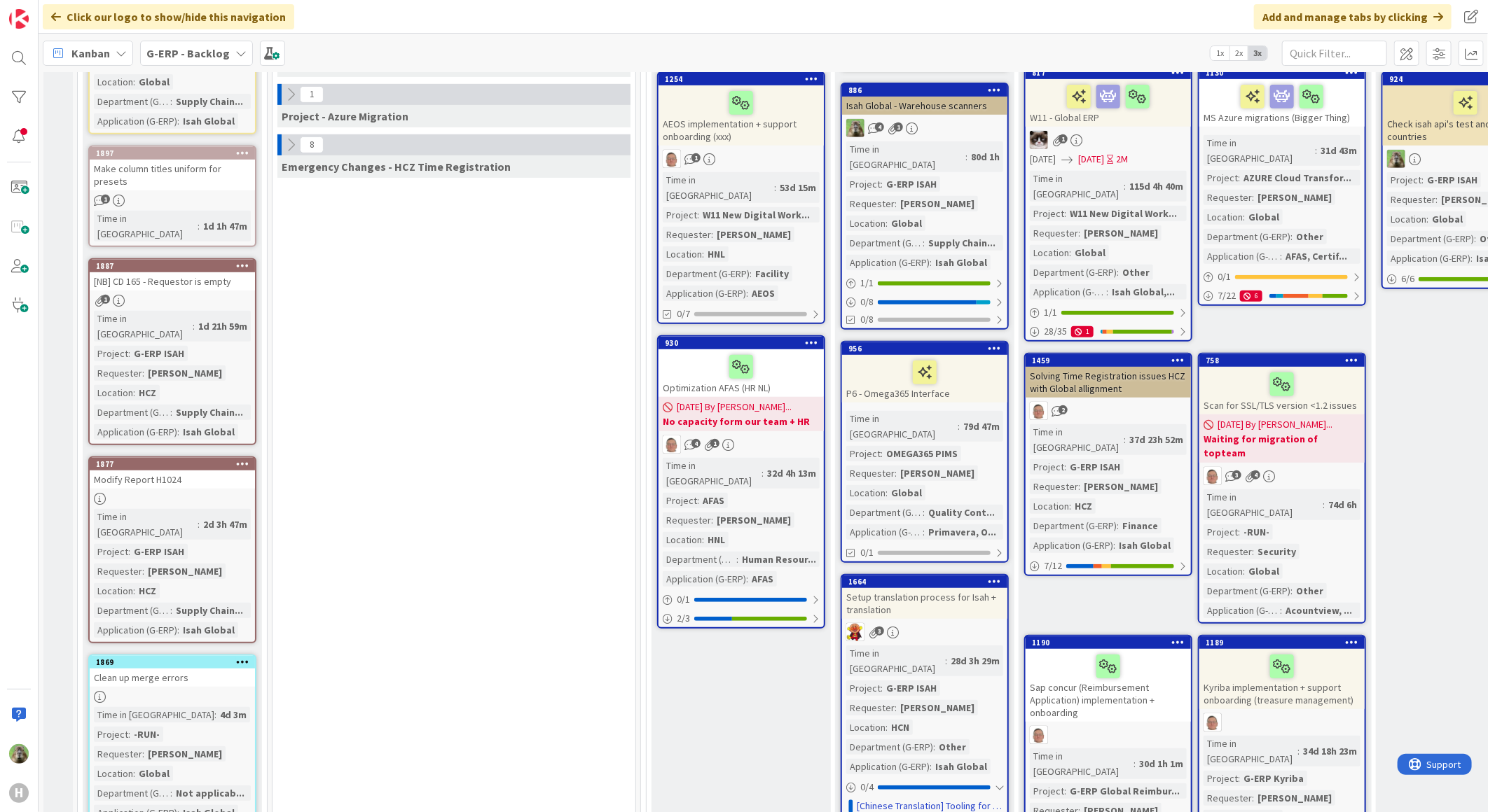
click at [948, 623] on div "3" at bounding box center [925, 632] width 165 height 18
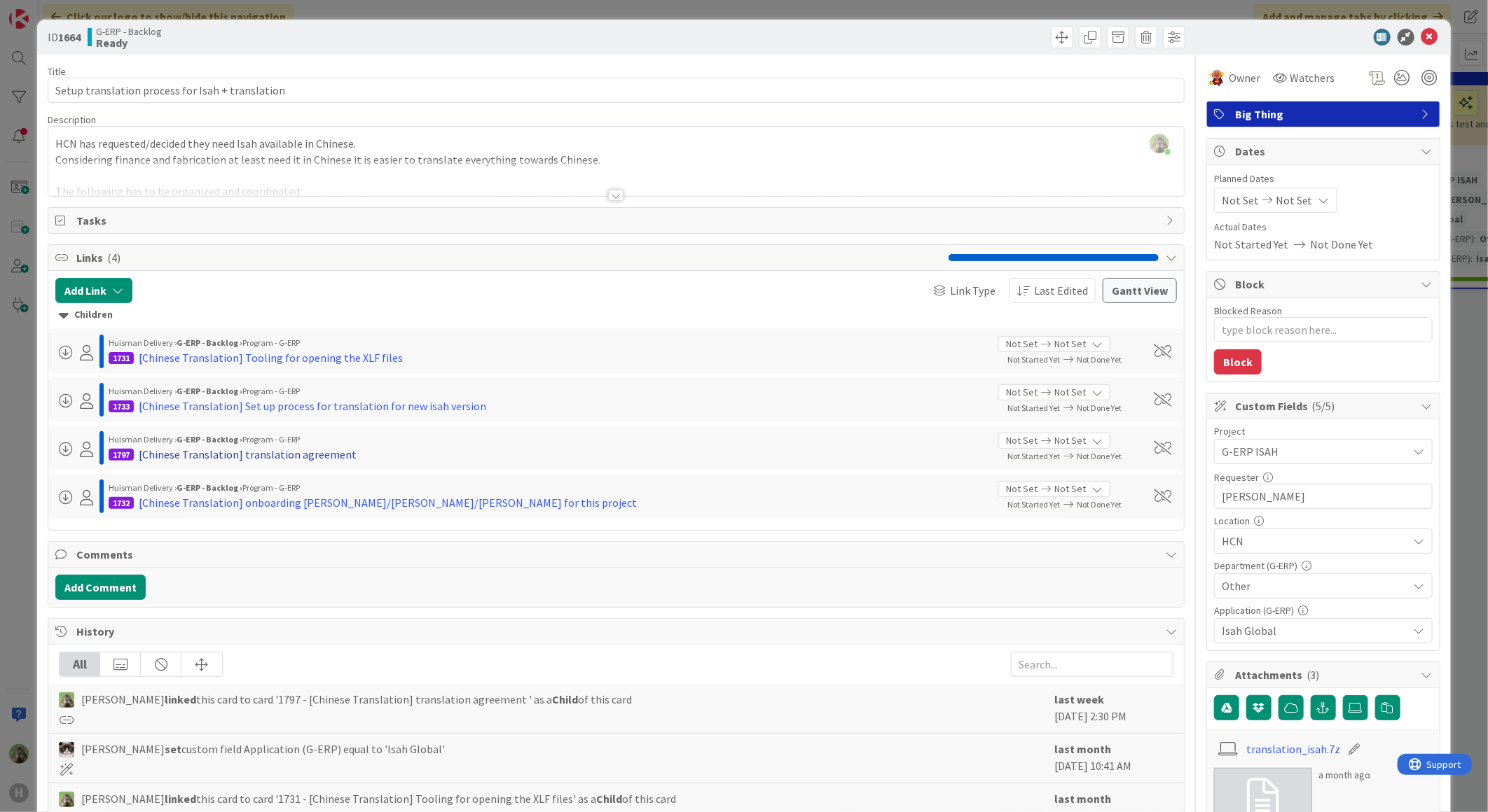
click at [314, 460] on div "[Chinese Translation] translation agreement" at bounding box center [247, 455] width 218 height 17
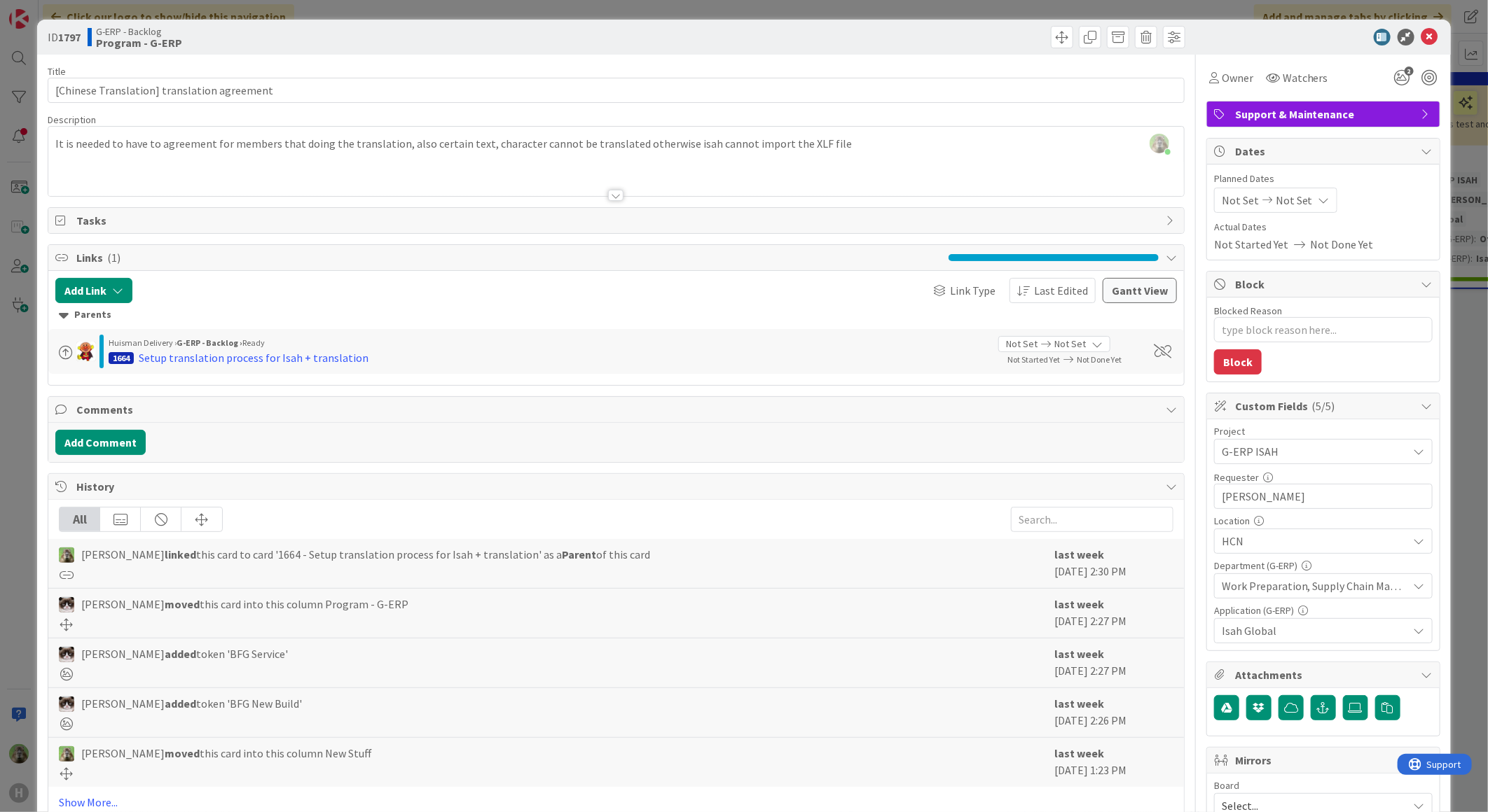
click at [6, 489] on div "ID 1797 G-ERP - Backlog Program - G-ERP Title 44 / 128 [Chinese Translation] tr…" at bounding box center [744, 406] width 1488 height 812
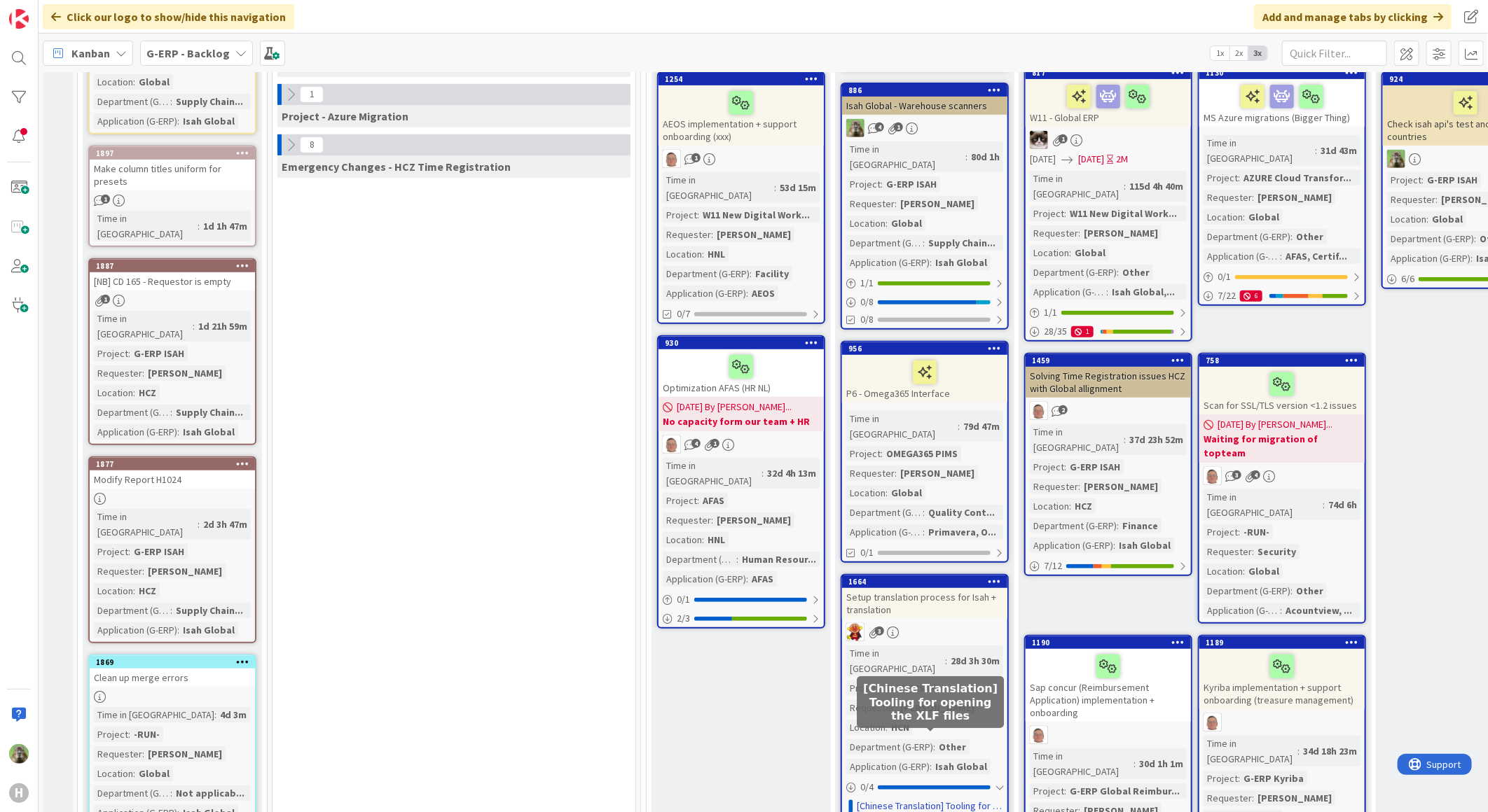
click at [951, 799] on link "[Chinese Translation] Tooling for opening the XLF files" at bounding box center [930, 805] width 146 height 14
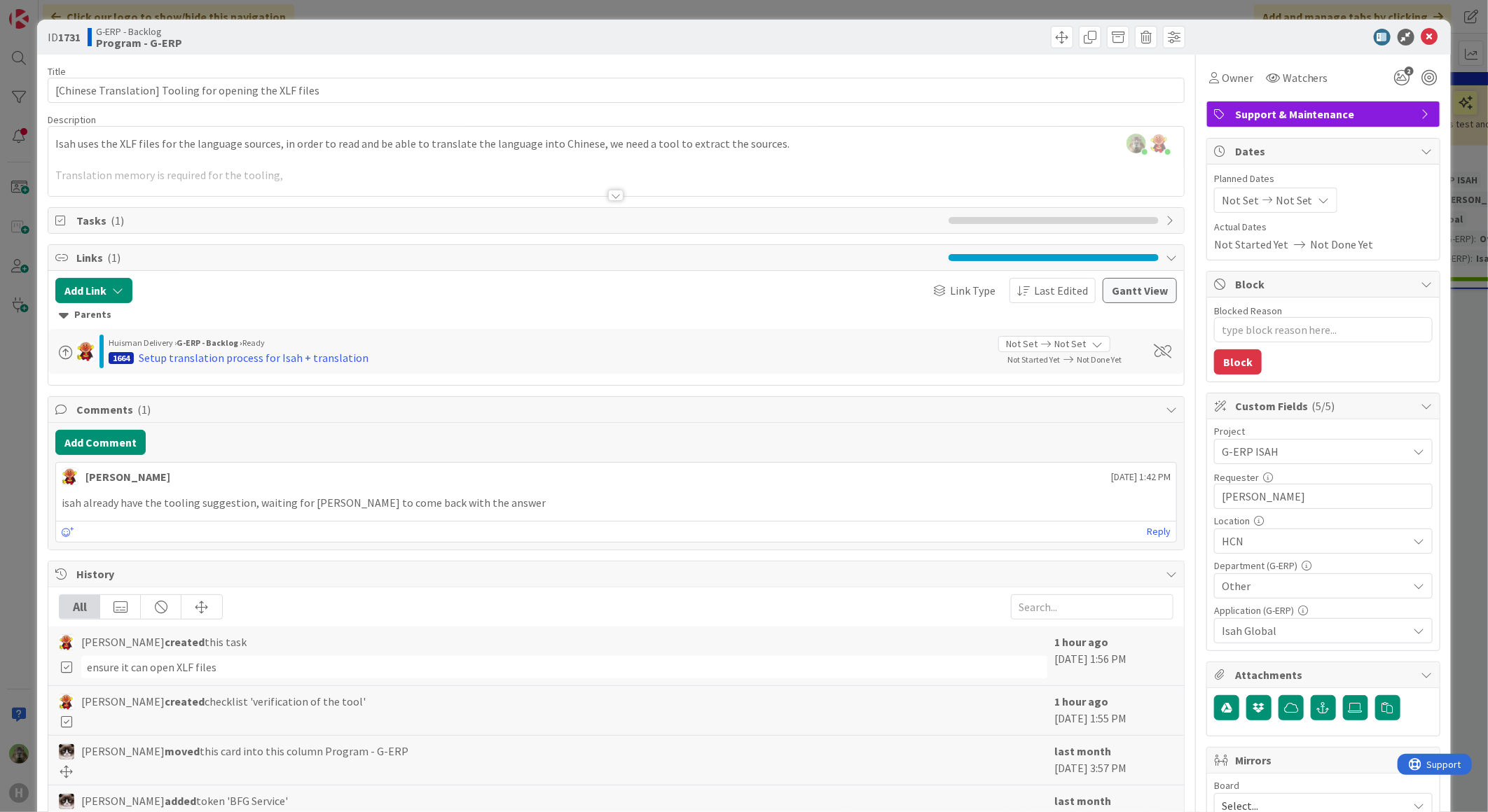
click at [234, 219] on span "Tasks ( 1 )" at bounding box center [508, 220] width 865 height 17
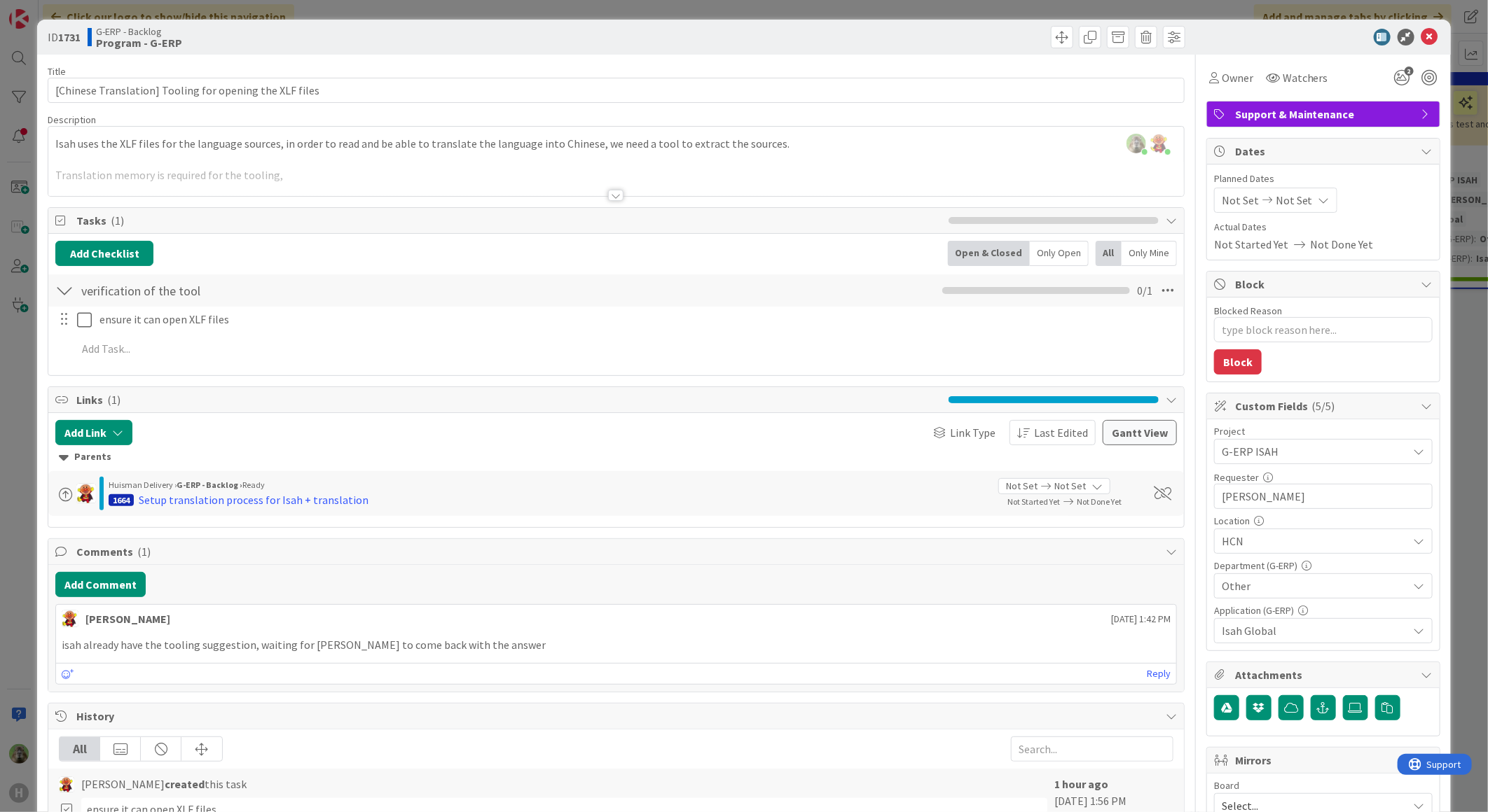
click at [1, 609] on div "ID 1731 G-ERP - Backlog Program - G-ERP Title 55 / 128 [Chinese Translation] To…" at bounding box center [744, 406] width 1488 height 812
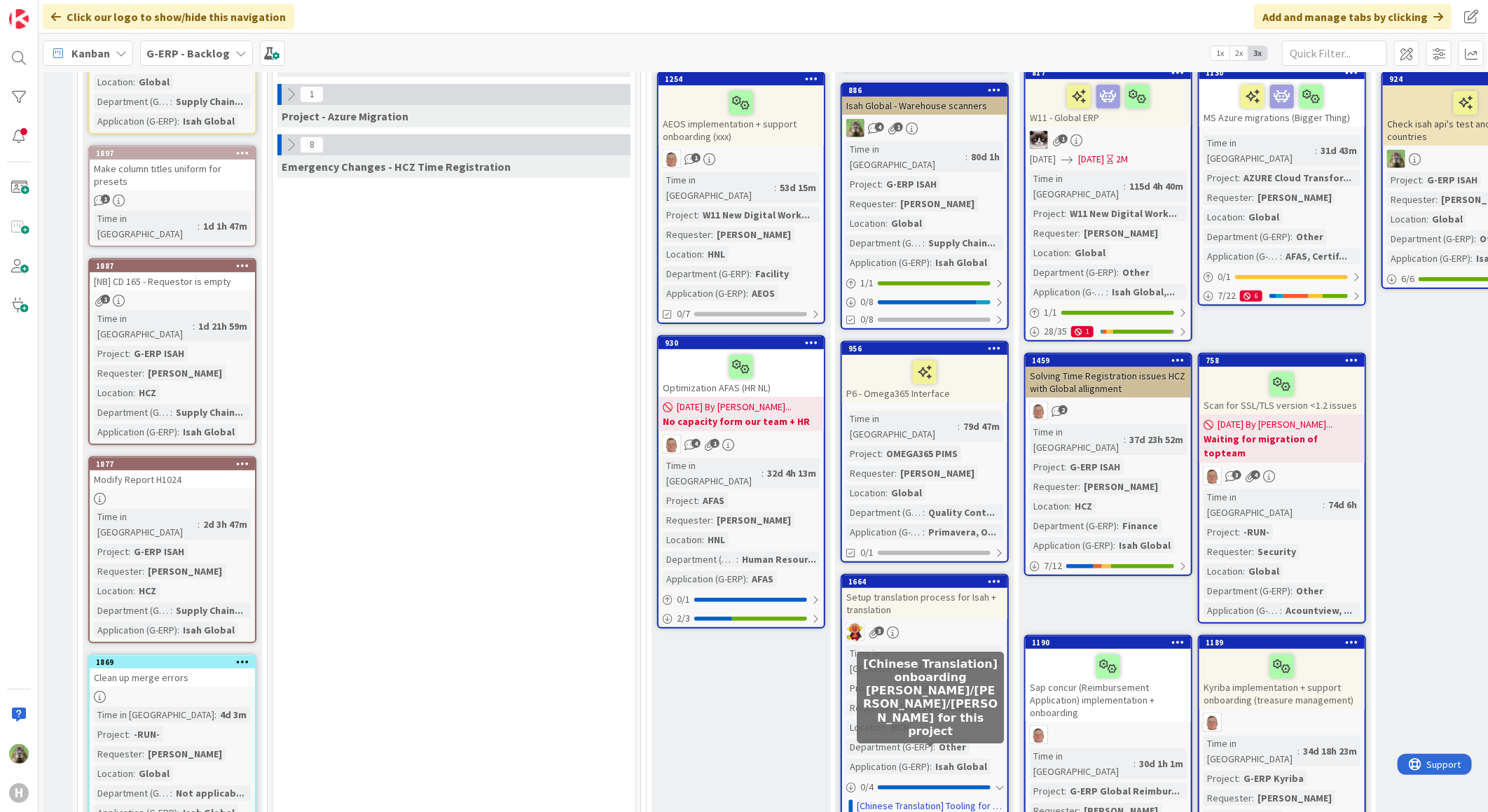
click at [925, 811] on link "[Chinese Translation] onboarding Mia/Alex/Leo for this project" at bounding box center [930, 821] width 146 height 14
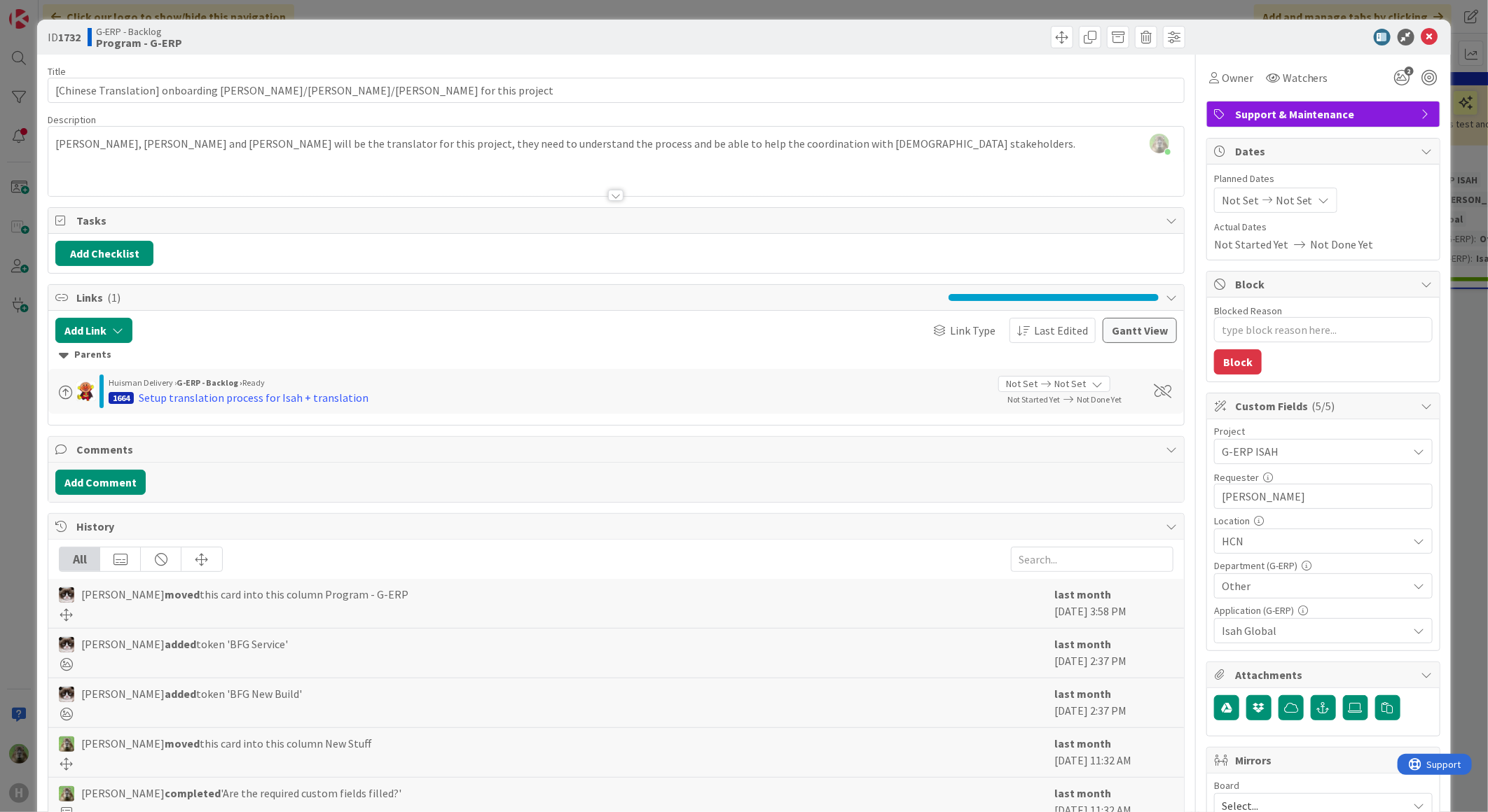
click at [19, 409] on div "ID 1732 G-ERP - Backlog Program - G-ERP Title 62 / 128 [Chinese Translation] on…" at bounding box center [744, 406] width 1488 height 812
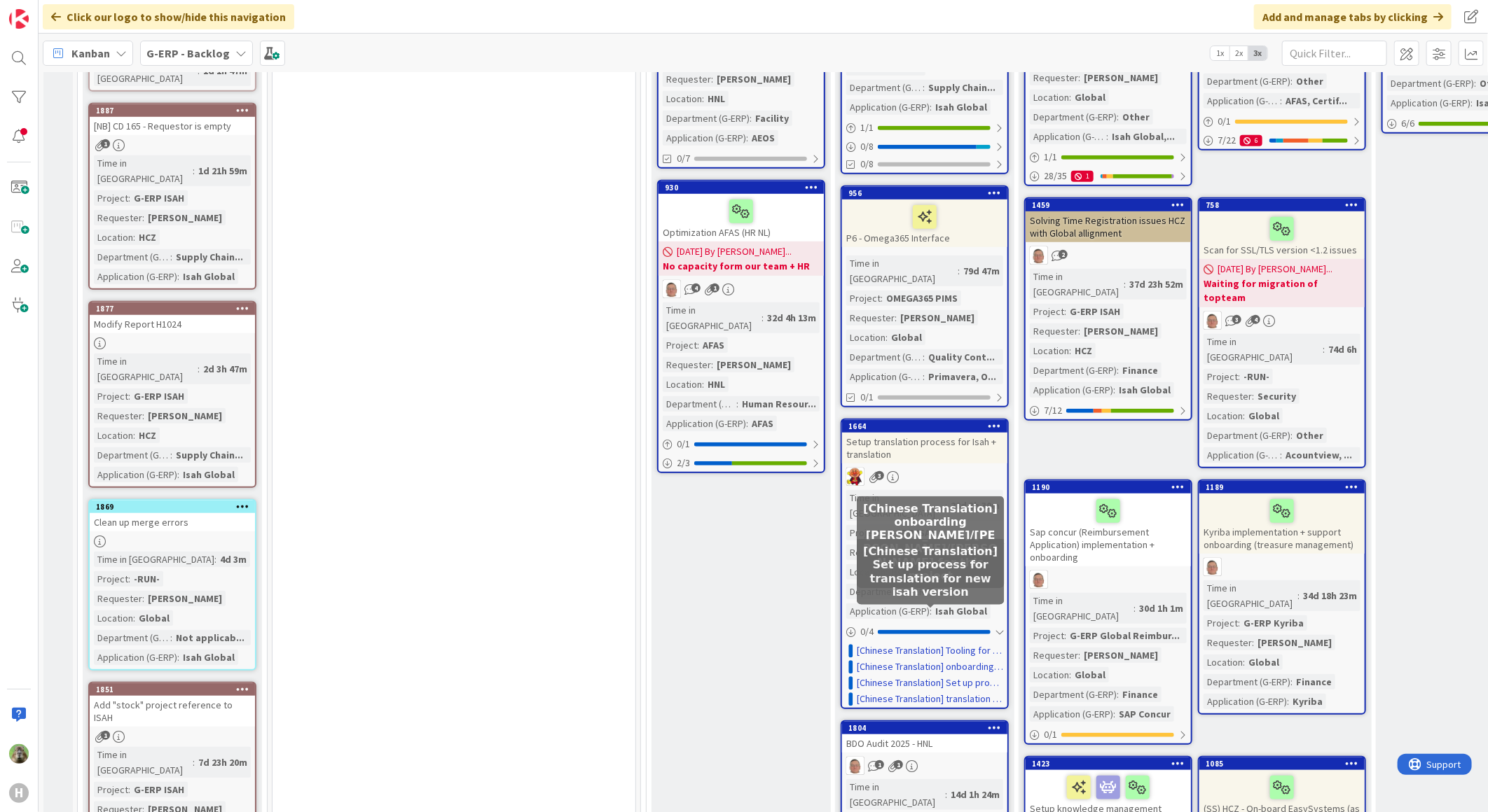
click at [900, 675] on link "[Chinese Translation] Set up process for translation for new isah version" at bounding box center [930, 682] width 146 height 14
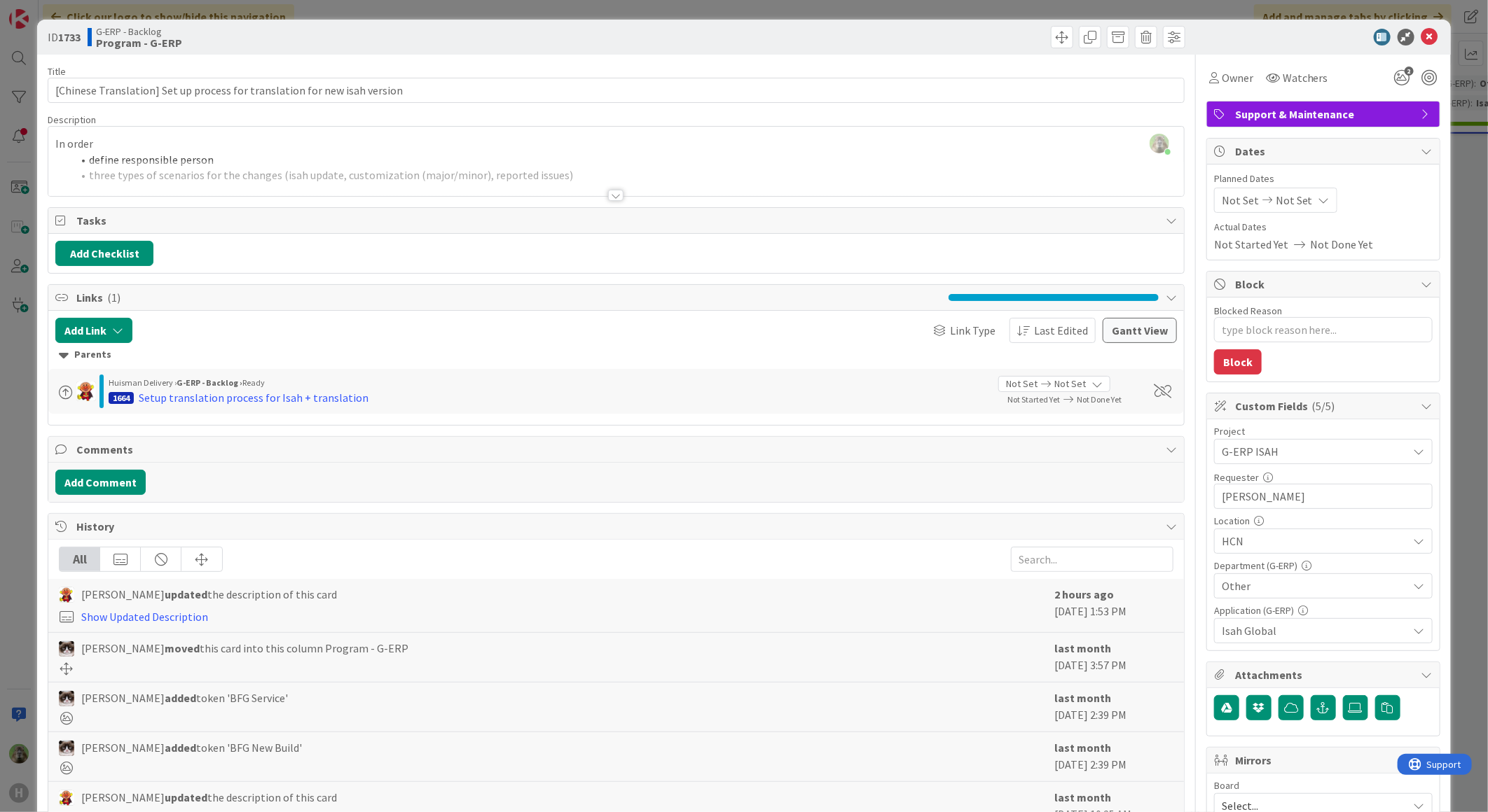
click at [11, 396] on div "ID 1733 G-ERP - Backlog Program - G-ERP Title 74 / 128 [Chinese Translation] Se…" at bounding box center [744, 406] width 1488 height 812
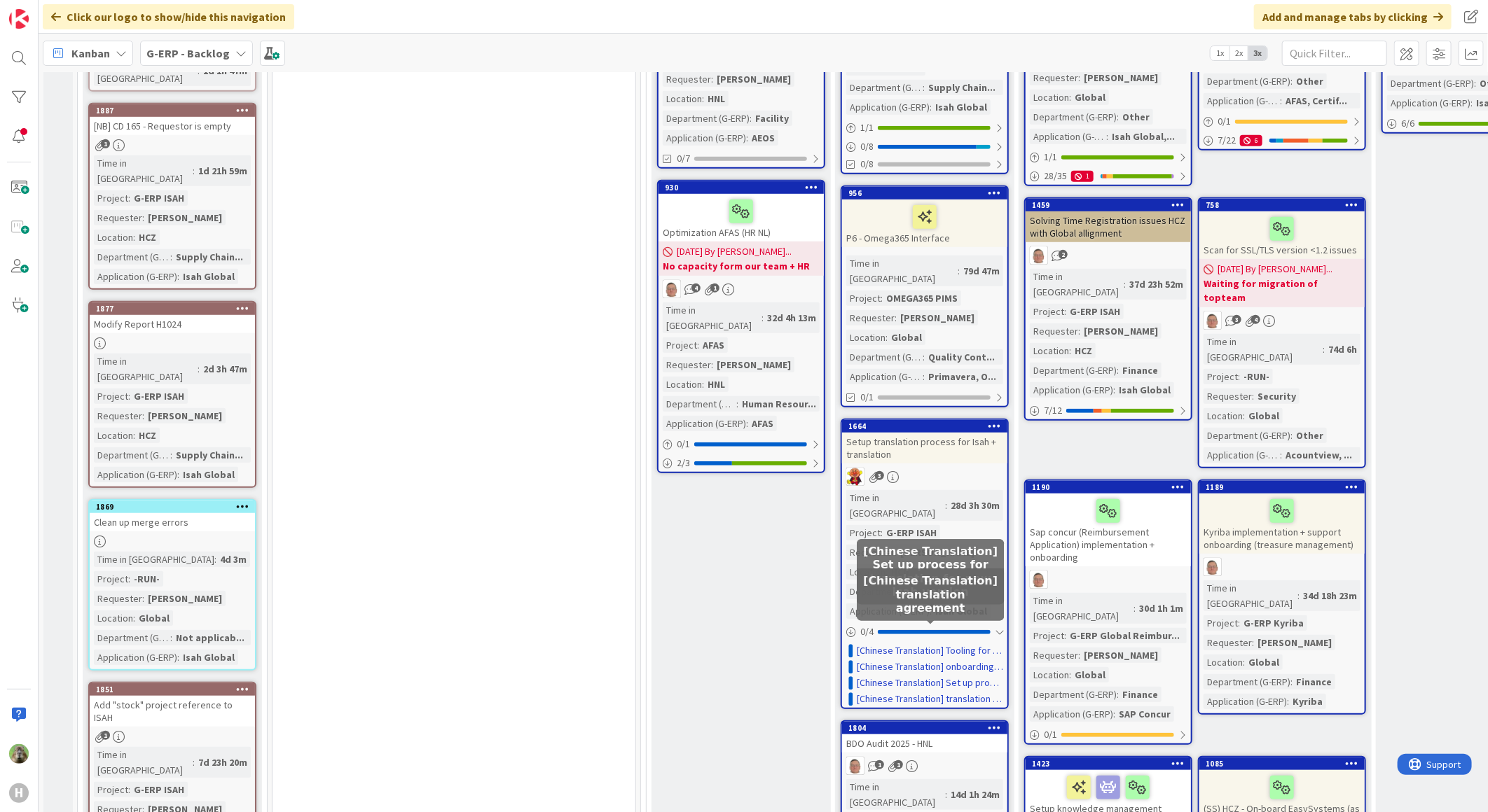
click at [949, 691] on link "[Chinese Translation] translation agreement" at bounding box center [930, 698] width 146 height 14
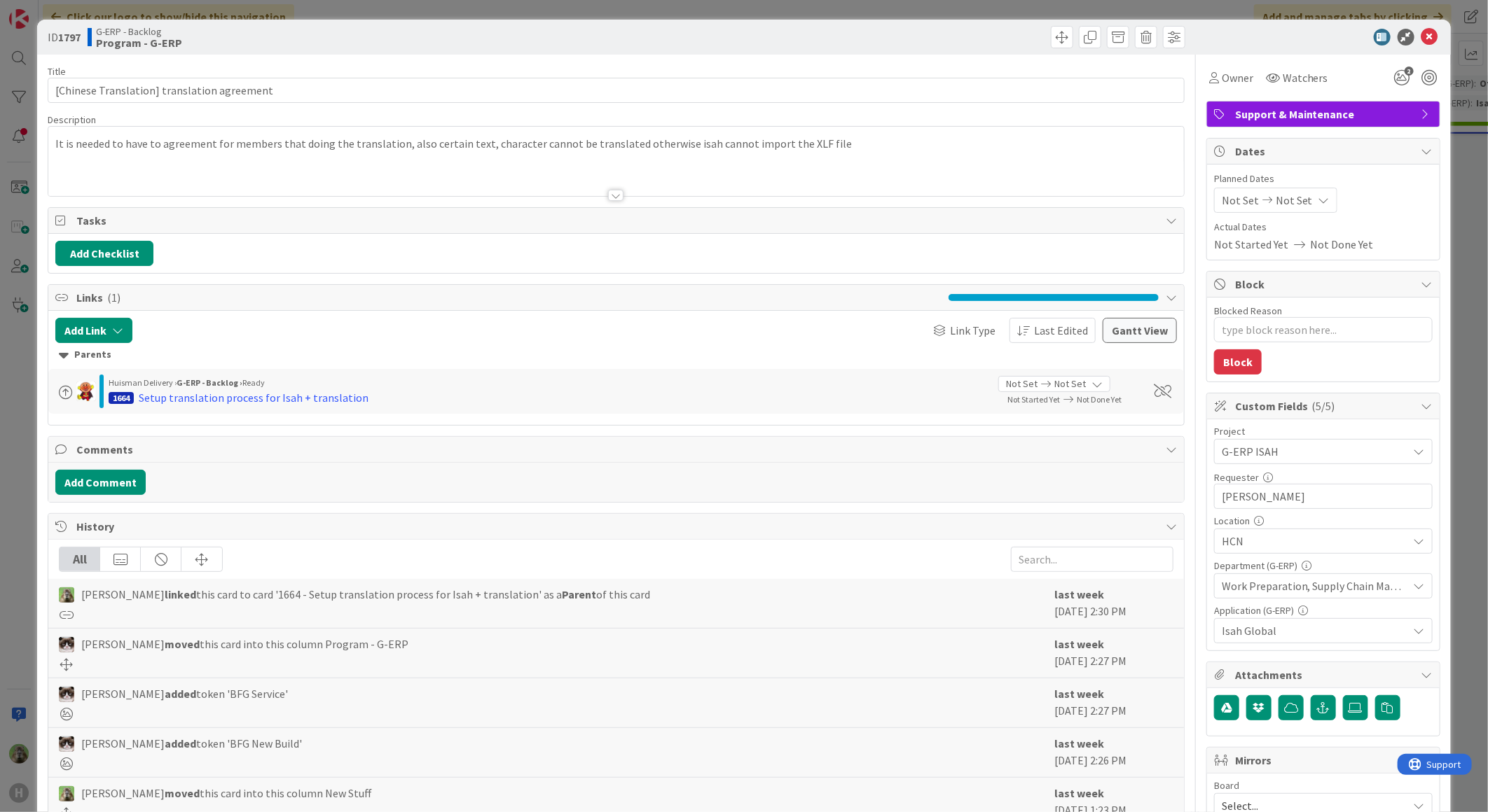
type textarea "x"
click at [14, 504] on div "ID 1797 G-ERP - Backlog Program - G-ERP Title 44 / 128 [Chinese Translation] tr…" at bounding box center [744, 406] width 1488 height 812
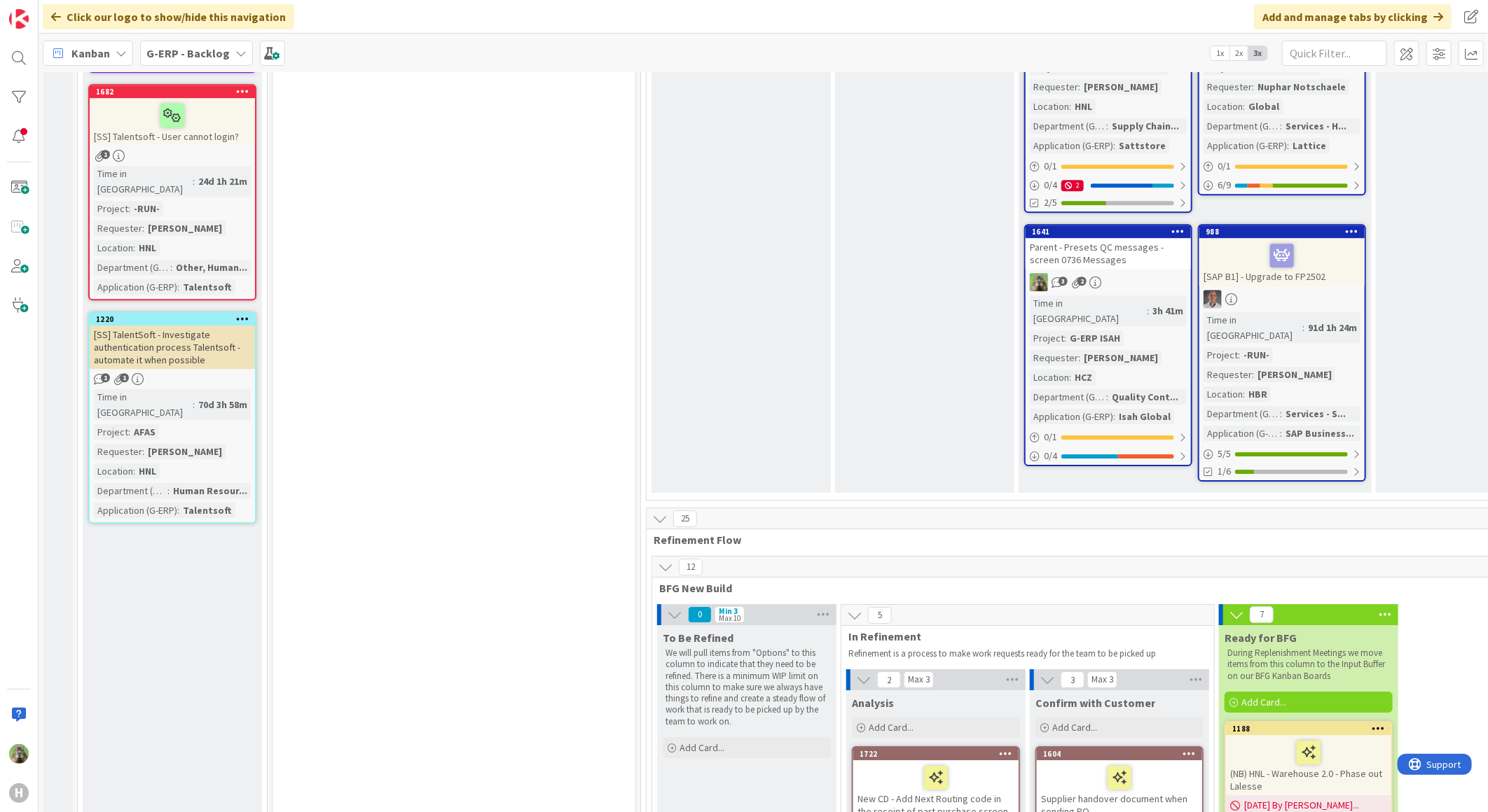
scroll to position [2801, 0]
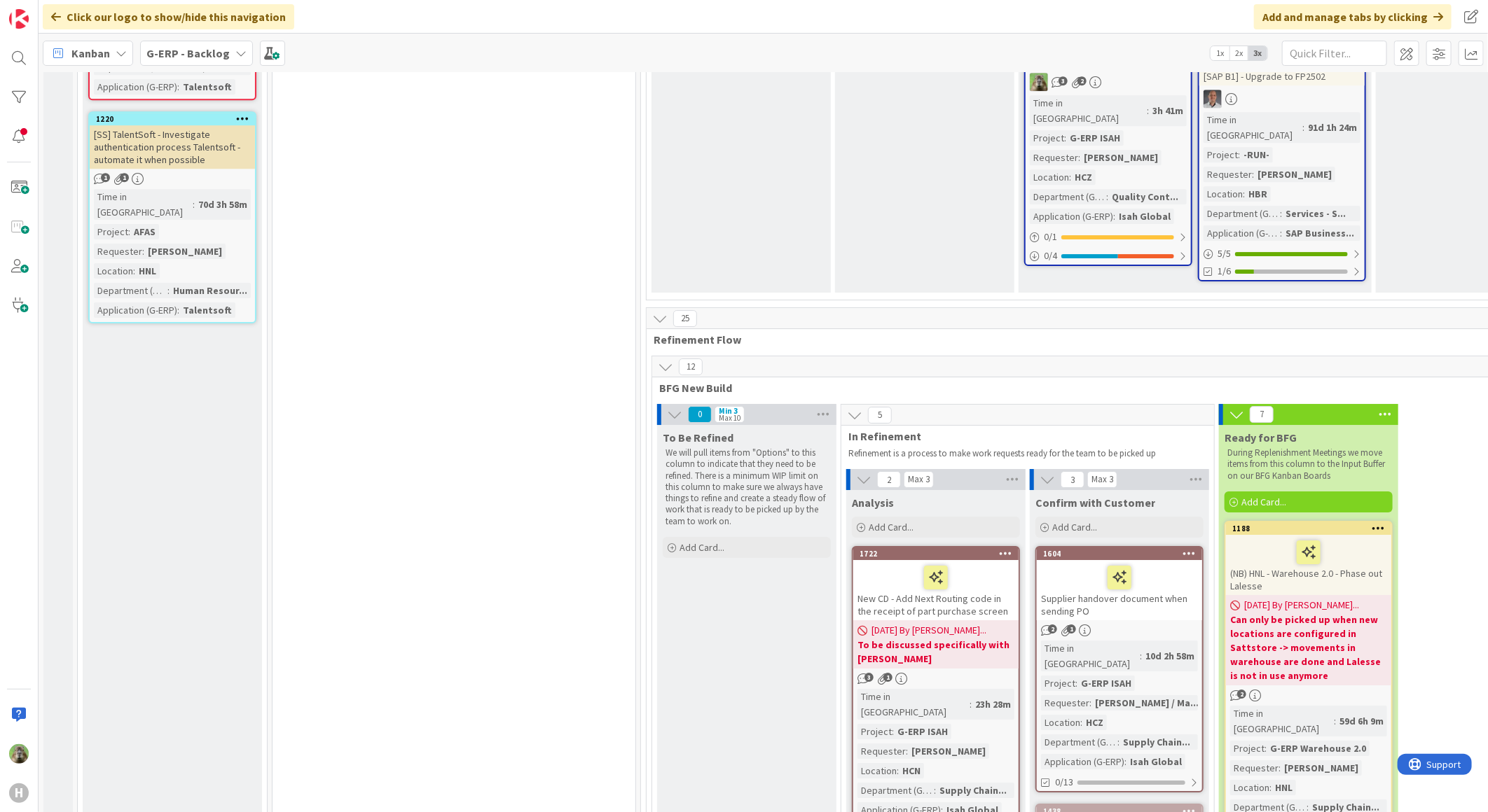
click at [926, 560] on div "New CD - Add Next Routing code in the receipt of part purchase screen" at bounding box center [936, 590] width 165 height 60
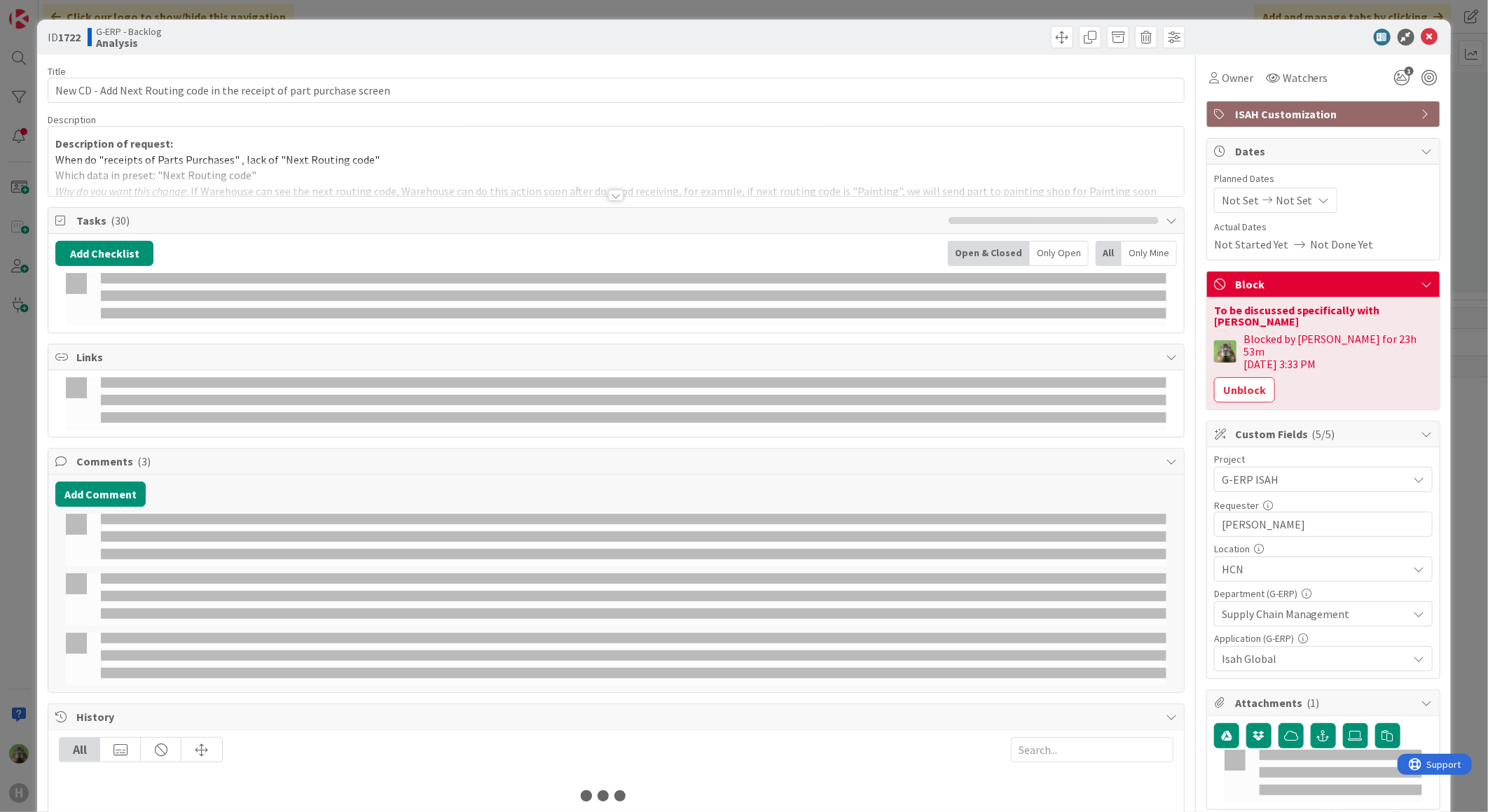
click at [465, 156] on p "When do "receipts of Parts Purchases" , lack of "Next Routing code"" at bounding box center [616, 160] width 1121 height 16
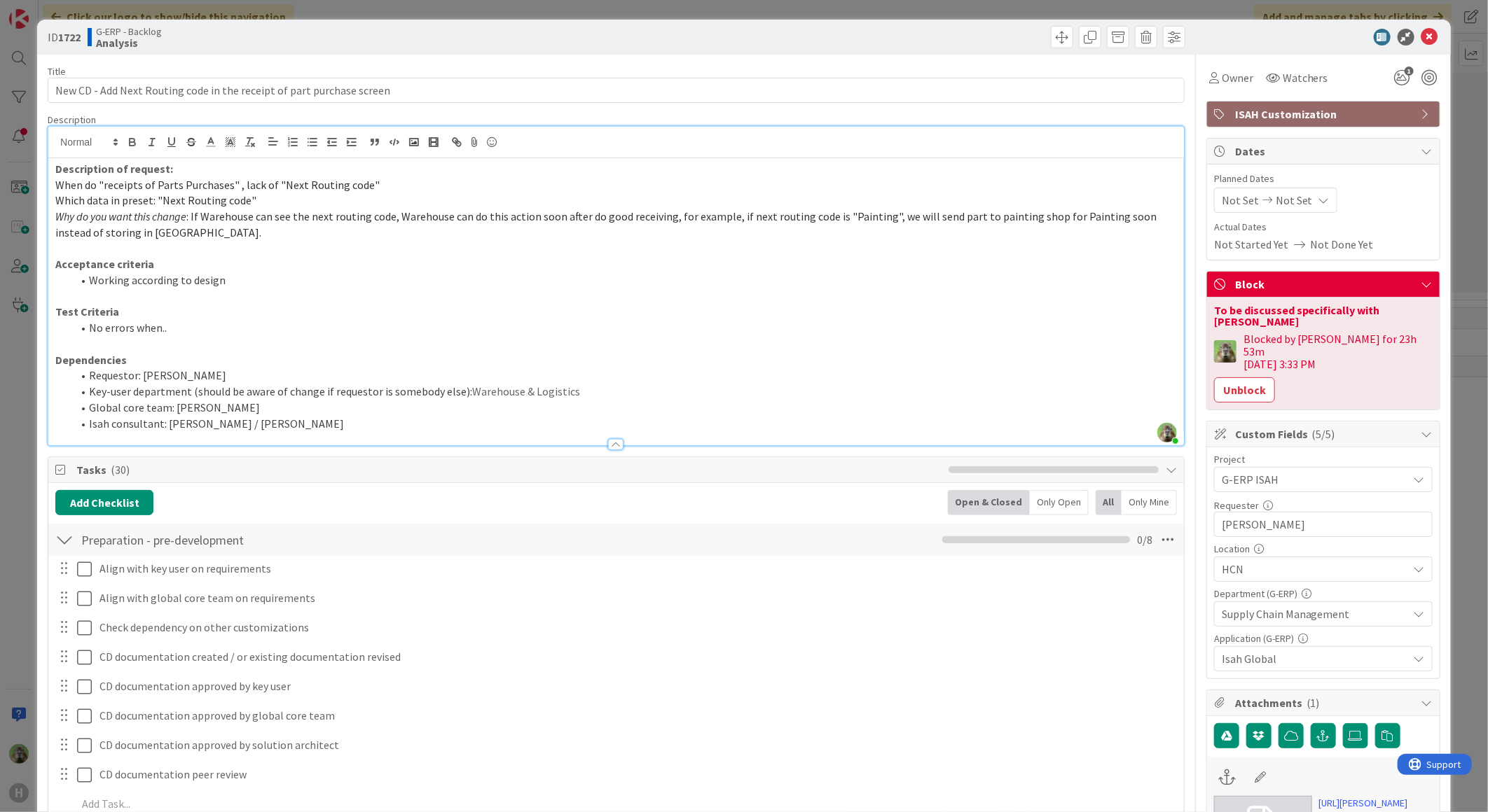
click at [19, 464] on div "ID 1722 G-ERP - Backlog Analysis Title 70 / 128 New CD - Add Next Routing code …" at bounding box center [744, 406] width 1488 height 812
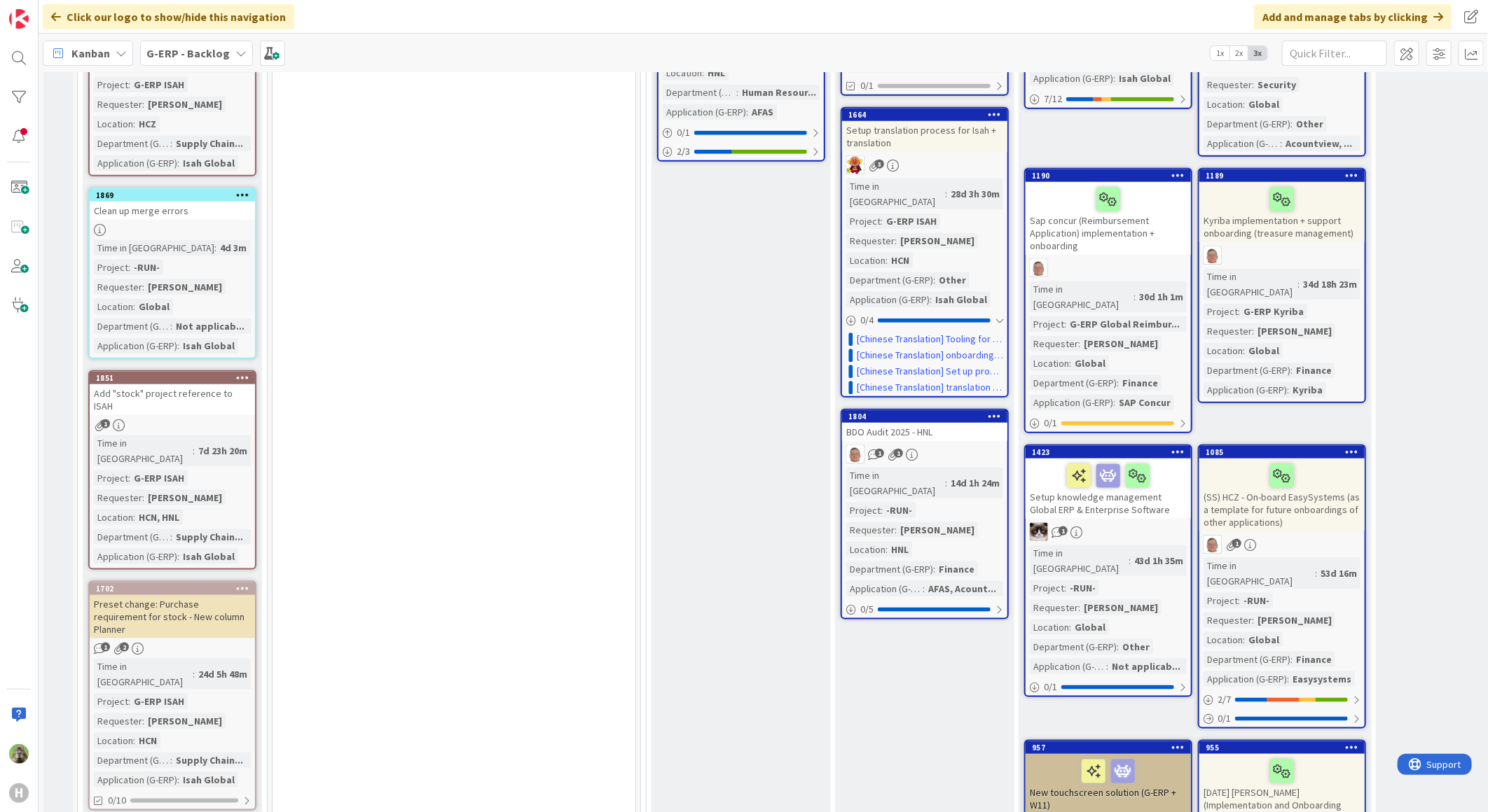
scroll to position [544, 0]
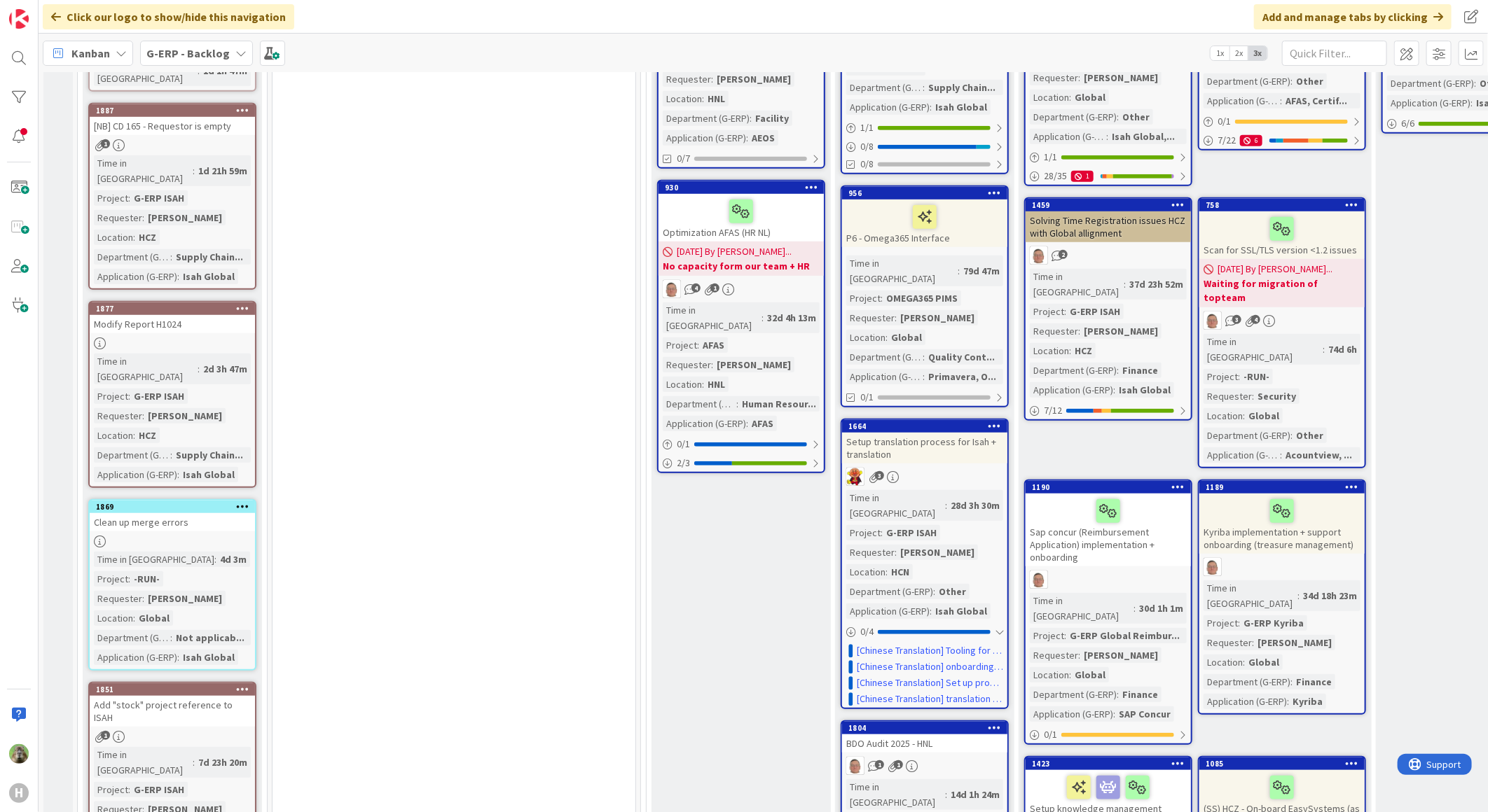
click at [20, 65] on div at bounding box center [18, 57] width 28 height 28
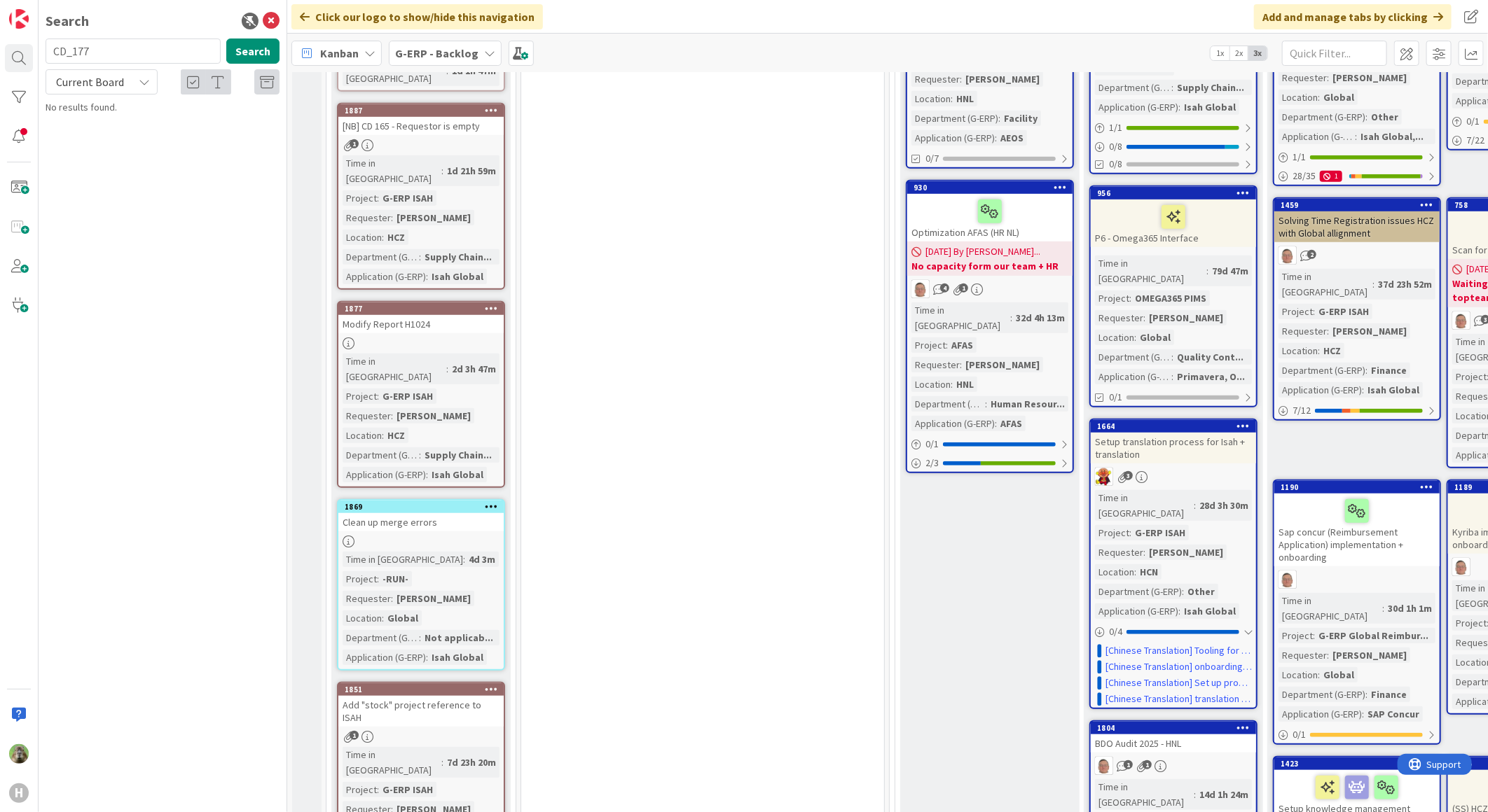
click at [176, 57] on input "CD_177" at bounding box center [133, 51] width 175 height 26
click at [176, 57] on input "cd_153" at bounding box center [133, 51] width 175 height 26
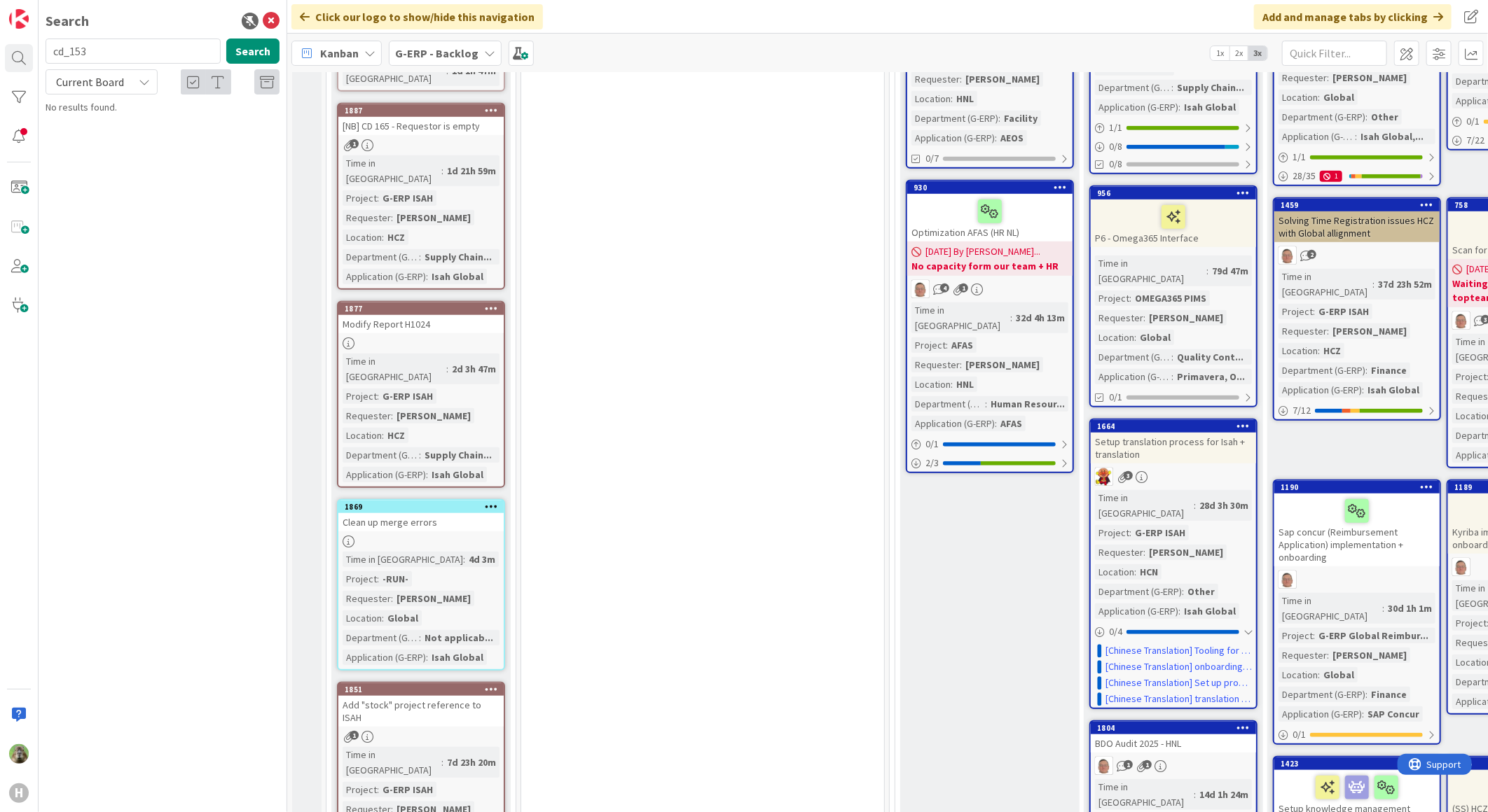
click at [135, 82] on div "Current Board" at bounding box center [102, 82] width 112 height 26
click at [130, 148] on span "All Boards" at bounding box center [125, 140] width 145 height 21
click at [246, 49] on button "Search" at bounding box center [253, 51] width 53 height 26
drag, startPoint x: 137, startPoint y: 47, endPoint x: -5, endPoint y: 41, distance: 142.1
click at [0, 41] on html "H Search cd_153 Search All Boards Current Board All Boards No results found. Cl…" at bounding box center [744, 406] width 1488 height 812
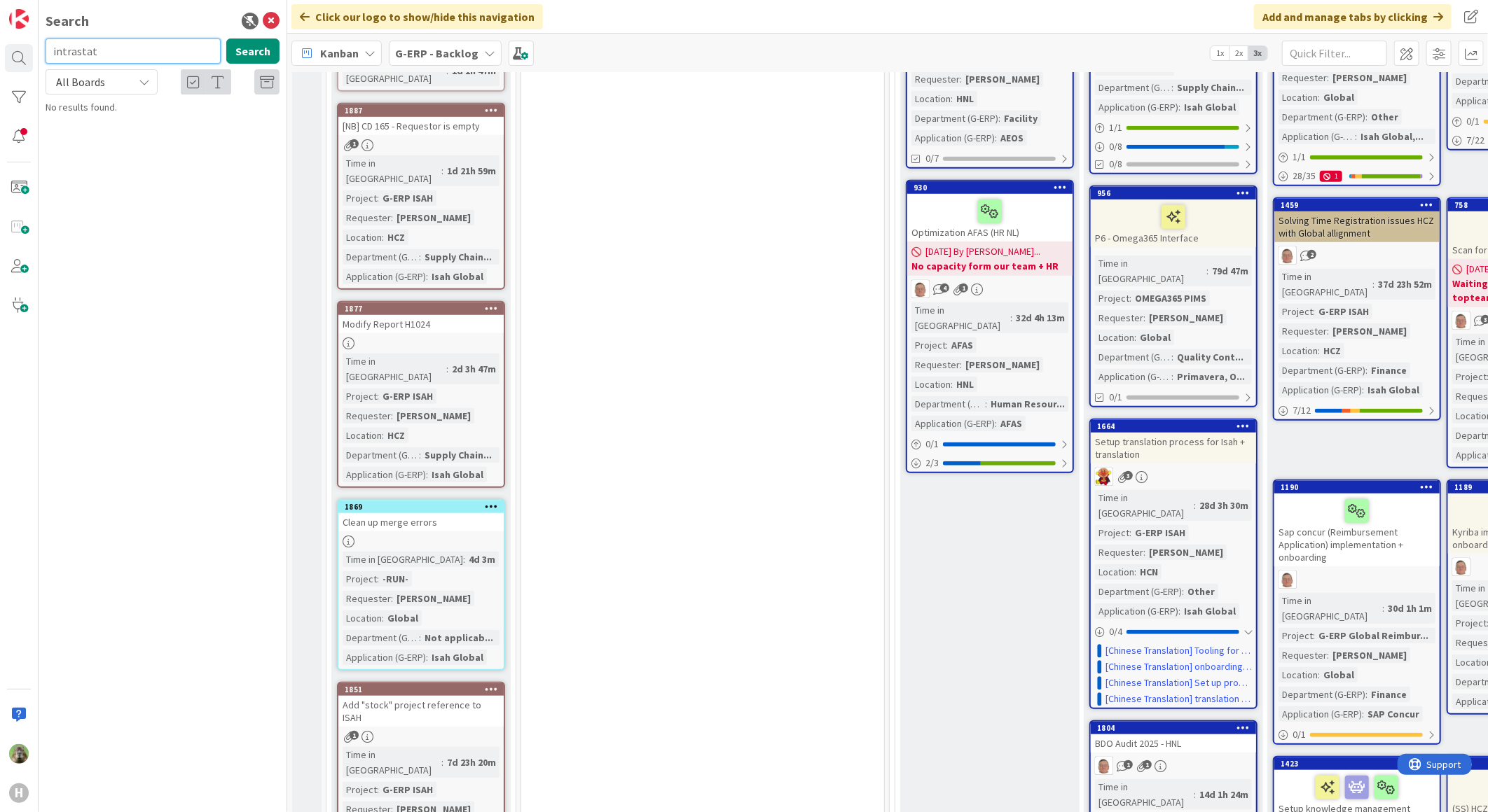
type input "intrastat"
click at [152, 123] on span "Purchase List" at bounding box center [126, 123] width 56 height 12
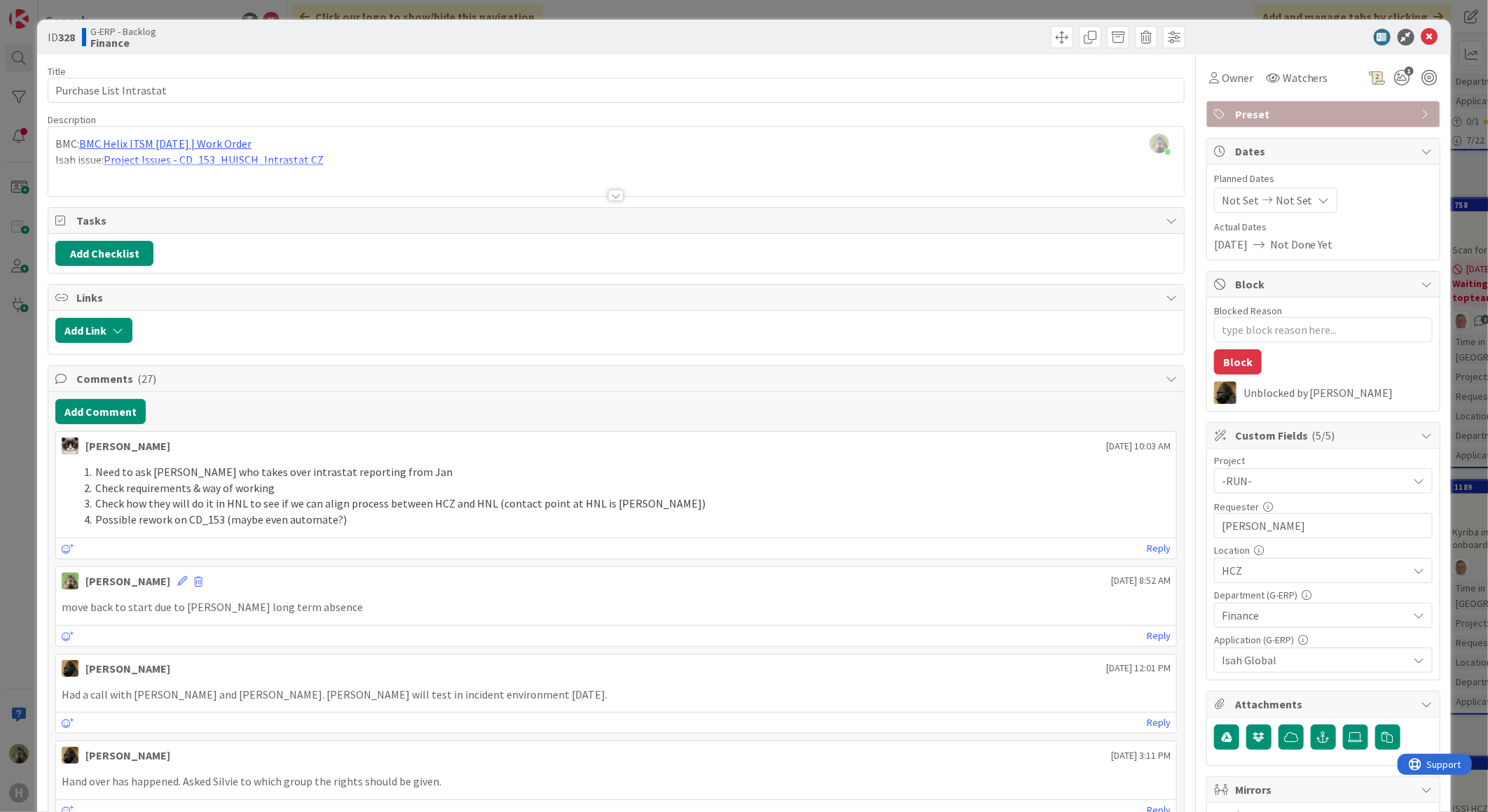
click at [29, 494] on div "ID 328 G-ERP - Backlog Finance Title 23 / 128 Purchase List Intrastat Descripti…" at bounding box center [744, 406] width 1488 height 812
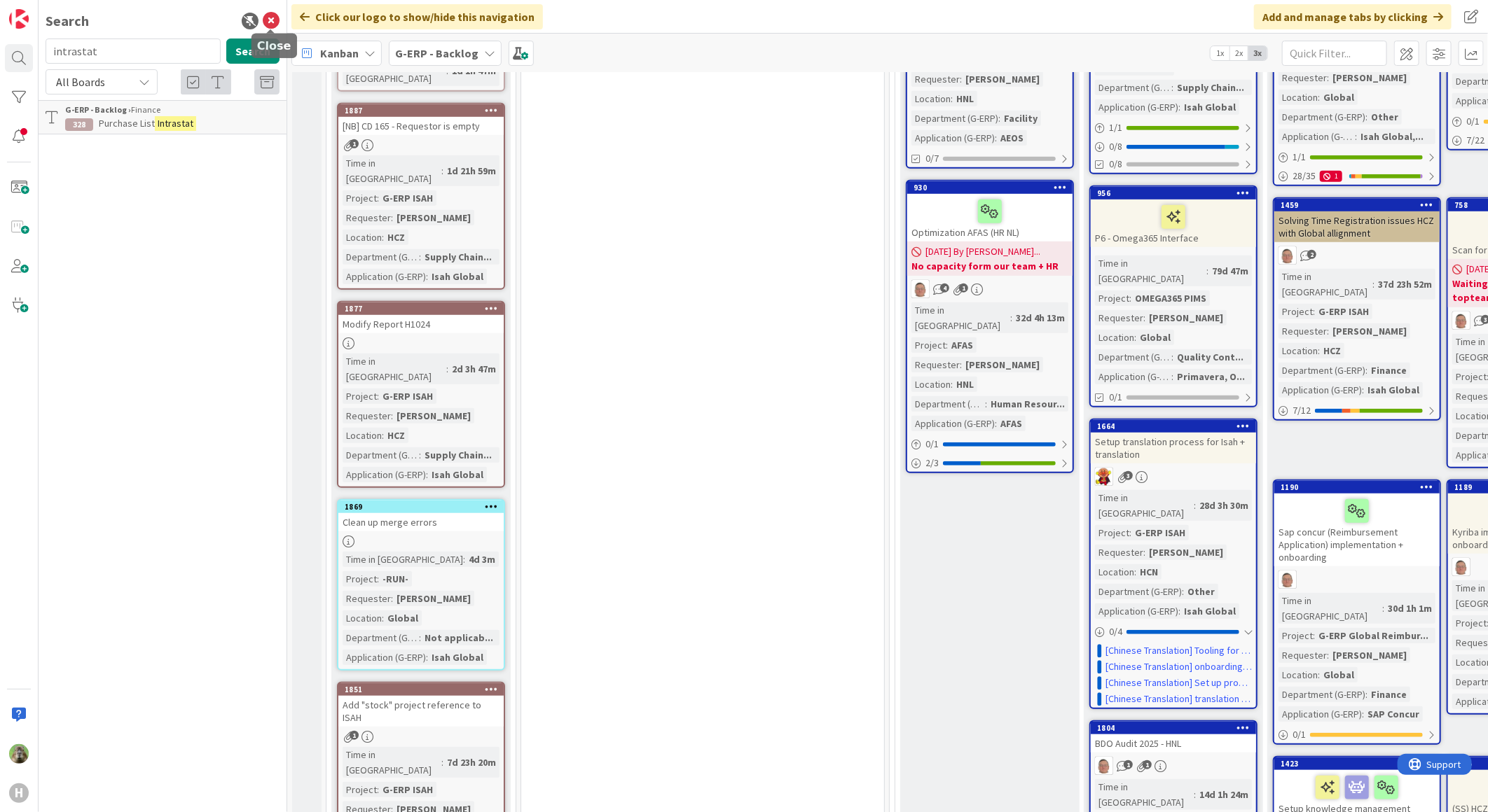
click at [271, 28] on body "H Search intrastat Search All Boards Current Board All Boards G-ERP - Backlog ›…" at bounding box center [744, 406] width 1488 height 812
click at [274, 20] on icon at bounding box center [271, 21] width 17 height 17
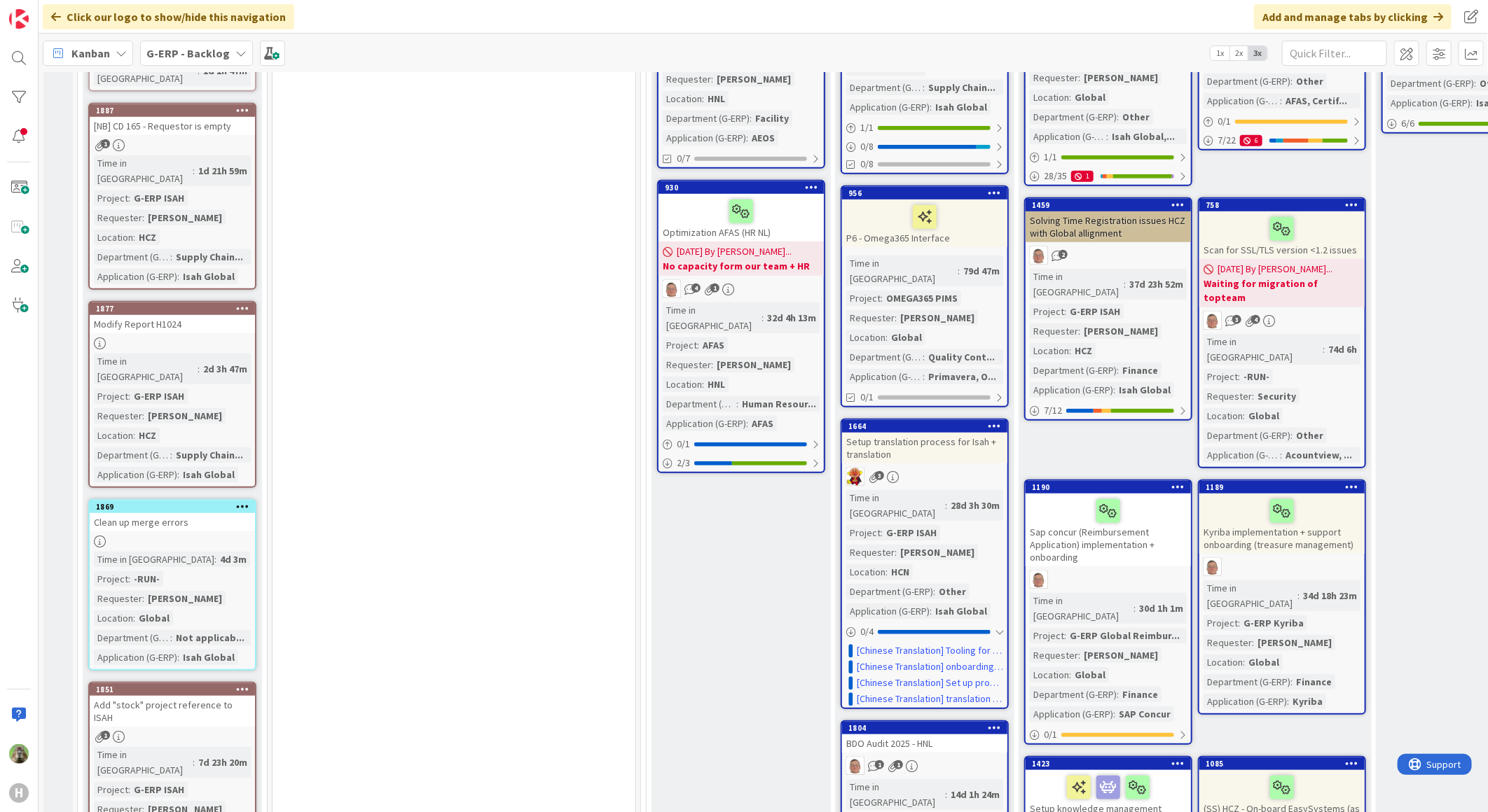
click at [235, 41] on div "G-ERP - Backlog" at bounding box center [196, 53] width 113 height 26
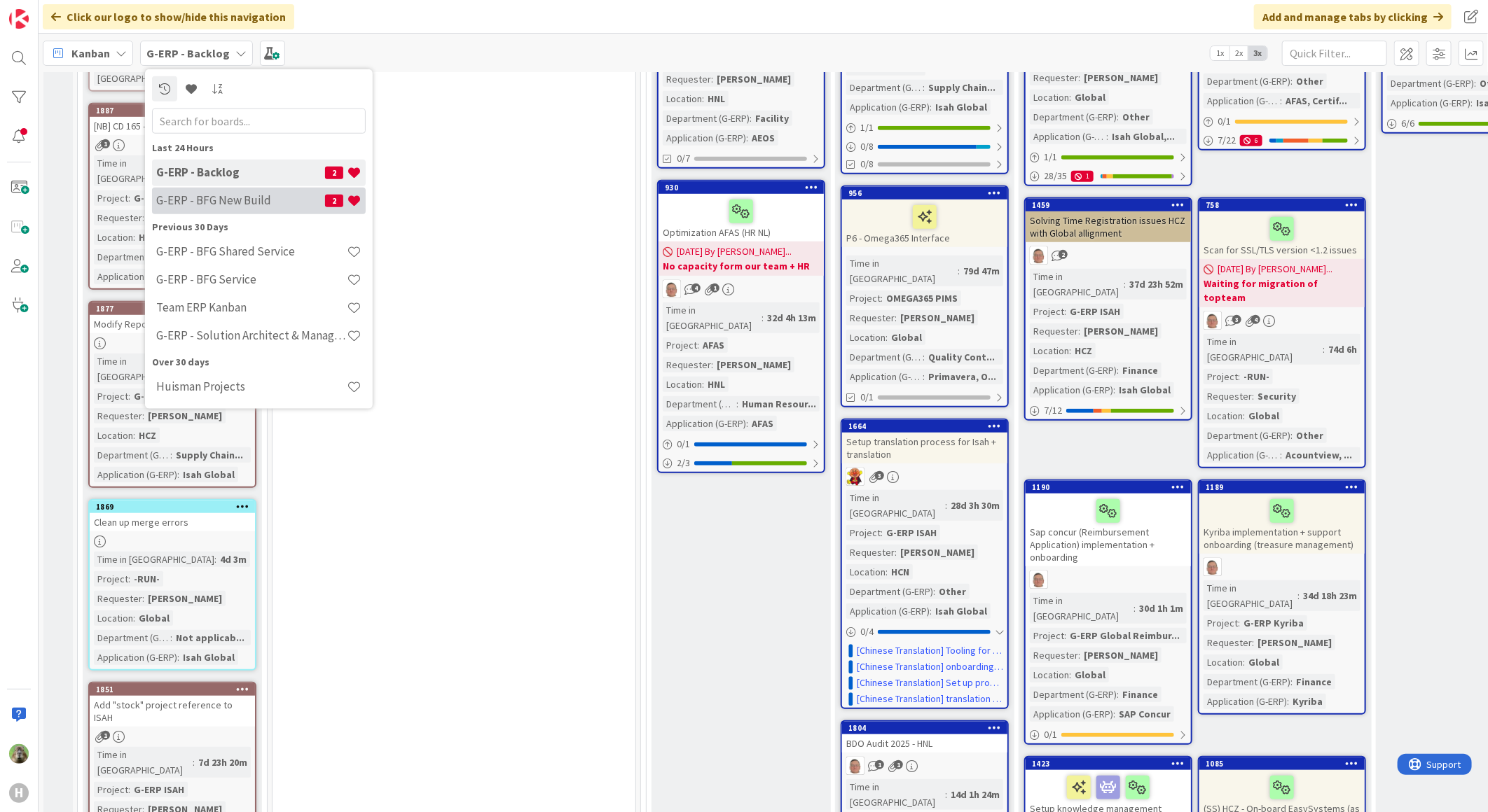
click at [215, 199] on h4 "G-ERP - BFG New Build" at bounding box center [240, 199] width 169 height 14
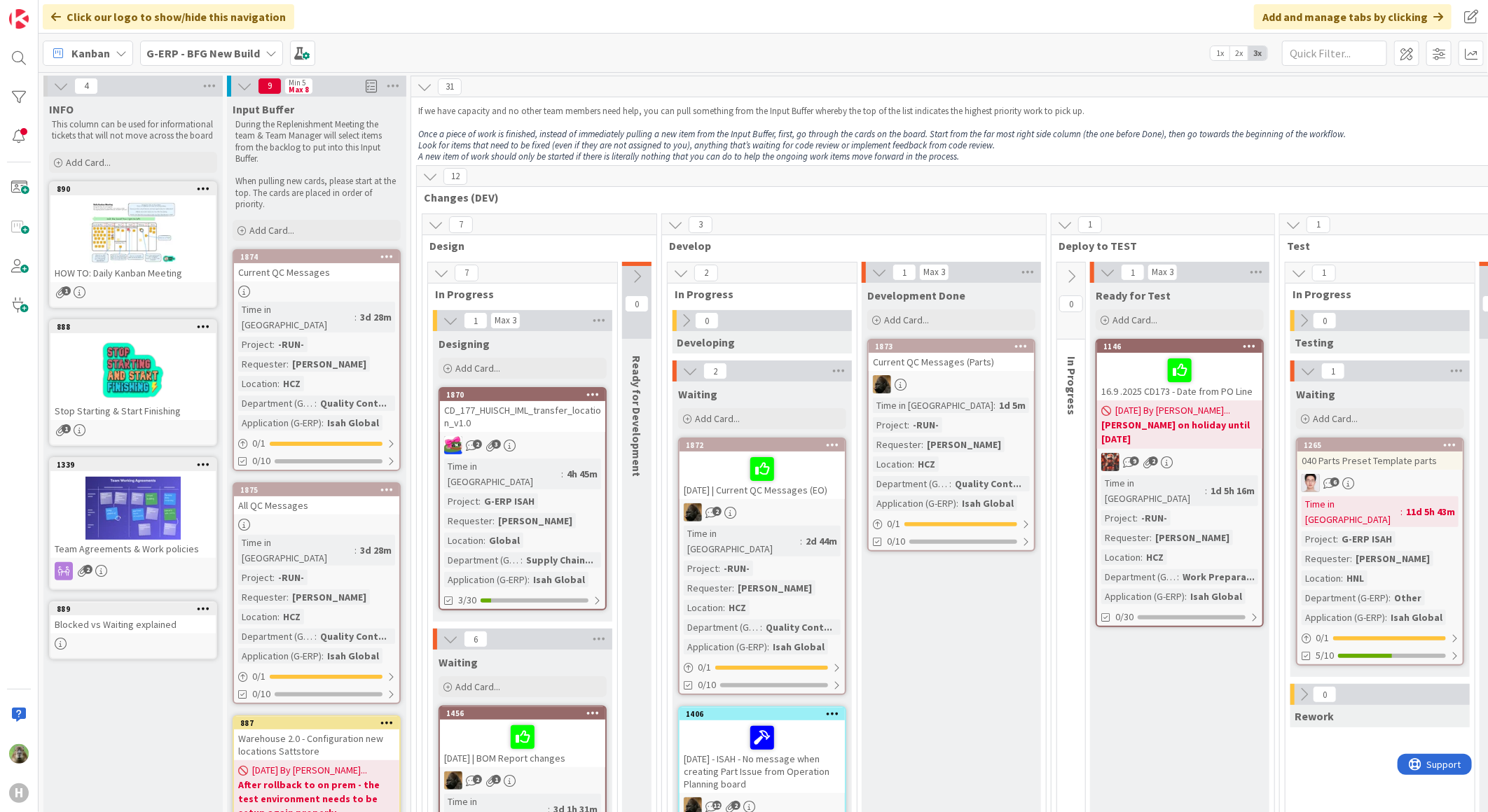
click at [255, 57] on b "G-ERP - BFG New Build" at bounding box center [202, 53] width 113 height 14
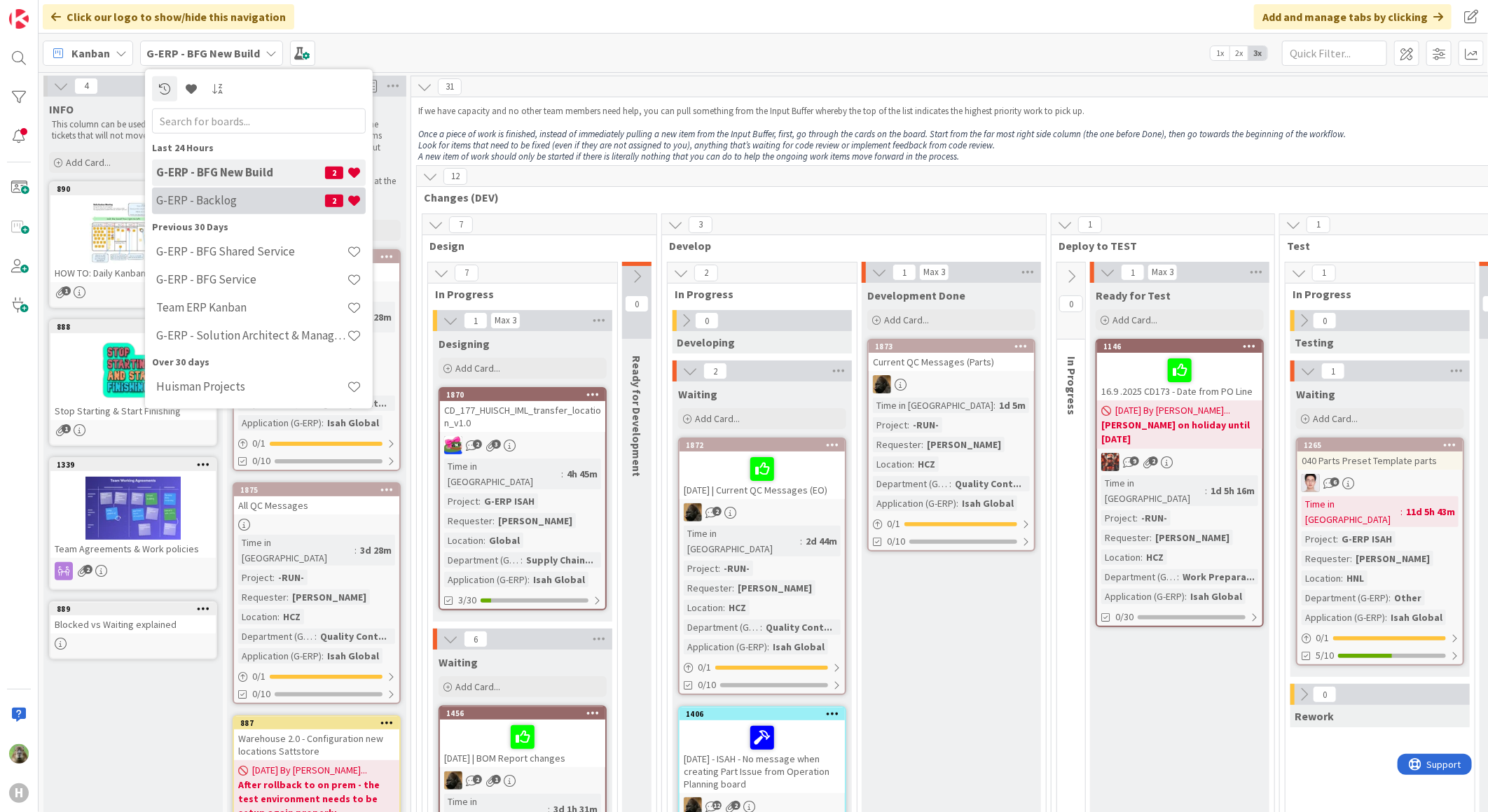
click at [228, 198] on h4 "G-ERP - Backlog" at bounding box center [240, 199] width 169 height 14
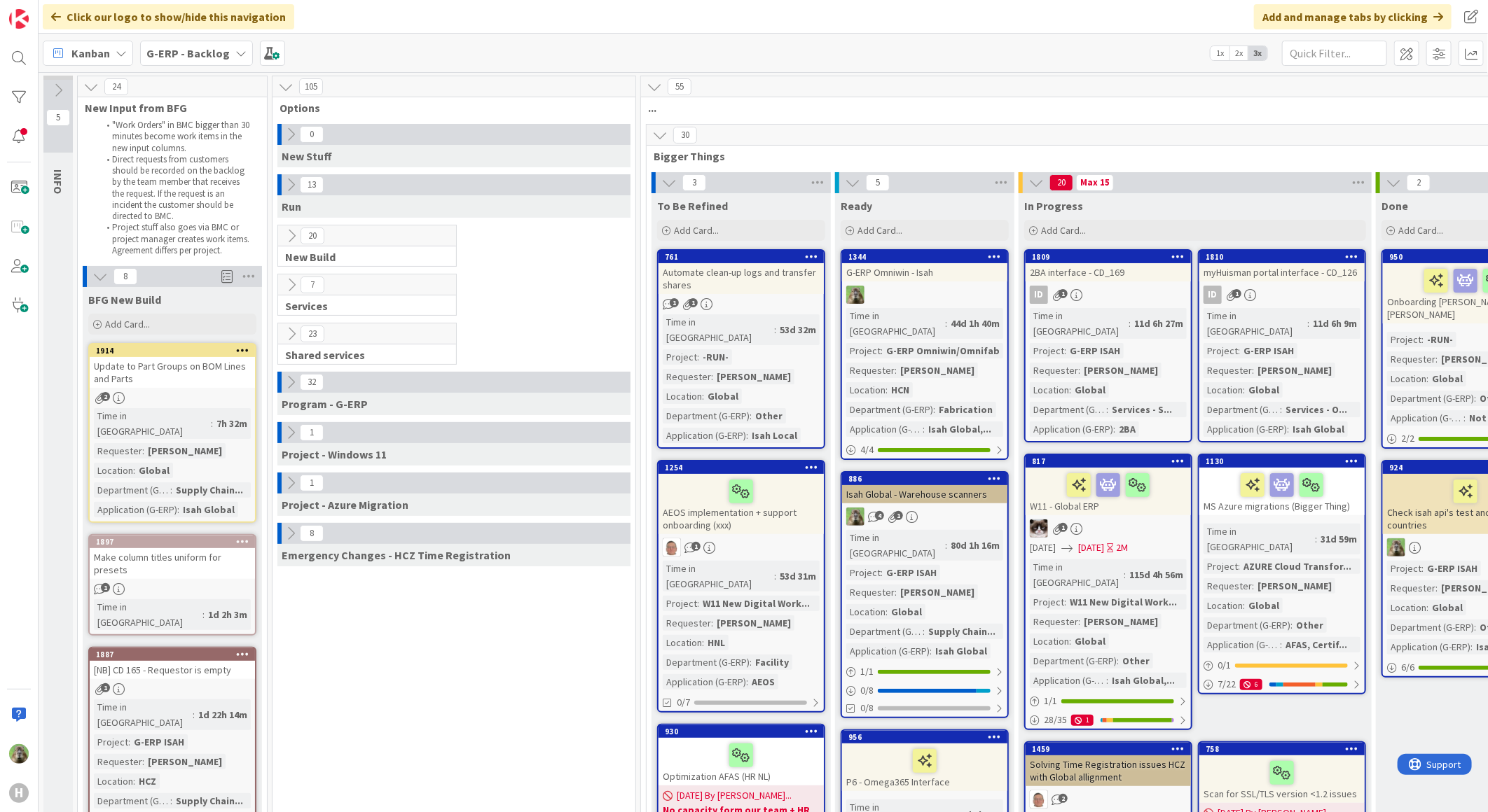
scroll to position [0, 169]
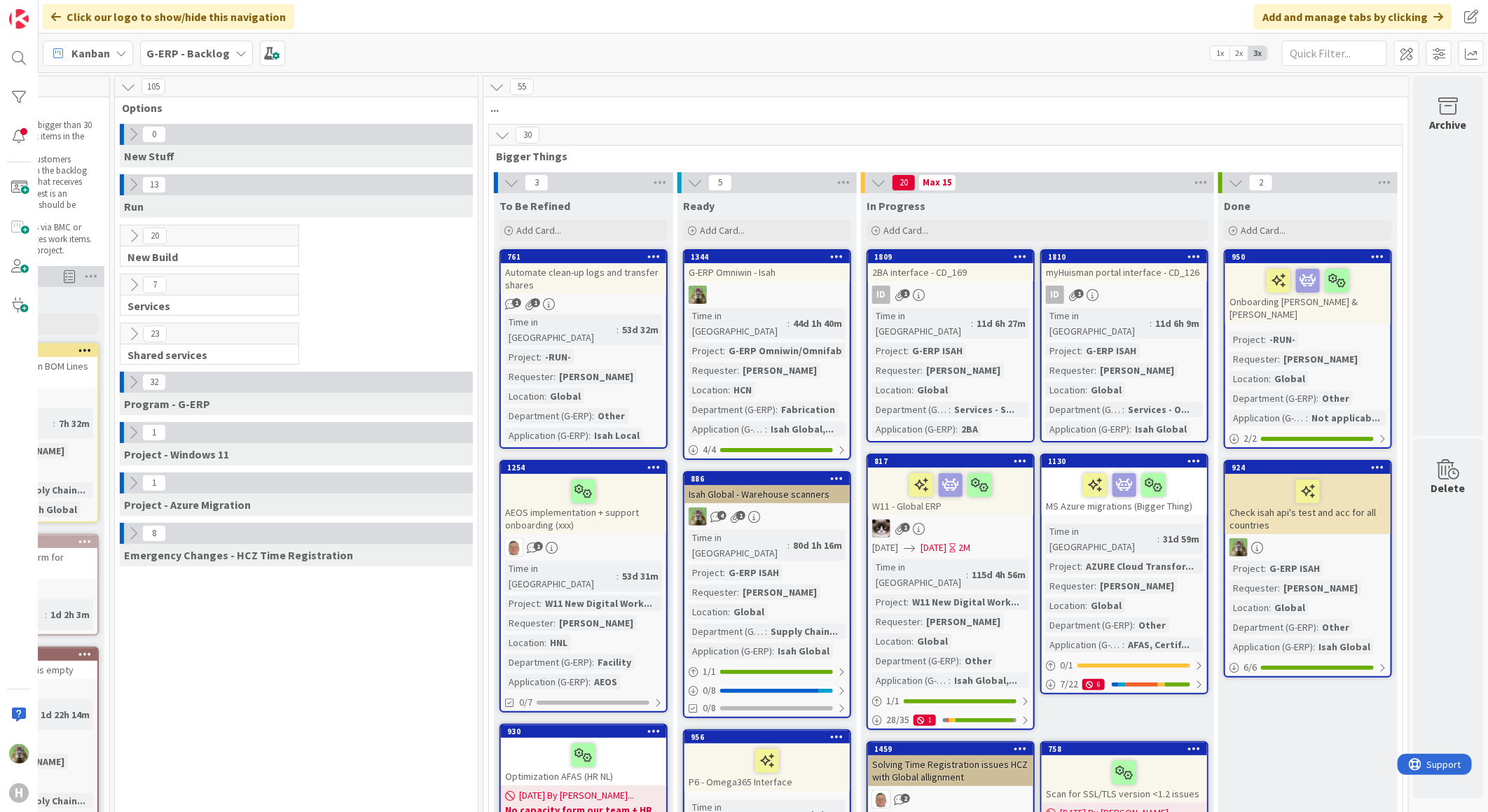
click at [500, 135] on button at bounding box center [502, 135] width 18 height 18
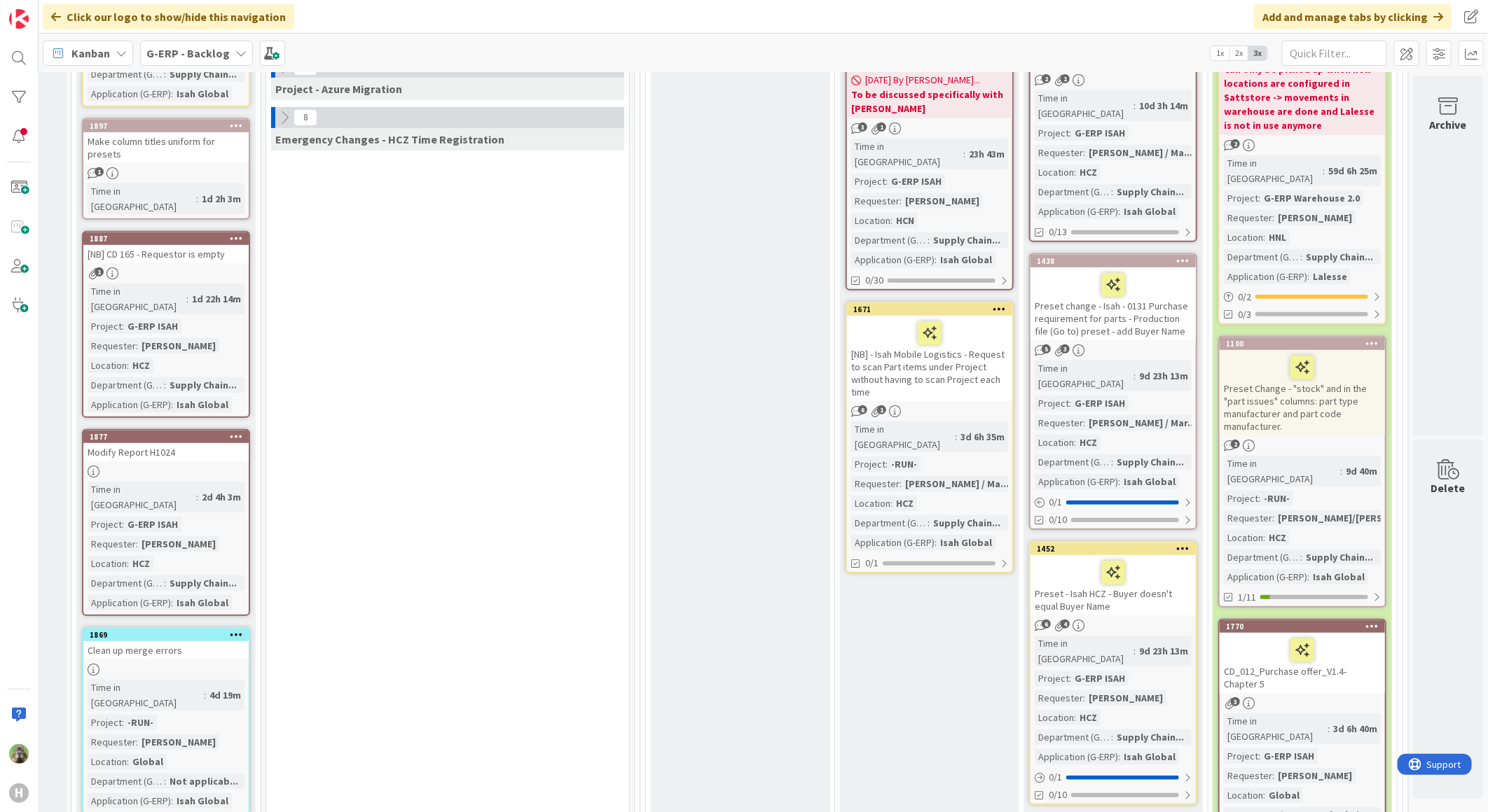
scroll to position [311, 17]
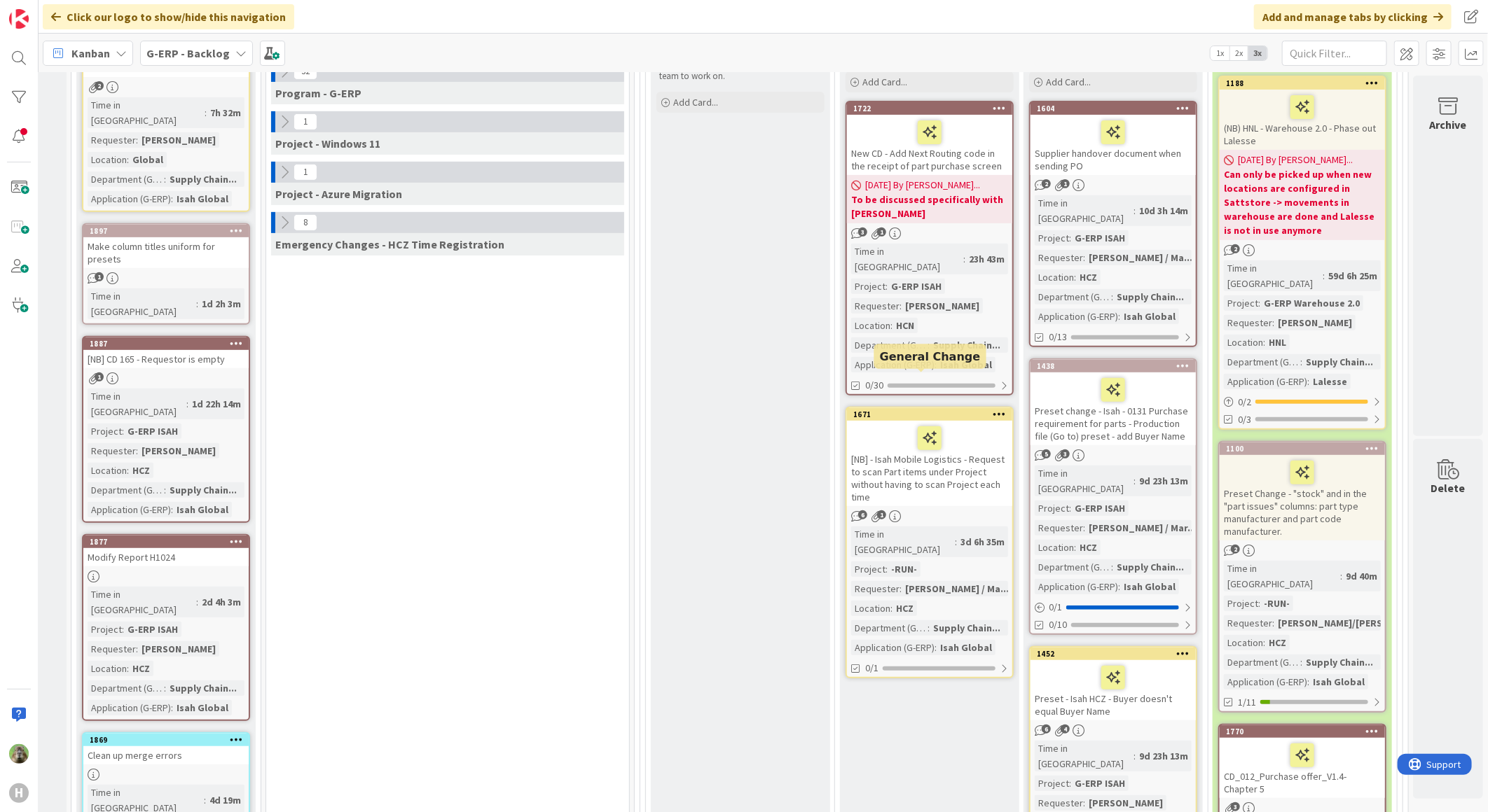
click at [868, 409] on div "1671" at bounding box center [932, 414] width 159 height 9
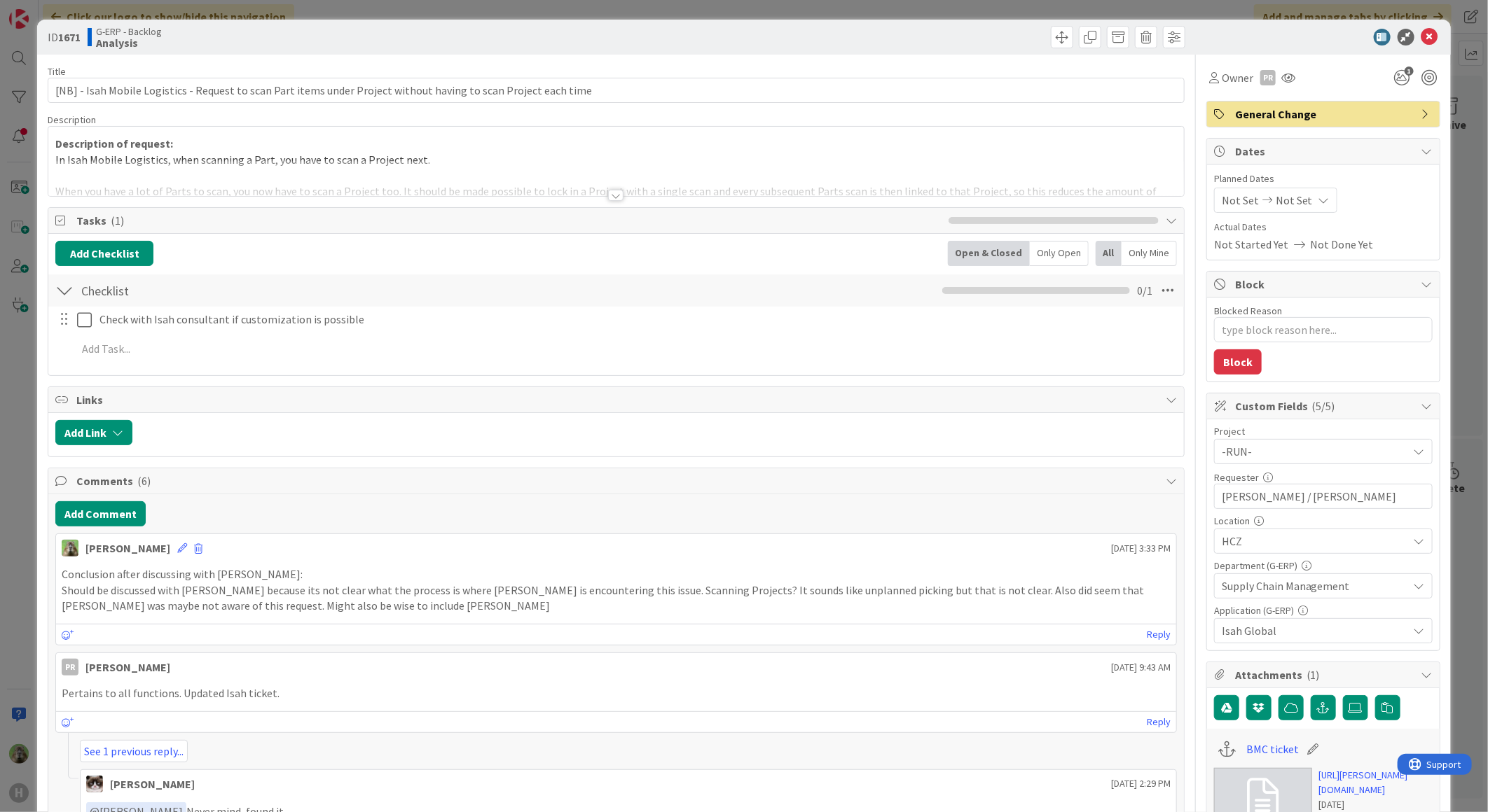
type textarea "x"
click at [130, 519] on button "Add Comment" at bounding box center [100, 514] width 90 height 26
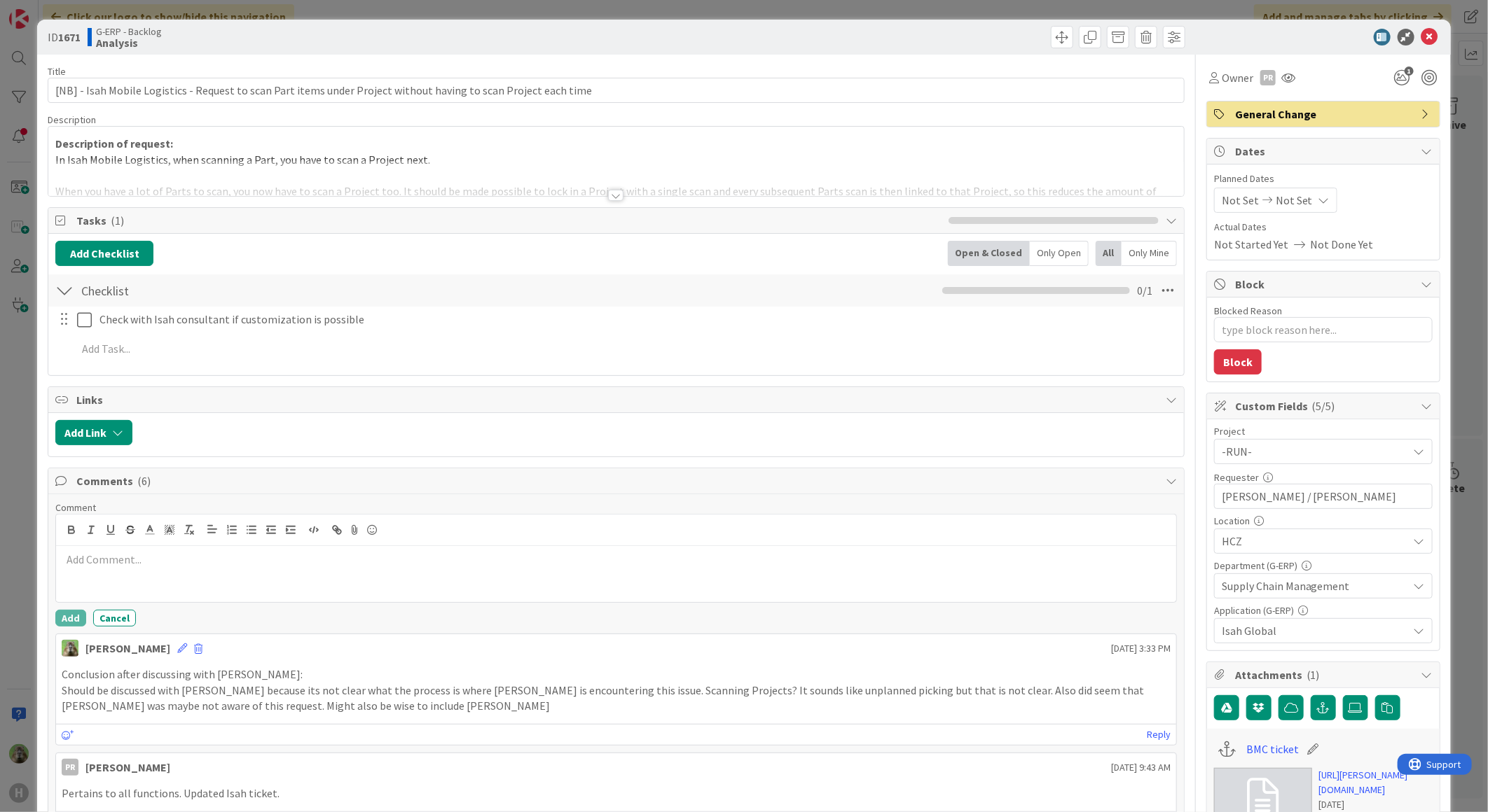
click at [162, 588] on div at bounding box center [616, 574] width 1120 height 56
click at [20, 526] on div "ID 1671 G-ERP - Backlog Analysis Title 112 / 128 [NB] - Isah Mobile Logistics -…" at bounding box center [744, 406] width 1488 height 812
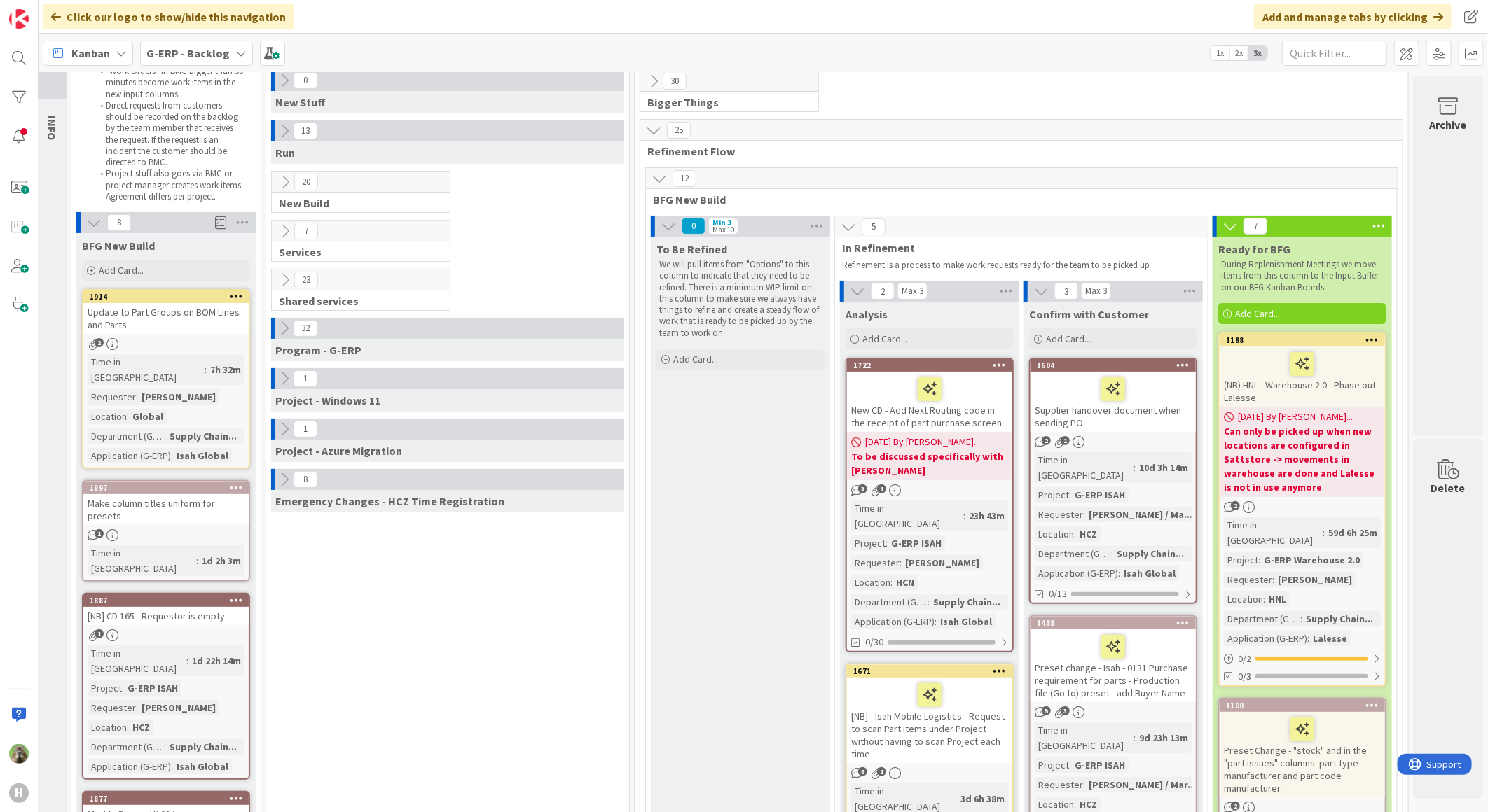
scroll to position [0, 17]
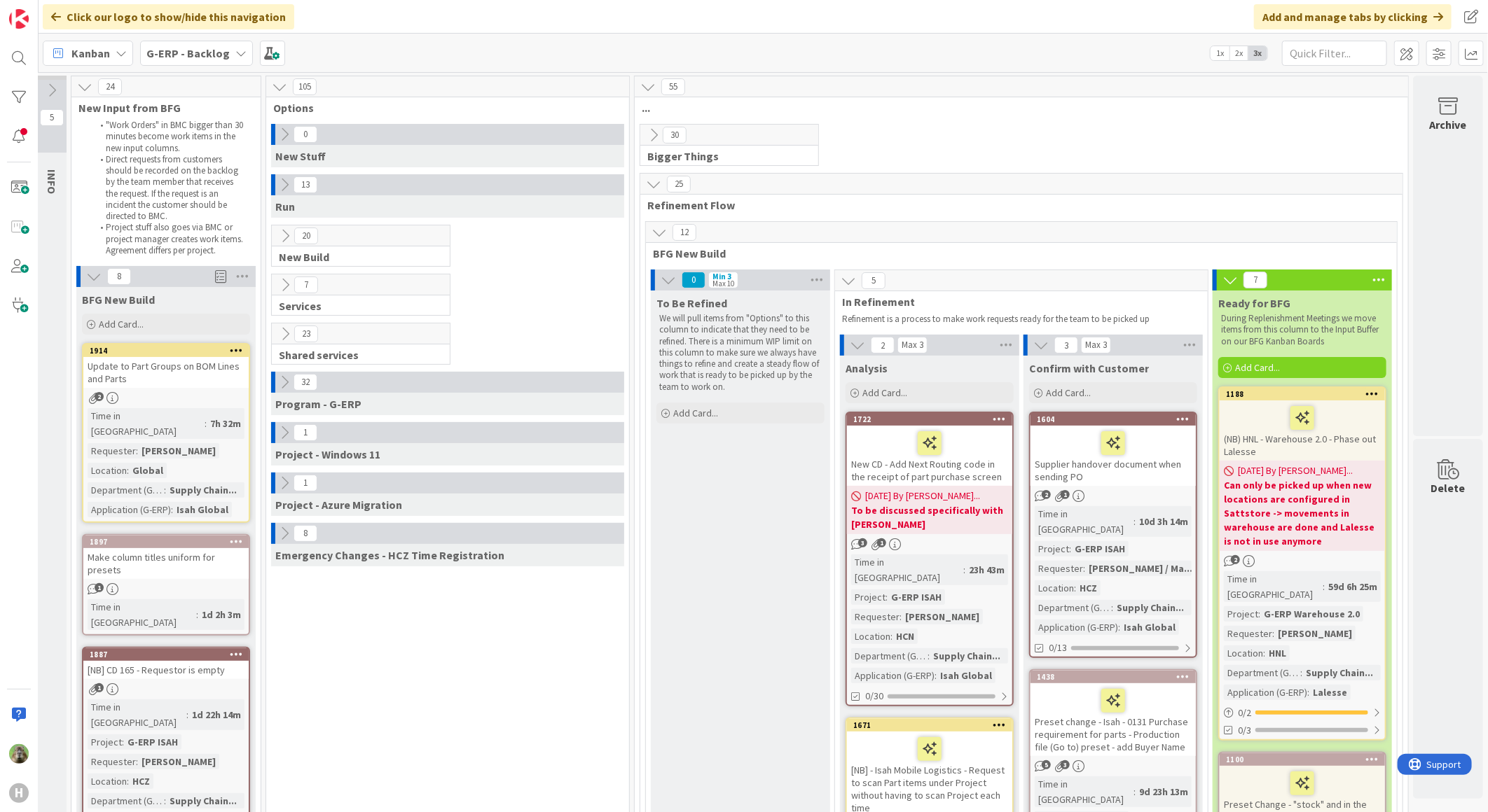
click at [642, 145] on div "30" at bounding box center [729, 135] width 178 height 21
click at [646, 142] on icon at bounding box center [654, 135] width 15 height 15
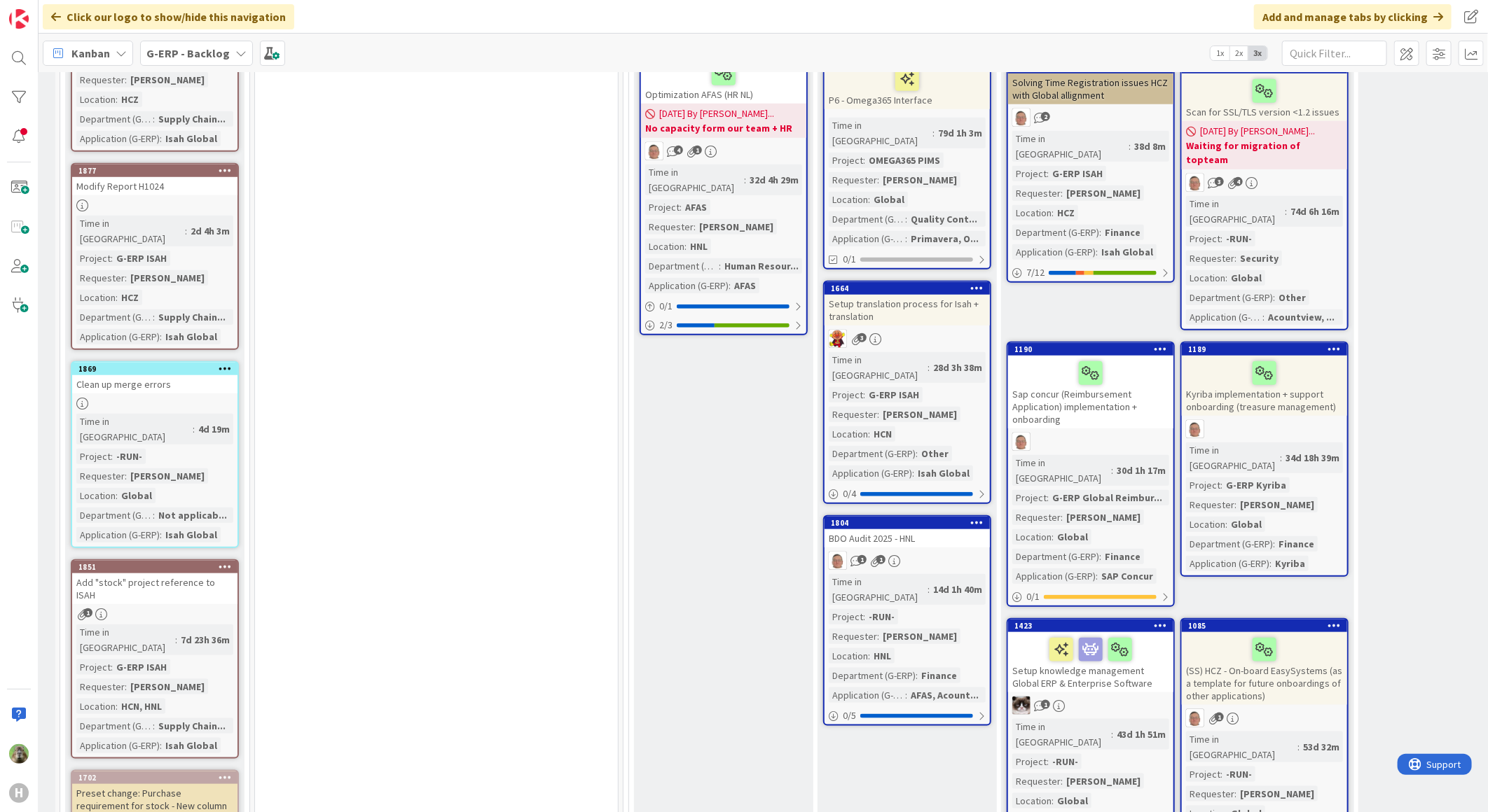
scroll to position [700, 17]
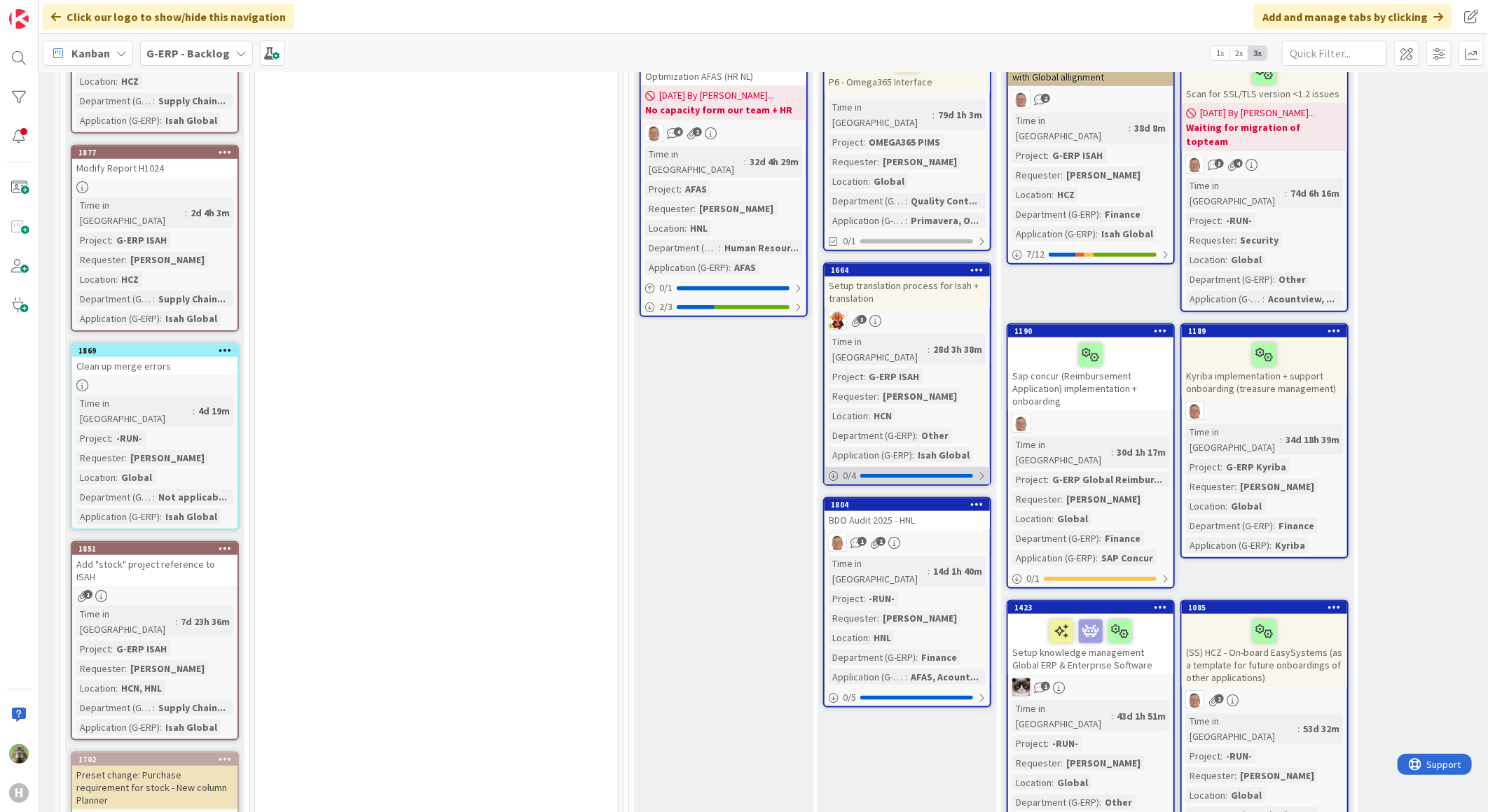
click at [955, 467] on div "0 / 4" at bounding box center [907, 476] width 165 height 17
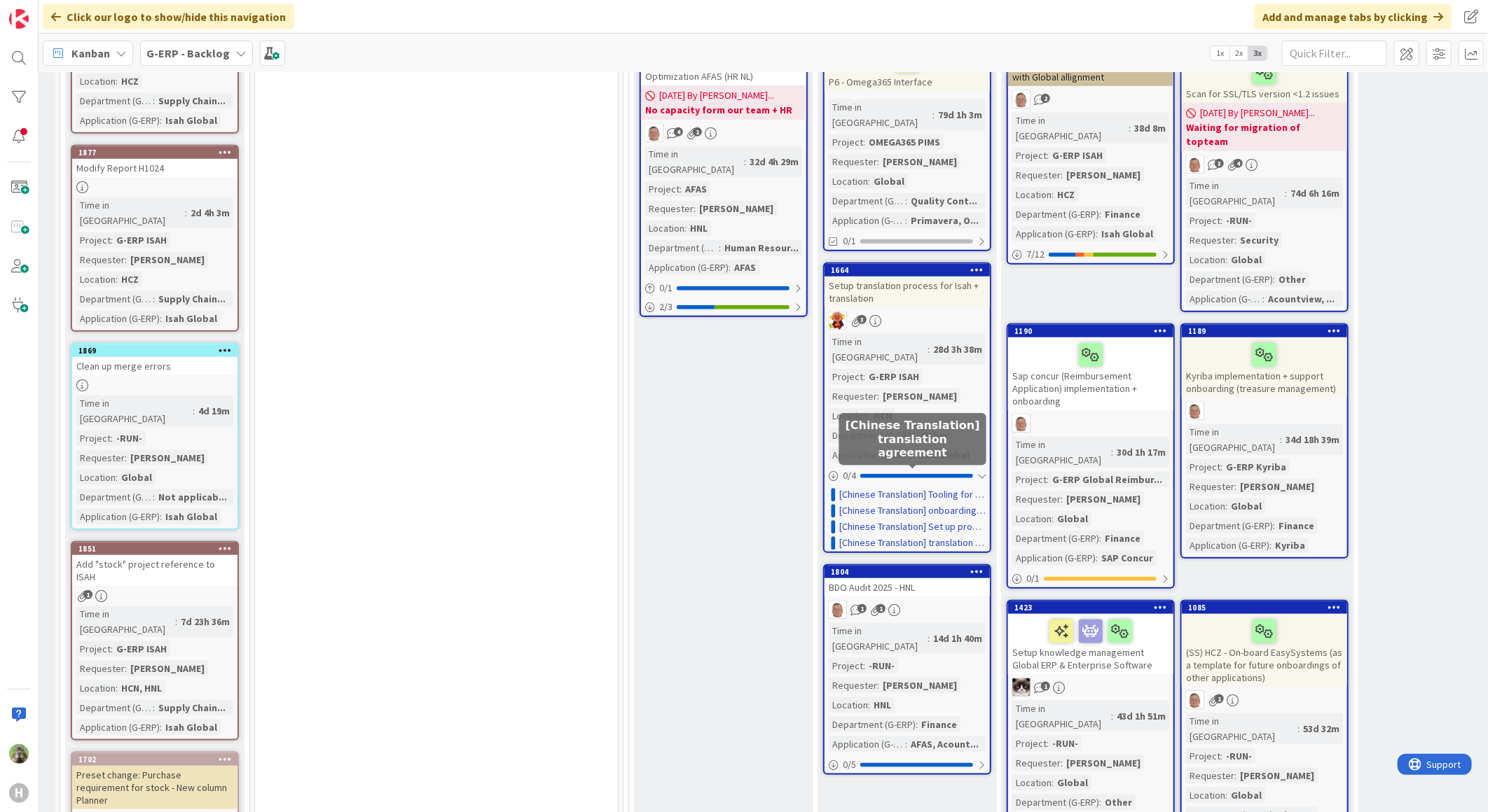
click at [950, 536] on link "[Chinese Translation] translation agreement" at bounding box center [912, 542] width 146 height 14
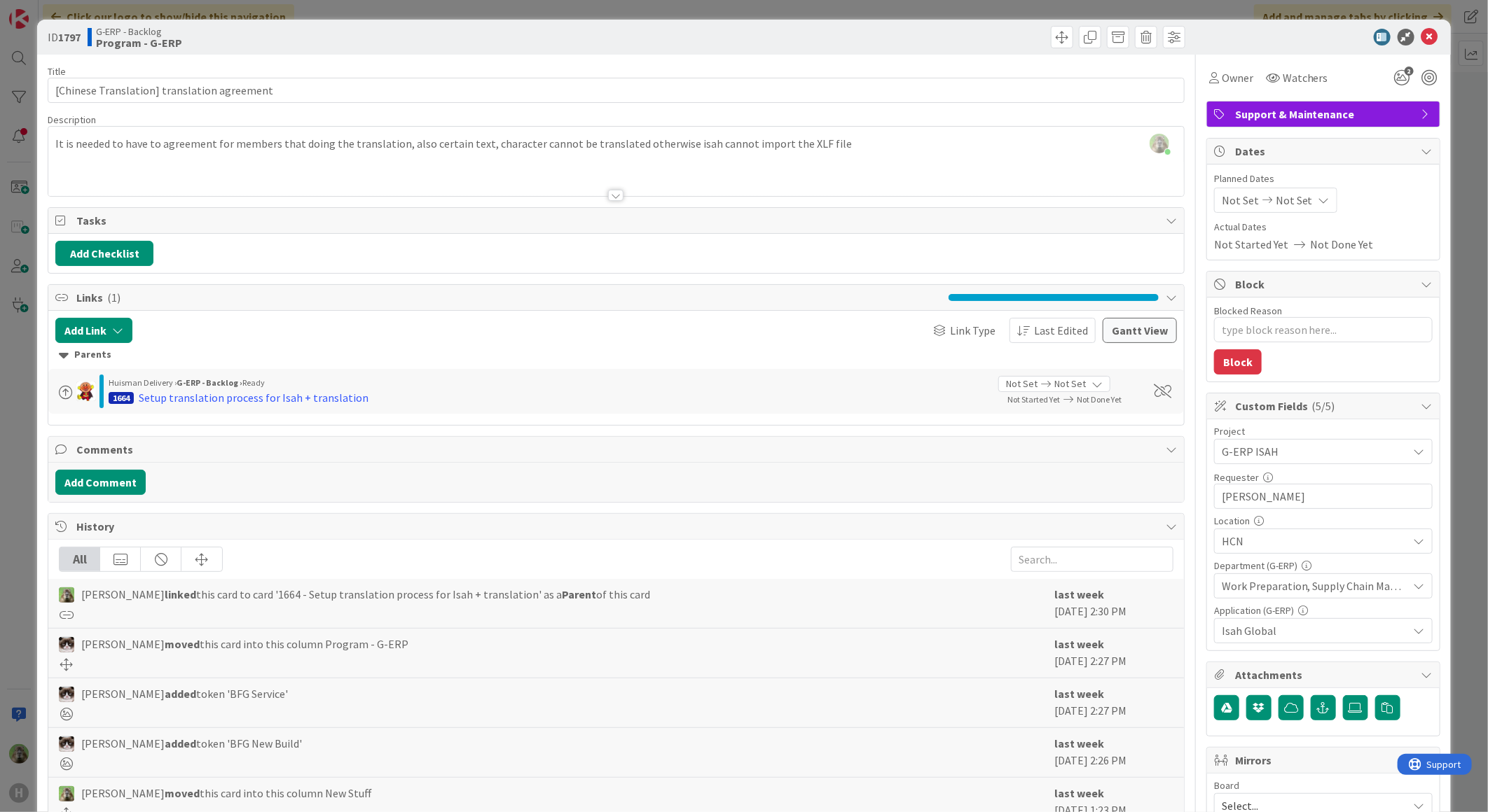
click at [11, 496] on div "ID 1797 G-ERP - Backlog Program - G-ERP Title 44 / 128 [Chinese Translation] tr…" at bounding box center [744, 406] width 1488 height 812
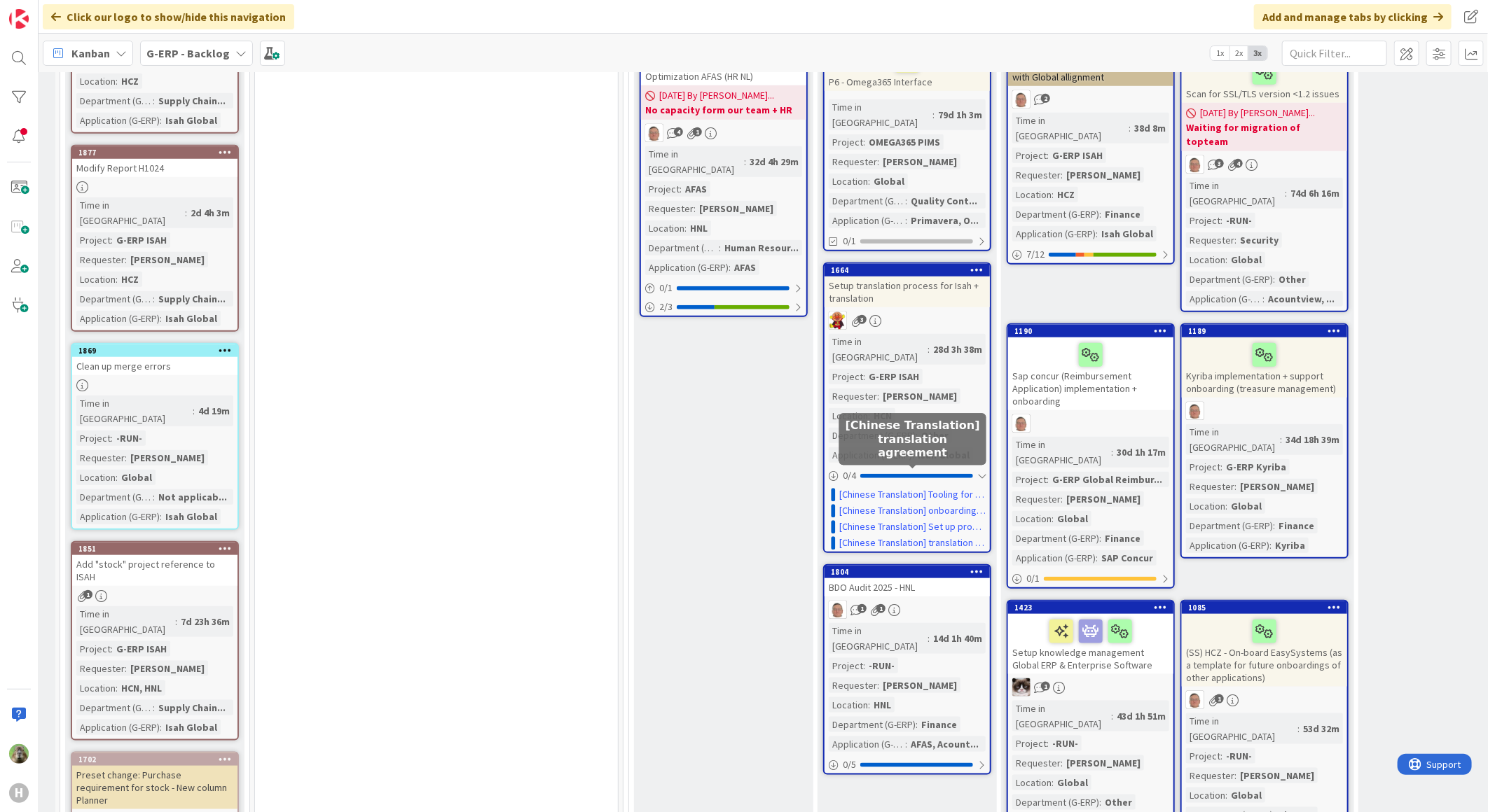
click at [844, 463] on div "[Chinese Translation] translation agreement" at bounding box center [912, 440] width 147 height 52
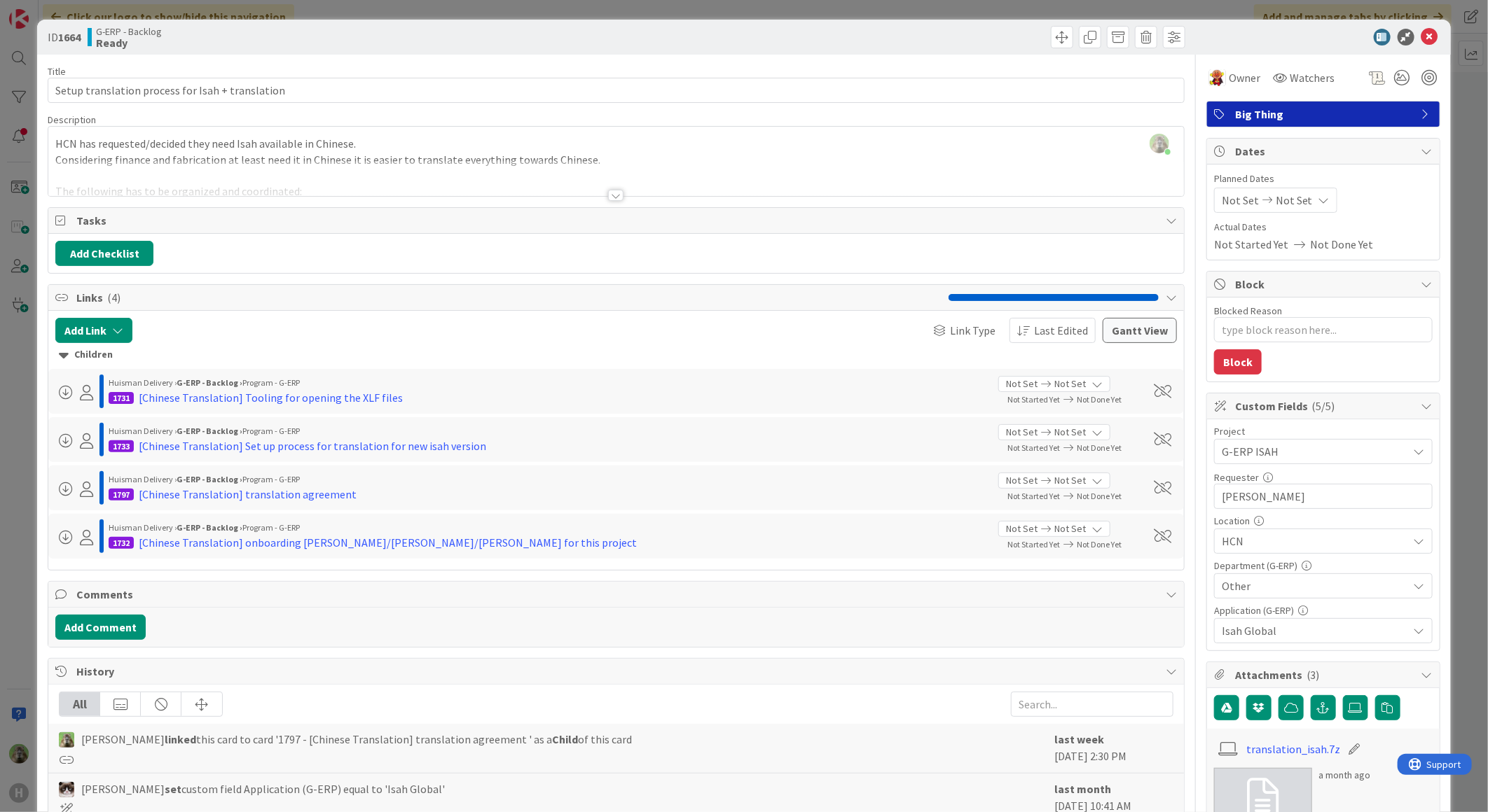
click at [573, 173] on div at bounding box center [616, 179] width 1135 height 36
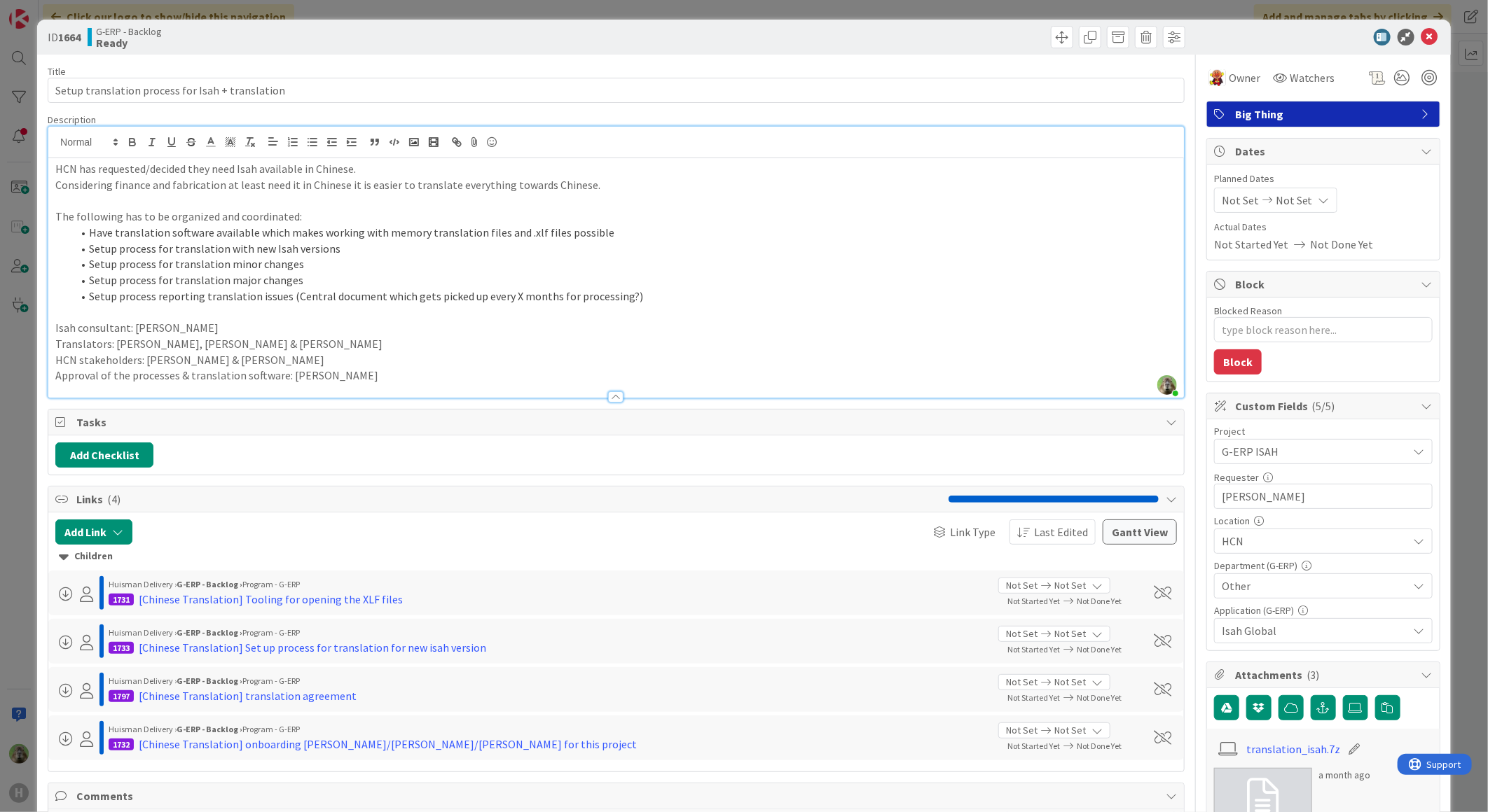
click at [25, 444] on div "ID 1664 G-ERP - Backlog Ready Title 48 / 128 Setup translation process for Isah…" at bounding box center [744, 406] width 1488 height 812
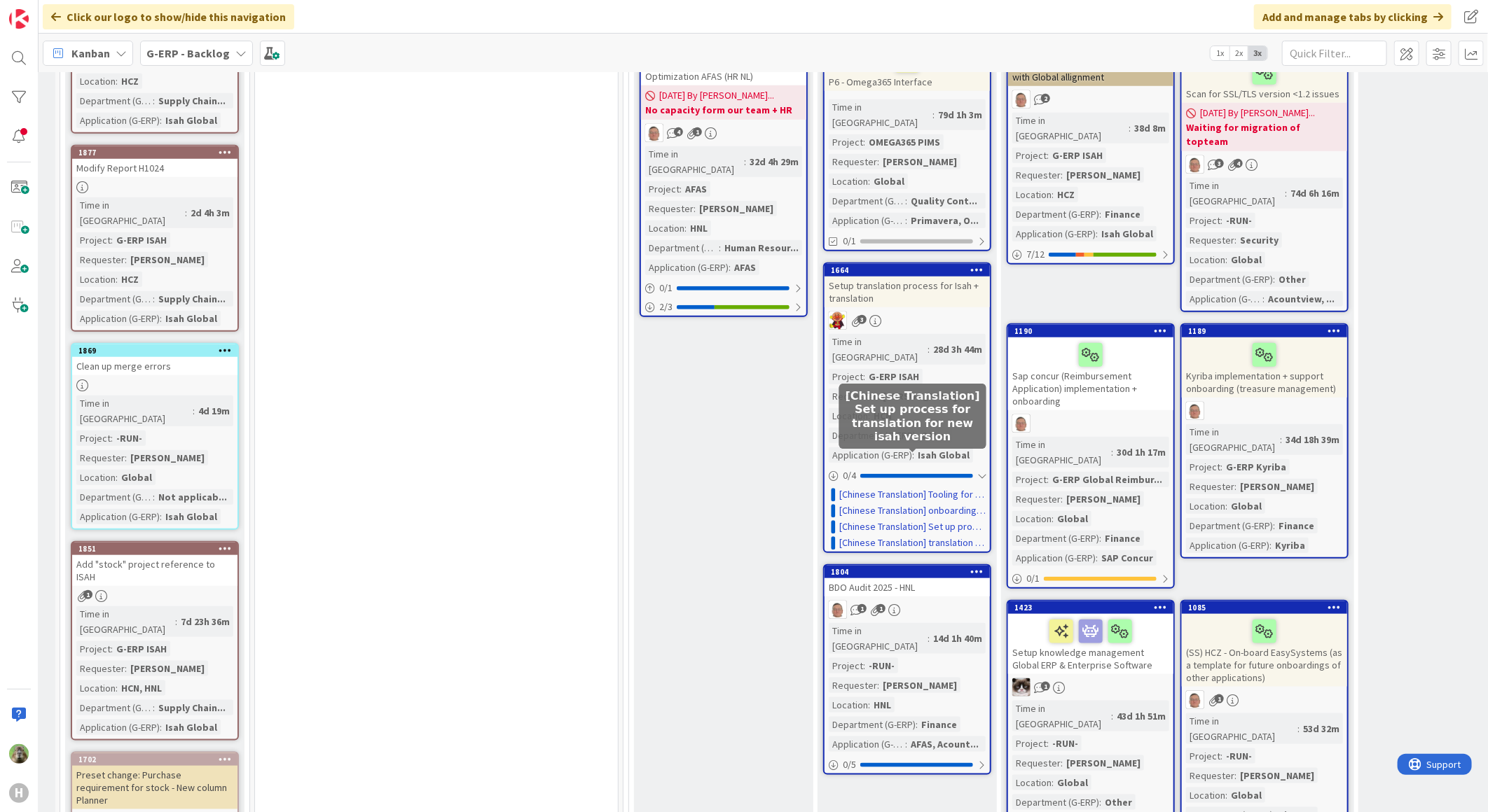
click at [897, 519] on link "[Chinese Translation] Set up process for translation for new isah version" at bounding box center [912, 526] width 146 height 14
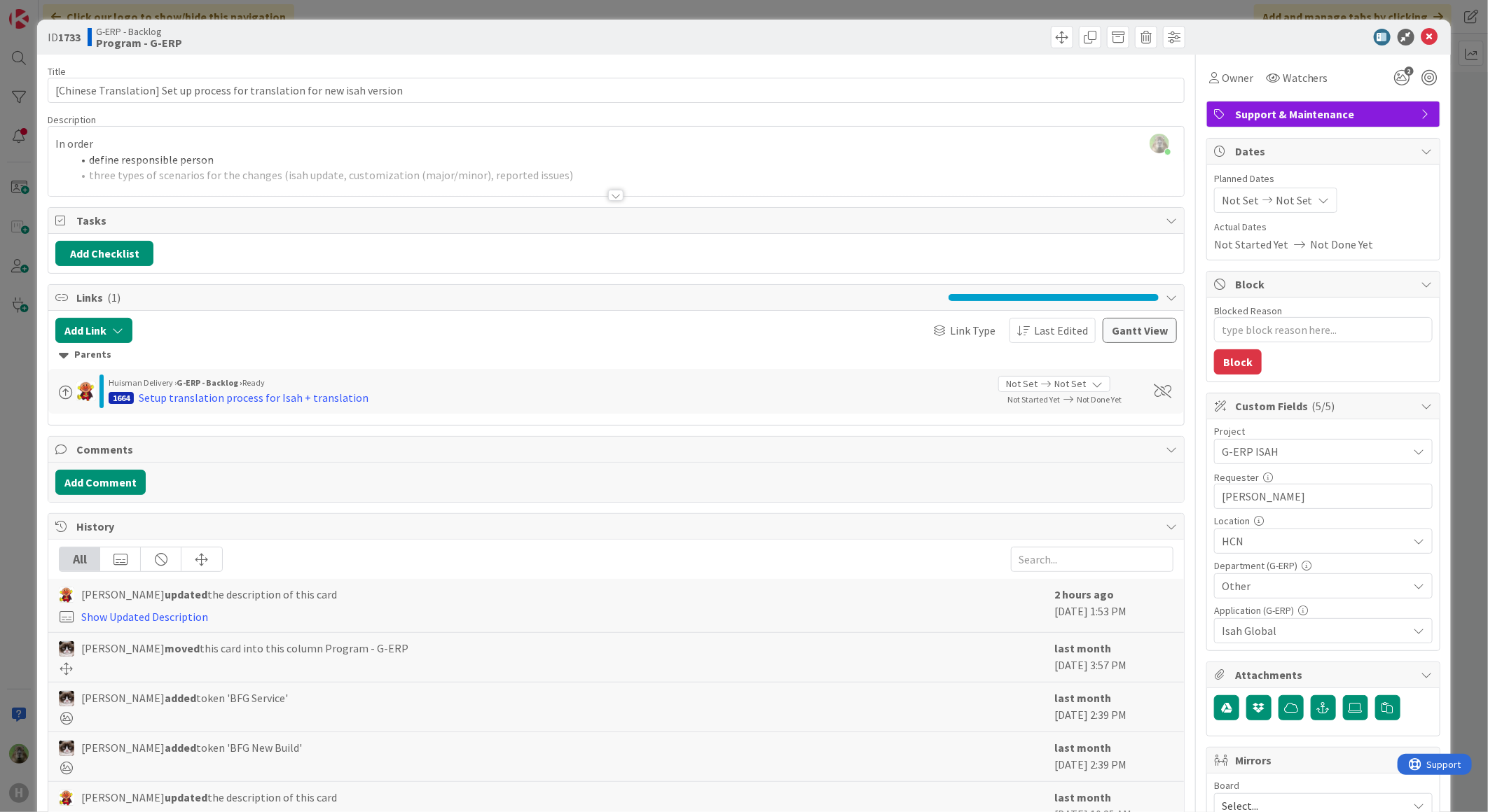
click at [491, 161] on div at bounding box center [616, 179] width 1135 height 36
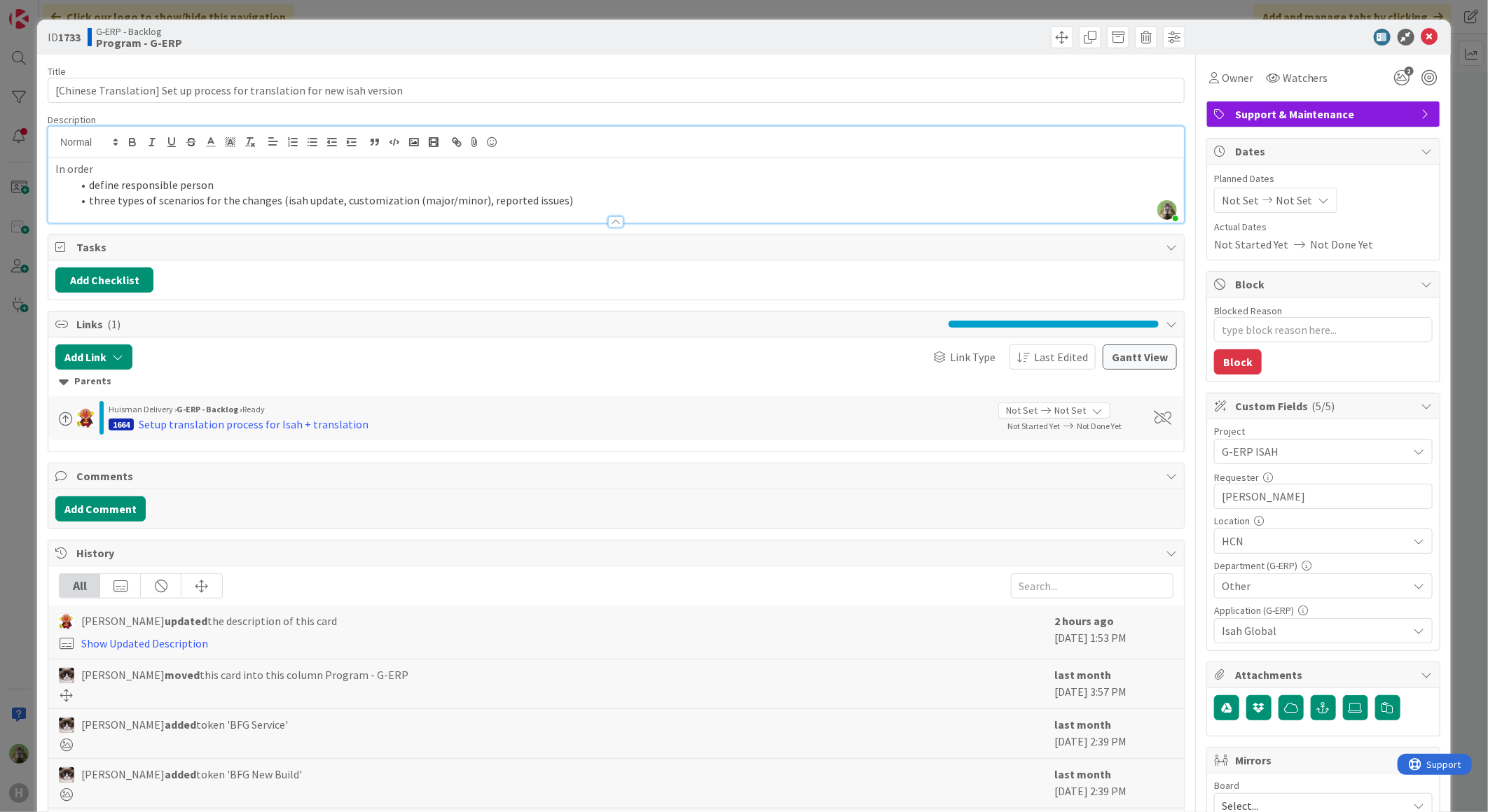
click at [11, 451] on div "ID 1733 G-ERP - Backlog Program - G-ERP Title 74 / 128 [Chinese Translation] Se…" at bounding box center [744, 406] width 1488 height 812
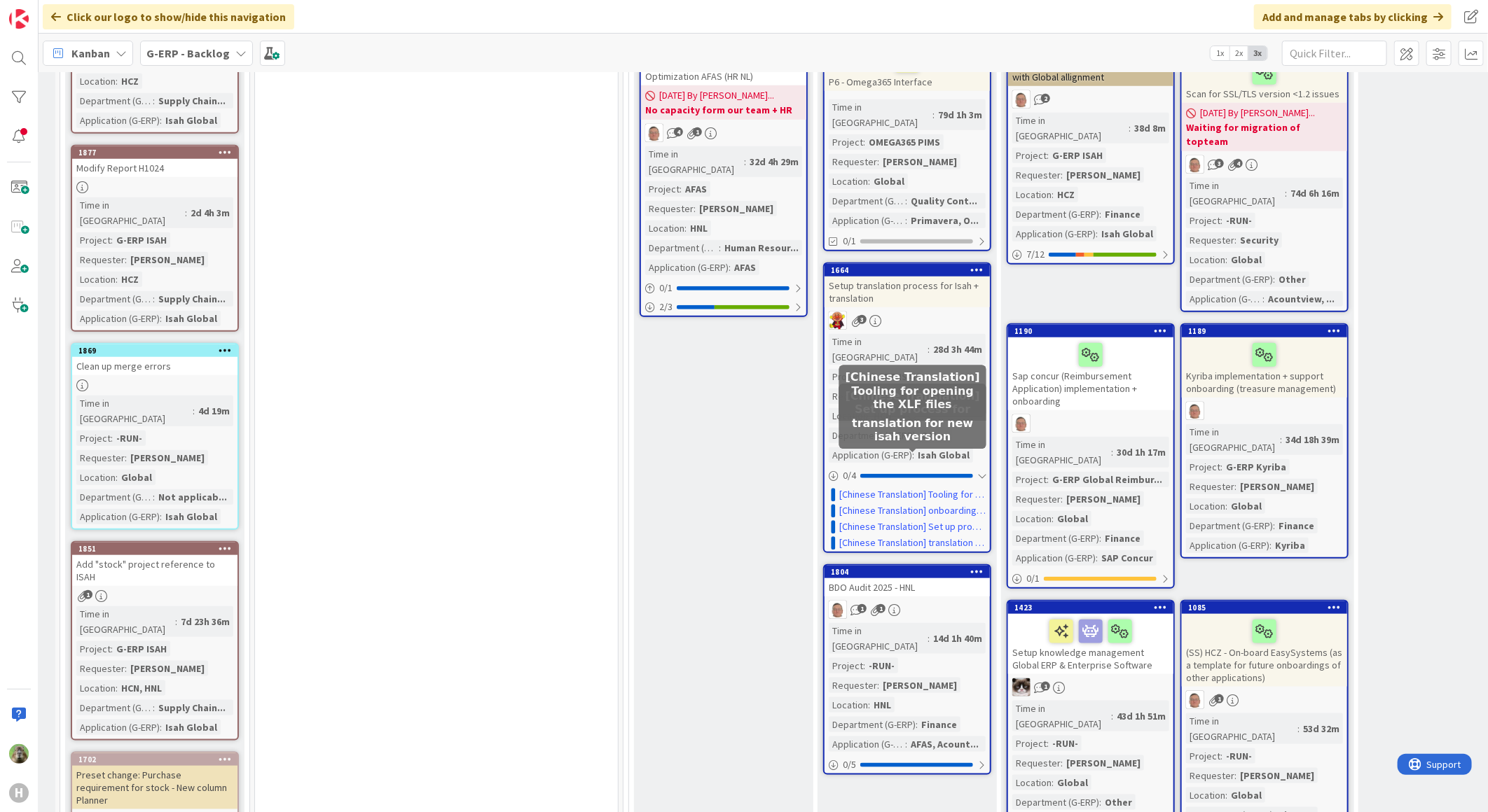
click at [839, 427] on div "[Chinese Translation] Set up process for translation for new isah version" at bounding box center [912, 416] width 147 height 66
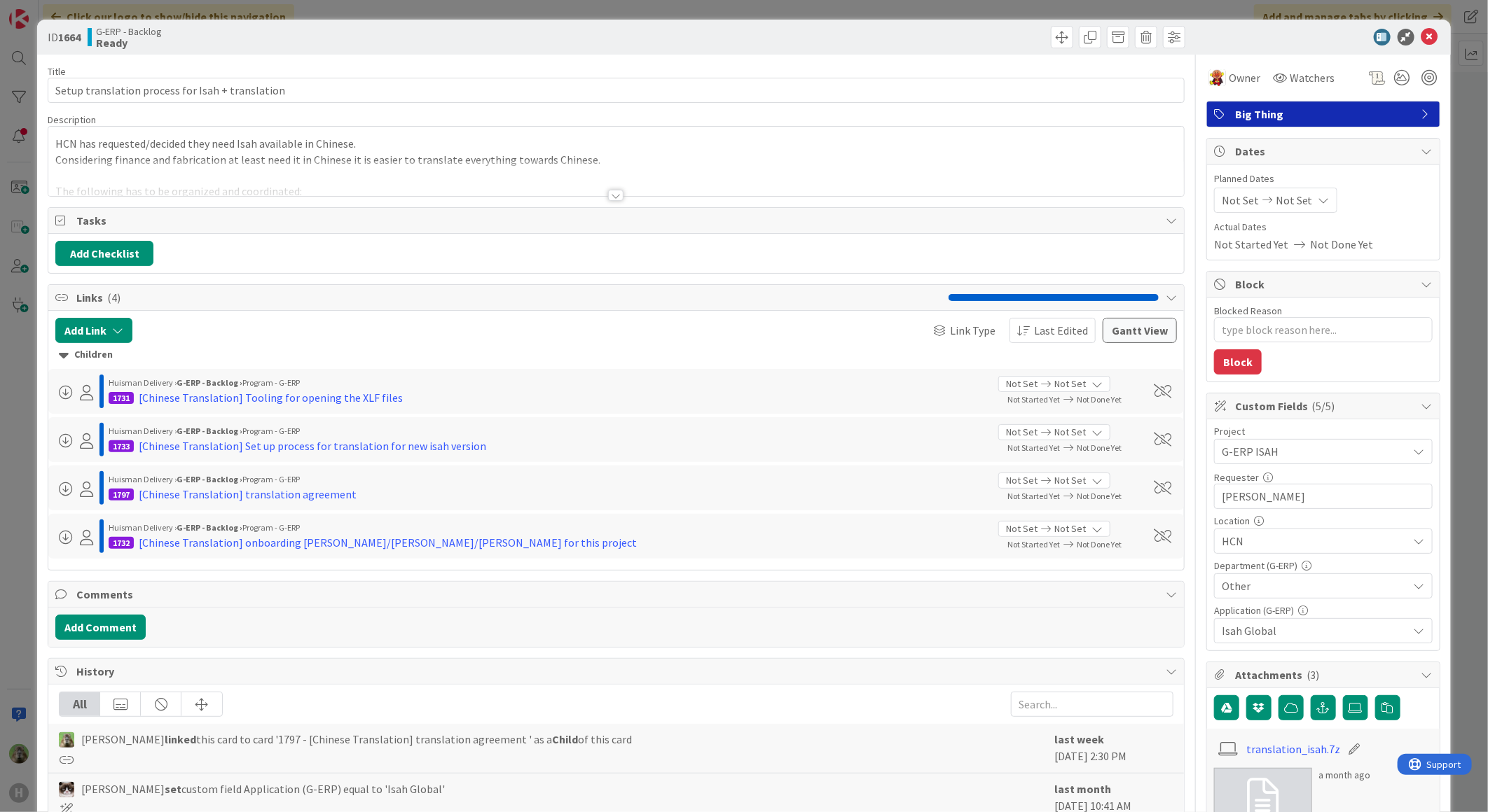
click at [577, 179] on div at bounding box center [616, 179] width 1135 height 36
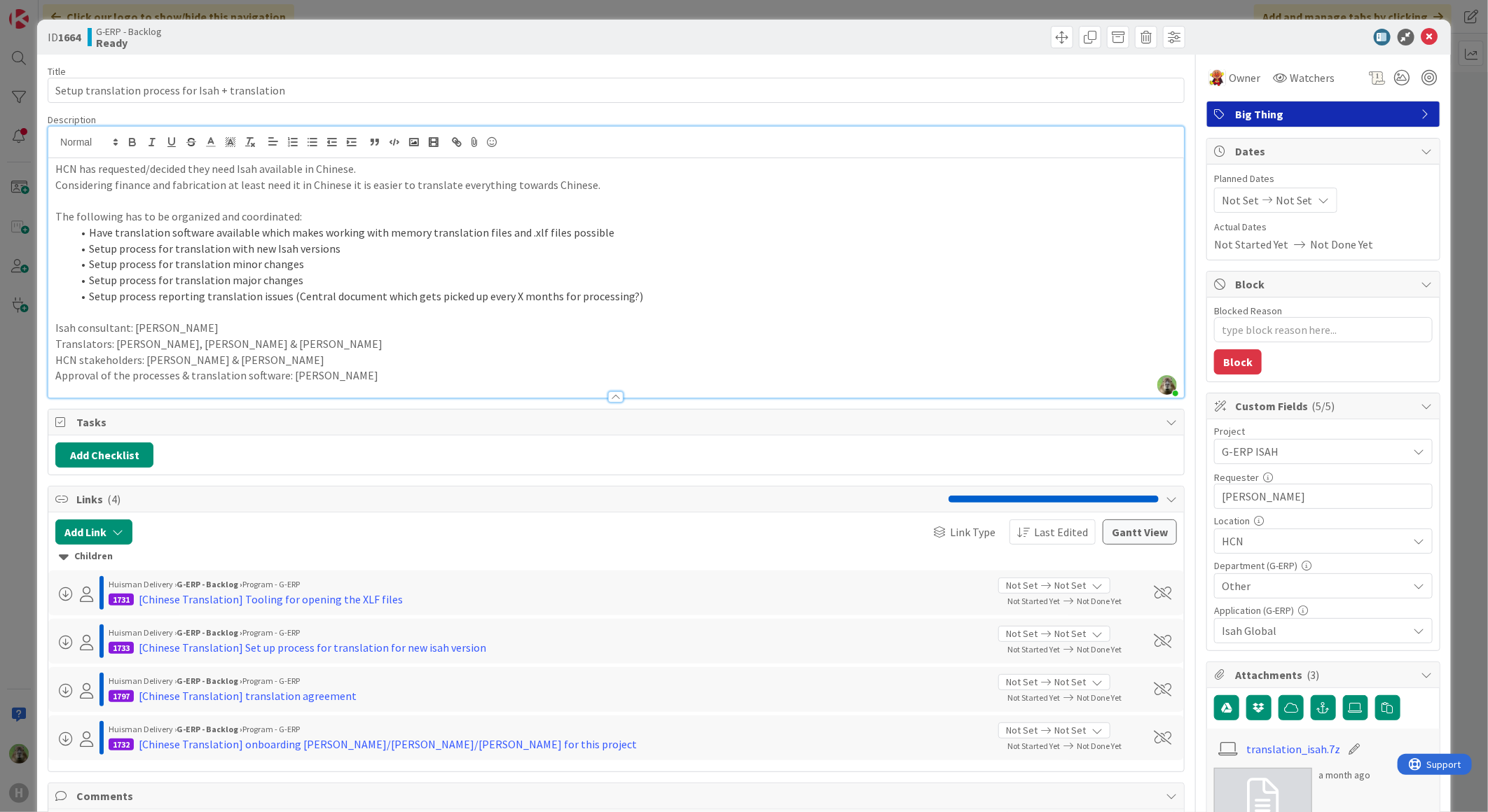
click at [12, 404] on div "ID 1664 G-ERP - Backlog Ready Title 48 / 128 Setup translation process for Isah…" at bounding box center [744, 406] width 1488 height 812
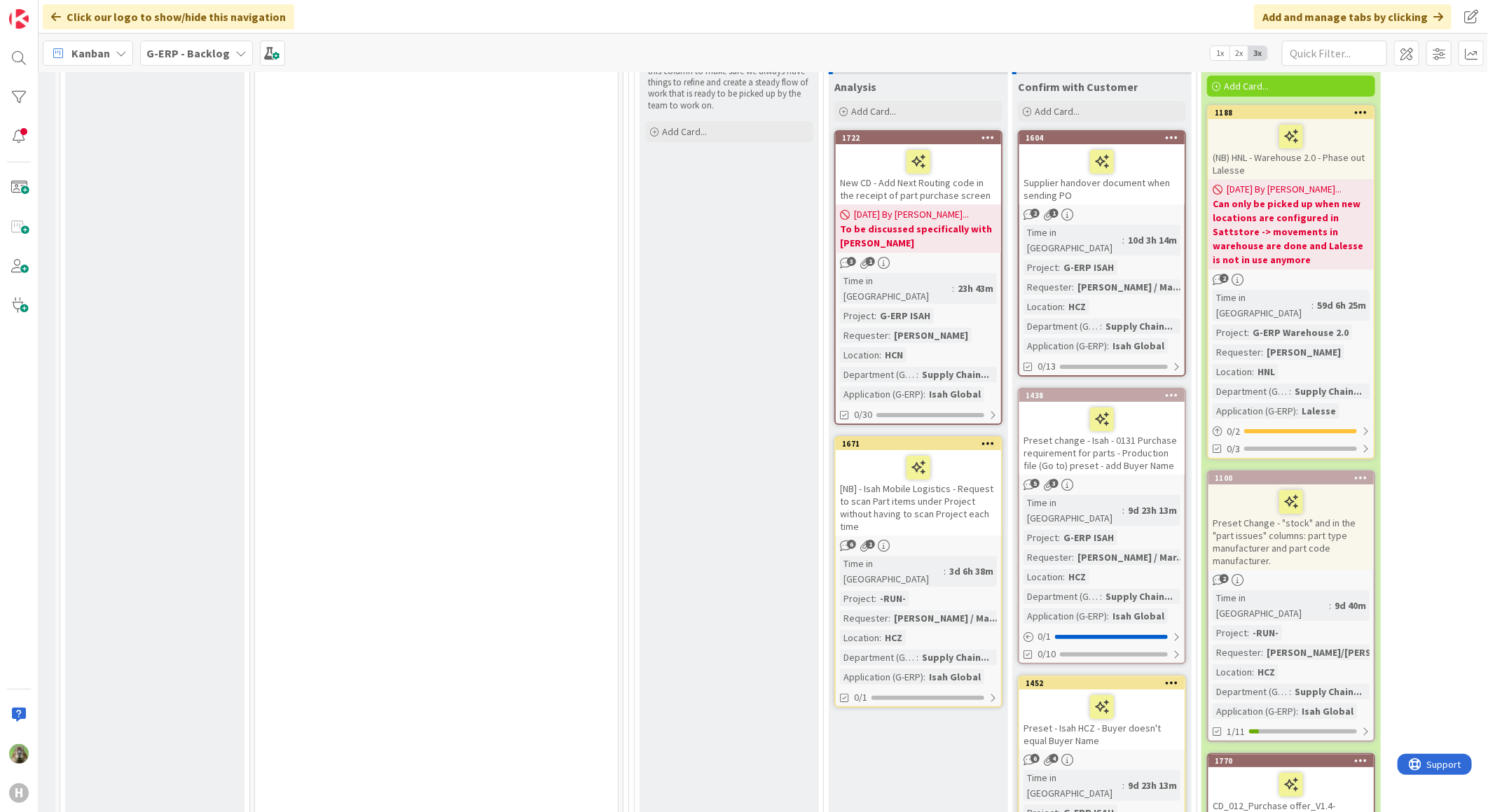
scroll to position [3189, 17]
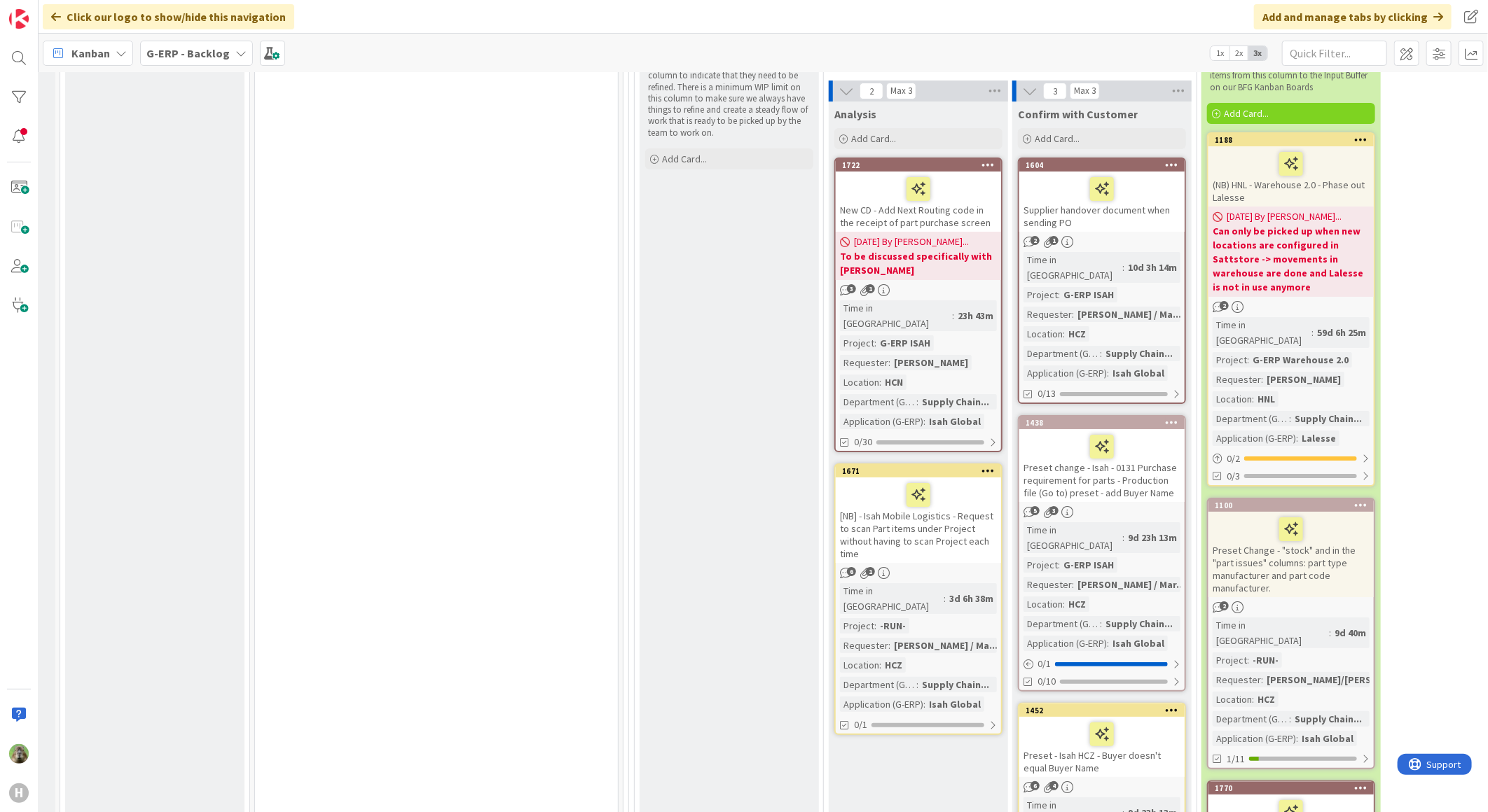
click at [961, 478] on div "[NB] - Isah Mobile Logistics - Request to scan Part items under Project without…" at bounding box center [918, 520] width 165 height 85
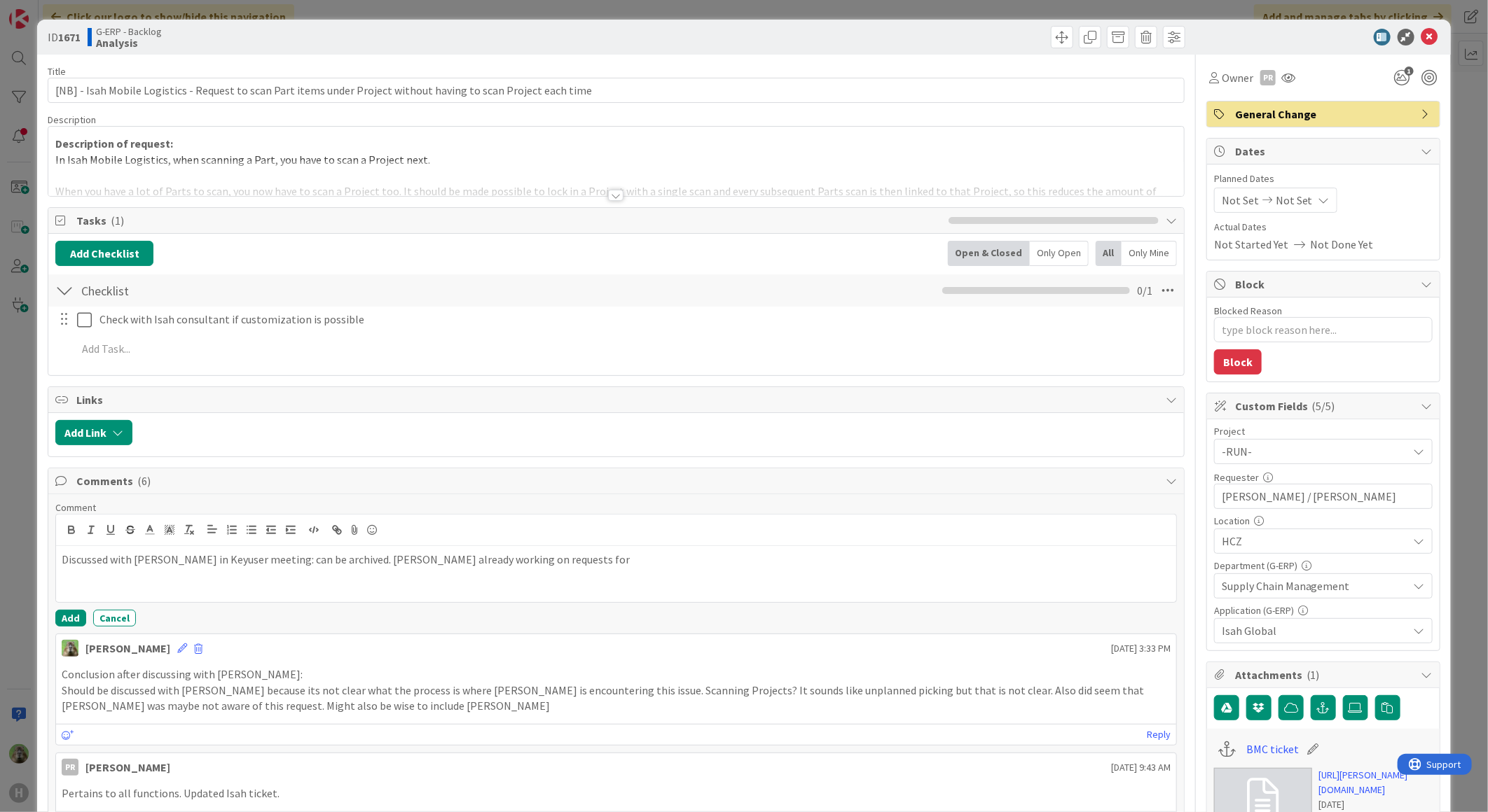
type textarea "x"
click at [557, 563] on p "Discussed with Martin in Keyuser meeting: can be archived. Martin already worki…" at bounding box center [616, 559] width 1109 height 16
click at [59, 612] on button "Add" at bounding box center [70, 618] width 30 height 17
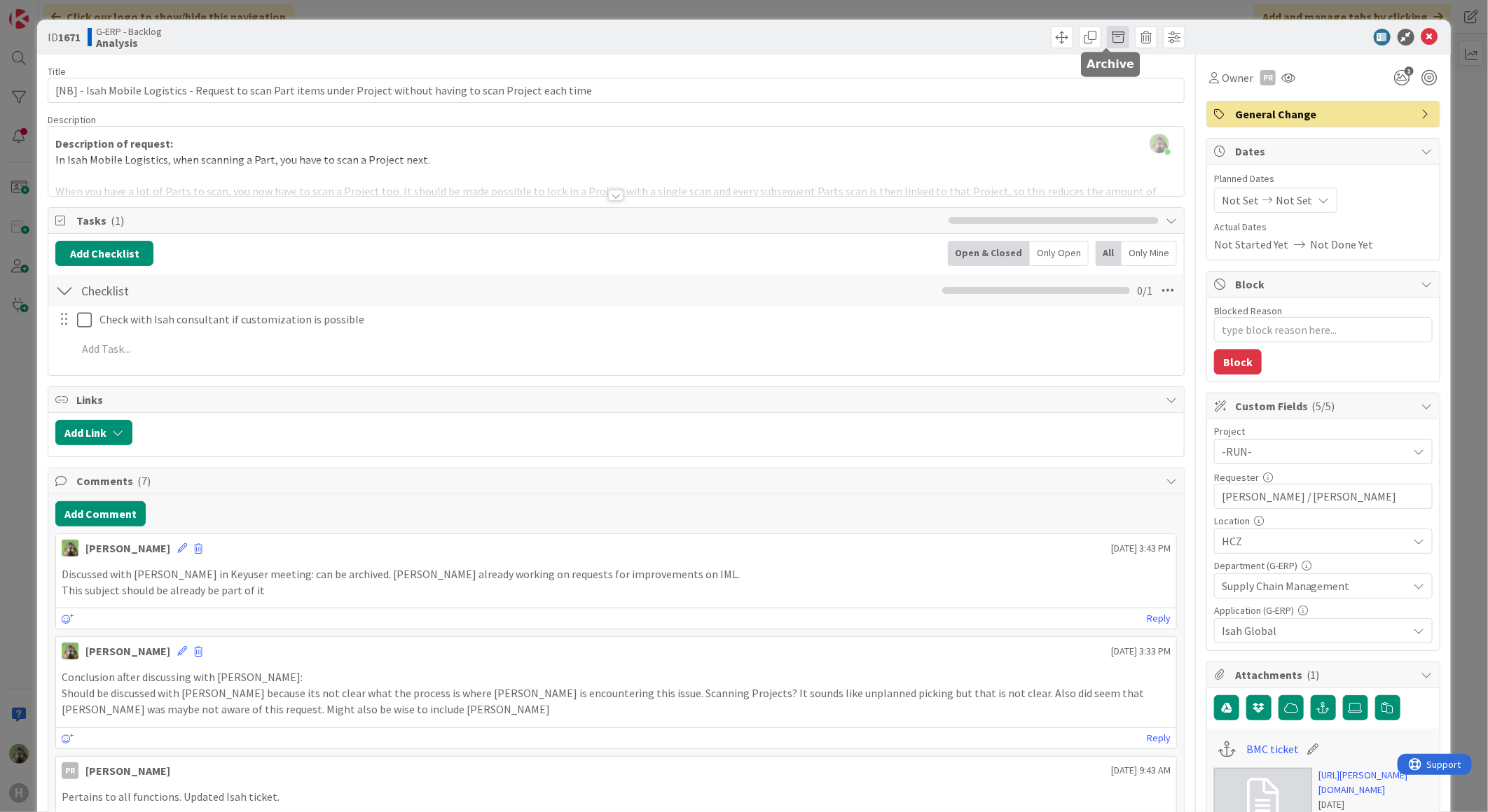
click at [1107, 39] on span at bounding box center [1118, 37] width 23 height 23
click at [1145, 104] on button "Archive" at bounding box center [1141, 103] width 55 height 26
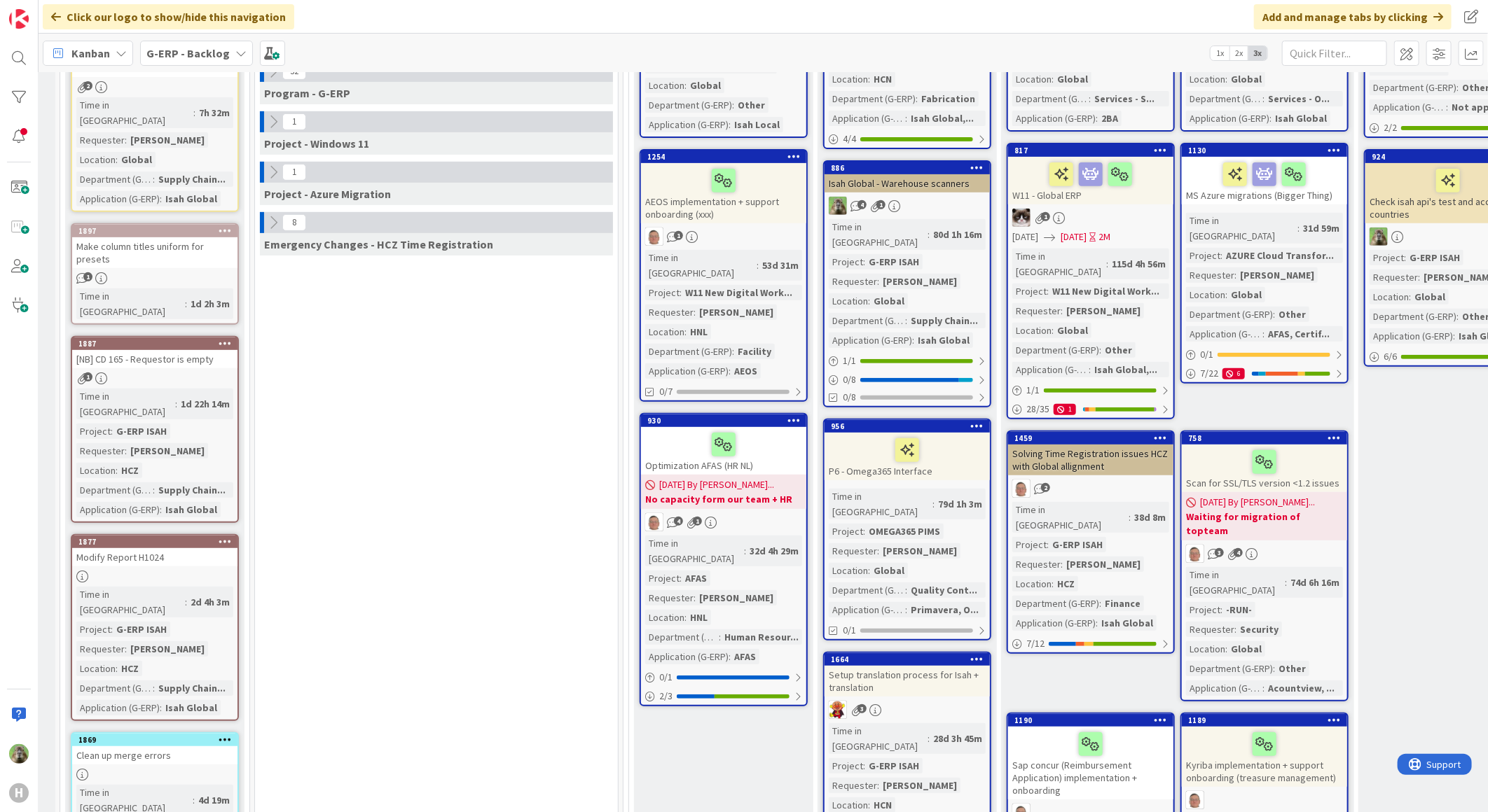
scroll to position [0, 17]
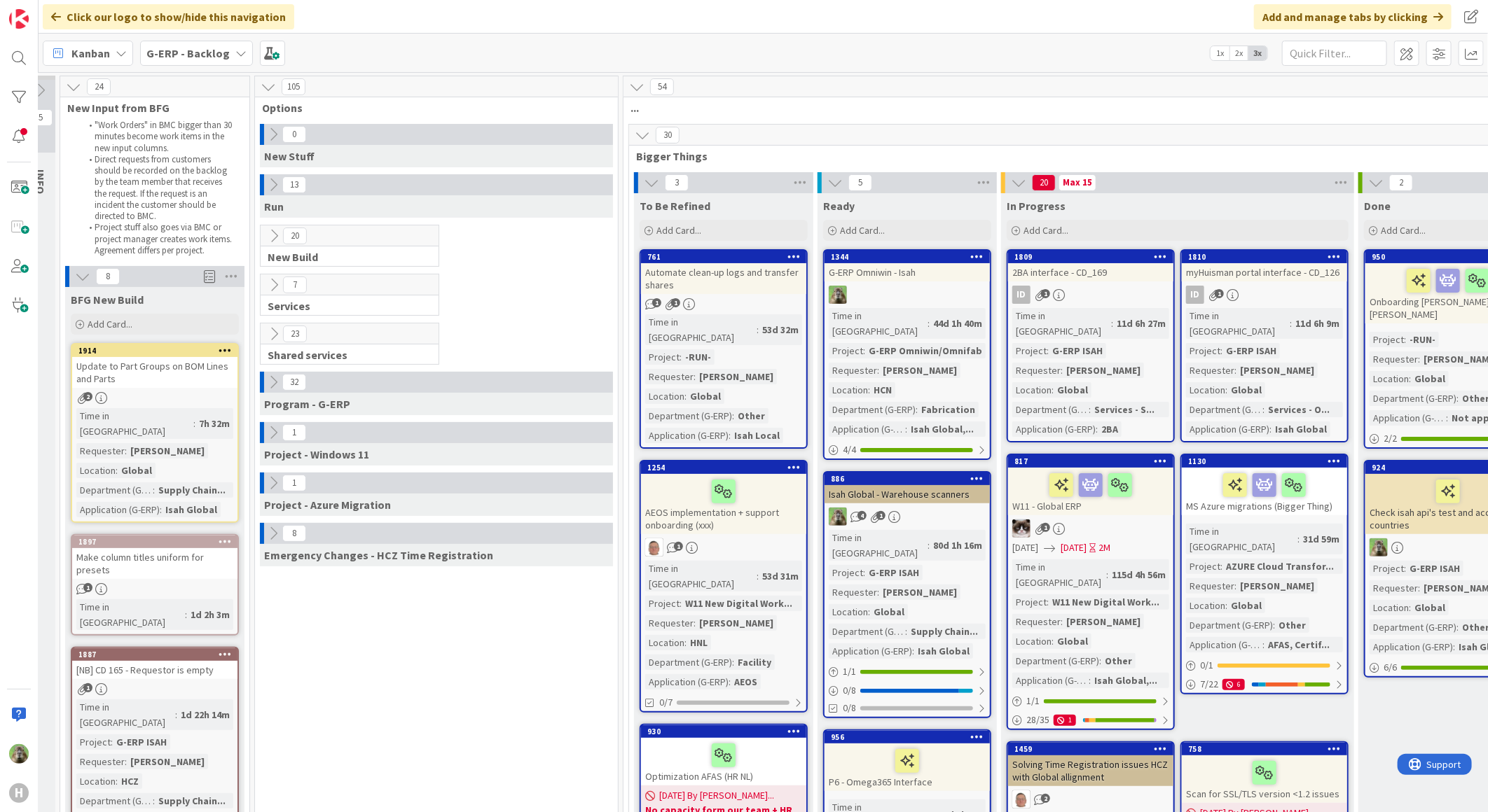
click at [271, 179] on icon at bounding box center [273, 185] width 15 height 15
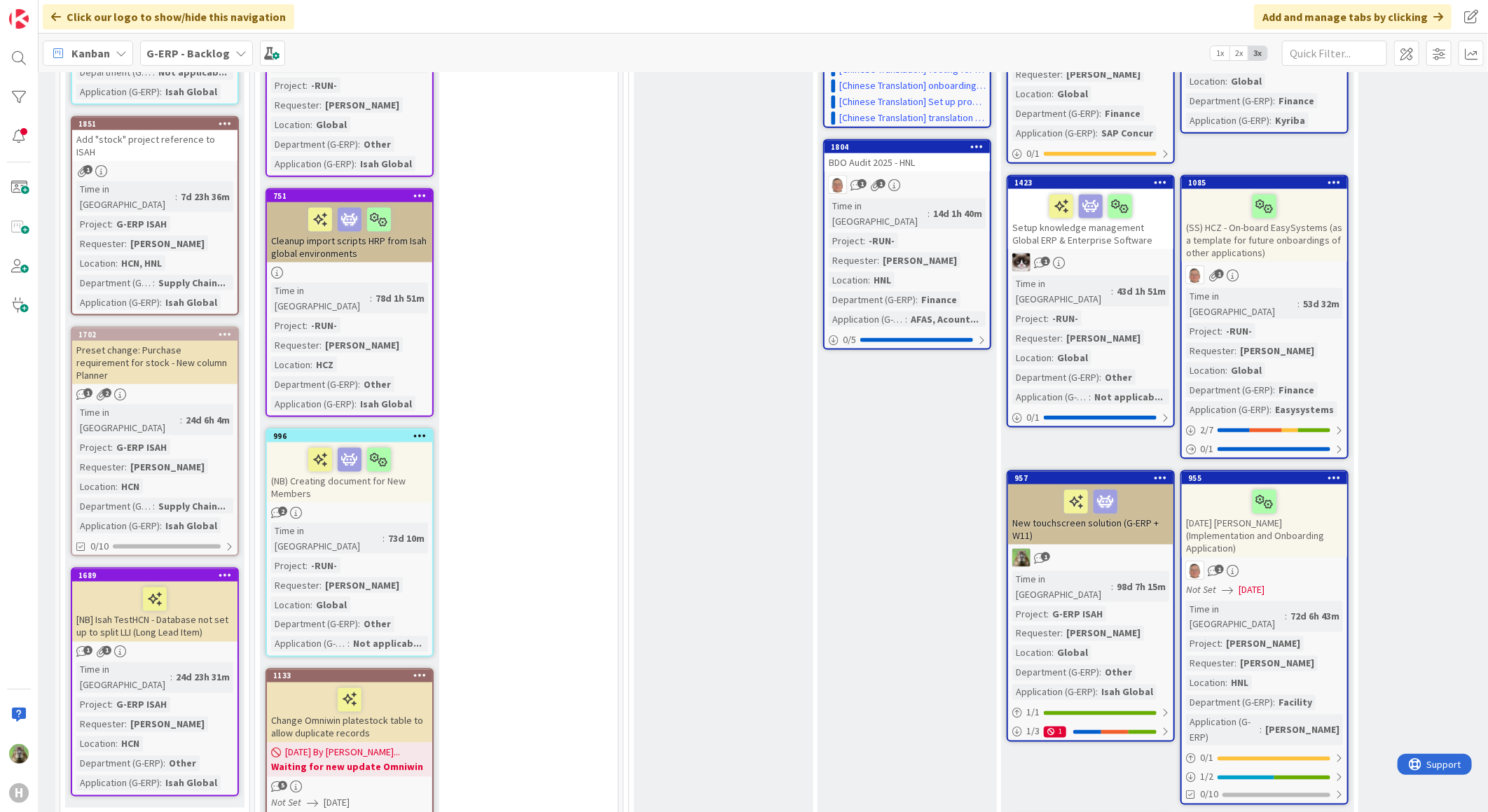
scroll to position [934, 17]
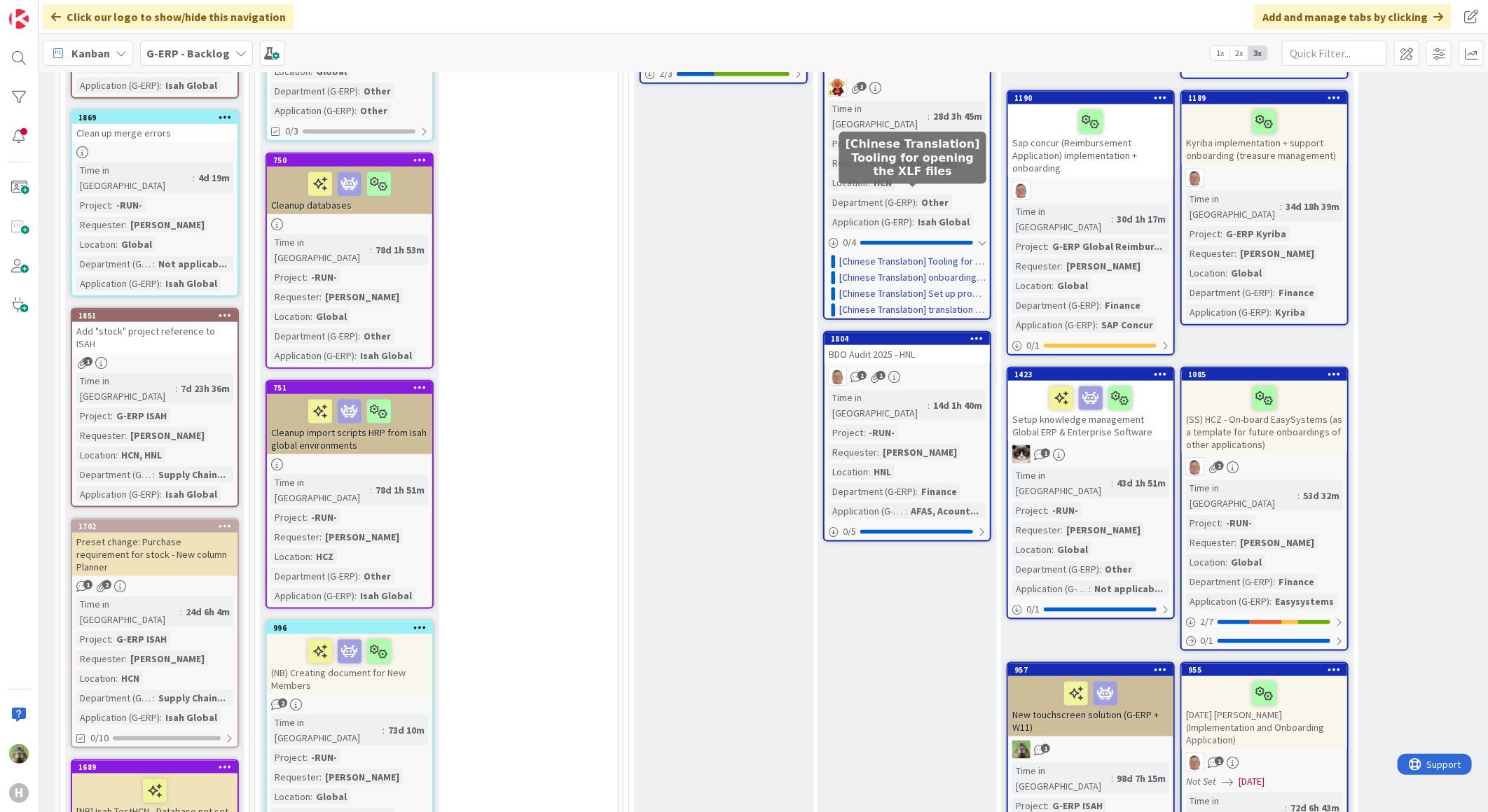
click at [877, 255] on link "[Chinese Translation] Tooling for opening the XLF files" at bounding box center [912, 261] width 146 height 14
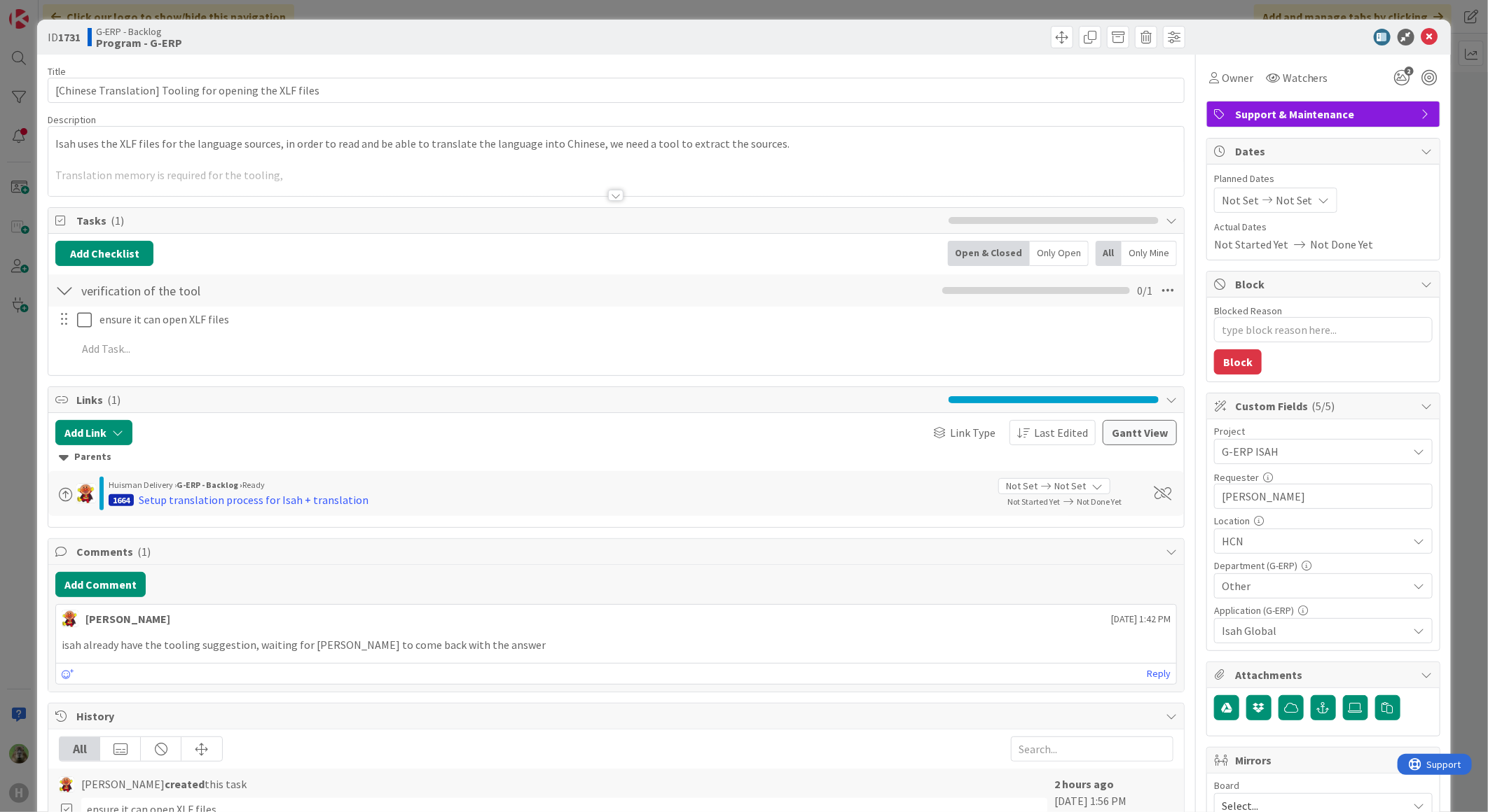
click at [17, 389] on div "ID 1731 G-ERP - Backlog Program - G-ERP Title 55 / 128 [Chinese Translation] To…" at bounding box center [744, 406] width 1488 height 812
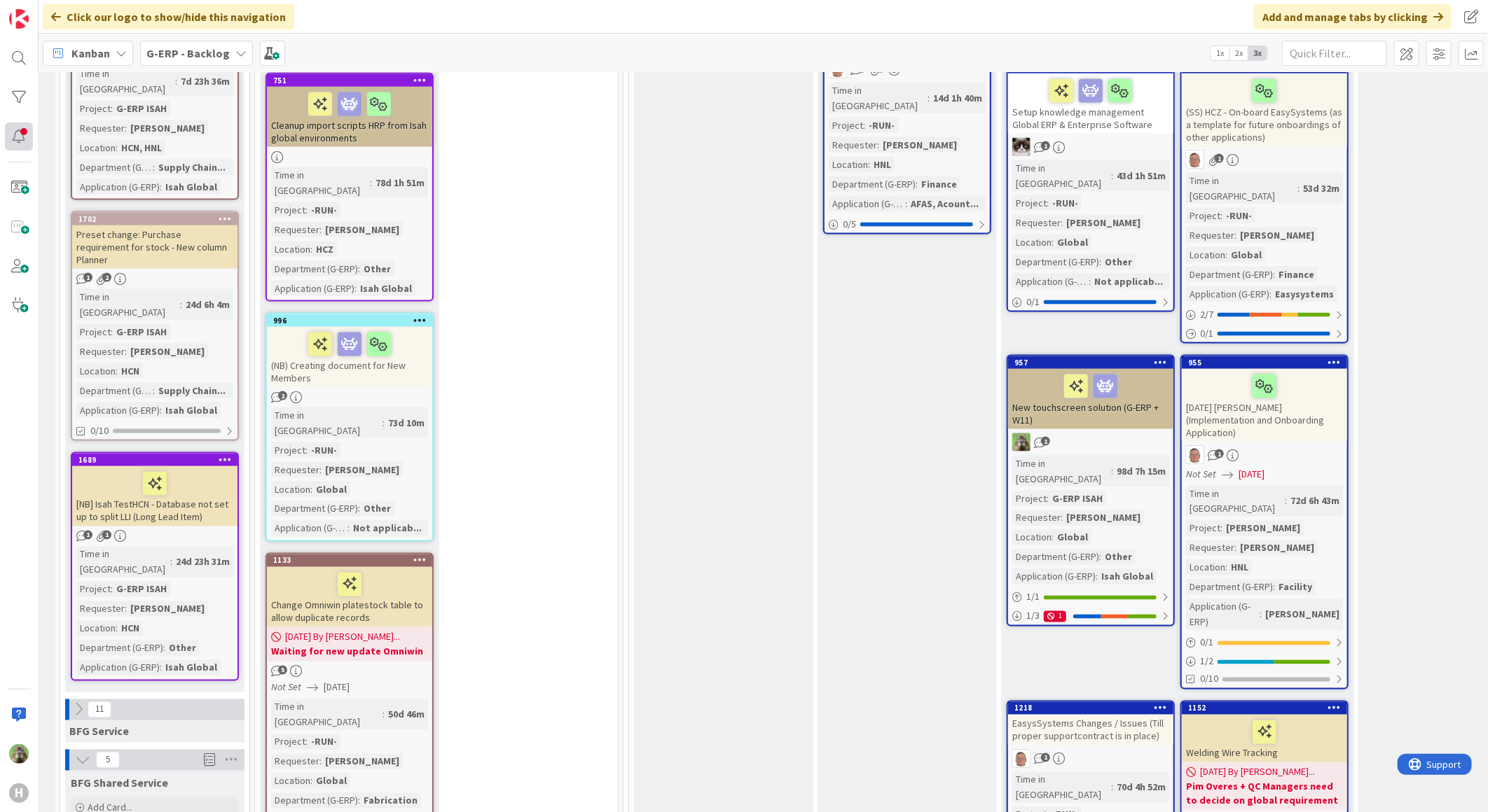
scroll to position [1322, 17]
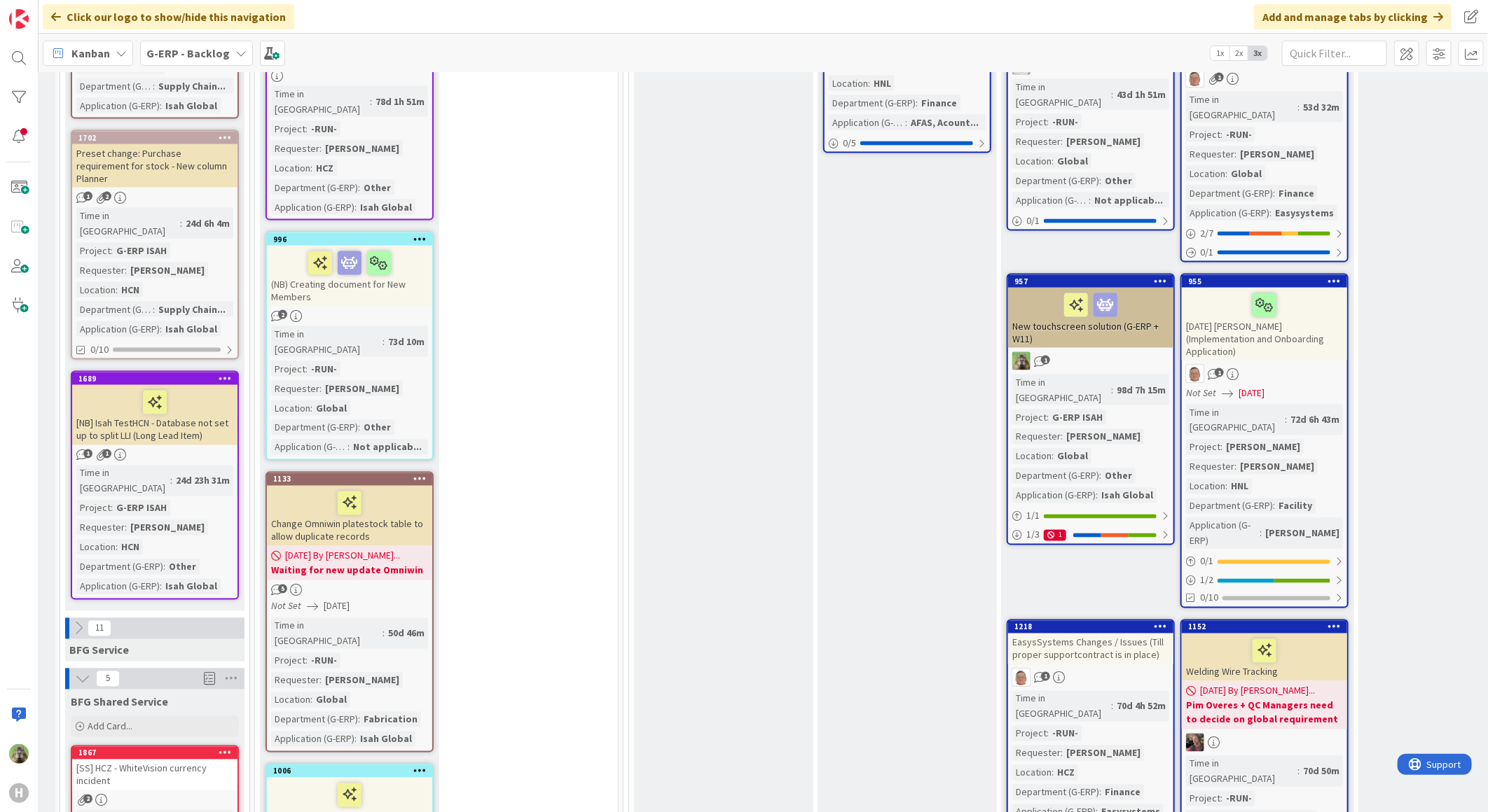
drag, startPoint x: 546, startPoint y: 188, endPoint x: 593, endPoint y: 433, distance: 249.5
click at [546, 188] on div "13 Run Add Card... 1885 .XLS and .DOC documents cannot be opened anymore with H…" at bounding box center [436, 560] width 357 height 3415
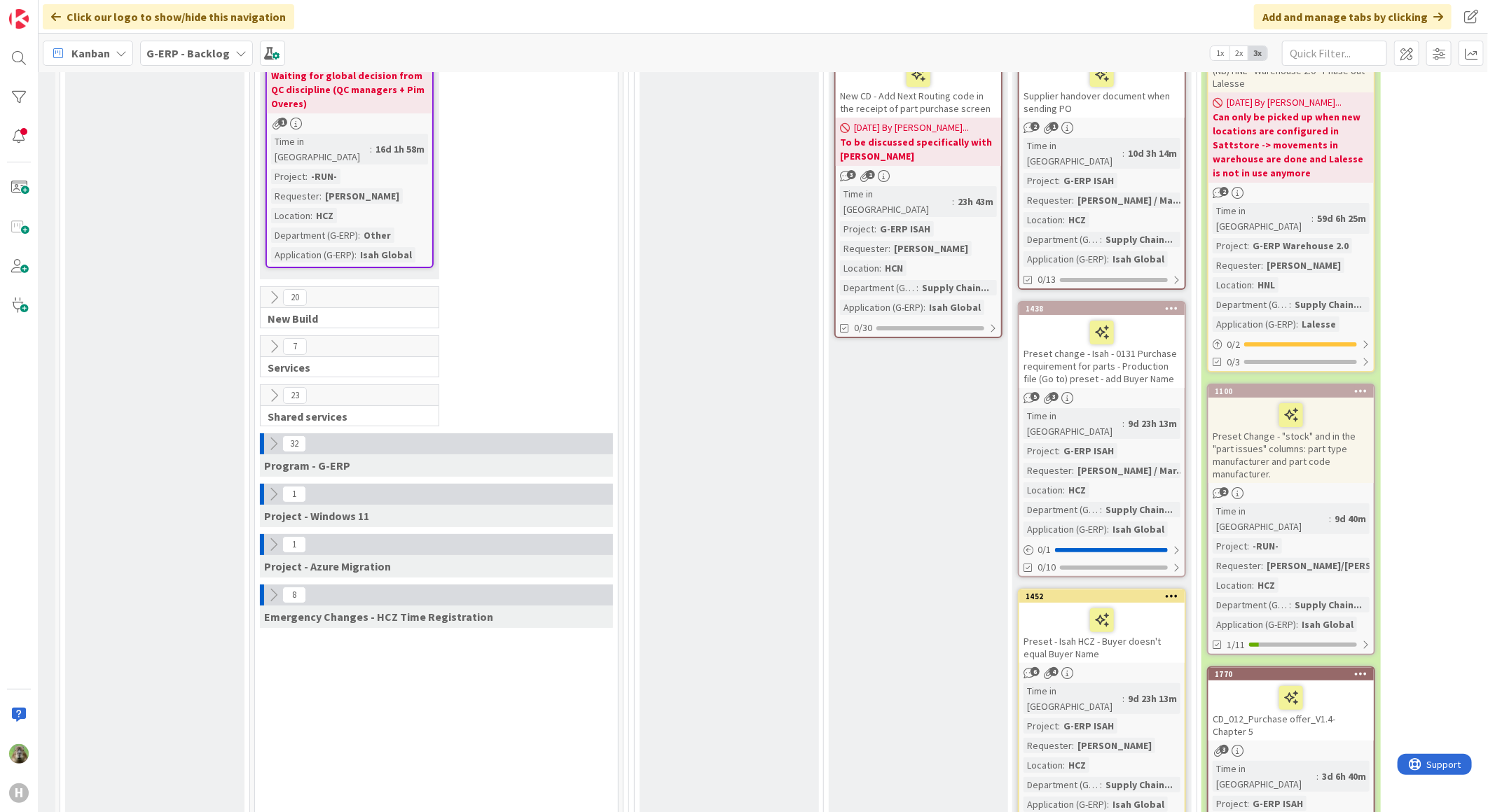
scroll to position [3189, 17]
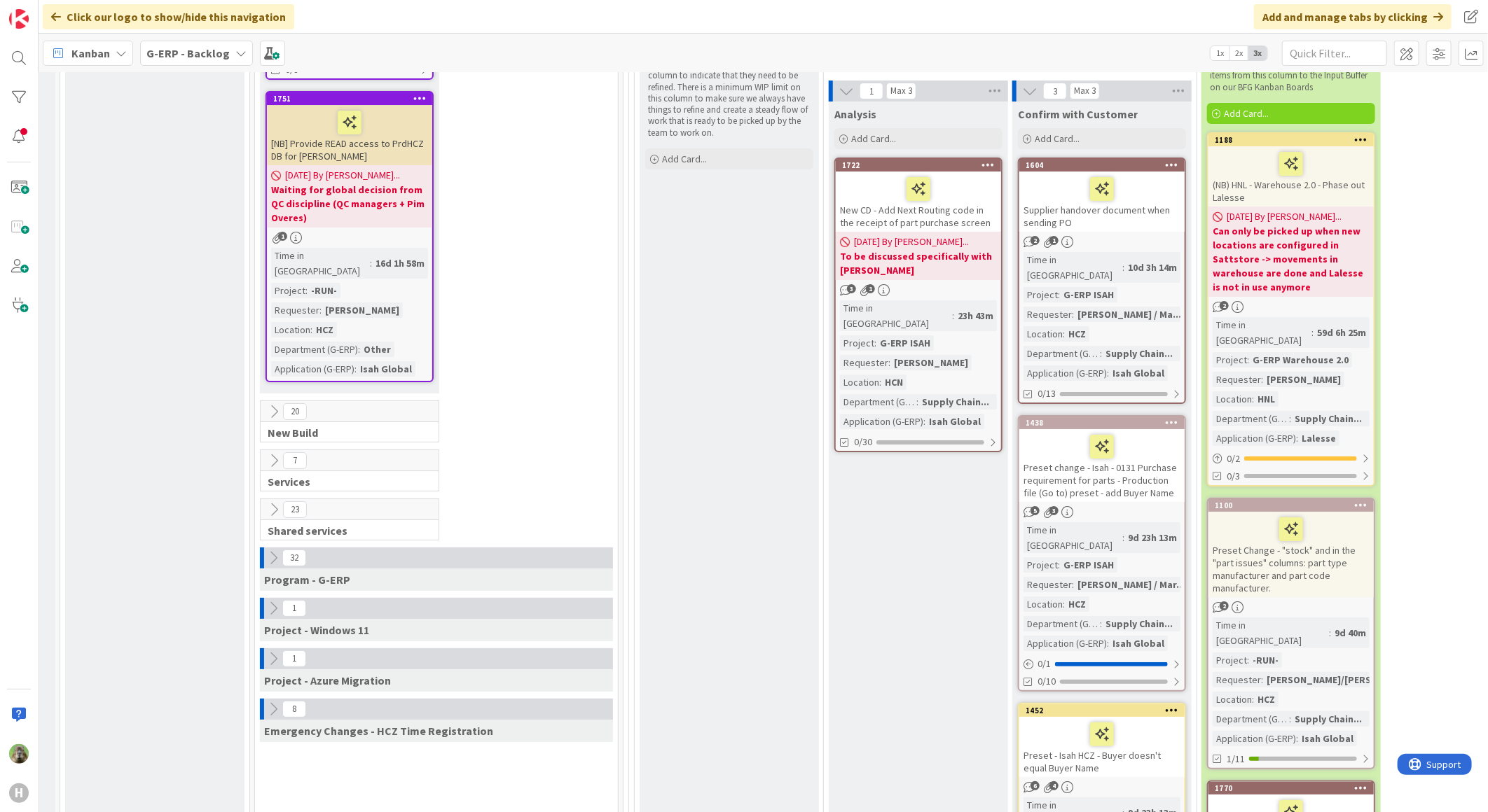
click at [266, 549] on button at bounding box center [273, 557] width 18 height 18
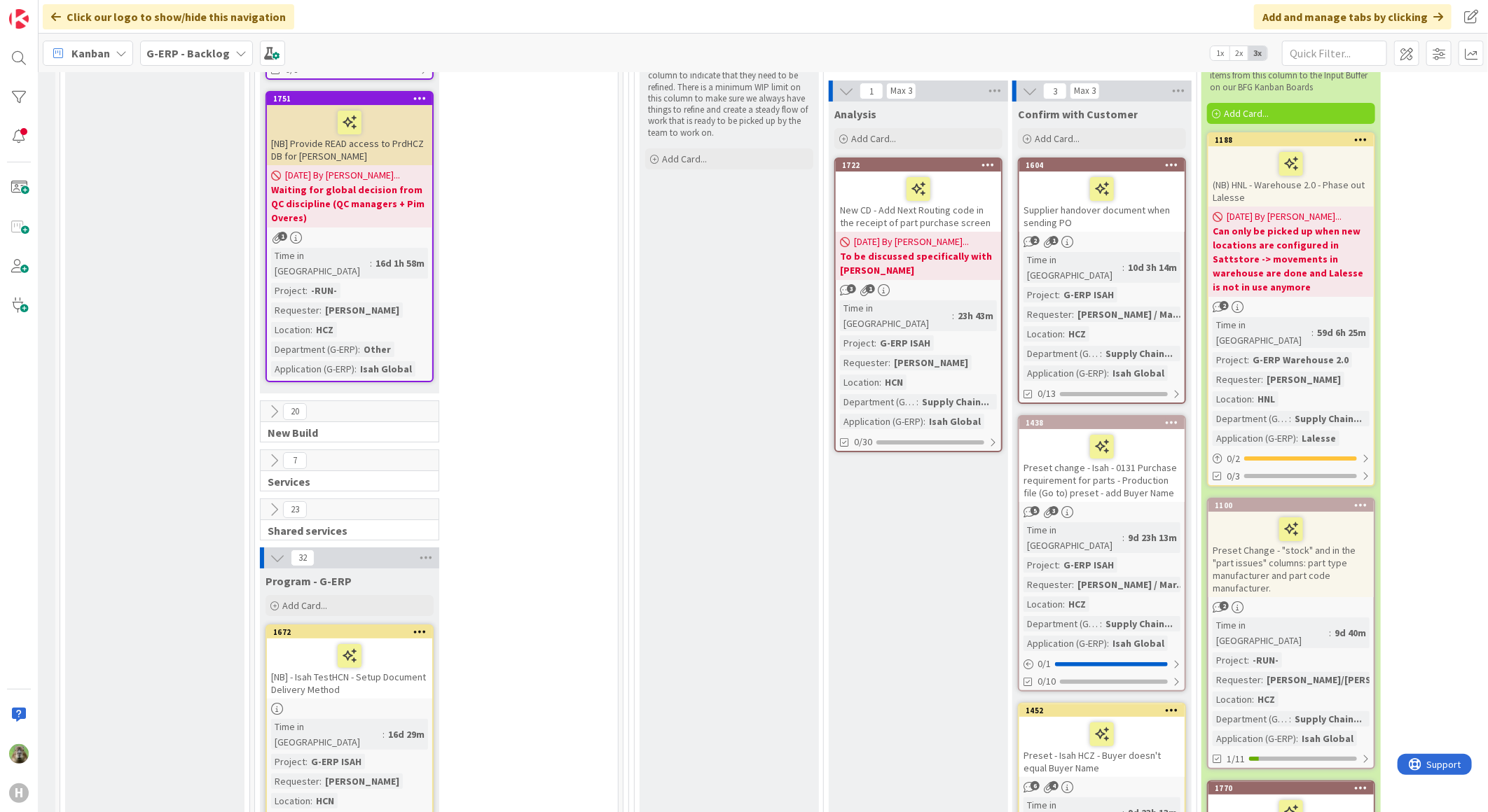
click at [266, 547] on div "32" at bounding box center [349, 557] width 180 height 21
click at [275, 550] on icon at bounding box center [277, 557] width 15 height 15
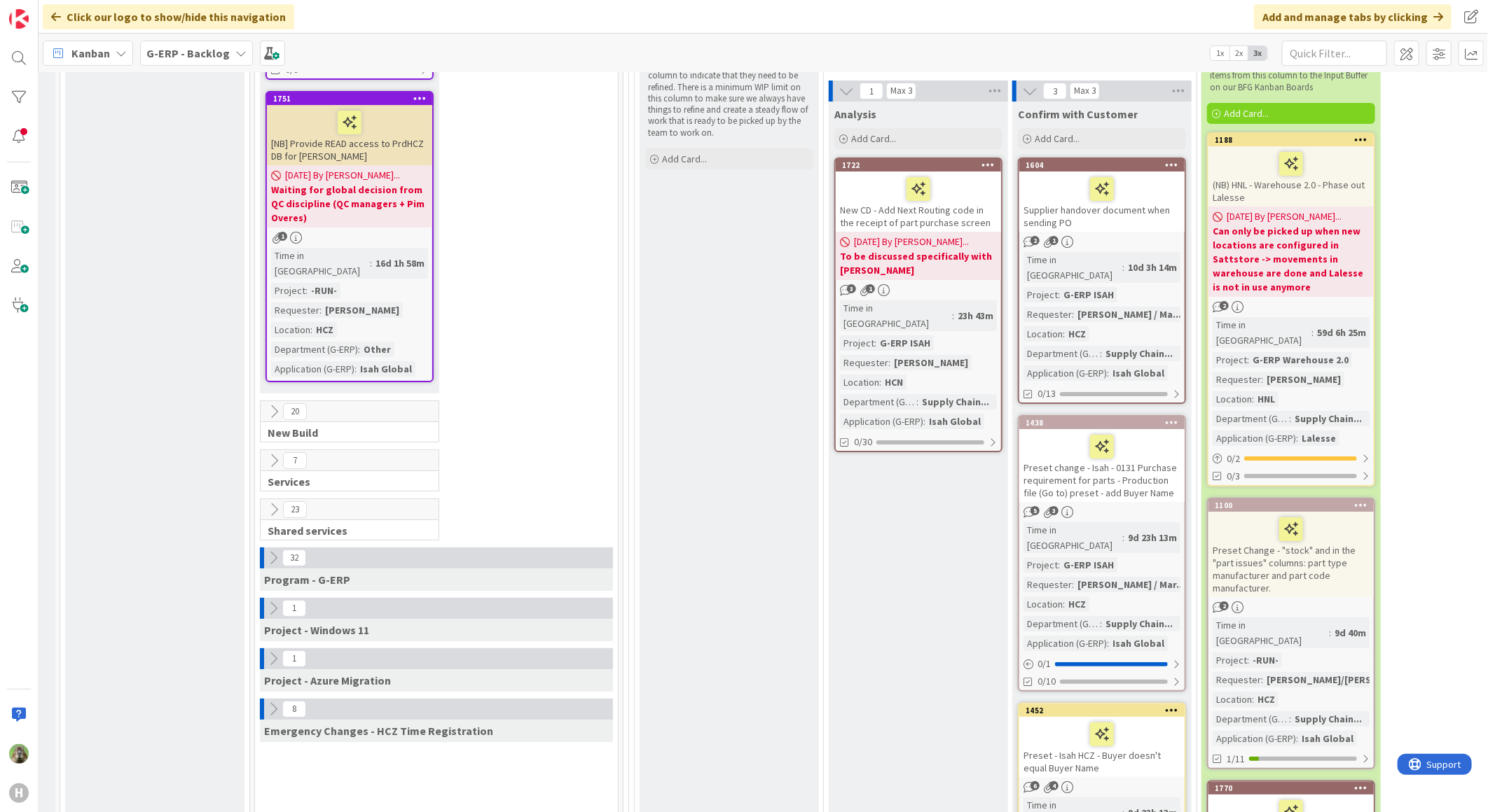
click at [267, 550] on icon at bounding box center [273, 557] width 15 height 15
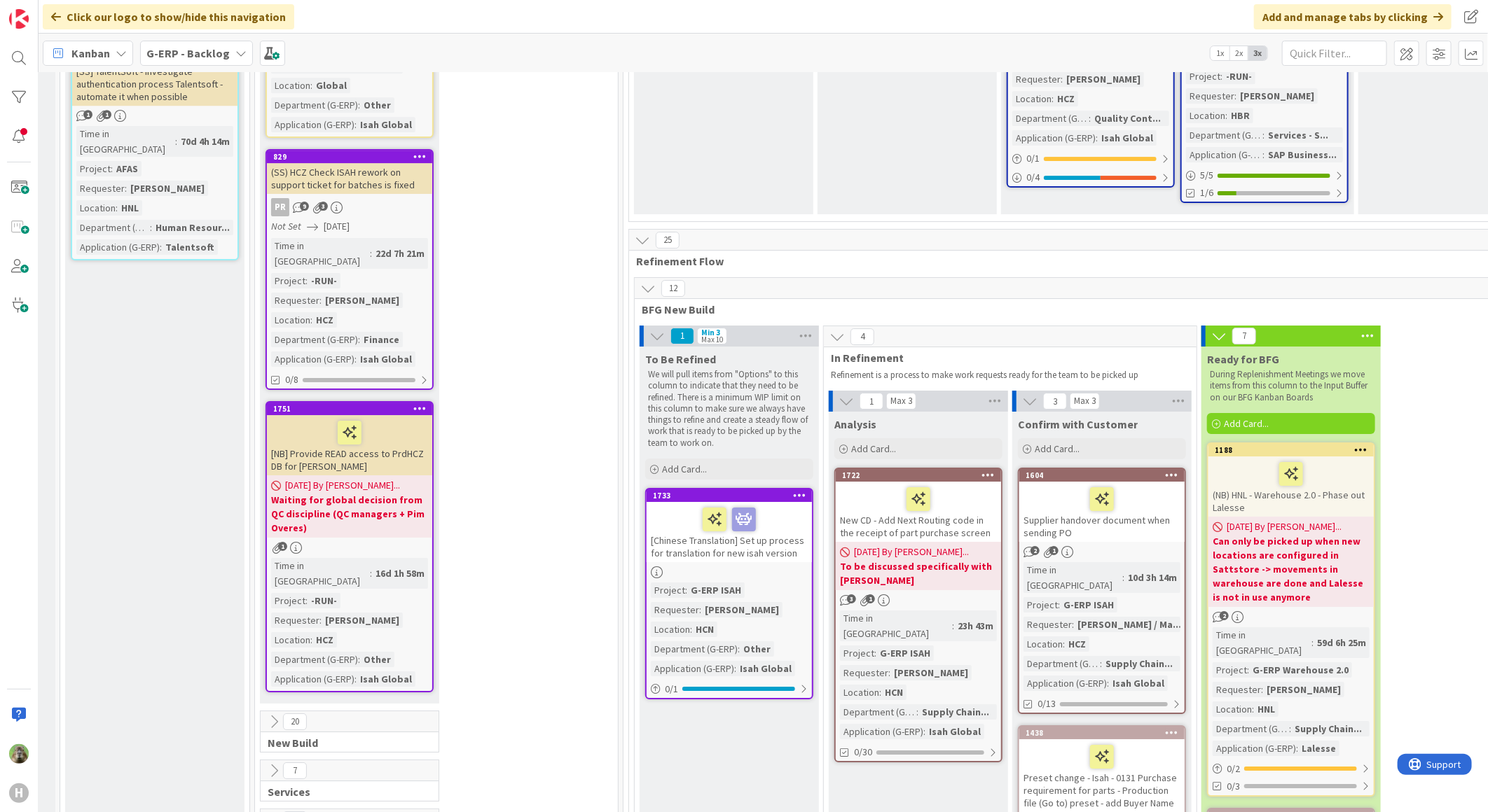
scroll to position [2879, 17]
click at [767, 502] on div "[Chinese Translation] Set up process for translation for new isah version" at bounding box center [729, 532] width 165 height 60
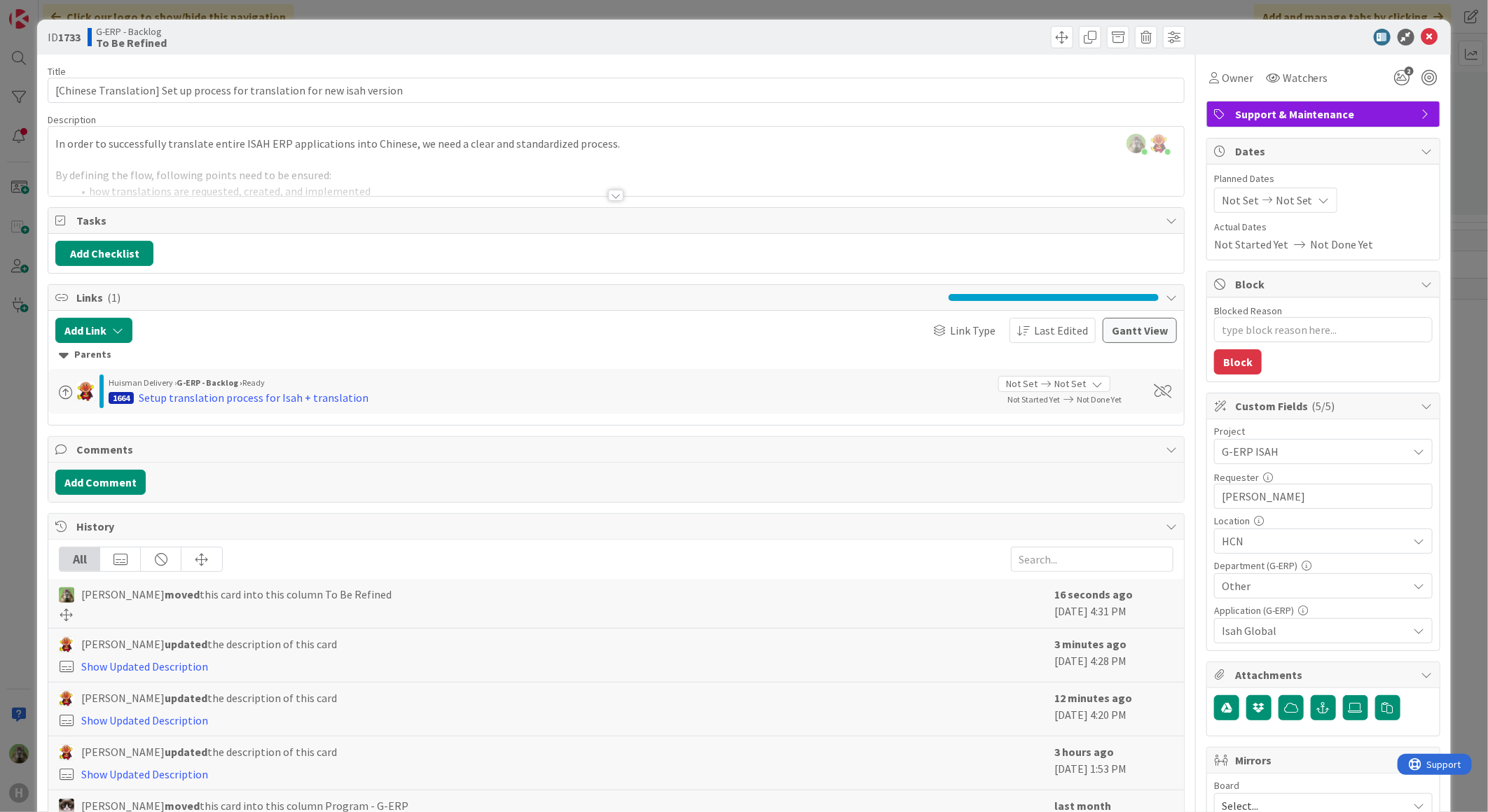
click at [434, 179] on div at bounding box center [616, 179] width 1135 height 36
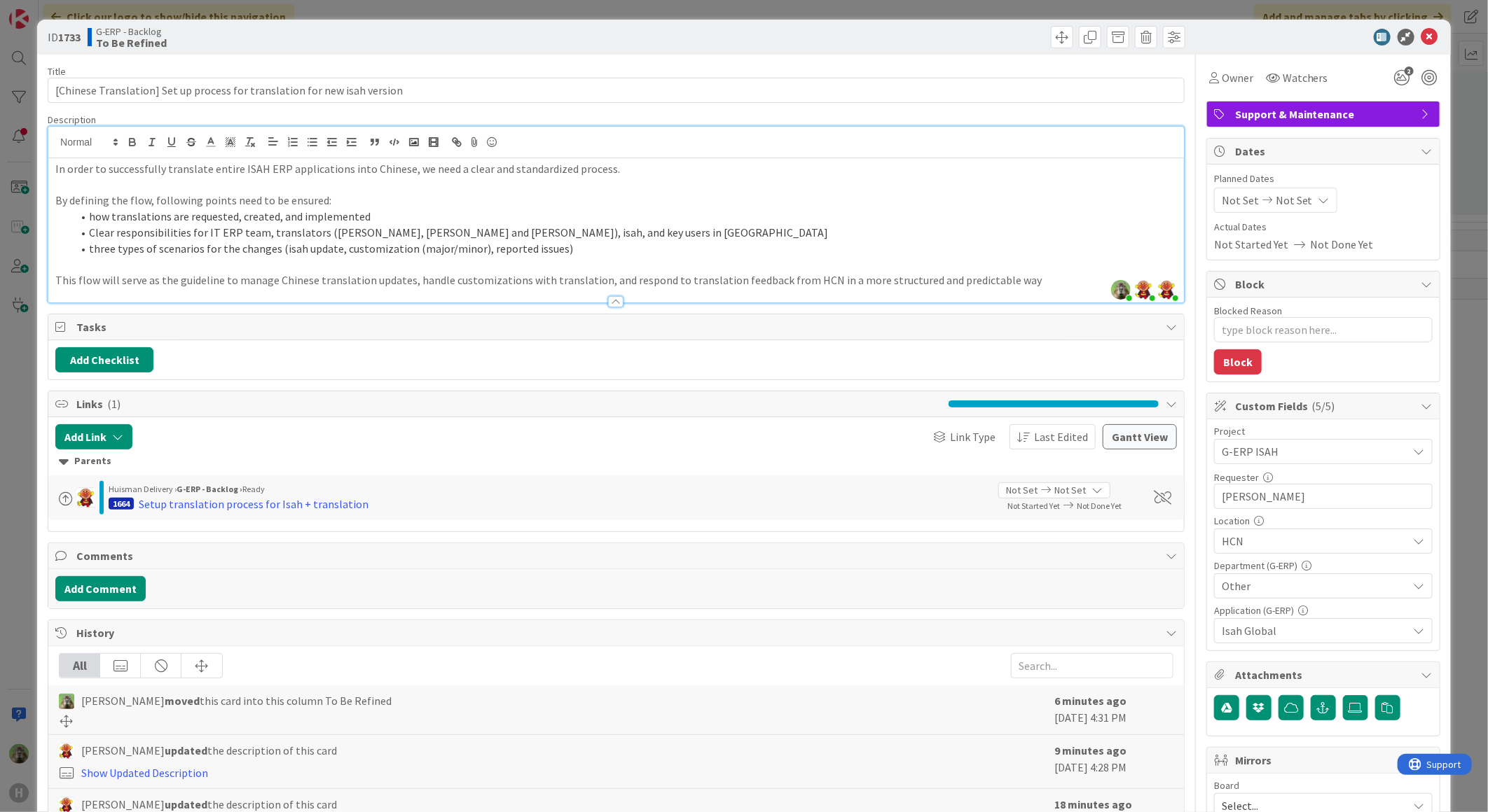
type textarea "x"
